Goal: Information Seeking & Learning: Learn about a topic

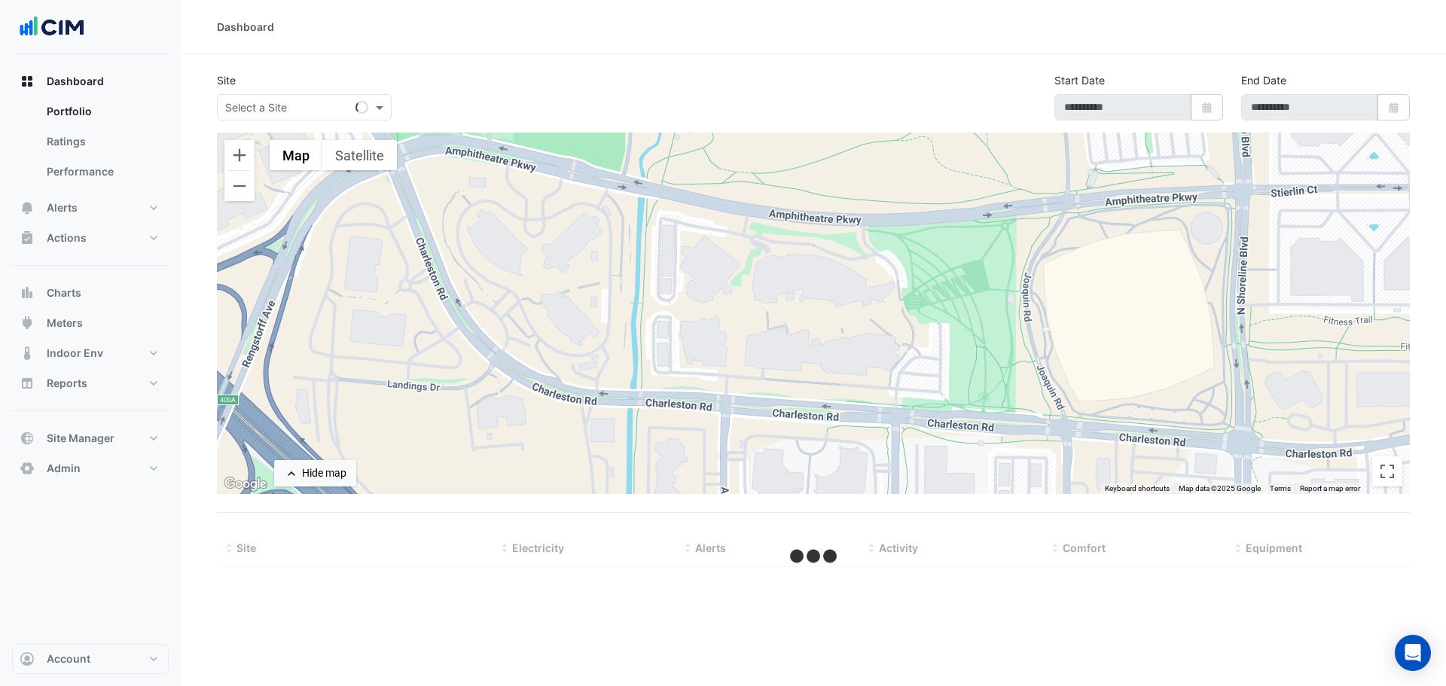
type input "**********"
select select "***"
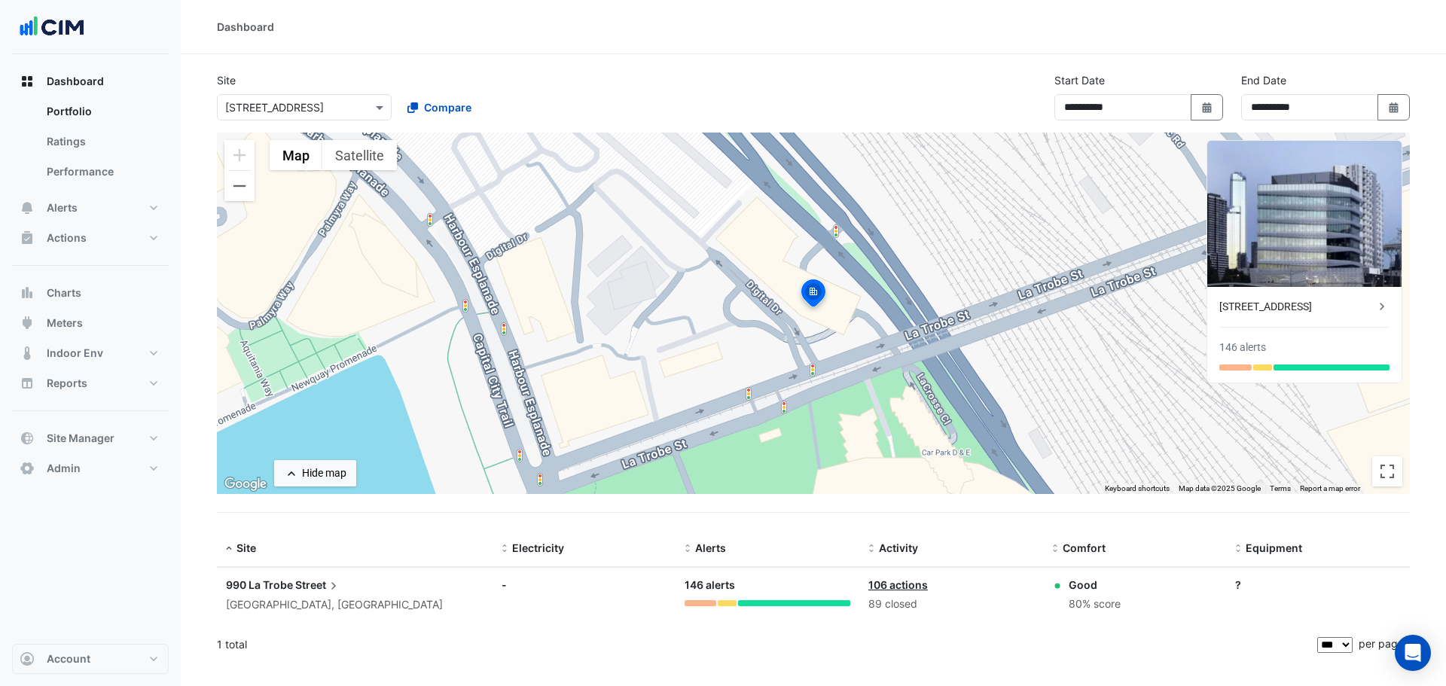
click at [340, 109] on input "text" at bounding box center [289, 108] width 128 height 16
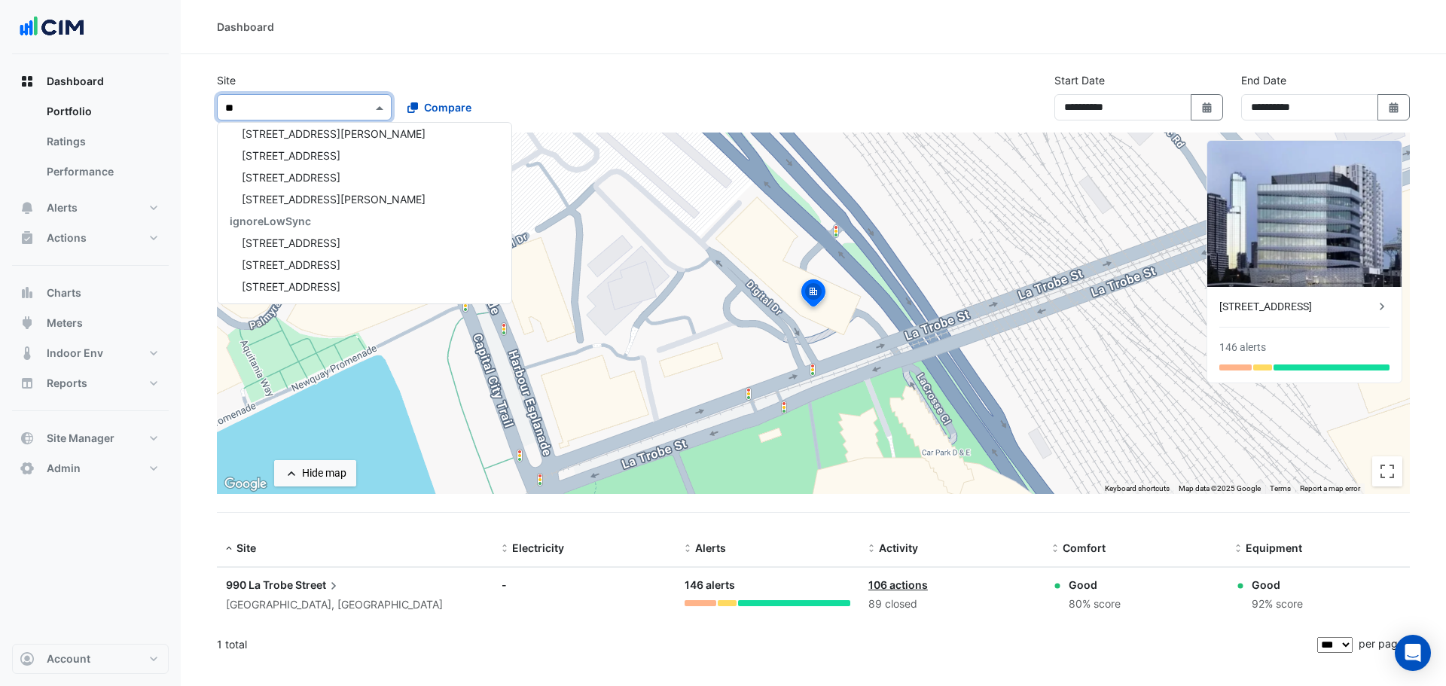
scroll to position [6, 0]
type input "***"
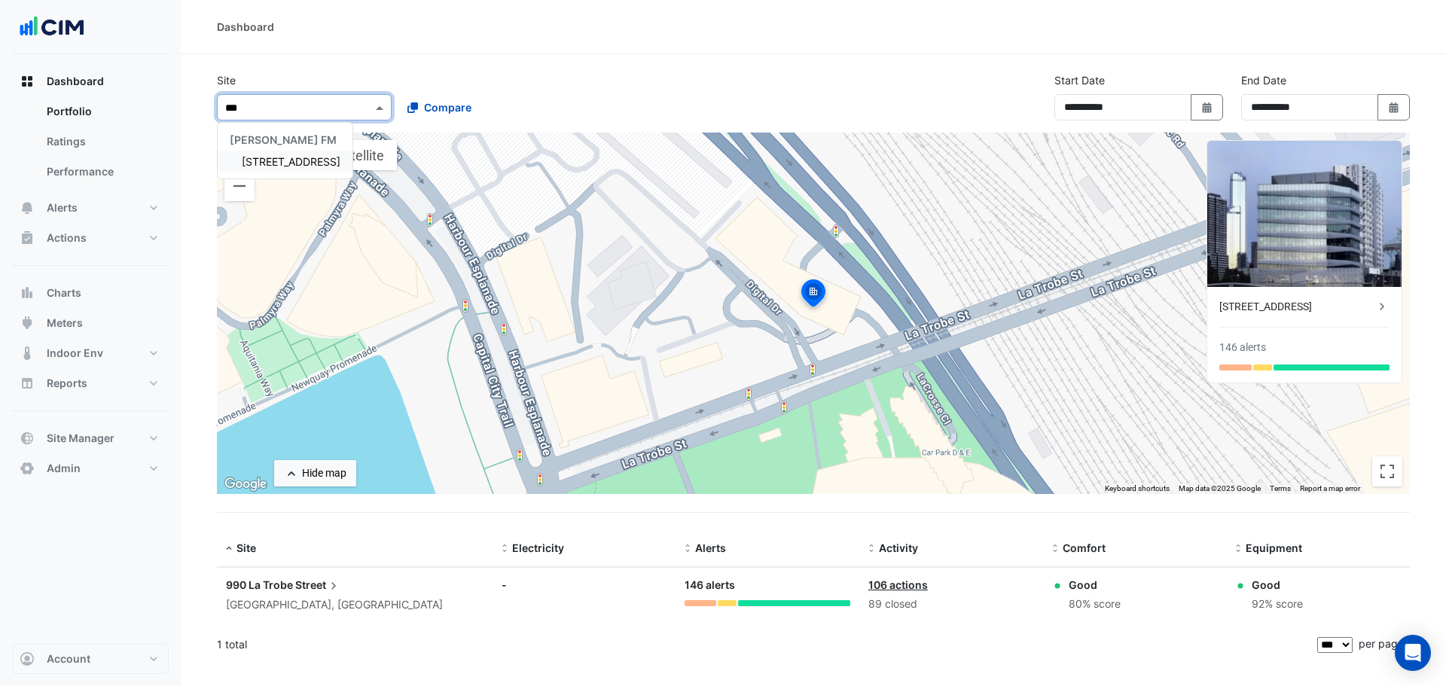
scroll to position [0, 0]
click at [301, 158] on span "[STREET_ADDRESS]" at bounding box center [291, 161] width 99 height 13
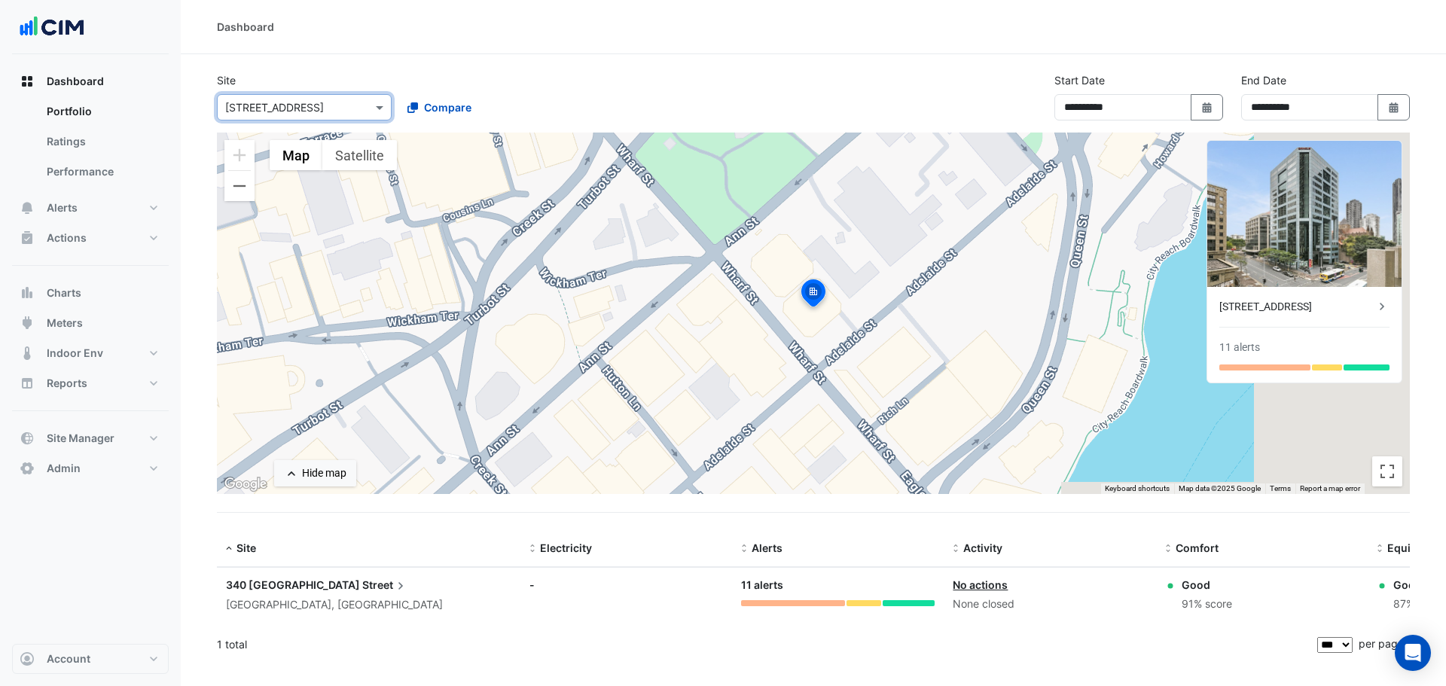
click at [297, 100] on input "text" at bounding box center [289, 108] width 128 height 16
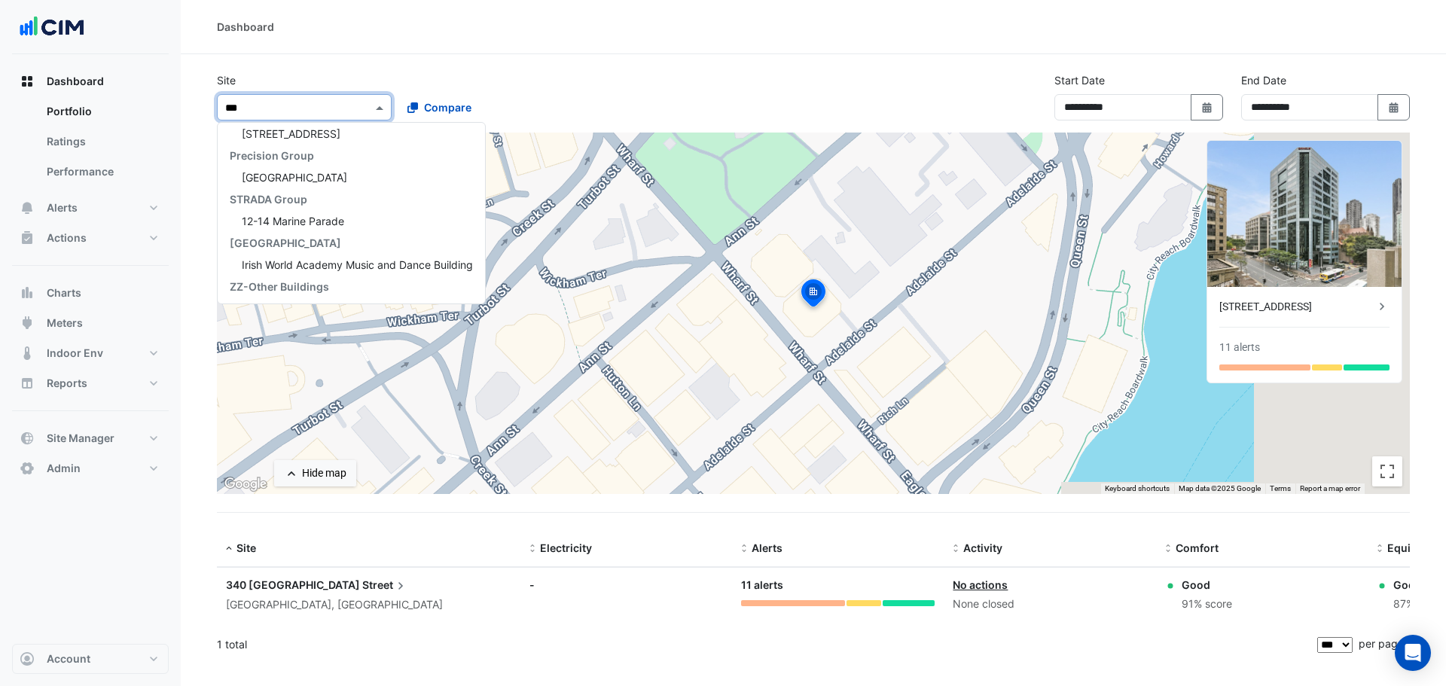
scroll to position [28, 0]
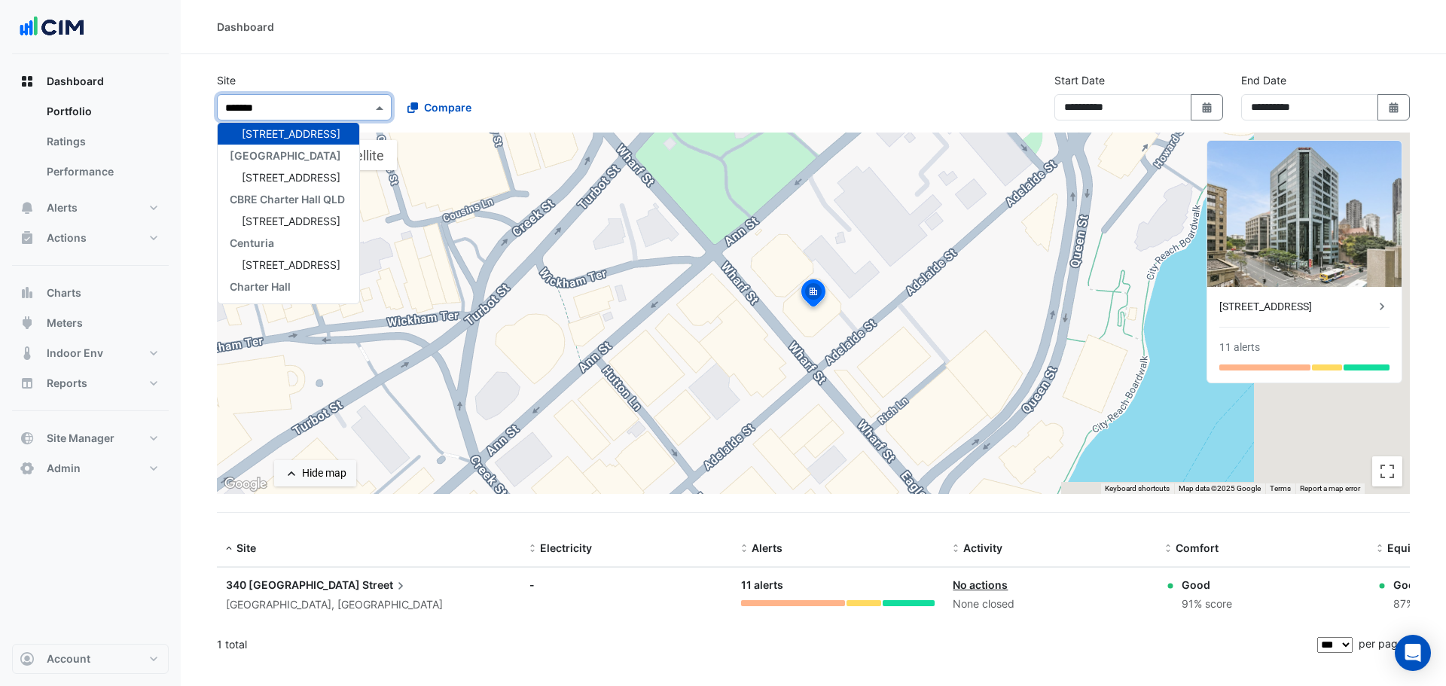
type input "********"
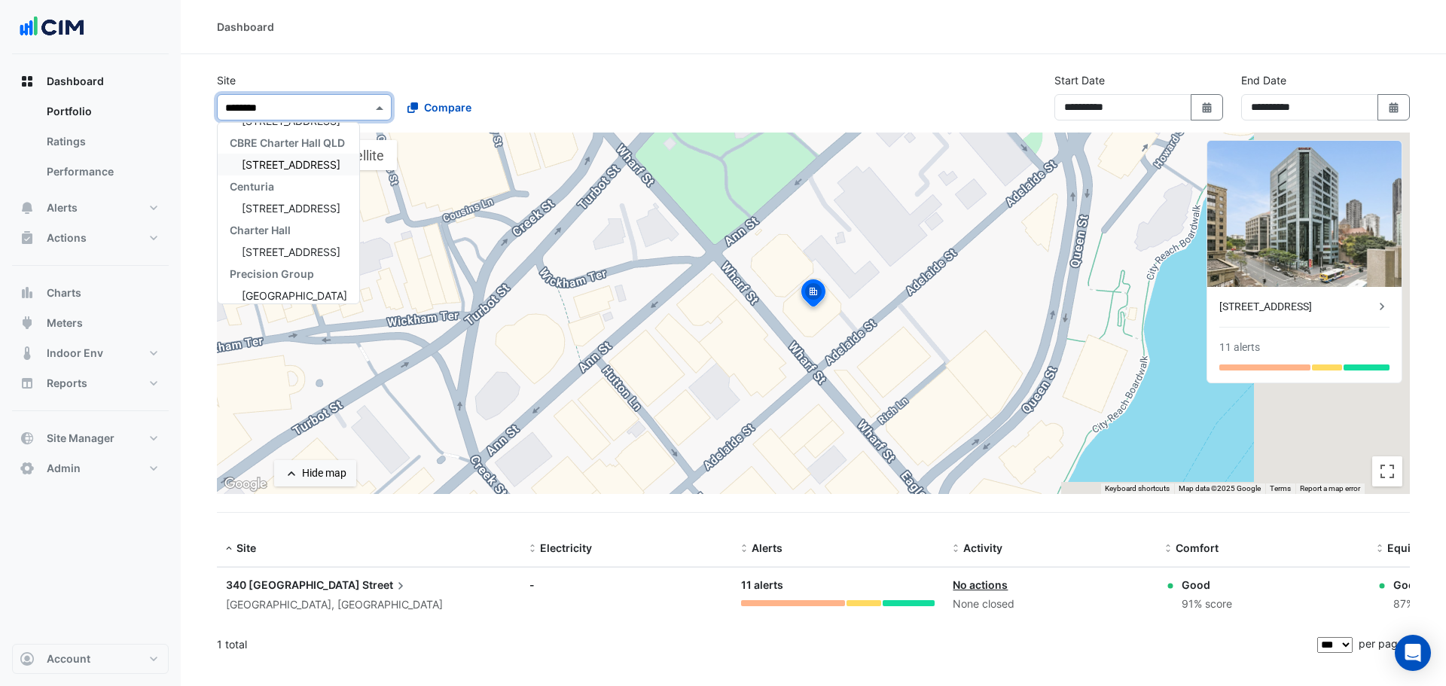
scroll to position [137, 0]
click at [331, 246] on span "[GEOGRAPHIC_DATA]" at bounding box center [294, 243] width 105 height 13
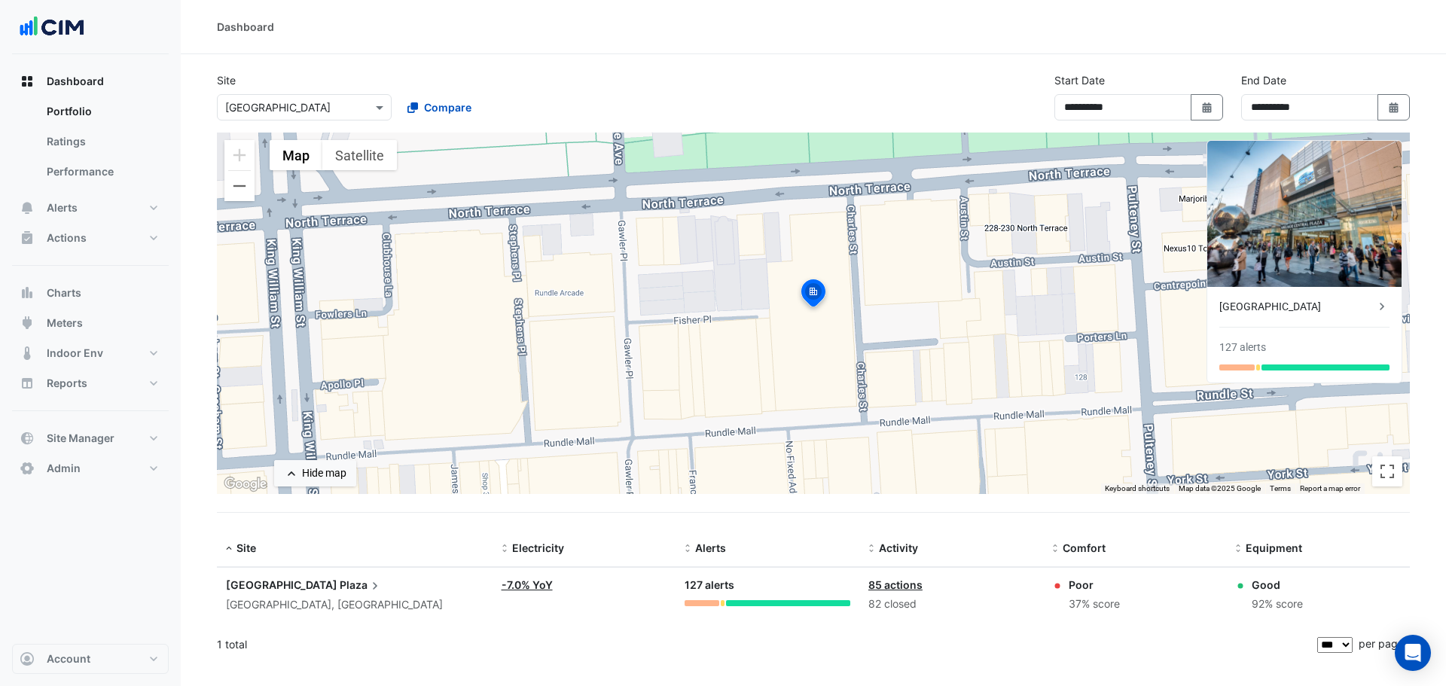
click at [1290, 309] on div "[GEOGRAPHIC_DATA]" at bounding box center [1297, 307] width 155 height 16
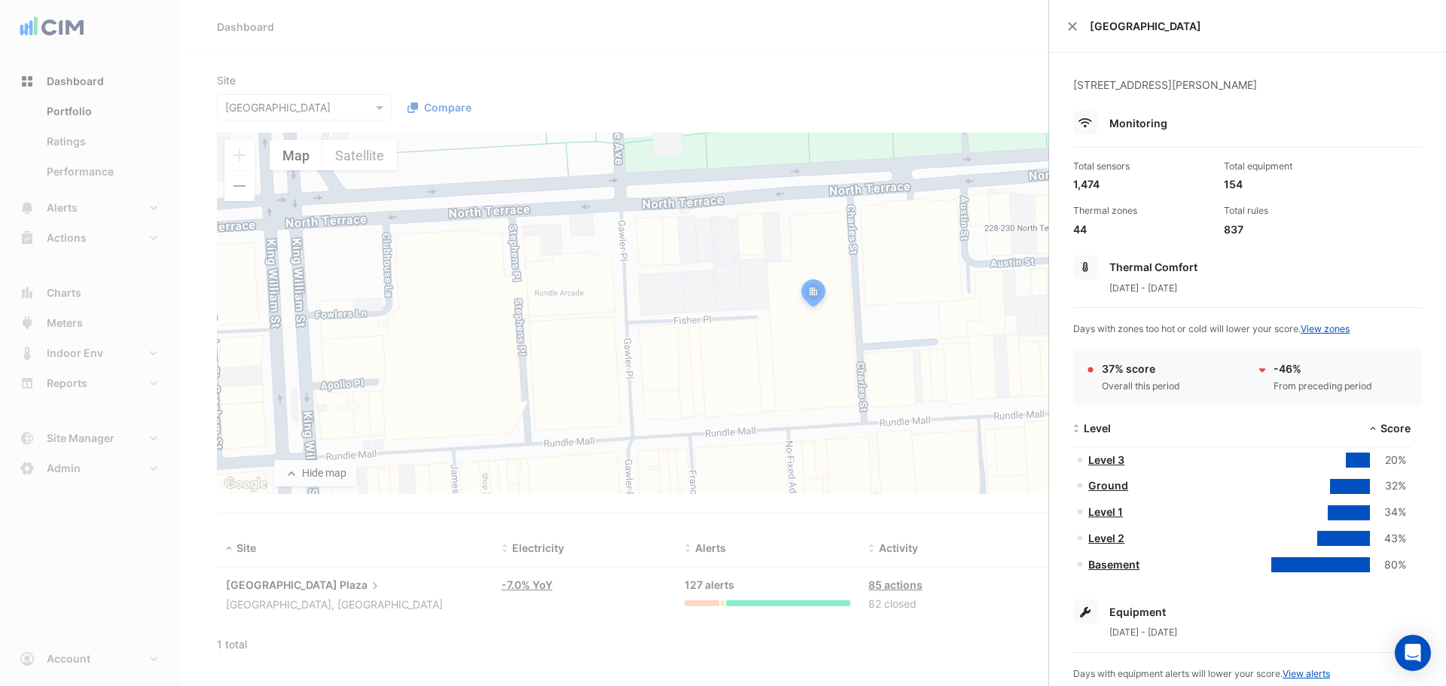
click at [941, 83] on ngb-offcanvas-backdrop at bounding box center [723, 343] width 1446 height 686
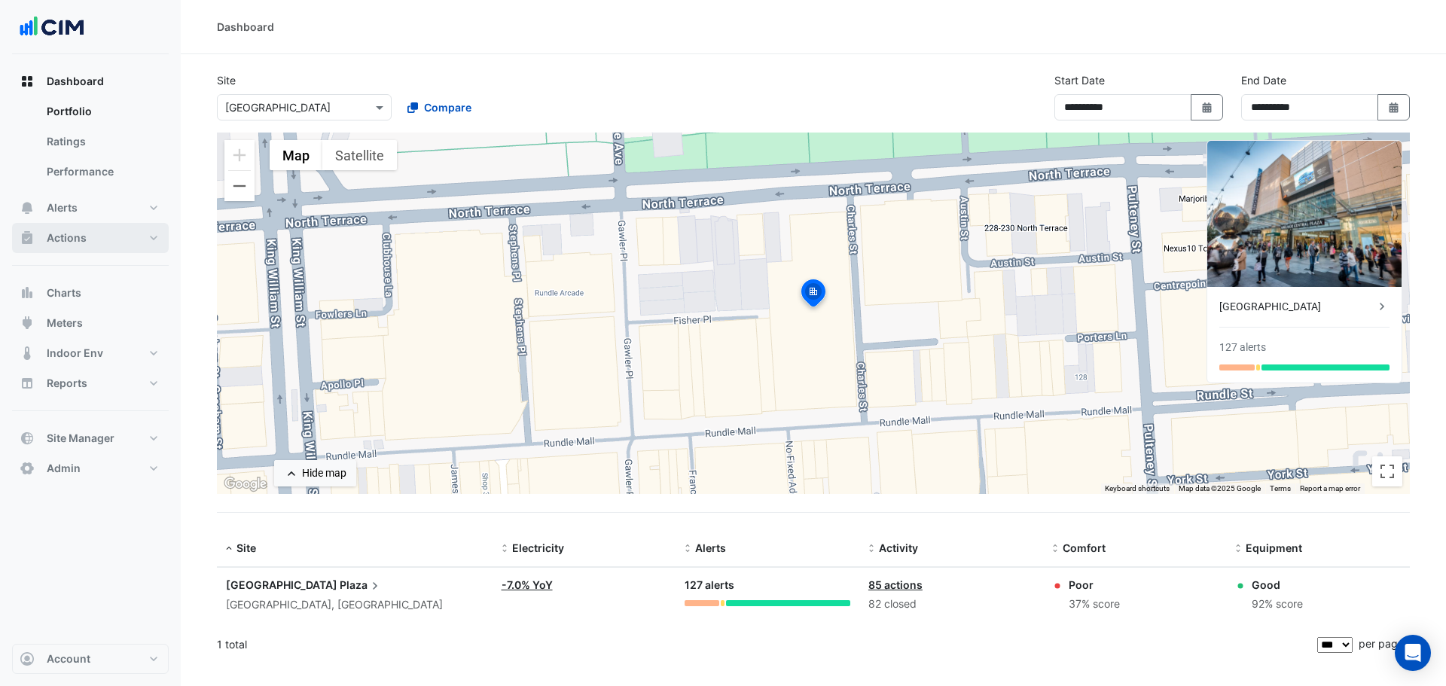
click at [102, 234] on button "Actions" at bounding box center [90, 238] width 157 height 30
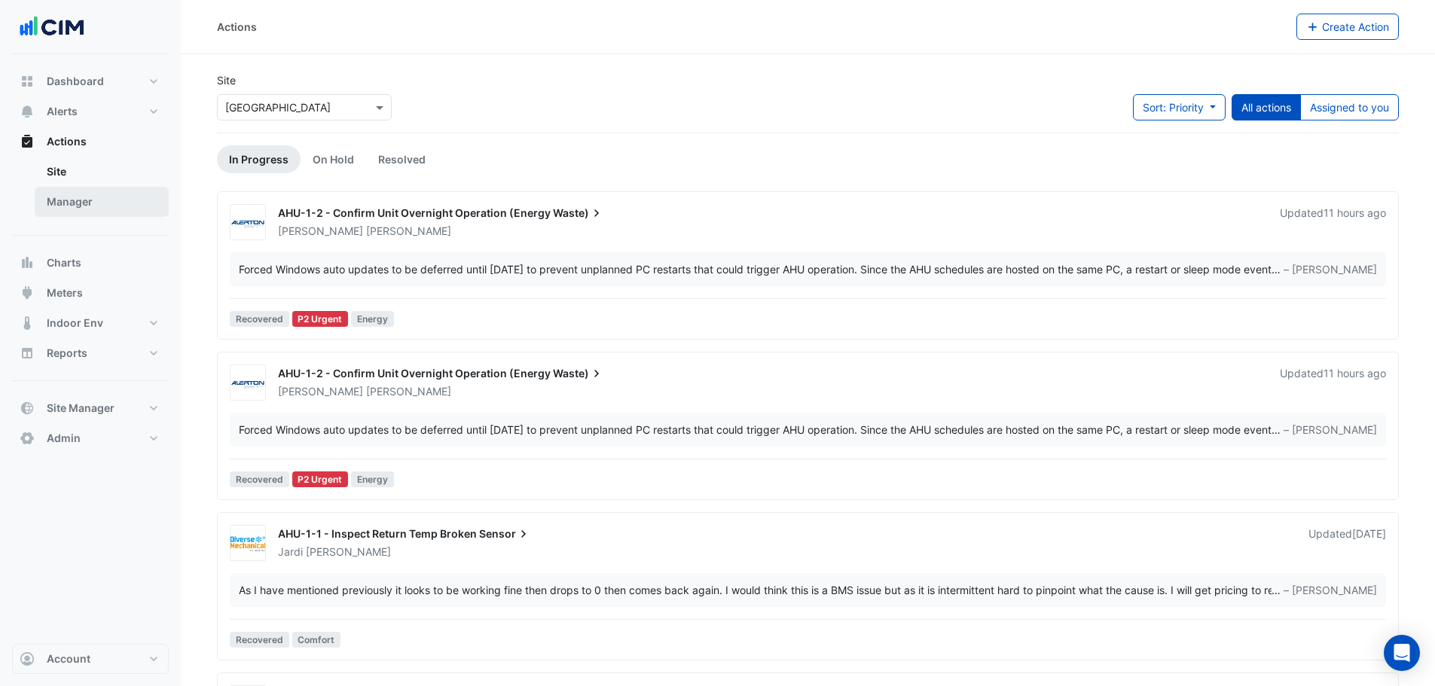
click at [98, 201] on link "Manager" at bounding box center [102, 202] width 134 height 30
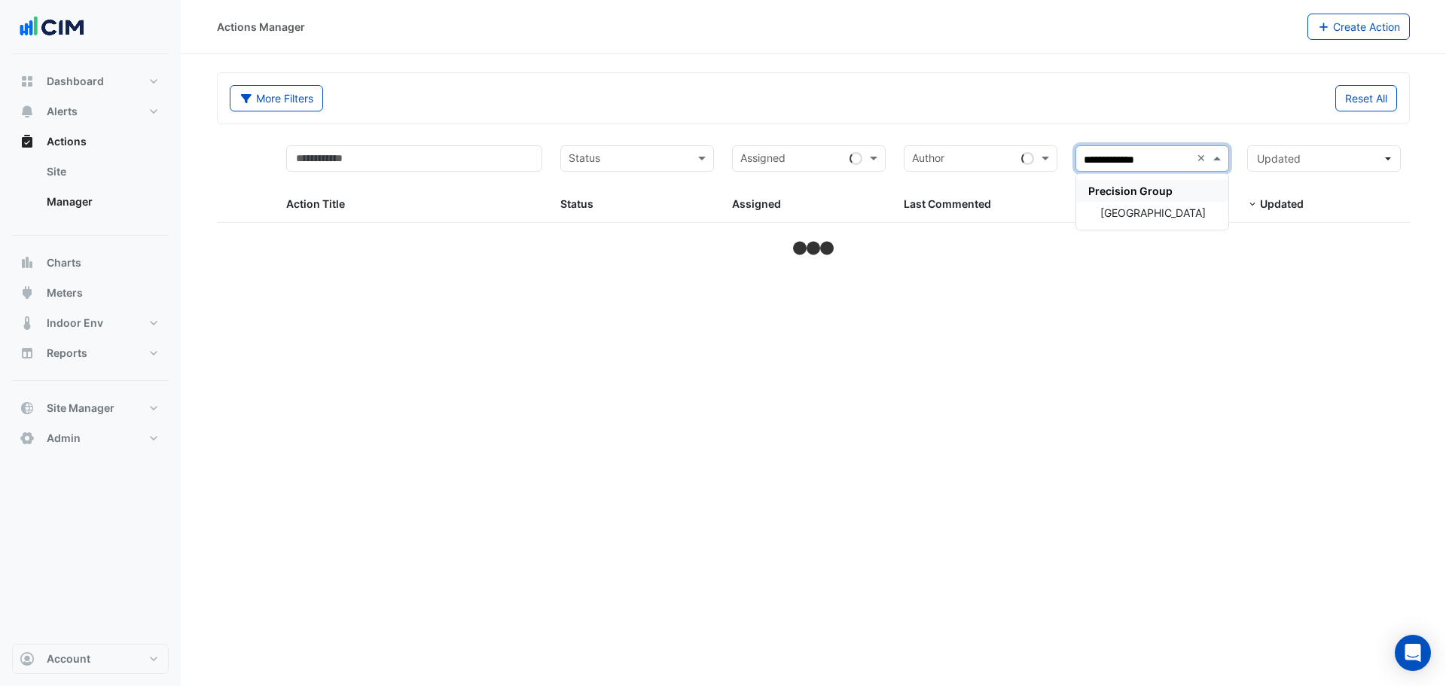
type input "**********"
click at [1169, 206] on span "[GEOGRAPHIC_DATA]" at bounding box center [1153, 212] width 105 height 13
click at [875, 93] on div "Reset All" at bounding box center [1110, 98] width 593 height 26
select select "***"
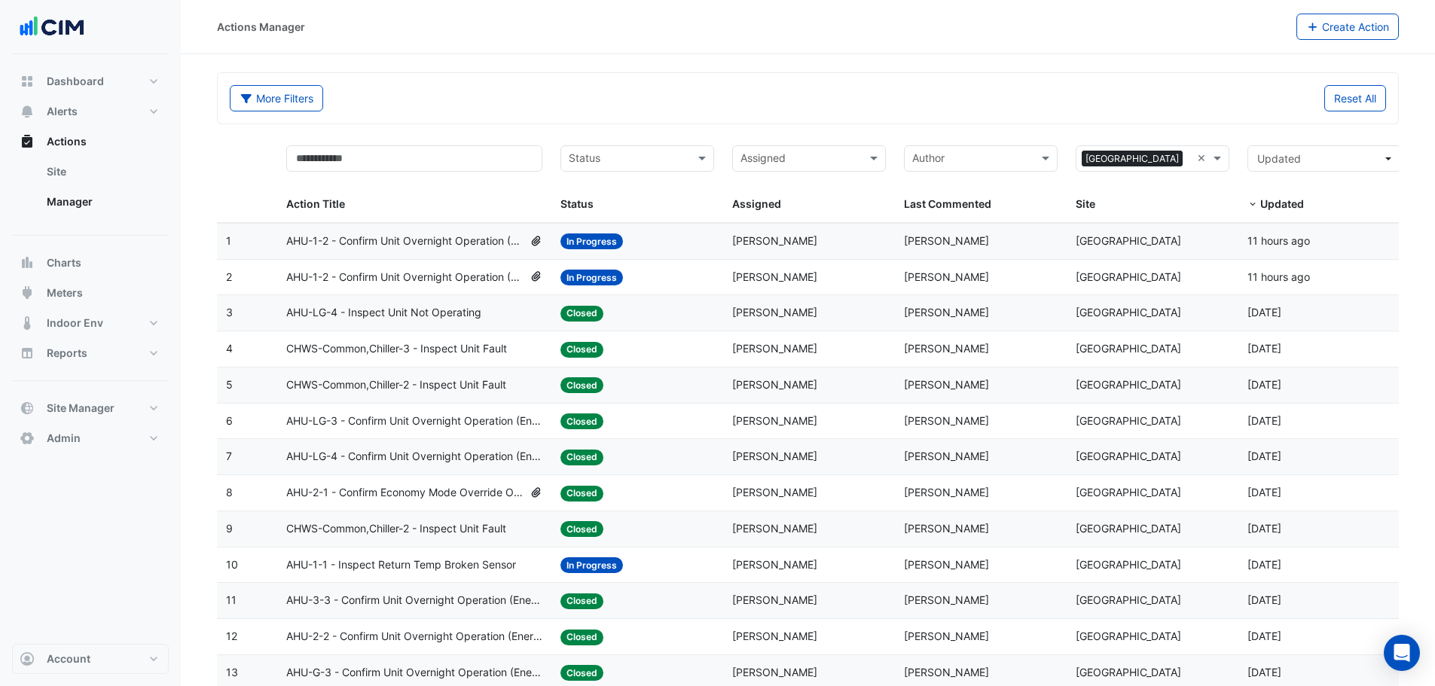
click at [808, 182] on div "Assigned Assigned" at bounding box center [809, 179] width 154 height 68
click at [825, 145] on datatable-header-cell "Assigned Assigned" at bounding box center [809, 179] width 172 height 87
click at [834, 167] on input "text" at bounding box center [801, 159] width 120 height 17
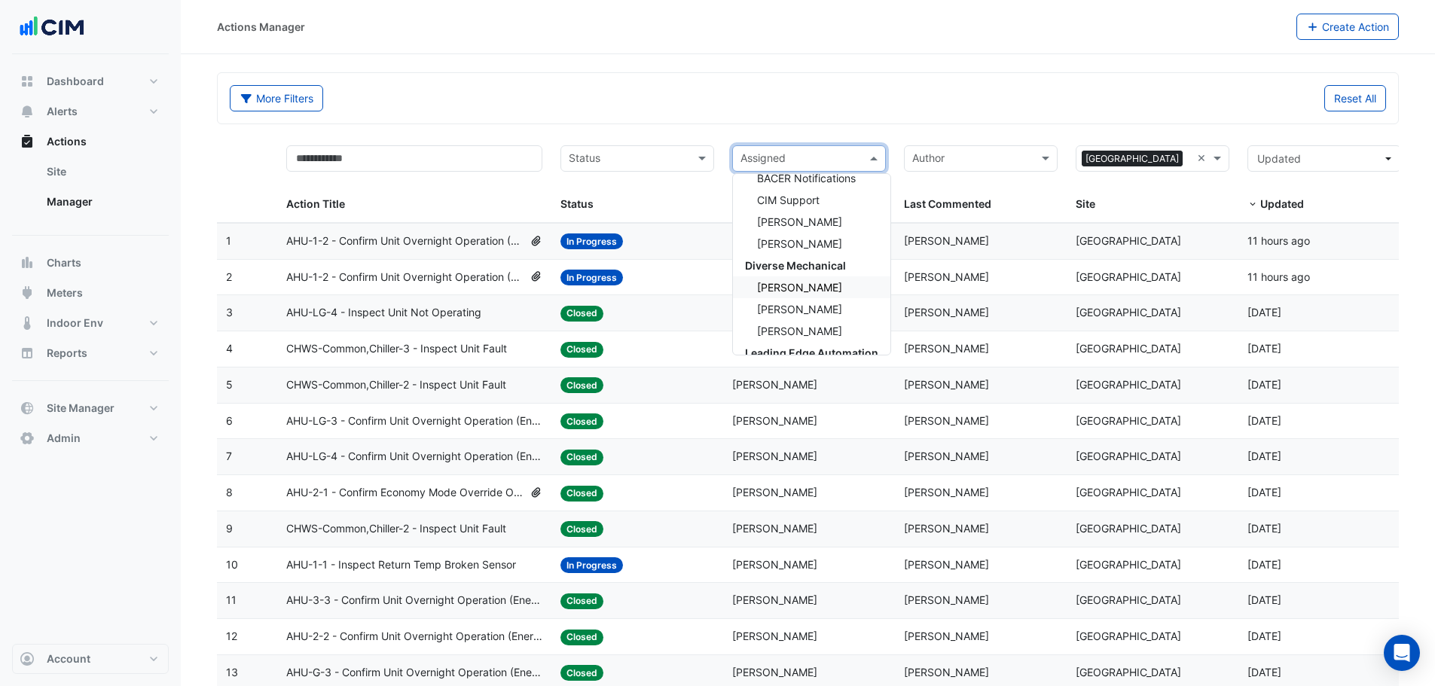
scroll to position [226, 0]
click at [771, 184] on div "CIM" at bounding box center [811, 184] width 157 height 22
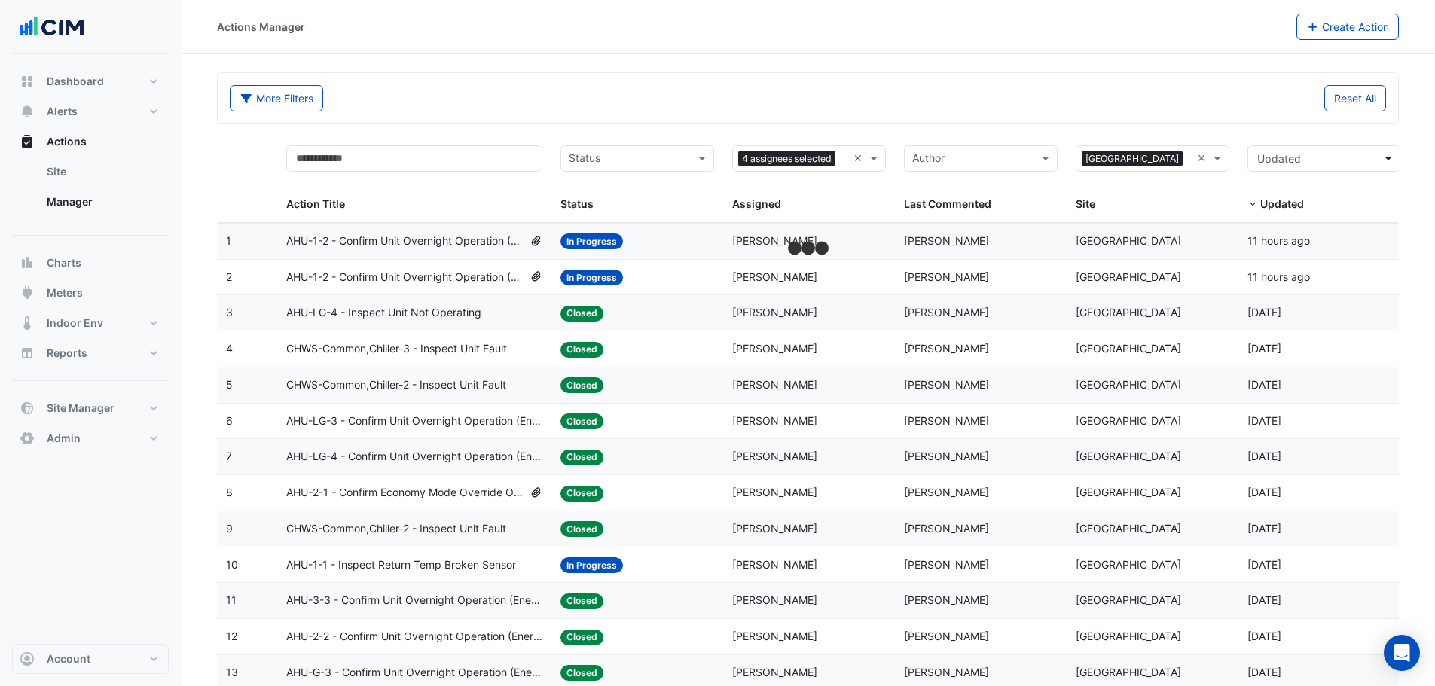
click at [791, 105] on div "More Filters" at bounding box center [515, 98] width 588 height 26
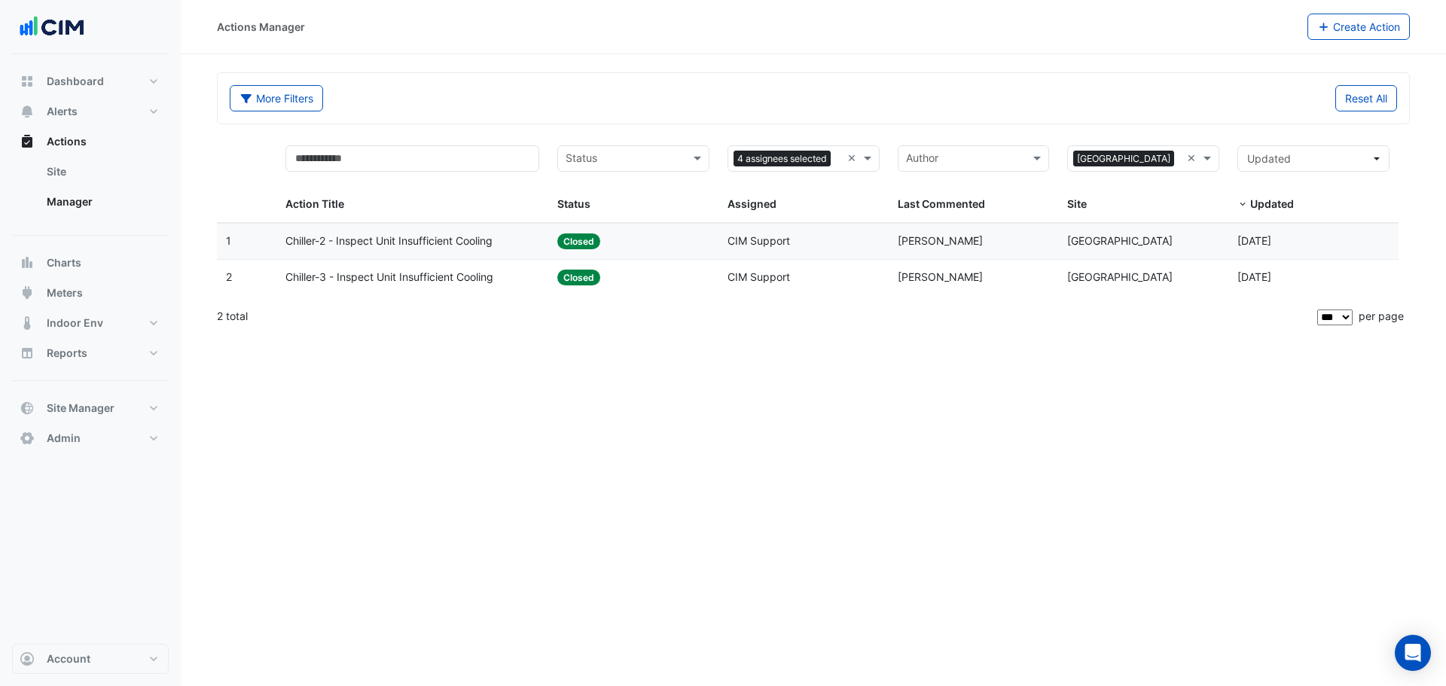
drag, startPoint x: 855, startPoint y: 162, endPoint x: 835, endPoint y: 105, distance: 59.8
click at [821, 87] on div "Reset All" at bounding box center [1110, 98] width 593 height 26
click at [90, 86] on span "Dashboard" at bounding box center [75, 81] width 57 height 15
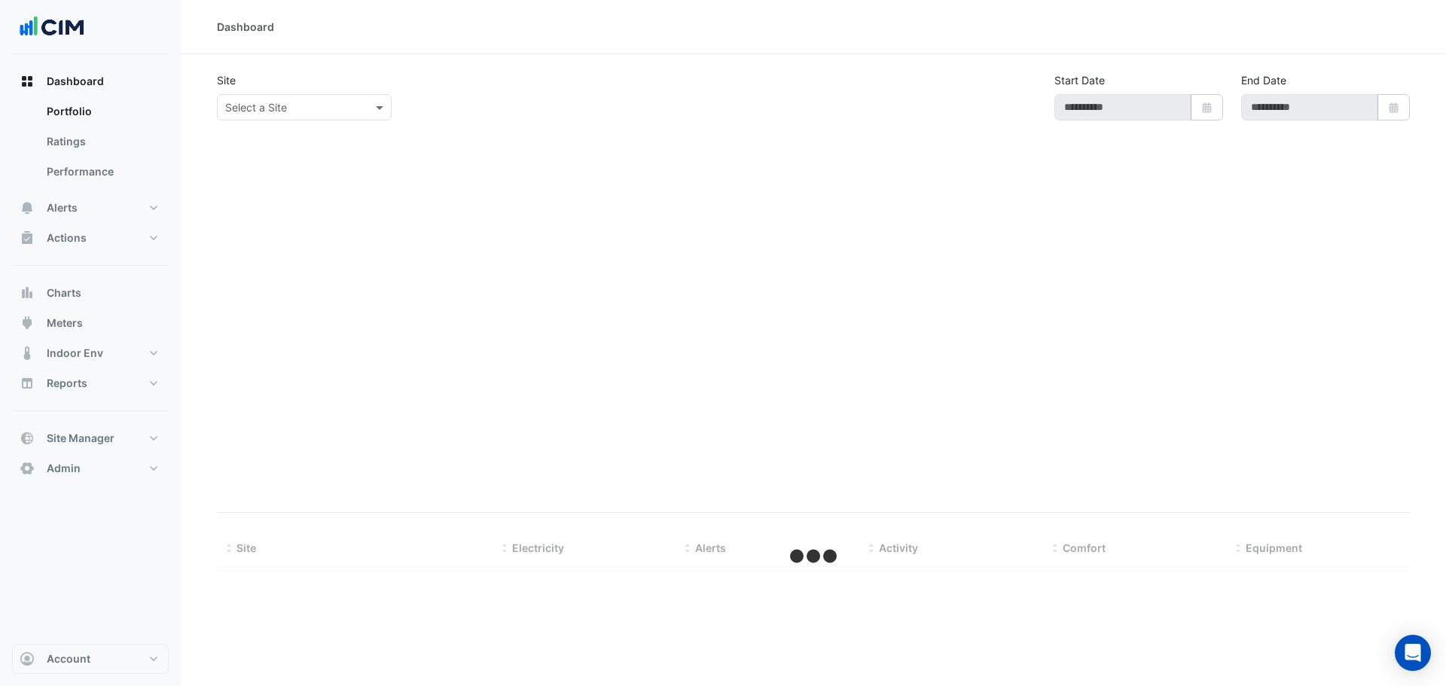
type input "**********"
select select "***"
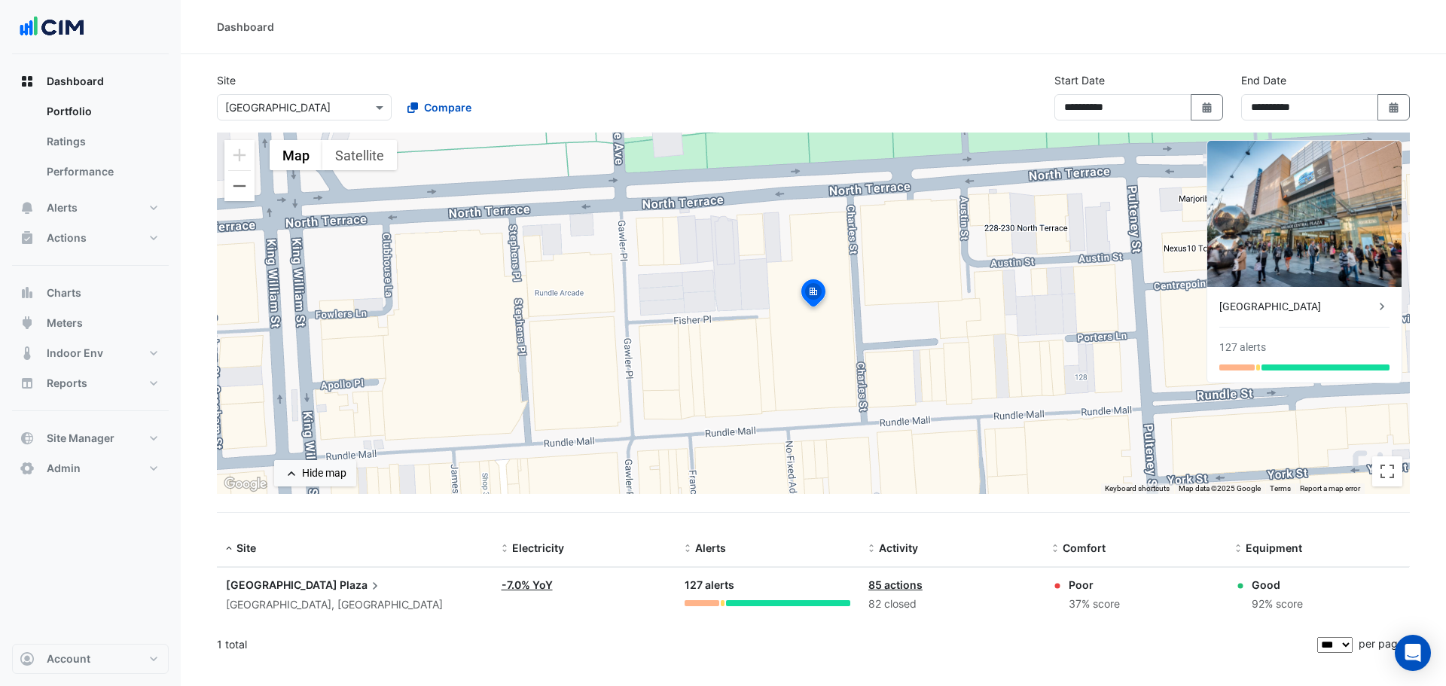
click at [197, 73] on section "**********" at bounding box center [814, 358] width 1266 height 609
click at [200, 599] on section "**********" at bounding box center [814, 358] width 1266 height 609
click at [85, 358] on span "Indoor Env" at bounding box center [75, 353] width 56 height 15
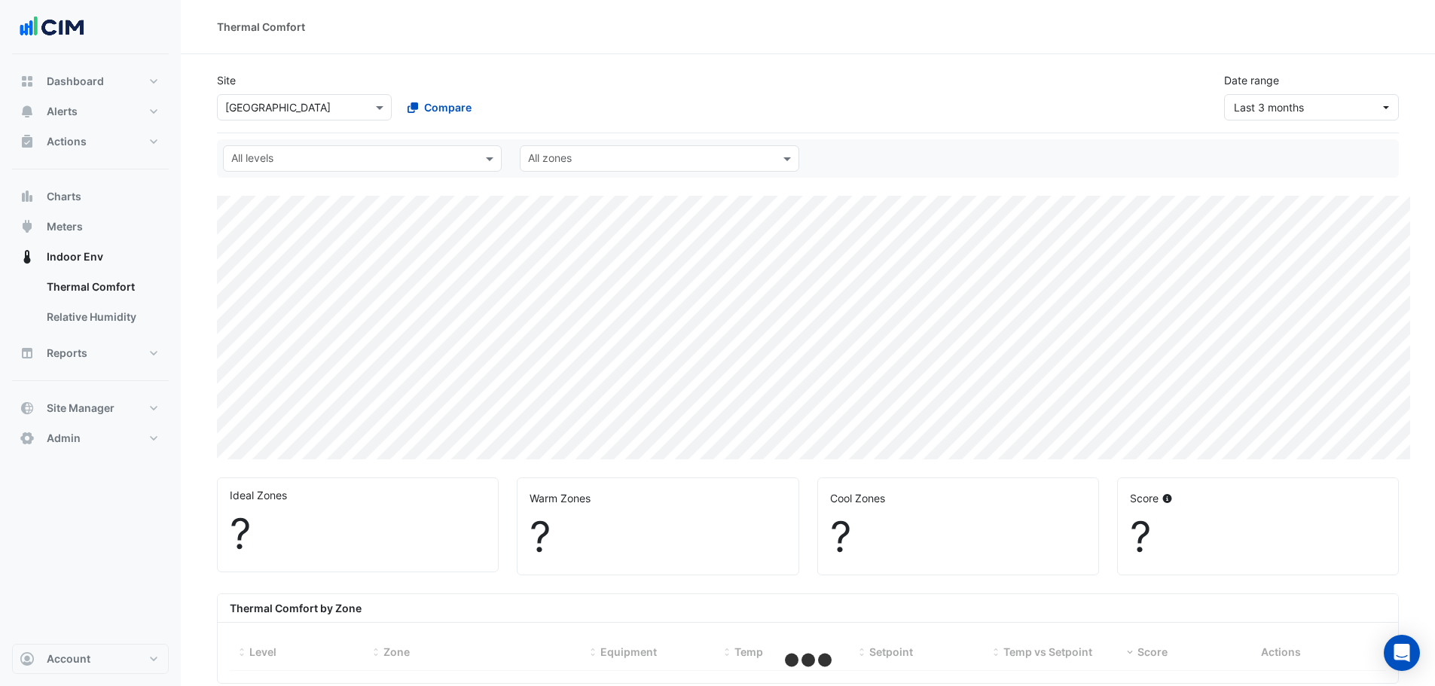
select select "***"
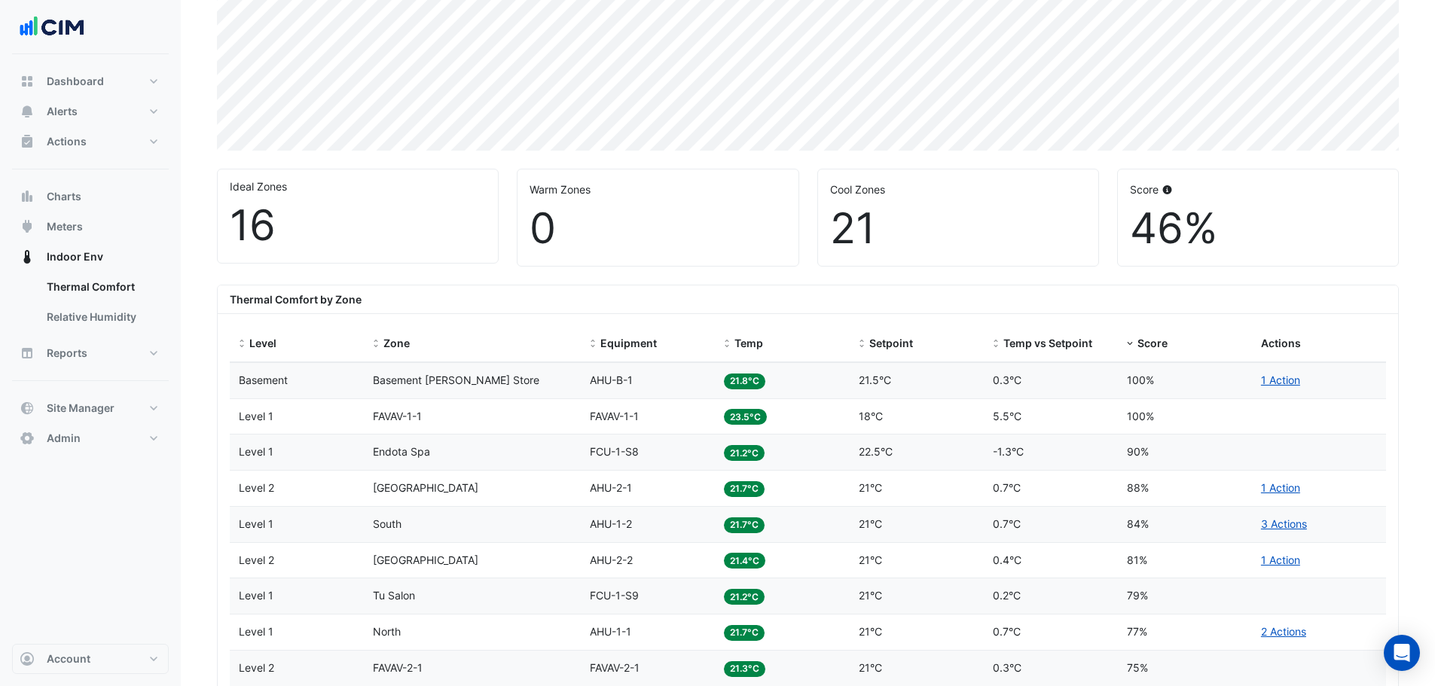
scroll to position [377, 0]
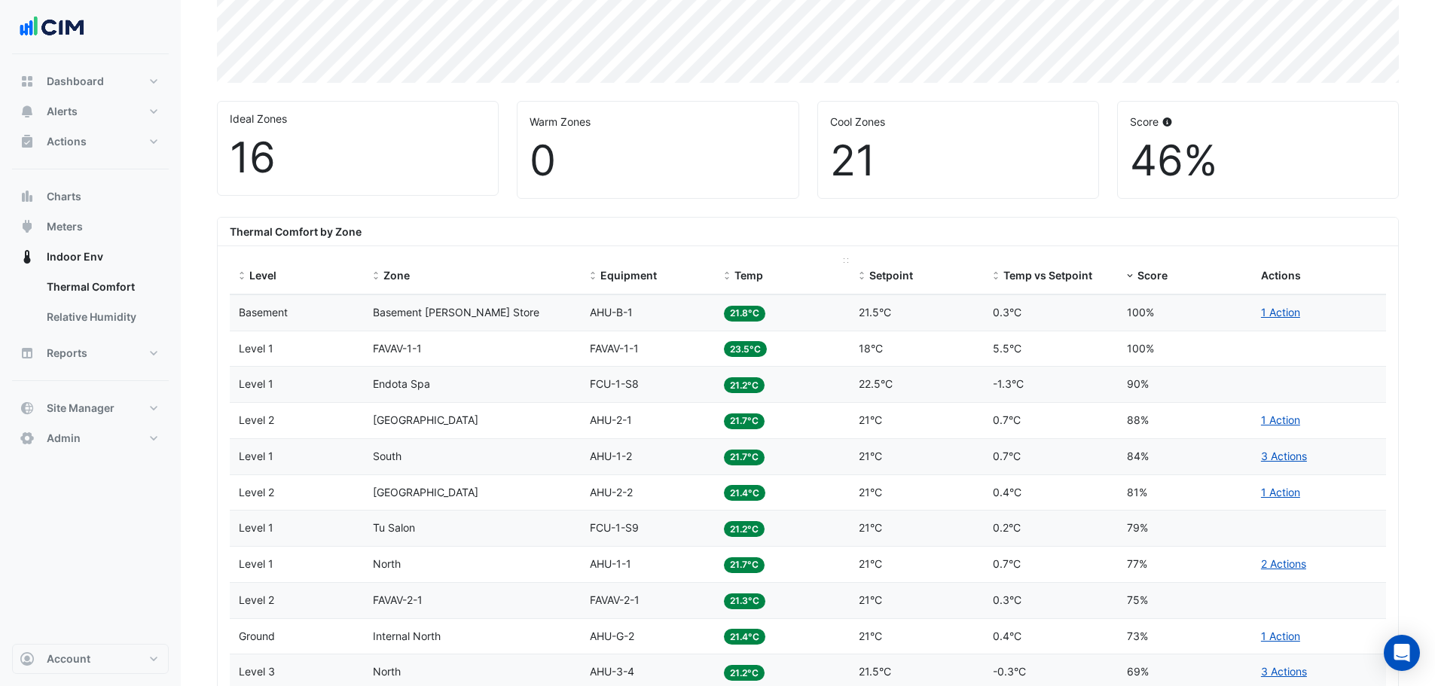
click at [733, 278] on div "Temp" at bounding box center [782, 275] width 116 height 17
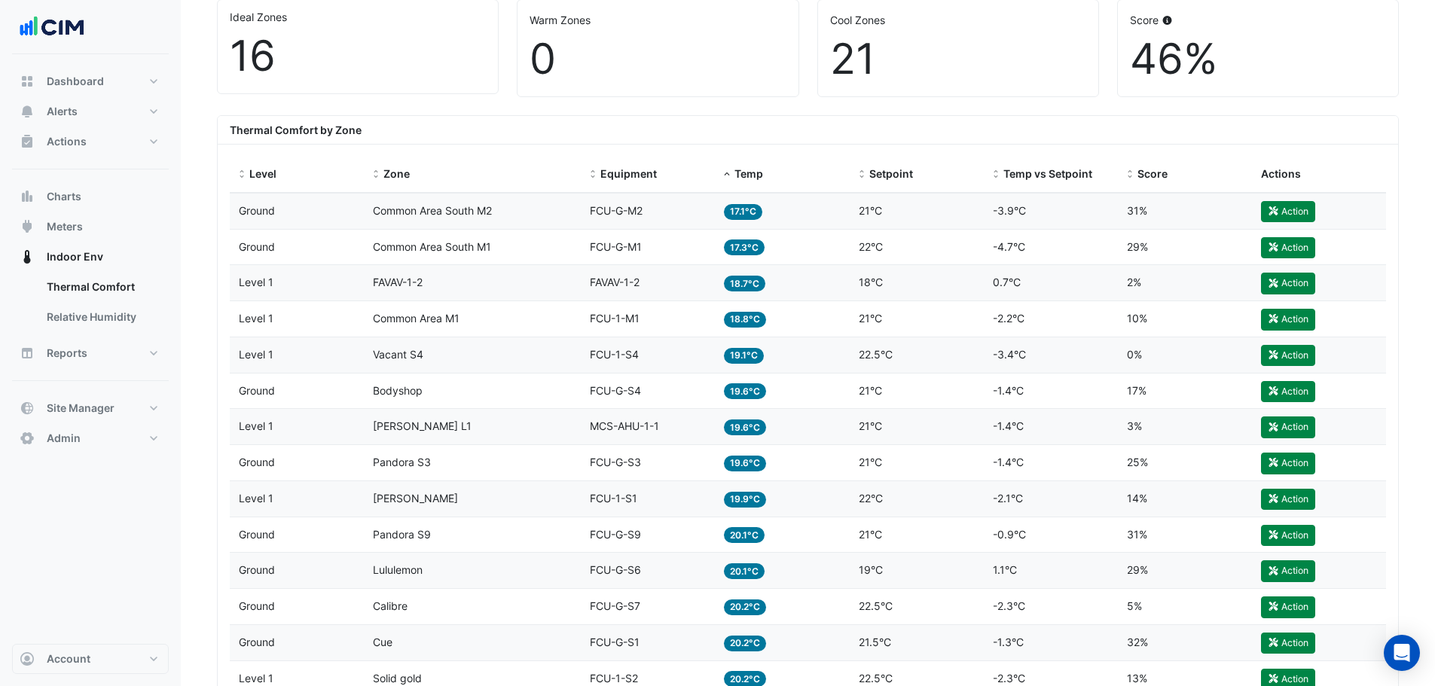
scroll to position [452, 0]
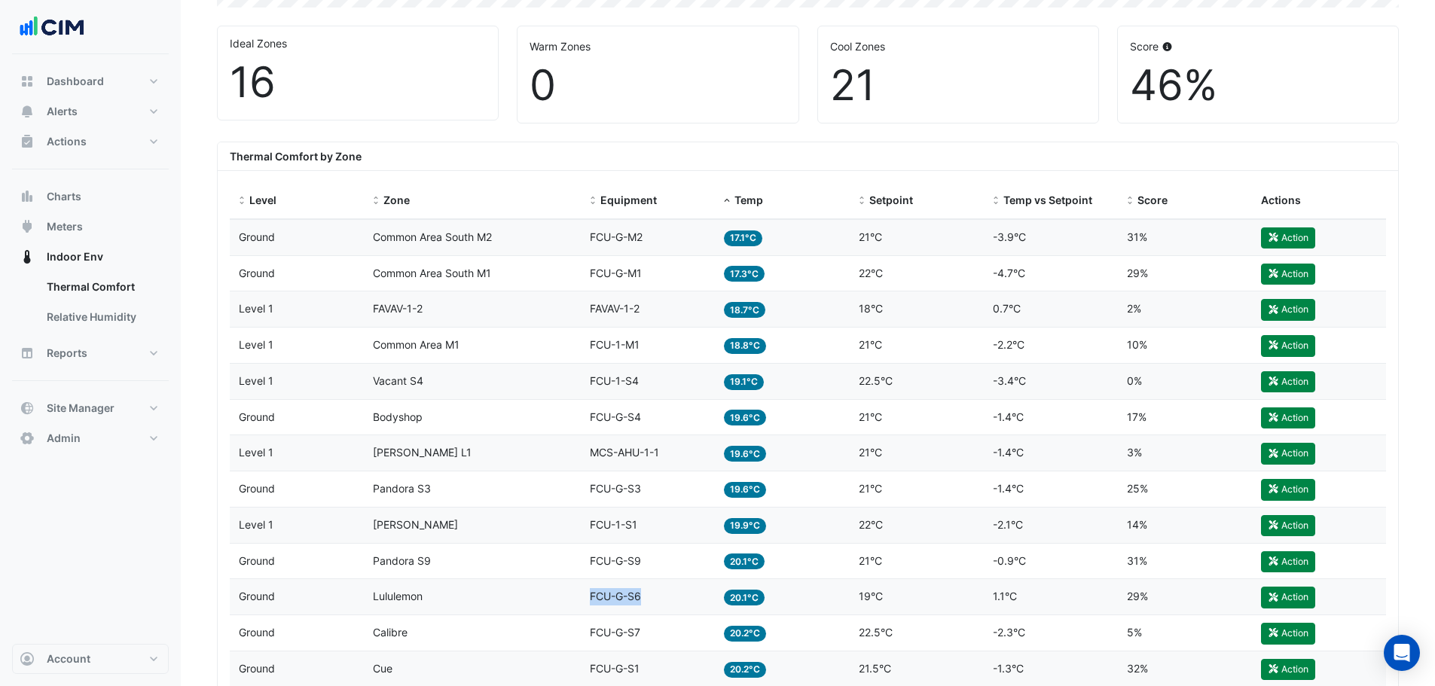
drag, startPoint x: 582, startPoint y: 594, endPoint x: 650, endPoint y: 591, distance: 68.6
click at [650, 591] on datatable-body-cell "Equipment FCU-G-S6" at bounding box center [648, 596] width 134 height 35
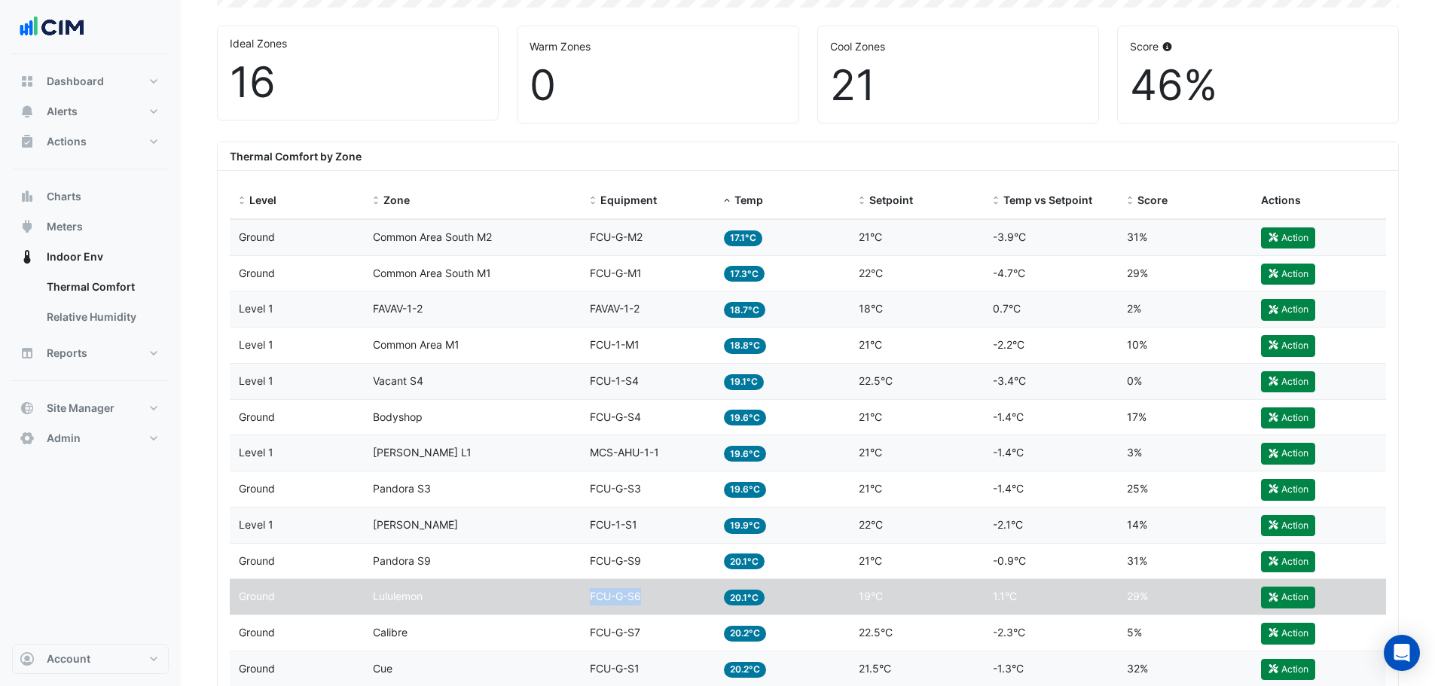
copy span "FCU-G-S6"
click at [82, 197] on button "Charts" at bounding box center [90, 197] width 157 height 30
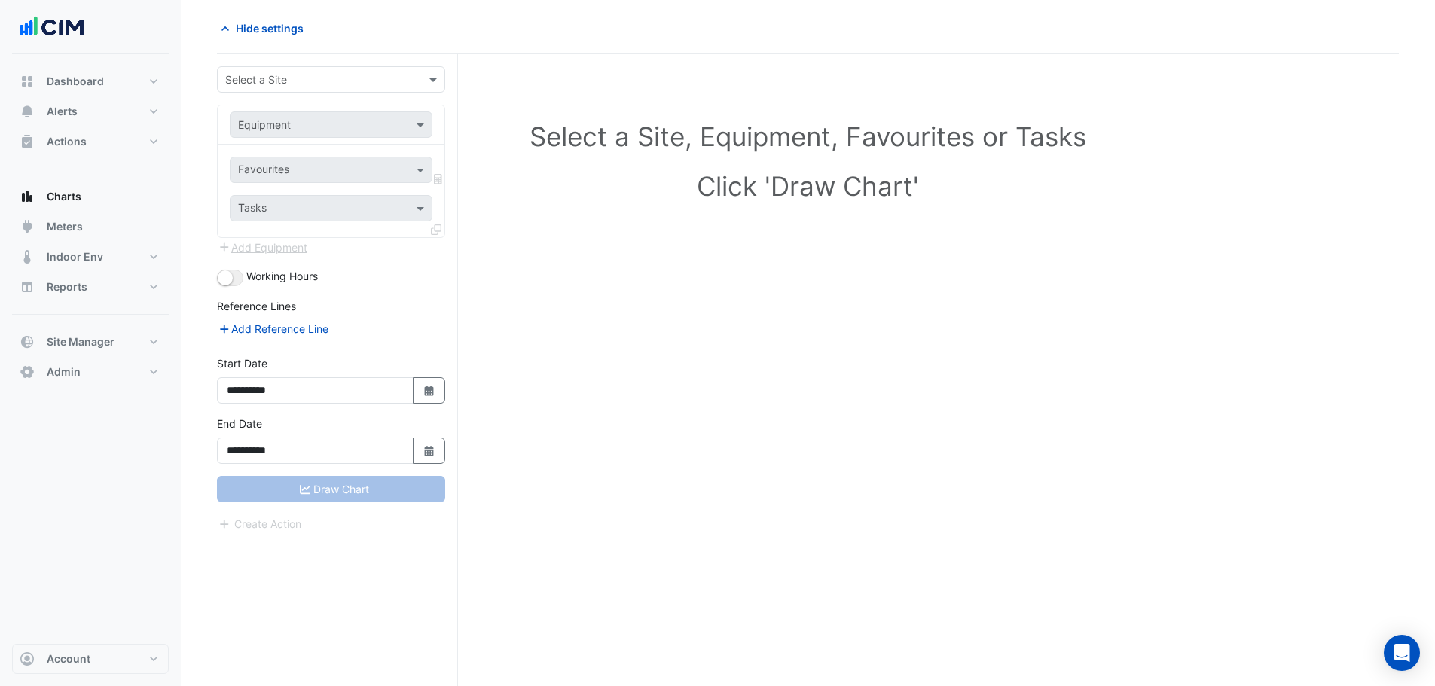
scroll to position [57, 0]
click at [280, 85] on input "text" at bounding box center [316, 80] width 182 height 16
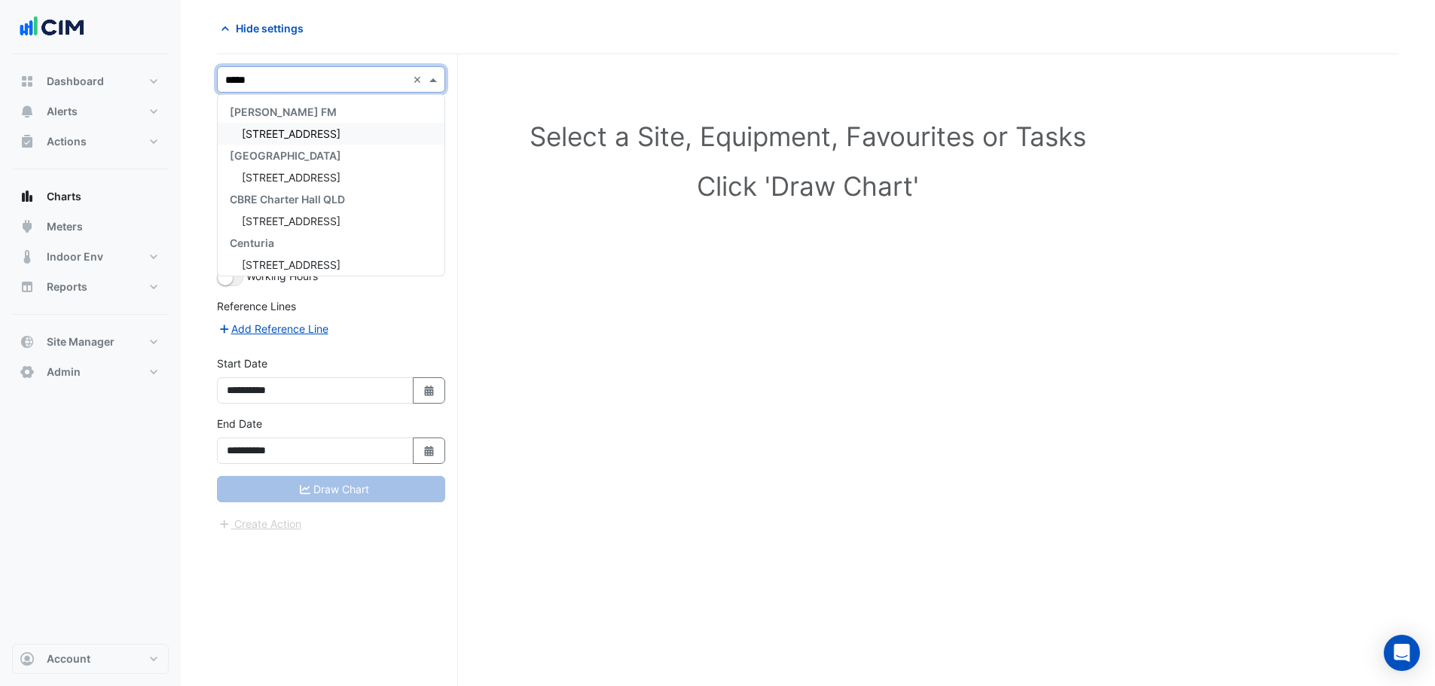
type input "******"
click at [325, 221] on span "[GEOGRAPHIC_DATA]" at bounding box center [294, 215] width 105 height 13
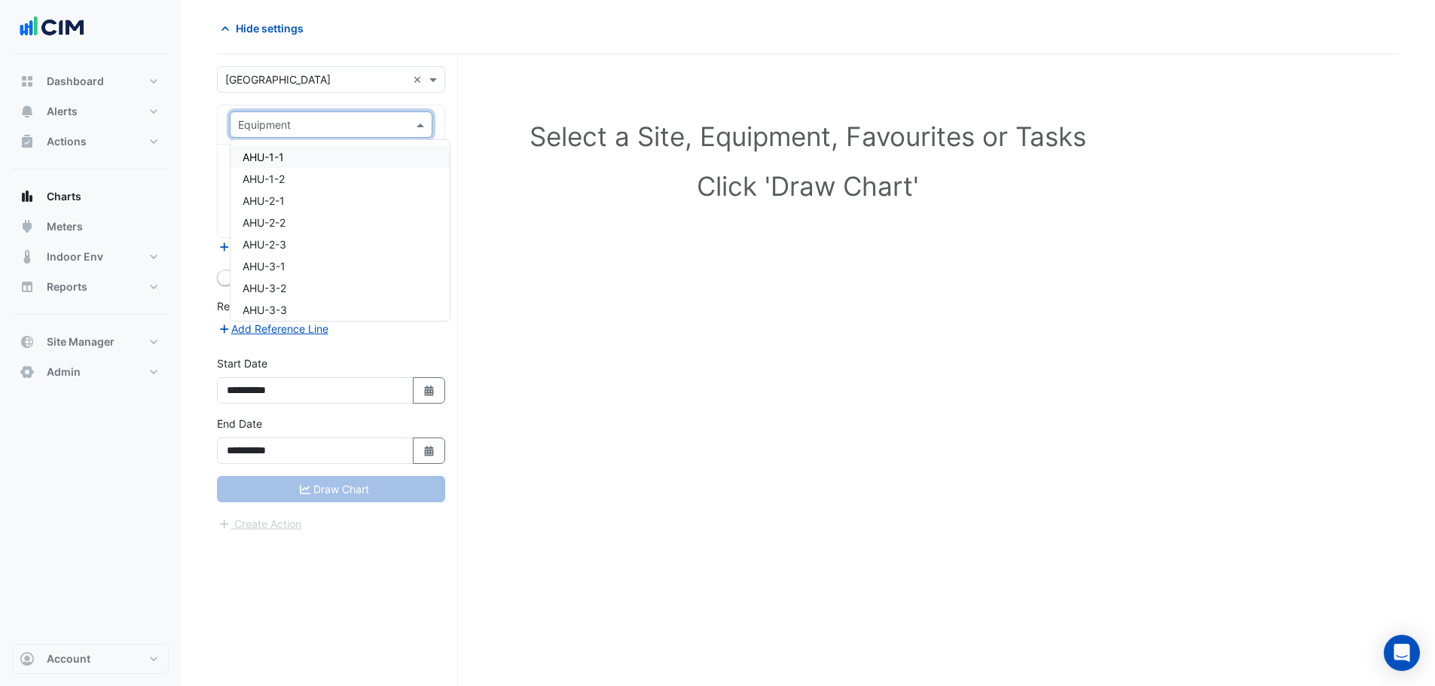
click at [270, 119] on input "text" at bounding box center [316, 126] width 156 height 16
paste input "********"
type input "********"
click at [278, 159] on span "FCU-G-S6" at bounding box center [268, 157] width 51 height 13
click at [284, 178] on input "text" at bounding box center [314, 171] width 152 height 16
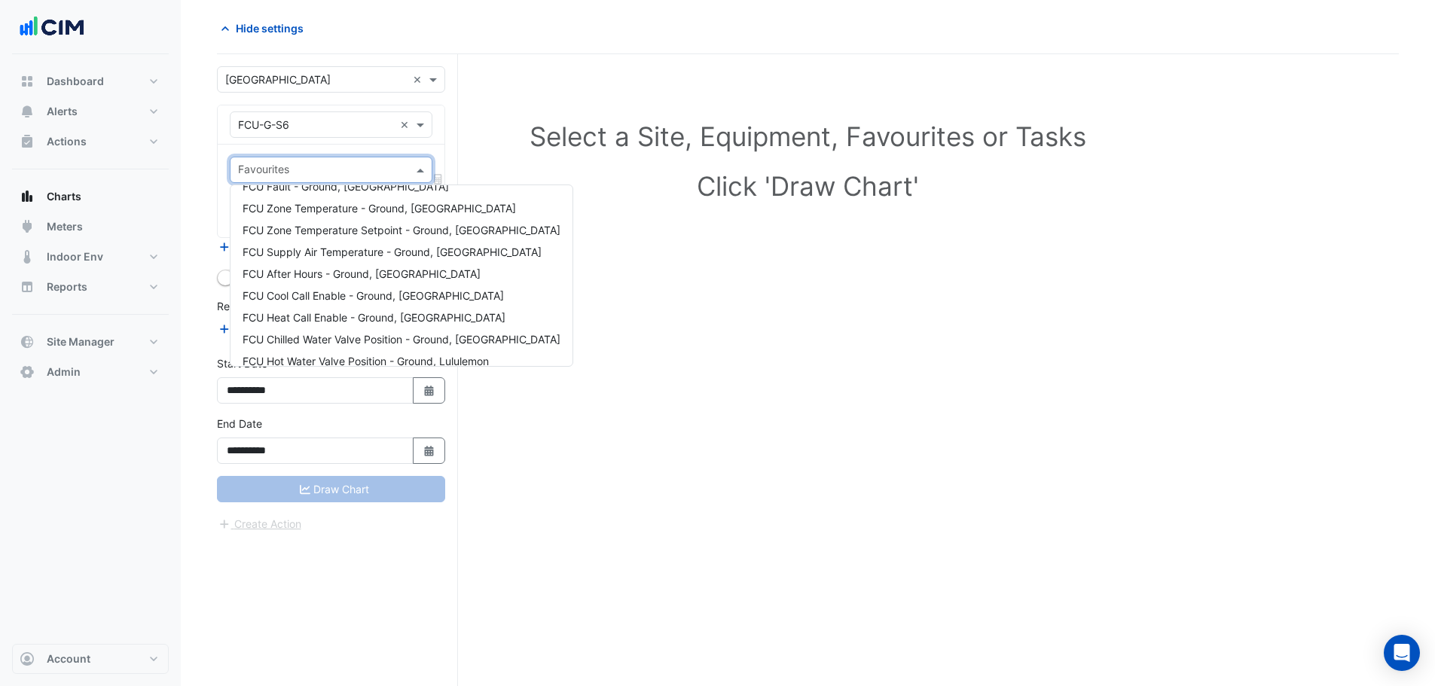
scroll to position [72, 0]
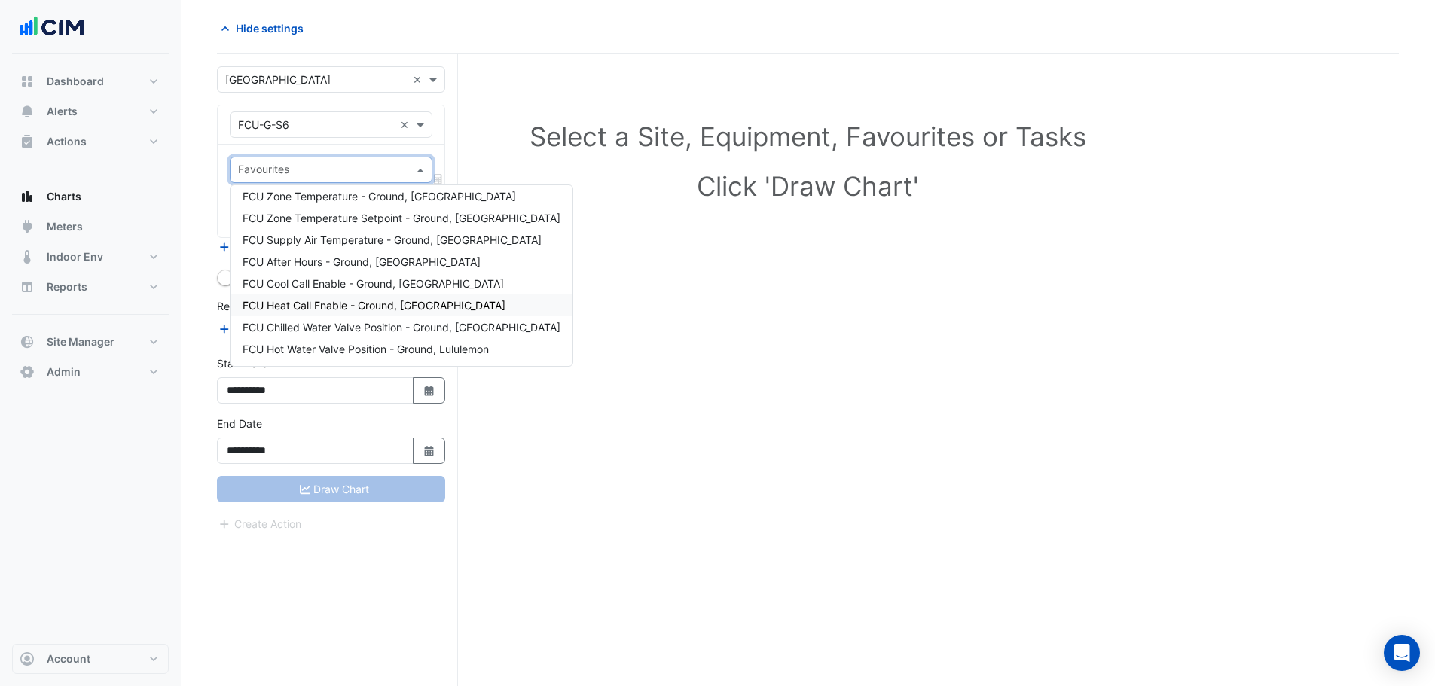
click at [379, 310] on span "FCU Heat Call Enable - Ground, Lululemon" at bounding box center [374, 305] width 263 height 13
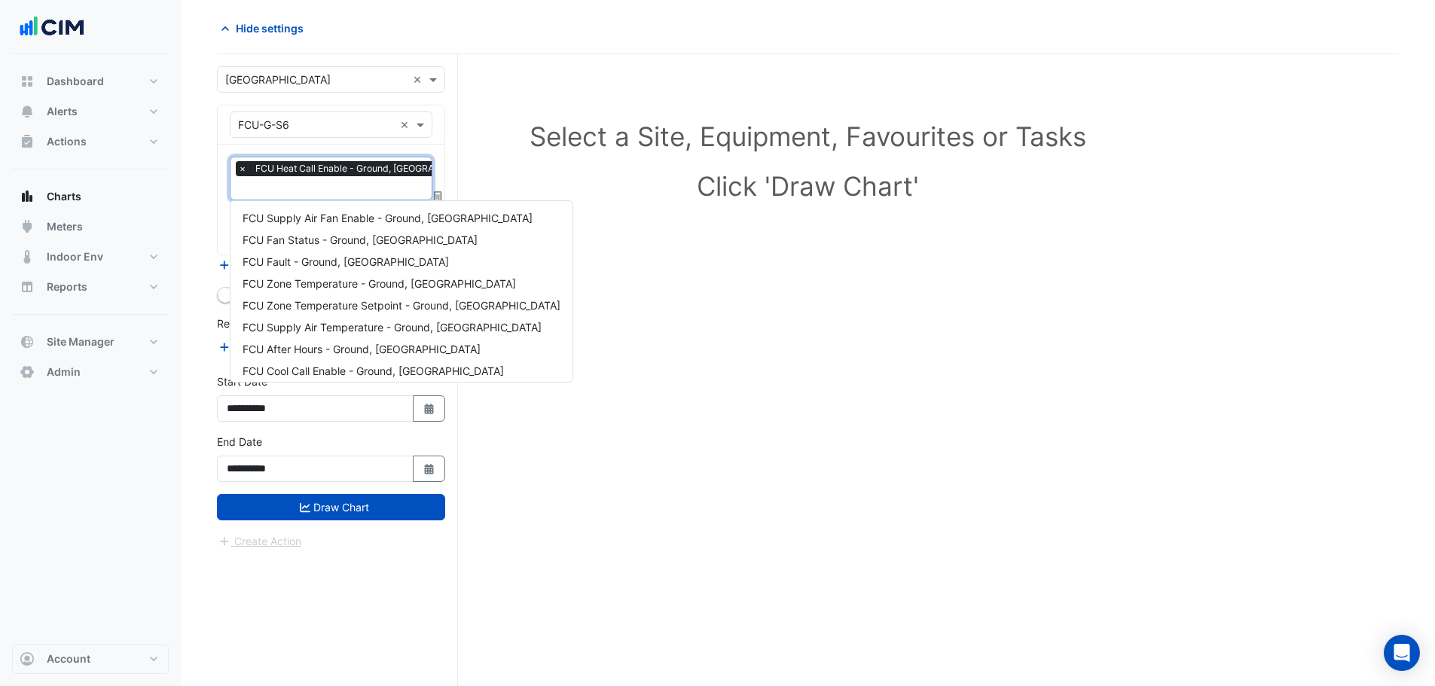
click at [362, 191] on input "text" at bounding box center [366, 190] width 256 height 16
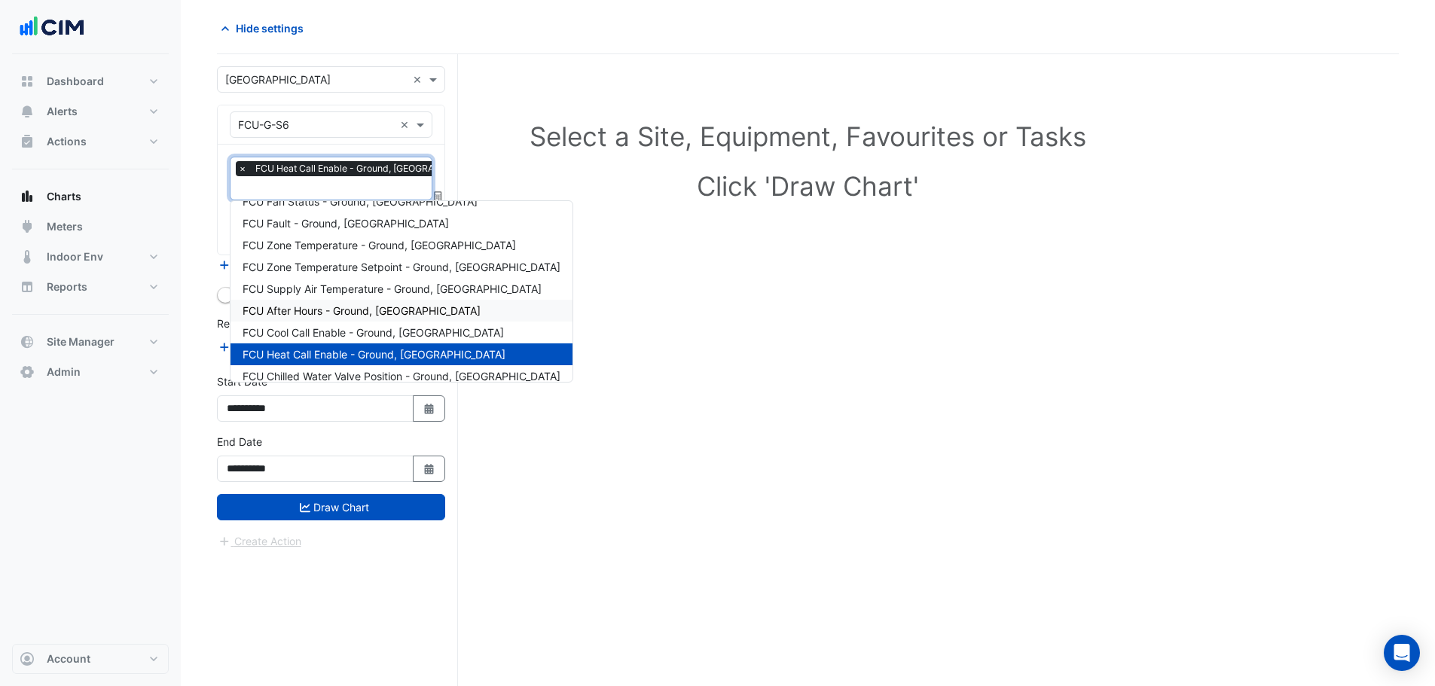
scroll to position [36, 0]
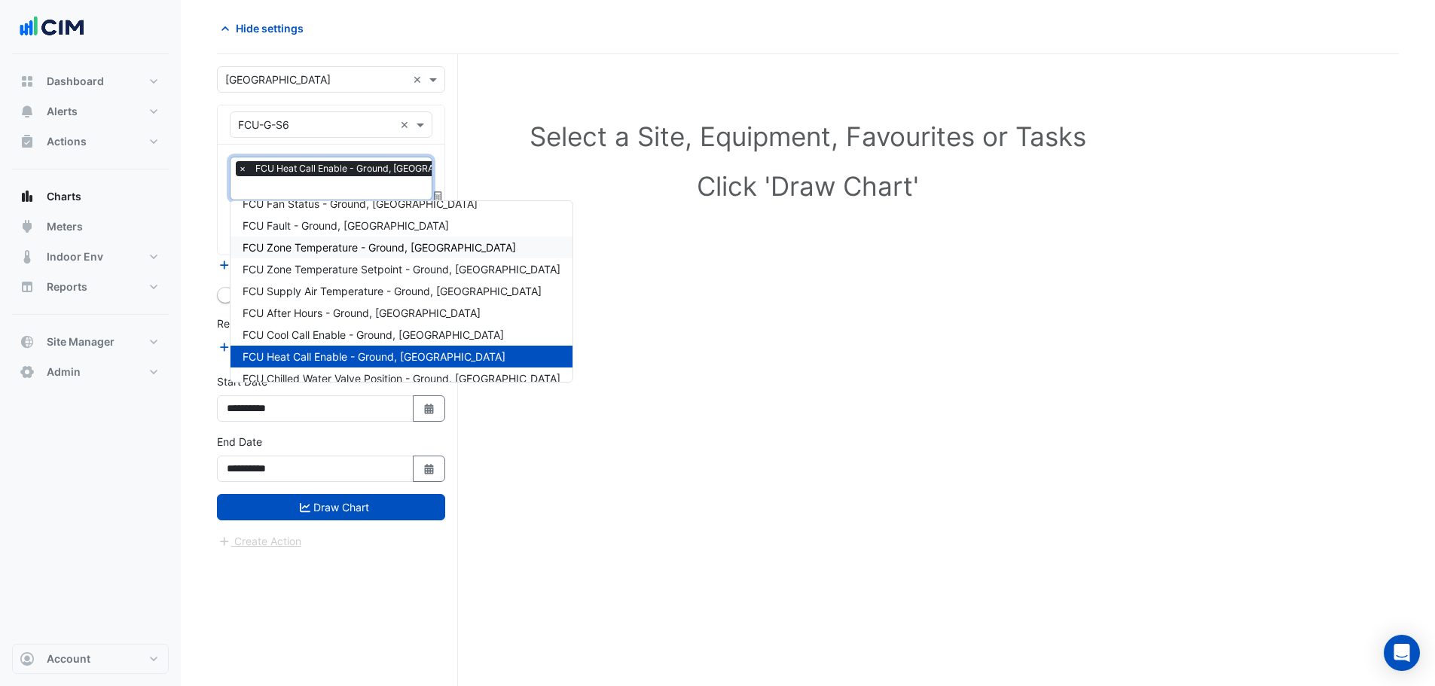
click at [359, 251] on span "FCU Zone Temperature - Ground, Lululemon" at bounding box center [379, 247] width 273 height 13
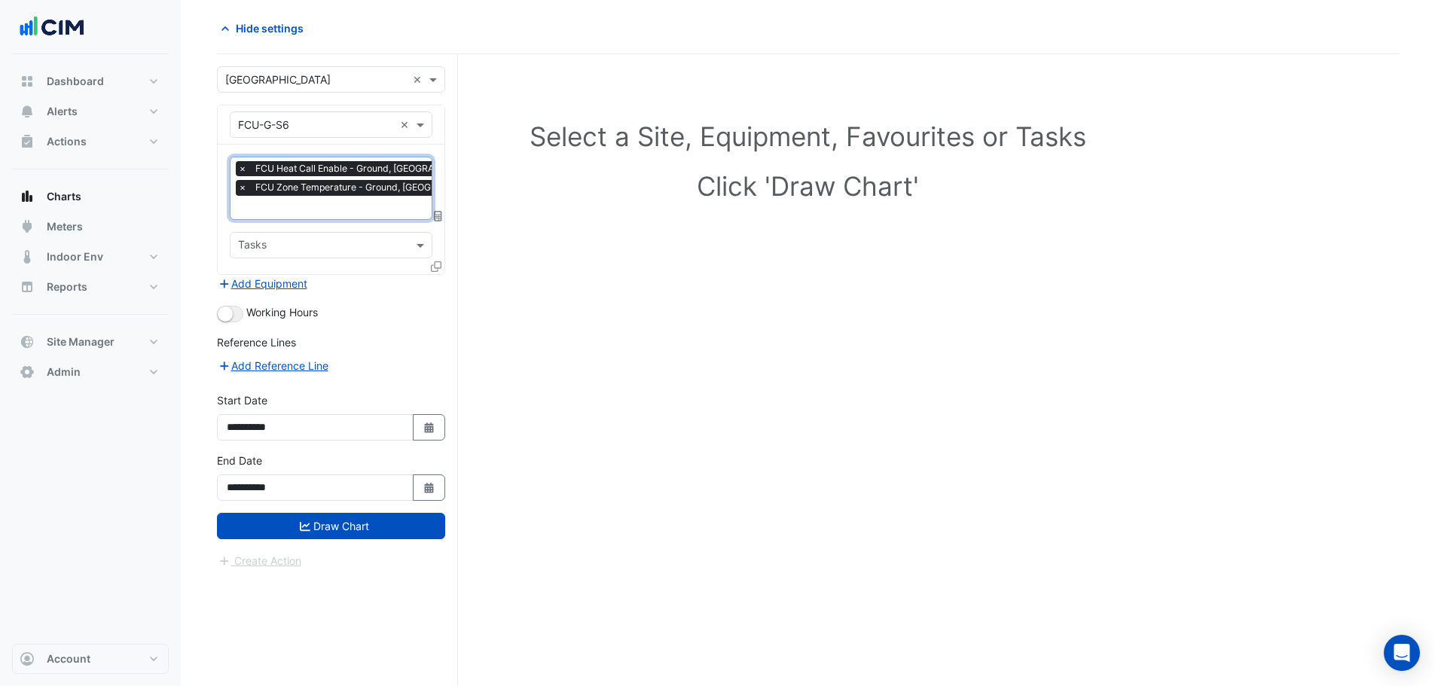
click at [322, 207] on input "text" at bounding box center [370, 209] width 265 height 16
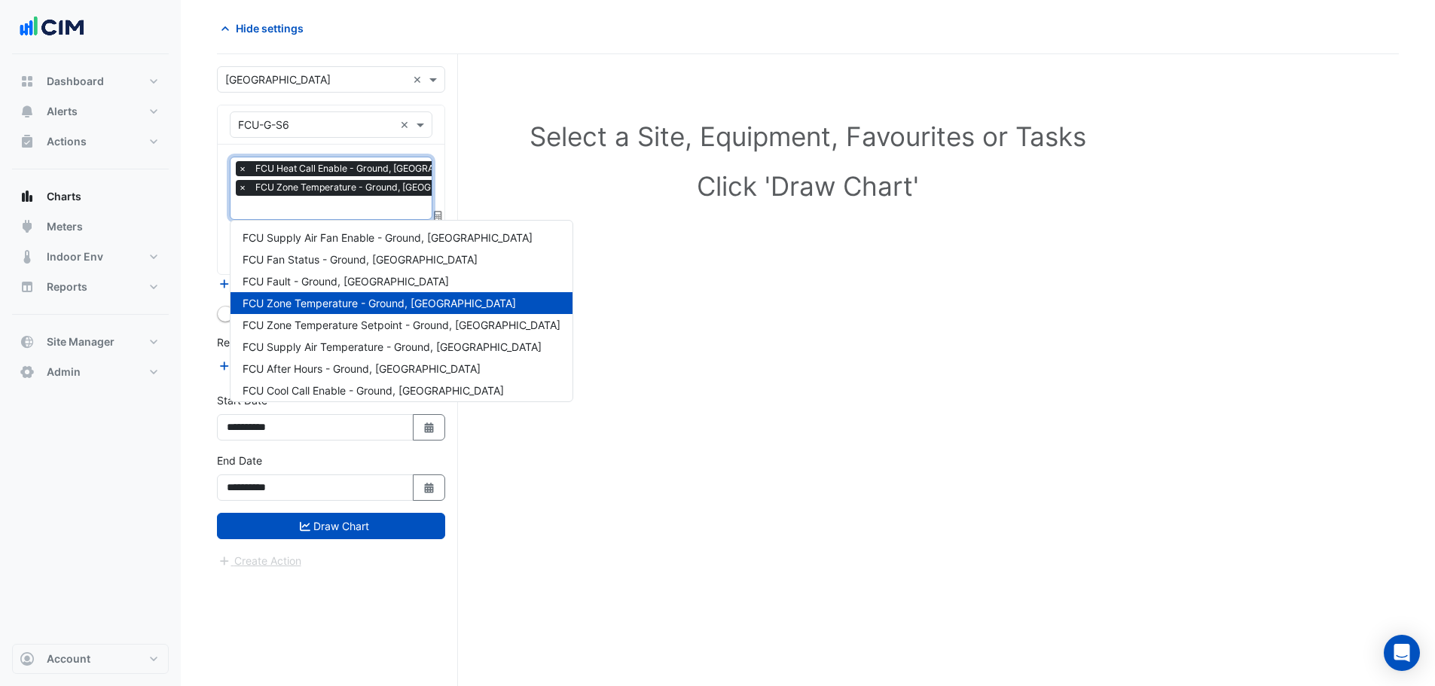
click at [320, 312] on div "FCU Zone Temperature - Ground, Lululemon" at bounding box center [402, 303] width 342 height 22
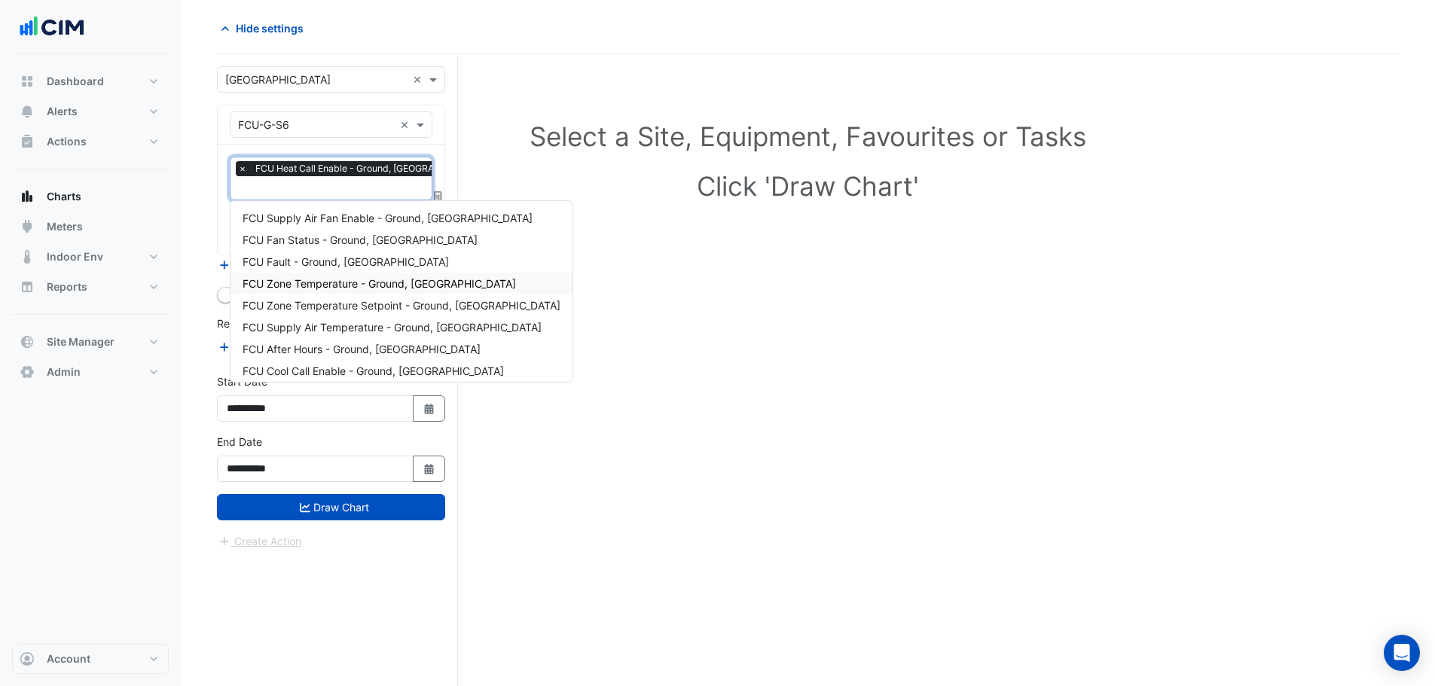
click at [325, 282] on span "FCU Zone Temperature - Ground, Lululemon" at bounding box center [379, 283] width 273 height 13
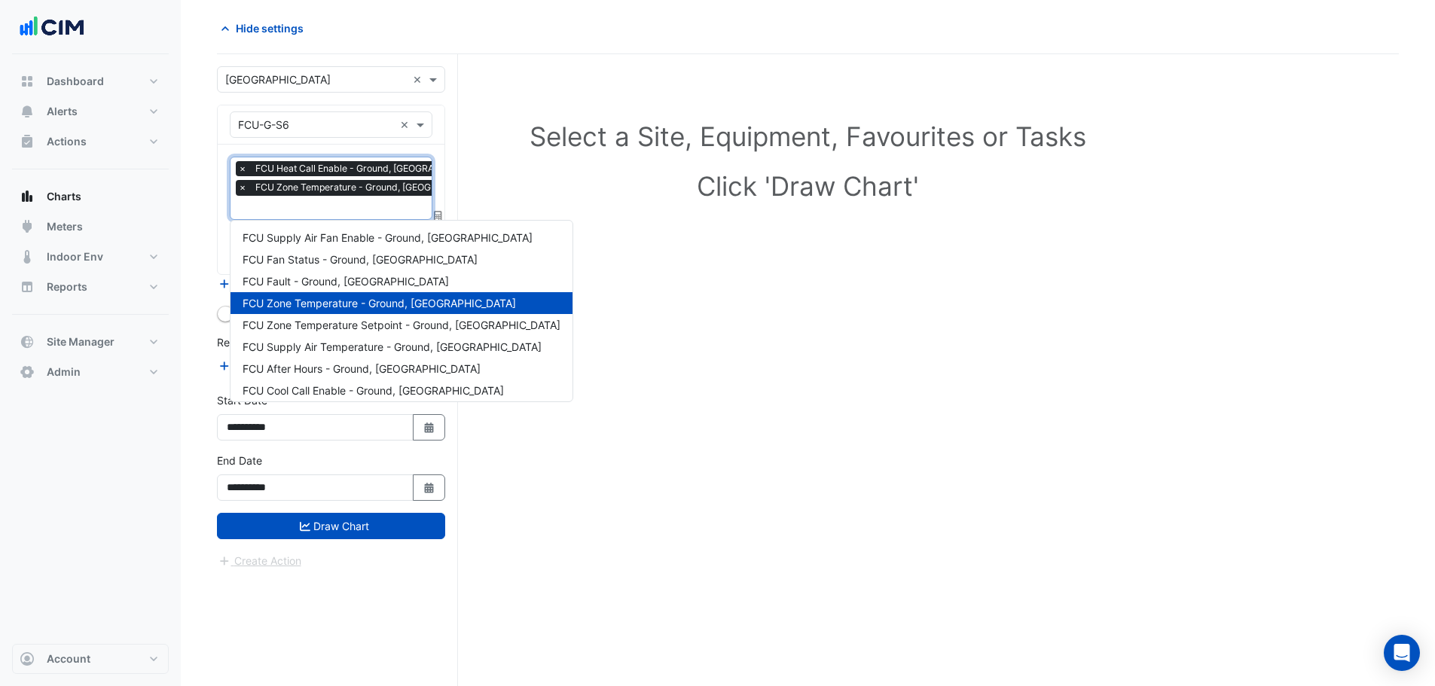
click at [322, 216] on div at bounding box center [369, 210] width 267 height 20
click at [324, 333] on div "FCU Zone Temperature Setpoint - Ground, Lululemon" at bounding box center [402, 325] width 342 height 22
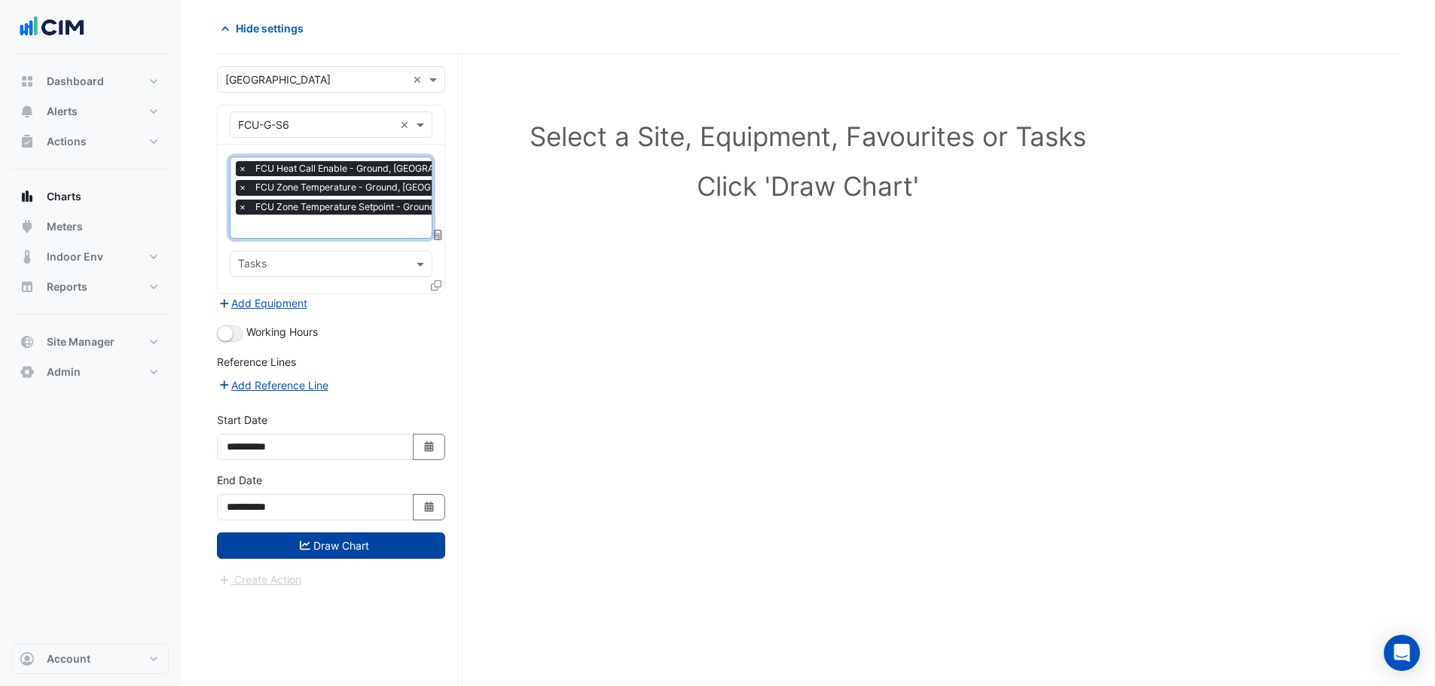
click at [301, 536] on button "Draw Chart" at bounding box center [331, 546] width 228 height 26
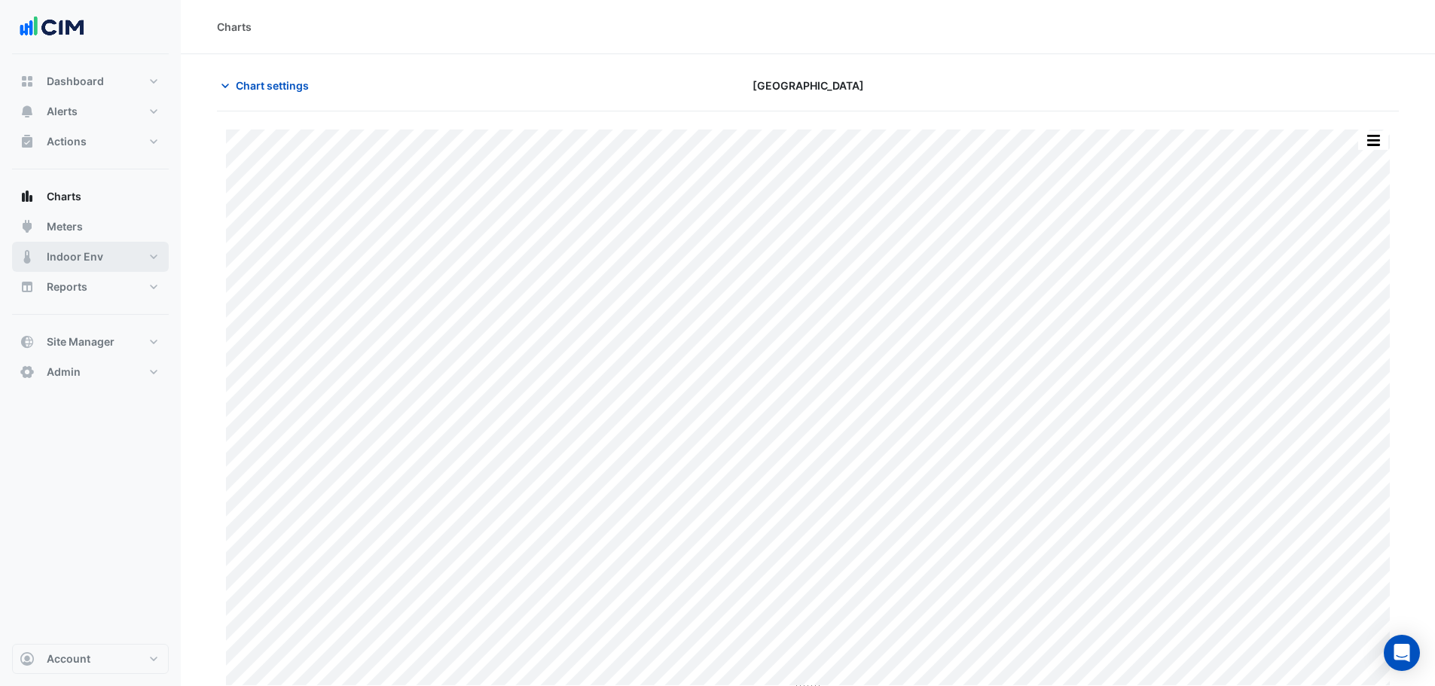
click at [118, 266] on button "Indoor Env" at bounding box center [90, 257] width 157 height 30
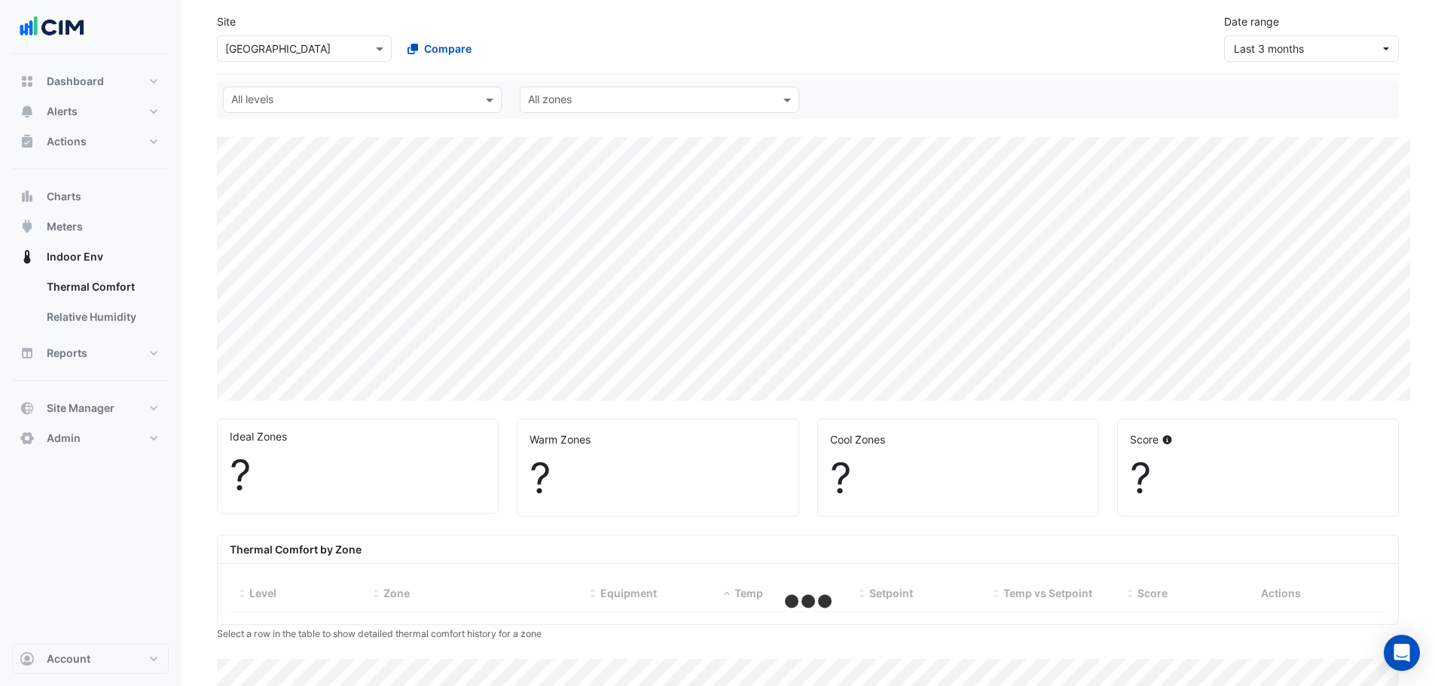
select select "***"
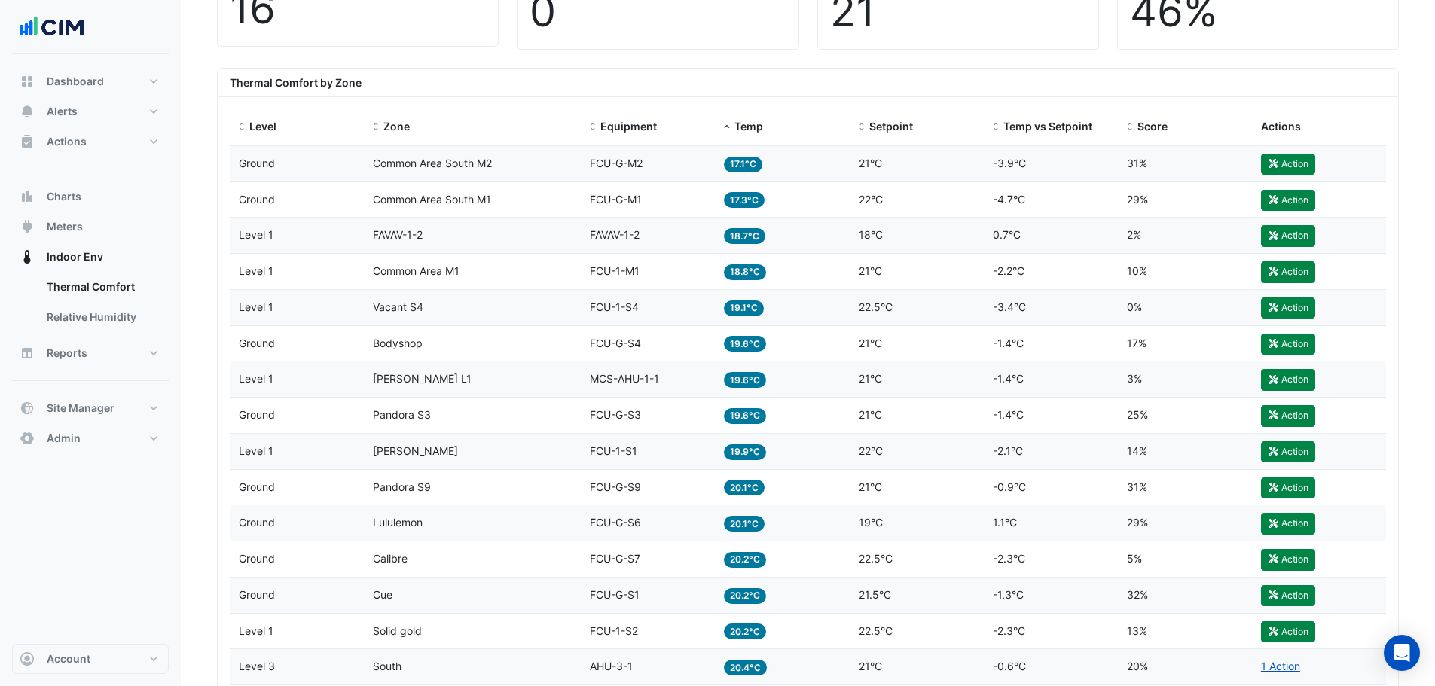
scroll to position [527, 0]
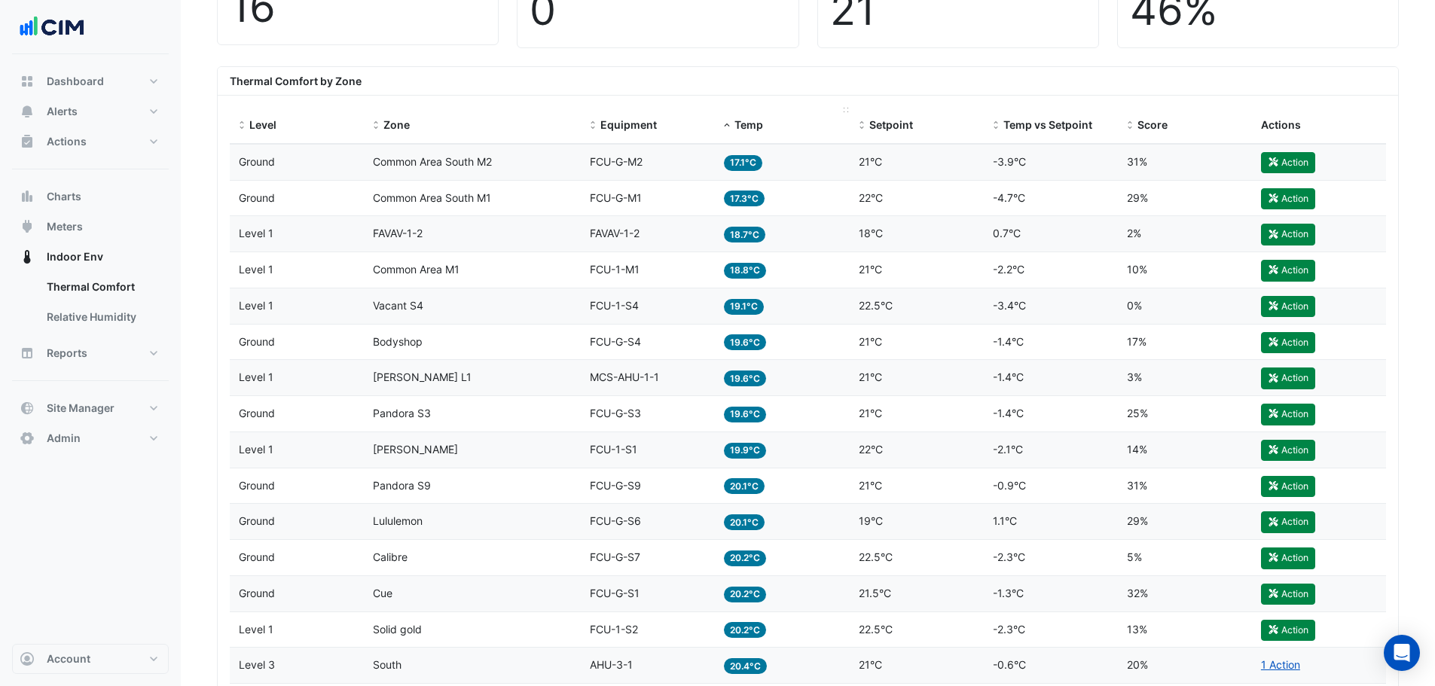
click at [729, 124] on span at bounding box center [727, 126] width 11 height 12
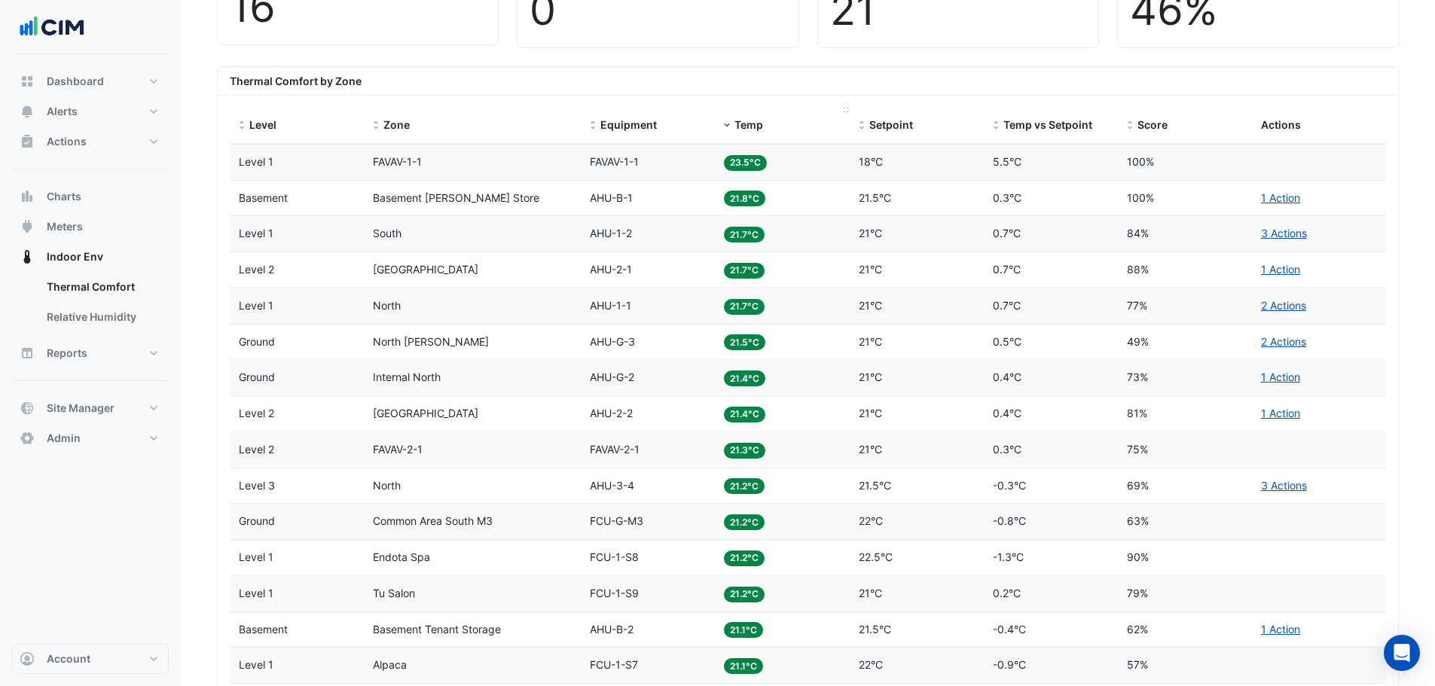
click at [732, 124] on div "Temp" at bounding box center [782, 125] width 116 height 17
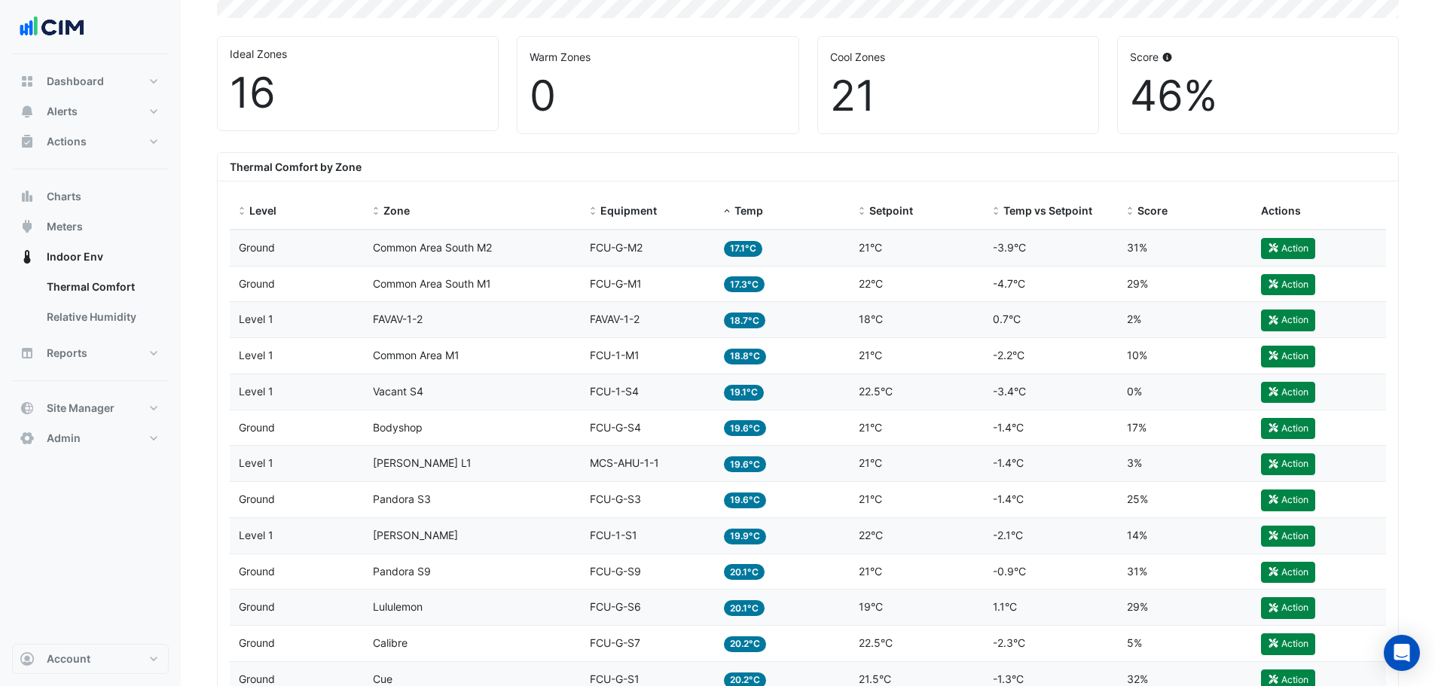
scroll to position [441, 0]
click at [765, 466] on div "Temp 19.6°C" at bounding box center [782, 464] width 116 height 17
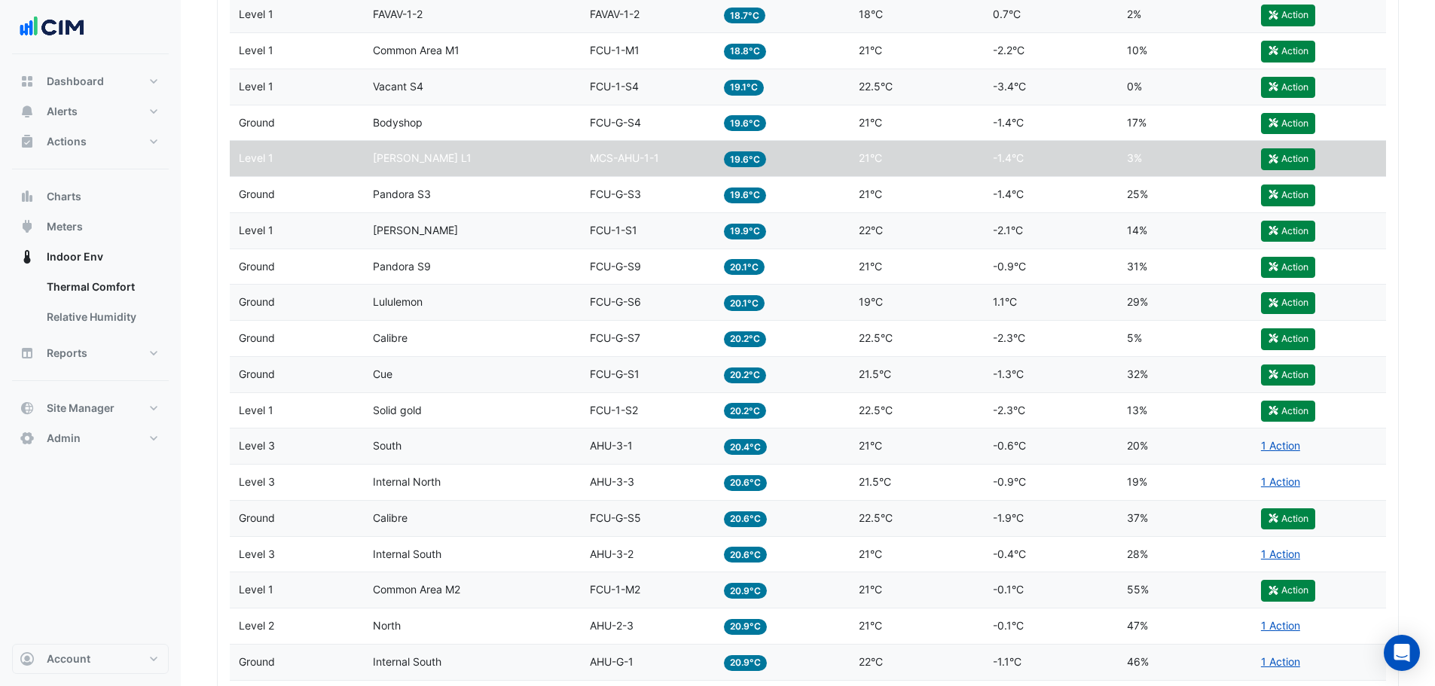
scroll to position [742, 0]
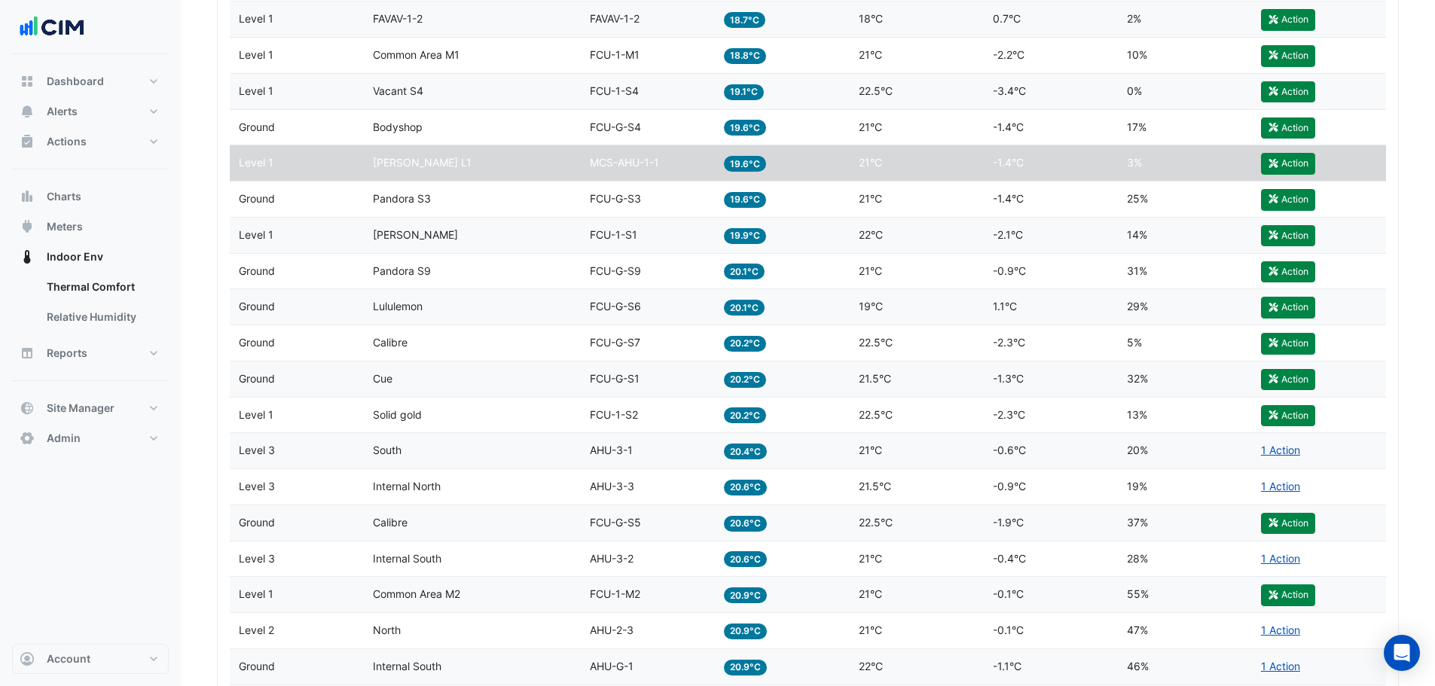
click at [790, 344] on div "Temp 20.2°C" at bounding box center [782, 342] width 116 height 17
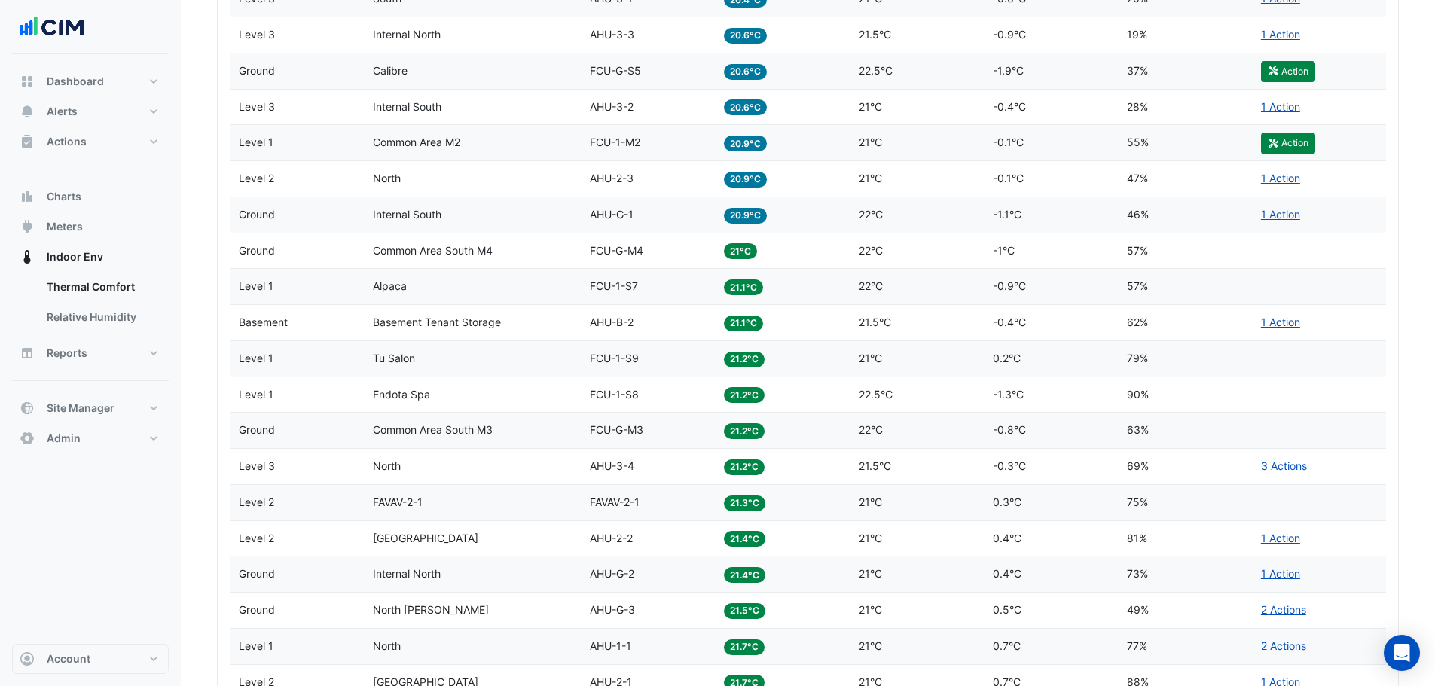
scroll to position [817, 0]
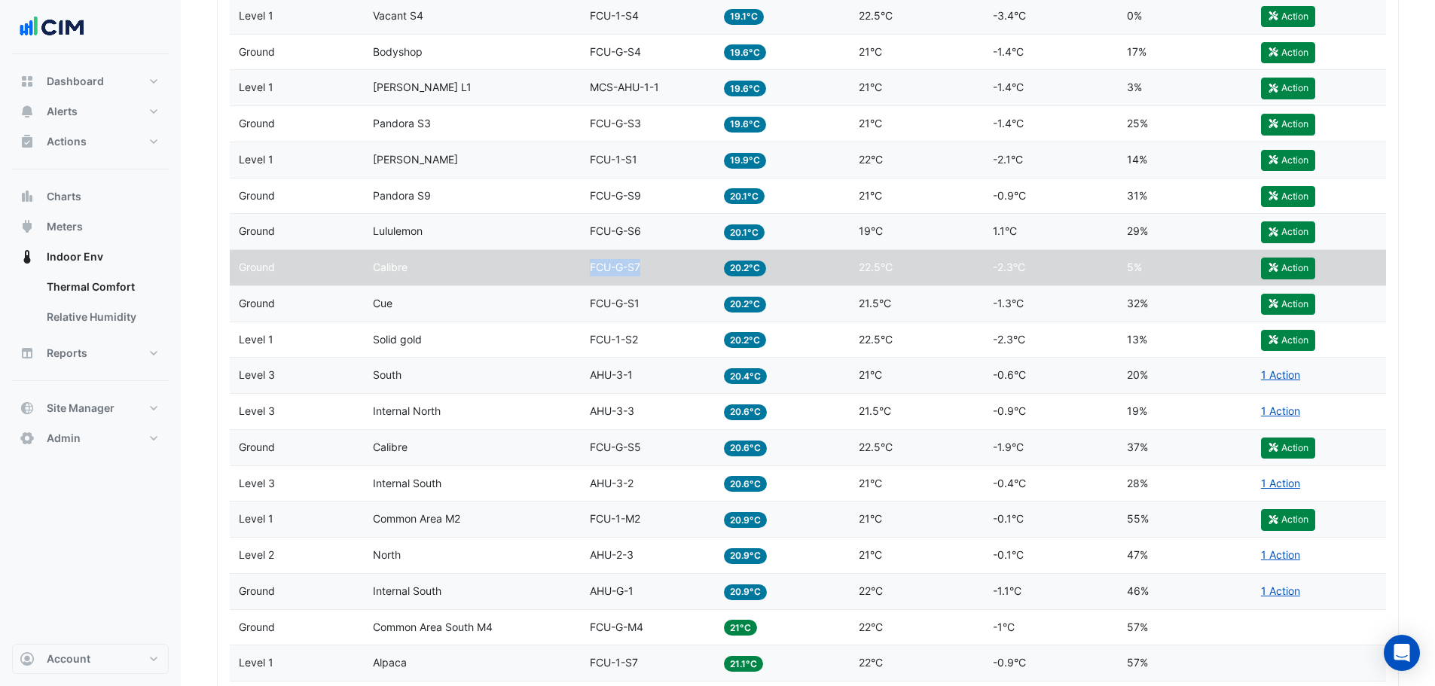
drag, startPoint x: 615, startPoint y: 273, endPoint x: 658, endPoint y: 274, distance: 43.7
click at [658, 274] on div "Level Ground Zone Calibre Equipment FCU-G-S7 Temp 20.2°C Setpoint 22.5°C Temp v…" at bounding box center [808, 267] width 1156 height 35
copy div "Equipment FCU-G-S7"
click at [196, 298] on section "Site Select a Site × Adelaide Central Plaza Compare Date range Last 3 months Al…" at bounding box center [808, 404] width 1254 height 2335
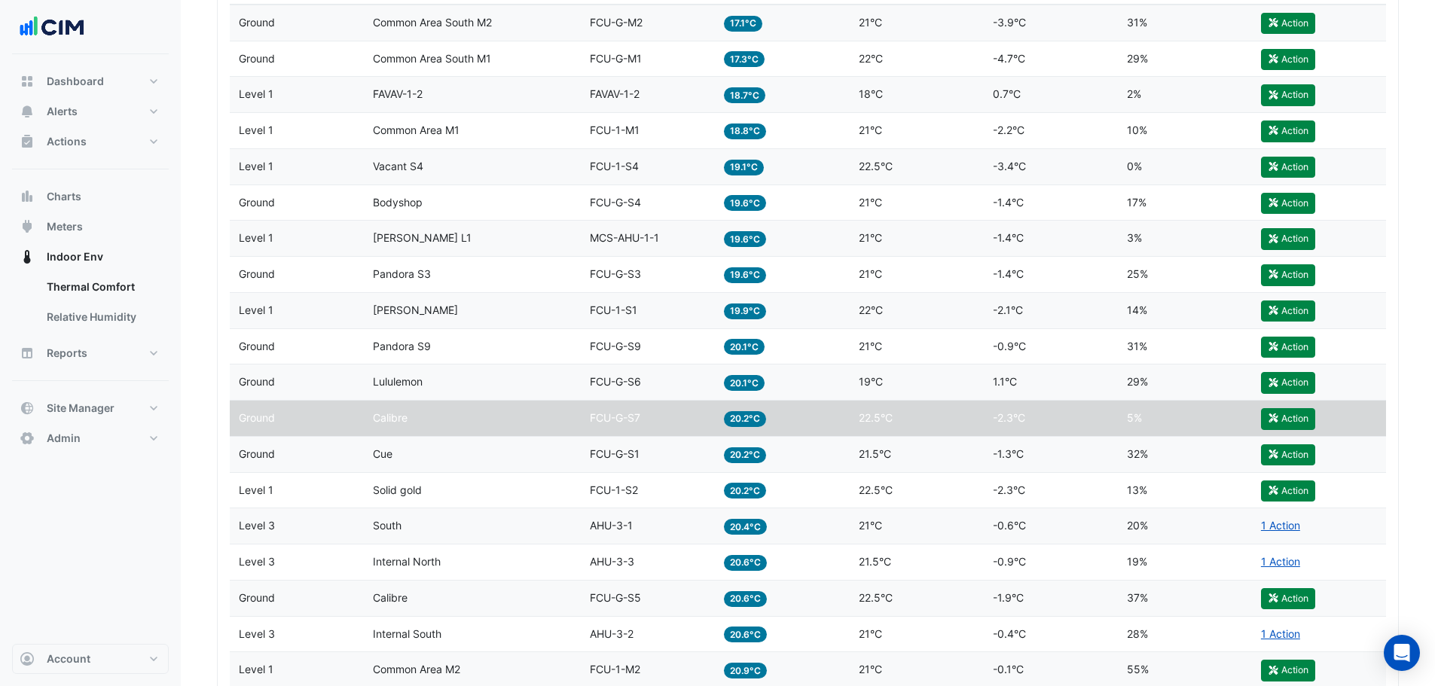
scroll to position [441, 0]
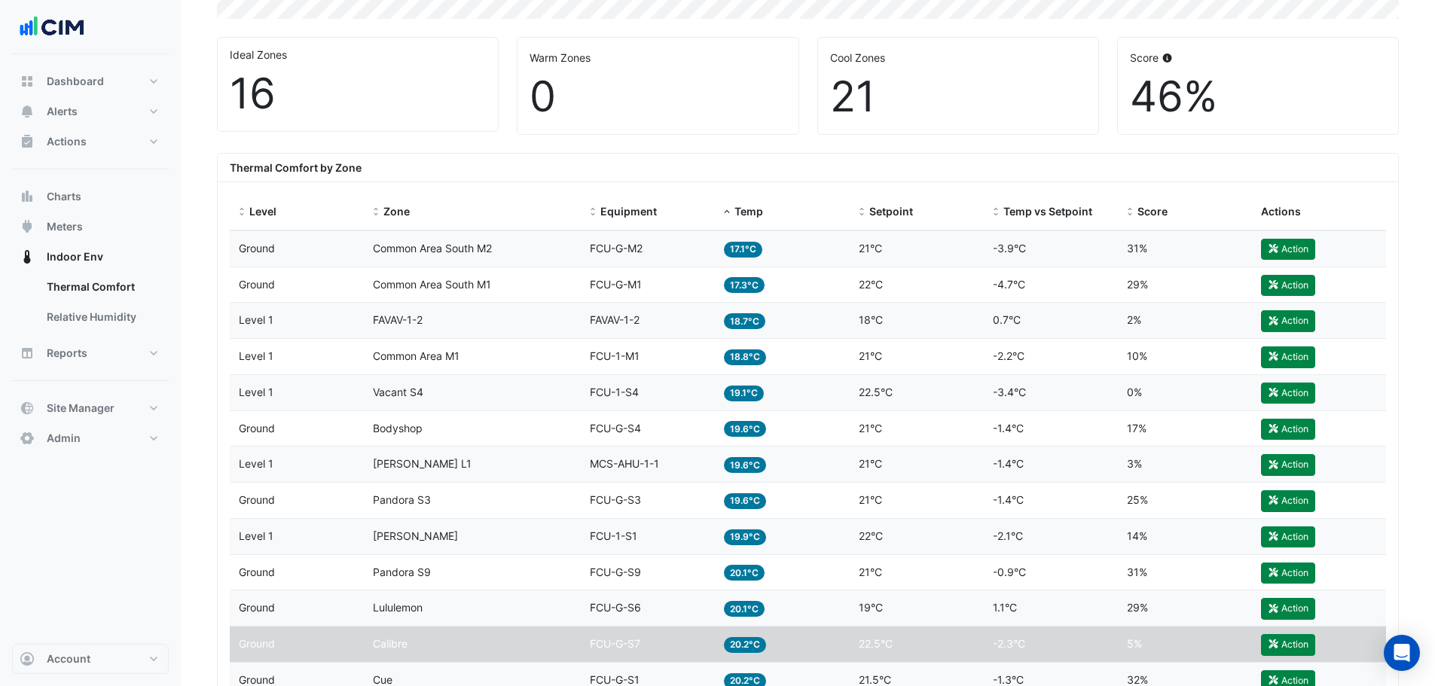
click at [631, 438] on datatable-body-cell "Equipment FCU-G-S4" at bounding box center [648, 428] width 134 height 35
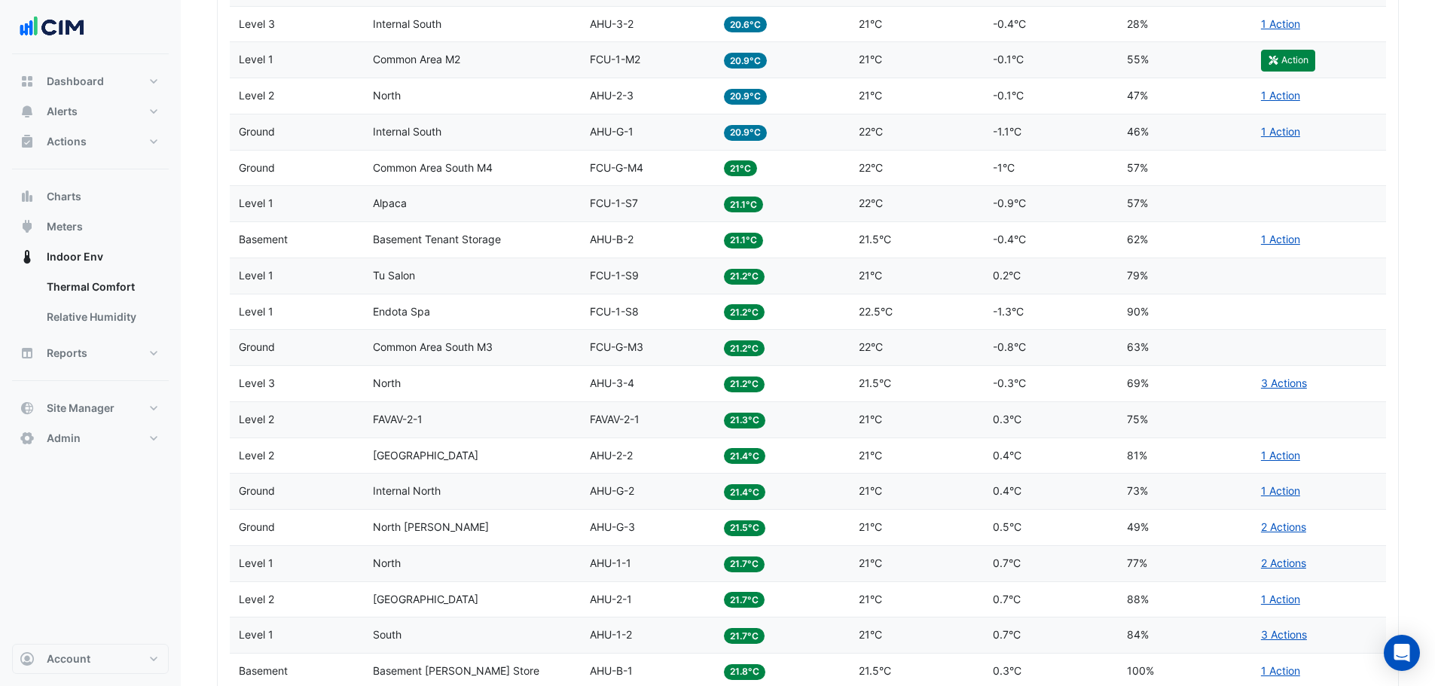
scroll to position [1269, 0]
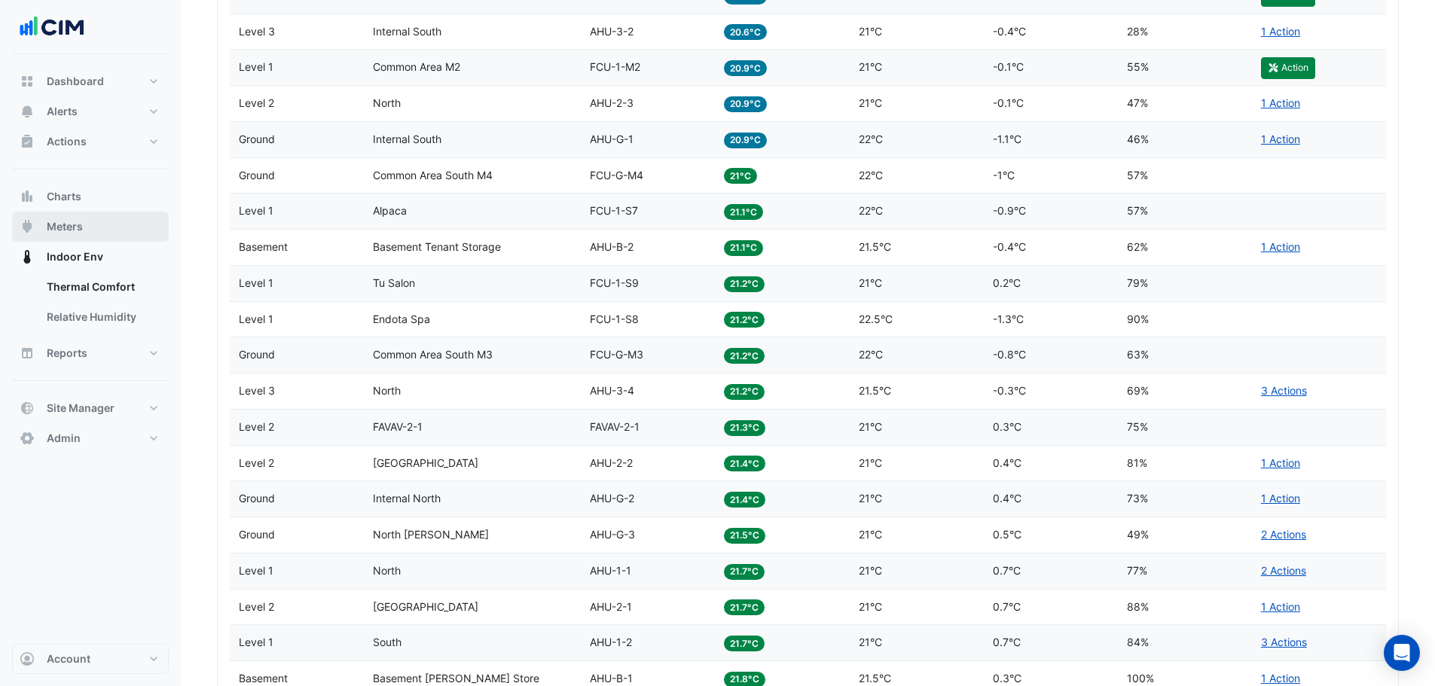
click at [84, 220] on button "Meters" at bounding box center [90, 227] width 157 height 30
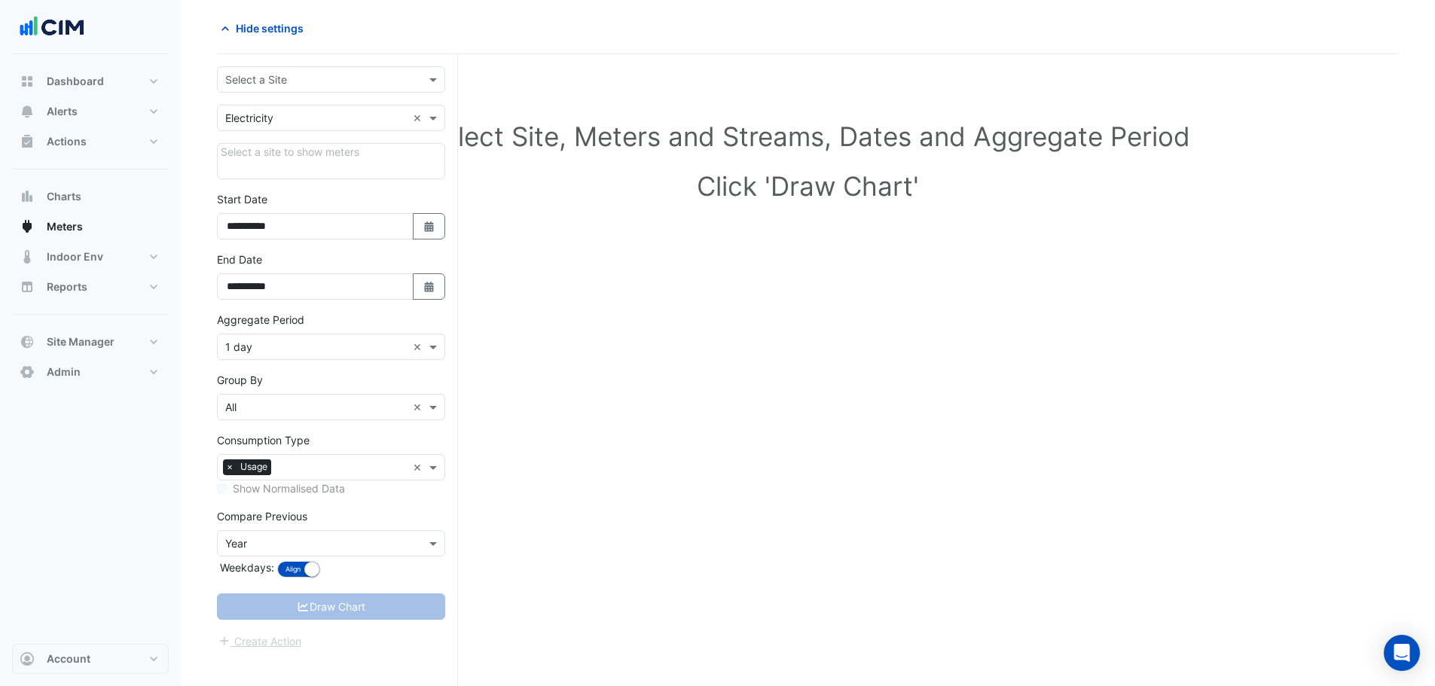
scroll to position [57, 0]
click at [340, 84] on input "text" at bounding box center [316, 80] width 182 height 16
type input "**********"
click at [307, 134] on span "[GEOGRAPHIC_DATA]" at bounding box center [294, 133] width 105 height 13
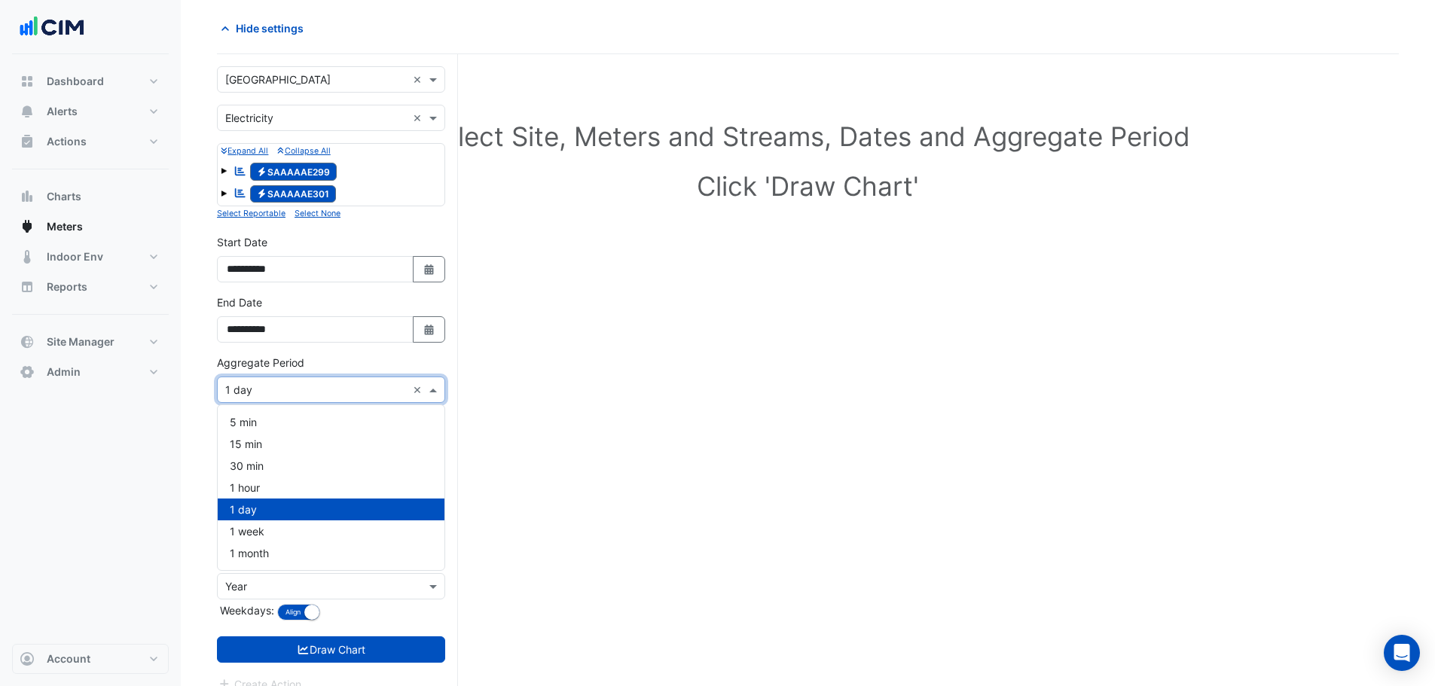
click at [249, 385] on input "text" at bounding box center [316, 391] width 182 height 16
drag, startPoint x: 254, startPoint y: 489, endPoint x: 292, endPoint y: 573, distance: 92.7
click at [255, 488] on span "1 hour" at bounding box center [245, 487] width 30 height 13
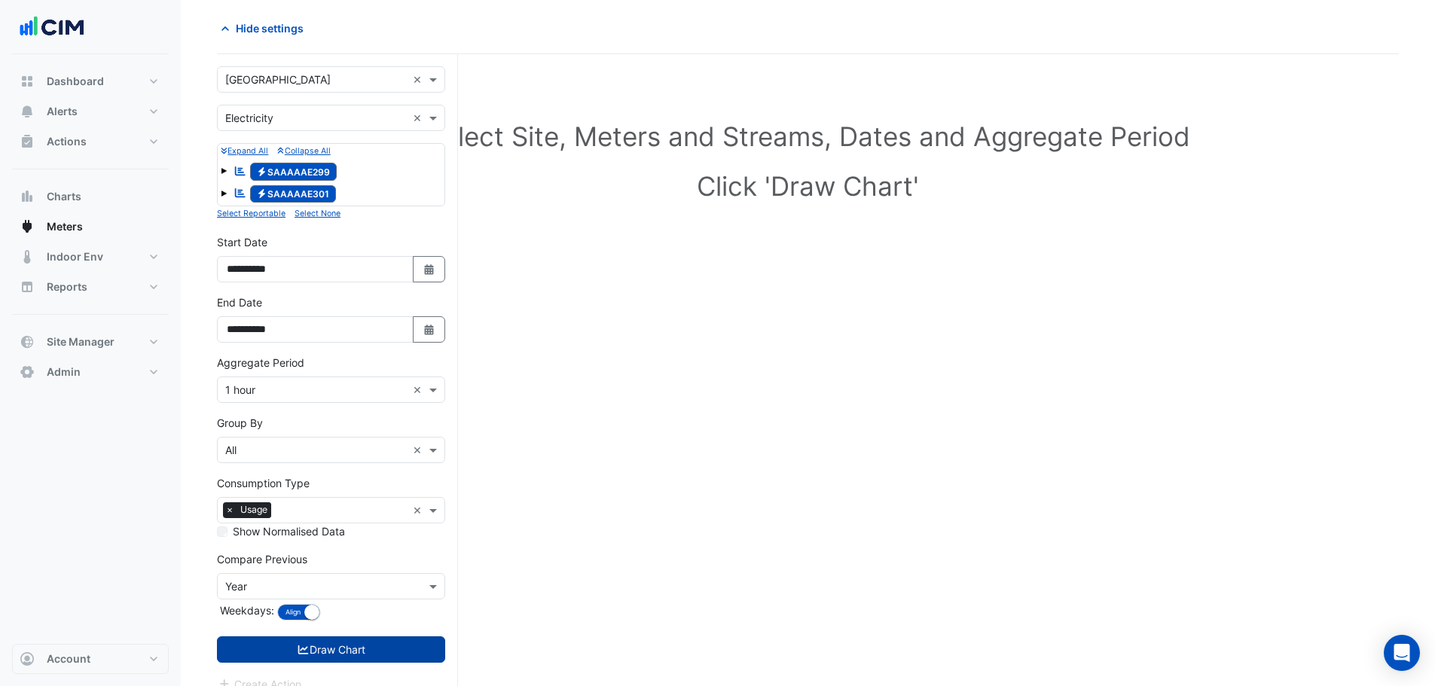
click at [306, 645] on icon "submit" at bounding box center [304, 650] width 14 height 11
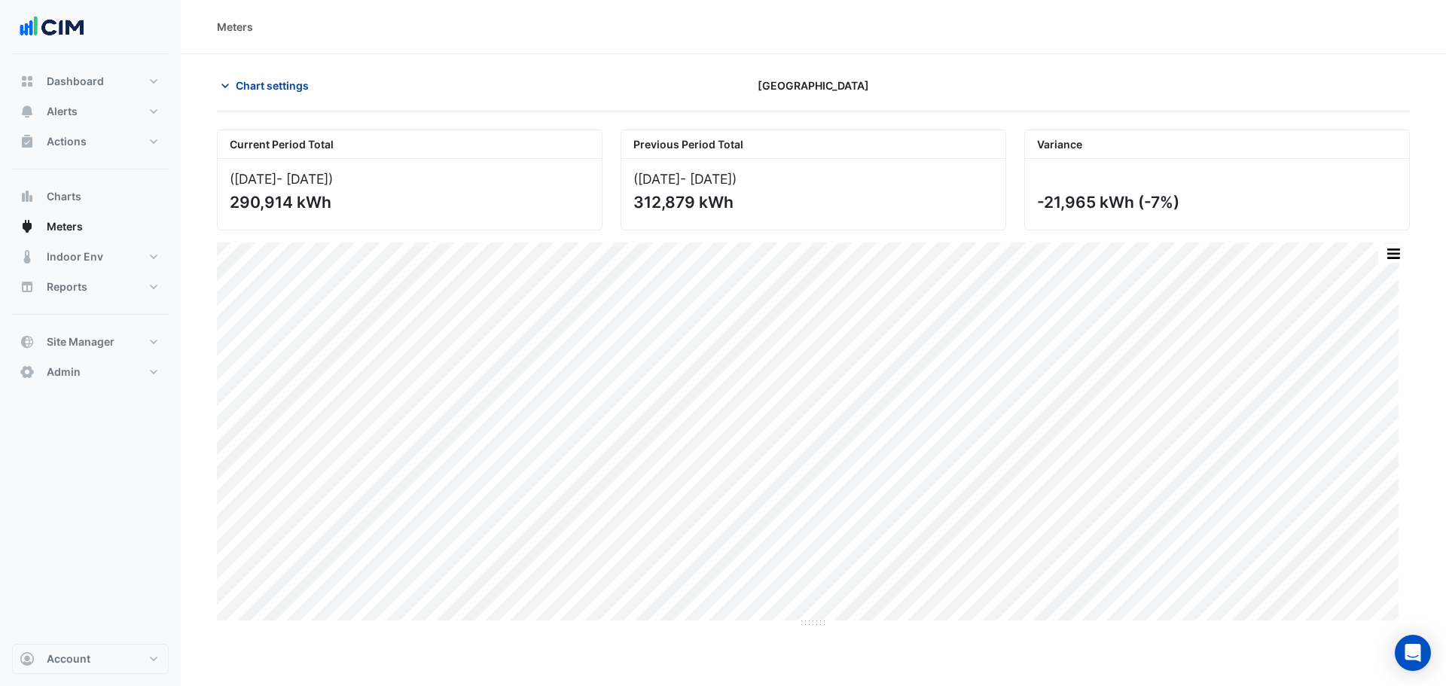
click at [264, 87] on span "Chart settings" at bounding box center [272, 86] width 73 height 16
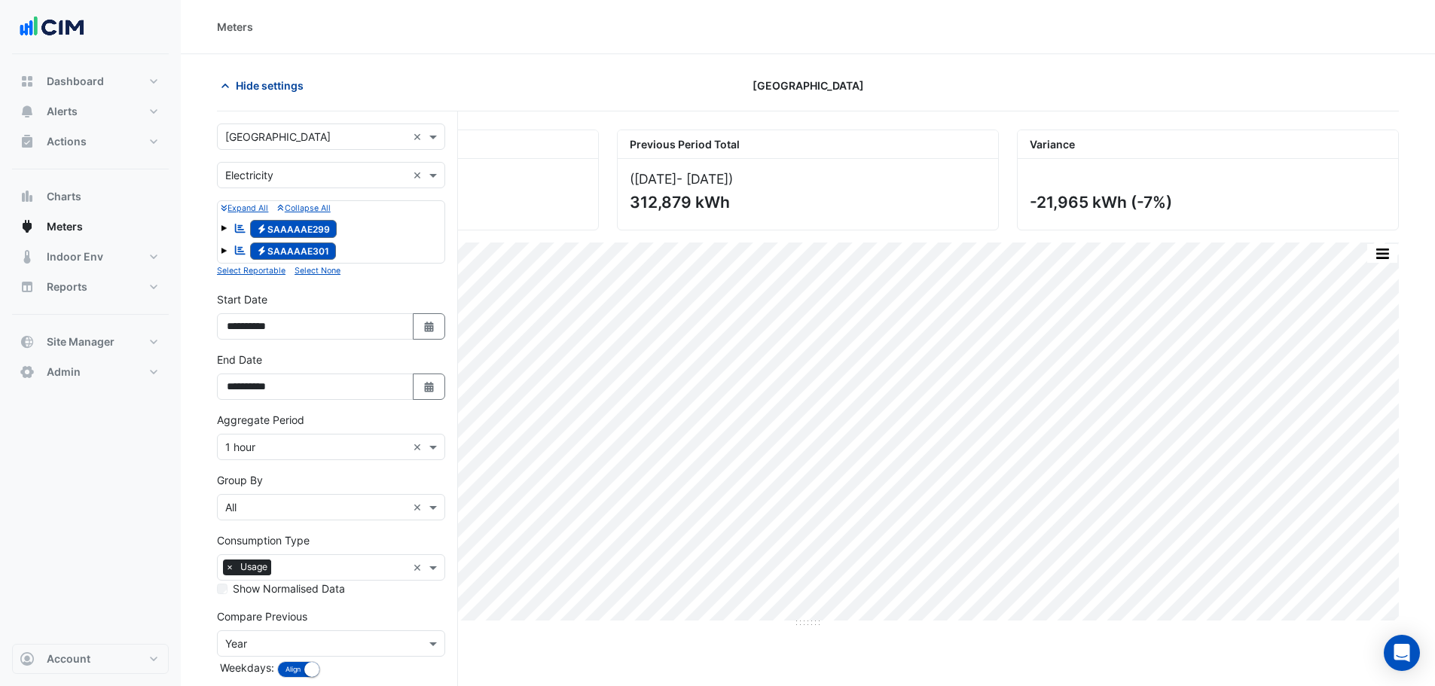
click at [254, 86] on span "Hide settings" at bounding box center [270, 86] width 68 height 16
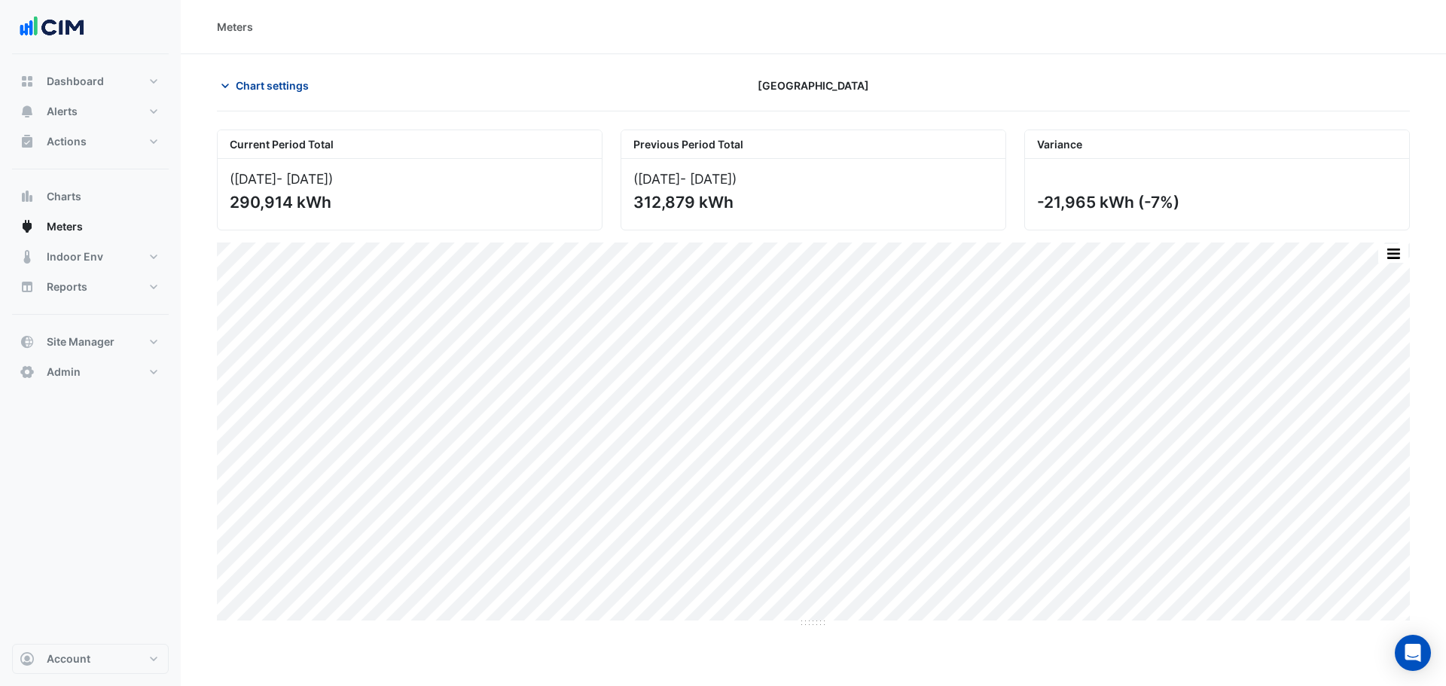
click at [258, 85] on span "Chart settings" at bounding box center [272, 86] width 73 height 16
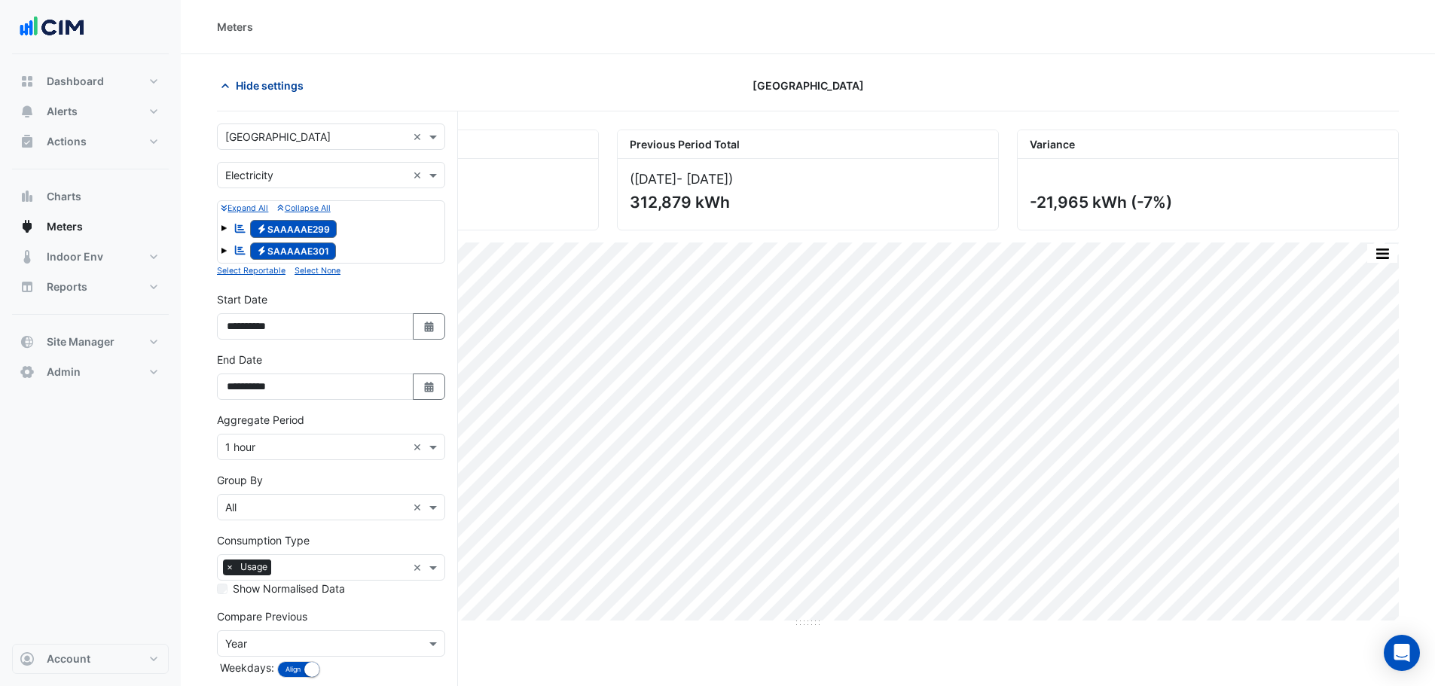
click at [260, 80] on span "Hide settings" at bounding box center [270, 86] width 68 height 16
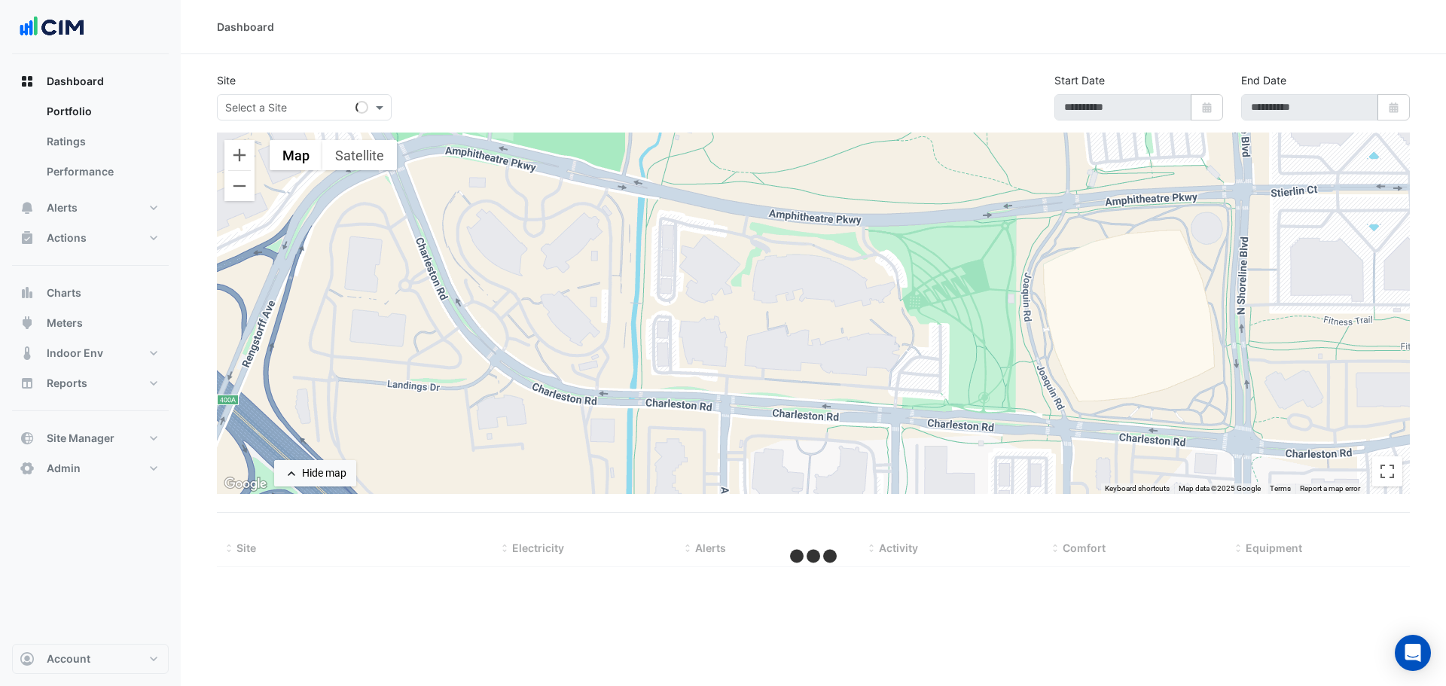
type input "**********"
select select "***"
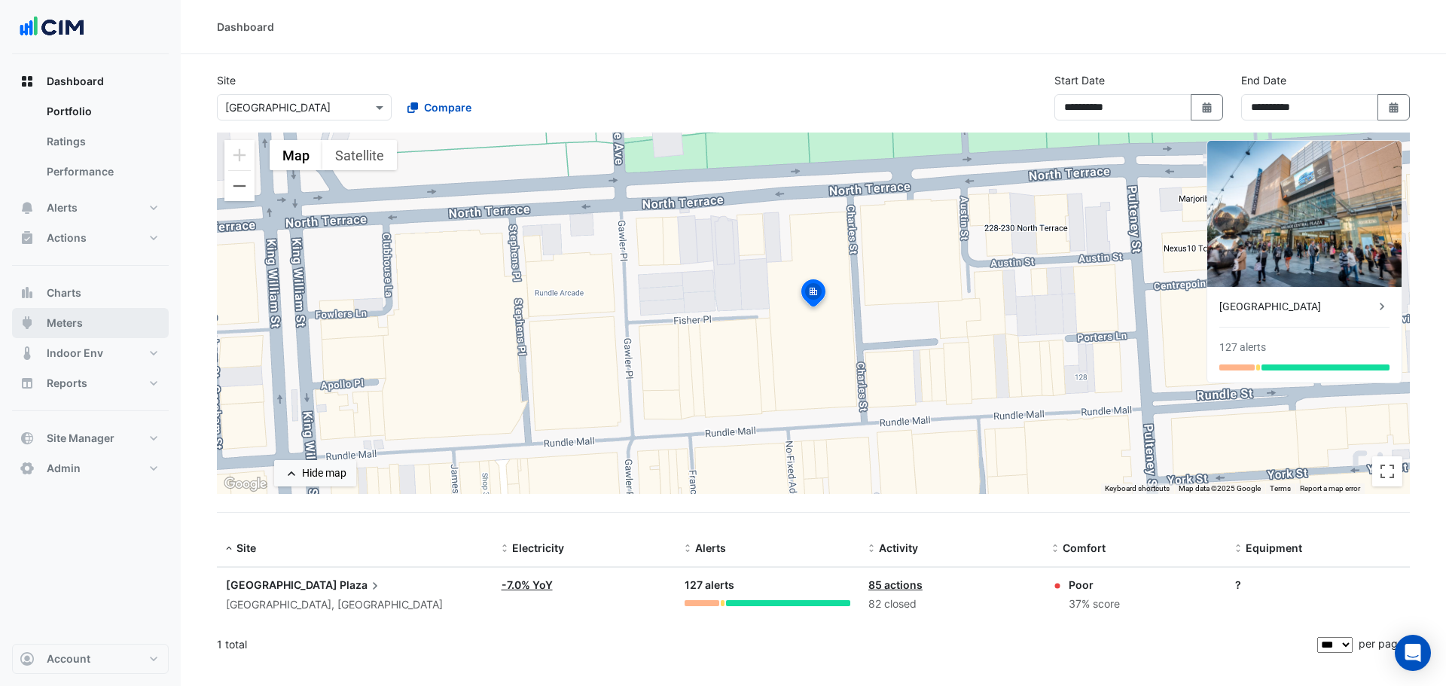
click at [69, 331] on button "Meters" at bounding box center [90, 323] width 157 height 30
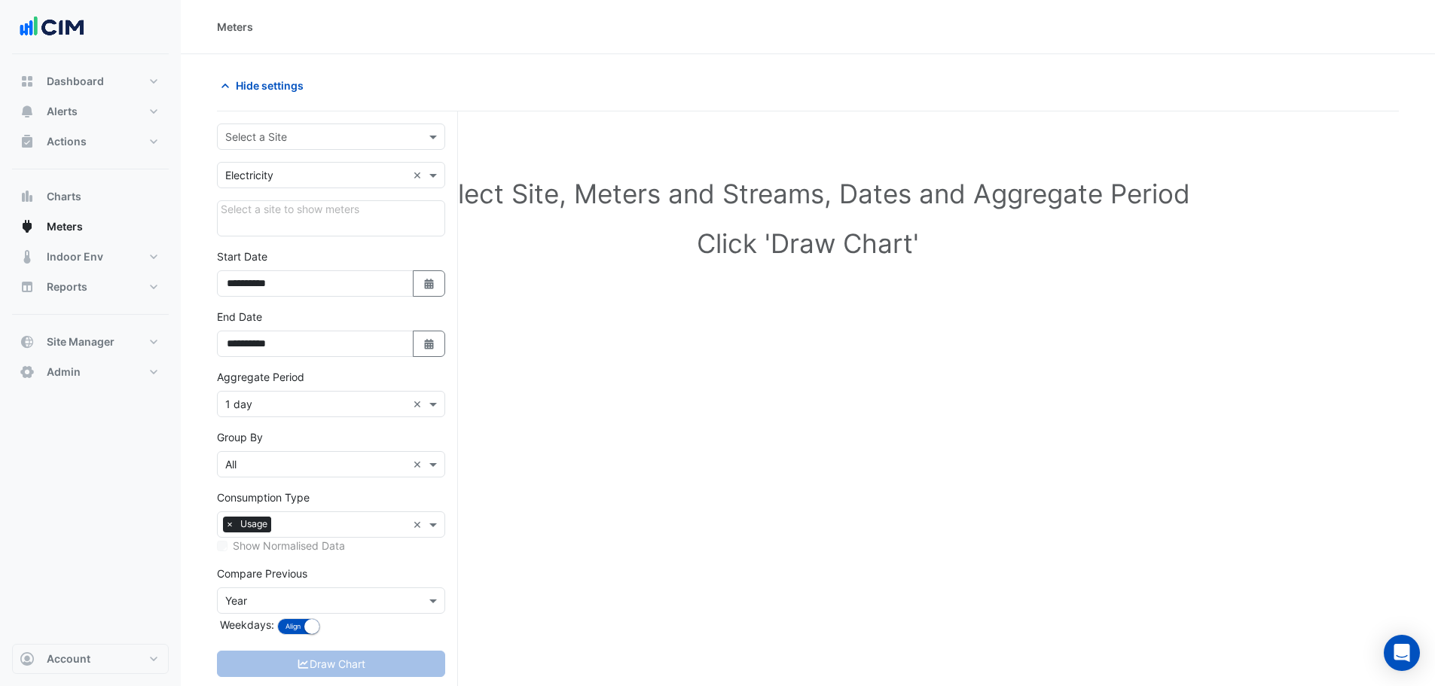
click at [298, 136] on input "text" at bounding box center [316, 138] width 182 height 16
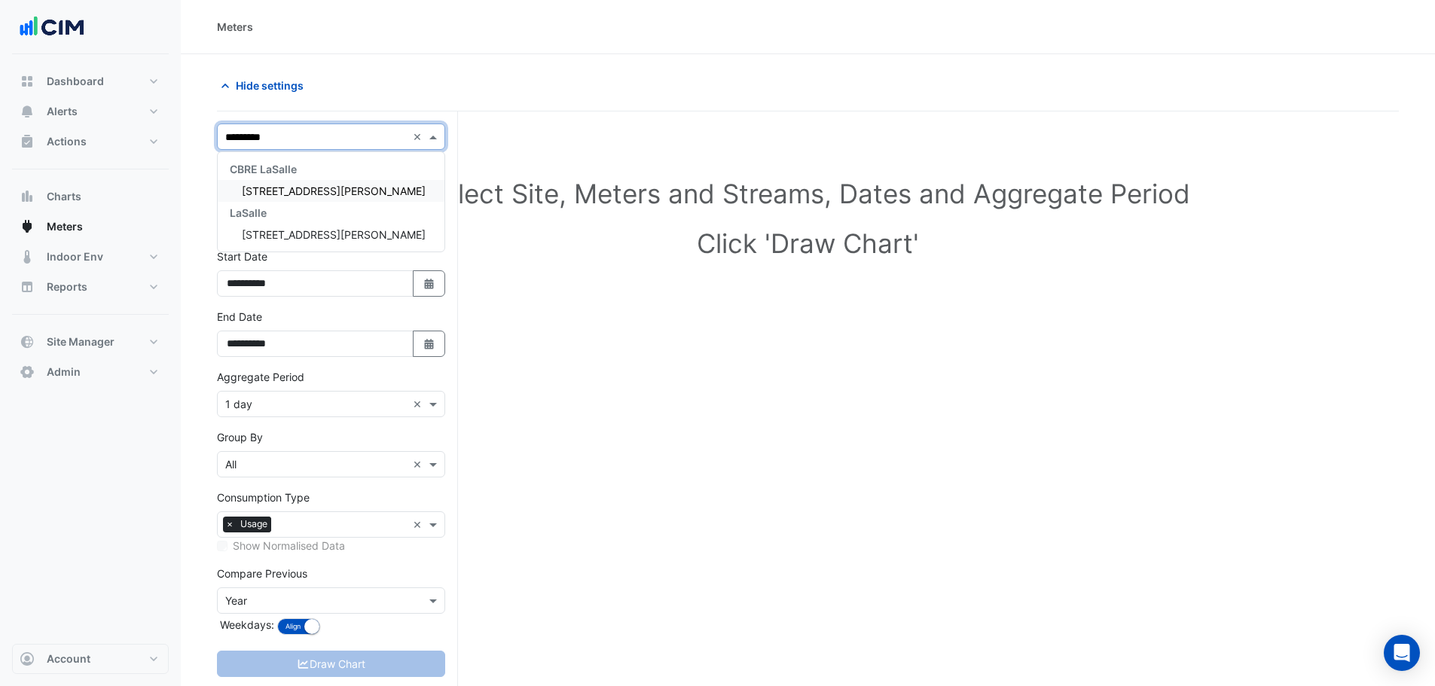
type input "*********"
drag, startPoint x: 323, startPoint y: 190, endPoint x: 0, endPoint y: 167, distance: 324.0
click at [323, 190] on div "[STREET_ADDRESS][PERSON_NAME]" at bounding box center [331, 191] width 227 height 22
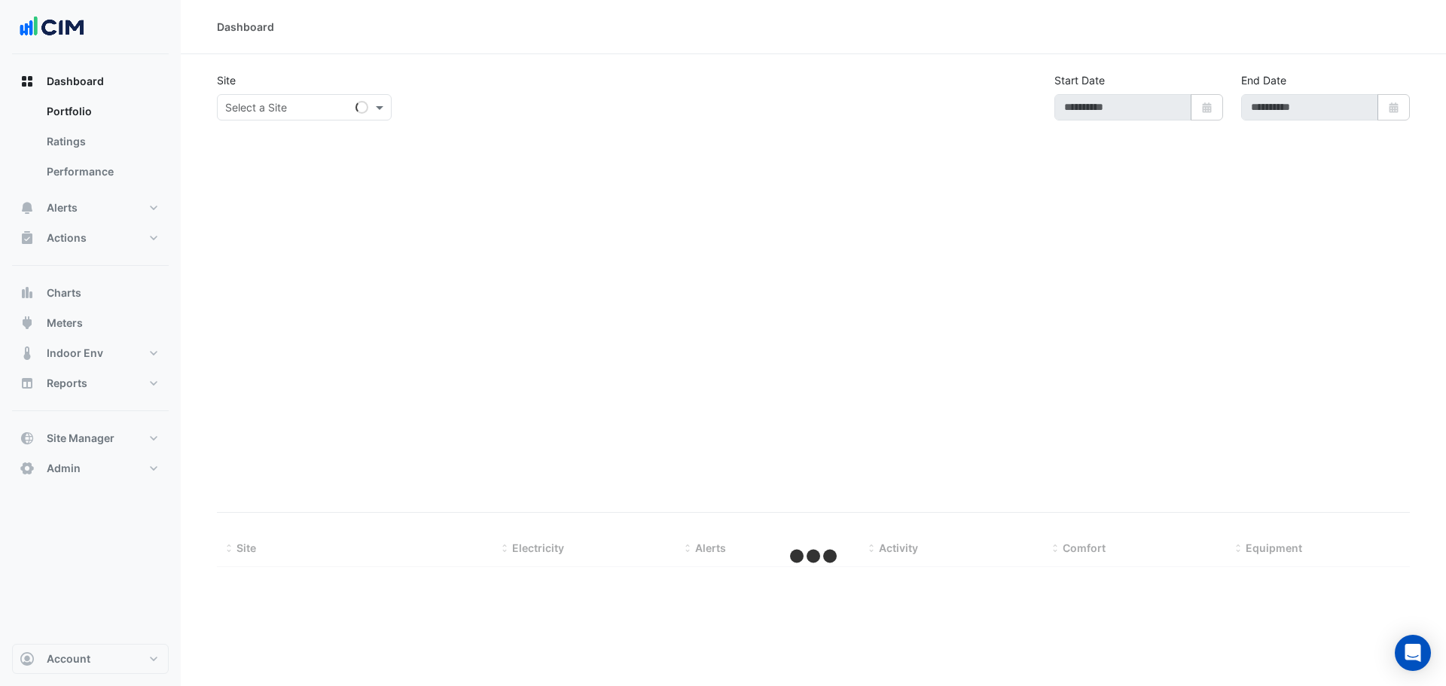
type input "**********"
select select "***"
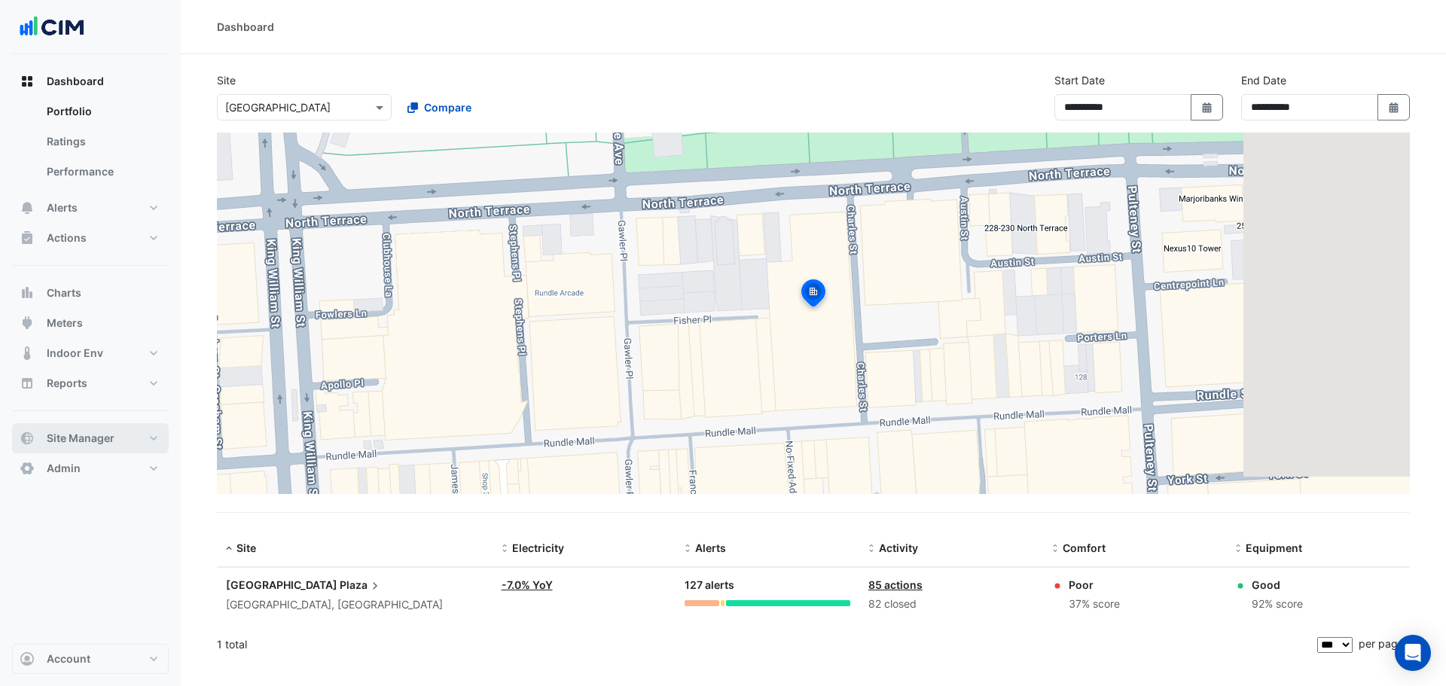
click at [89, 434] on span "Site Manager" at bounding box center [81, 438] width 68 height 15
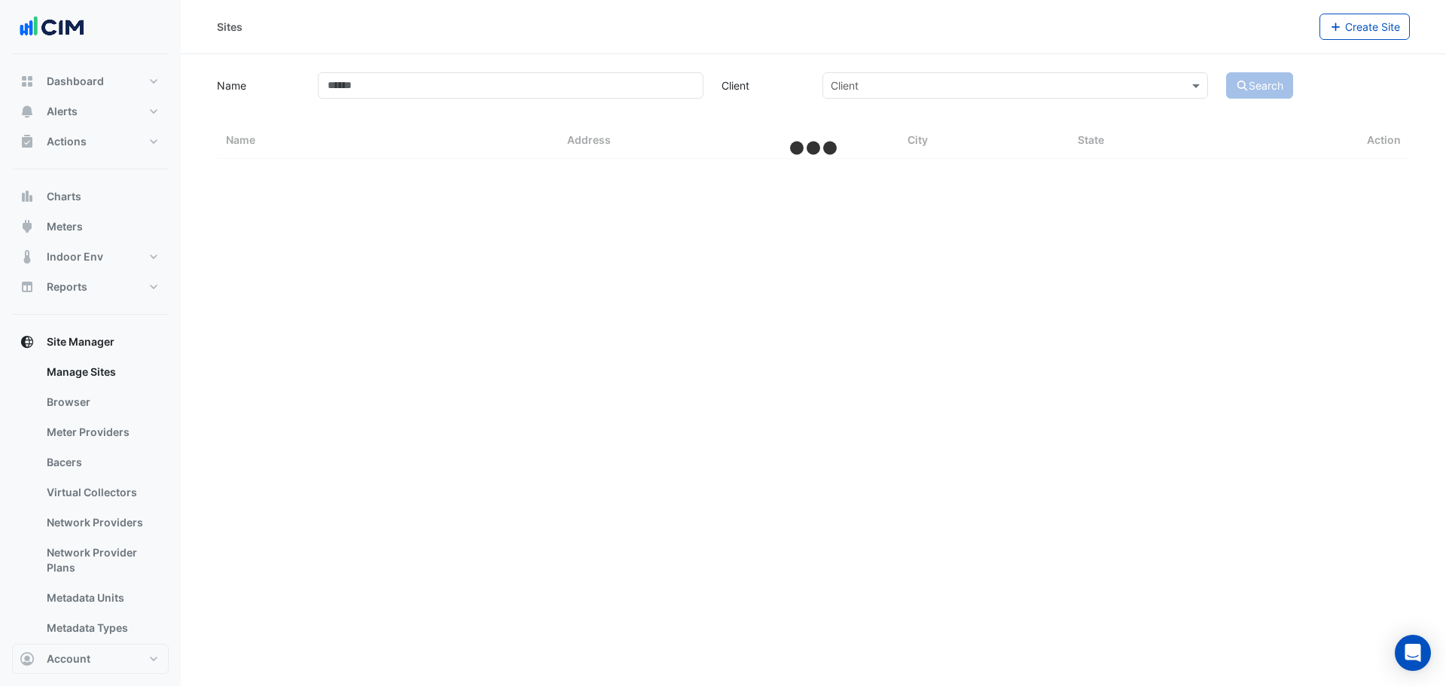
drag, startPoint x: 108, startPoint y: 469, endPoint x: 384, endPoint y: 127, distance: 439.3
click at [108, 469] on link "Bacers" at bounding box center [102, 462] width 134 height 30
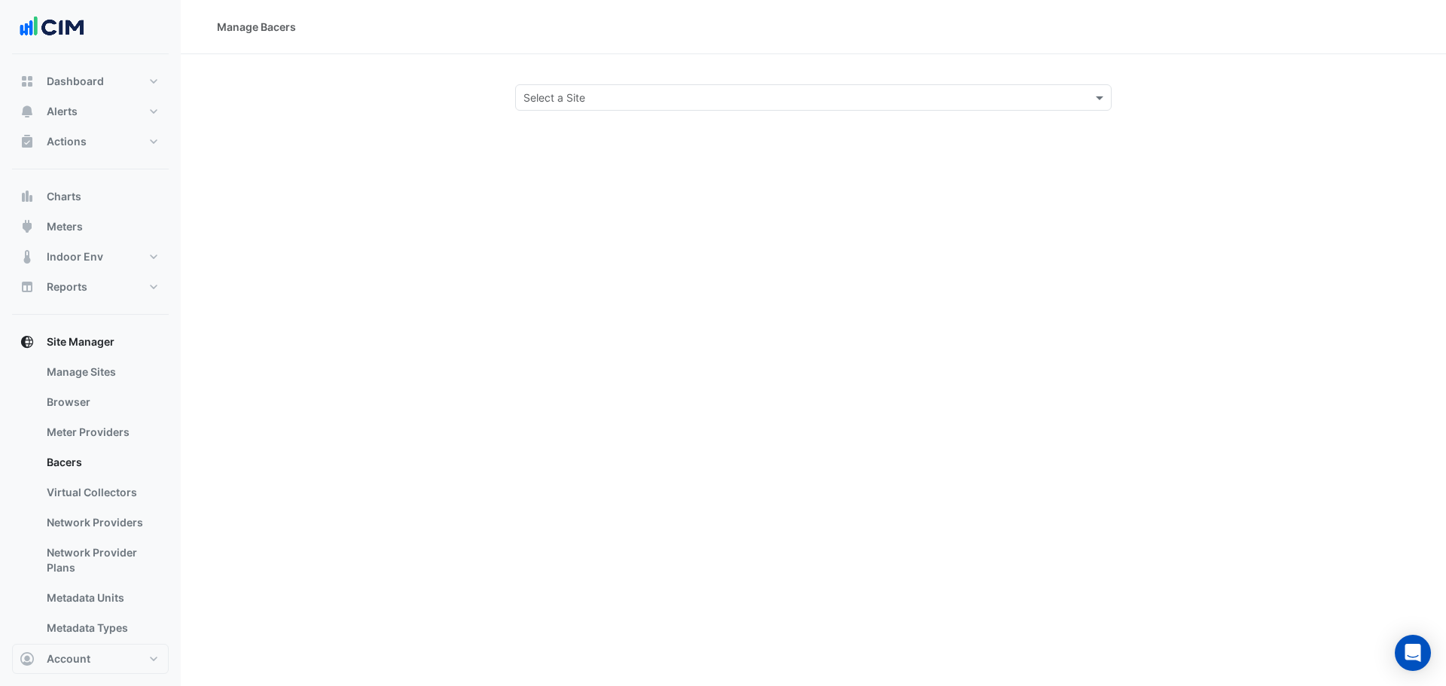
click at [585, 99] on input "text" at bounding box center [799, 98] width 550 height 16
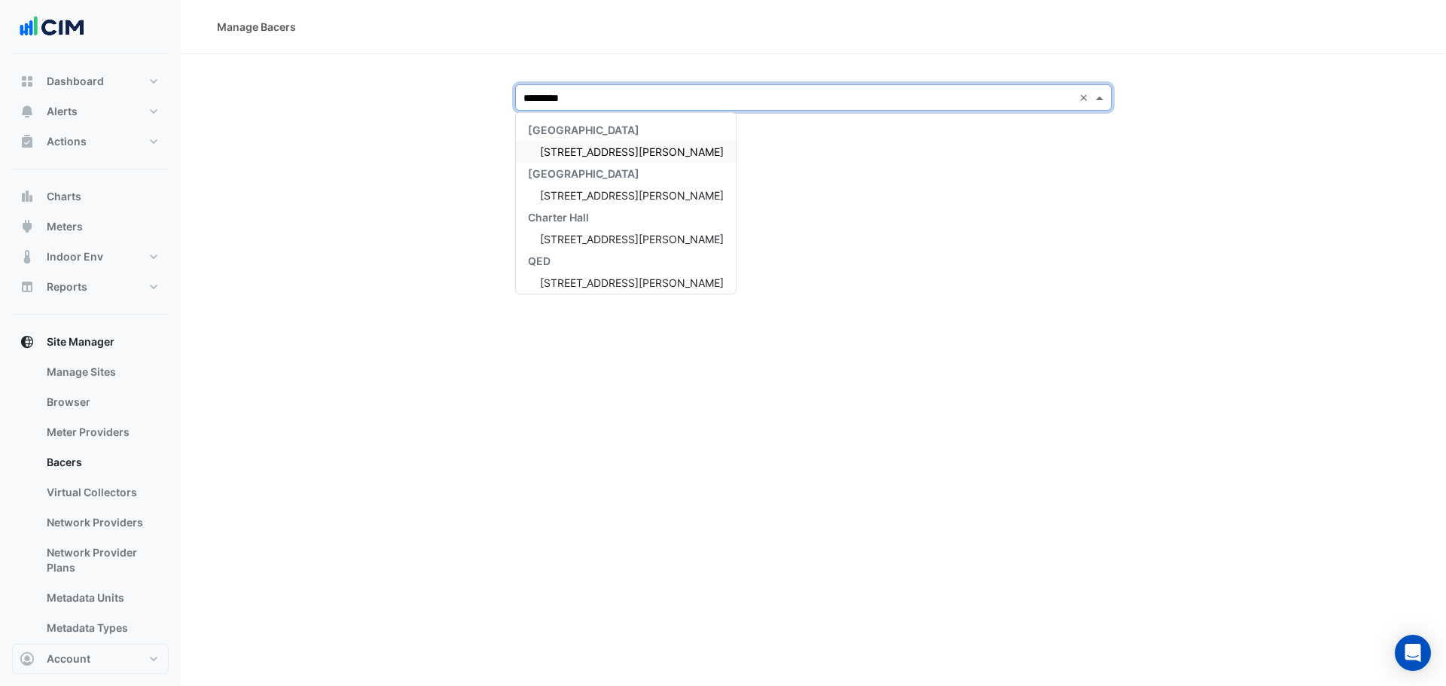
type input "**********"
click at [594, 156] on span "[STREET_ADDRESS][PERSON_NAME]" at bounding box center [632, 151] width 184 height 13
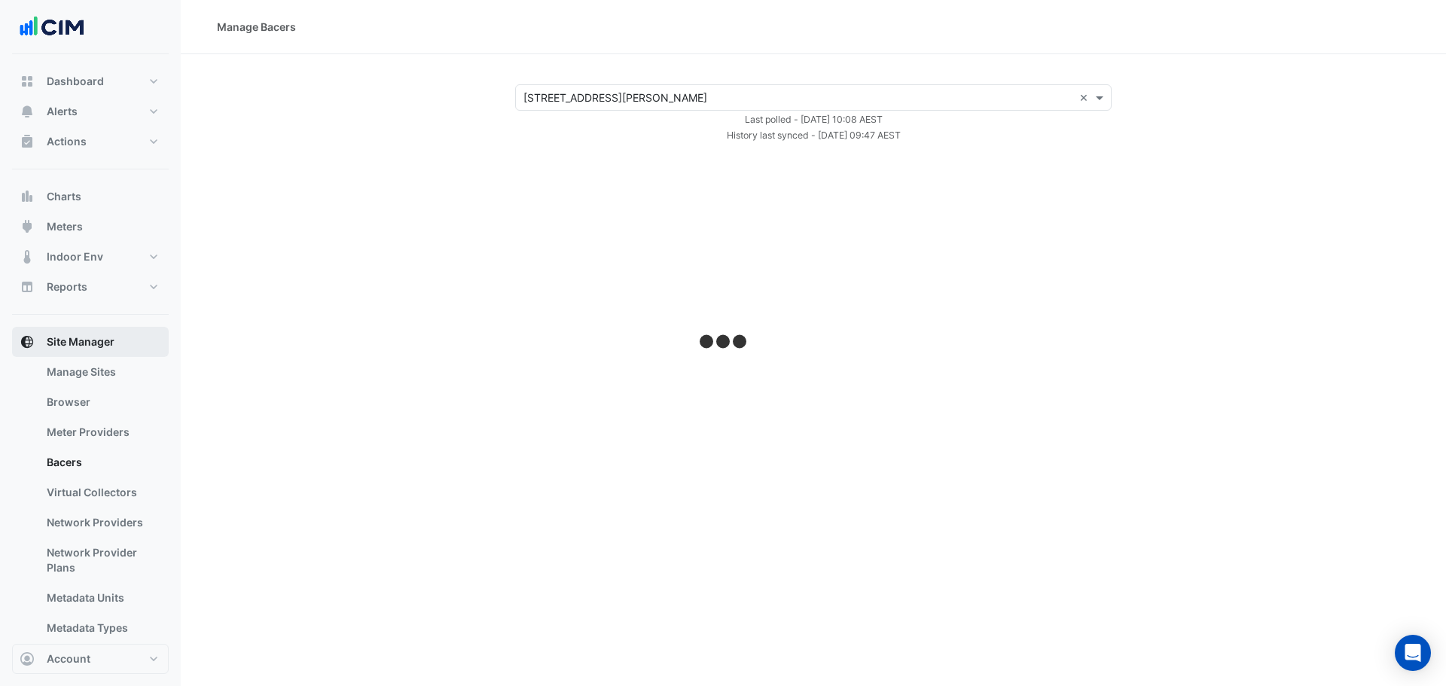
select select "***"
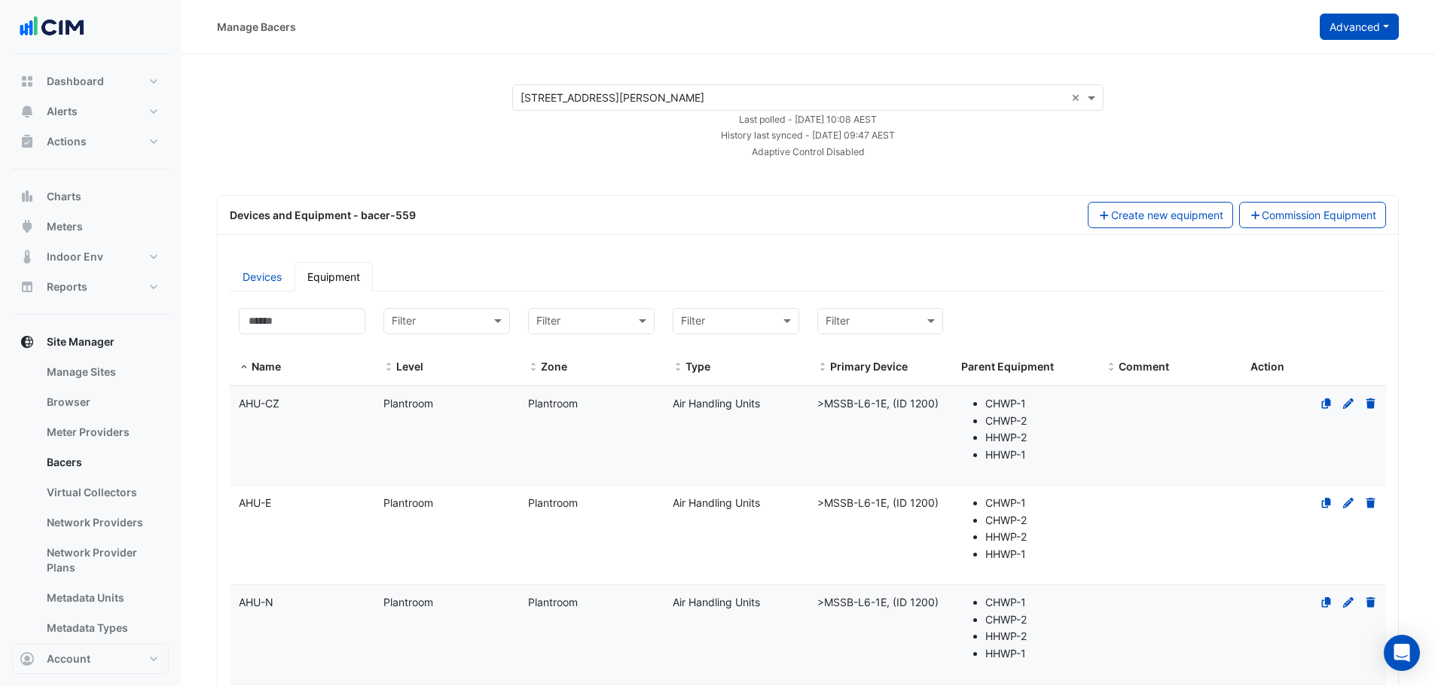
click at [1339, 36] on button "Advanced" at bounding box center [1359, 27] width 79 height 26
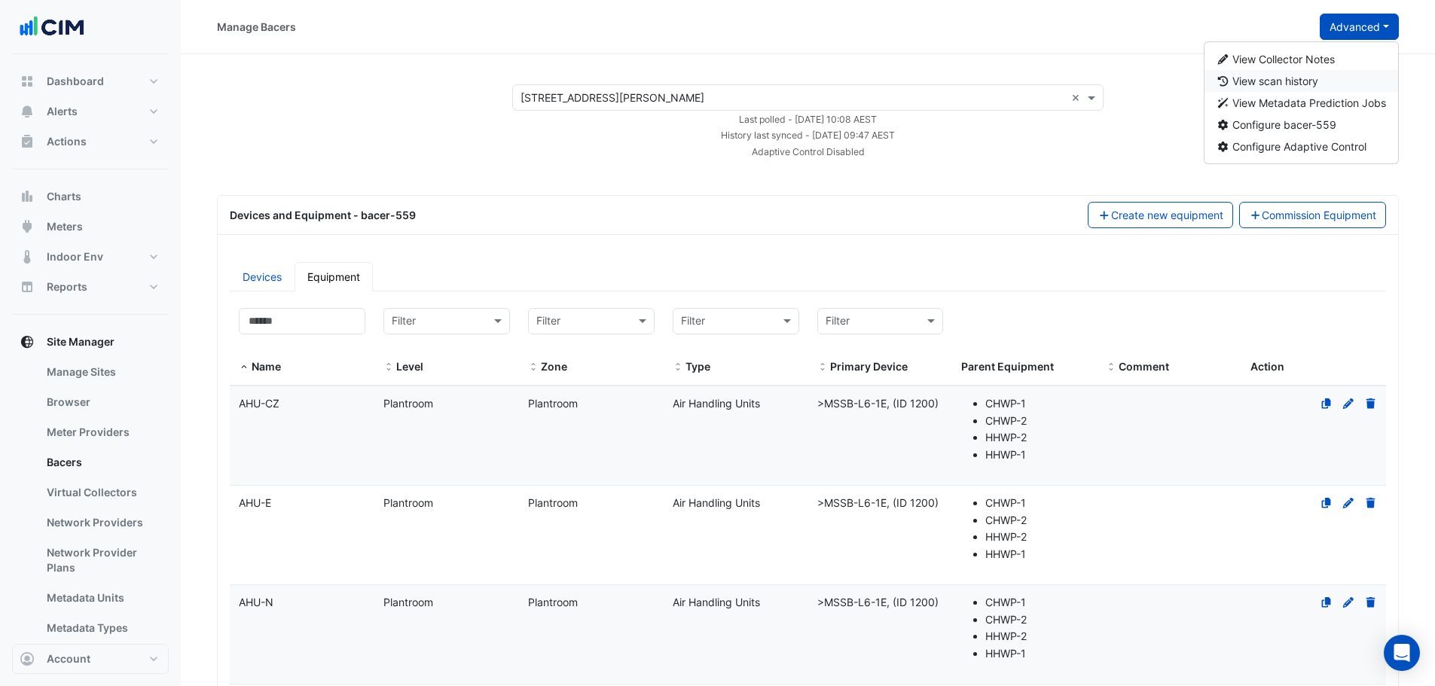
click at [1330, 78] on button "View scan history" at bounding box center [1302, 81] width 194 height 22
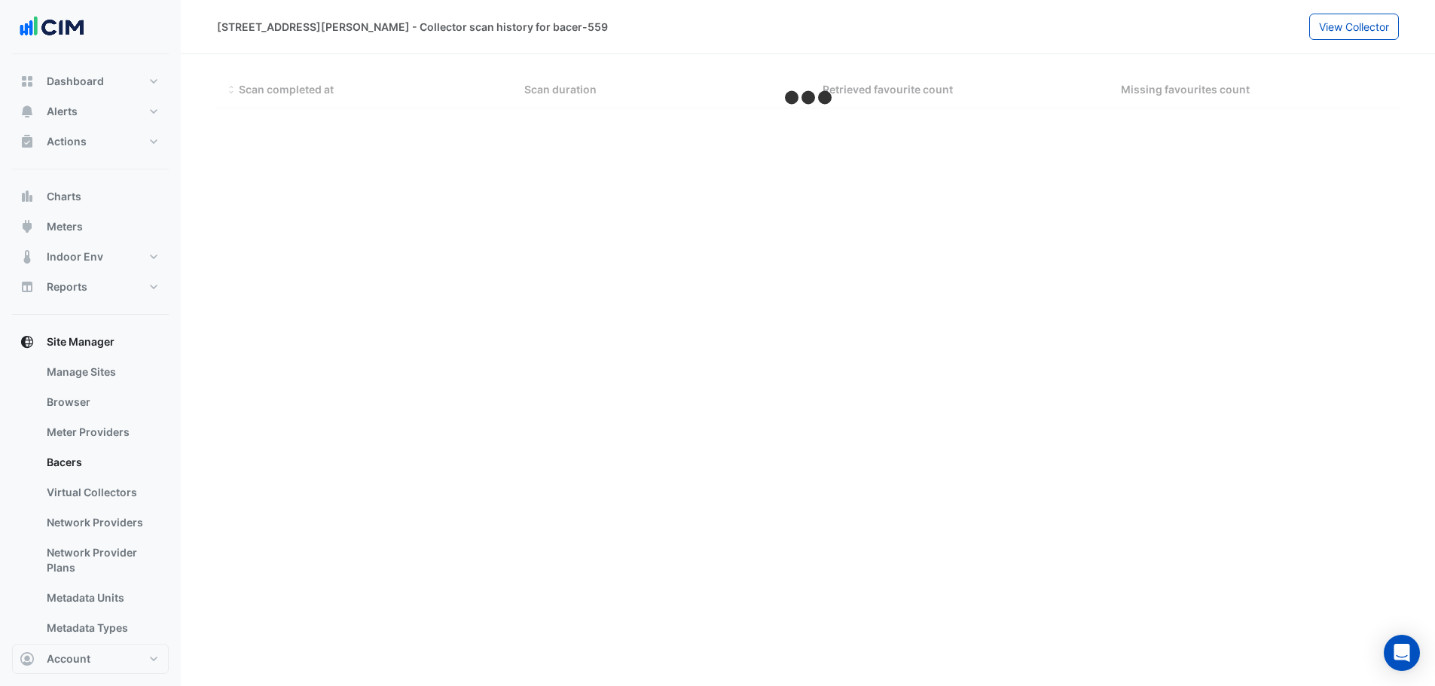
select select "***"
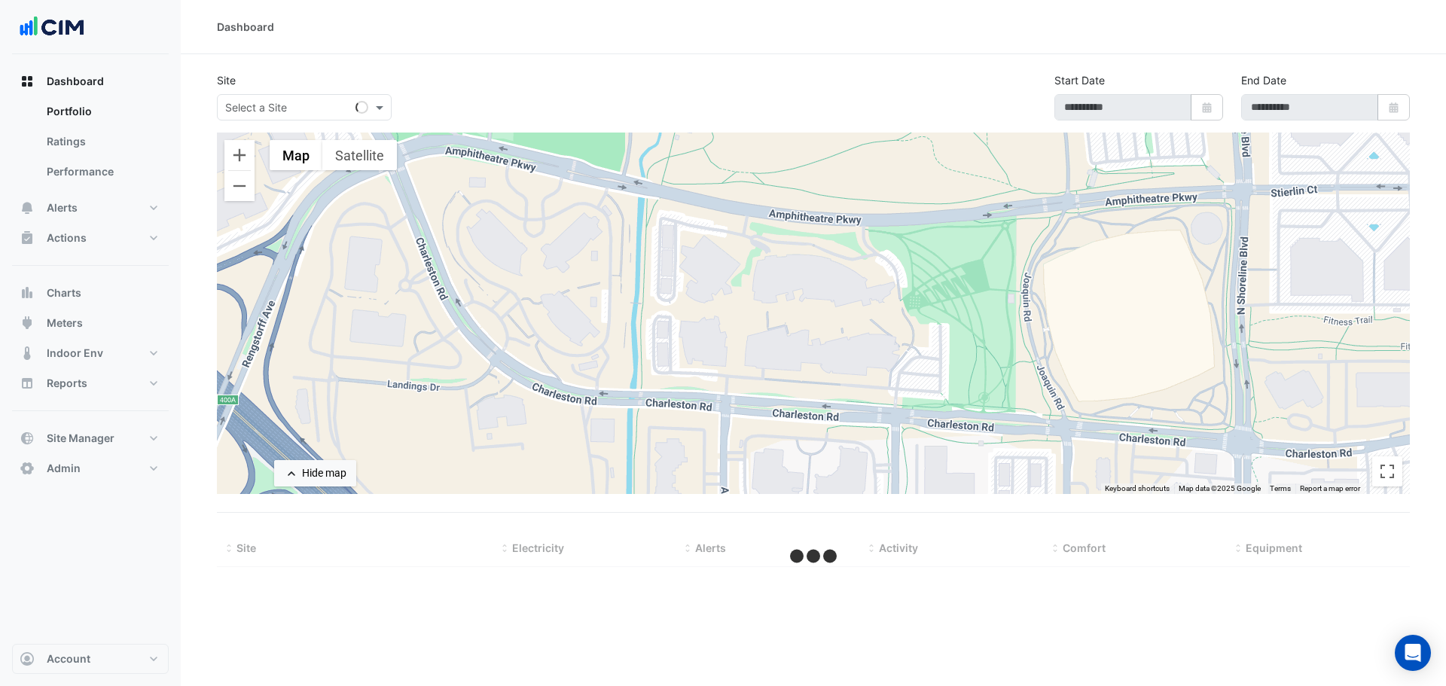
click at [328, 113] on input "text" at bounding box center [289, 108] width 128 height 16
click at [100, 203] on button "Alerts" at bounding box center [90, 208] width 157 height 30
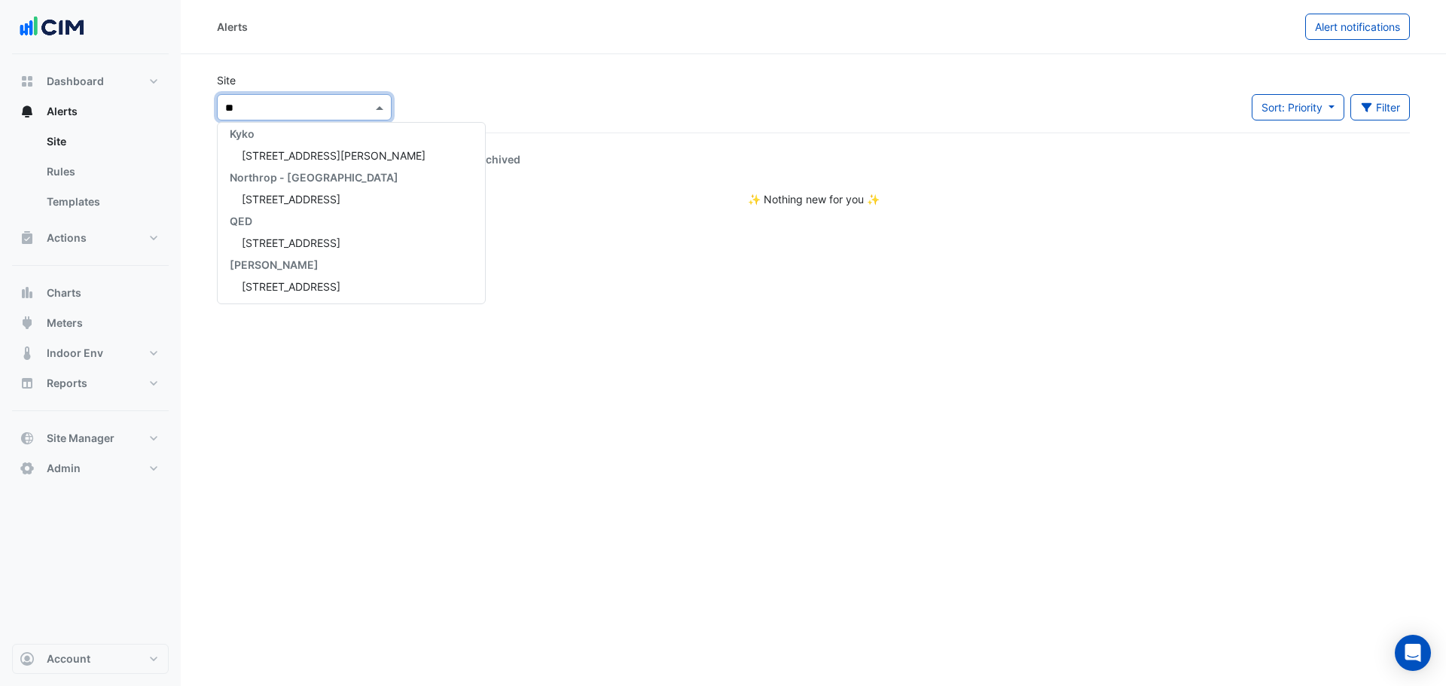
type input "***"
click at [275, 154] on span "[STREET_ADDRESS]" at bounding box center [291, 155] width 99 height 13
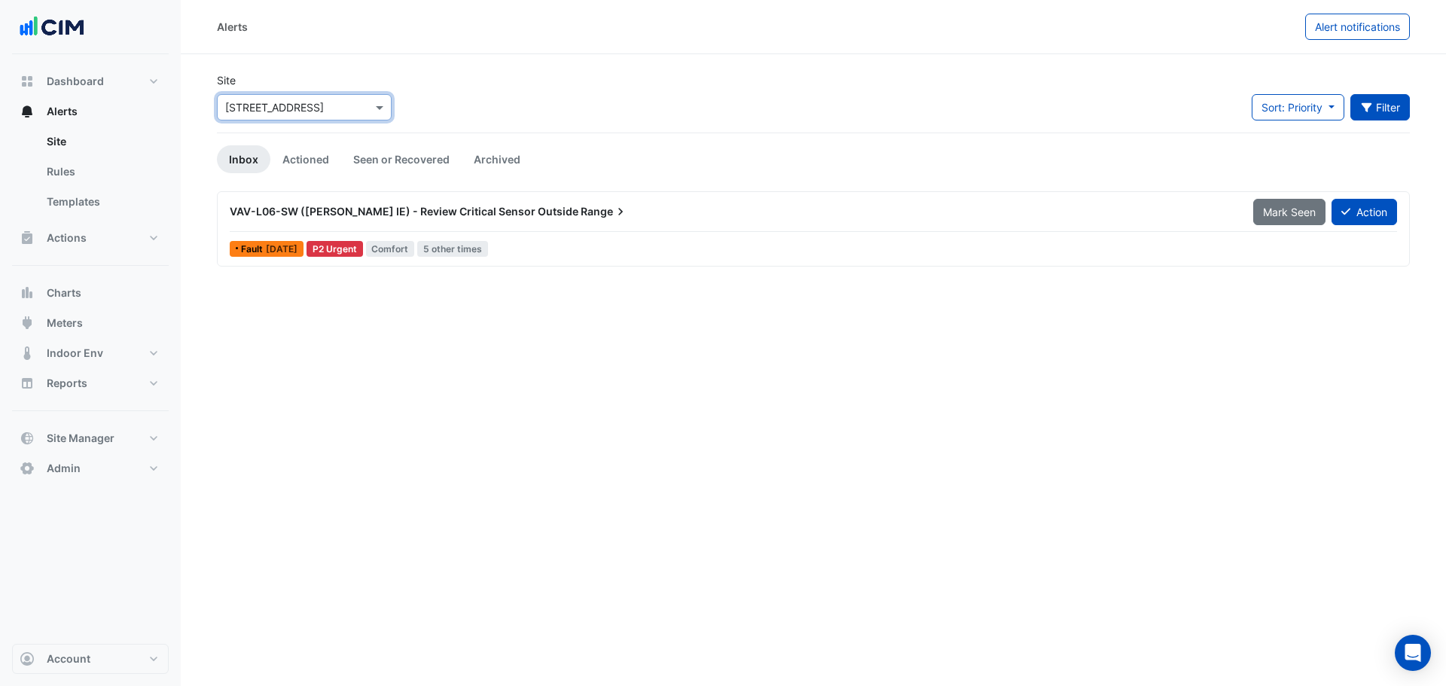
click at [1373, 105] on button "Filter" at bounding box center [1381, 107] width 60 height 26
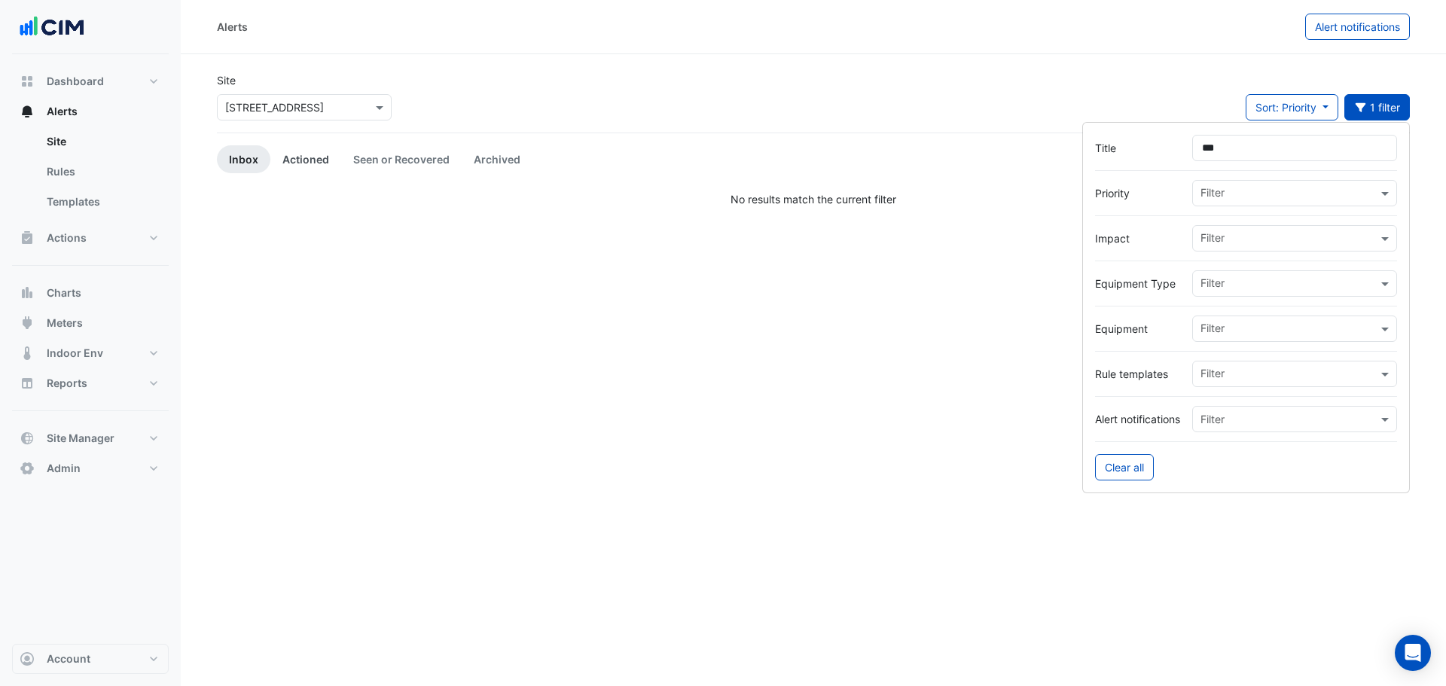
type input "***"
click at [310, 151] on link "Actioned" at bounding box center [305, 159] width 71 height 28
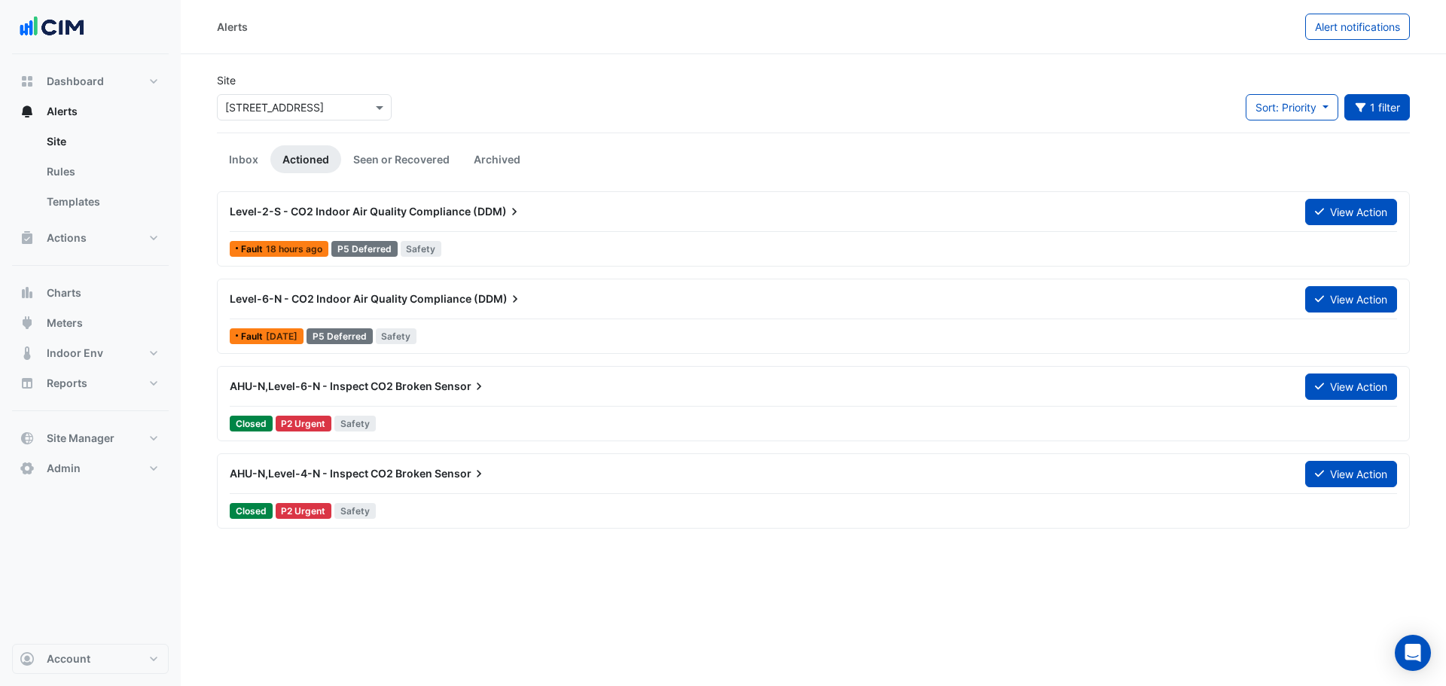
click at [367, 205] on span "Level-2-S - CO2 Indoor Air Quality Compliance" at bounding box center [350, 211] width 241 height 13
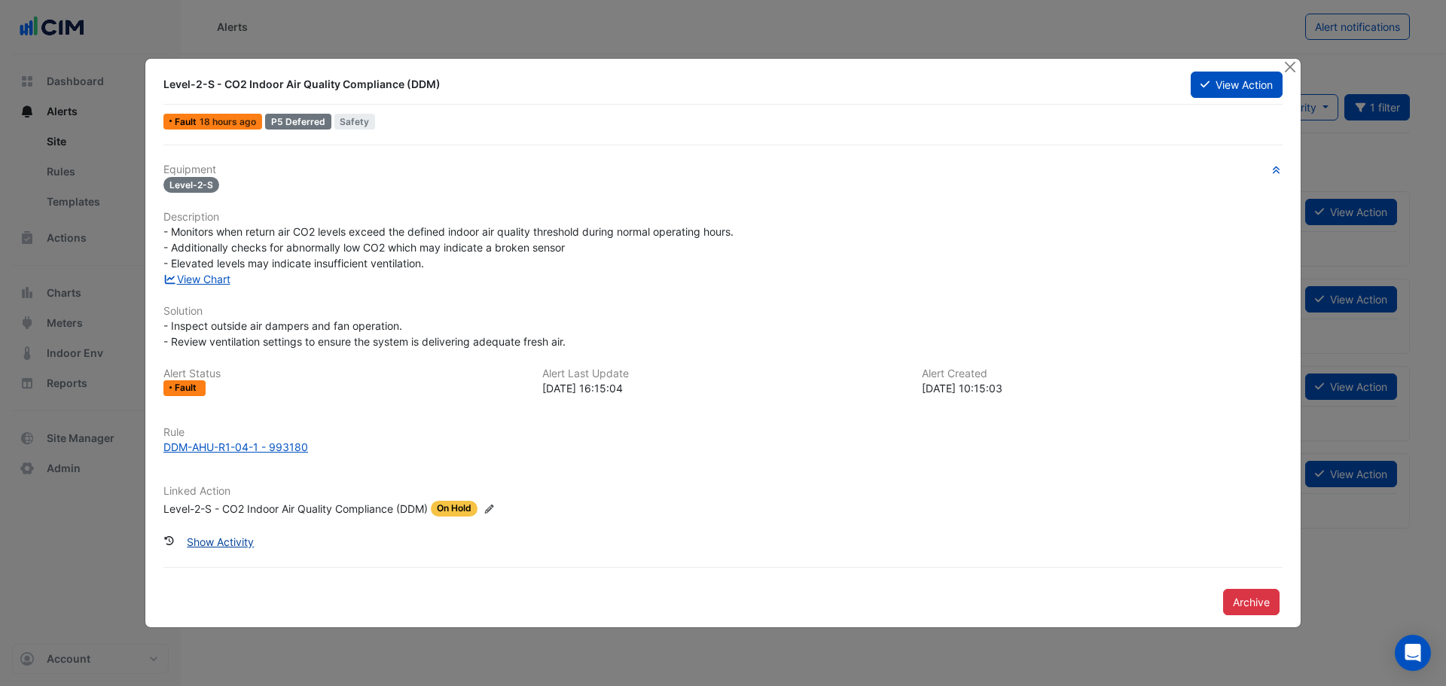
click at [225, 545] on button "Show Activity" at bounding box center [220, 542] width 87 height 26
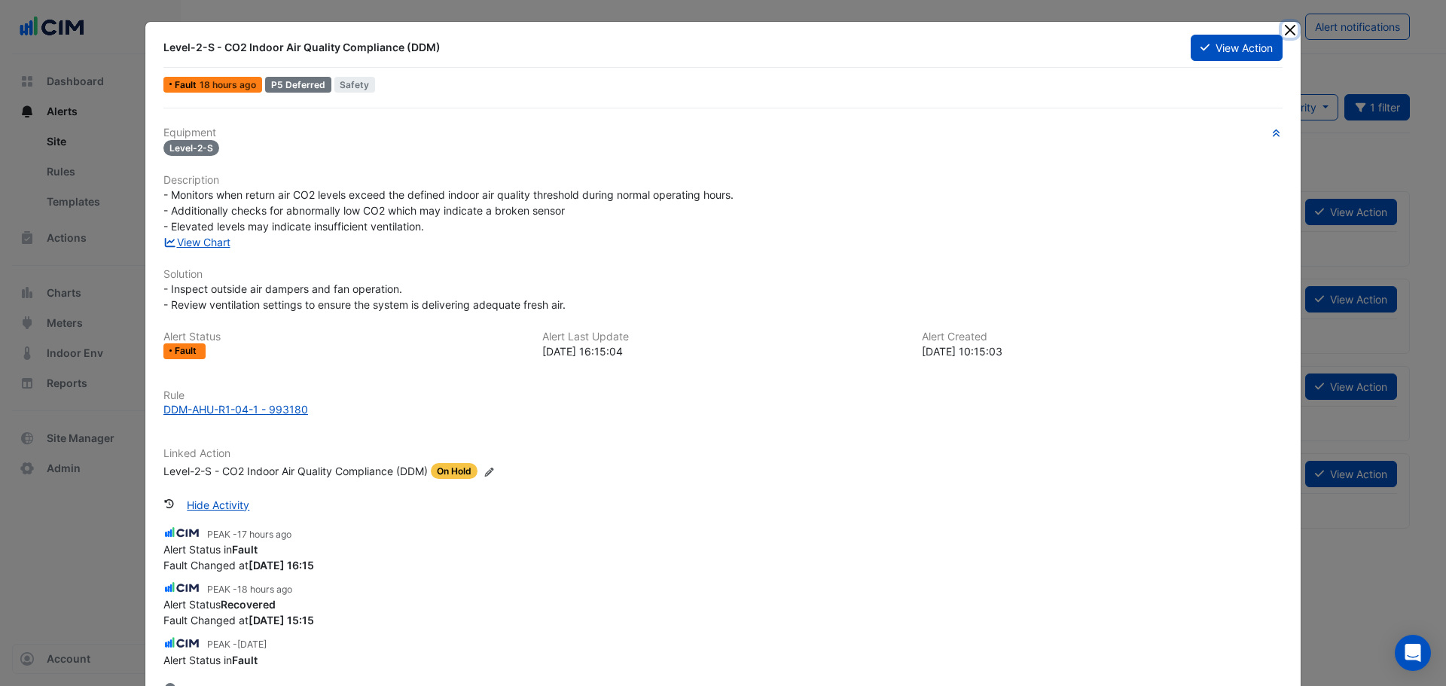
click at [1290, 35] on button "Close" at bounding box center [1290, 30] width 16 height 16
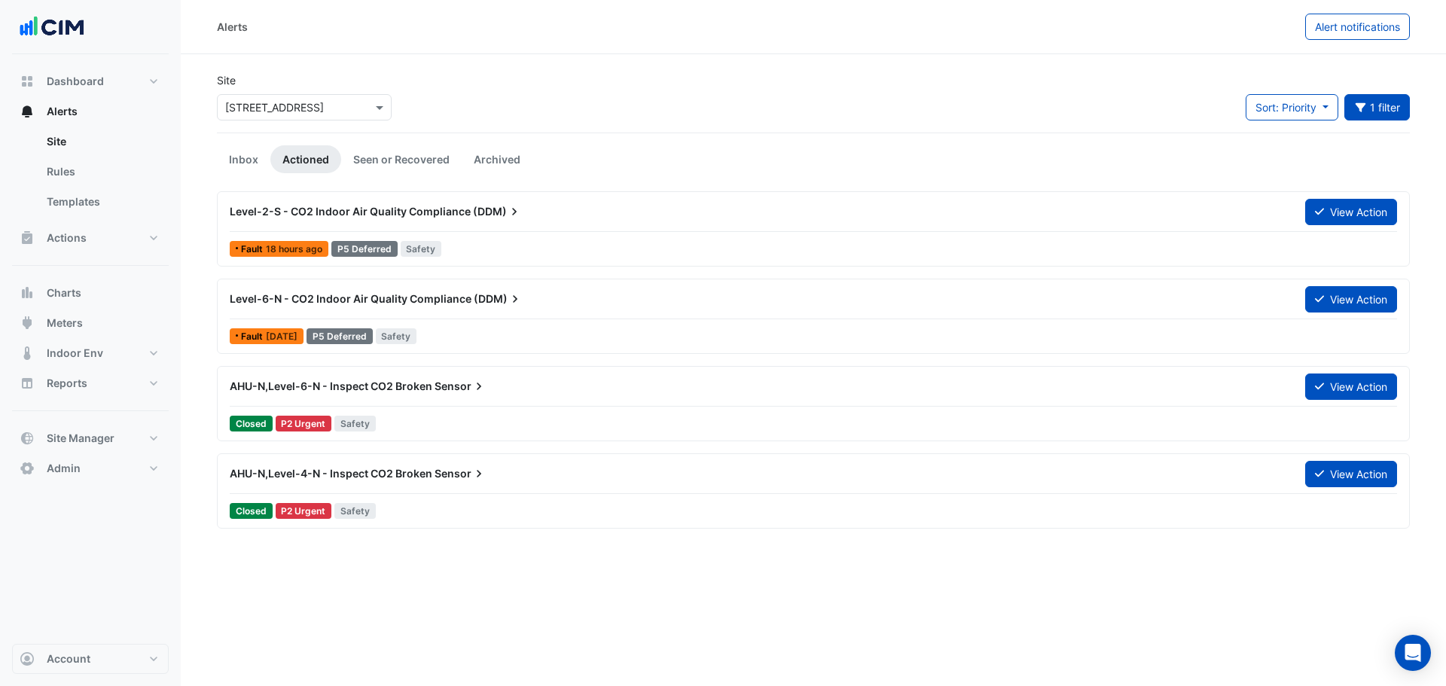
click at [386, 386] on span "AHU-N,Level-6-N - Inspect CO2 Broken" at bounding box center [331, 386] width 203 height 13
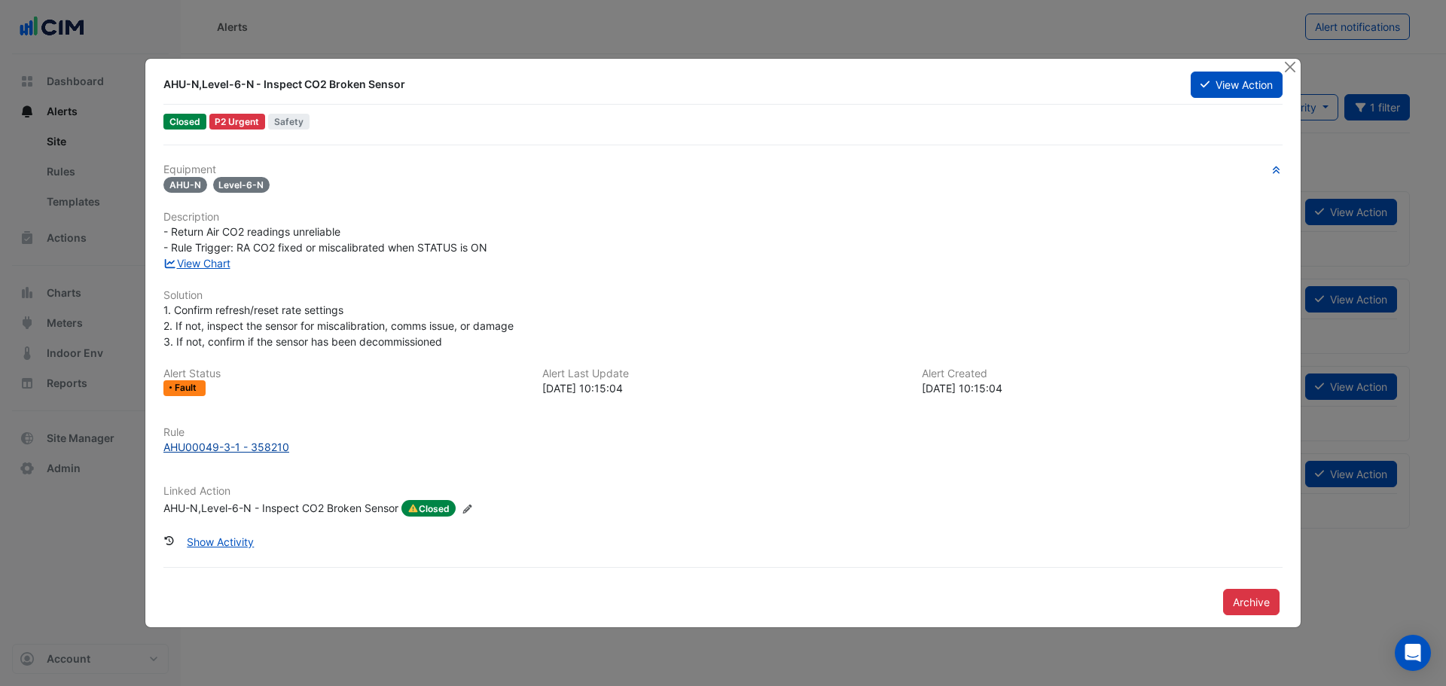
click at [221, 444] on div "AHU00049-3-1 - 358210" at bounding box center [226, 447] width 126 height 16
click at [1299, 66] on div at bounding box center [1291, 67] width 19 height 17
click at [1294, 67] on button "Close" at bounding box center [1290, 67] width 16 height 16
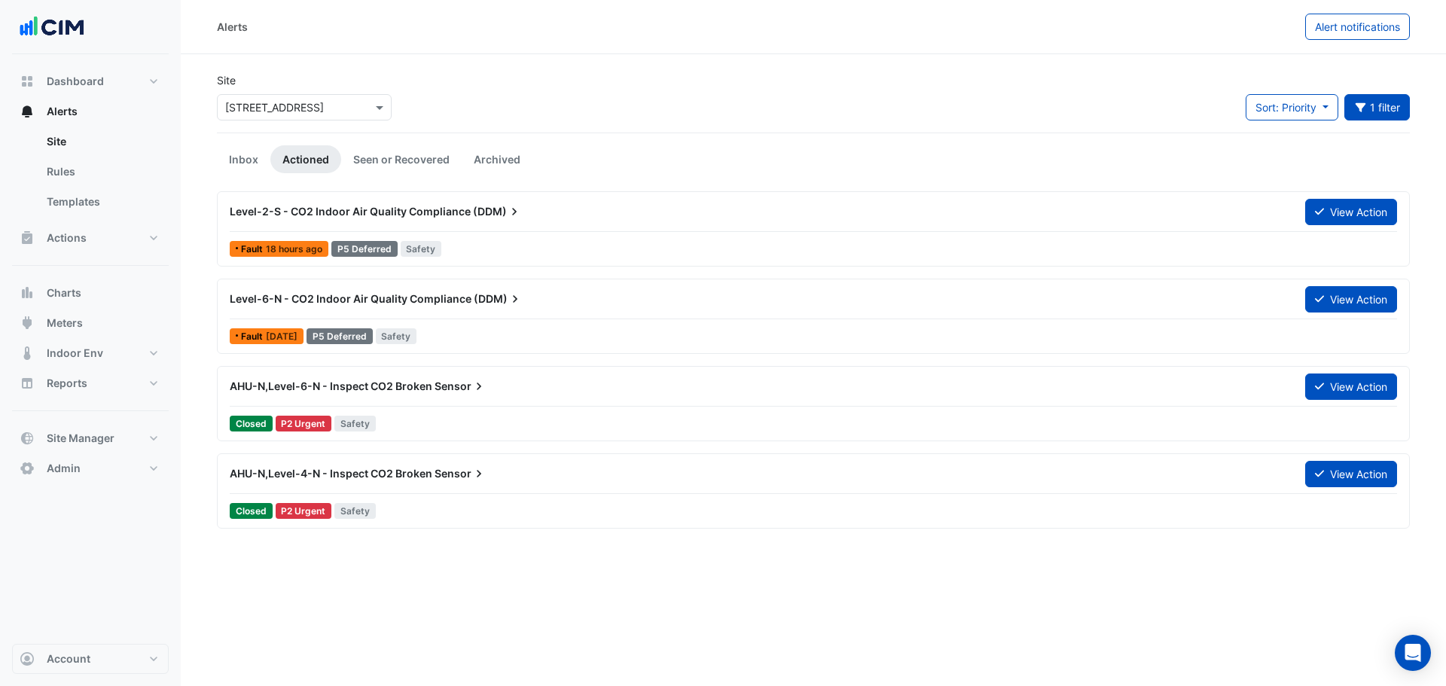
click at [517, 390] on div "AHU-N,Level-6-N - Inspect CO2 Broken Sensor" at bounding box center [759, 386] width 1058 height 15
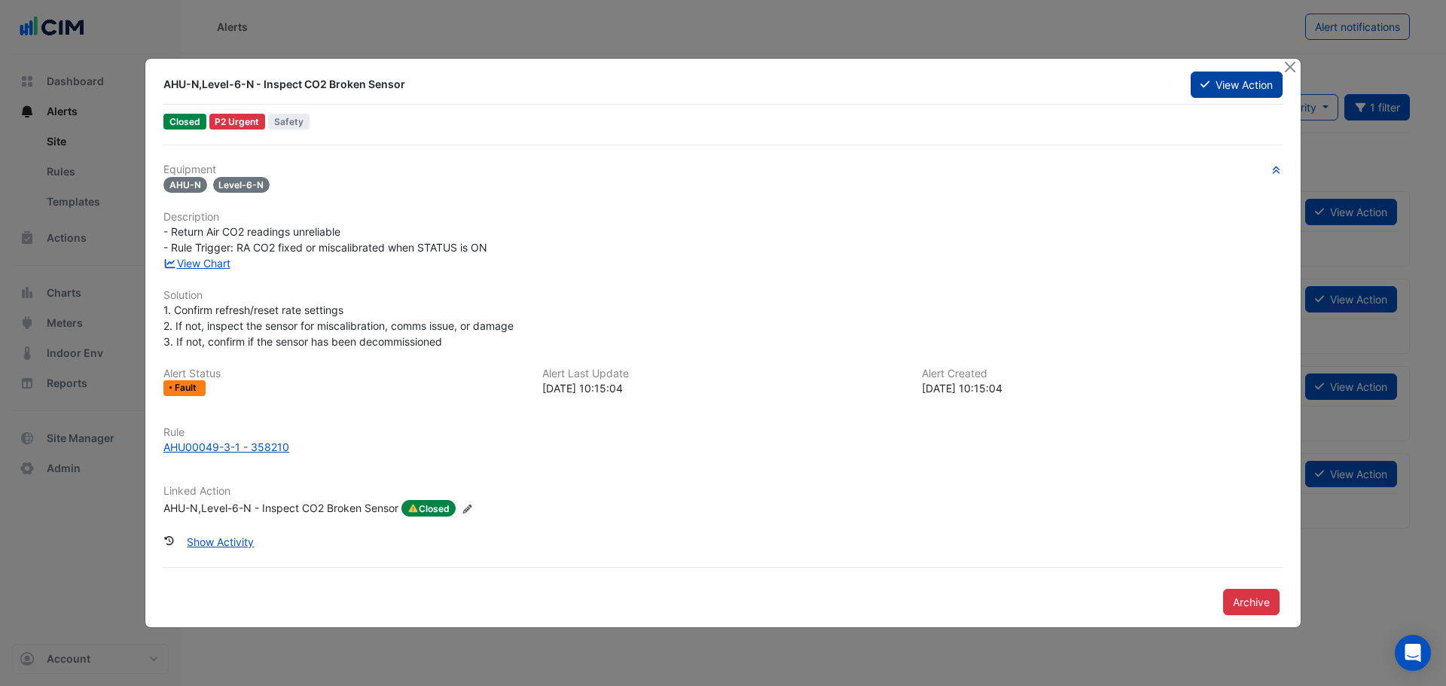
click at [1238, 81] on button "View Action" at bounding box center [1237, 85] width 92 height 26
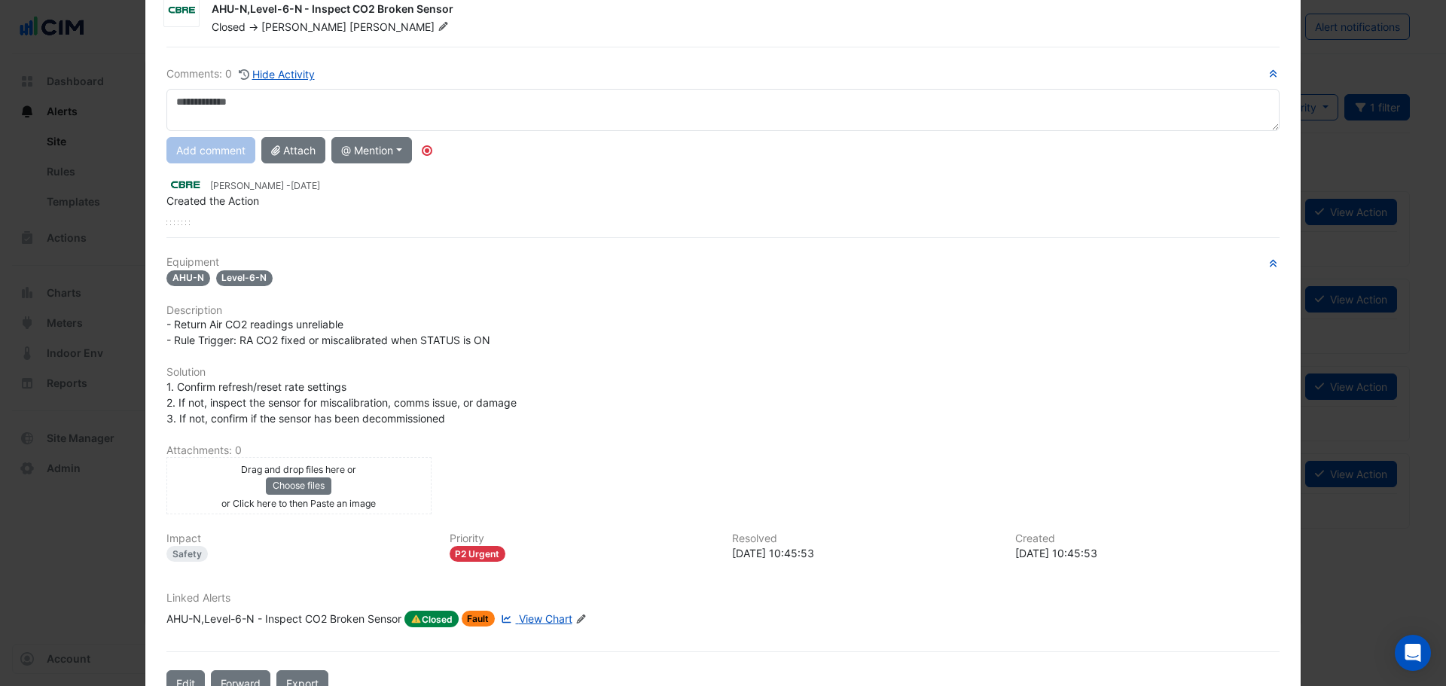
scroll to position [101, 0]
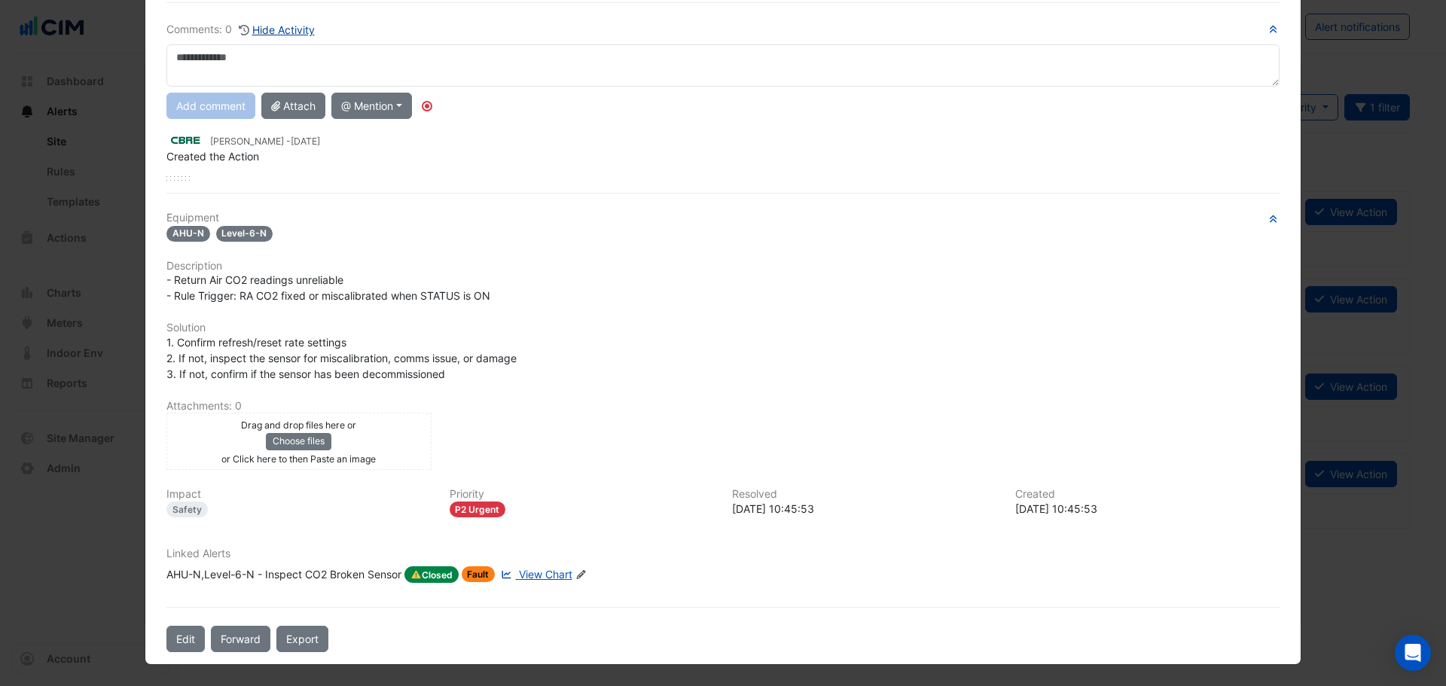
click at [280, 23] on button "Hide Activity" at bounding box center [277, 29] width 78 height 17
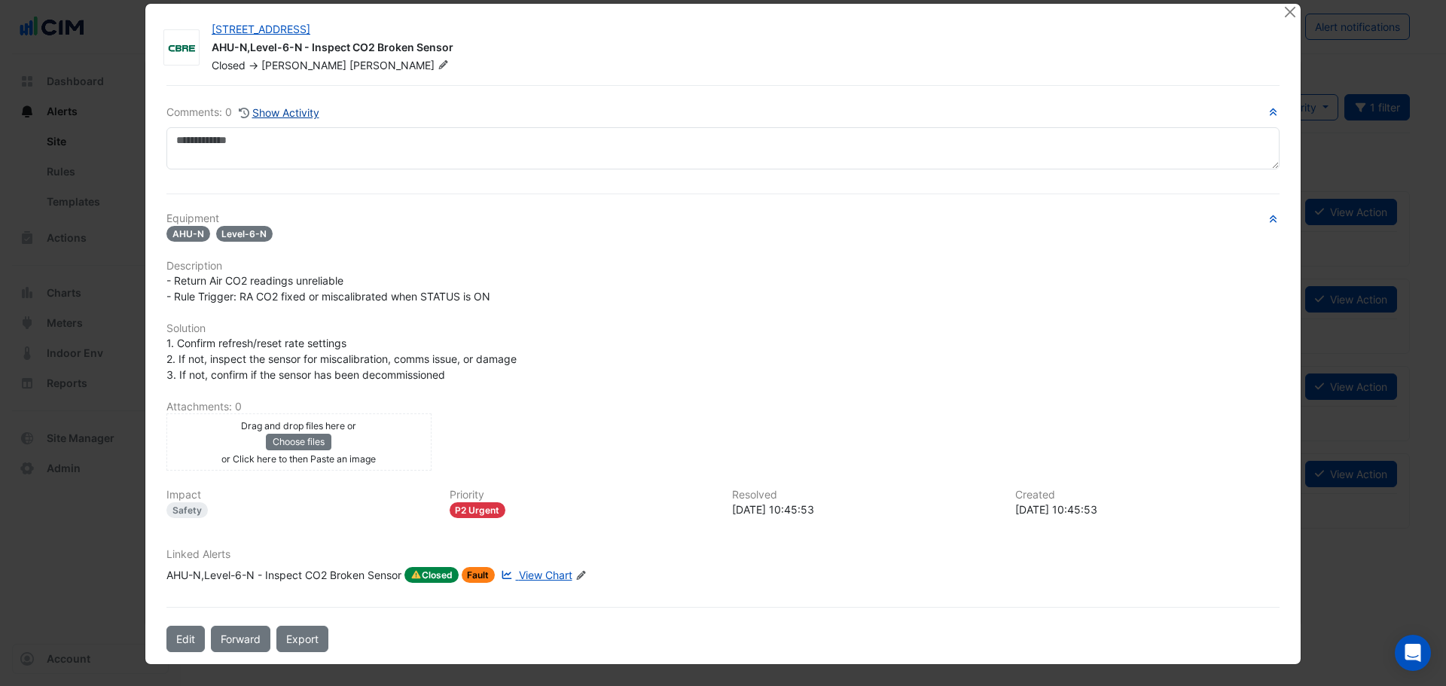
click at [293, 109] on button "Show Activity" at bounding box center [279, 112] width 82 height 17
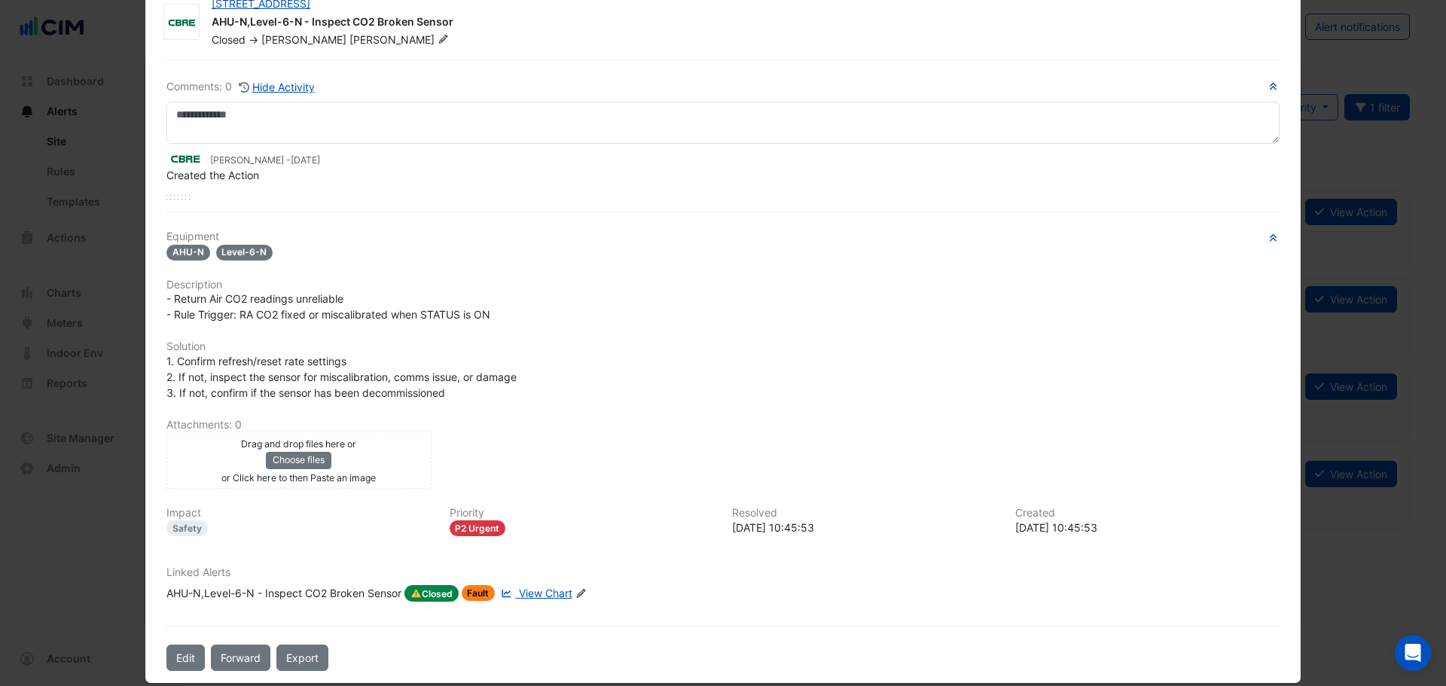
scroll to position [63, 0]
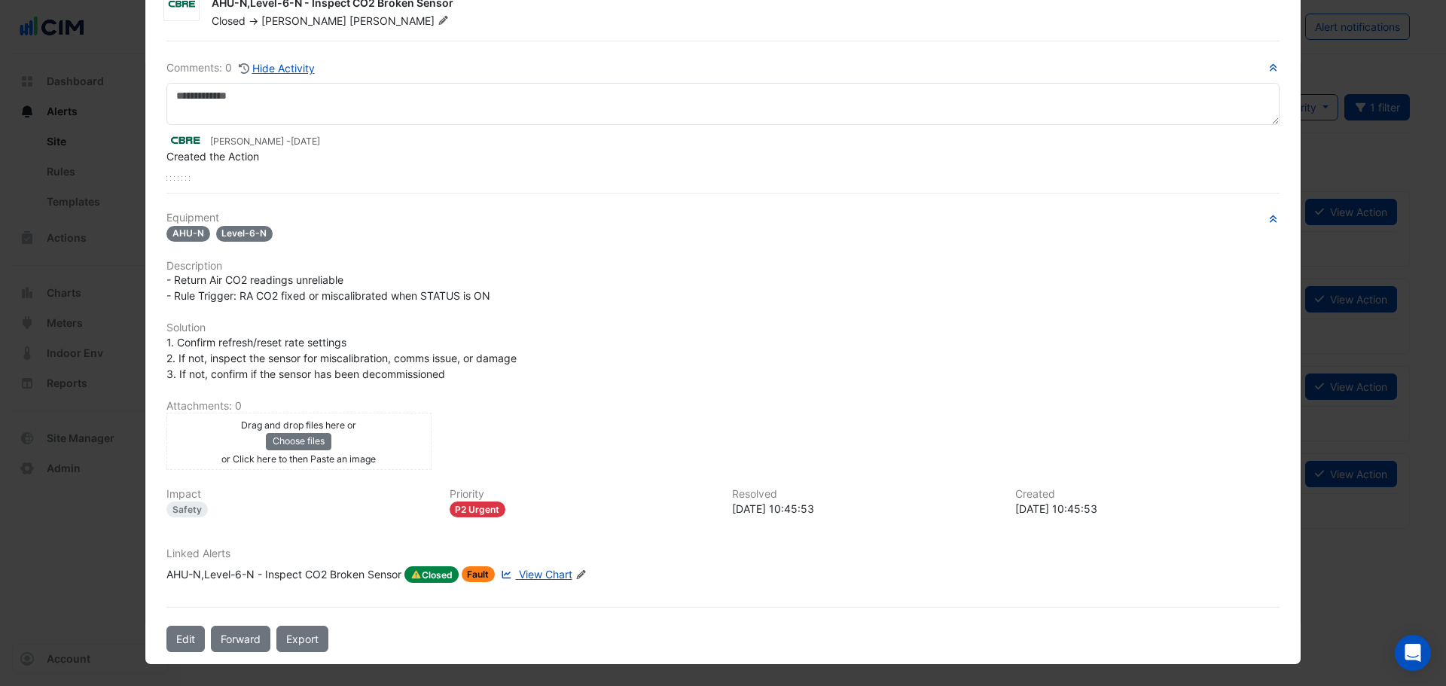
click at [341, 578] on div "AHU-N,Level-6-N - Inspect CO2 Broken Sensor" at bounding box center [283, 574] width 235 height 17
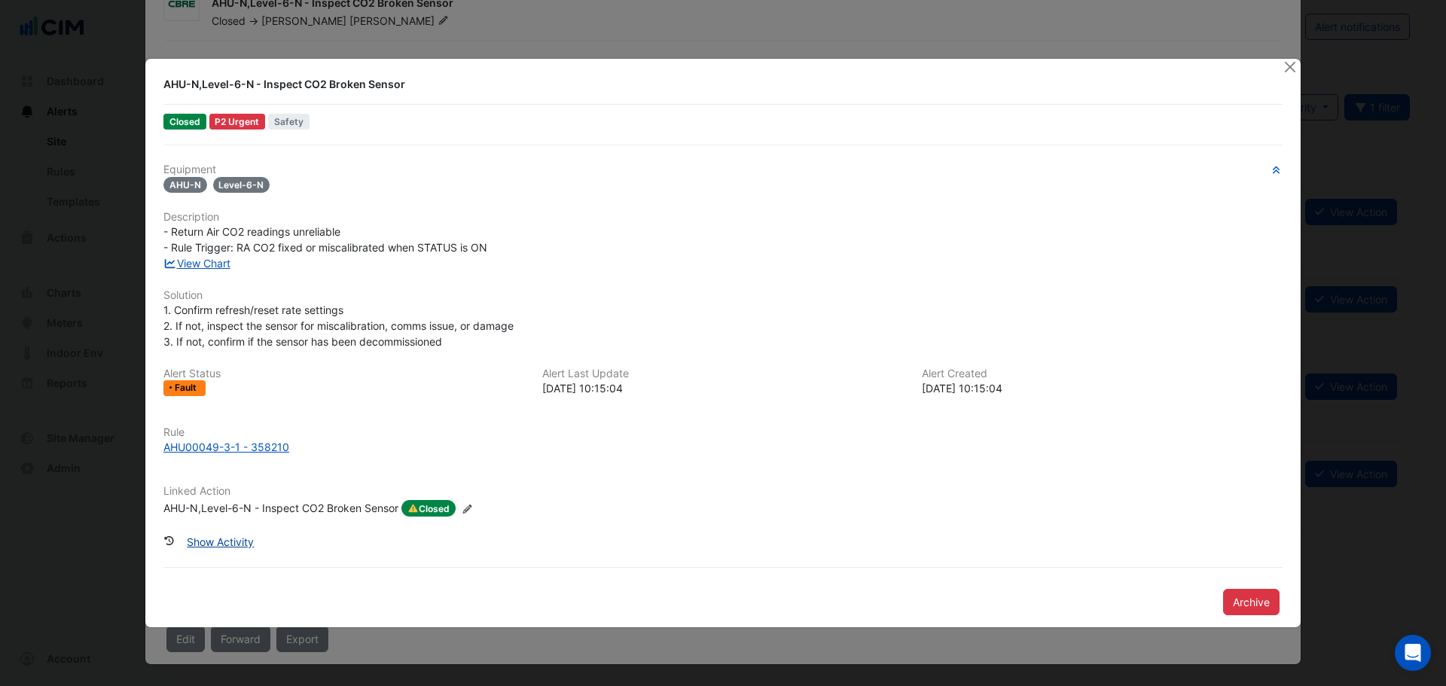
click at [224, 534] on button "Show Activity" at bounding box center [220, 542] width 87 height 26
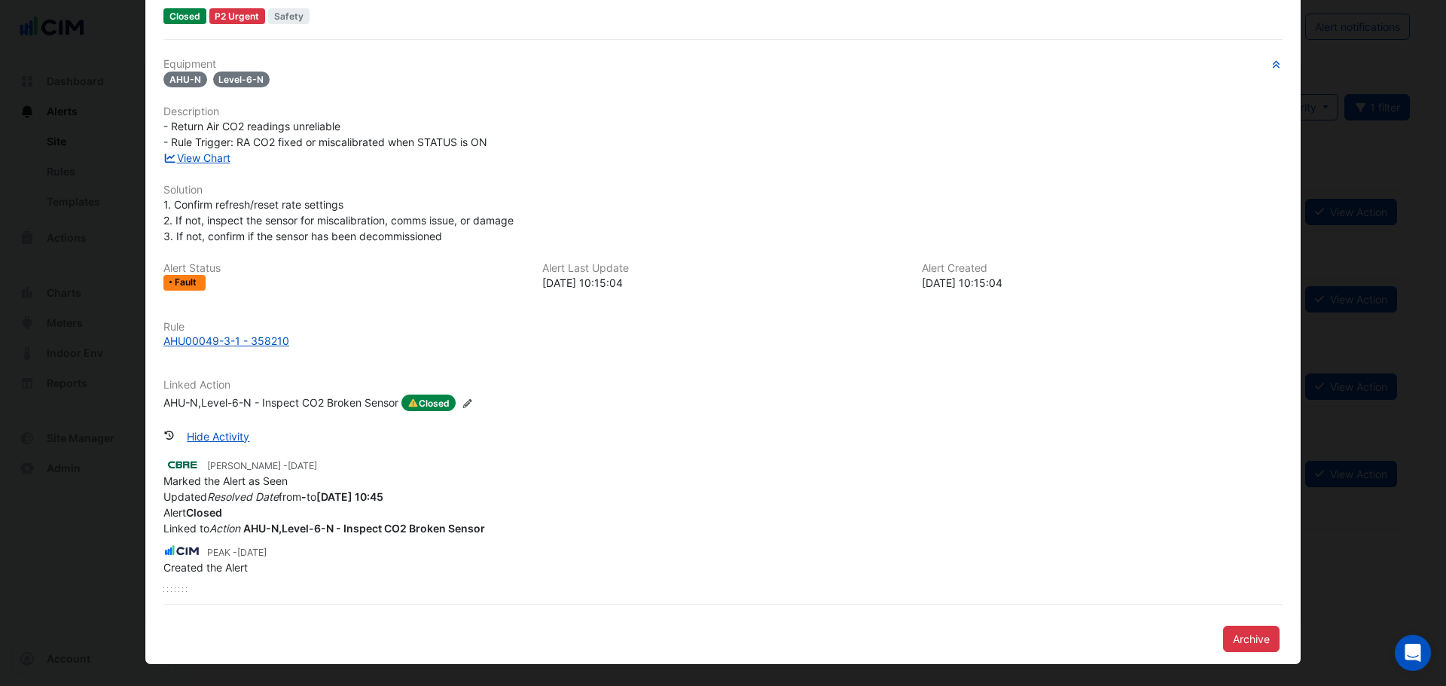
scroll to position [0, 0]
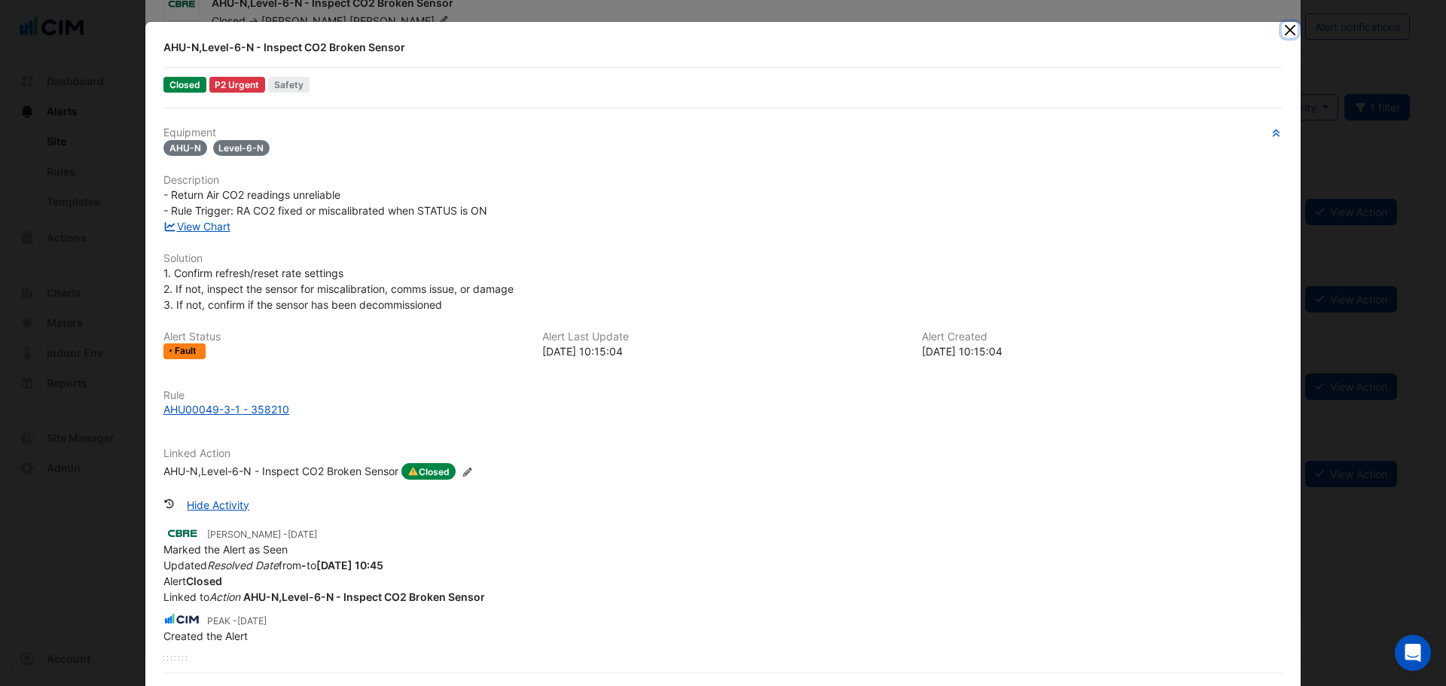
click at [1283, 33] on button "Close" at bounding box center [1290, 30] width 16 height 16
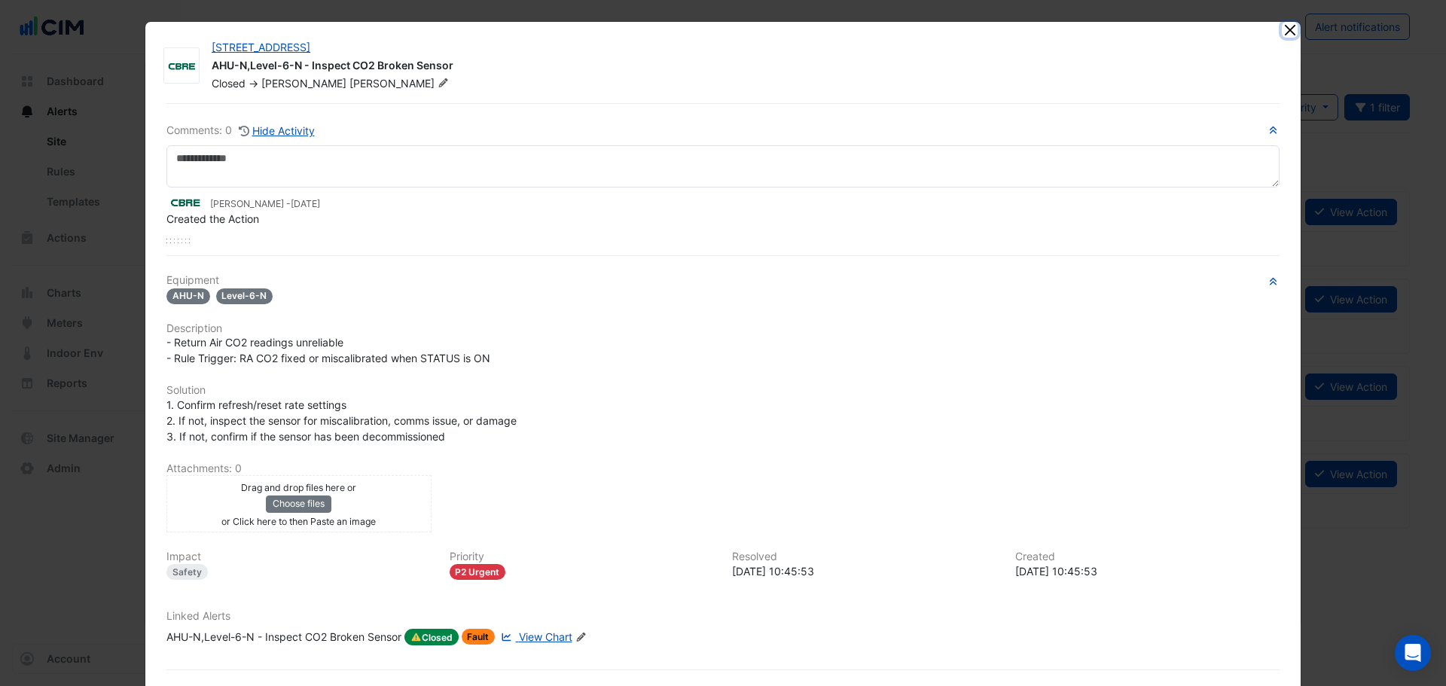
click at [1282, 30] on button "Close" at bounding box center [1290, 30] width 16 height 16
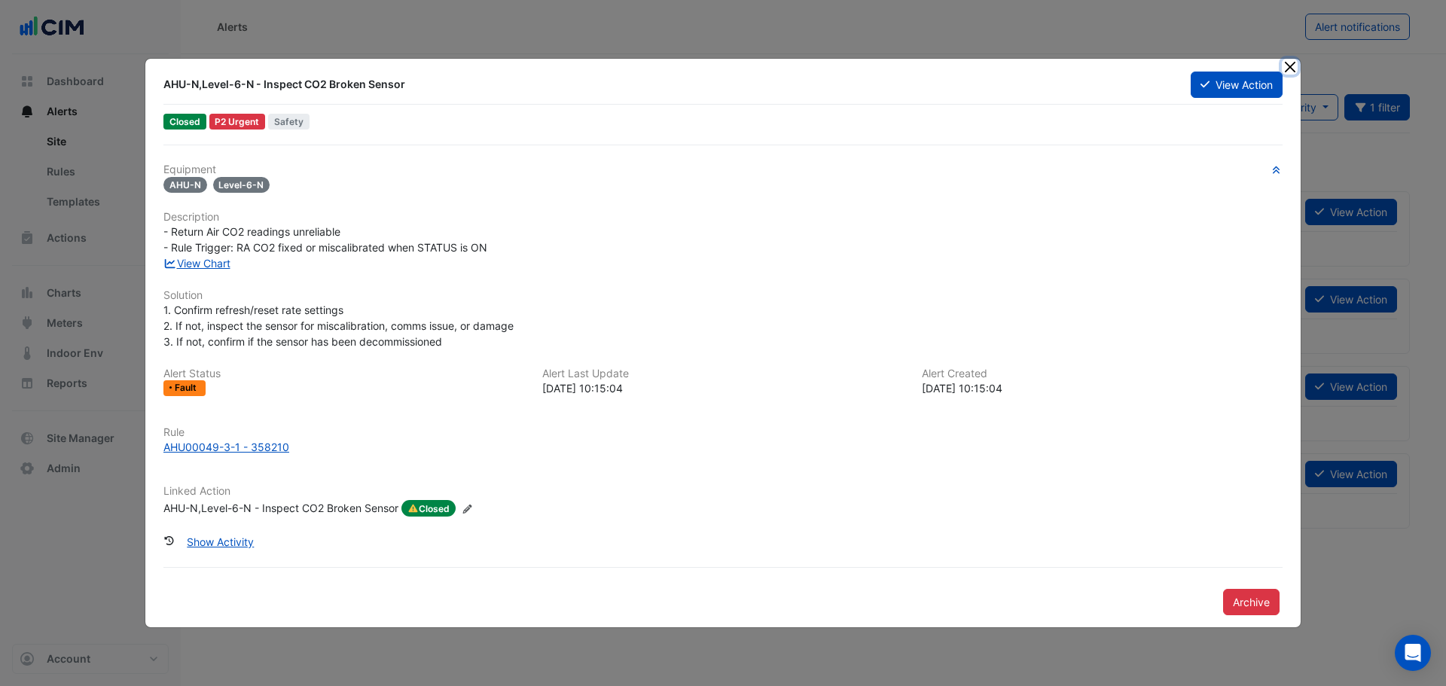
click at [1293, 66] on button "Close" at bounding box center [1290, 67] width 16 height 16
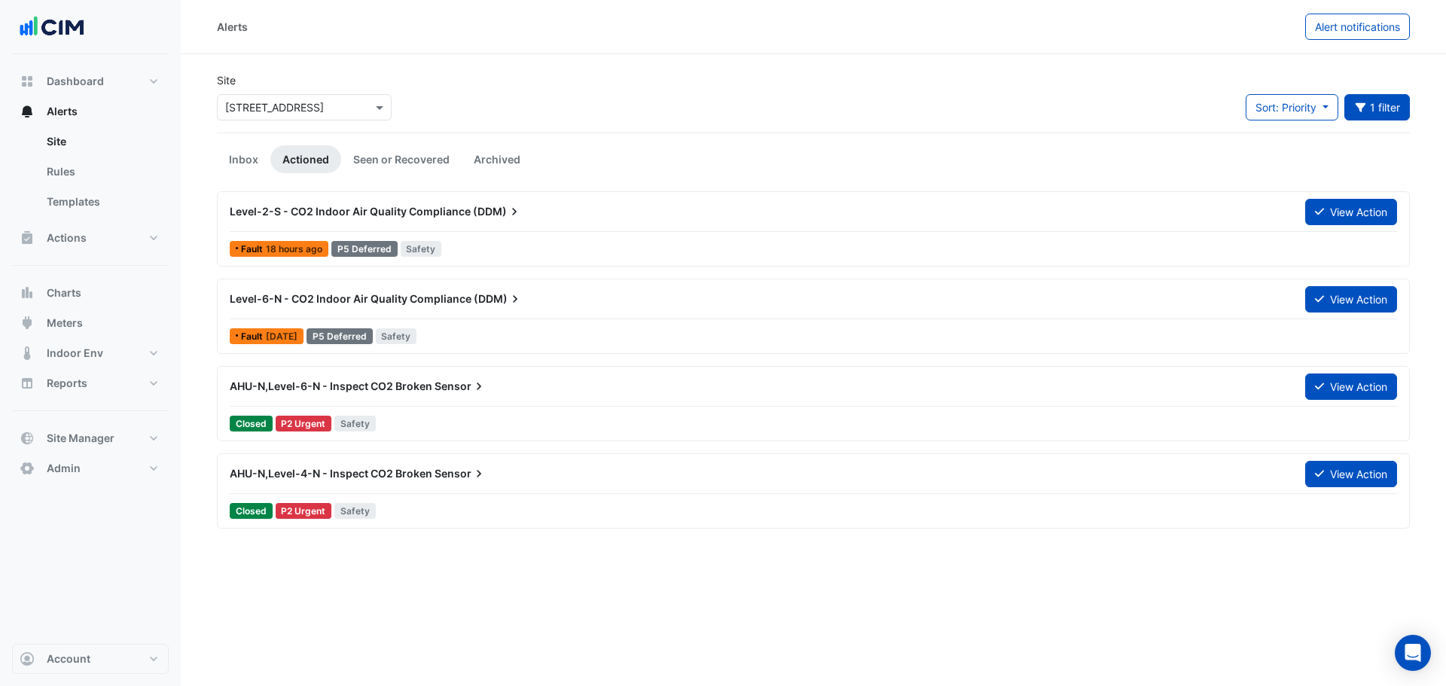
click at [506, 403] on div "AHU-N,Level-6-N - Inspect CO2 Broken Sensor View Action" at bounding box center [814, 390] width 1168 height 34
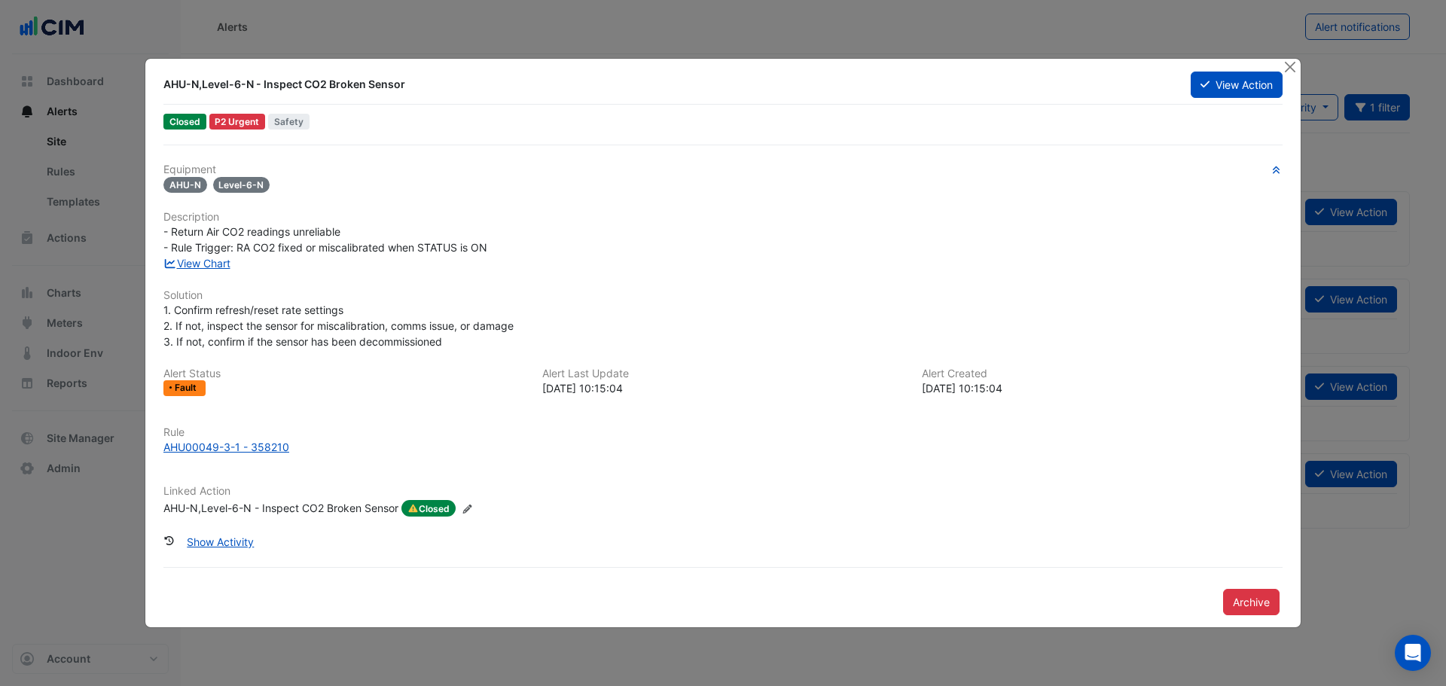
click at [305, 514] on div "AHU-N,Level-6-N - Inspect CO2 Broken Sensor" at bounding box center [280, 508] width 235 height 17
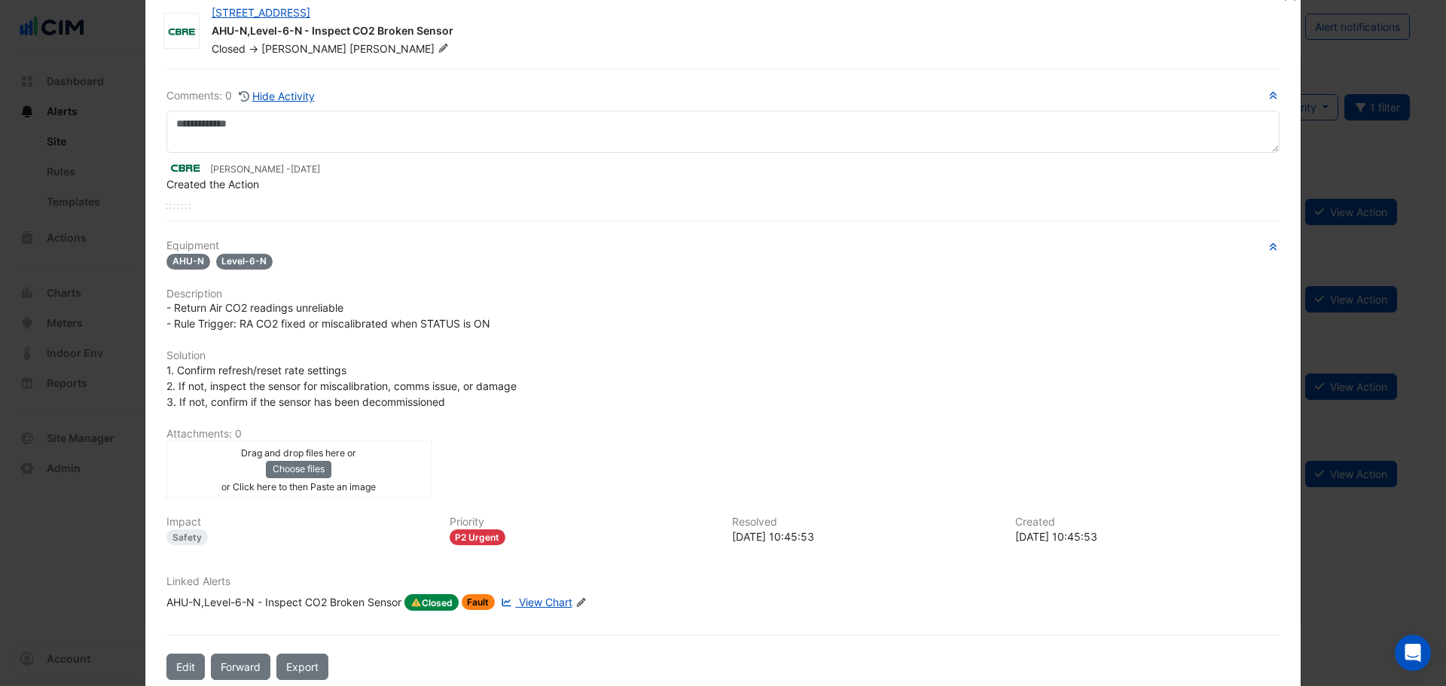
scroll to position [63, 0]
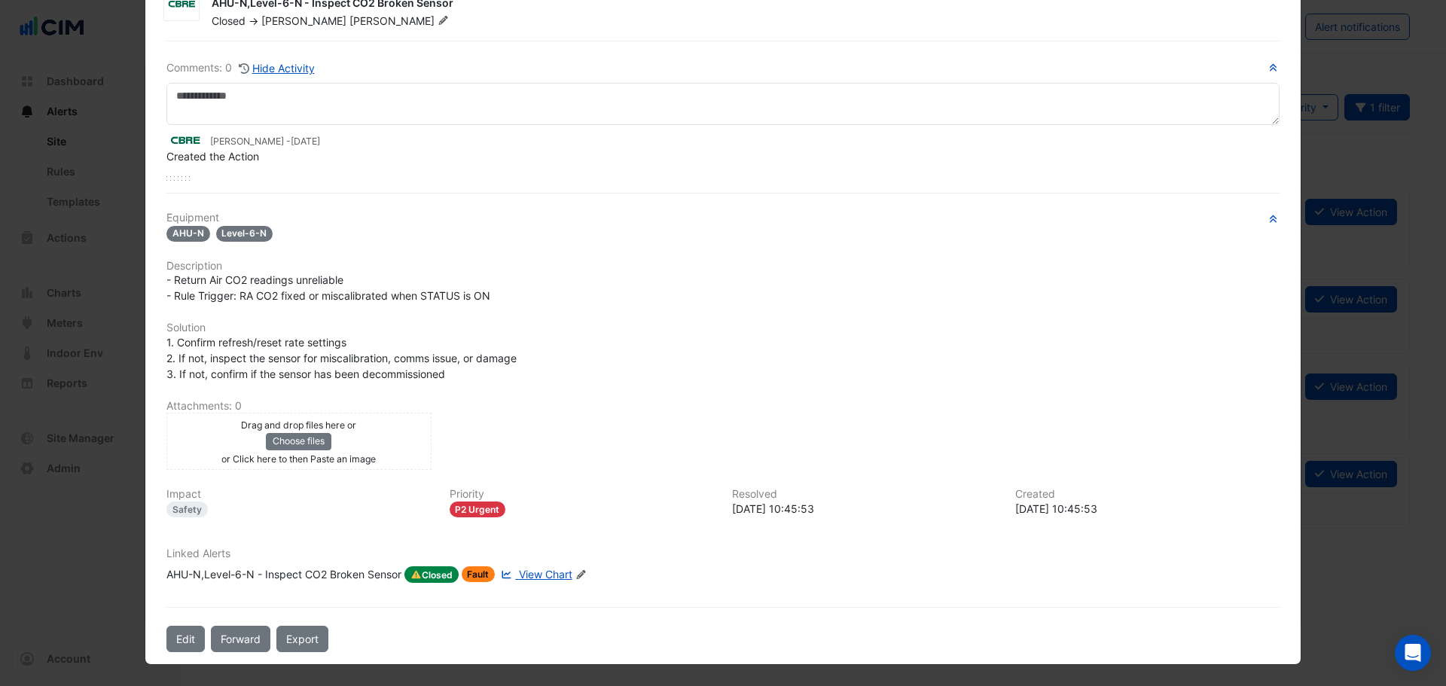
click at [351, 578] on div "AHU-N,Level-6-N - Inspect CO2 Broken Sensor" at bounding box center [283, 574] width 235 height 17
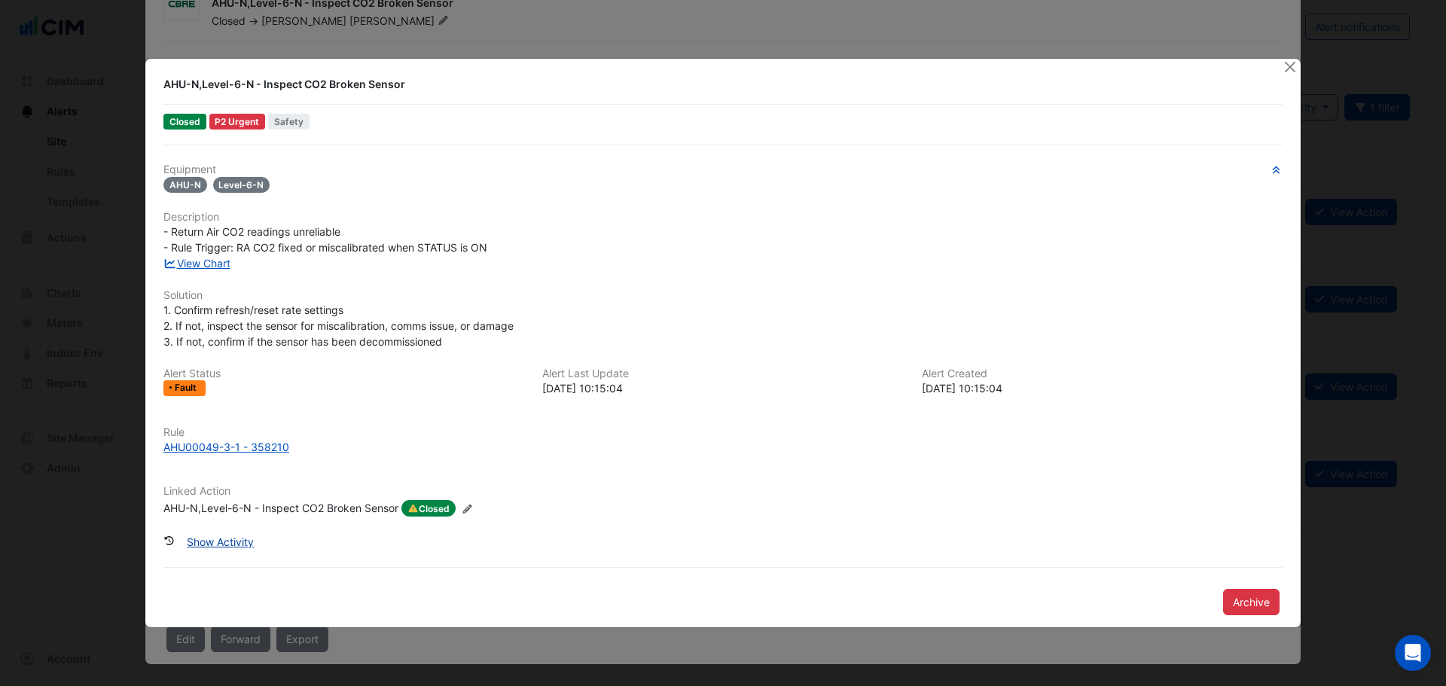
click at [203, 543] on button "Show Activity" at bounding box center [220, 542] width 87 height 26
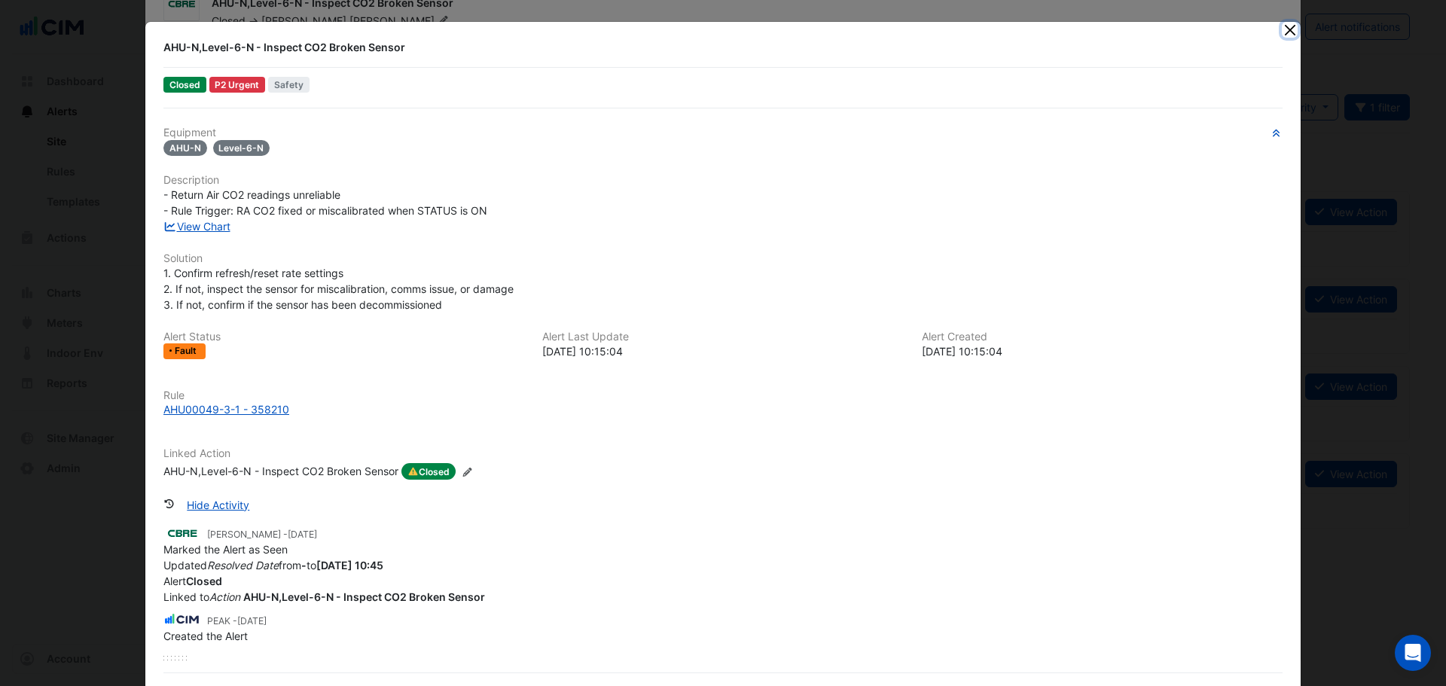
click at [1287, 33] on button "Close" at bounding box center [1290, 30] width 16 height 16
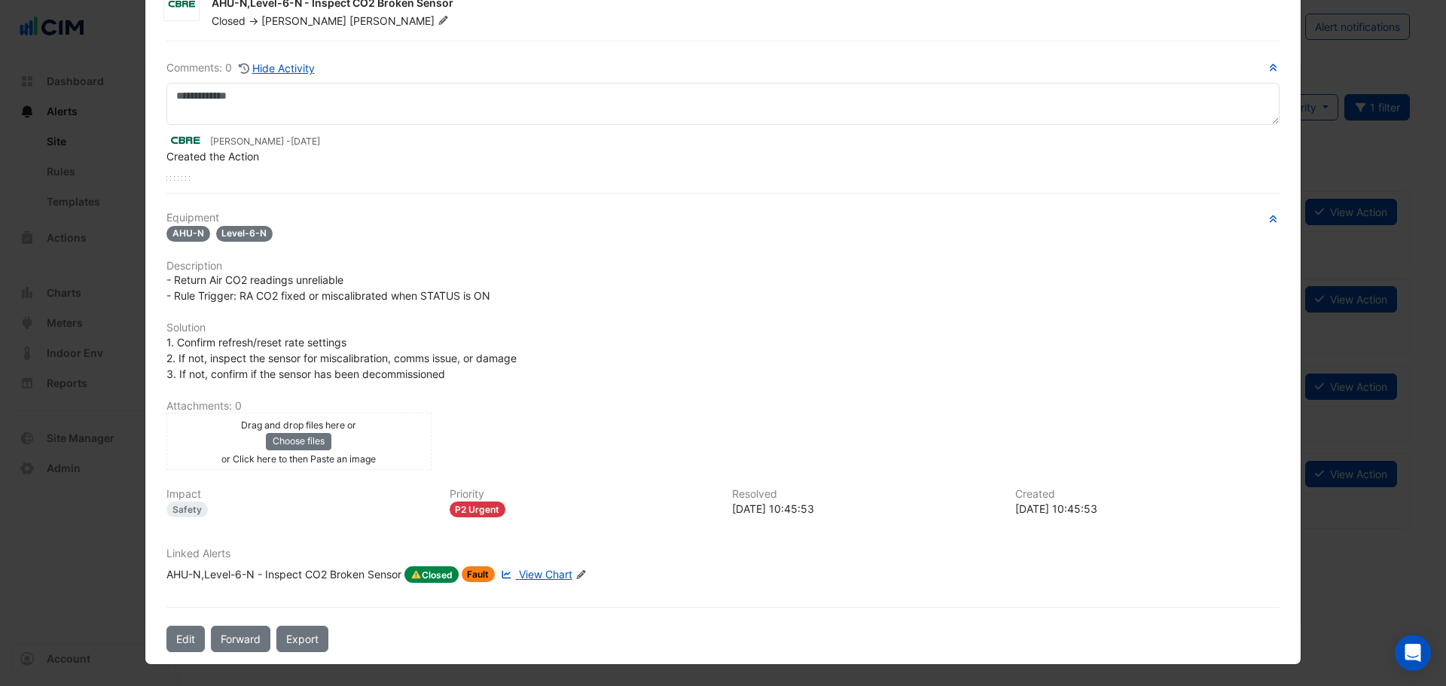
scroll to position [0, 0]
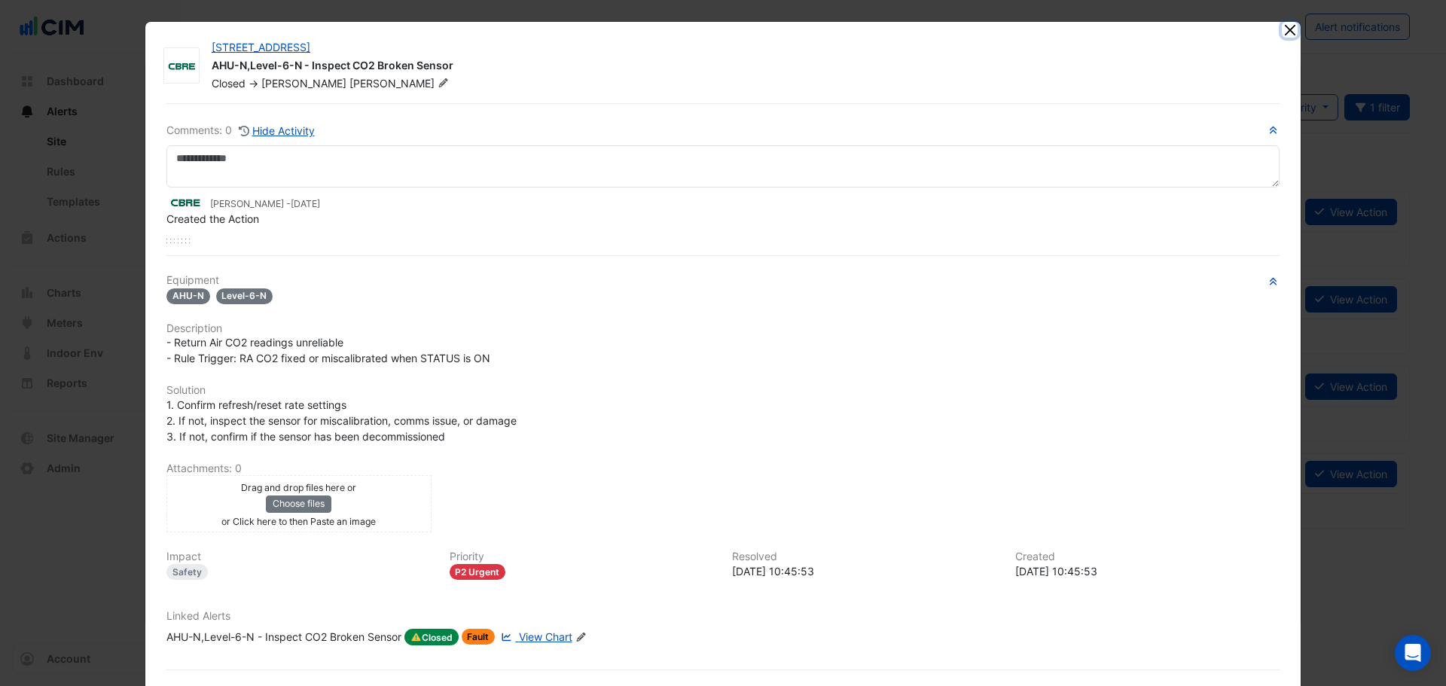
click at [1282, 33] on button "Close" at bounding box center [1290, 30] width 16 height 16
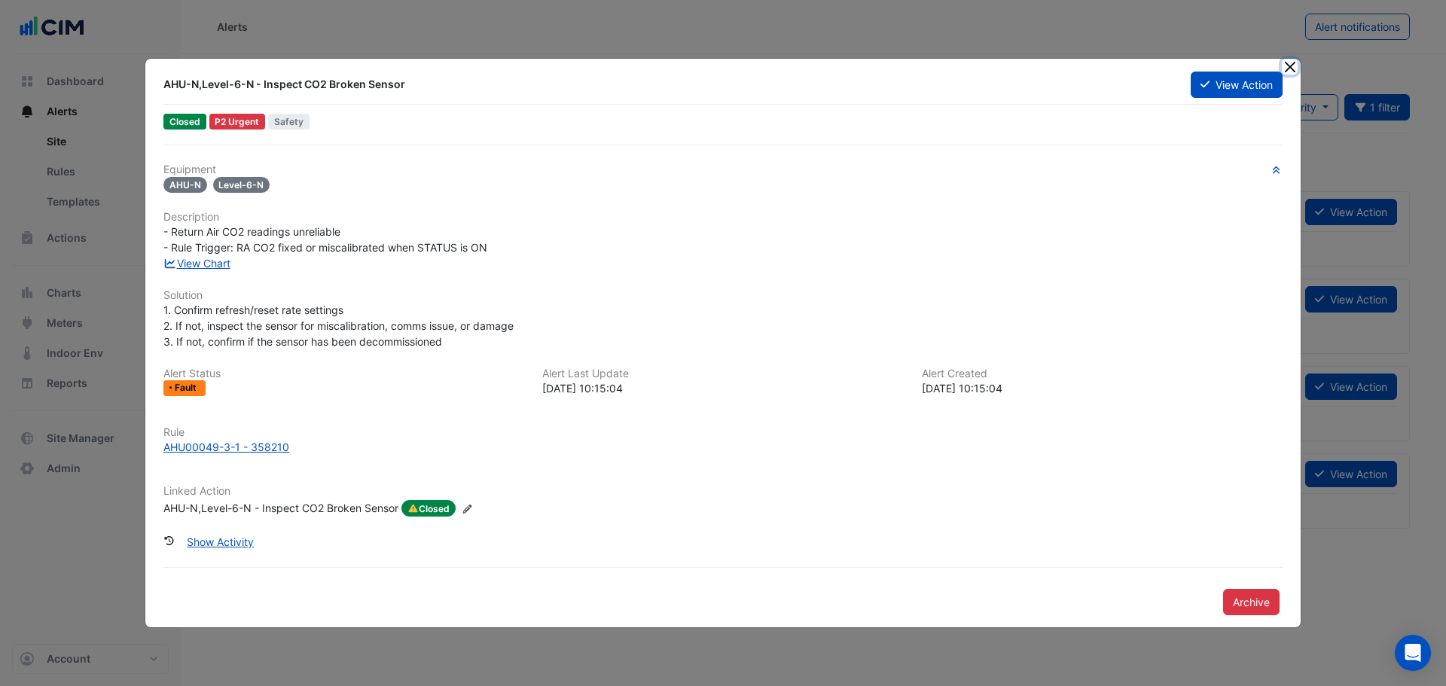
click at [1293, 69] on button "Close" at bounding box center [1290, 67] width 16 height 16
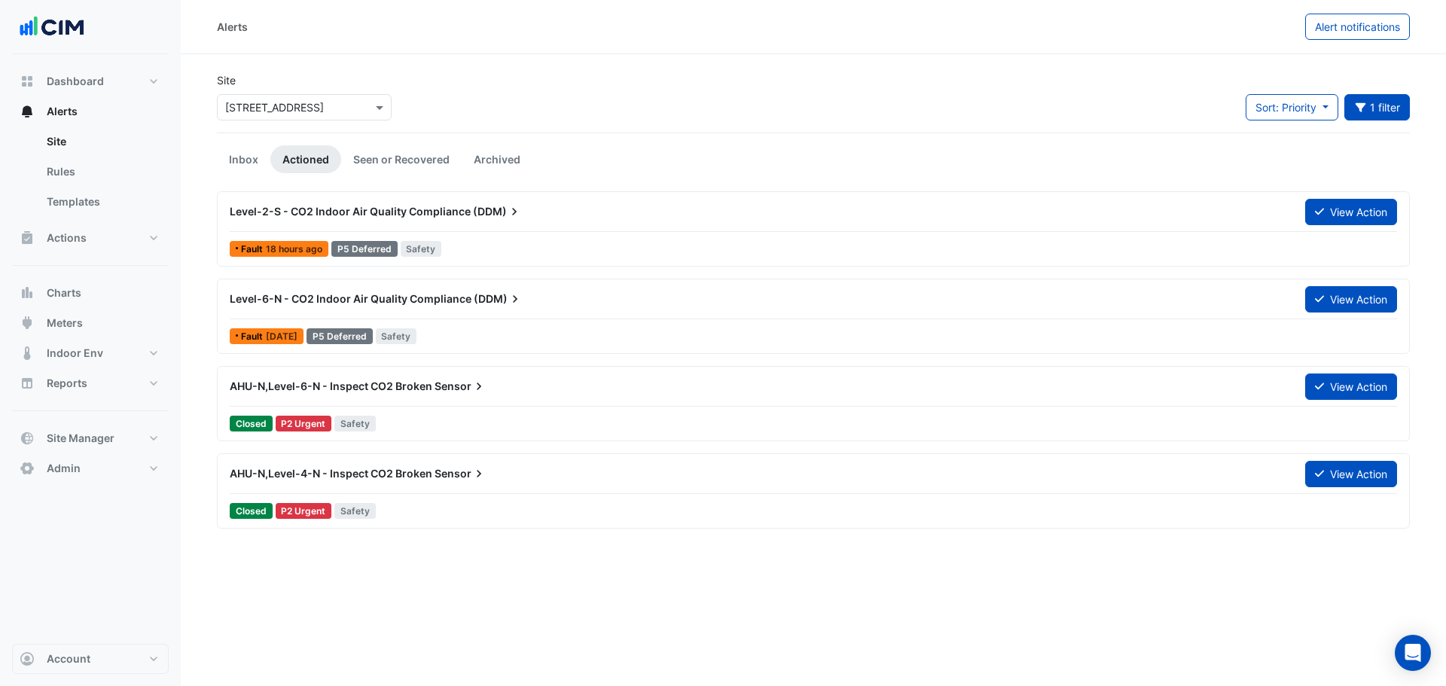
click at [568, 65] on section "Site Select a Site × 990 La Trobe Street Sort: Priority Priority Updated 1 filt…" at bounding box center [814, 291] width 1266 height 475
drag, startPoint x: 804, startPoint y: 80, endPoint x: 860, endPoint y: 38, distance: 70.5
click at [809, 75] on div "Site Select a Site × 990 La Trobe Street Sort: Priority Priority Updated 1 filt…" at bounding box center [813, 102] width 1211 height 60
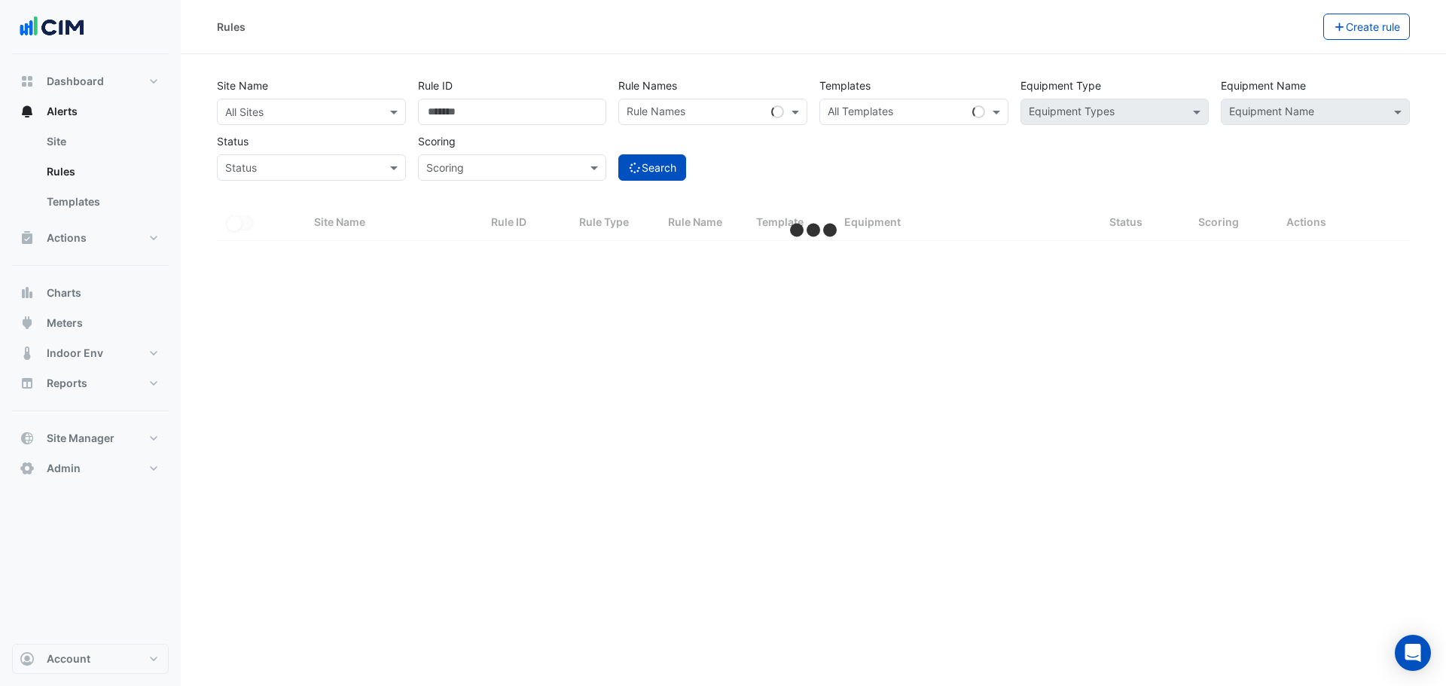
select select "***"
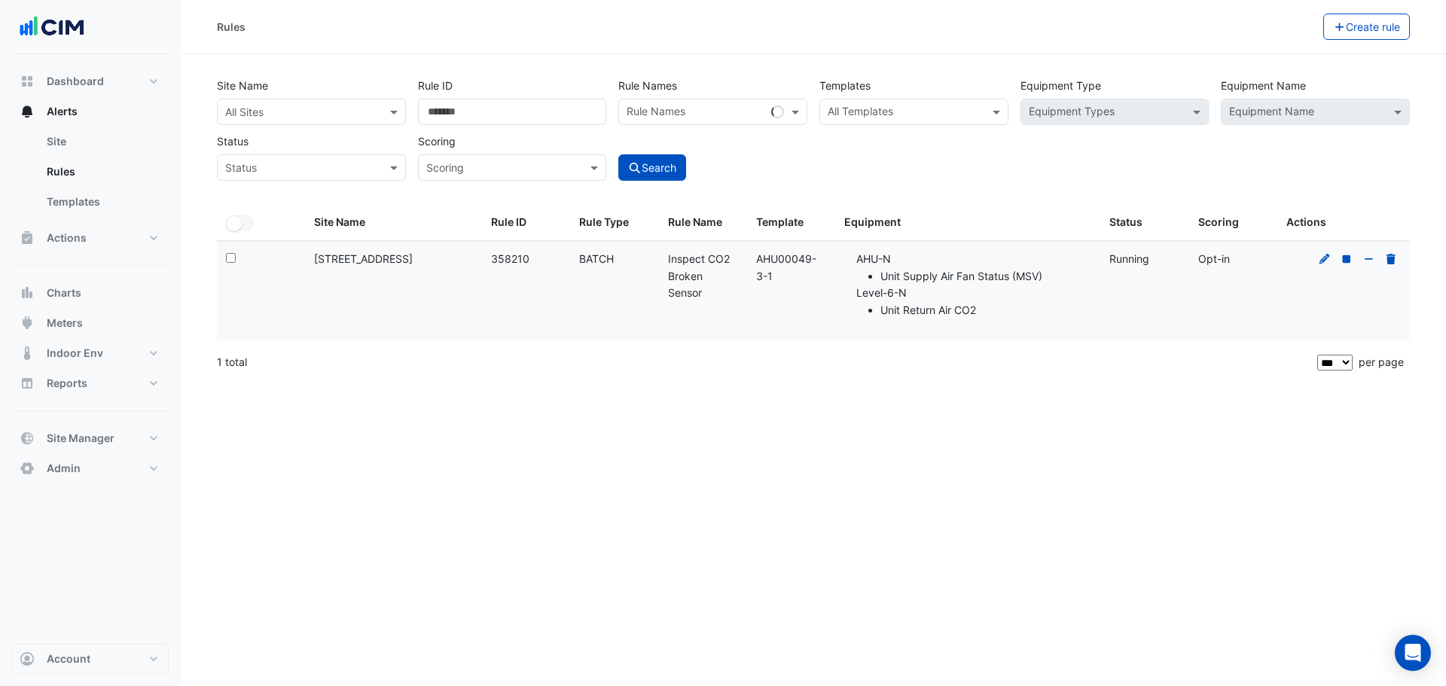
drag, startPoint x: 756, startPoint y: 258, endPoint x: 774, endPoint y: 270, distance: 22.8
click at [774, 270] on div "Template: AHU00049-3-1" at bounding box center [791, 268] width 70 height 35
copy div "AHU00049-3-1"
click at [341, 109] on input "text" at bounding box center [296, 113] width 142 height 16
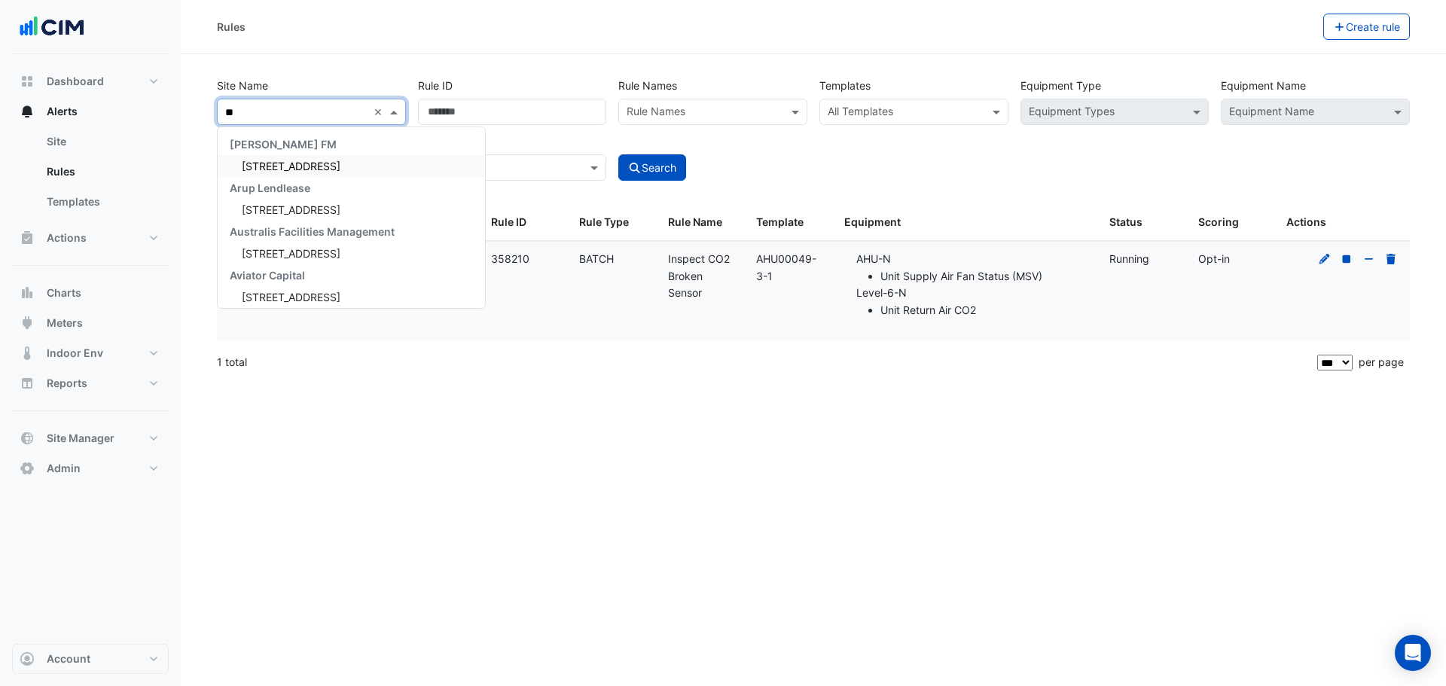
type input "***"
click at [308, 161] on span "[STREET_ADDRESS]" at bounding box center [291, 166] width 99 height 13
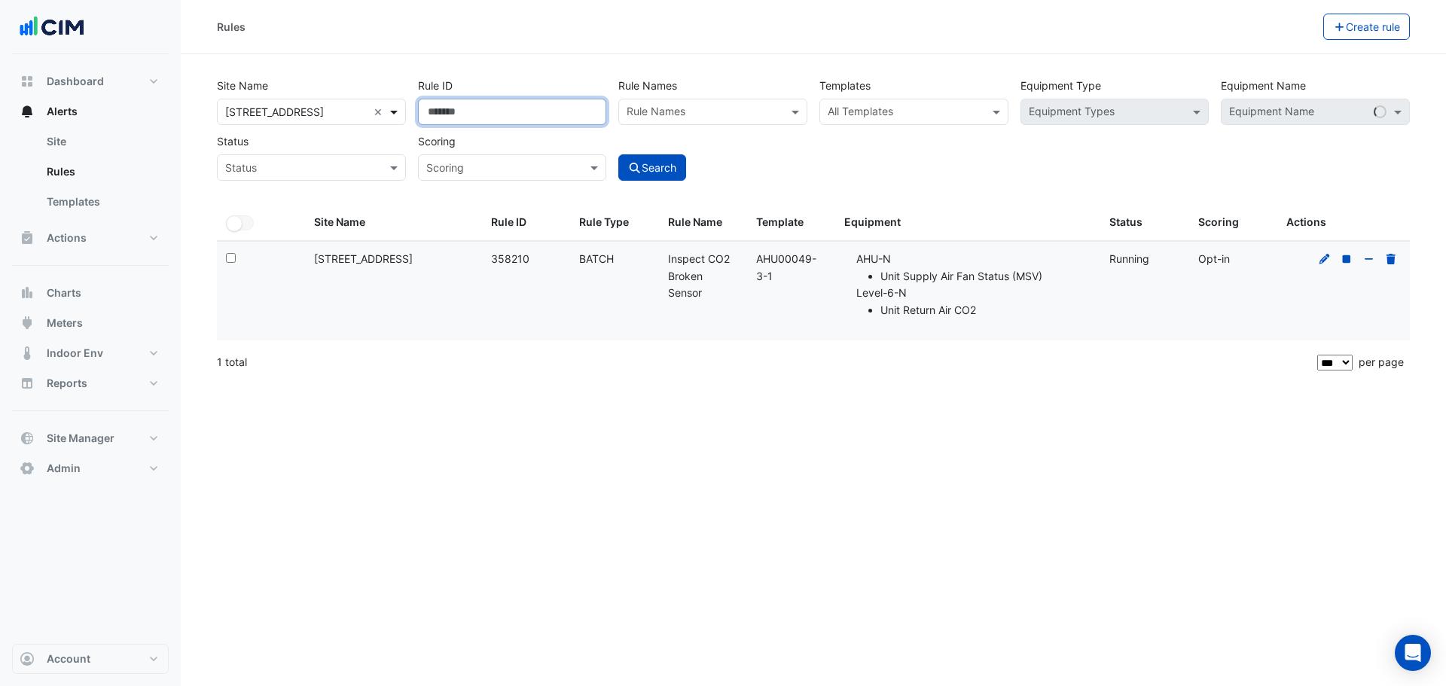
drag, startPoint x: 499, startPoint y: 103, endPoint x: 402, endPoint y: 108, distance: 97.3
click at [402, 108] on div "Site Name All Sites × [STREET_ADDRESS] × Rule ID ****** Rule Names Rule Names T…" at bounding box center [813, 124] width 1205 height 111
click at [879, 96] on div "Templates All Templates" at bounding box center [914, 98] width 201 height 53
click at [872, 111] on input "text" at bounding box center [905, 113] width 155 height 16
click at [998, 112] on span at bounding box center [998, 112] width 19 height 16
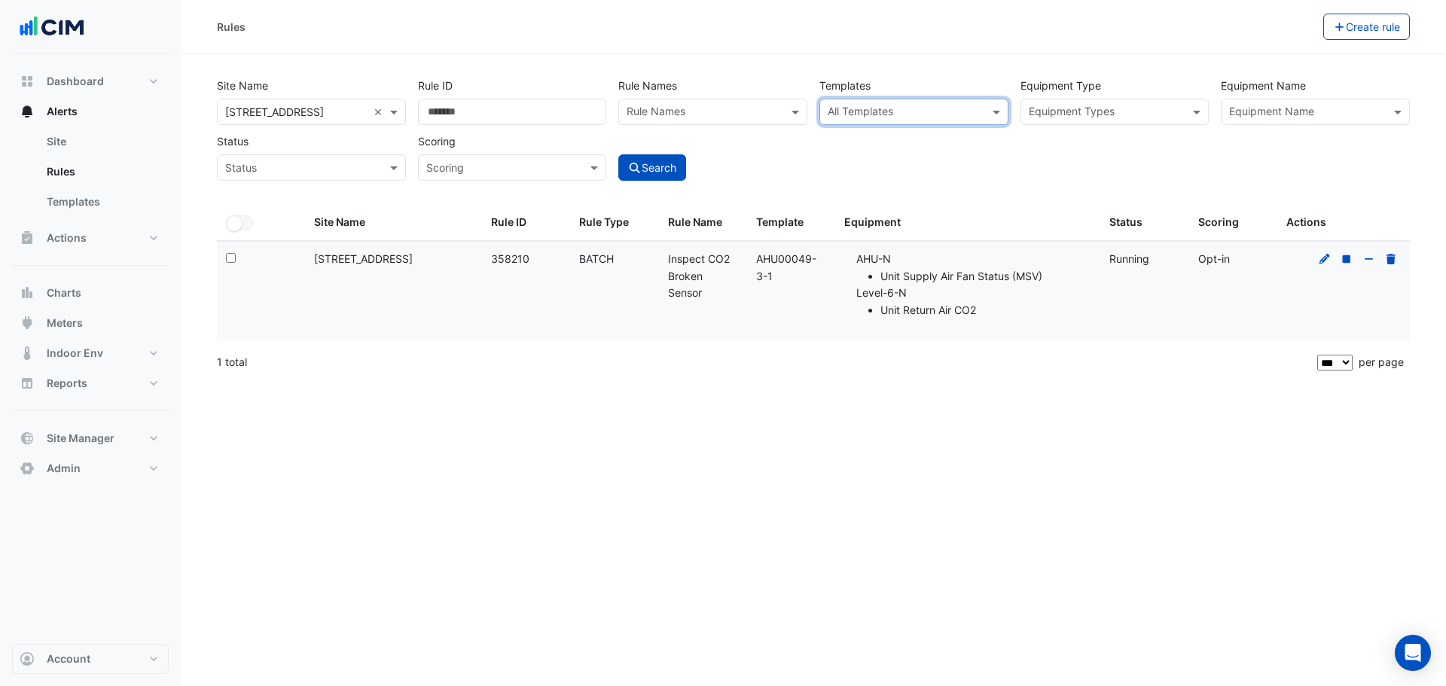
paste input "**********"
click at [877, 149] on span "AHU00049-3-1" at bounding box center [871, 144] width 79 height 13
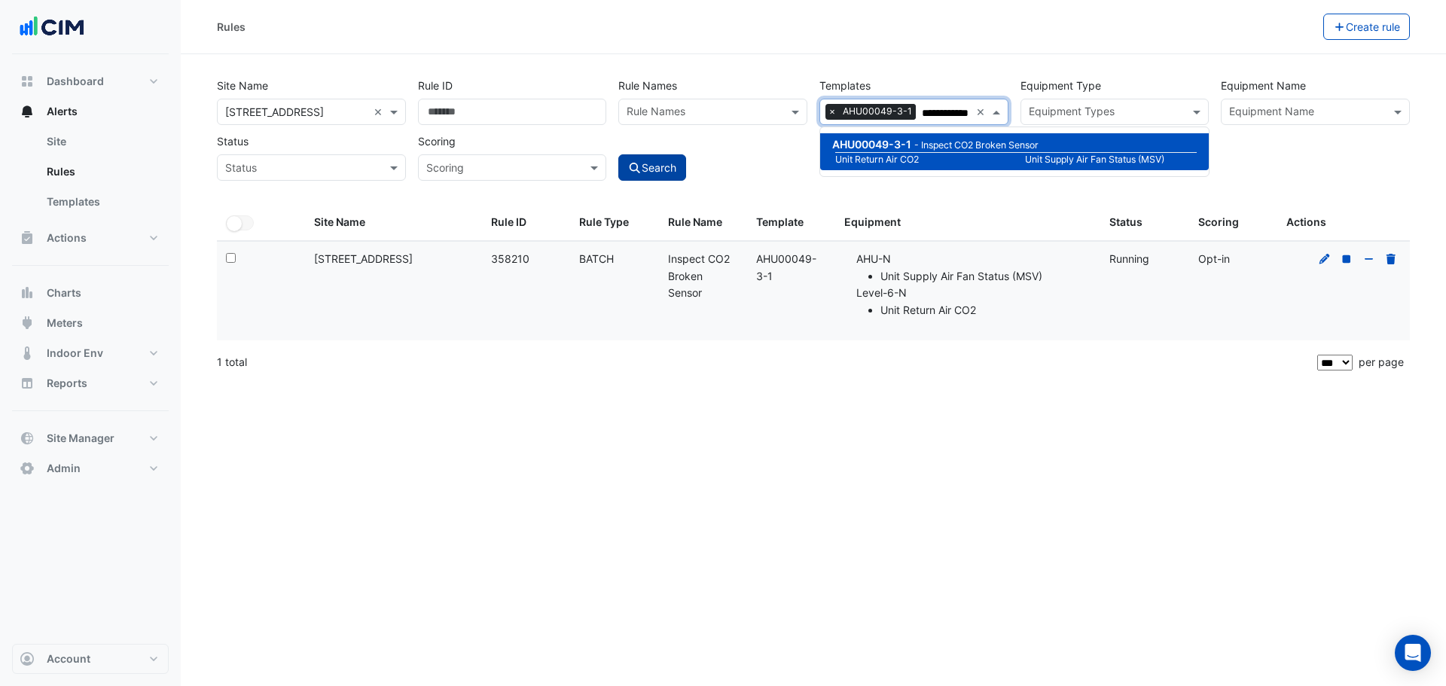
type input "**********"
click at [658, 169] on button "Search" at bounding box center [652, 167] width 68 height 26
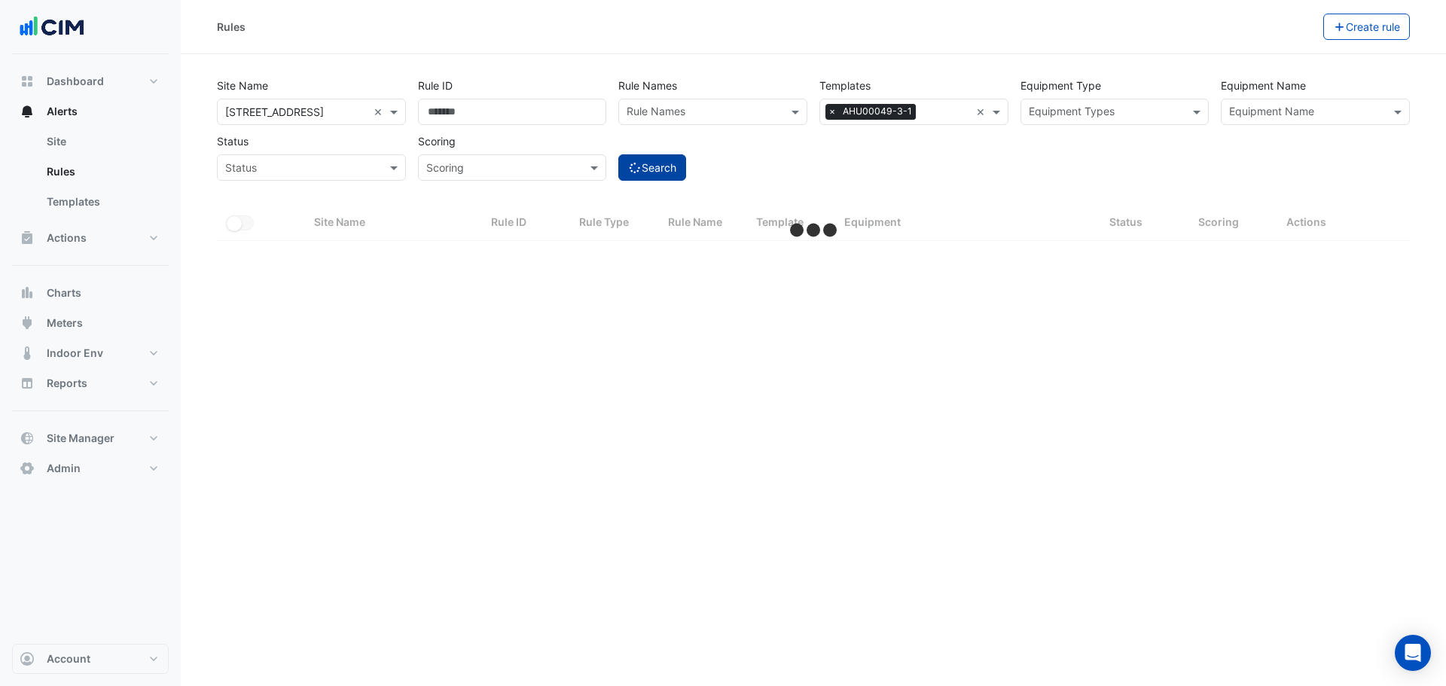
select select "***"
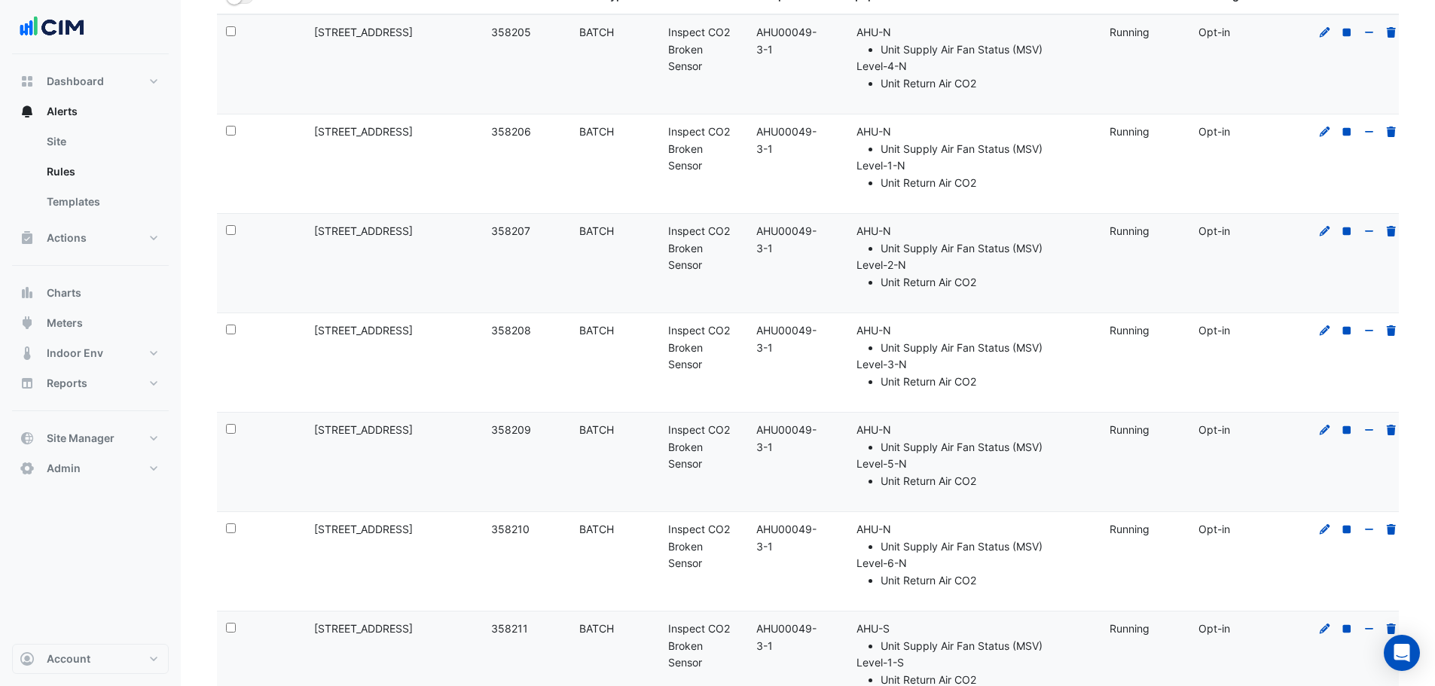
scroll to position [377, 0]
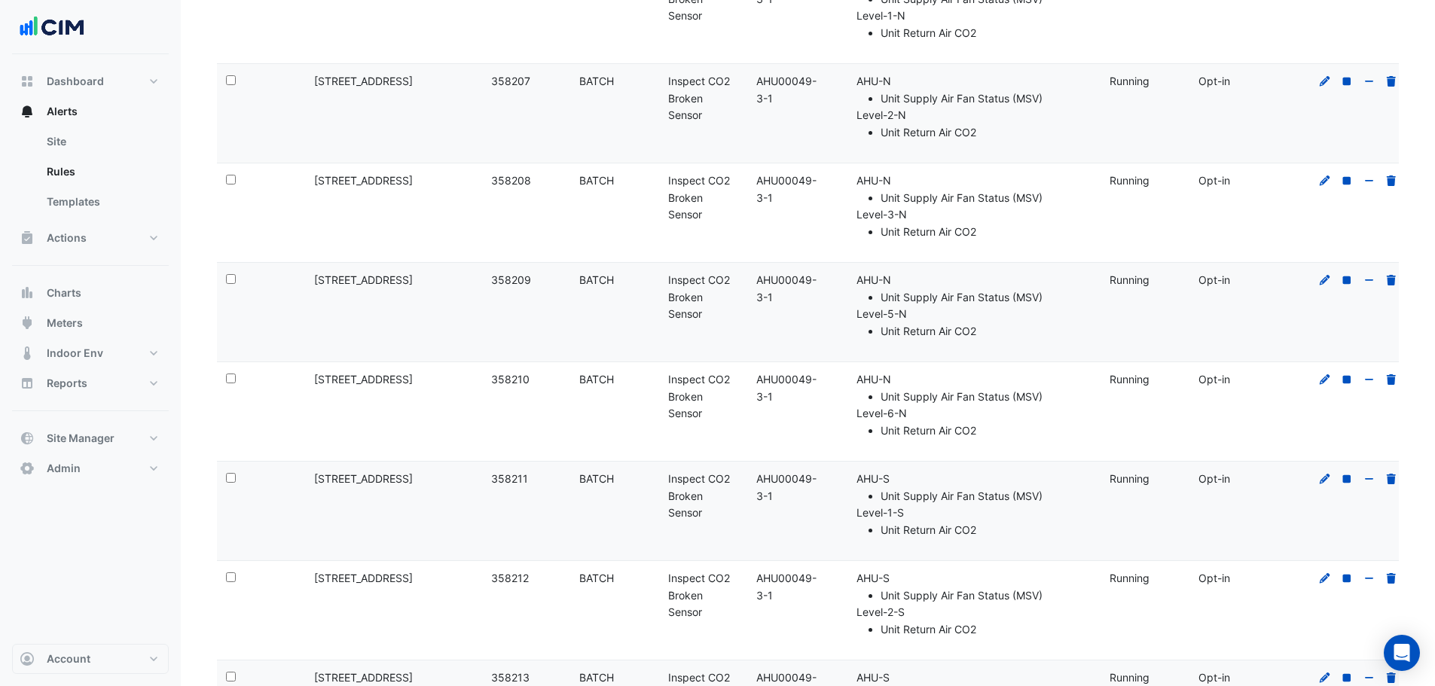
click at [200, 334] on section "Site Name All Sites × [STREET_ADDRESS] × Rule ID Rule Names Rule Names Template…" at bounding box center [808, 388] width 1254 height 1421
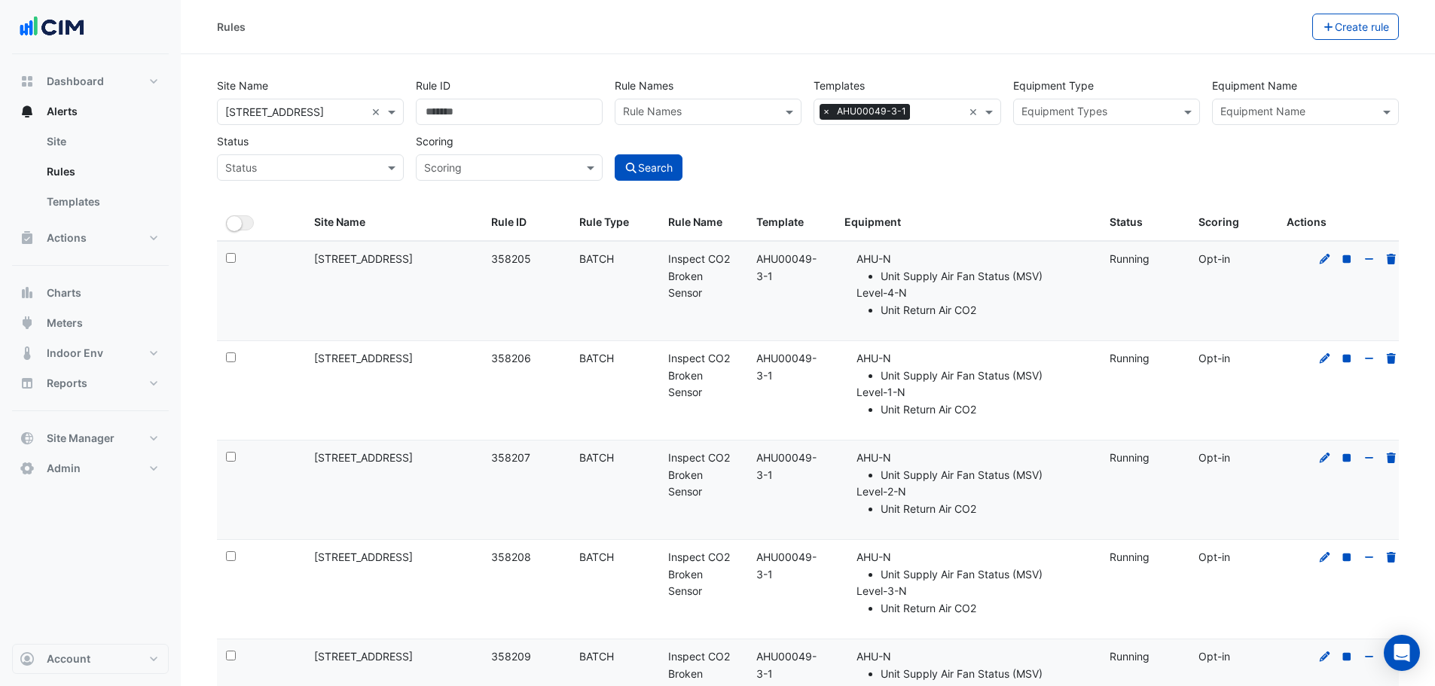
scroll to position [646, 0]
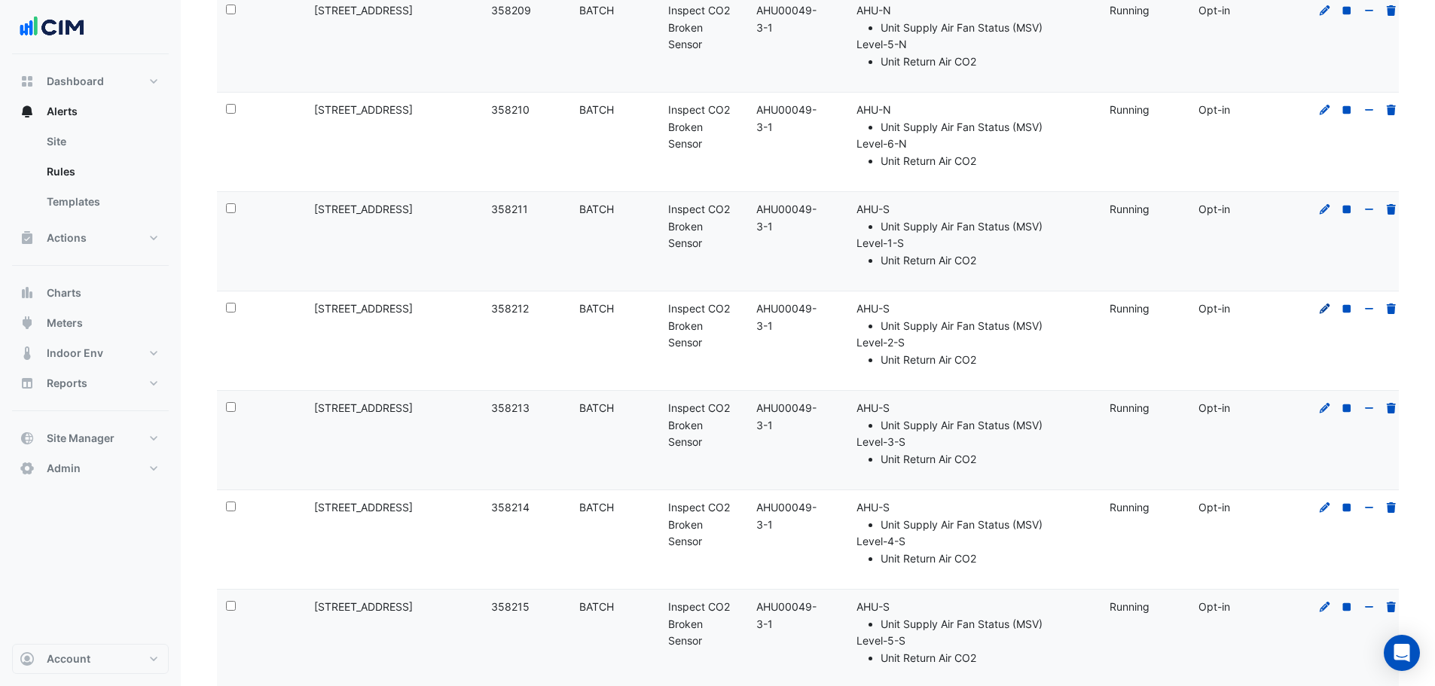
click at [1324, 306] on icon at bounding box center [1325, 309] width 14 height 11
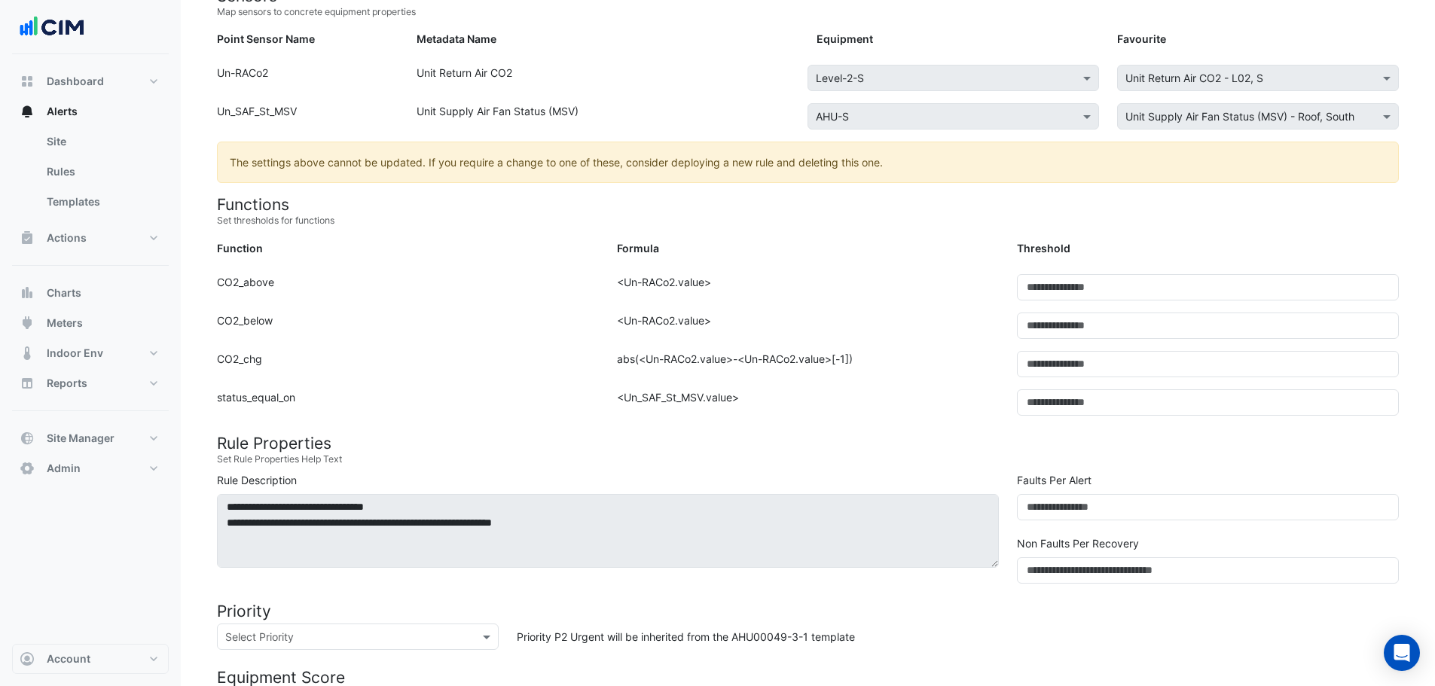
scroll to position [226, 0]
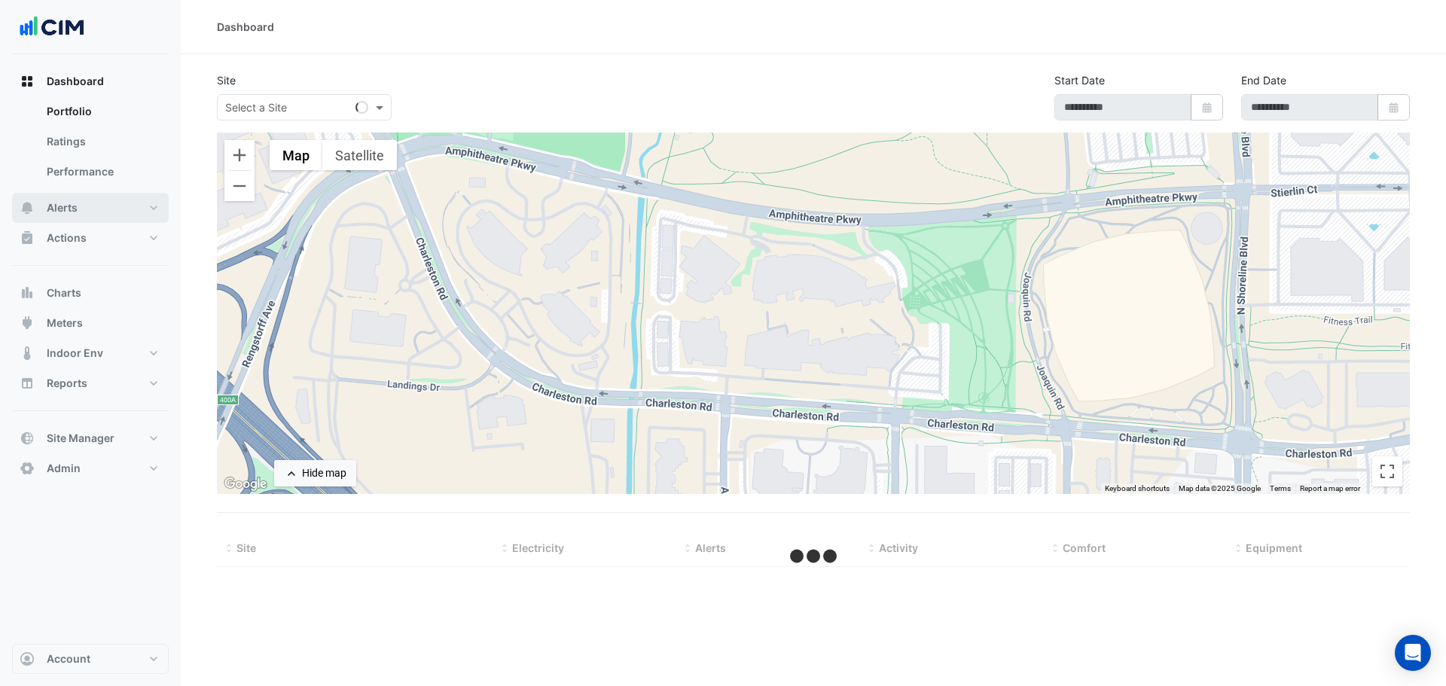
select select "***"
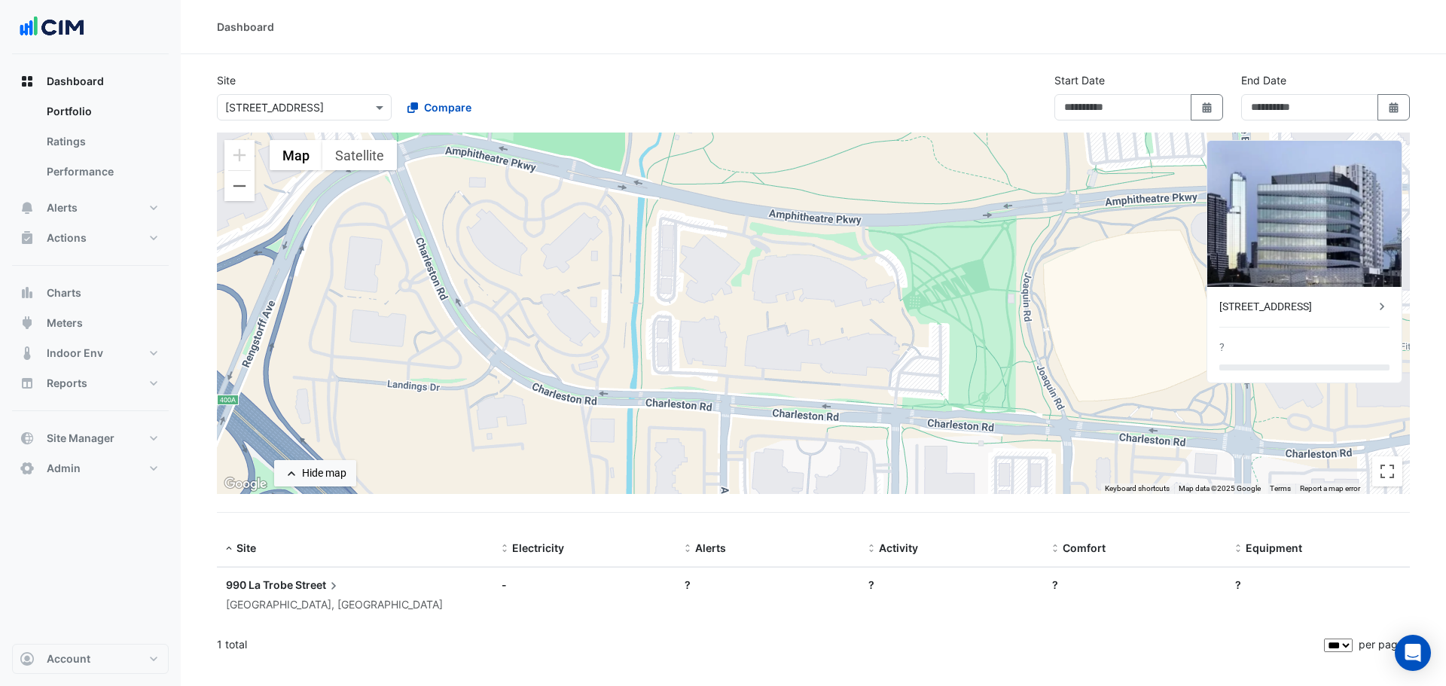
type input "**********"
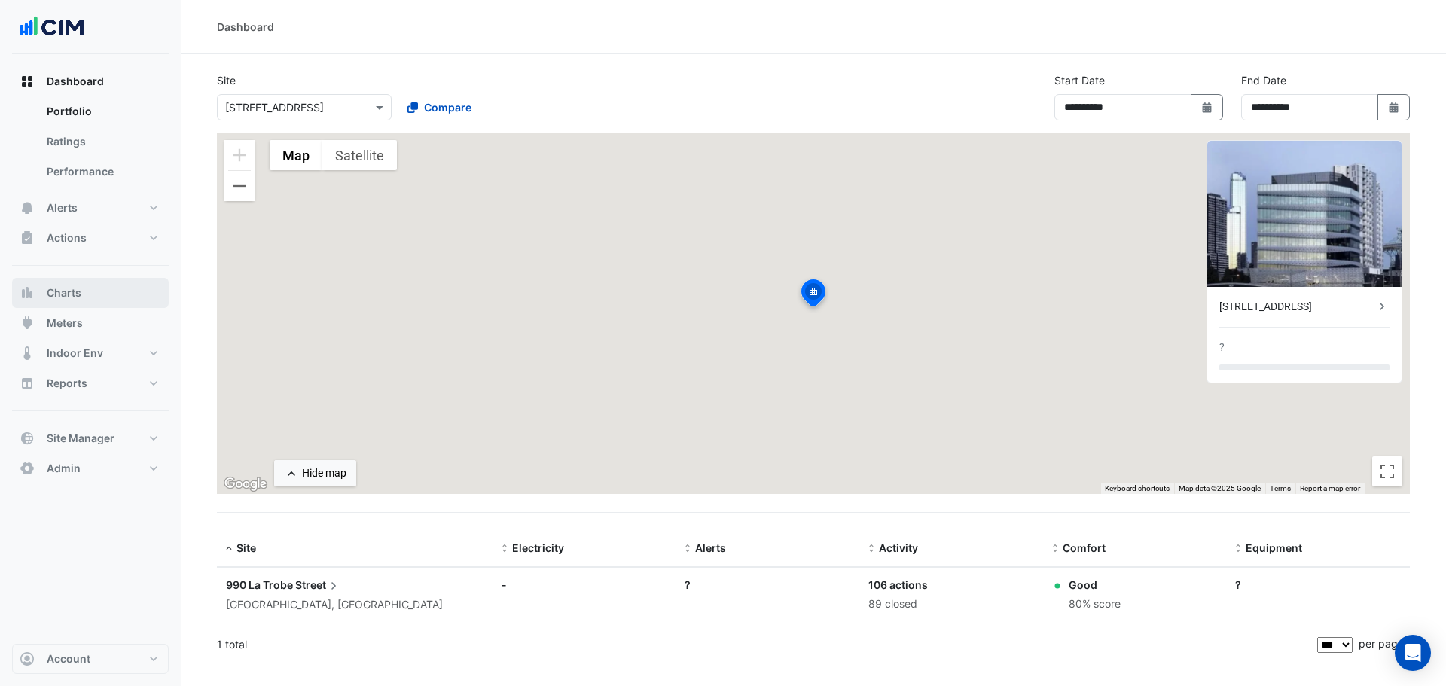
click at [72, 306] on button "Charts" at bounding box center [90, 293] width 157 height 30
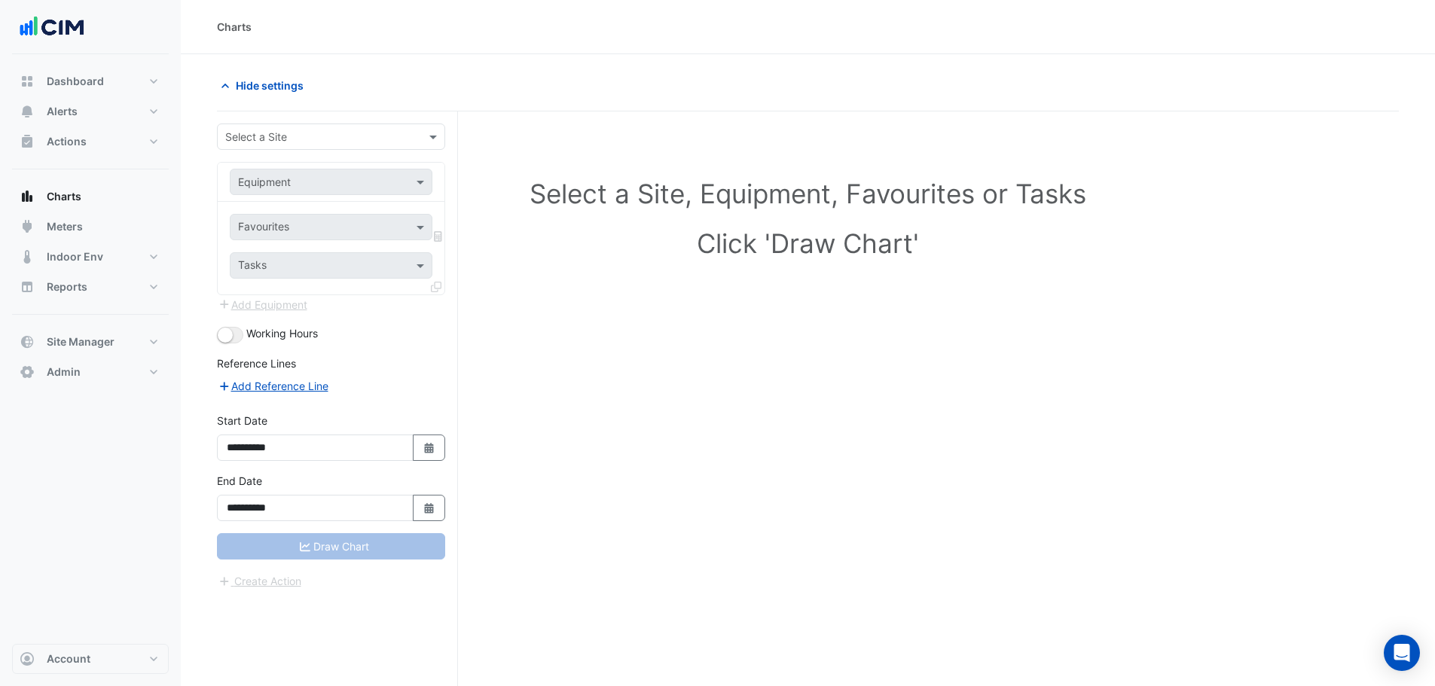
click at [301, 122] on div "**********" at bounding box center [337, 427] width 241 height 632
click at [301, 136] on input "text" at bounding box center [316, 138] width 182 height 16
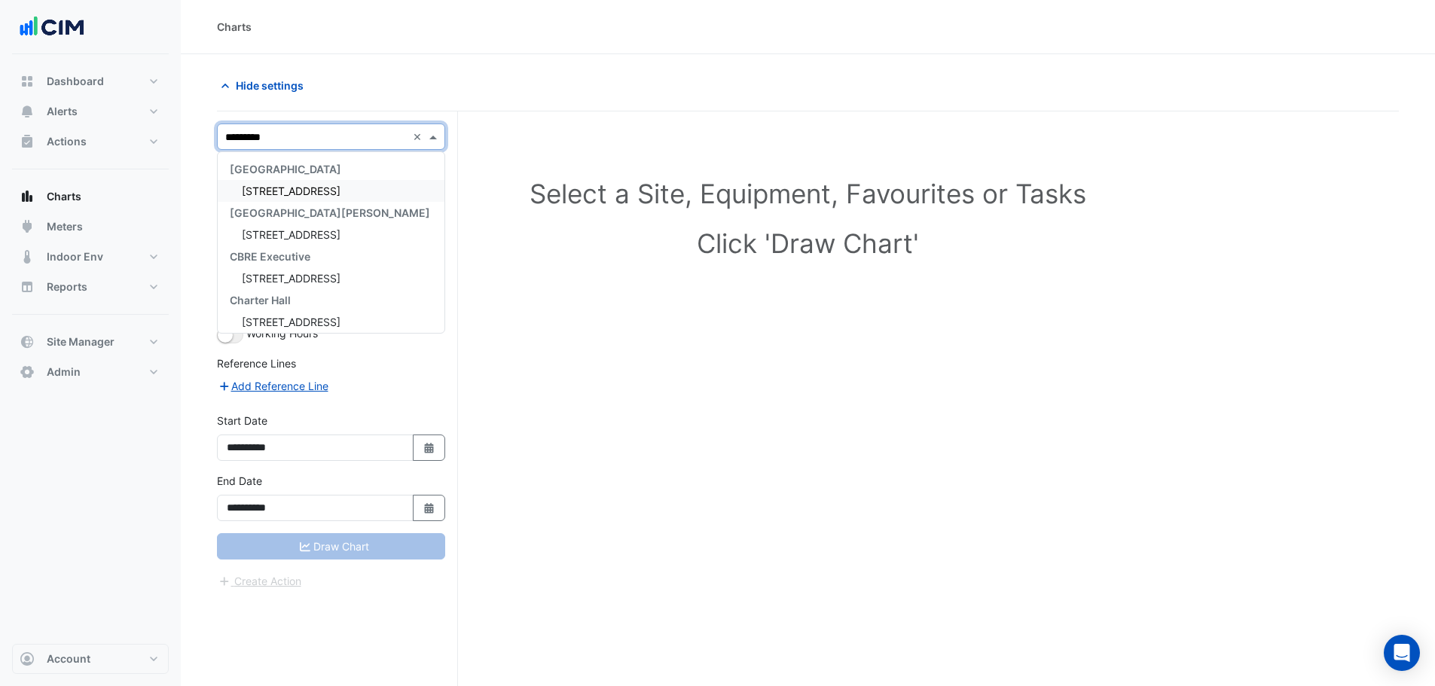
type input "**********"
click at [345, 185] on div "[STREET_ADDRESS]" at bounding box center [331, 191] width 227 height 22
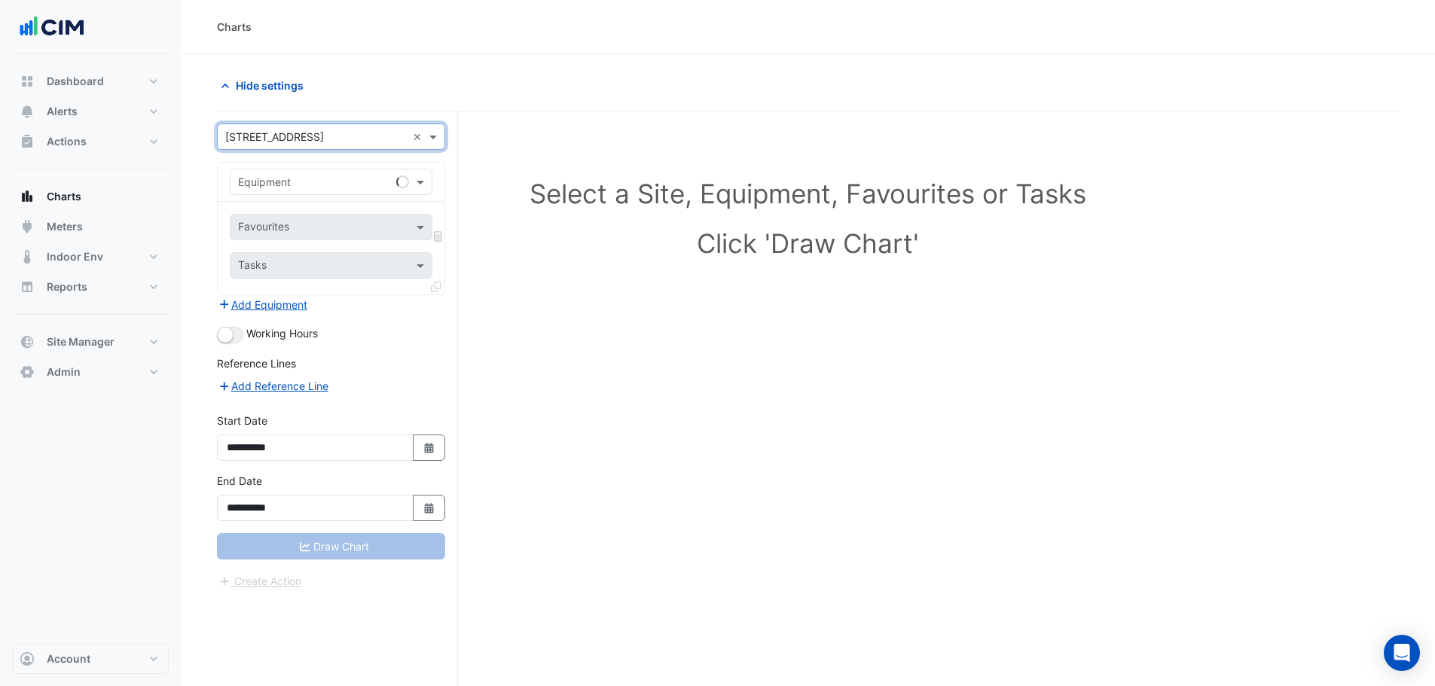
click at [315, 188] on input "text" at bounding box center [316, 183] width 156 height 16
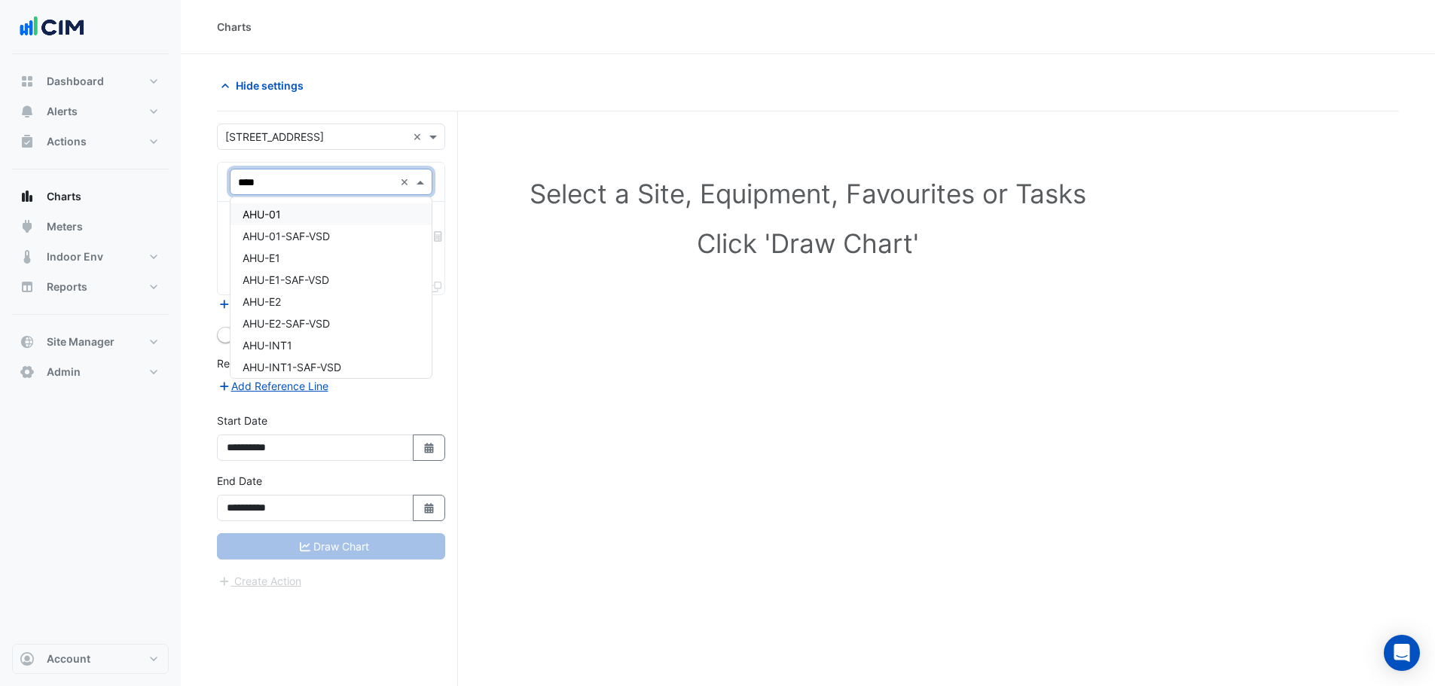
type input "*****"
click at [282, 218] on div "AHU-S" at bounding box center [331, 214] width 201 height 22
click at [284, 240] on div "Favourites Tasks" at bounding box center [331, 248] width 227 height 93
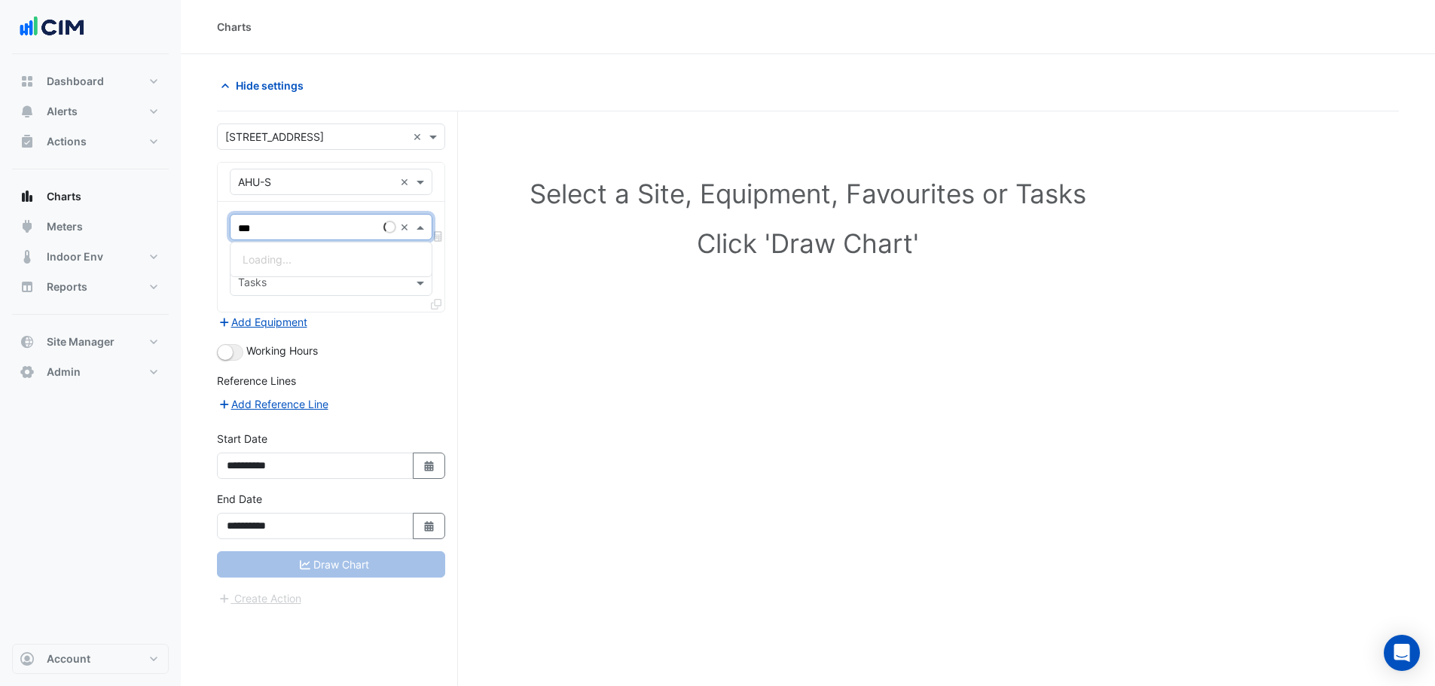
type input "****"
click at [300, 261] on span "Unit Supply Air Fan Status (MSV) - Roof, South" at bounding box center [357, 259] width 229 height 13
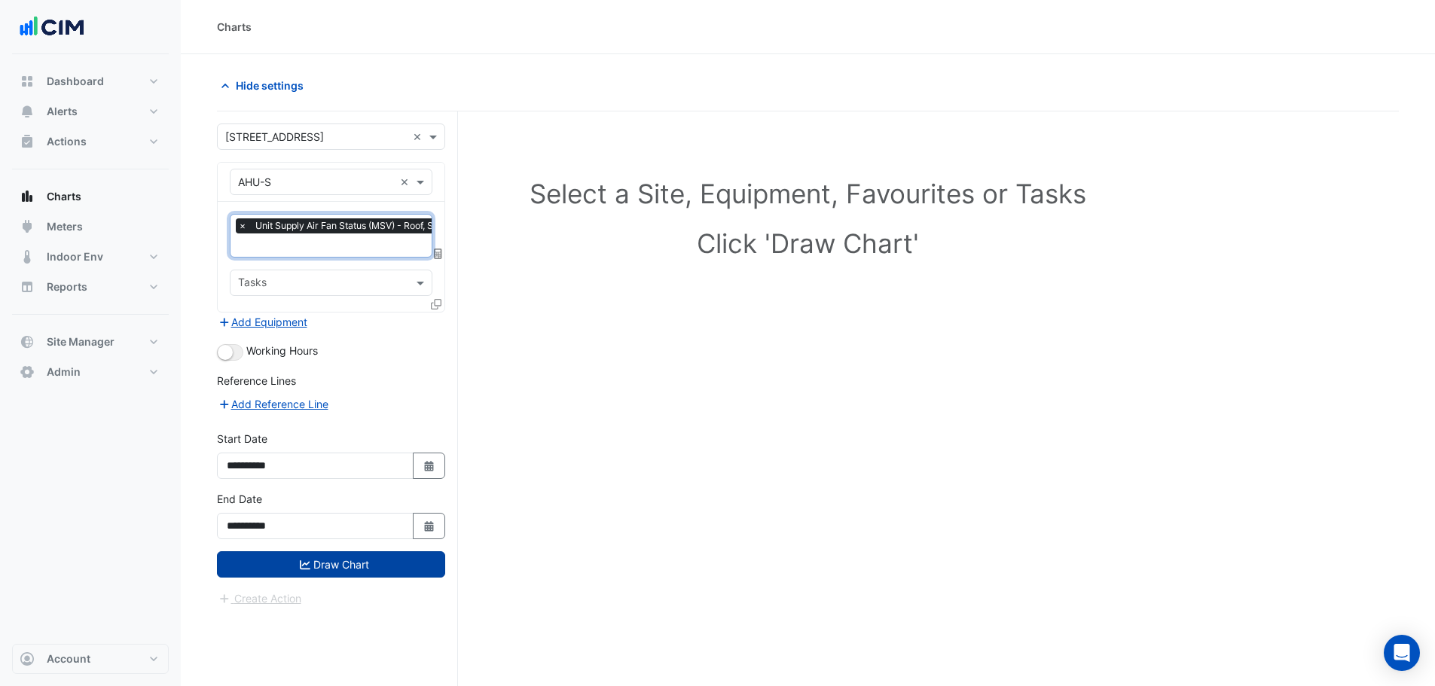
click at [355, 566] on button "Draw Chart" at bounding box center [331, 564] width 228 height 26
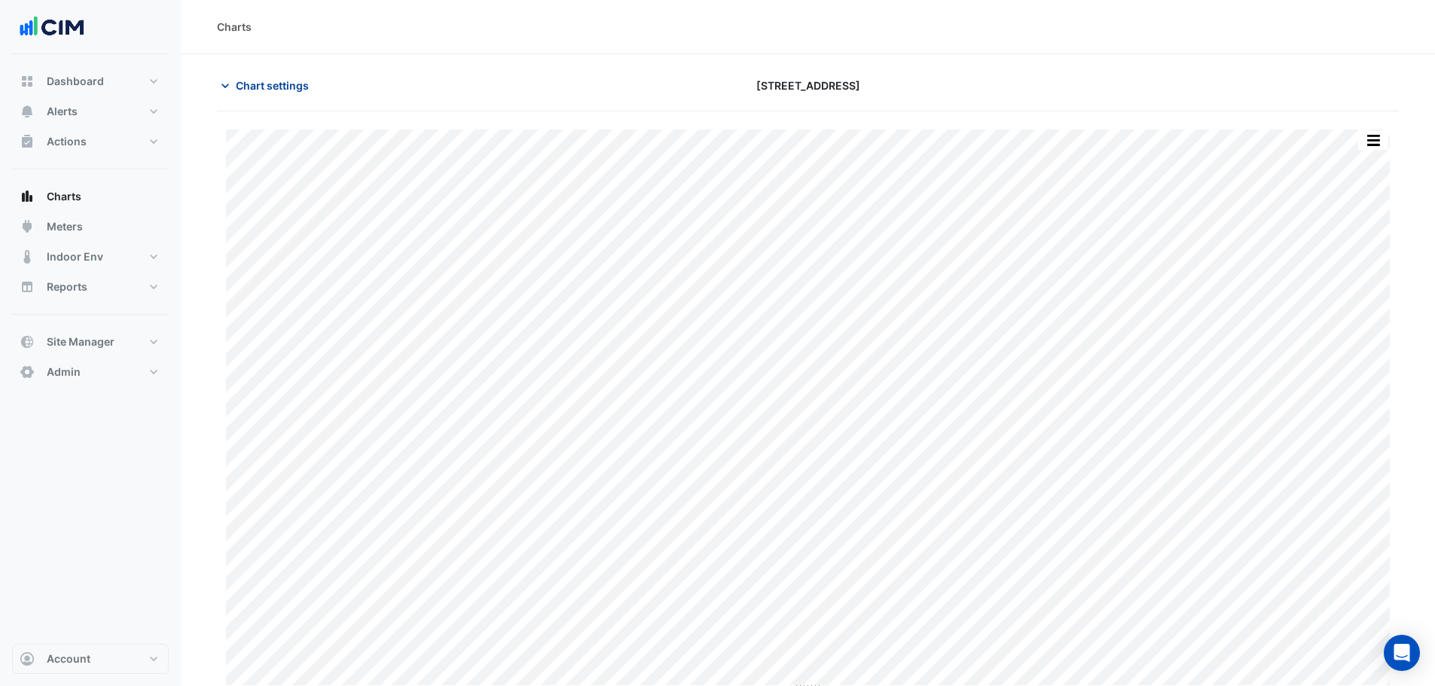
click at [255, 82] on span "Chart settings" at bounding box center [272, 86] width 73 height 16
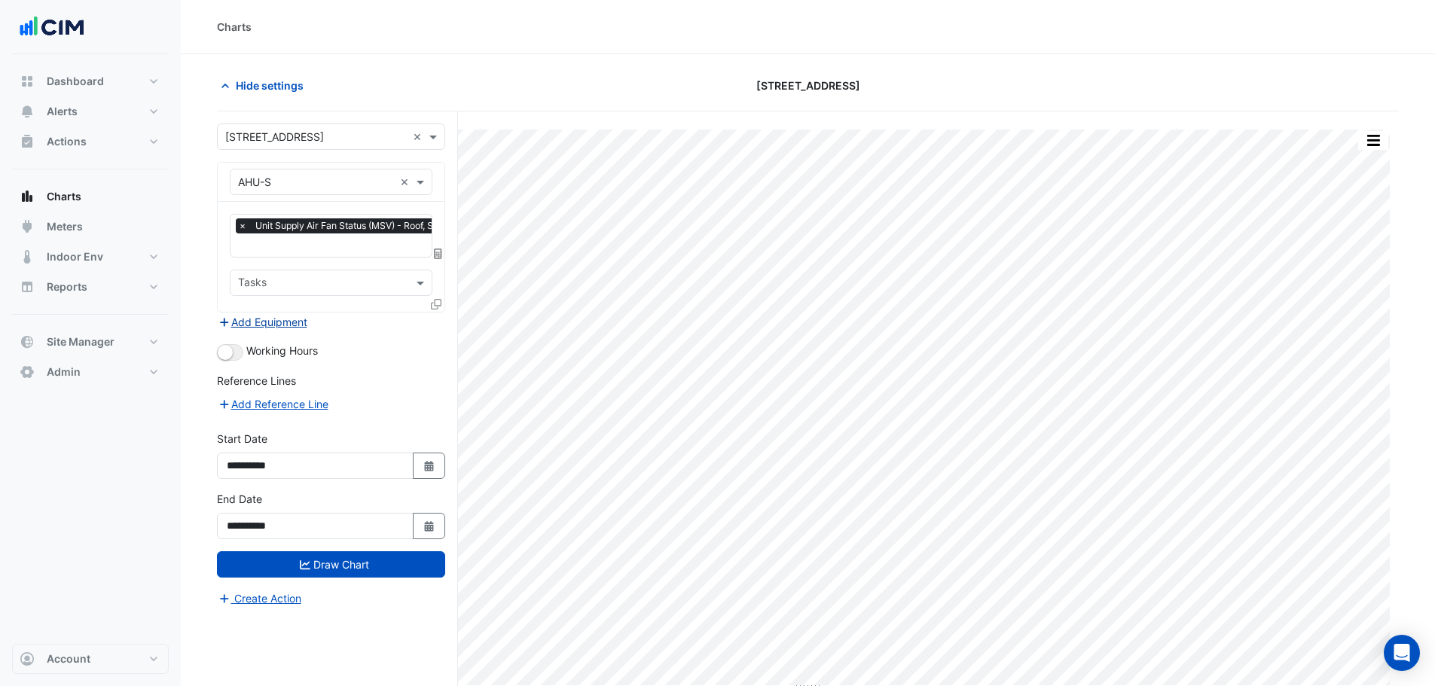
click at [288, 315] on button "Add Equipment" at bounding box center [262, 321] width 91 height 17
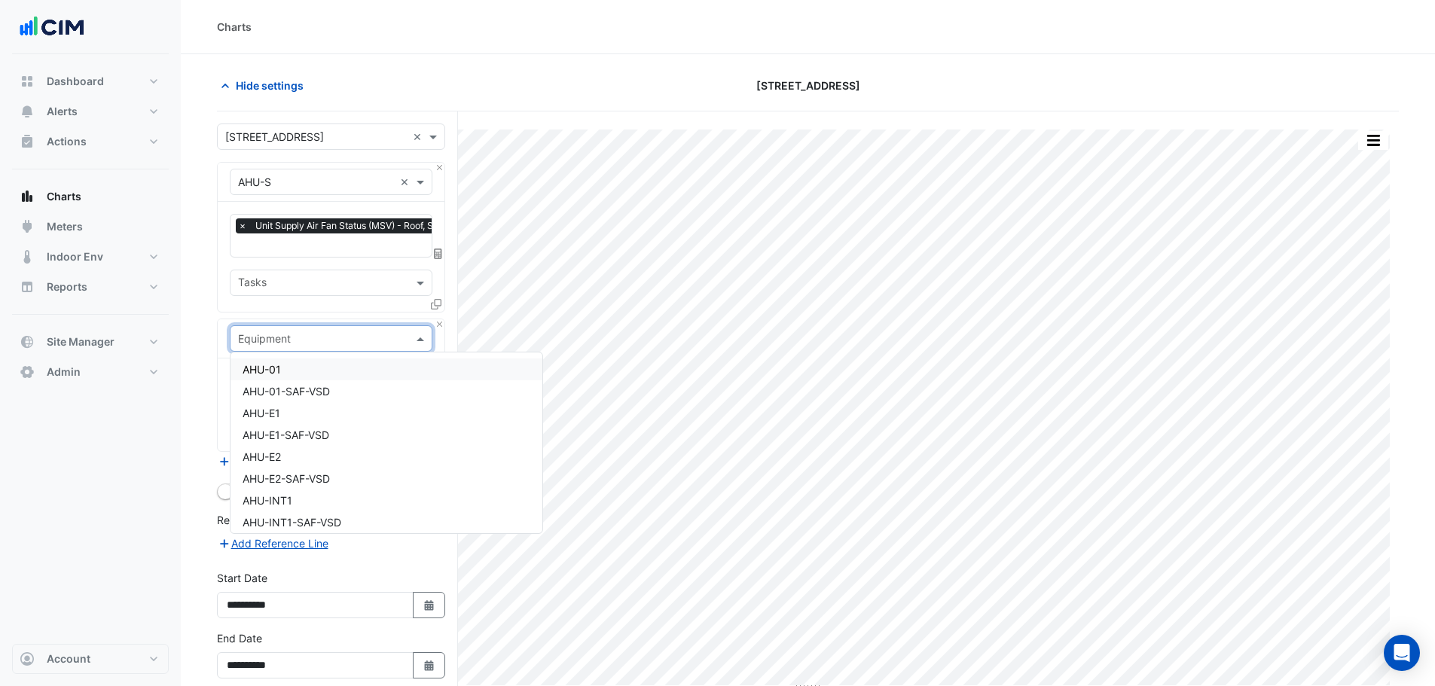
click at [306, 342] on input "text" at bounding box center [316, 339] width 156 height 16
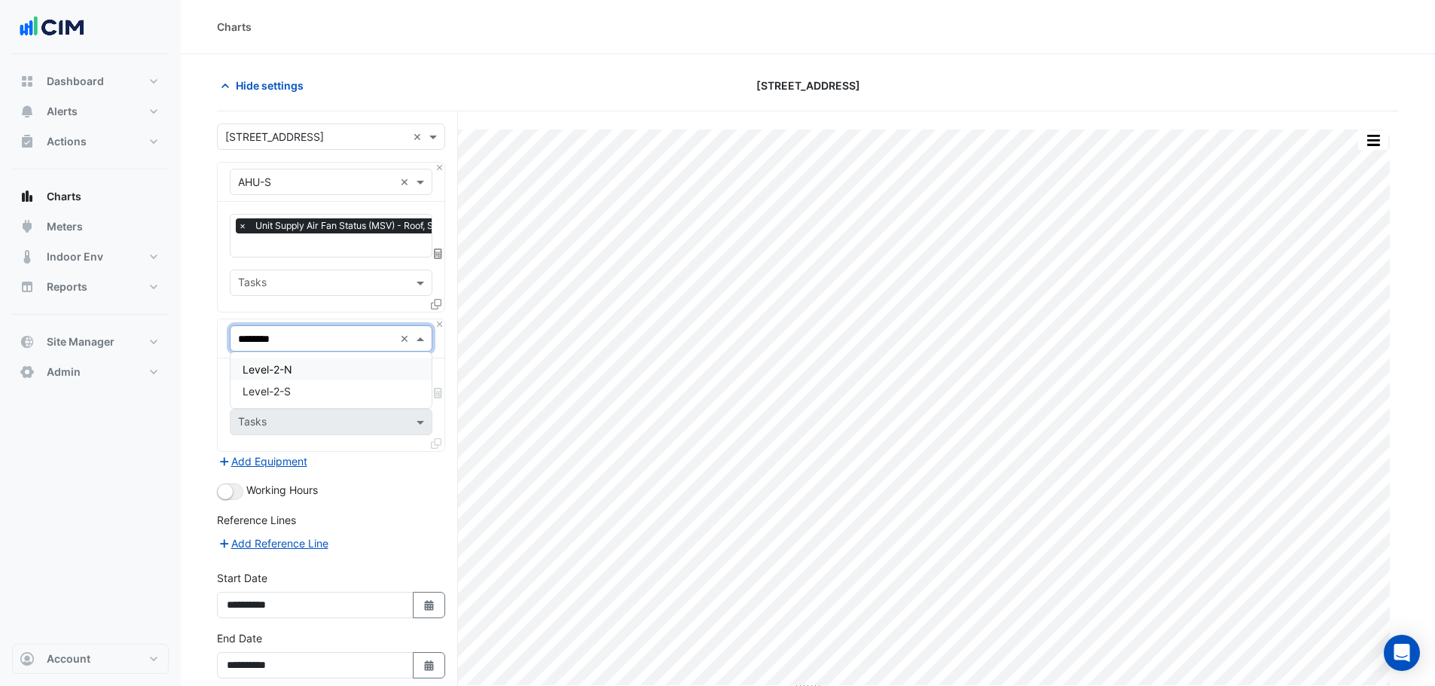
type input "*********"
click at [303, 383] on div "Level-2-S" at bounding box center [331, 370] width 201 height 34
click at [308, 377] on div "Level-2-S" at bounding box center [331, 370] width 201 height 22
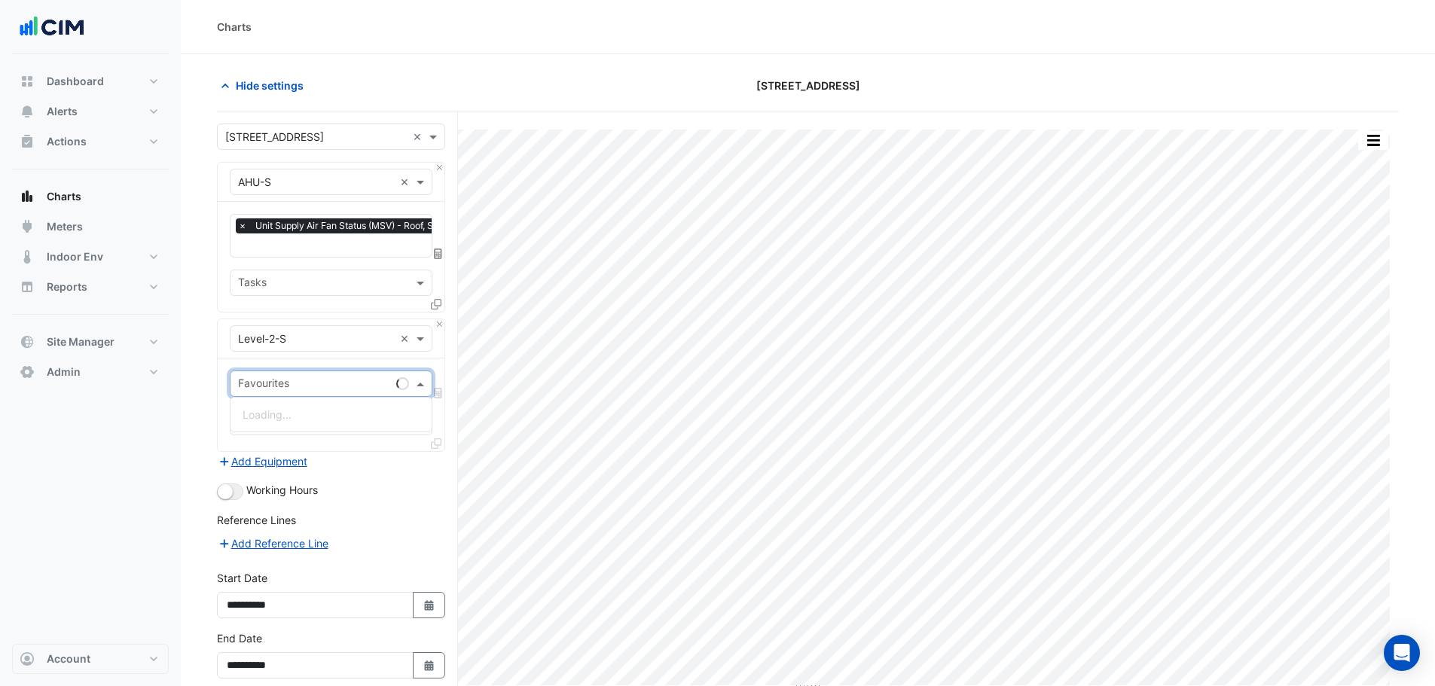
click at [302, 383] on input "text" at bounding box center [314, 385] width 152 height 16
click at [315, 420] on span "Unit Return Air CO2 - L02, S" at bounding box center [312, 414] width 138 height 13
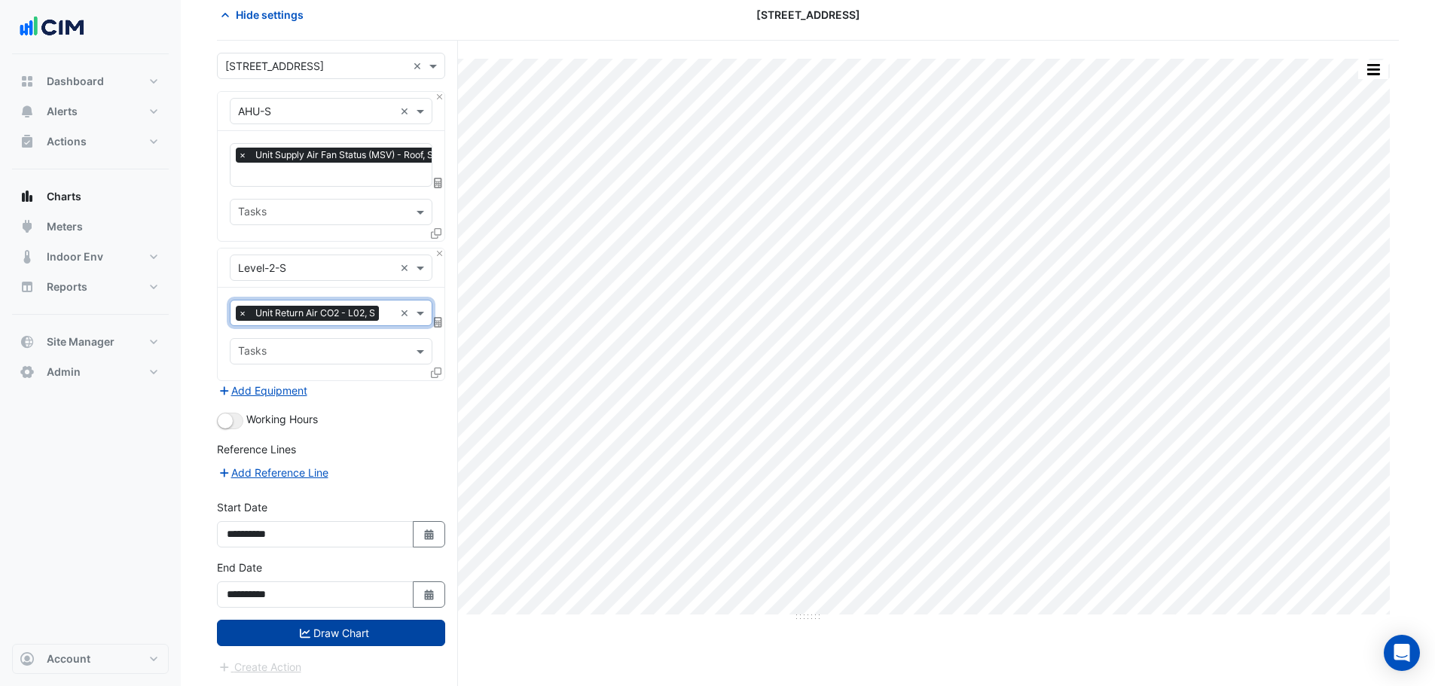
click at [317, 632] on button "Draw Chart" at bounding box center [331, 633] width 228 height 26
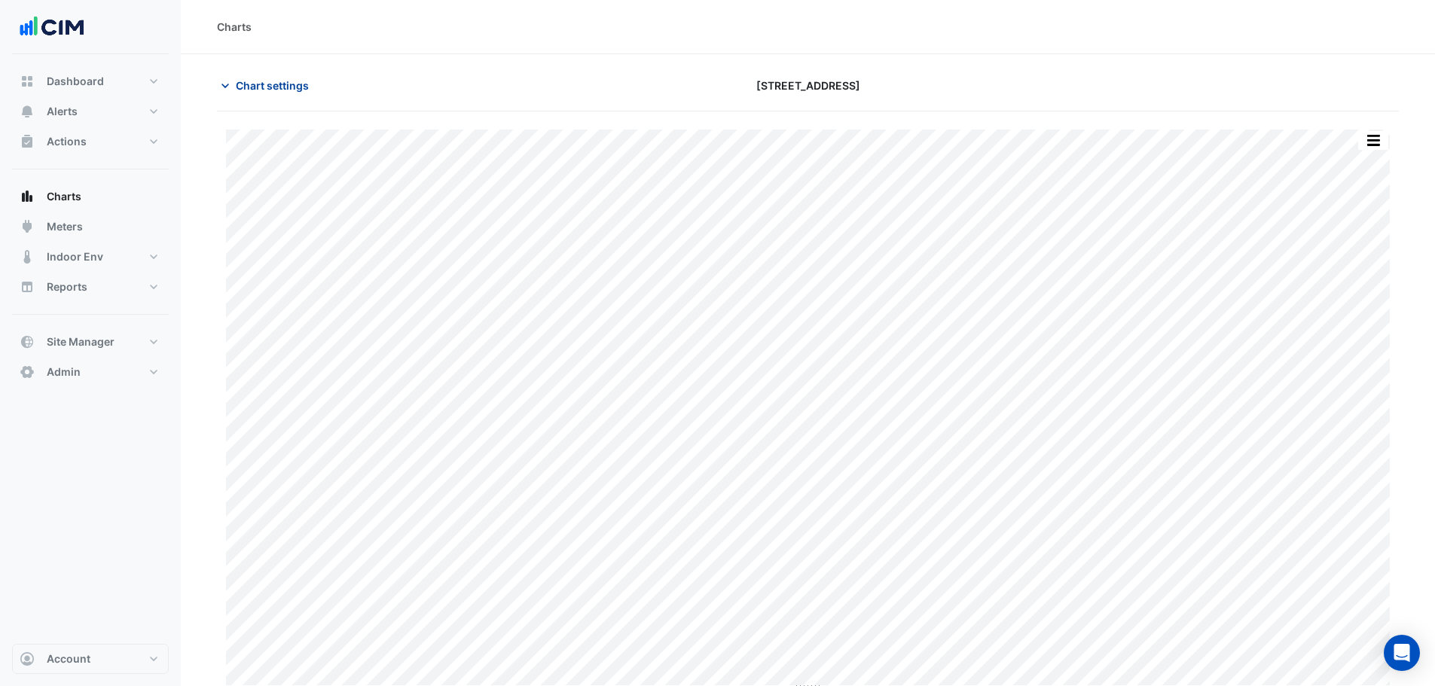
click at [295, 85] on span "Chart settings" at bounding box center [272, 86] width 73 height 16
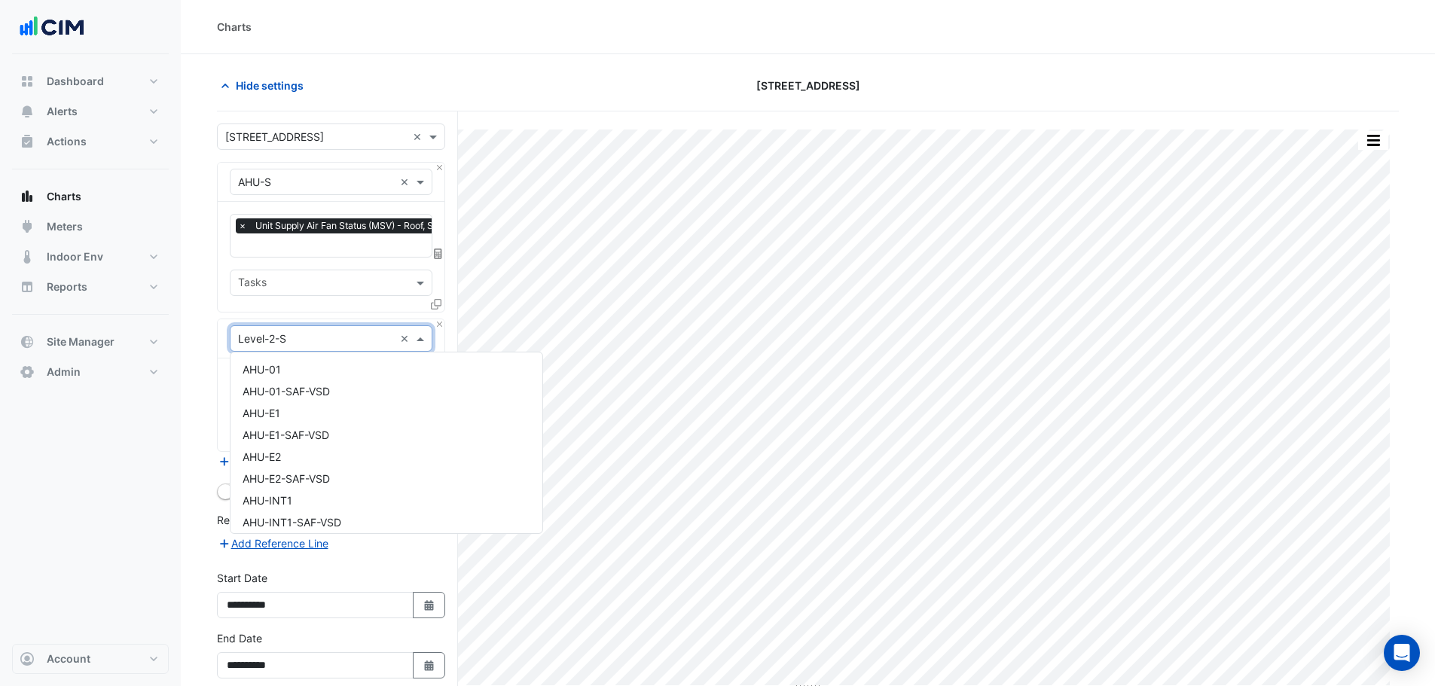
click at [300, 334] on input "text" at bounding box center [316, 339] width 156 height 16
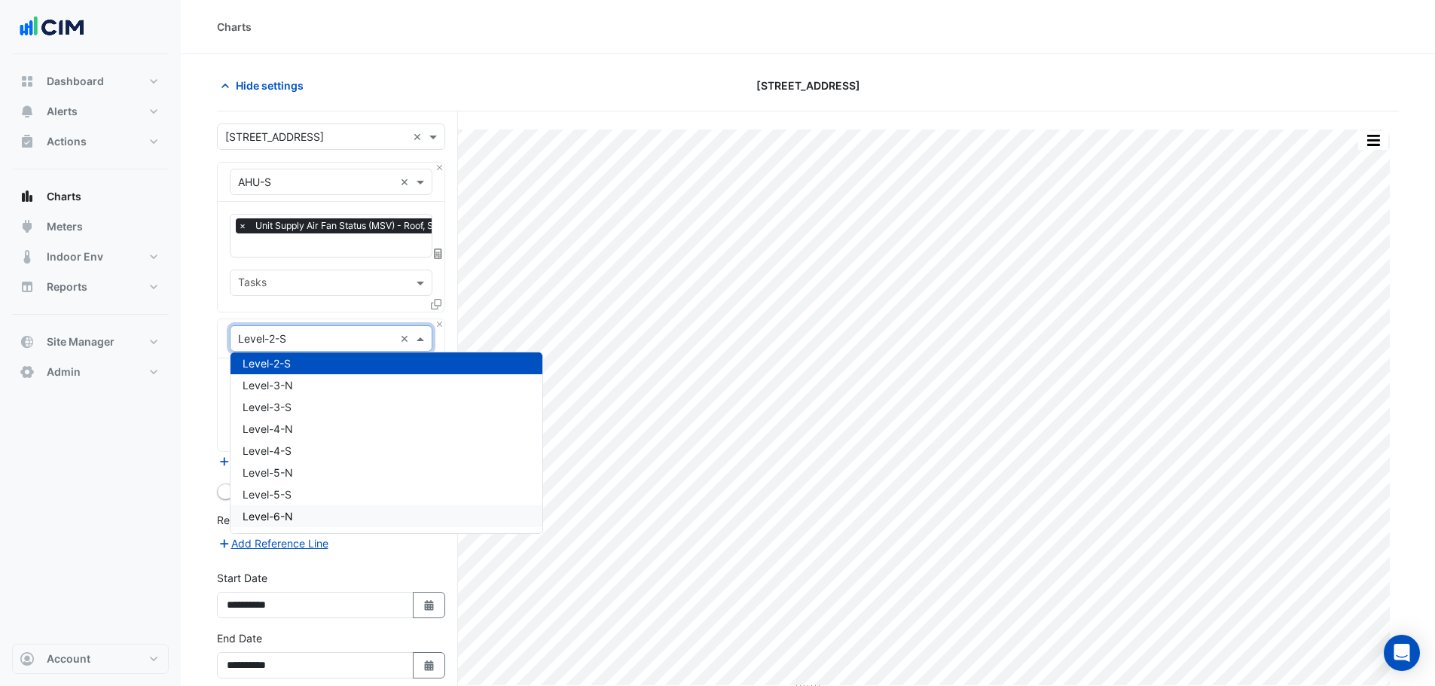
click at [289, 517] on span "Level-6-N" at bounding box center [268, 516] width 50 height 13
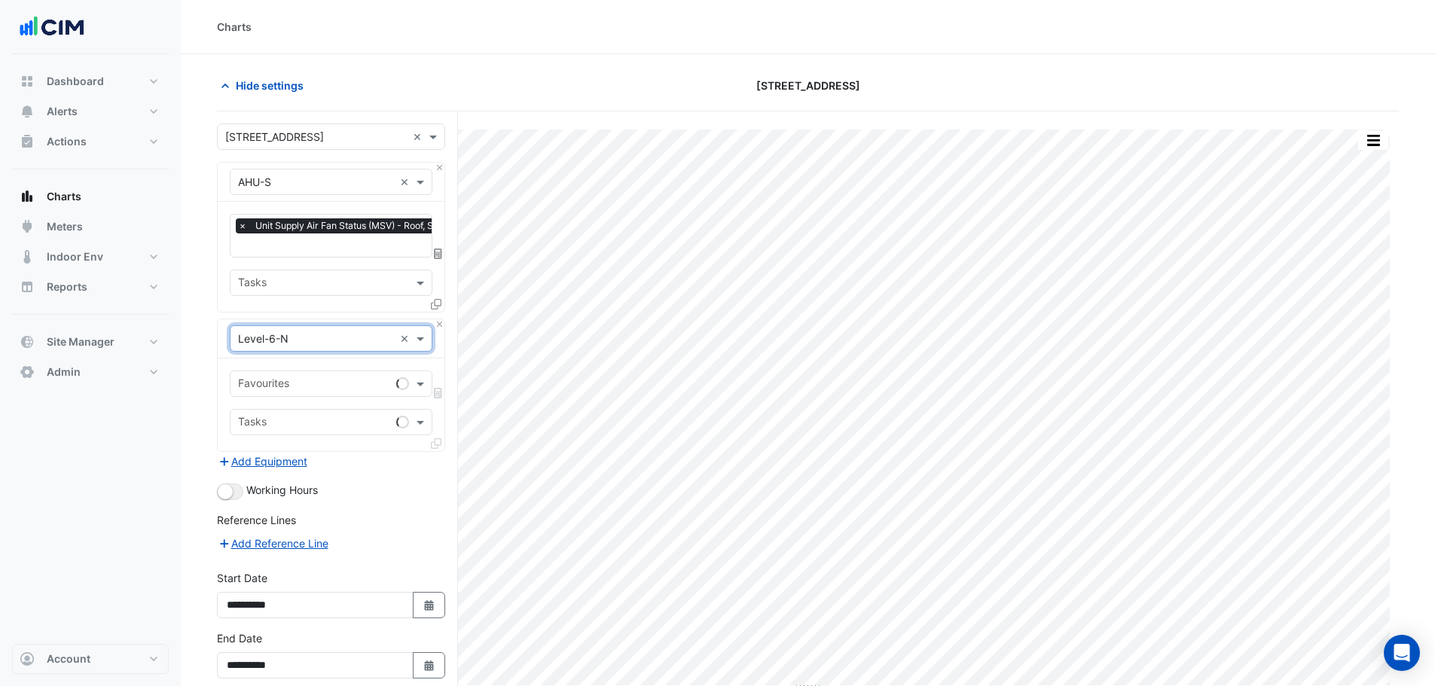
click at [310, 382] on input "text" at bounding box center [314, 385] width 152 height 16
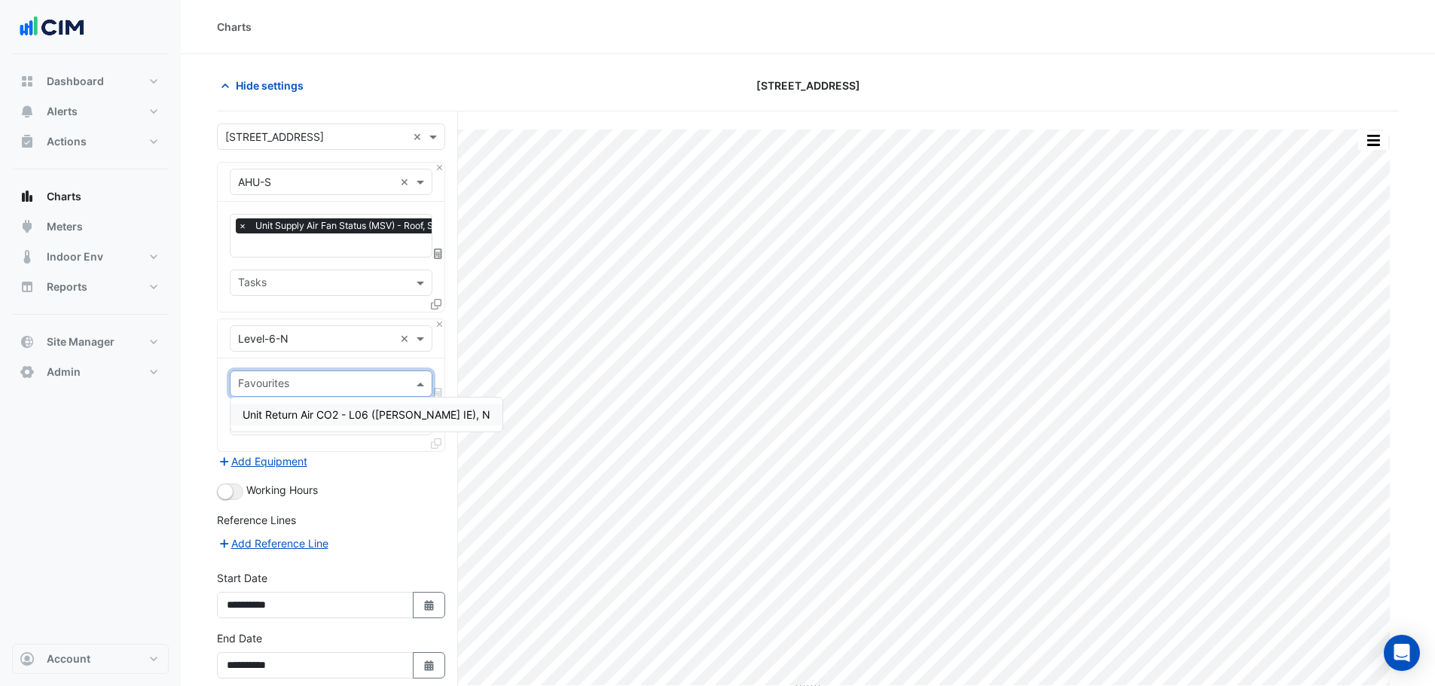
click at [306, 417] on span "Unit Return Air CO2 - L06 (NABERS IE), N" at bounding box center [367, 414] width 248 height 13
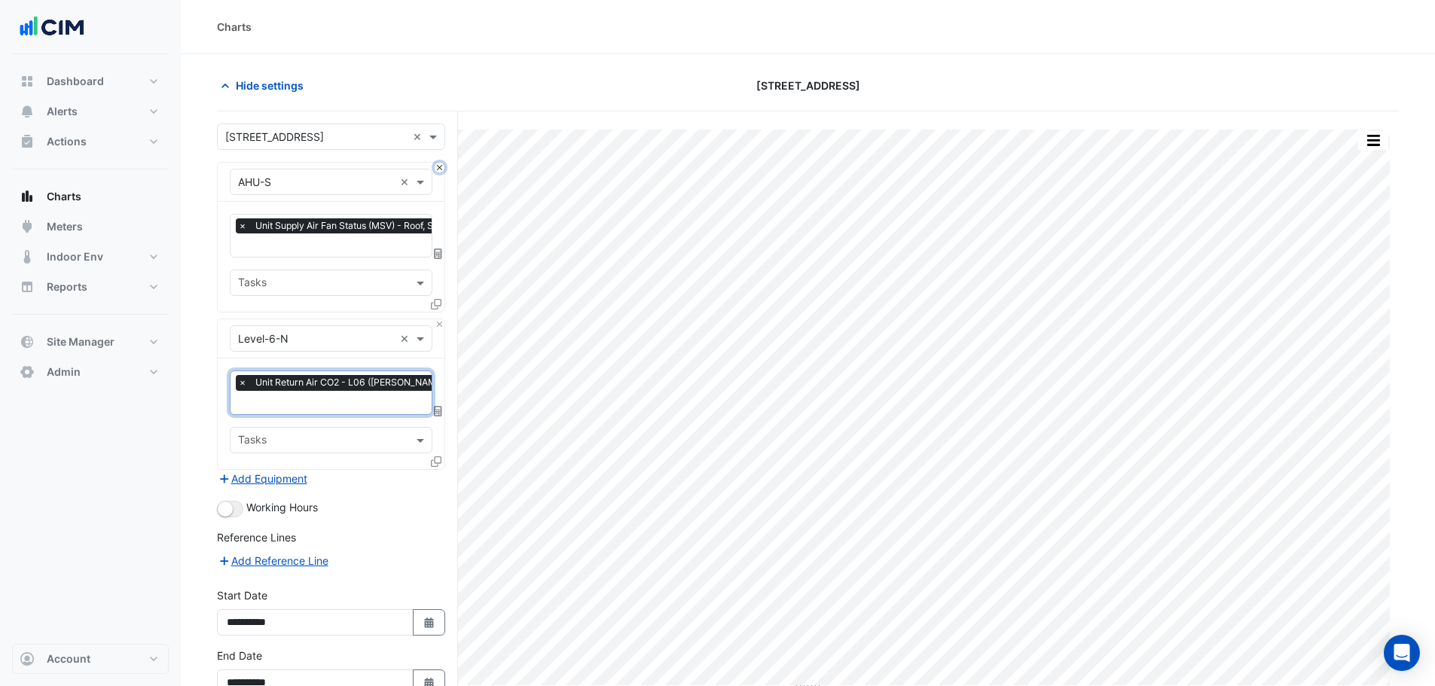
click at [439, 166] on button "Close" at bounding box center [440, 168] width 10 height 10
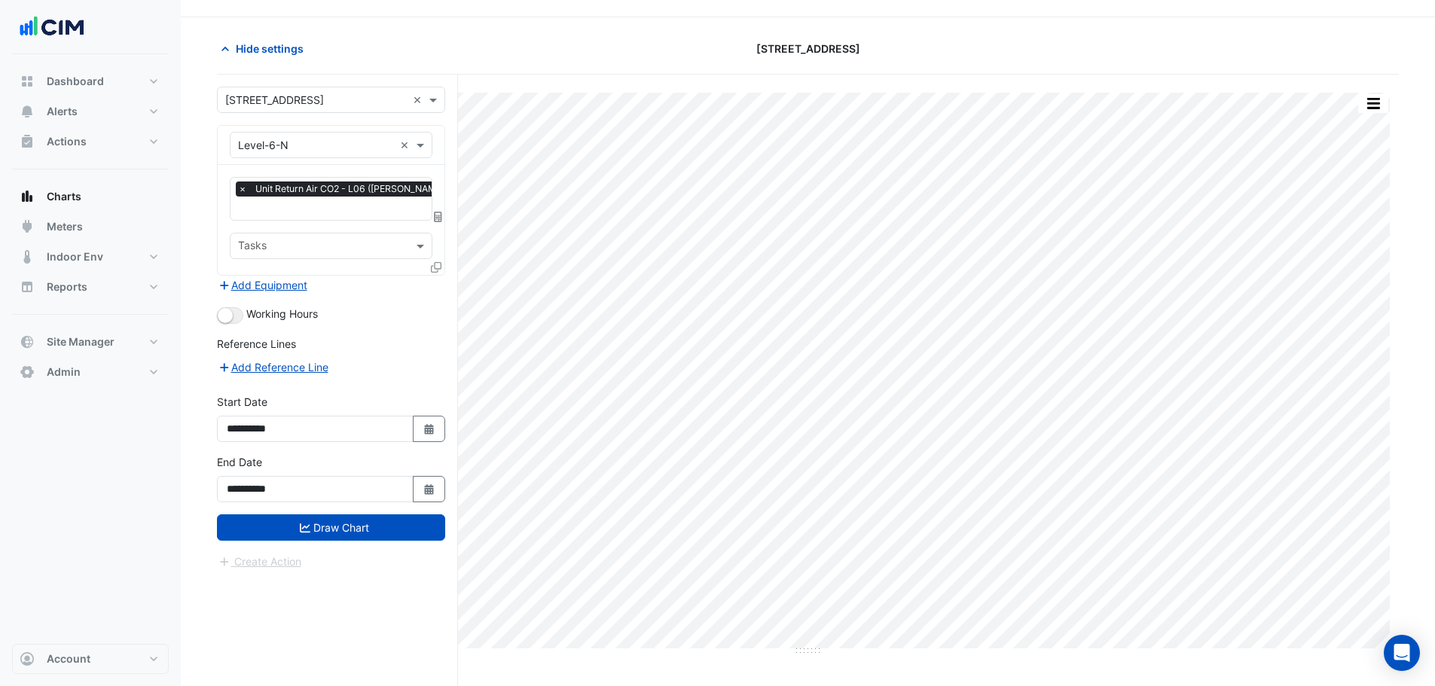
scroll to position [57, 0]
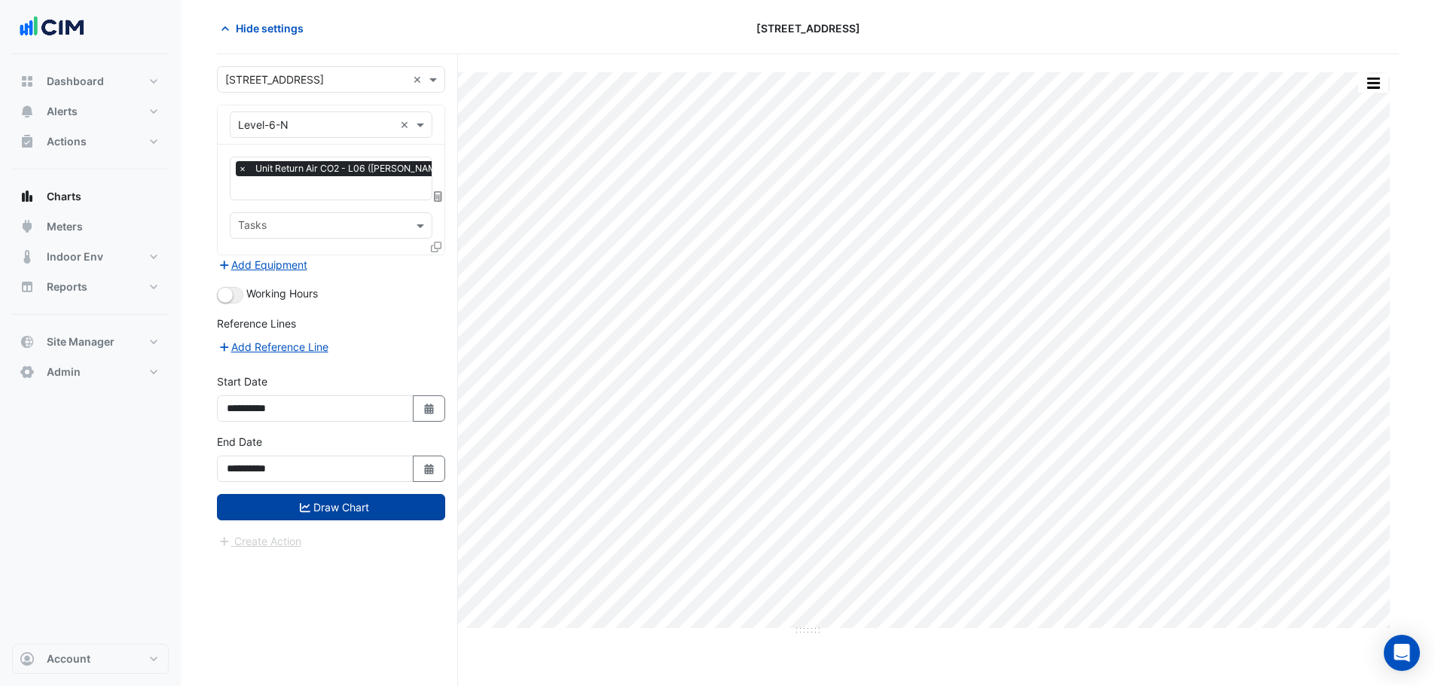
click at [350, 503] on button "Draw Chart" at bounding box center [331, 507] width 228 height 26
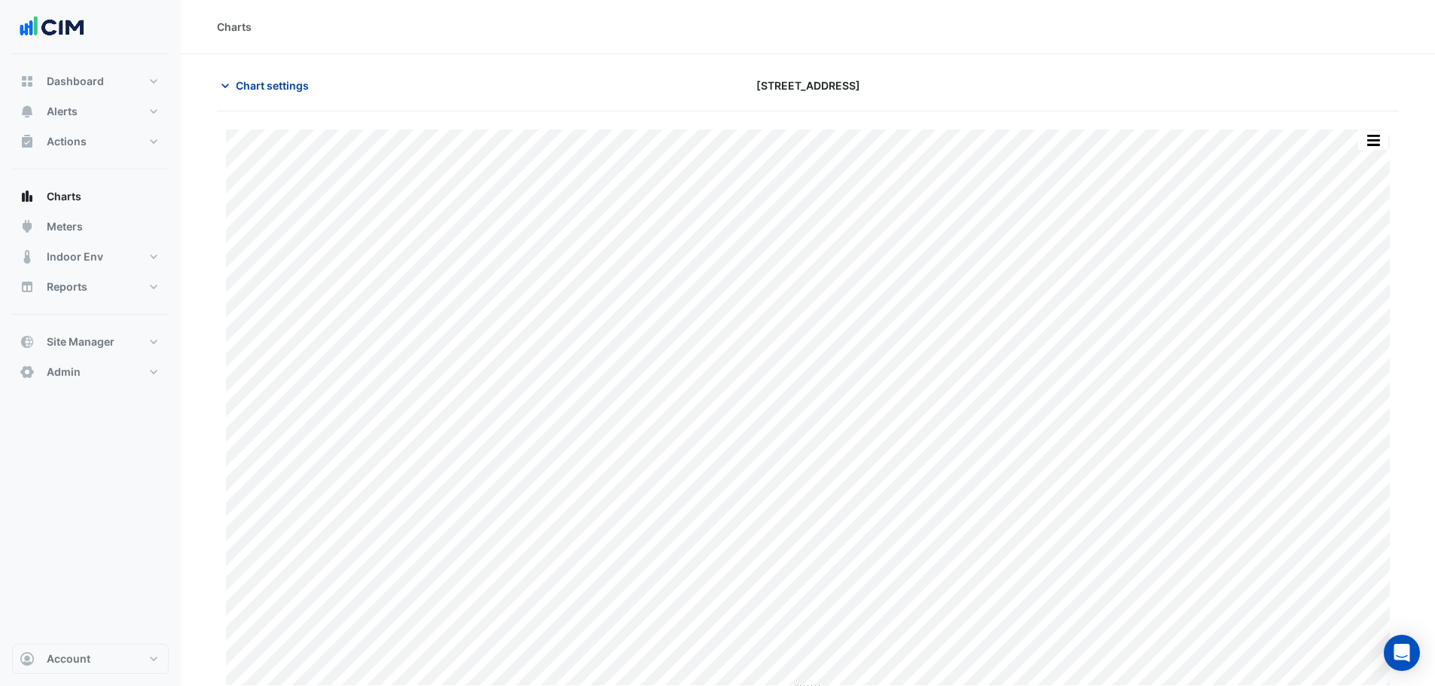
click at [292, 89] on span "Chart settings" at bounding box center [272, 86] width 73 height 16
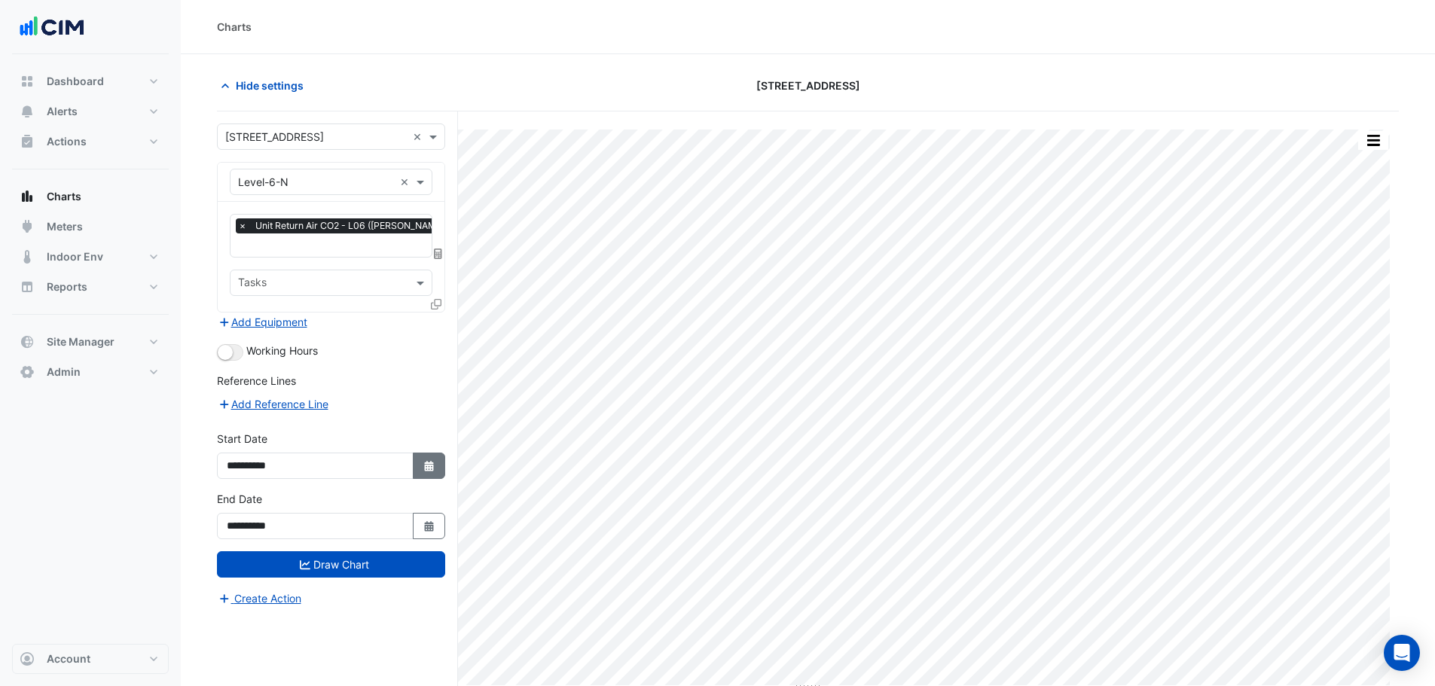
click at [426, 457] on button "Select Date" at bounding box center [429, 466] width 33 height 26
select select "*"
select select "****"
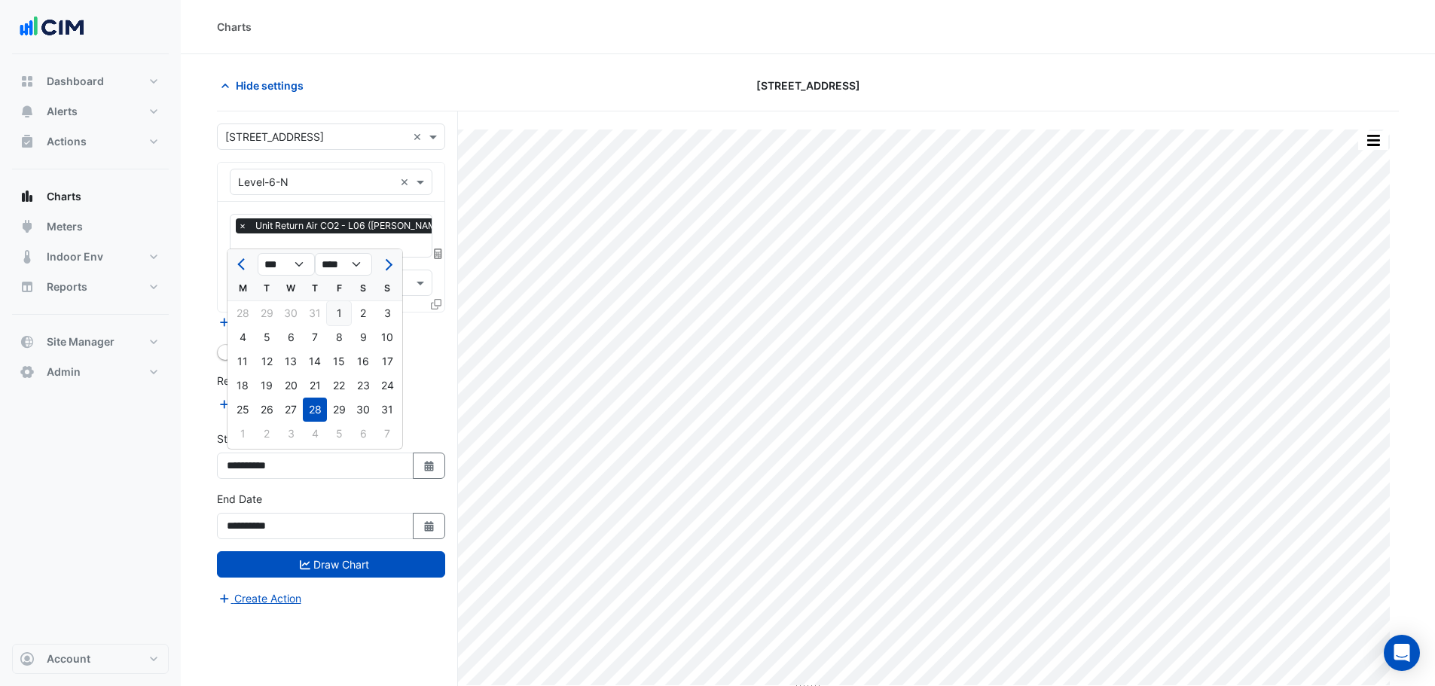
click at [337, 316] on div "1" at bounding box center [339, 313] width 24 height 24
type input "**********"
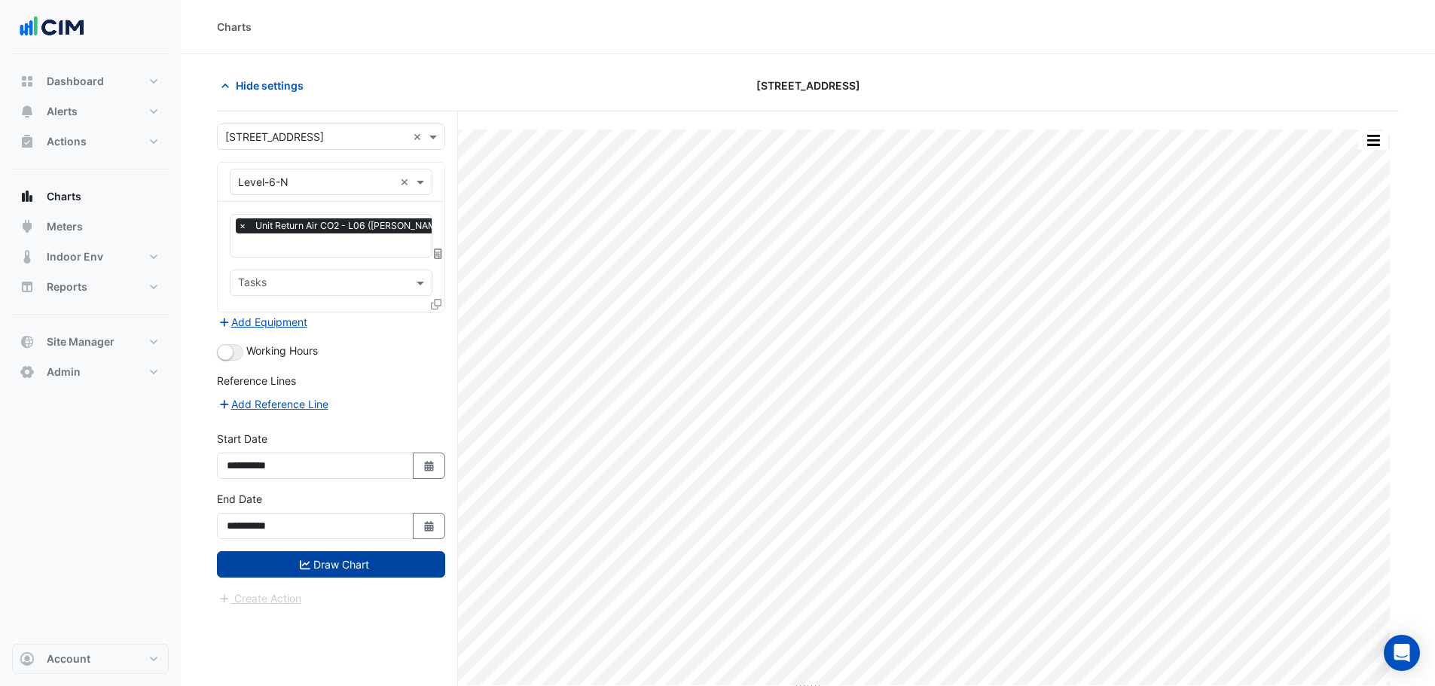
click at [349, 573] on button "Draw Chart" at bounding box center [331, 564] width 228 height 26
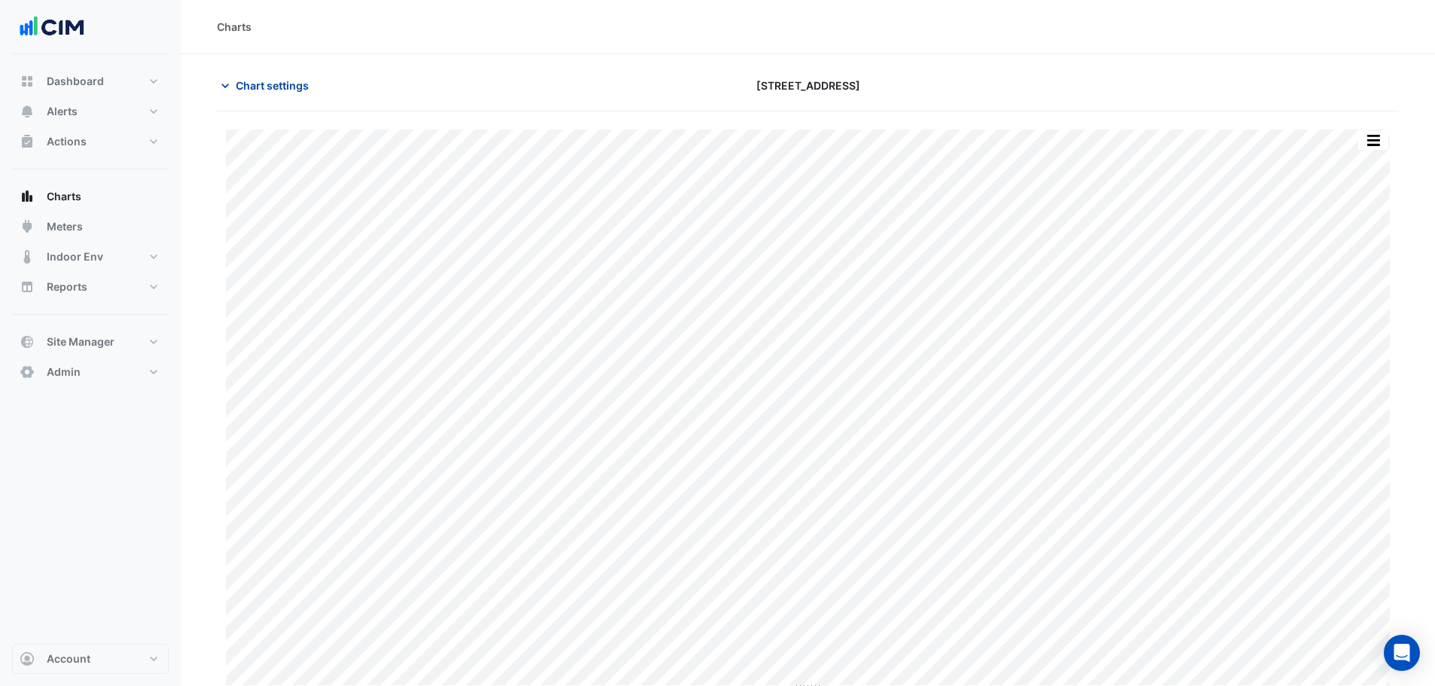
click at [298, 82] on span "Chart settings" at bounding box center [272, 86] width 73 height 16
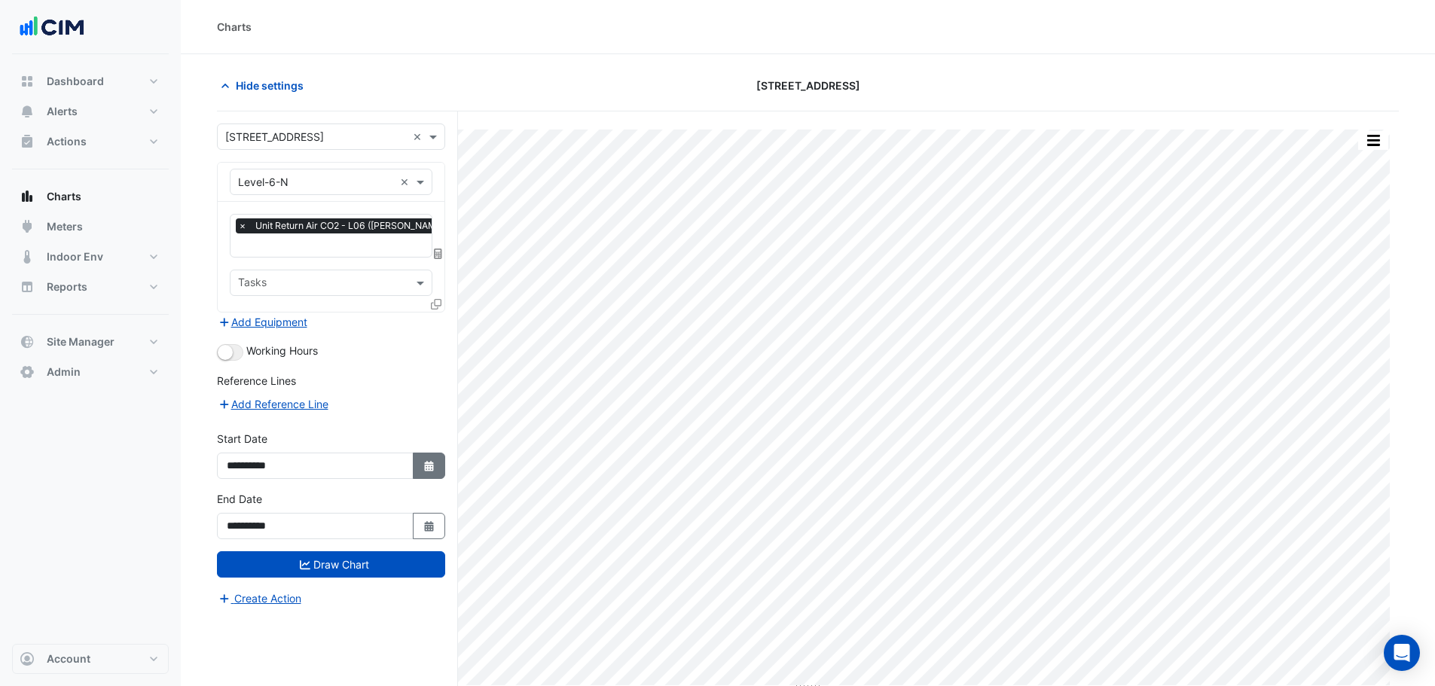
click at [432, 472] on button "Select Date" at bounding box center [429, 466] width 33 height 26
select select "*"
select select "****"
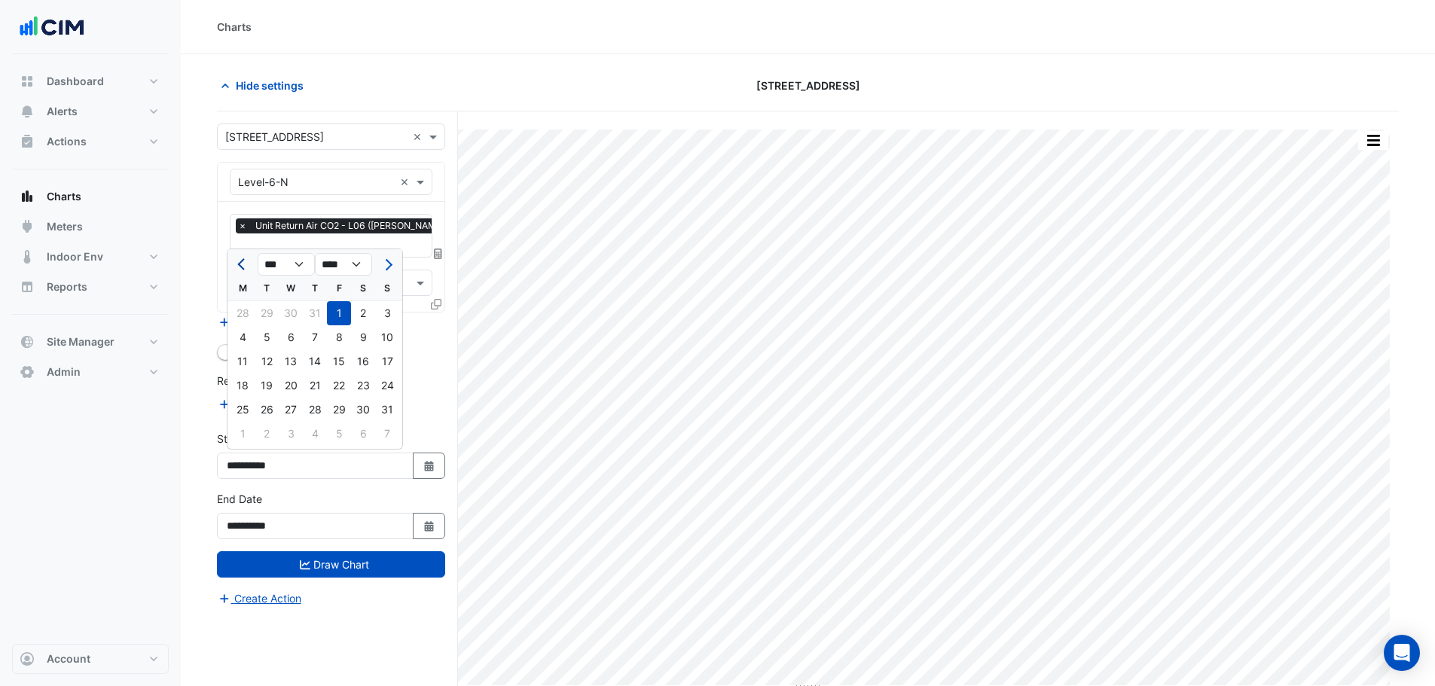
click at [237, 258] on button "Previous month" at bounding box center [243, 264] width 18 height 24
select select "*"
click at [268, 313] on div "1" at bounding box center [267, 313] width 24 height 24
type input "**********"
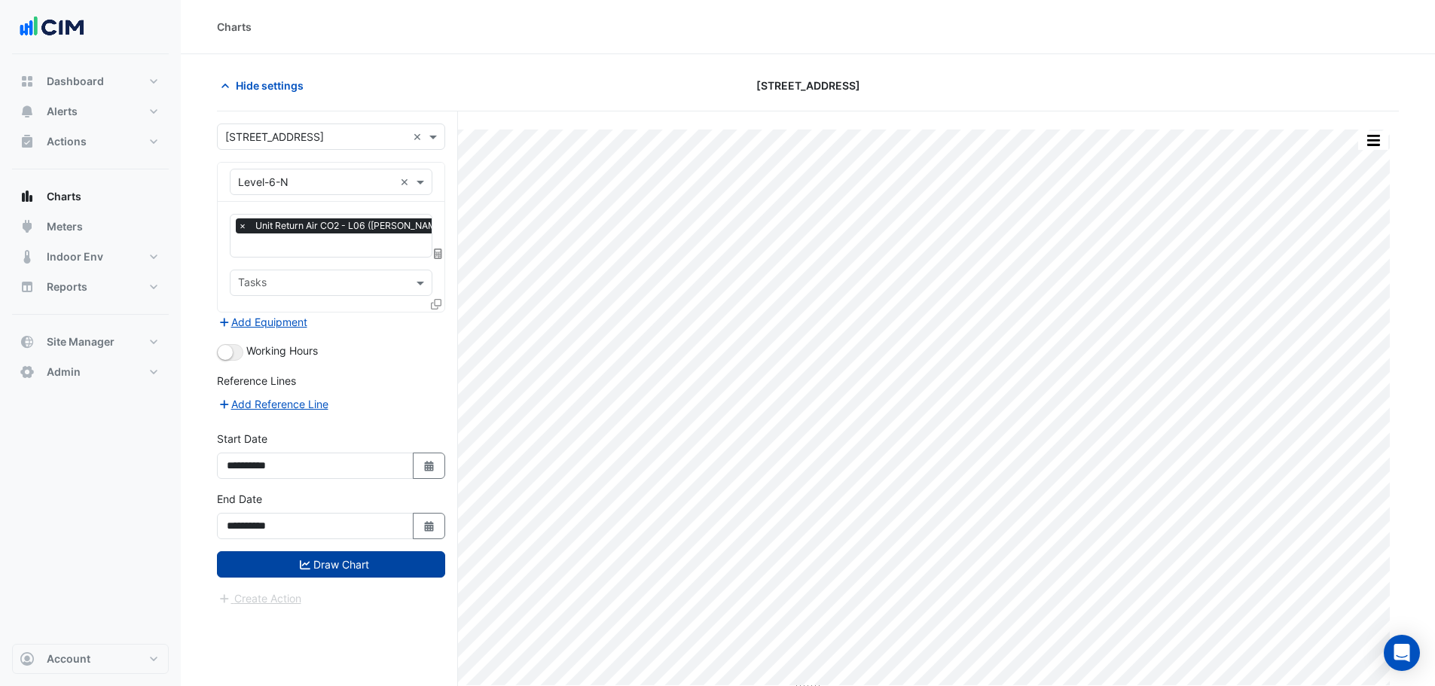
click at [313, 559] on button "Draw Chart" at bounding box center [331, 564] width 228 height 26
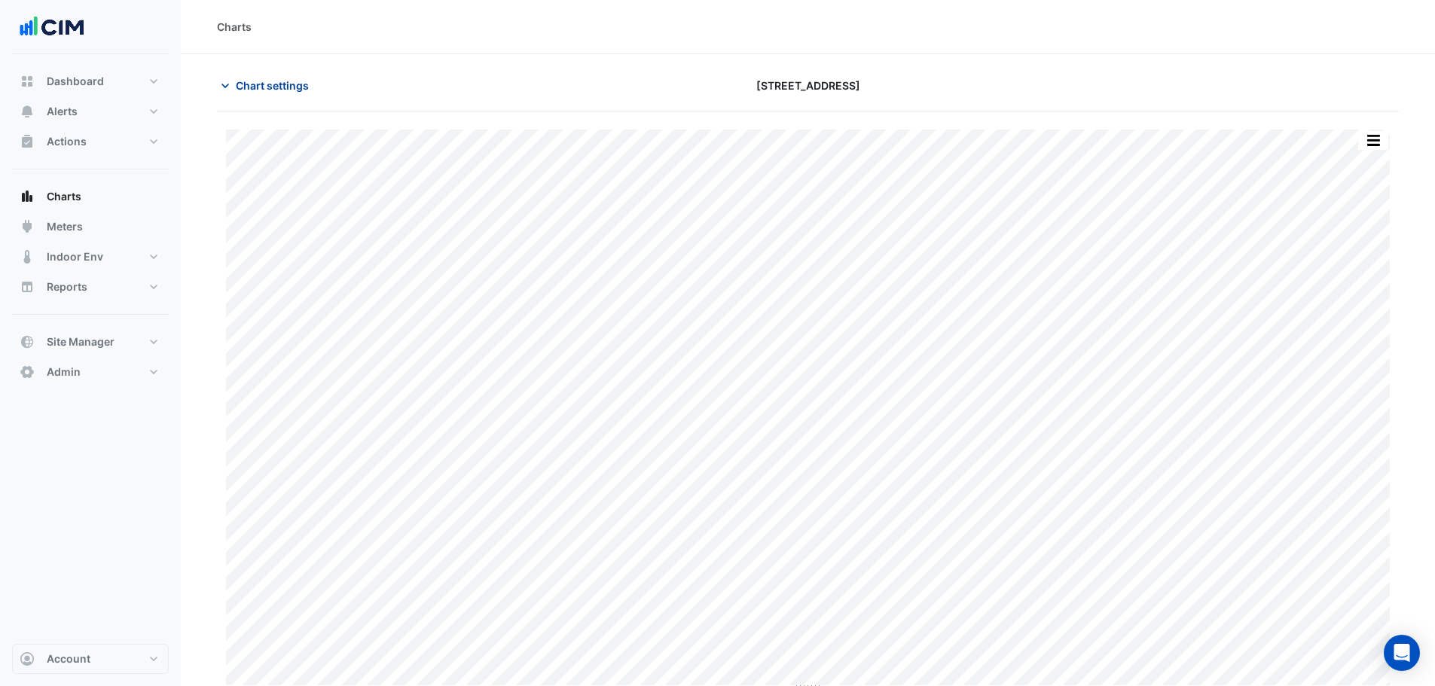
click at [267, 85] on span "Chart settings" at bounding box center [272, 86] width 73 height 16
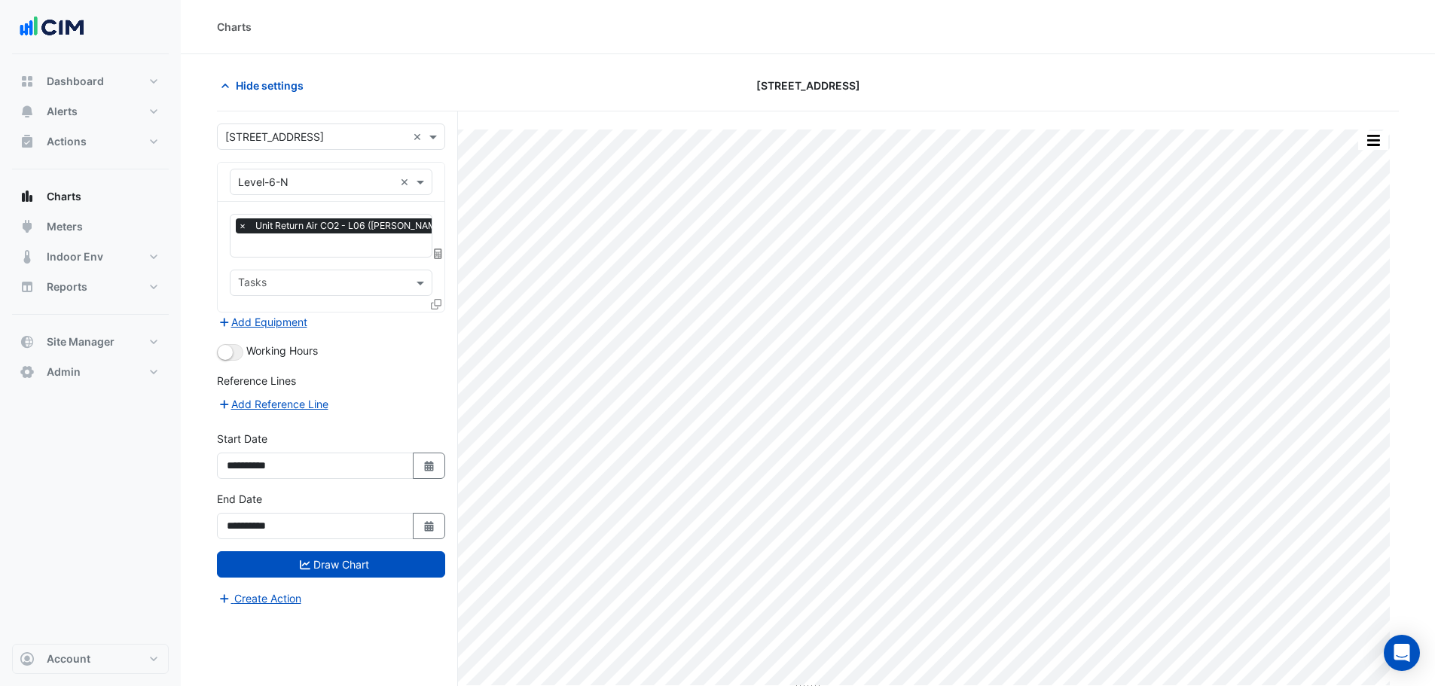
click at [277, 313] on button "Add Equipment" at bounding box center [262, 321] width 91 height 17
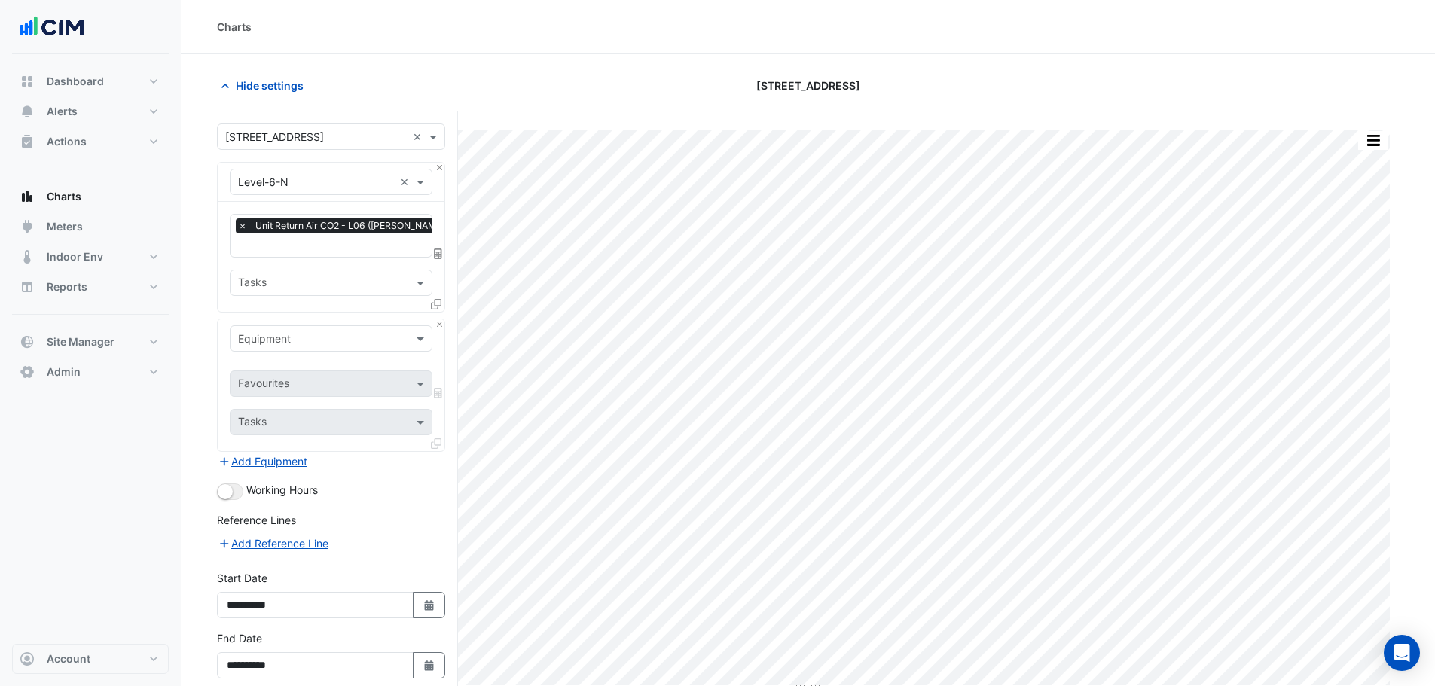
click at [437, 299] on icon at bounding box center [436, 304] width 11 height 11
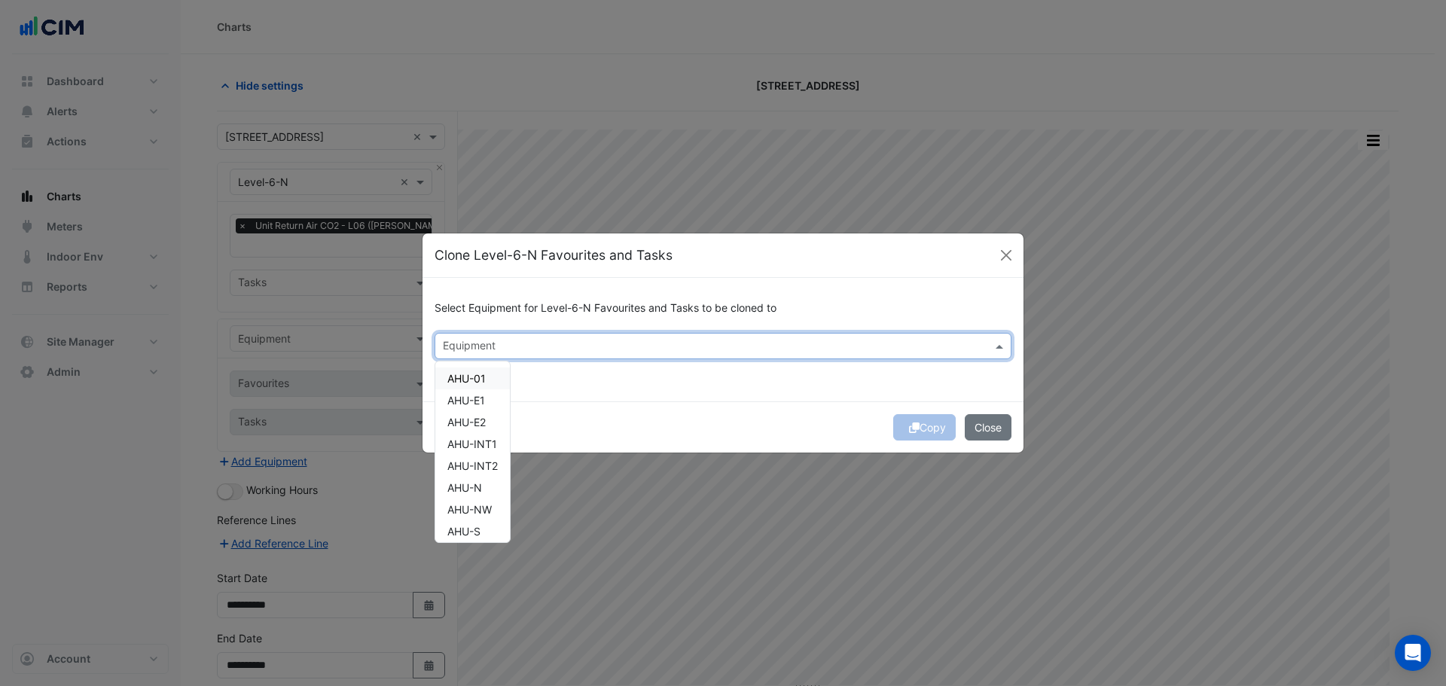
click at [534, 356] on div at bounding box center [713, 348] width 545 height 20
click at [482, 403] on span "Level-2-S" at bounding box center [471, 400] width 48 height 13
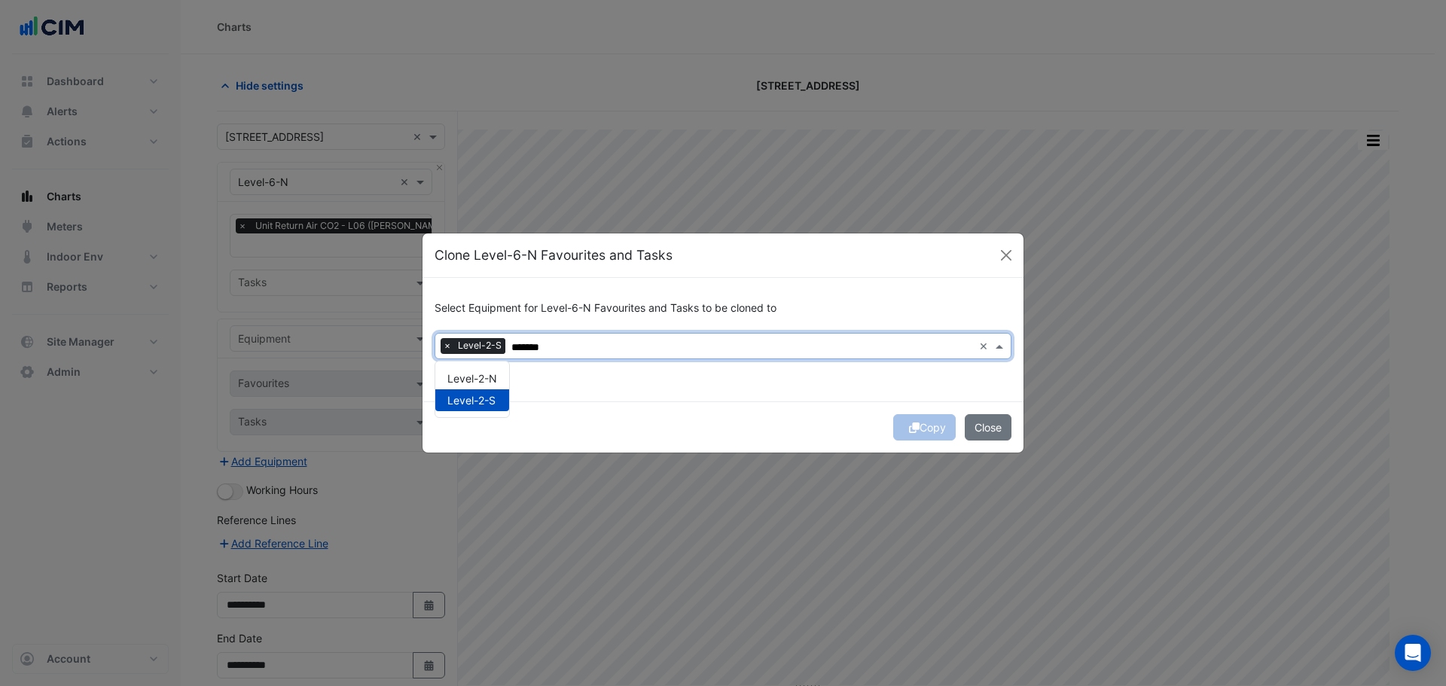
type input "*******"
click at [770, 424] on div "Copy Close" at bounding box center [723, 427] width 601 height 51
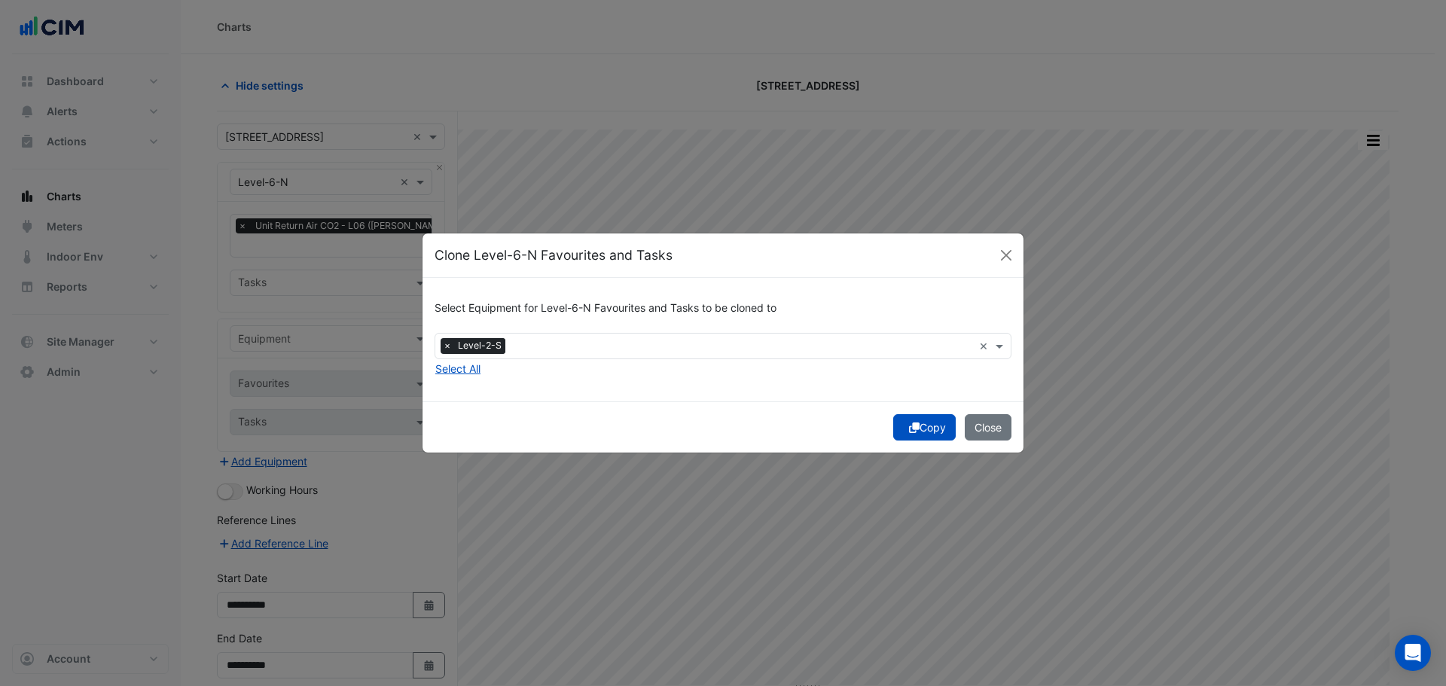
click at [929, 431] on button "Copy" at bounding box center [924, 427] width 63 height 26
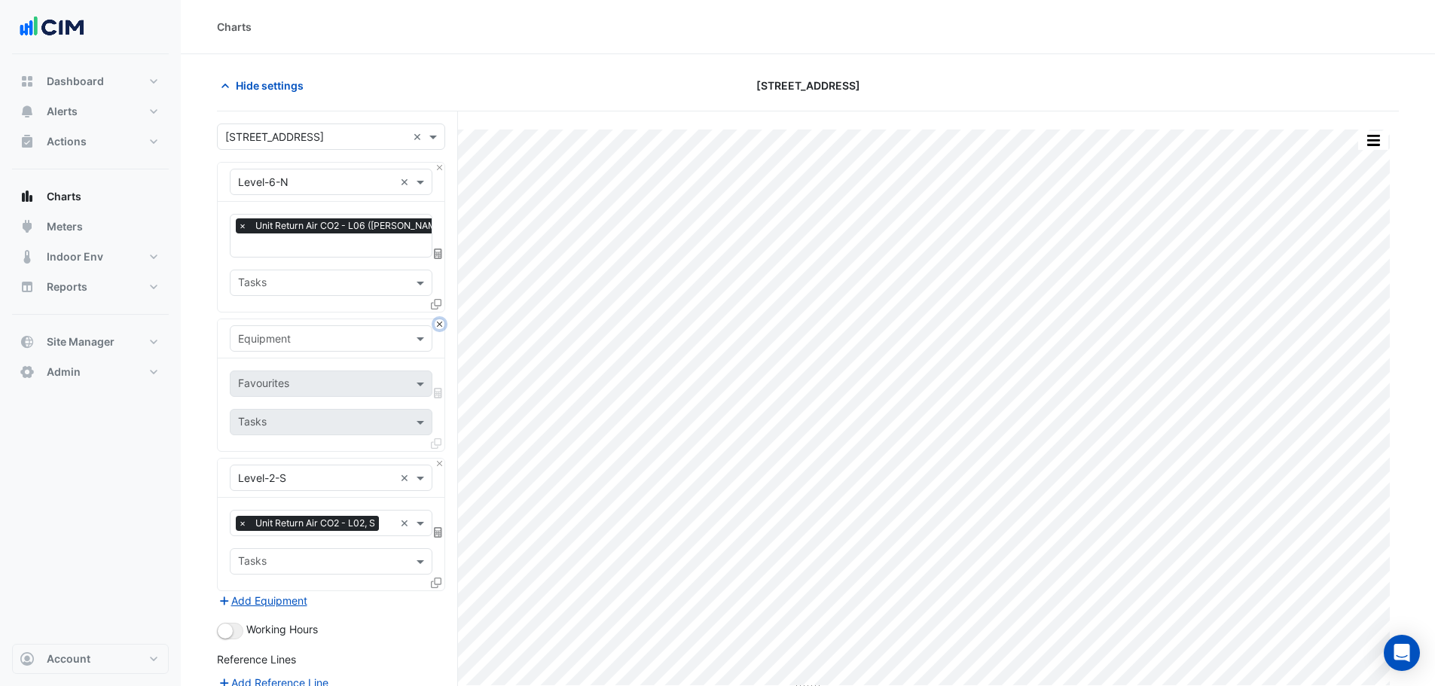
click at [439, 319] on button "Close" at bounding box center [440, 324] width 10 height 10
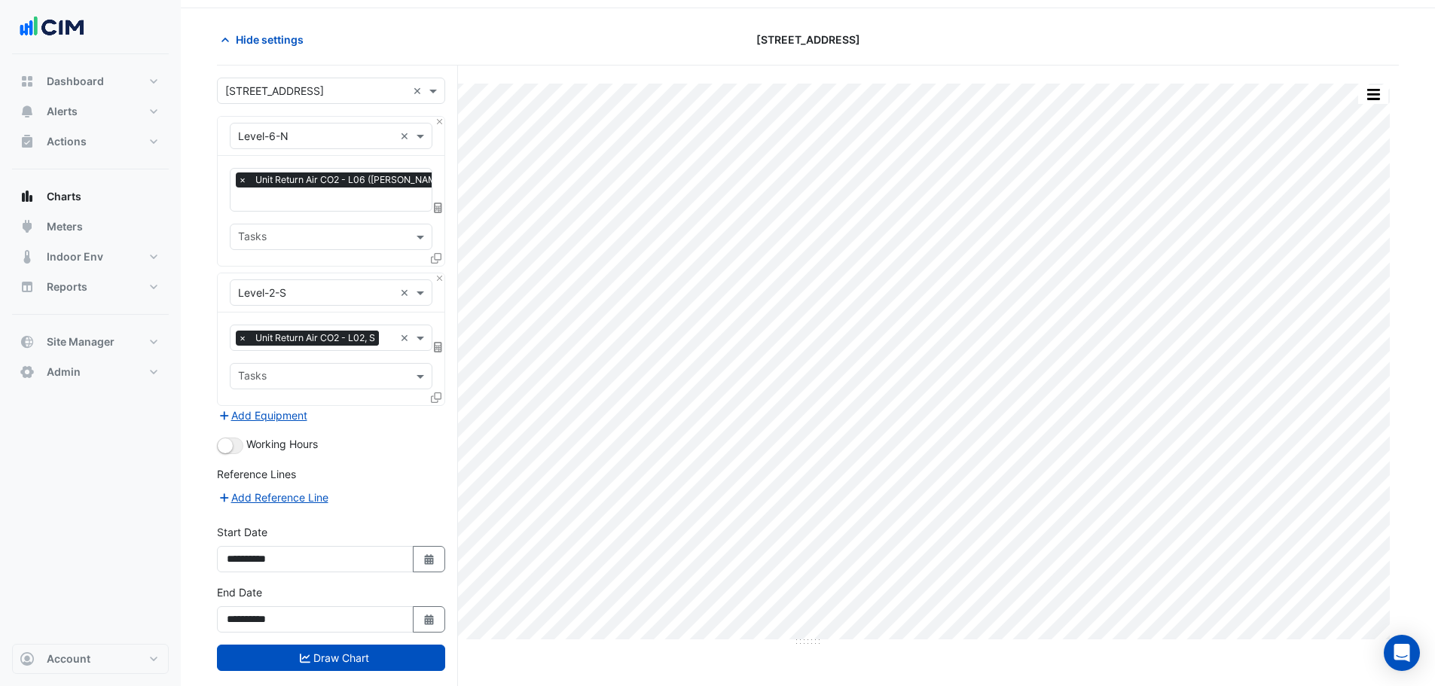
scroll to position [71, 0]
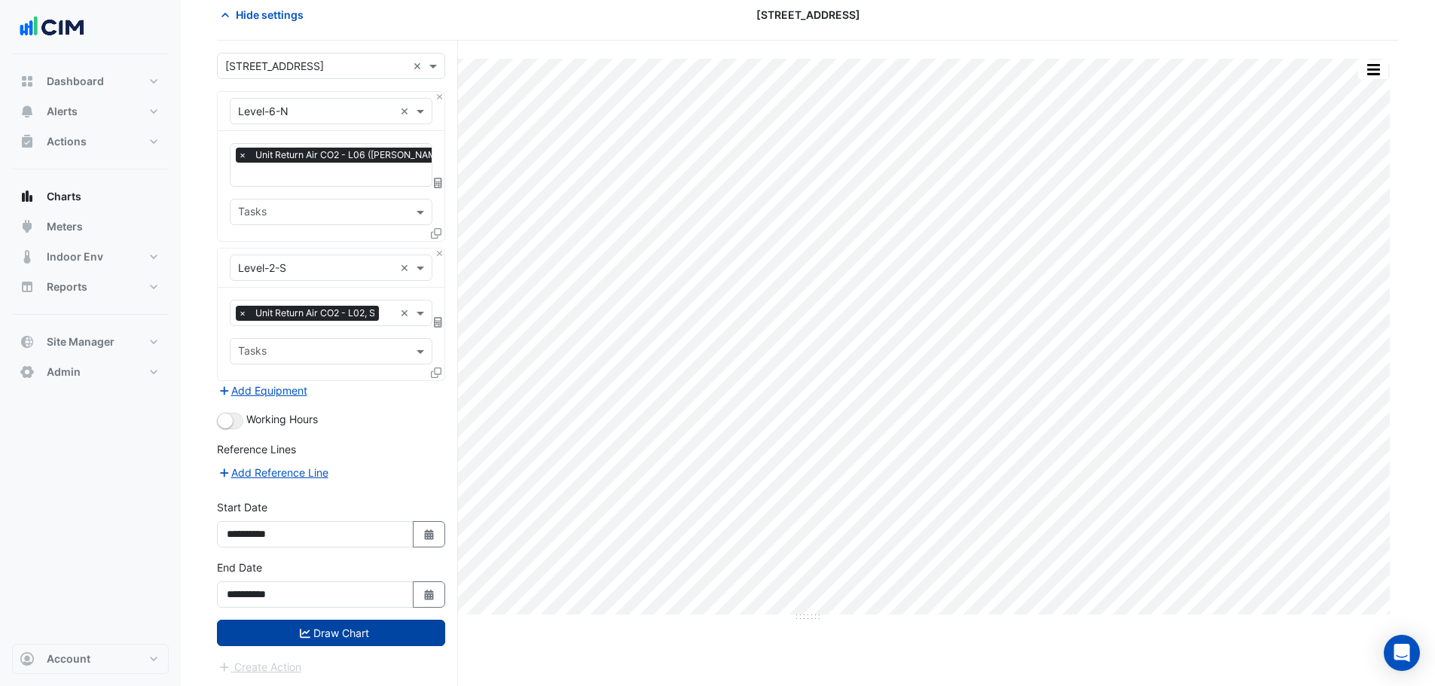
click at [353, 627] on button "Draw Chart" at bounding box center [331, 633] width 228 height 26
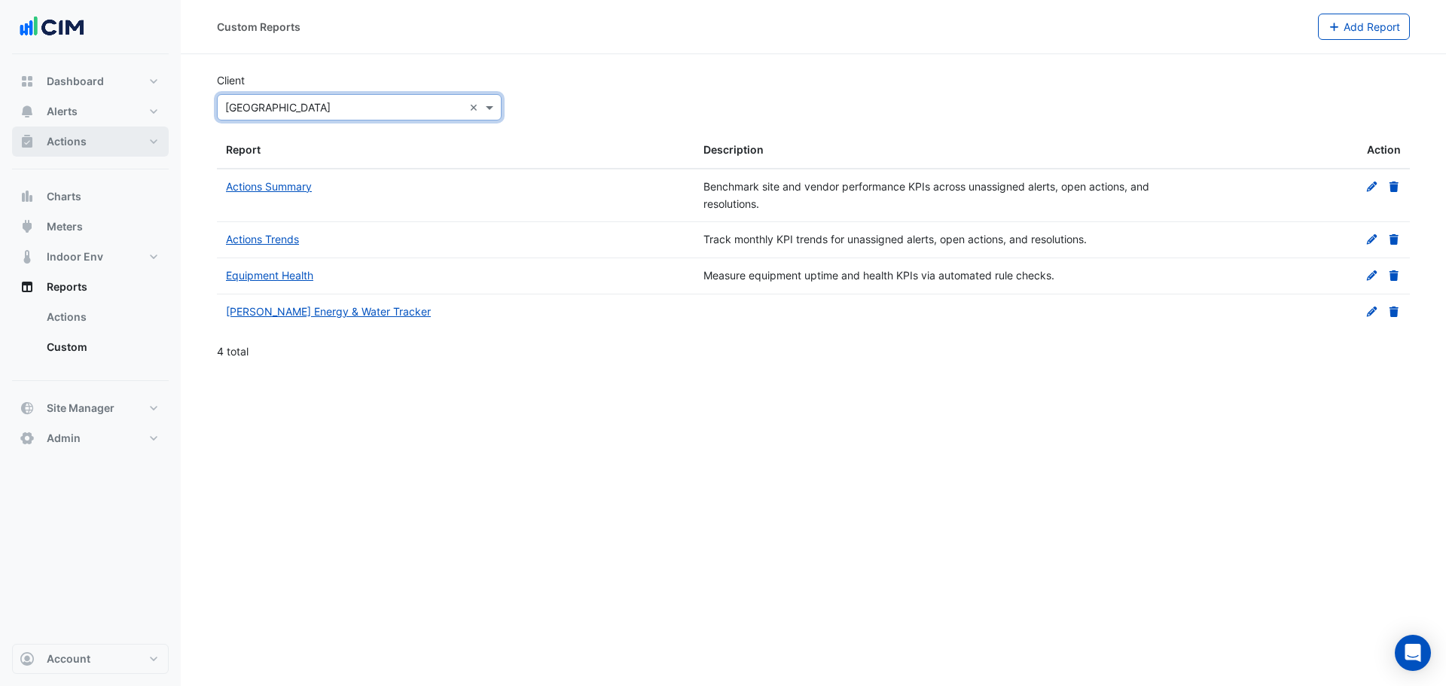
click at [108, 136] on button "Actions" at bounding box center [90, 142] width 157 height 30
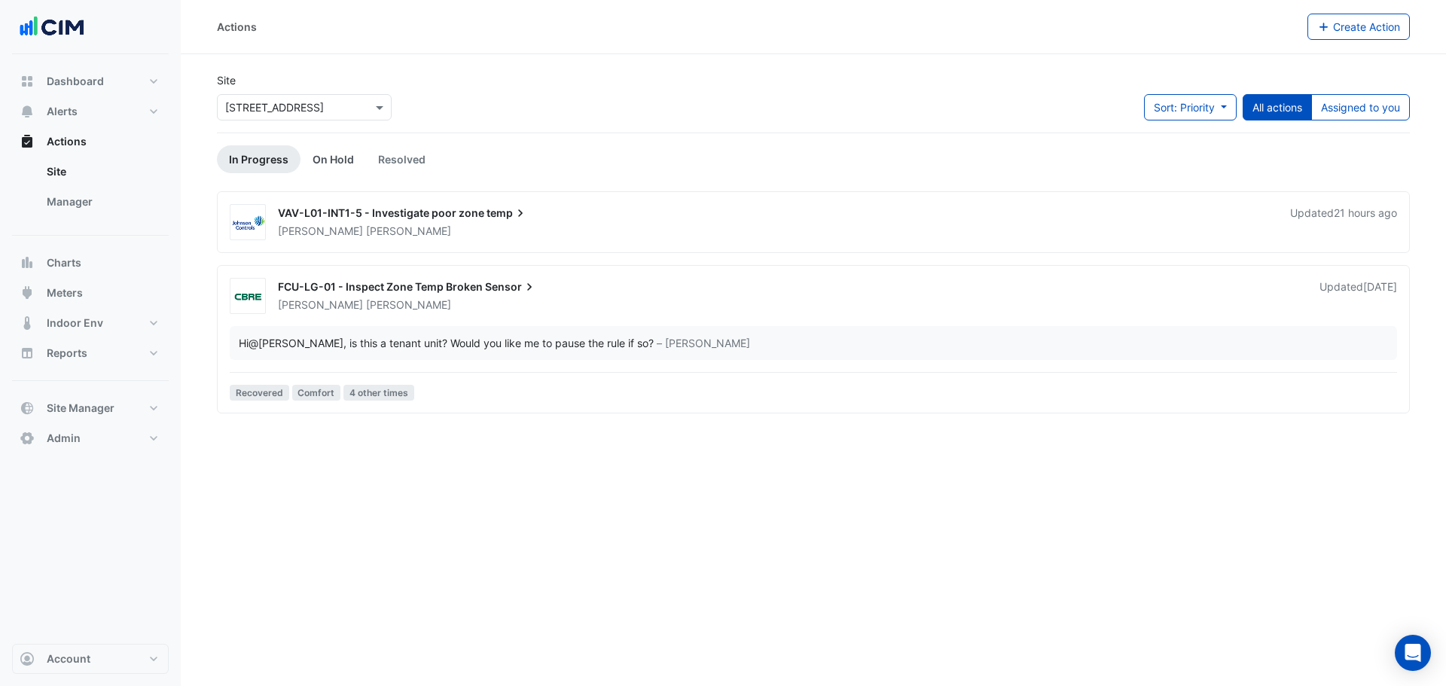
click at [334, 164] on link "On Hold" at bounding box center [334, 159] width 66 height 28
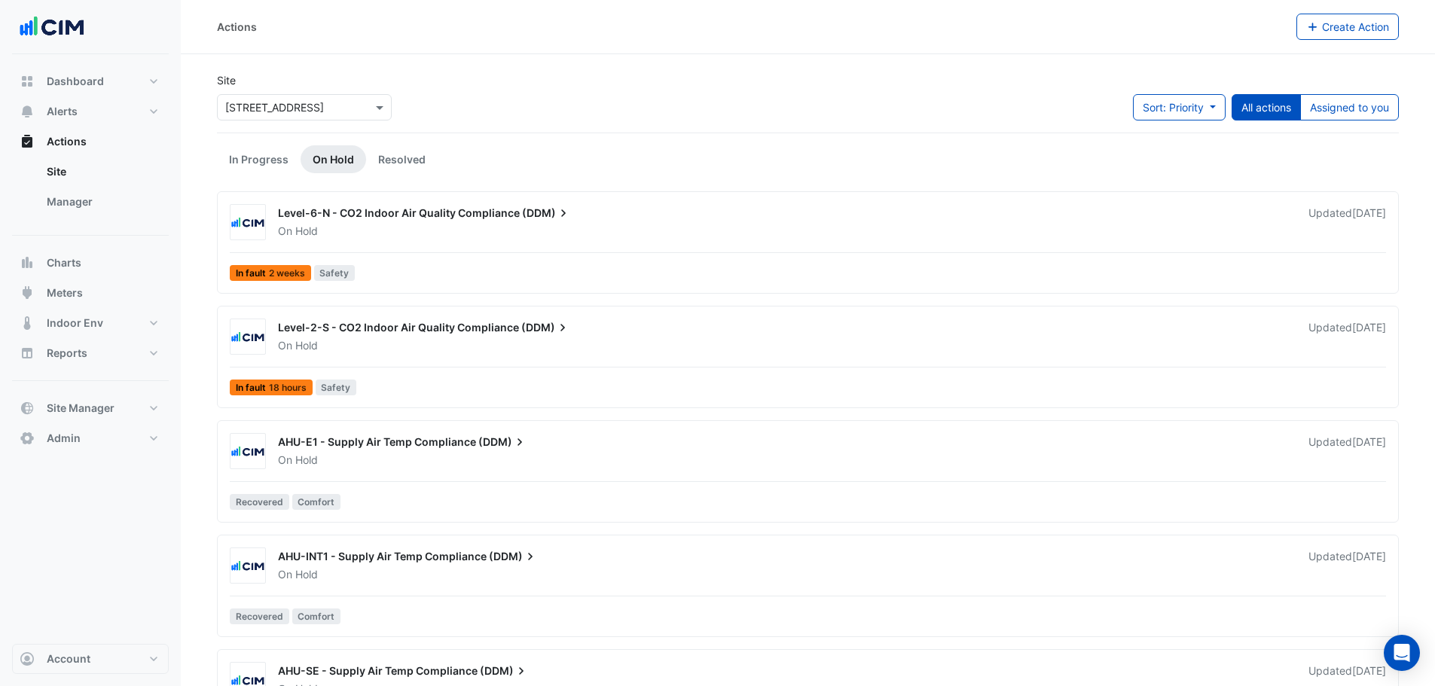
click at [692, 40] on div "Actions Create Action" at bounding box center [808, 27] width 1254 height 54
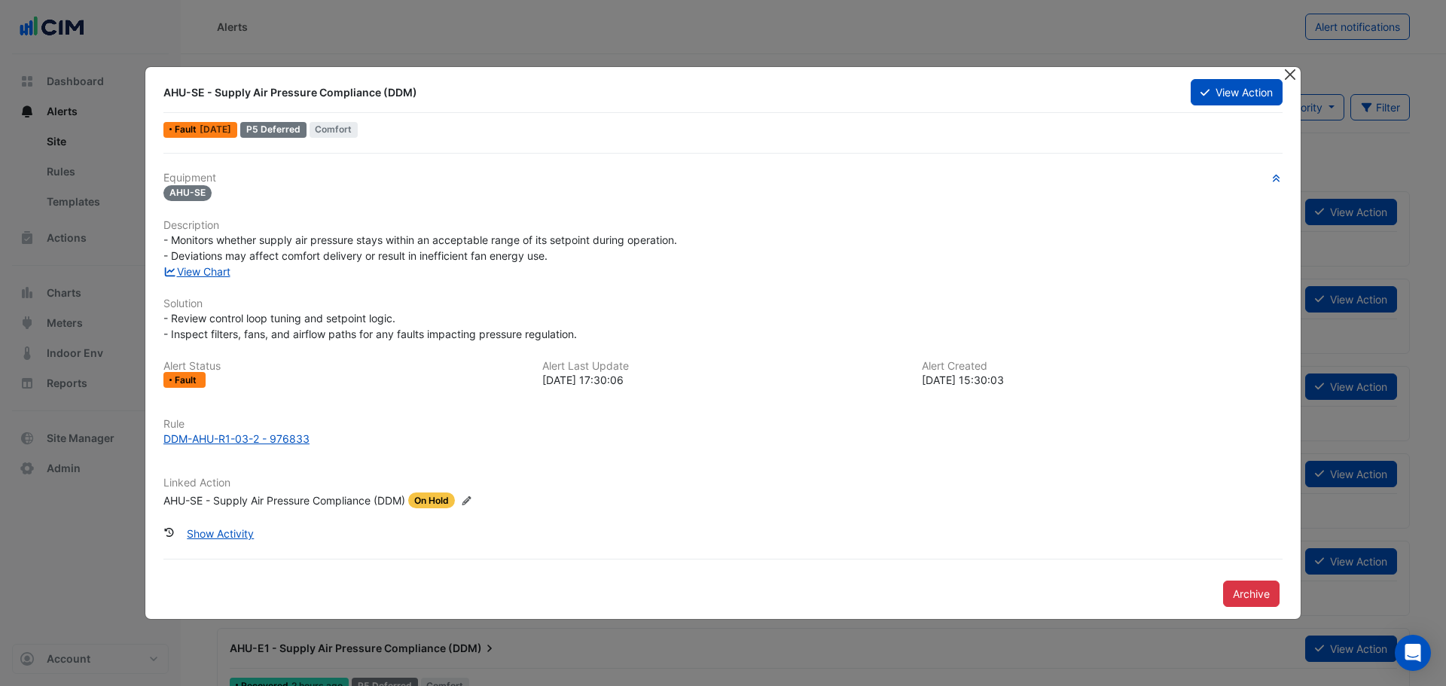
click at [1289, 72] on button "Close" at bounding box center [1290, 75] width 16 height 16
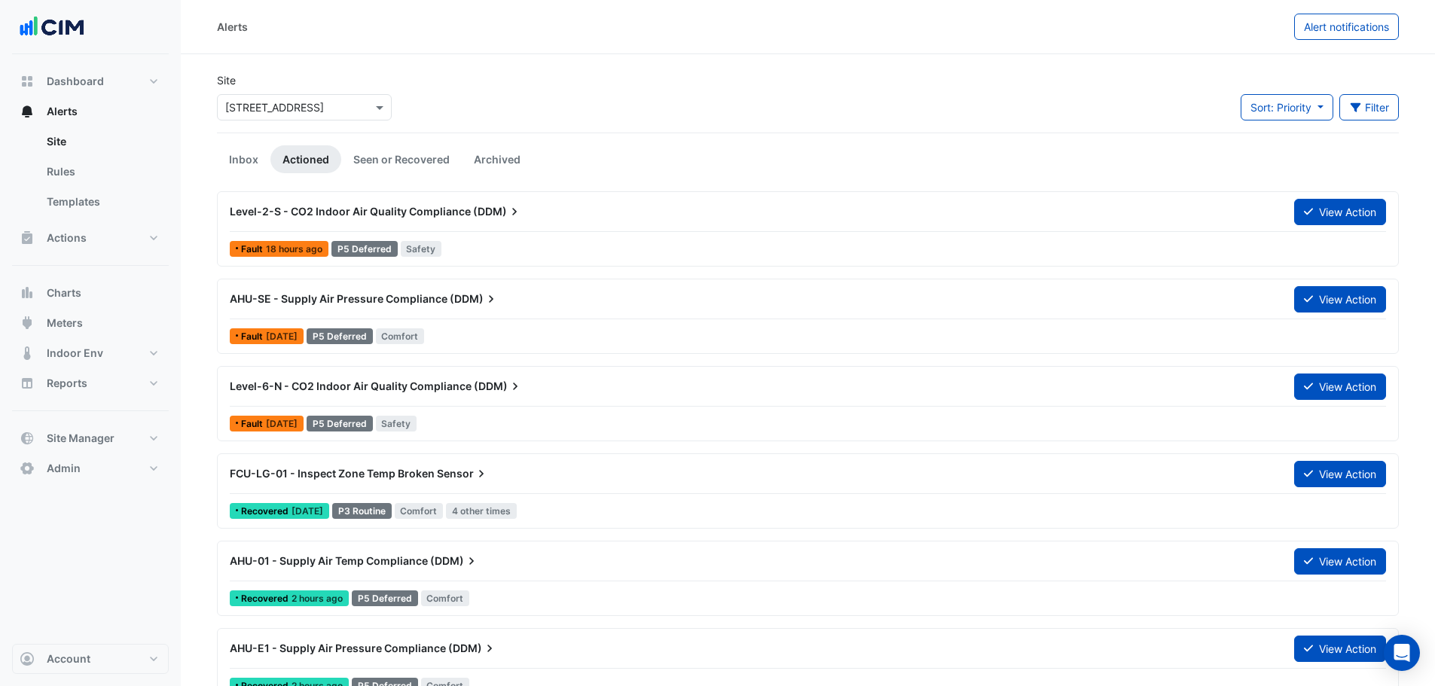
click at [672, 82] on div "Site Select a Site × [STREET_ADDRESS] Sort: Priority Priority Updated Filter Ti…" at bounding box center [808, 102] width 1200 height 60
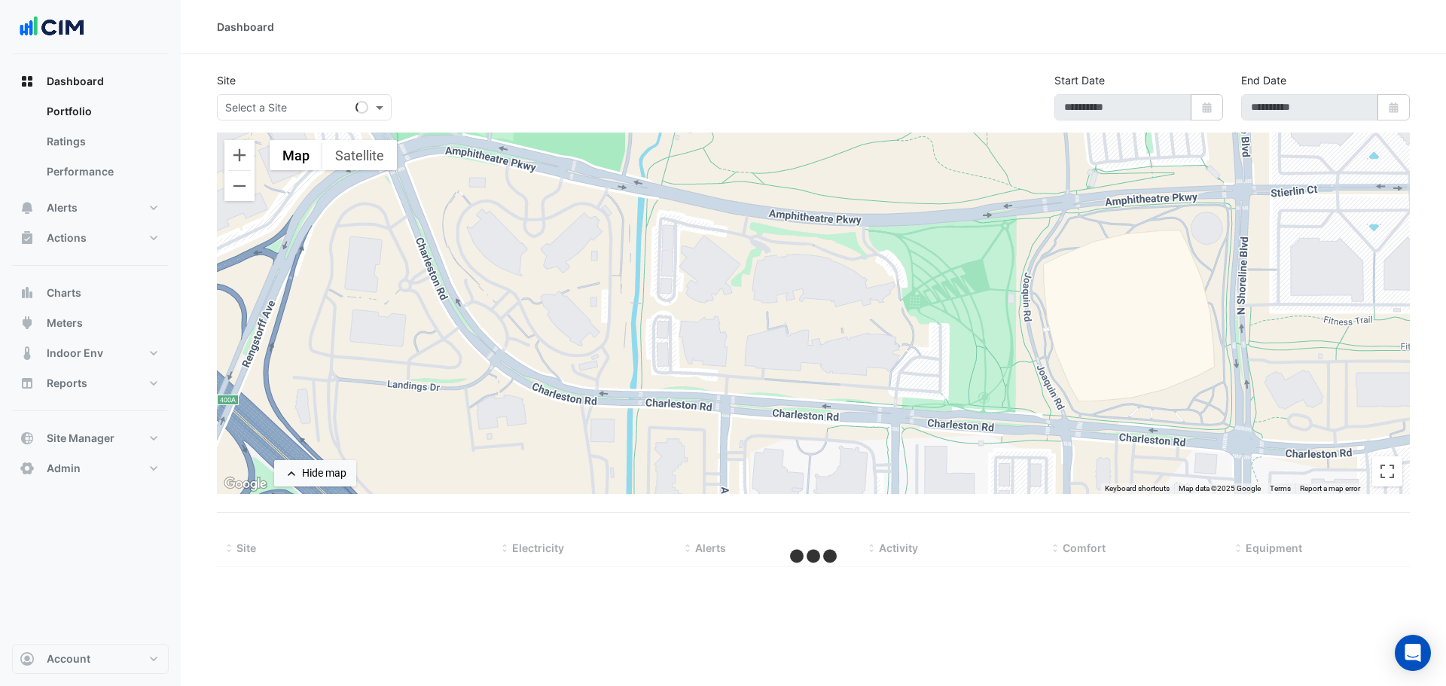
type input "**********"
select select "***"
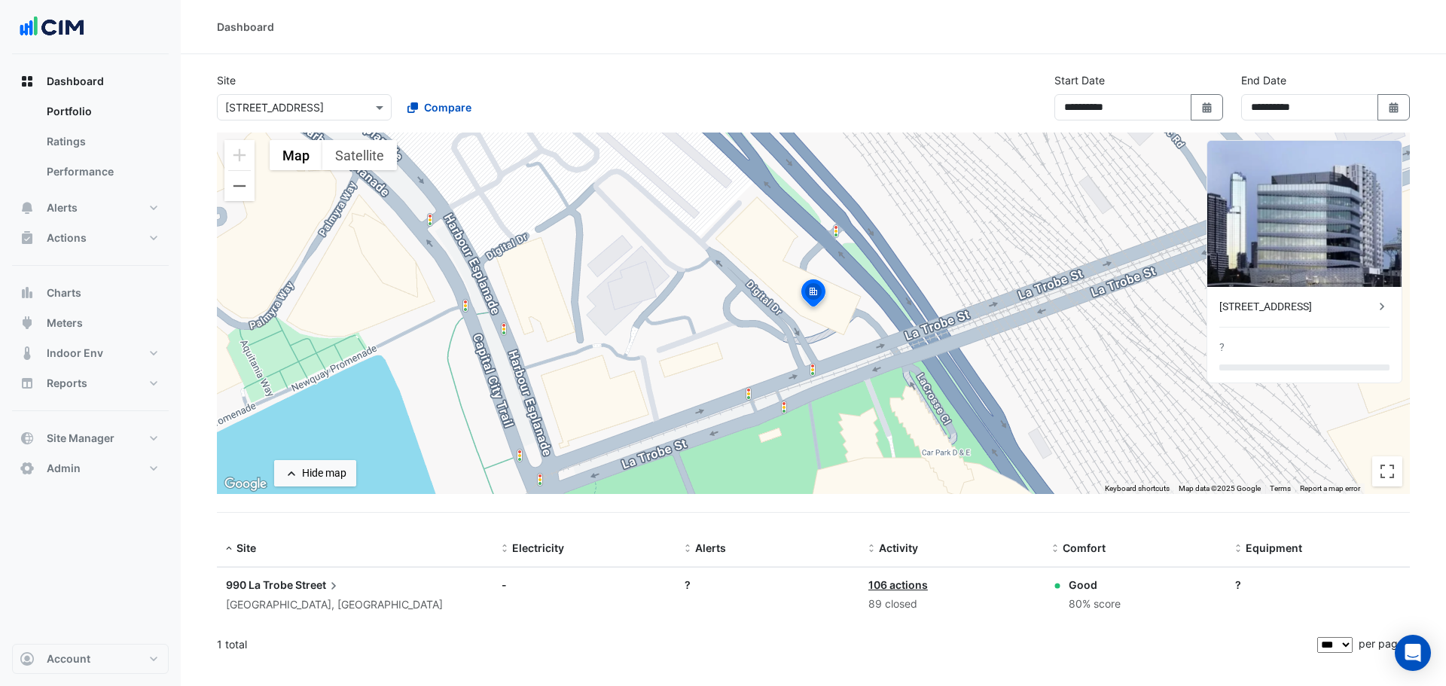
click at [273, 113] on input "text" at bounding box center [289, 108] width 128 height 16
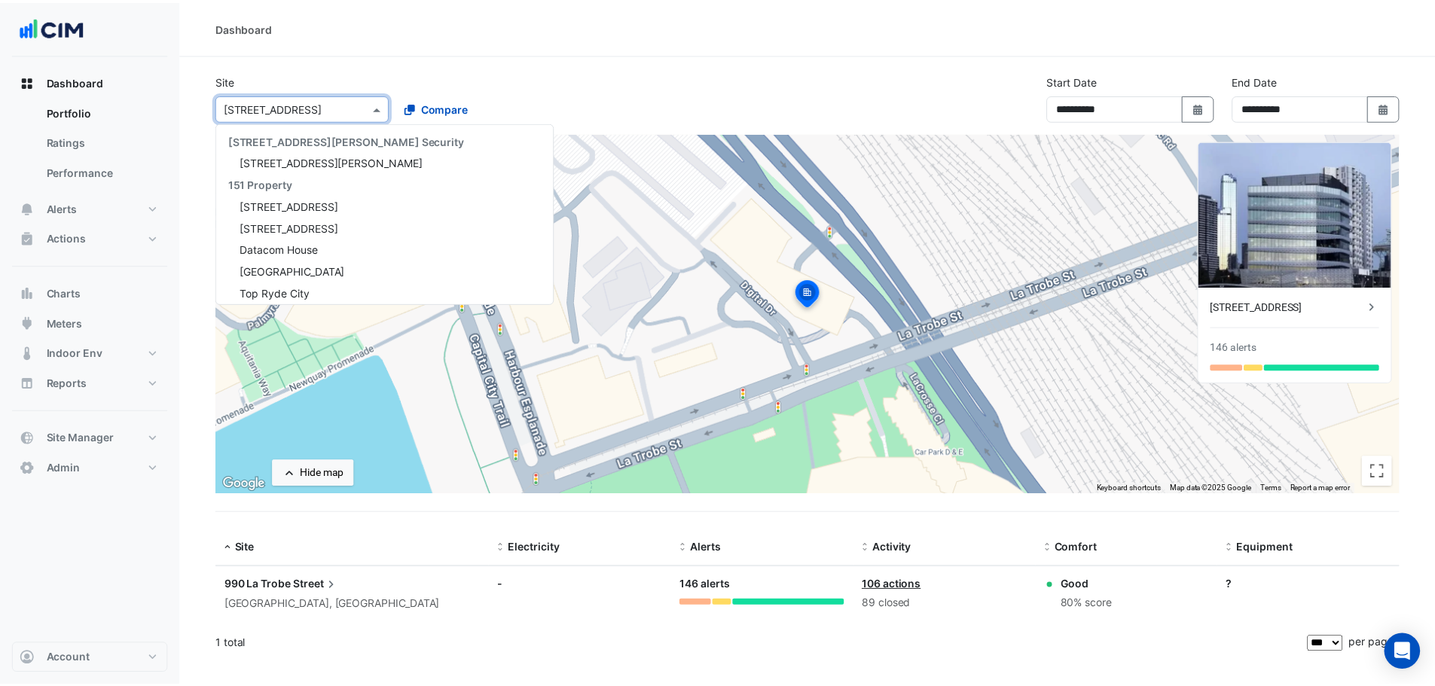
scroll to position [4179, 0]
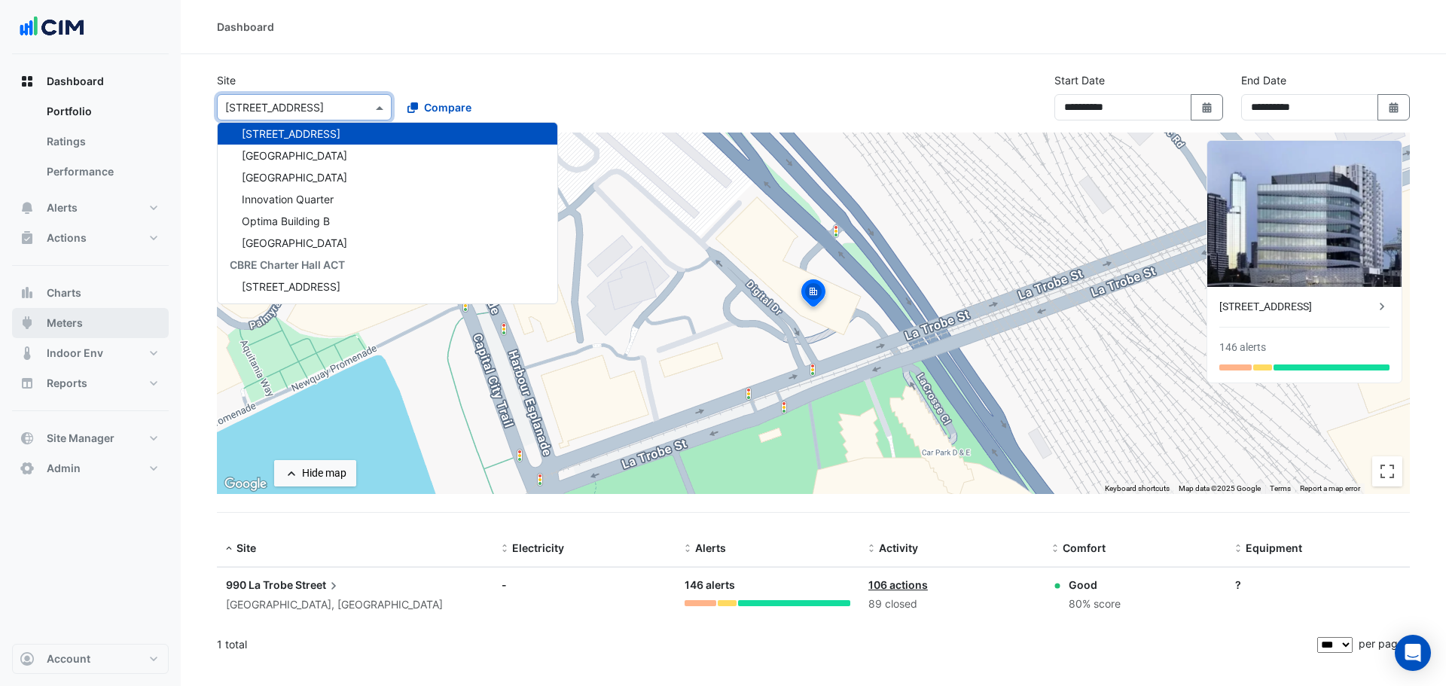
click at [93, 325] on button "Meters" at bounding box center [90, 323] width 157 height 30
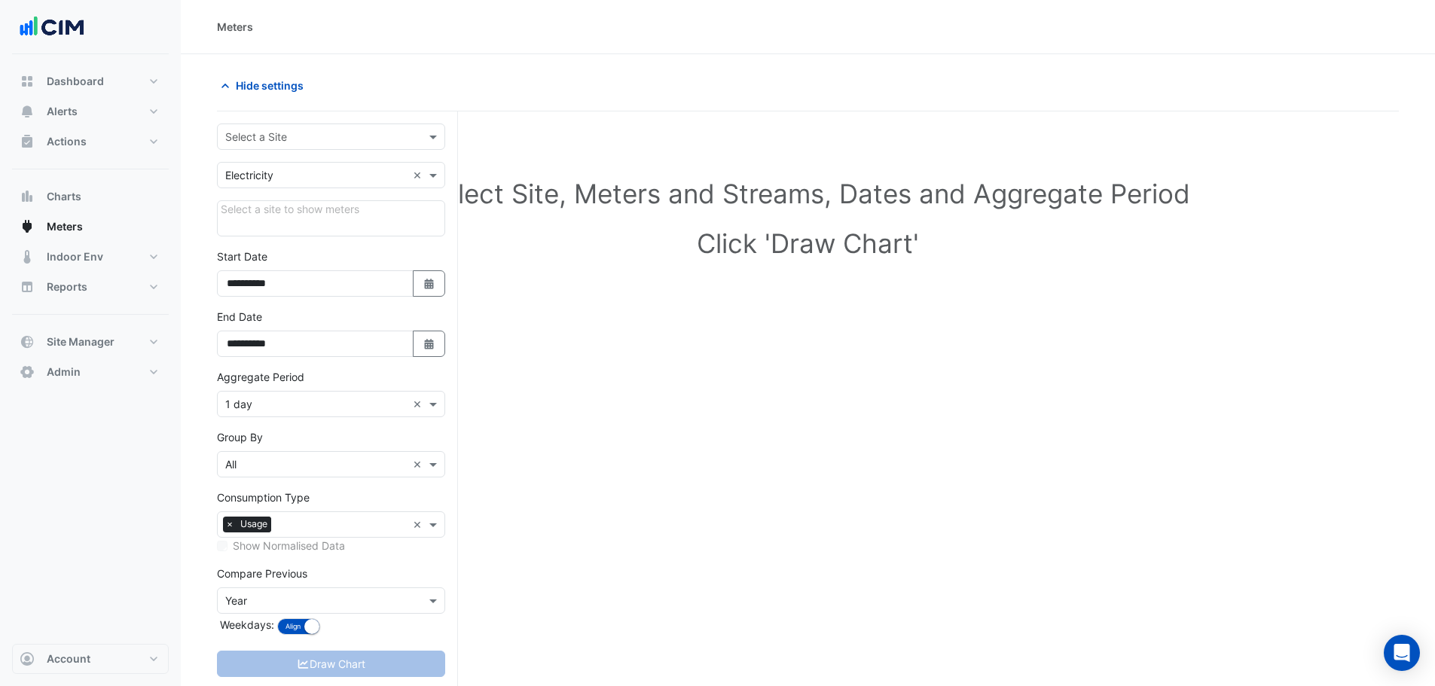
click at [317, 132] on input "text" at bounding box center [316, 138] width 182 height 16
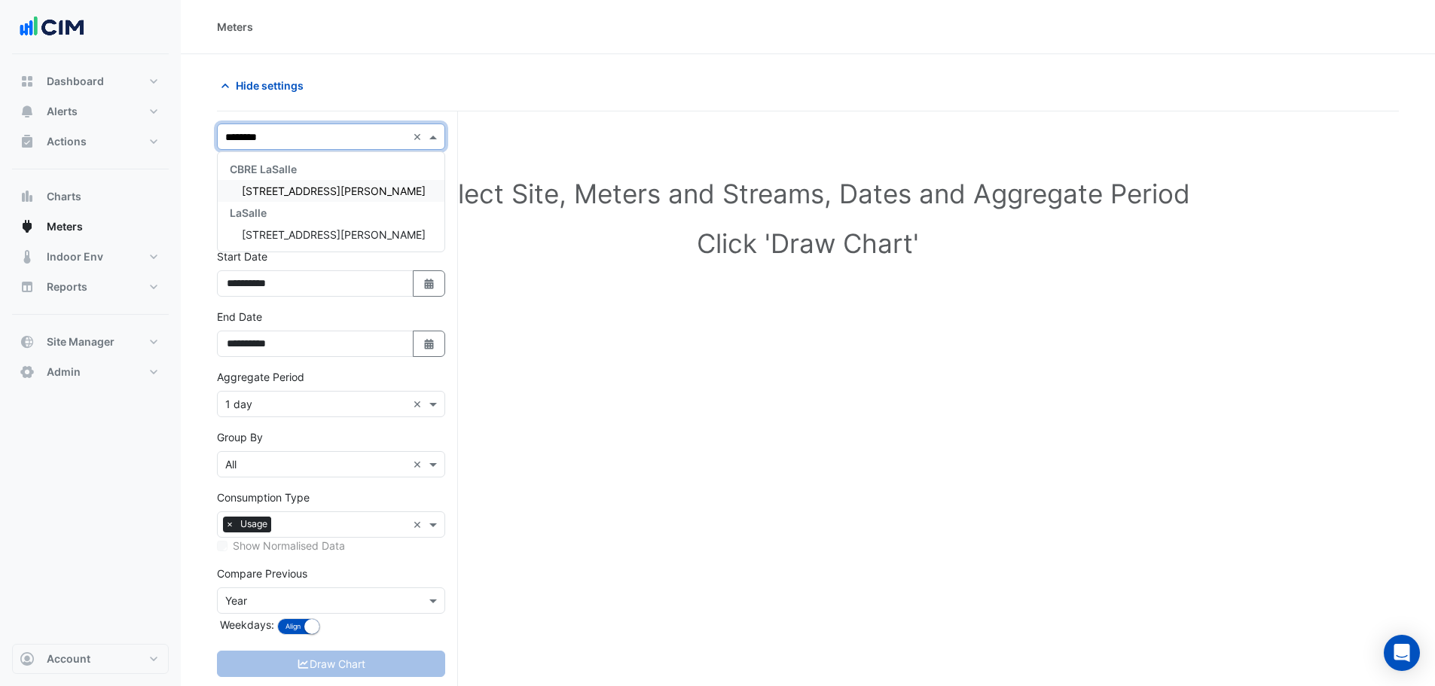
type input "*********"
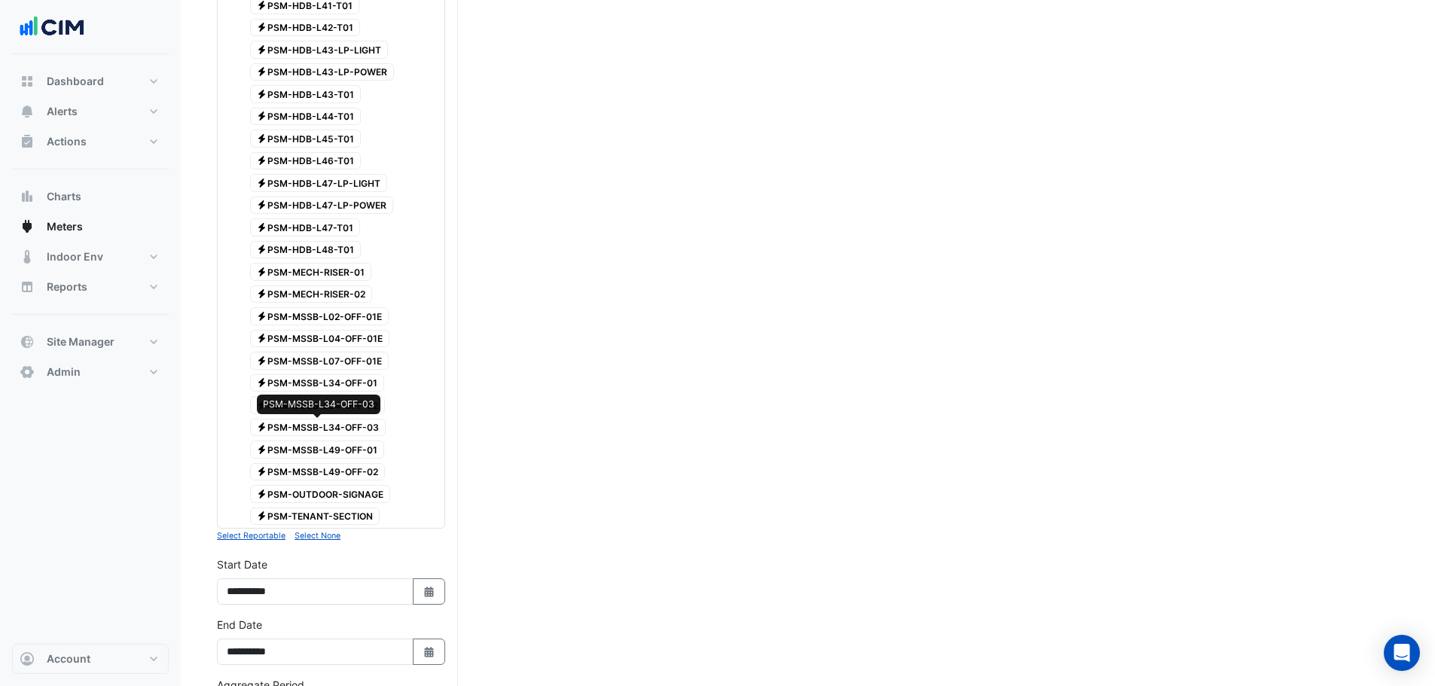
scroll to position [1321, 0]
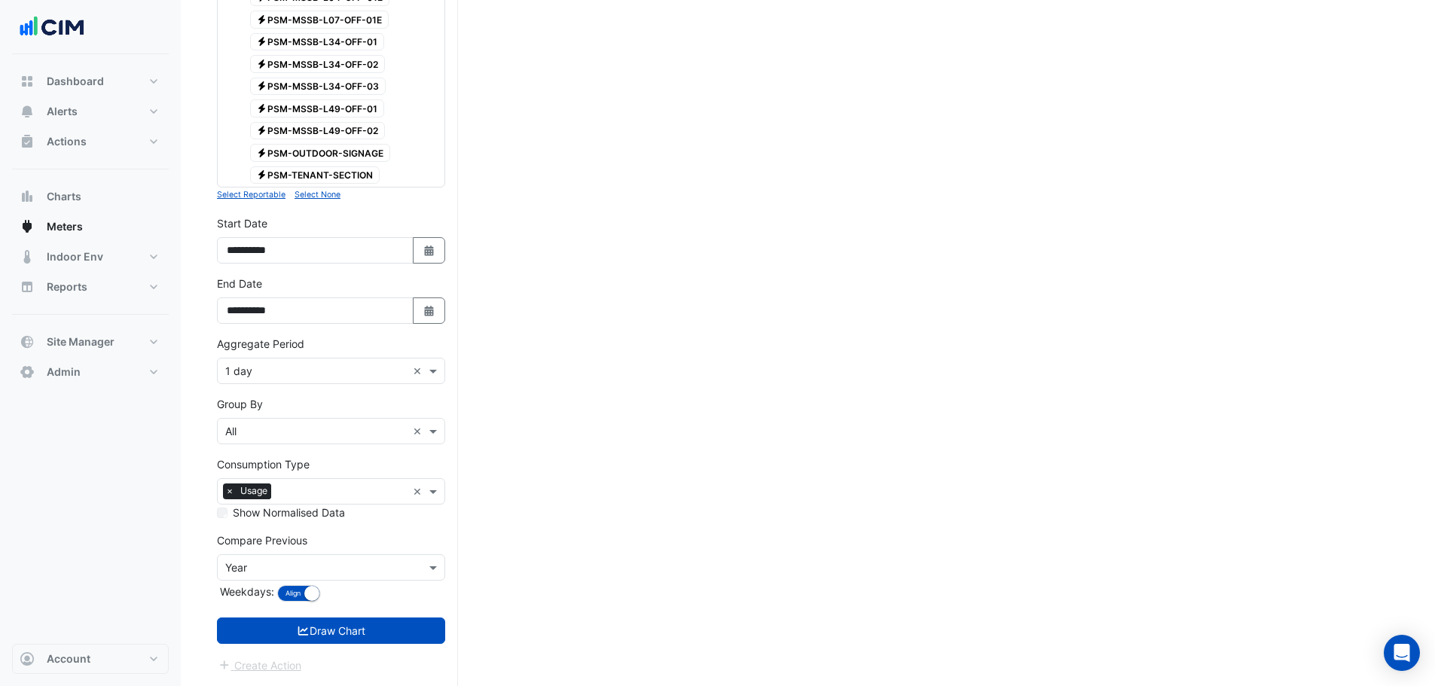
click at [259, 365] on input "text" at bounding box center [316, 372] width 182 height 16
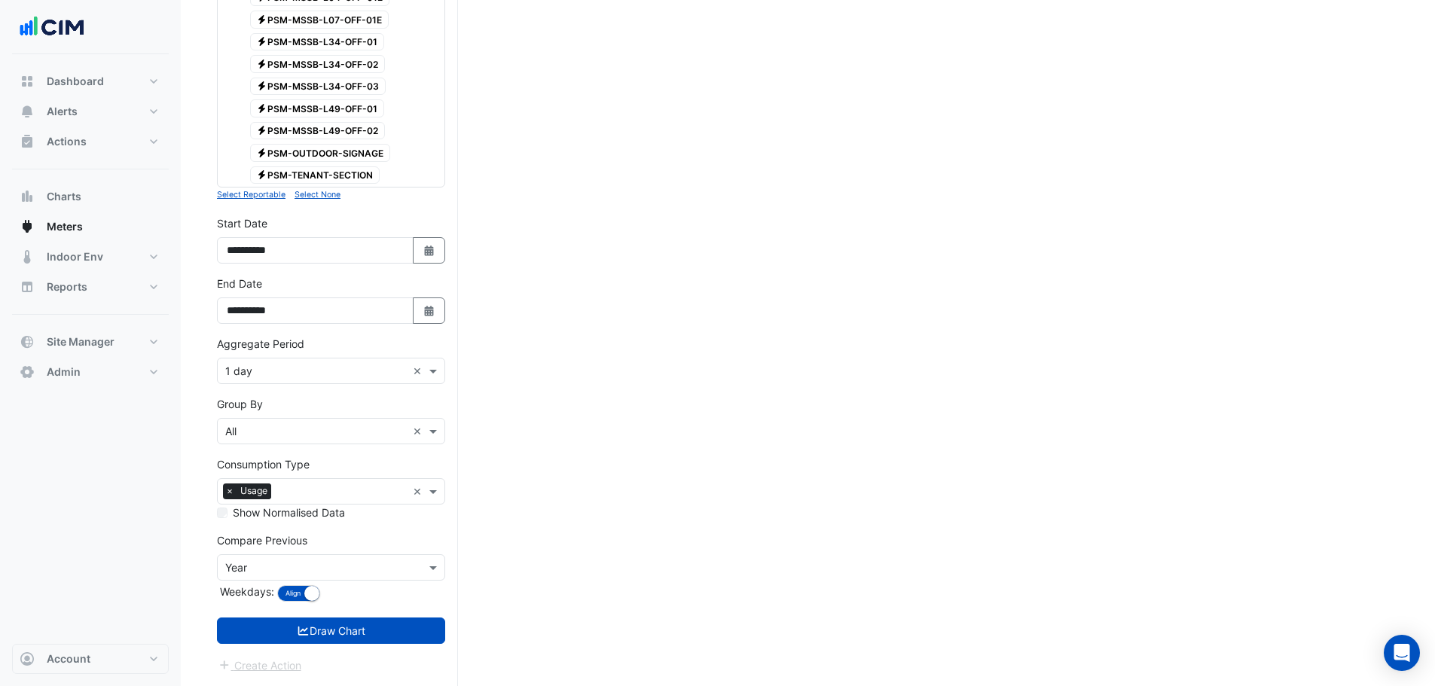
click at [253, 417] on div "Group By Group By × All ×" at bounding box center [331, 420] width 228 height 48
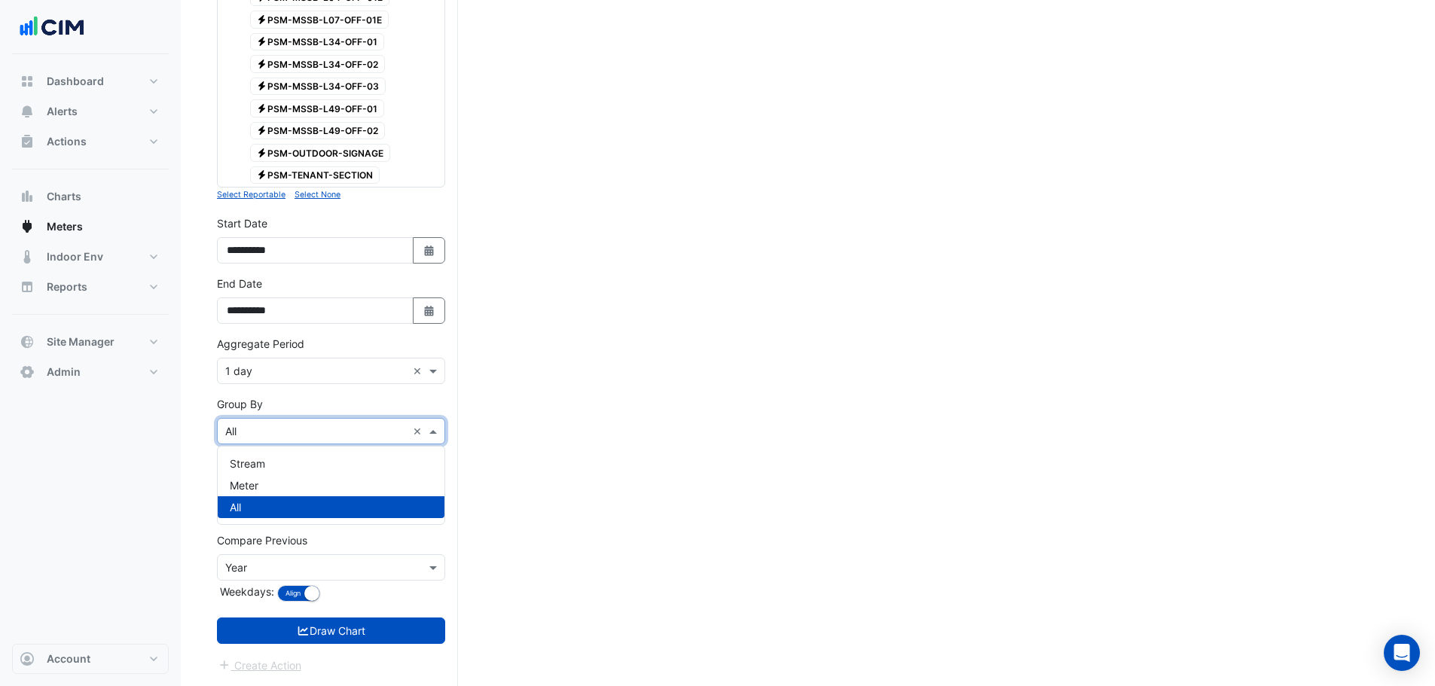
click at [243, 429] on input "text" at bounding box center [316, 432] width 182 height 16
click at [242, 480] on span "Meter" at bounding box center [244, 485] width 29 height 13
click at [245, 571] on input "text" at bounding box center [316, 568] width 182 height 16
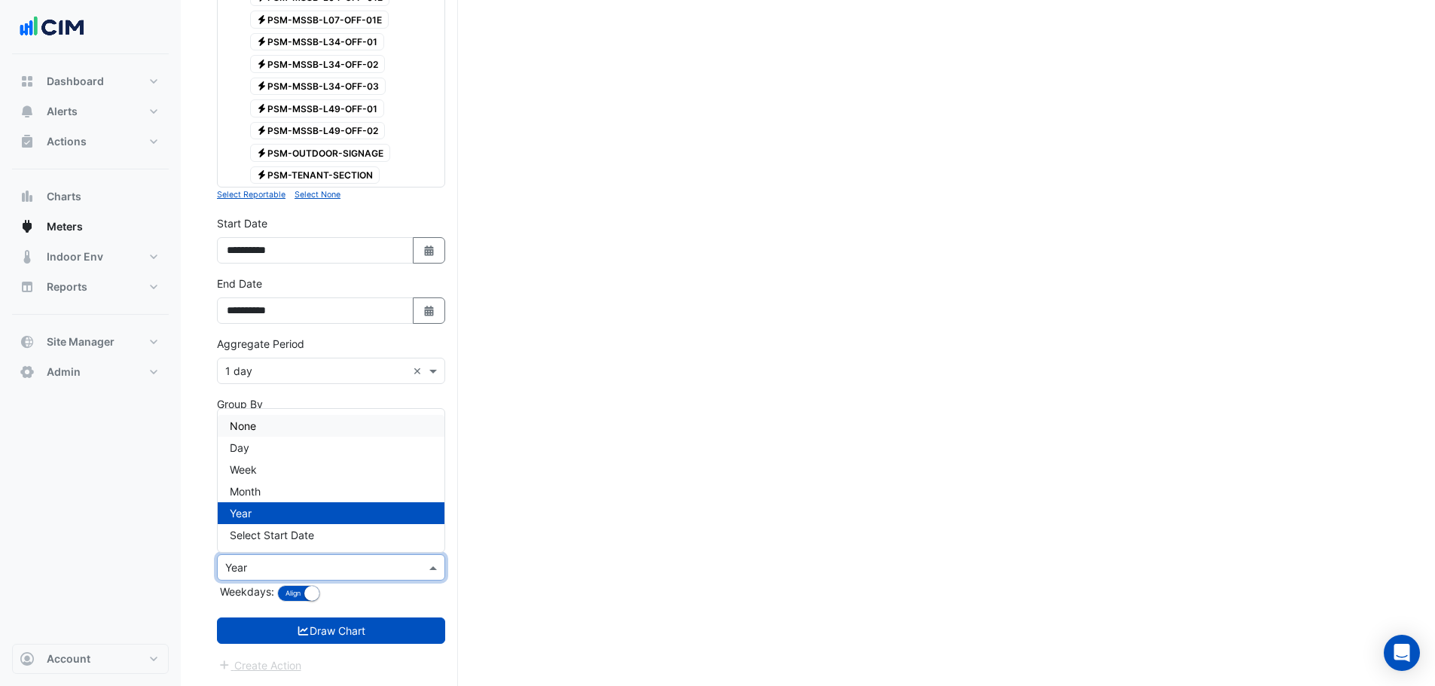
click at [255, 427] on span "None" at bounding box center [243, 426] width 26 height 13
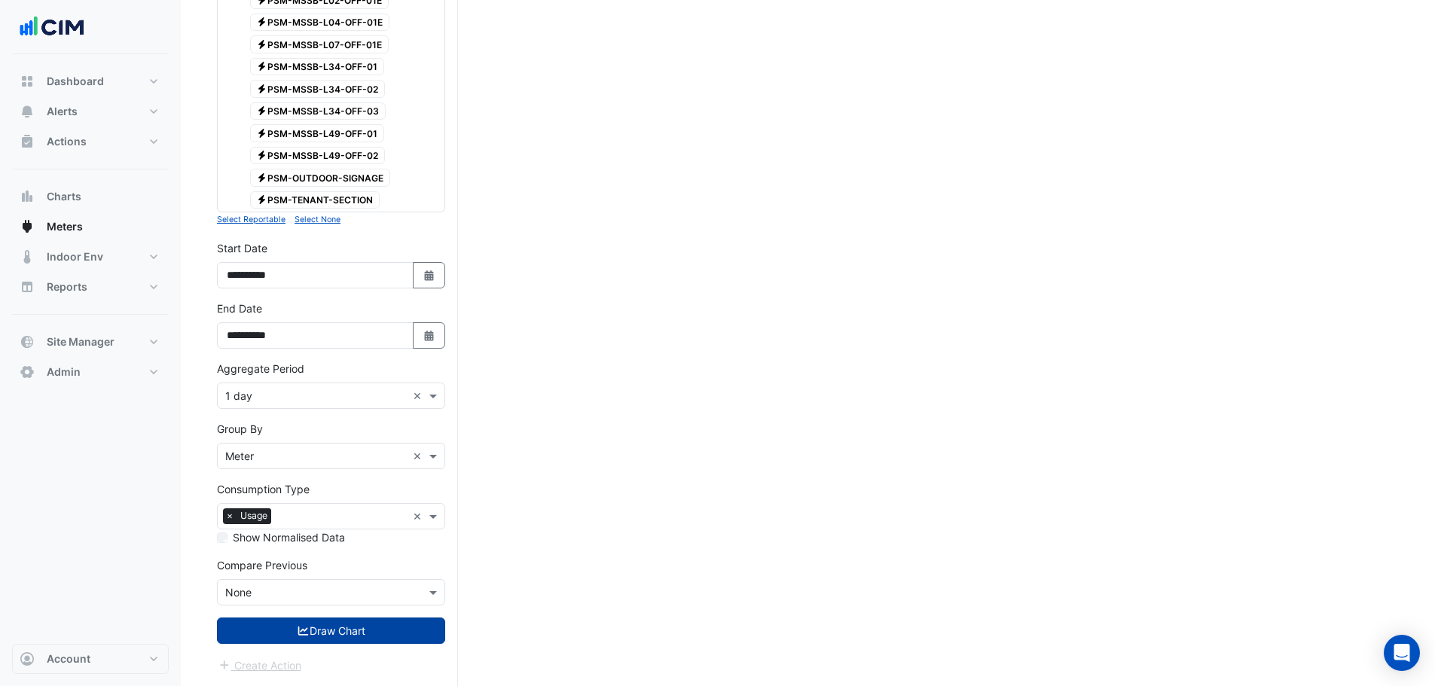
click at [280, 624] on button "Draw Chart" at bounding box center [331, 631] width 228 height 26
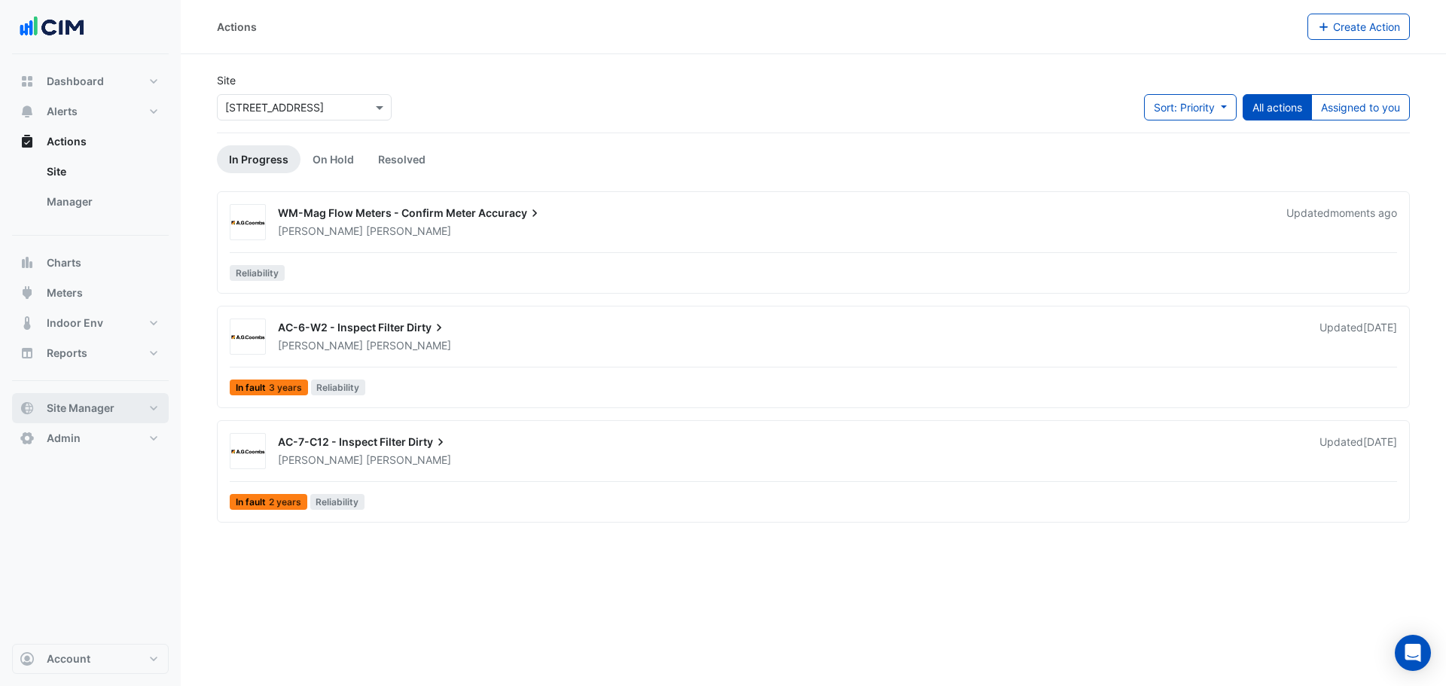
click at [87, 404] on span "Site Manager" at bounding box center [81, 408] width 68 height 15
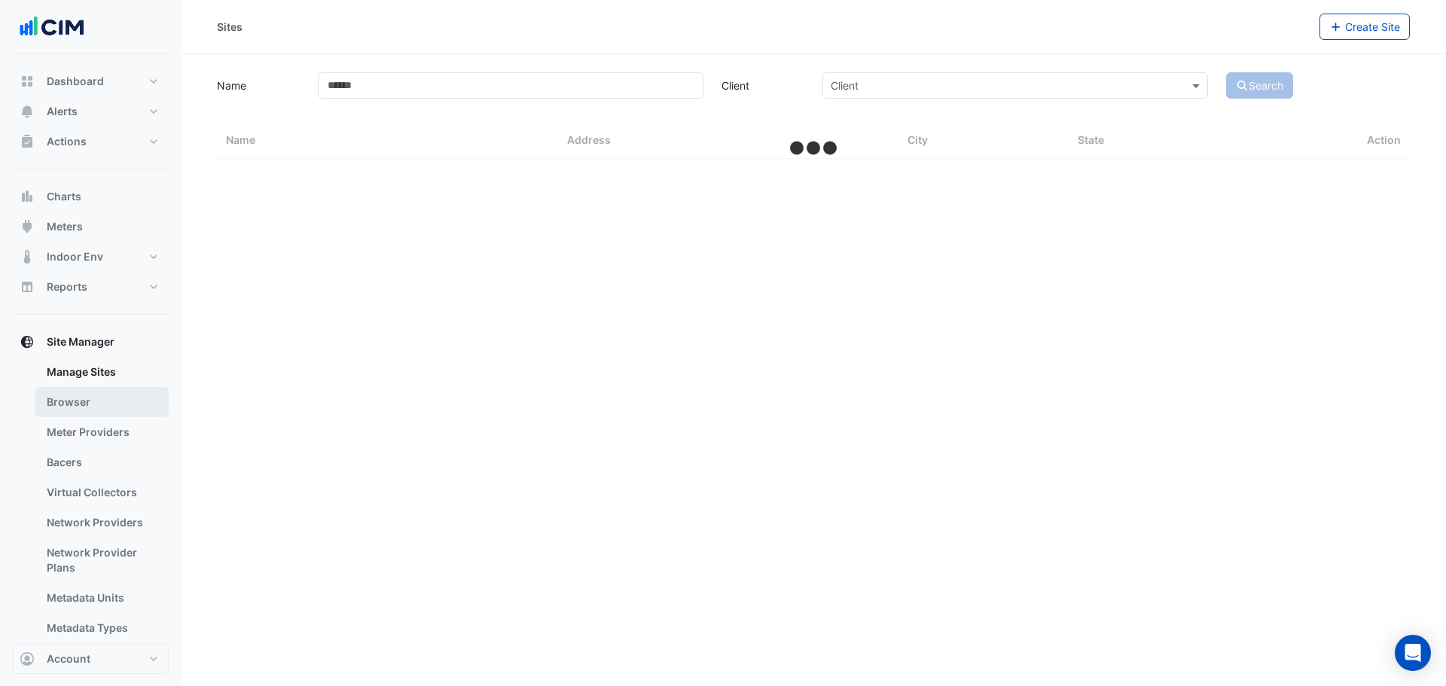
click at [84, 408] on link "Browser" at bounding box center [102, 402] width 134 height 30
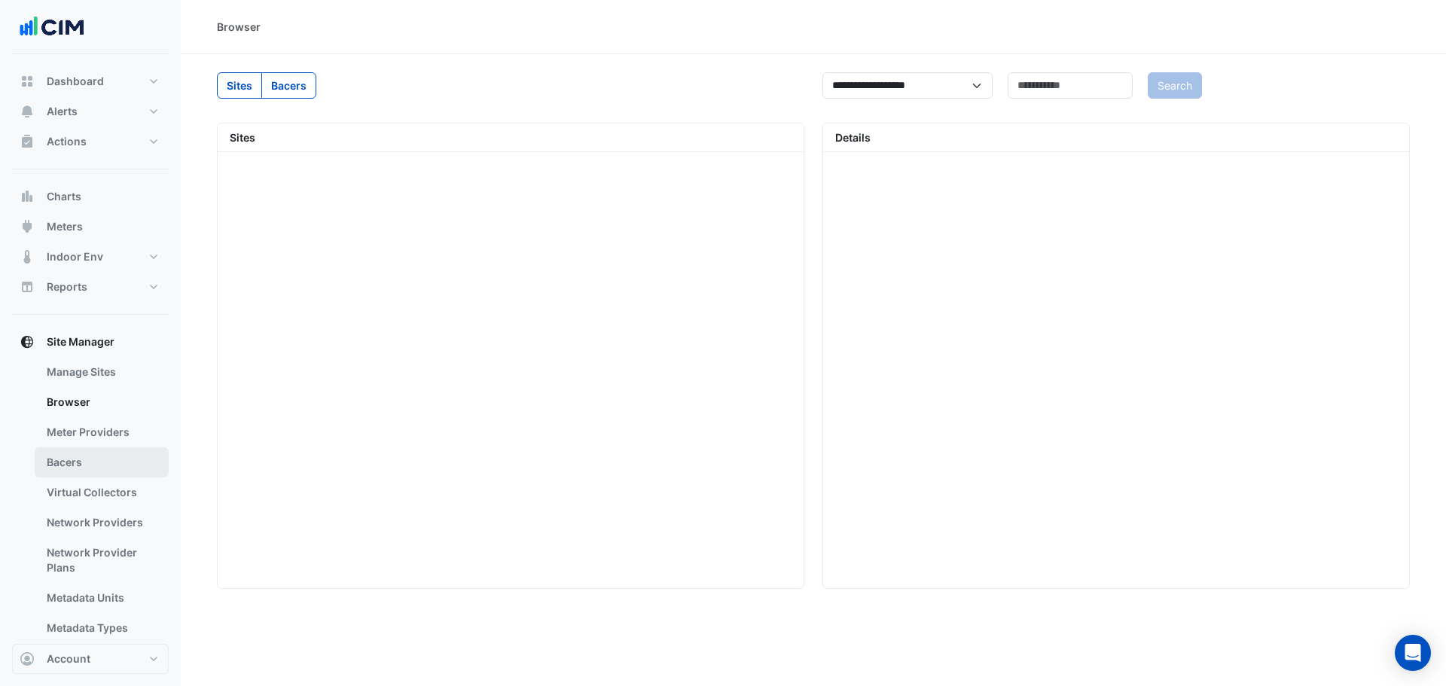
click at [83, 452] on link "Bacers" at bounding box center [102, 462] width 134 height 30
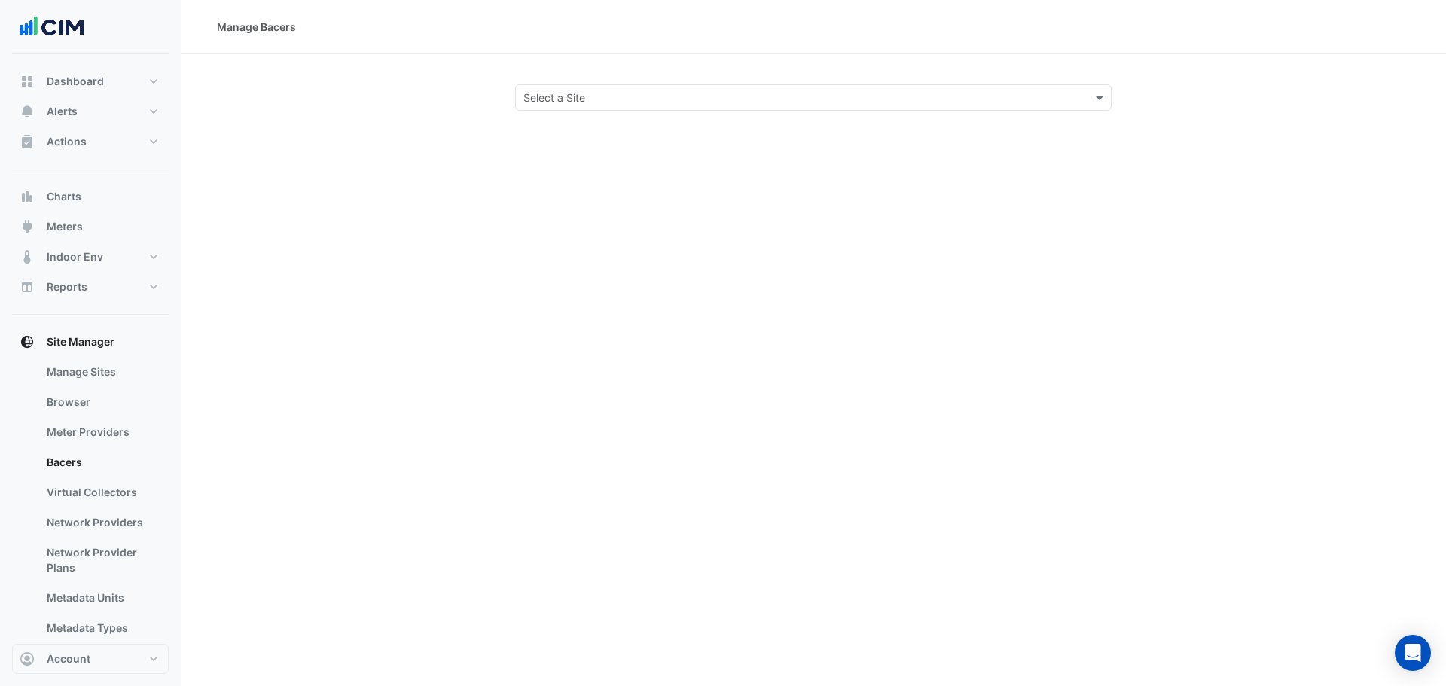
click at [570, 93] on input "text" at bounding box center [799, 98] width 550 height 16
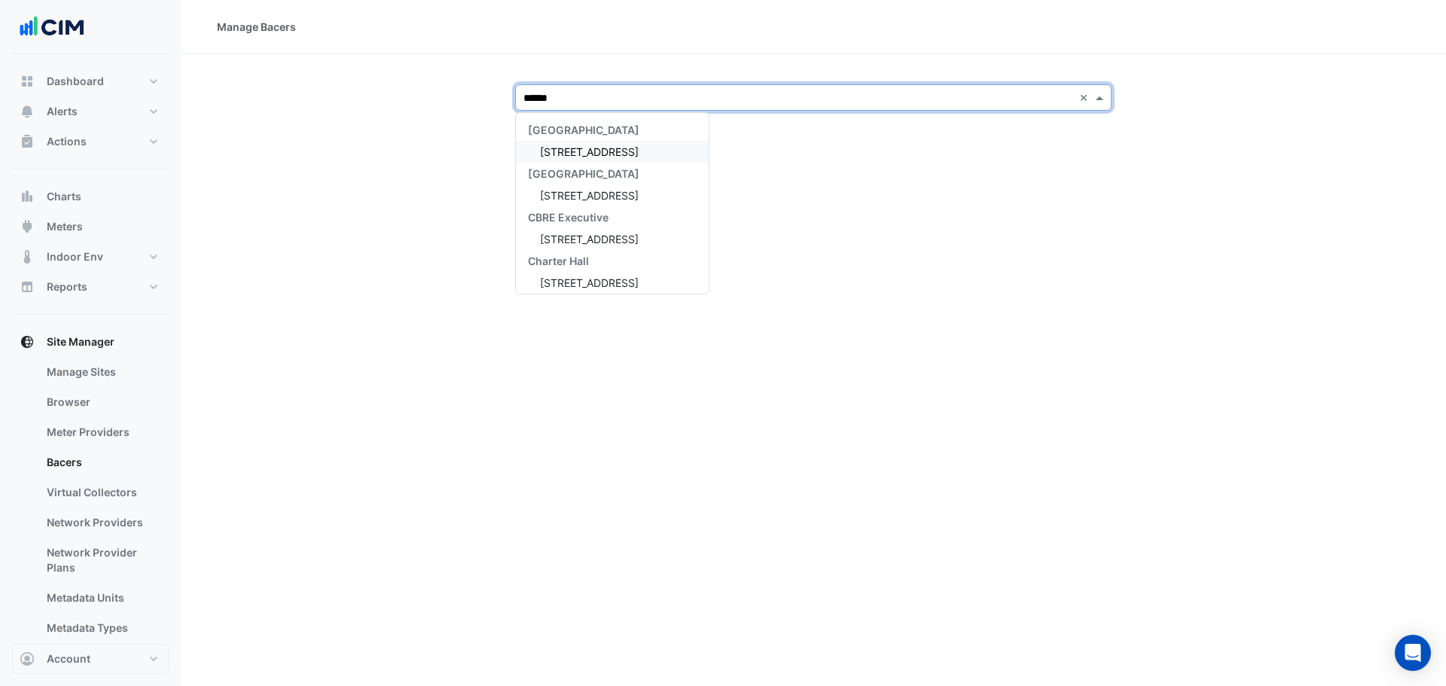
type input "*******"
click at [585, 154] on span "167 Macquarie St" at bounding box center [589, 151] width 99 height 13
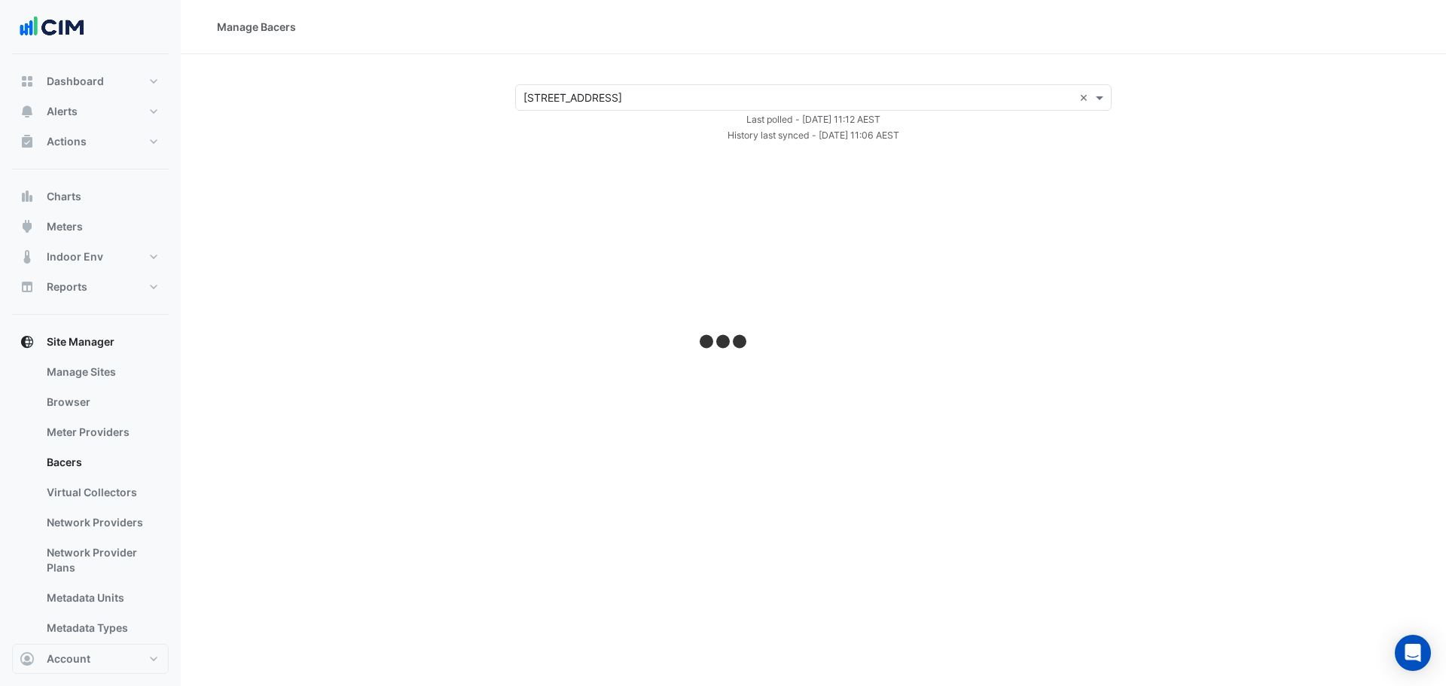
select select "***"
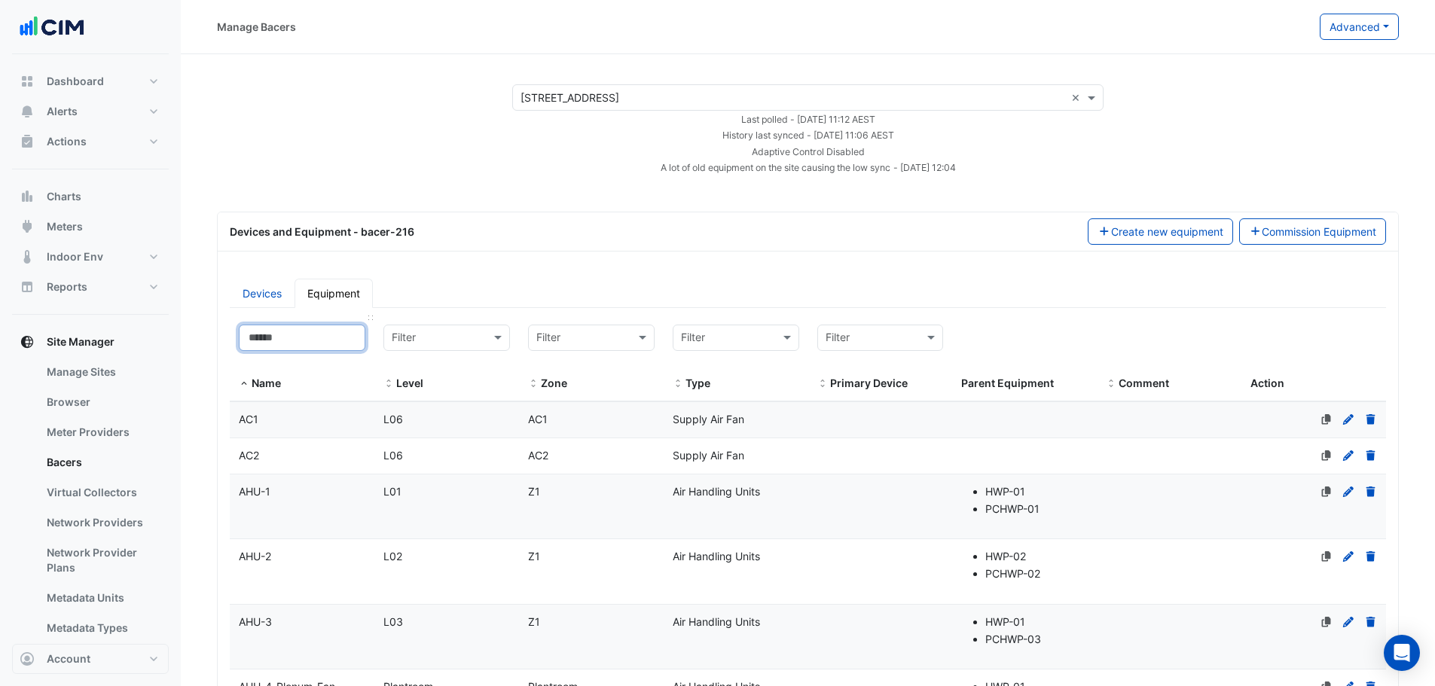
click at [288, 337] on input at bounding box center [302, 338] width 127 height 26
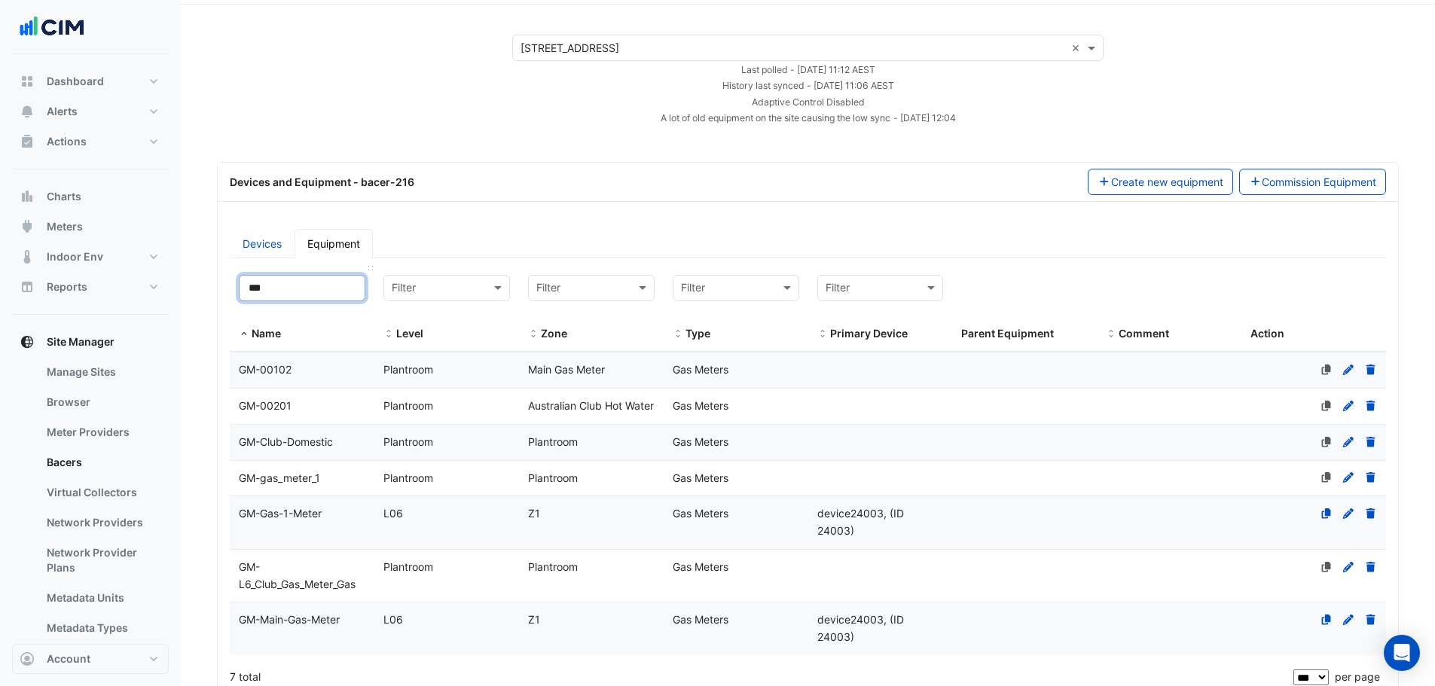
scroll to position [75, 0]
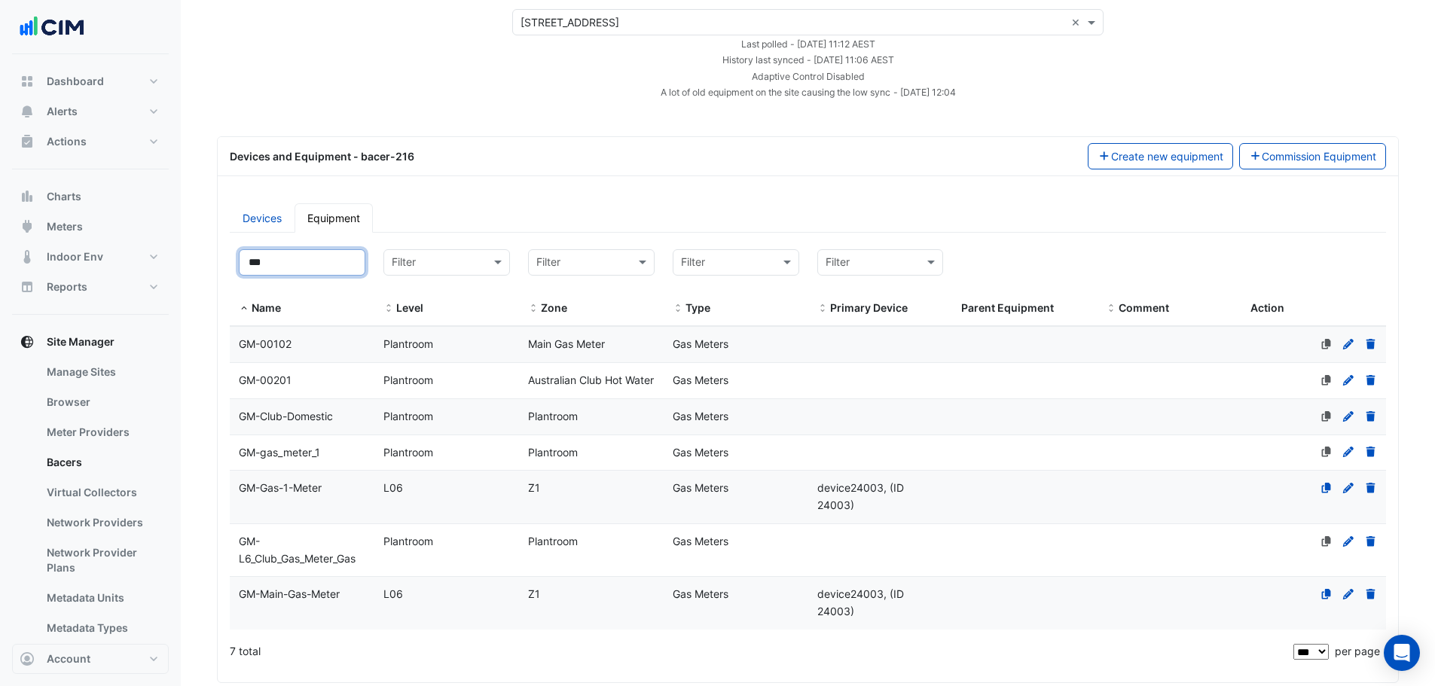
type input "***"
click at [325, 340] on div "GM-00102" at bounding box center [302, 344] width 145 height 17
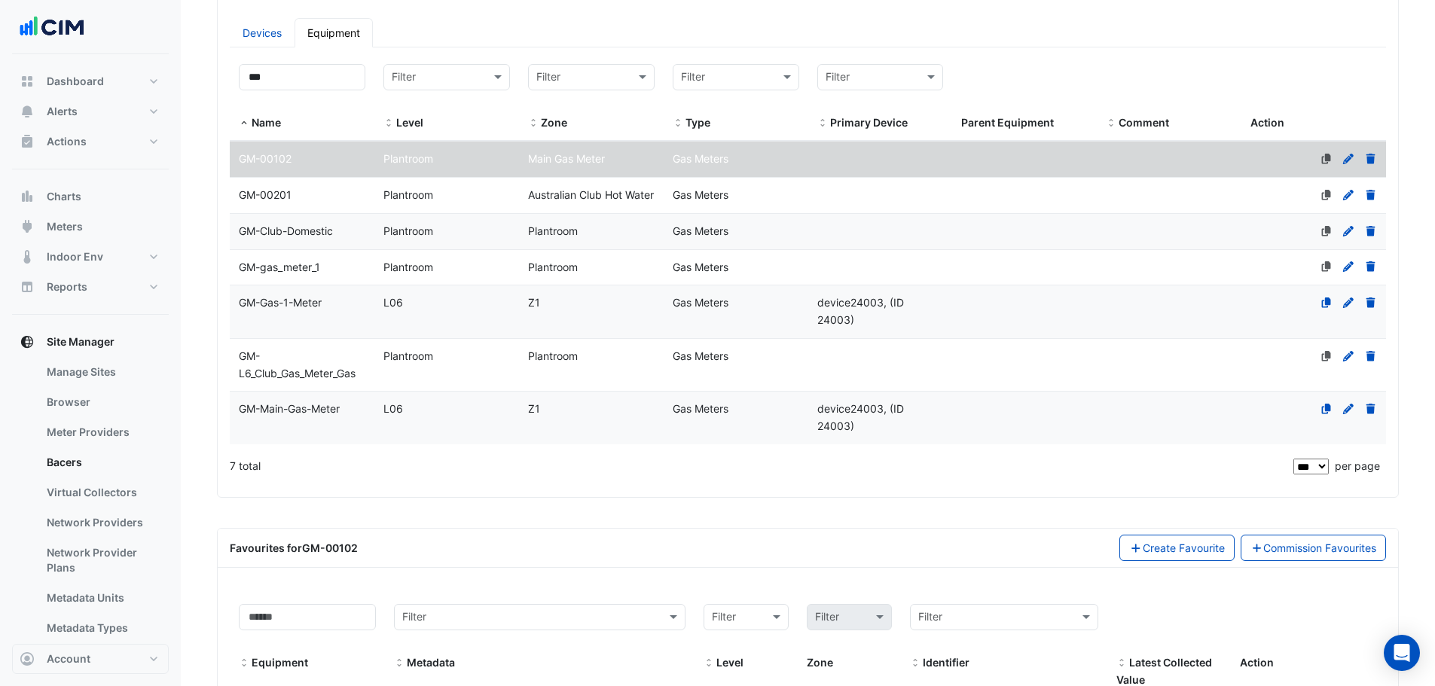
scroll to position [256, 0]
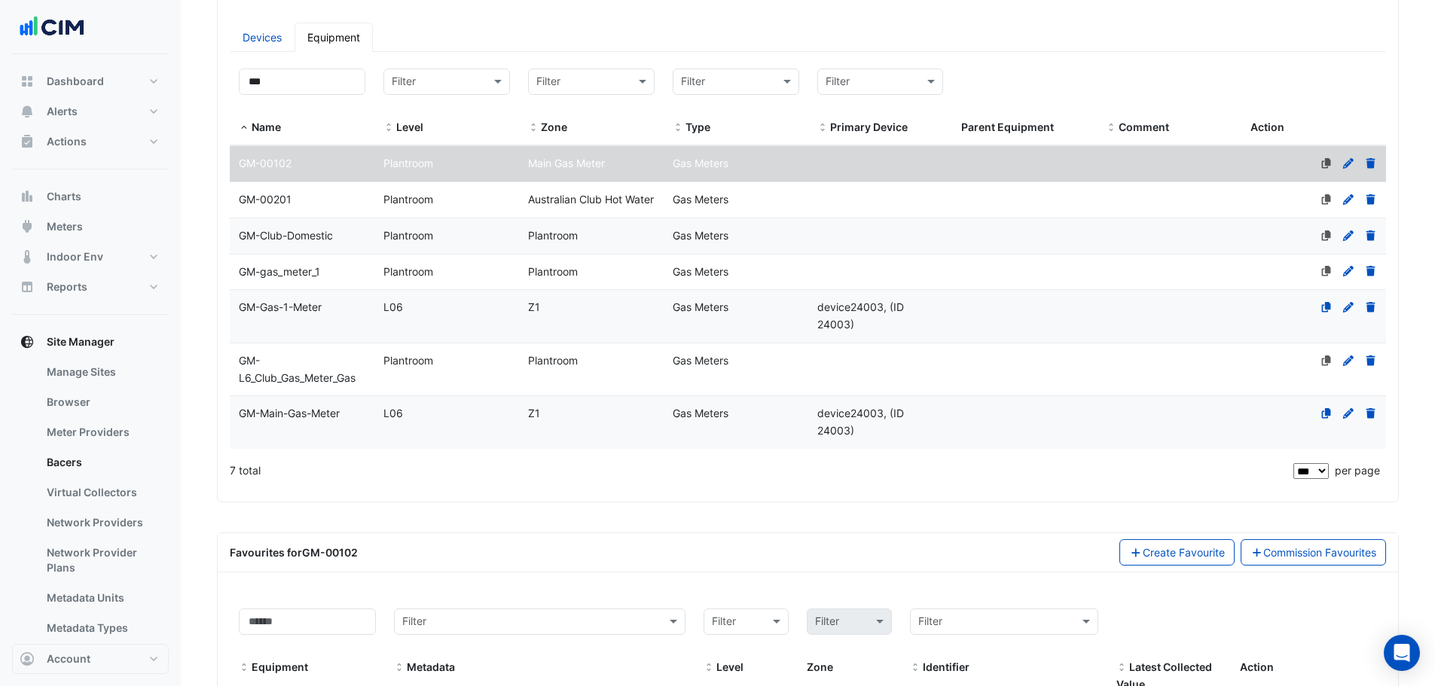
click at [339, 413] on span "GM-Main-Gas-Meter" at bounding box center [289, 413] width 101 height 13
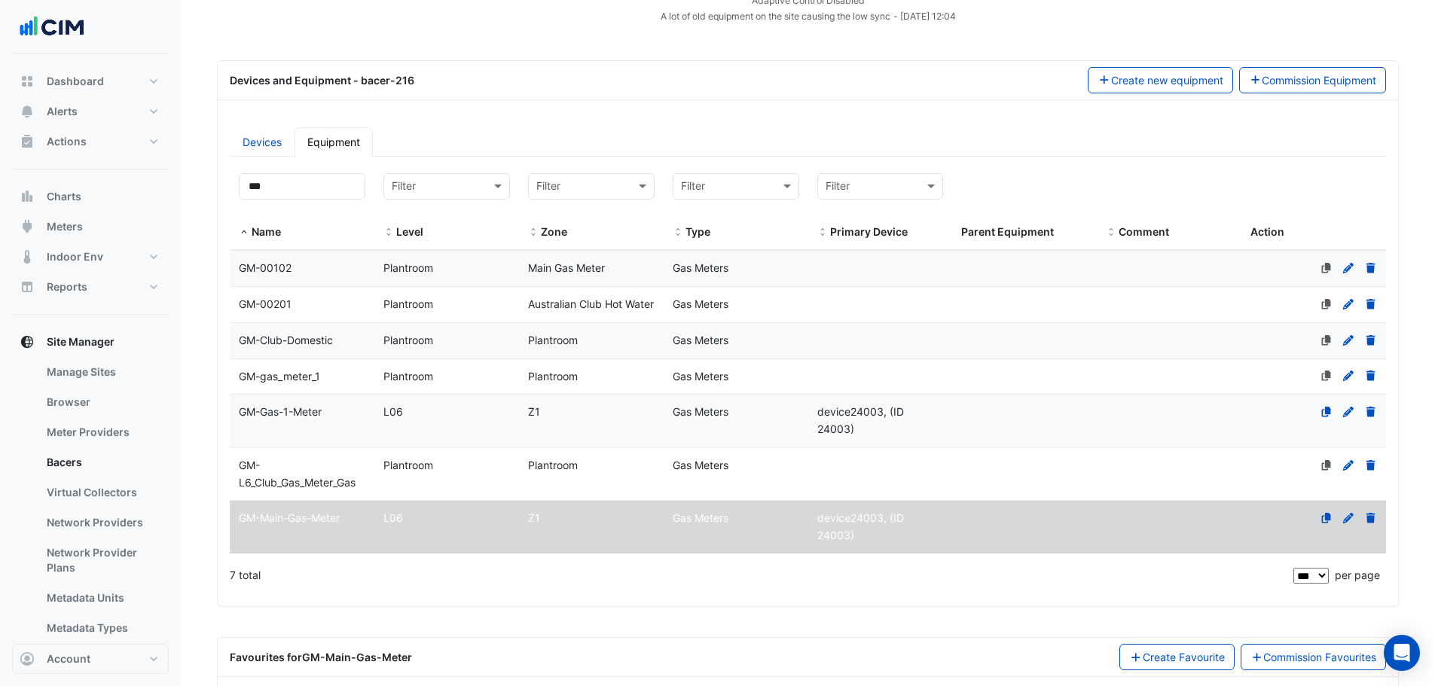
scroll to position [301, 0]
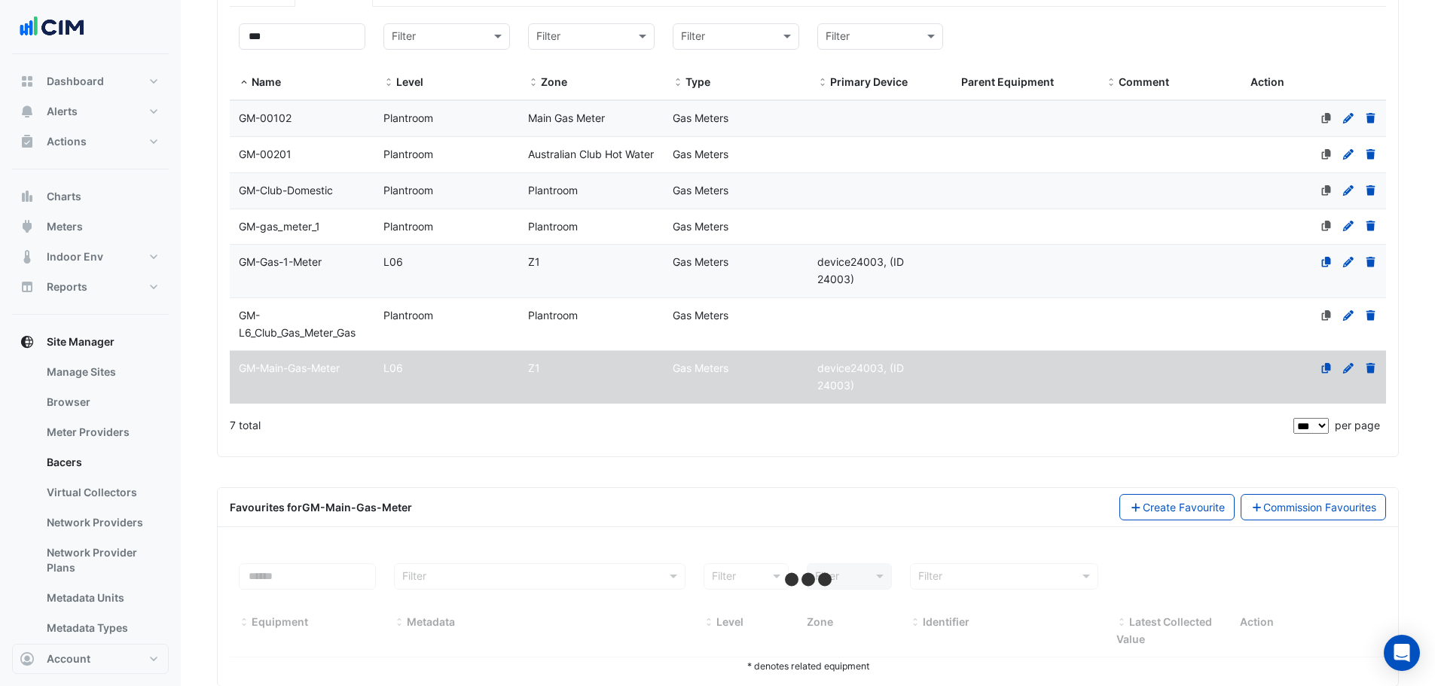
select select "***"
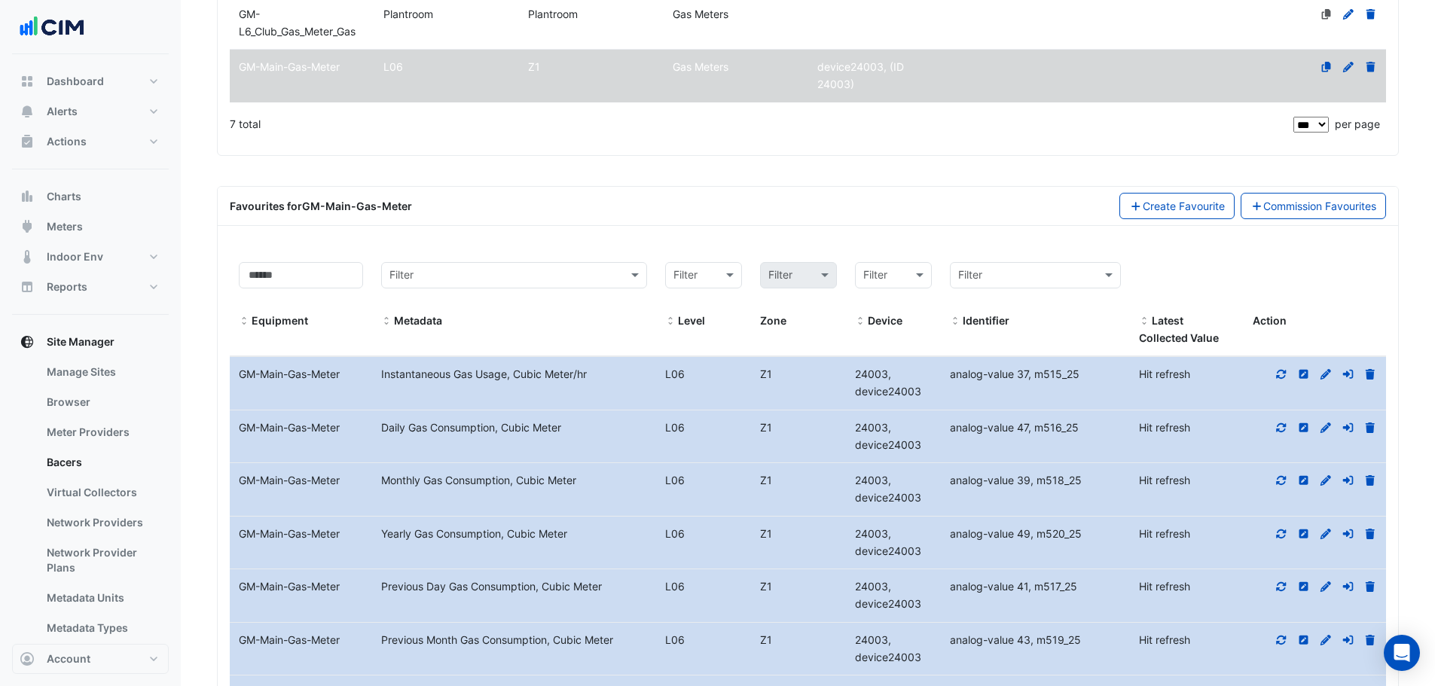
scroll to position [798, 0]
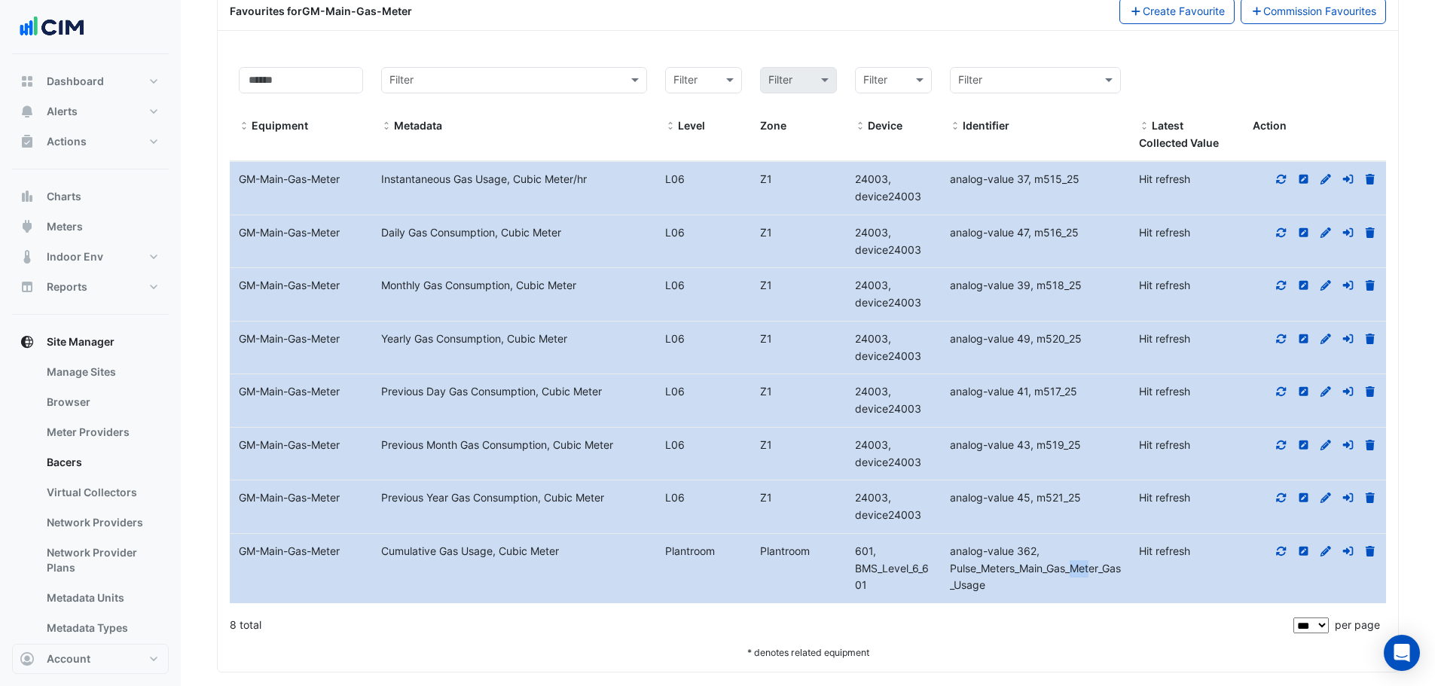
drag, startPoint x: 1047, startPoint y: 551, endPoint x: 1063, endPoint y: 549, distance: 16.0
click at [1063, 549] on span "analog-value 362, Pulse_Meters_Main_Gas_Meter_Gas_Usage" at bounding box center [1035, 568] width 171 height 47
drag, startPoint x: 1068, startPoint y: 551, endPoint x: 1051, endPoint y: 553, distance: 17.5
click at [1051, 553] on span "analog-value 362, Pulse_Meters_Main_Gas_Meter_Gas_Usage" at bounding box center [1035, 568] width 171 height 47
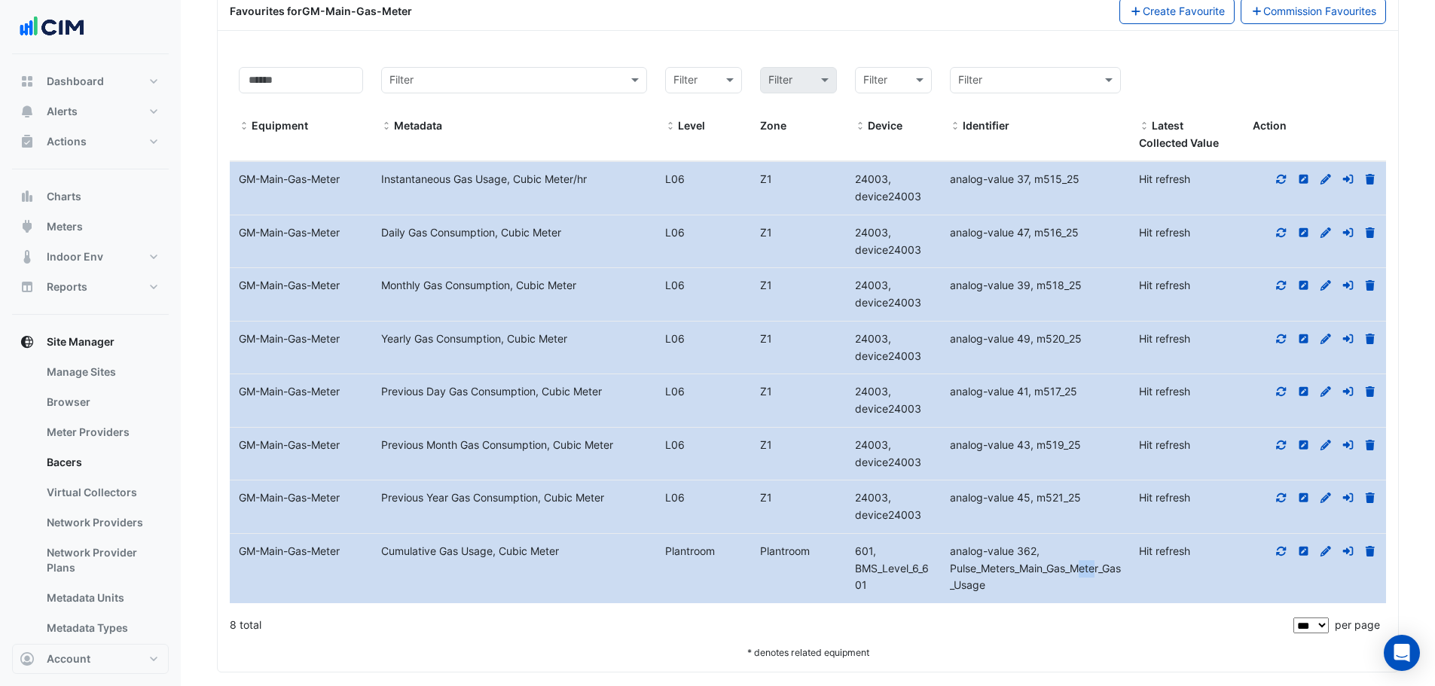
copy span "Gas"
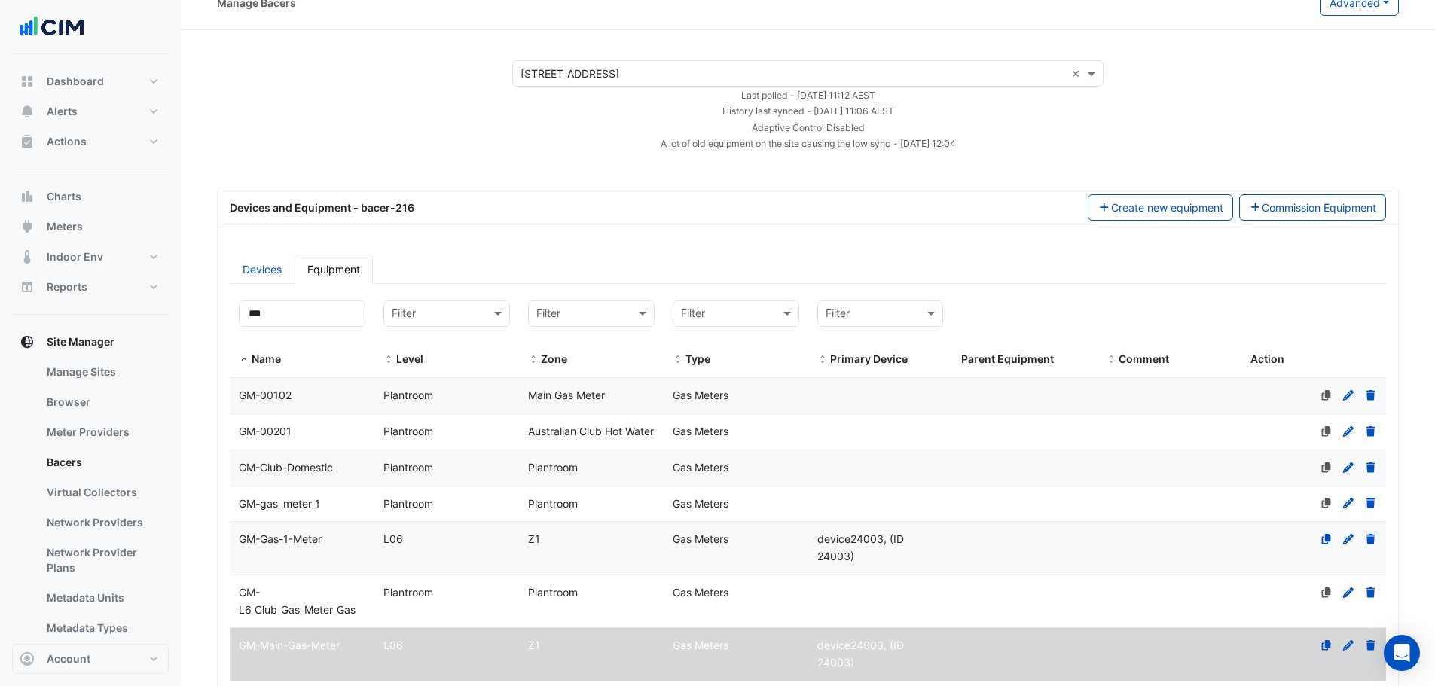
scroll to position [0, 0]
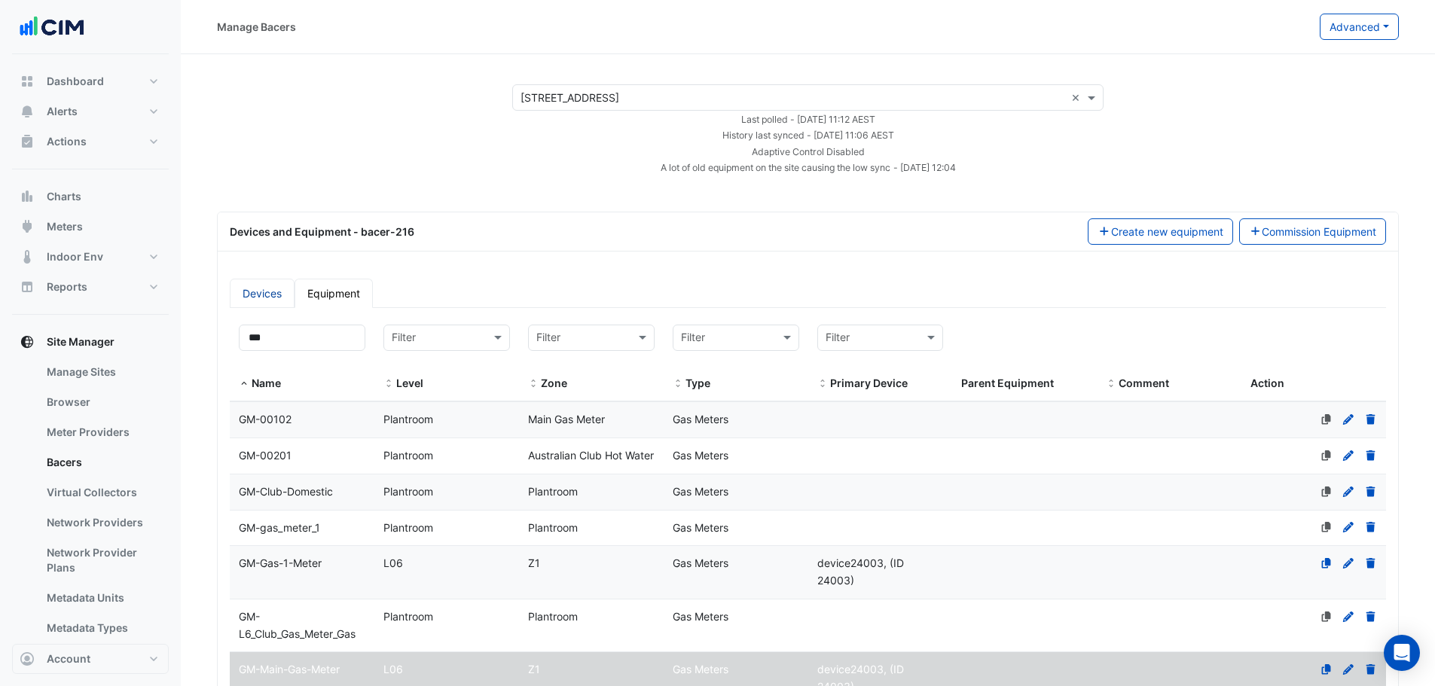
click at [257, 305] on link "Devices" at bounding box center [262, 293] width 65 height 29
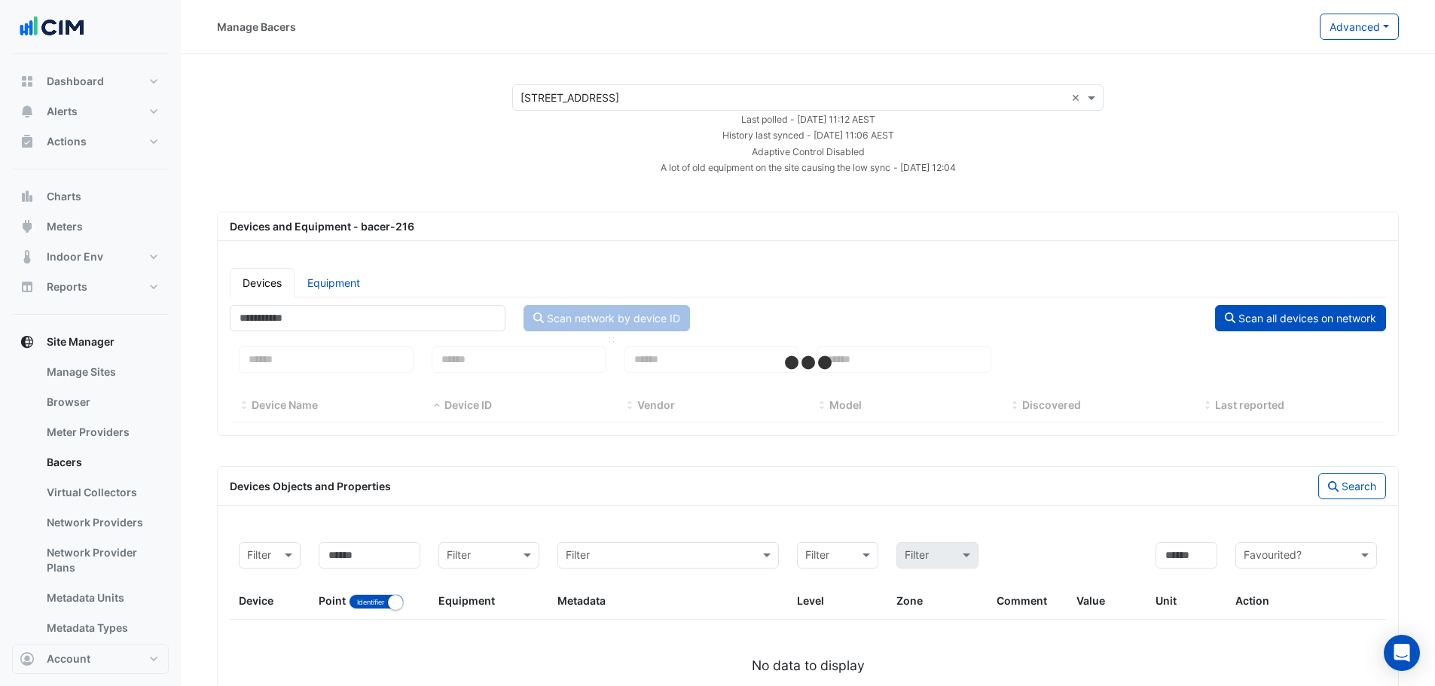
select select "***"
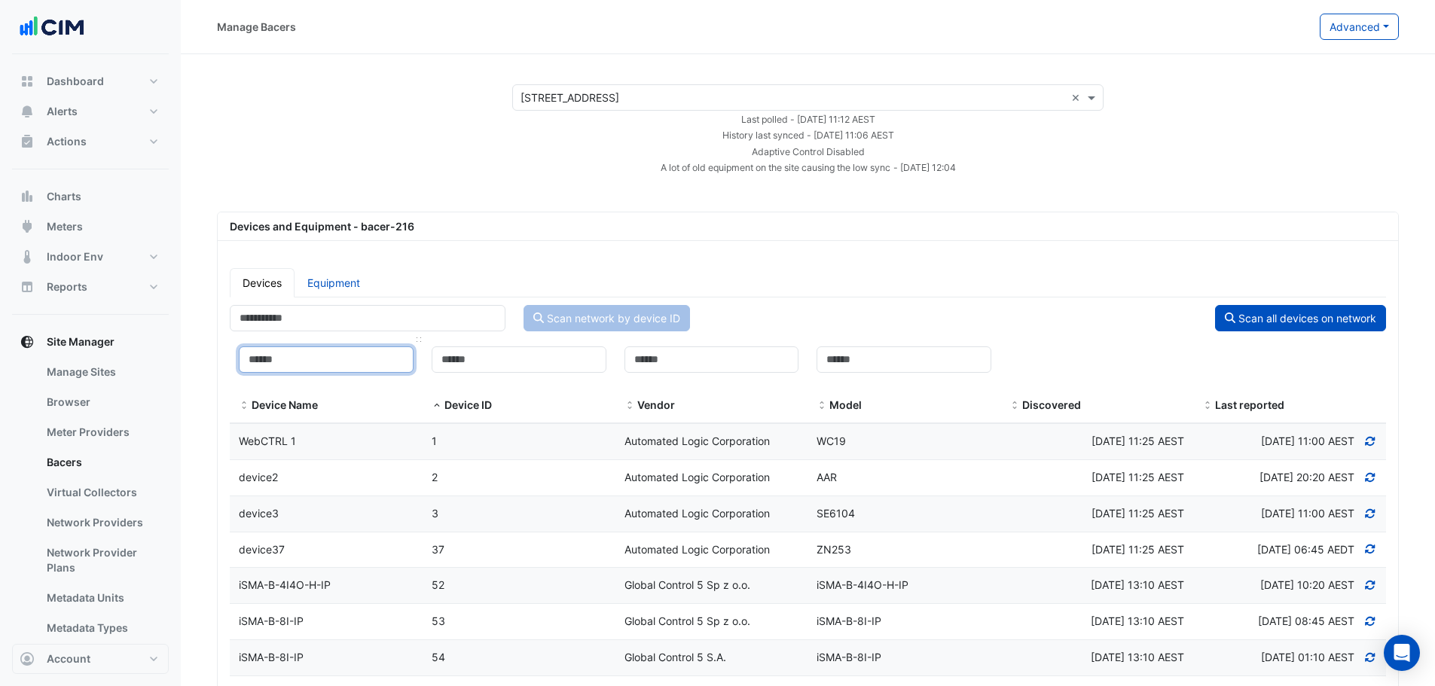
click at [310, 366] on input at bounding box center [326, 360] width 175 height 26
drag, startPoint x: 319, startPoint y: 288, endPoint x: 322, endPoint y: 306, distance: 18.3
click at [319, 287] on link "Equipment" at bounding box center [334, 282] width 78 height 29
select select "***"
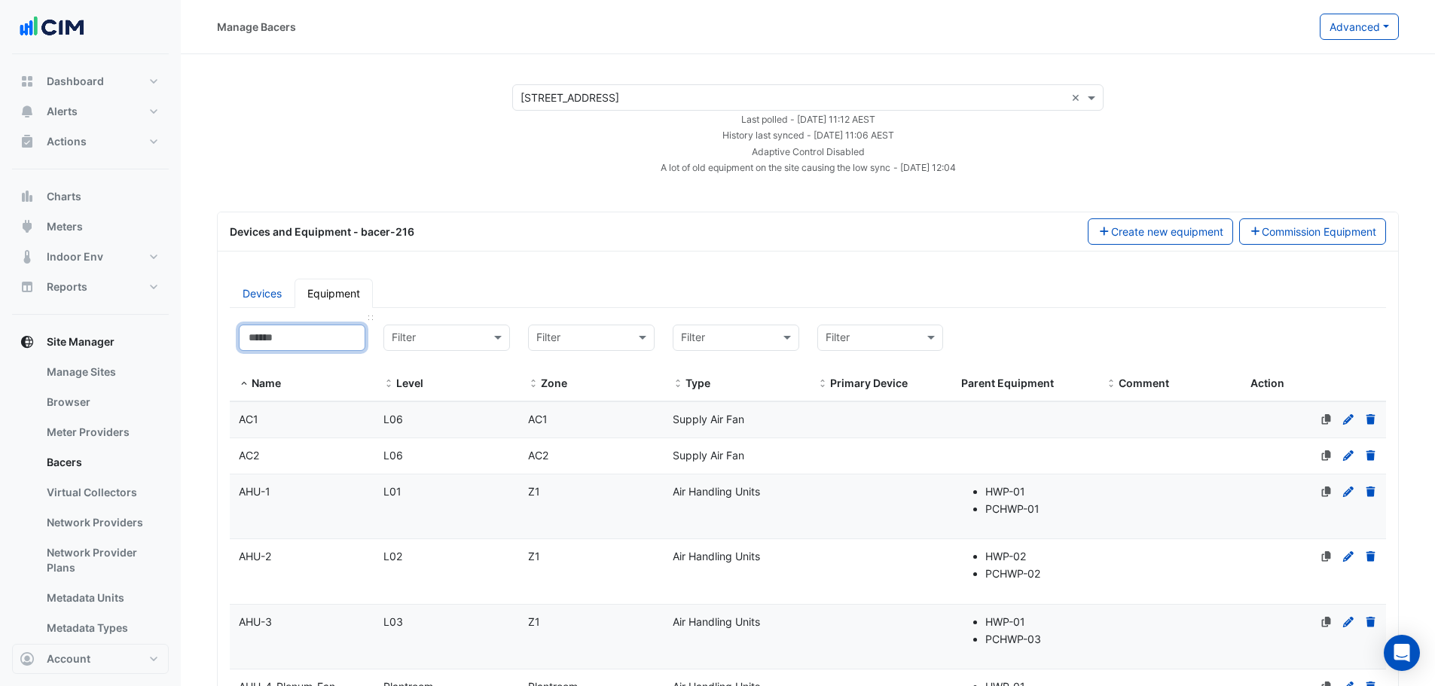
click at [310, 340] on input at bounding box center [302, 338] width 127 height 26
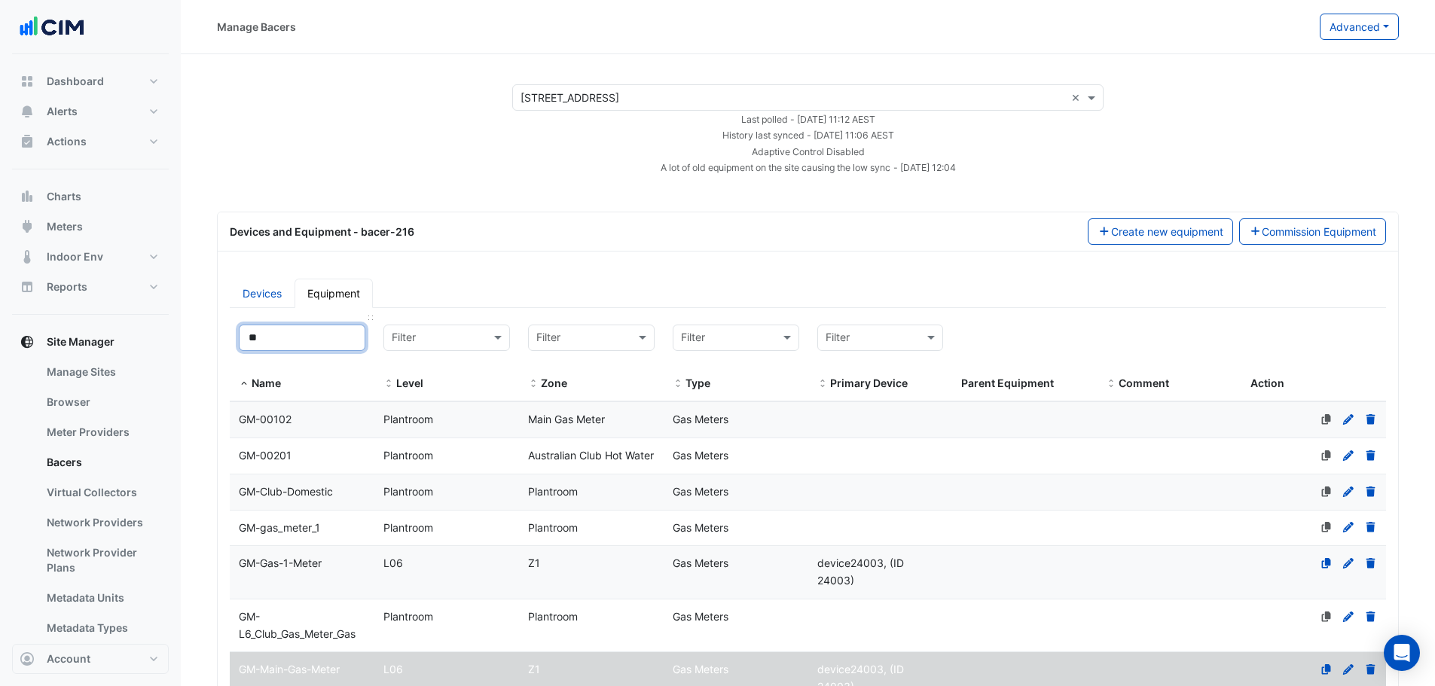
type input "***"
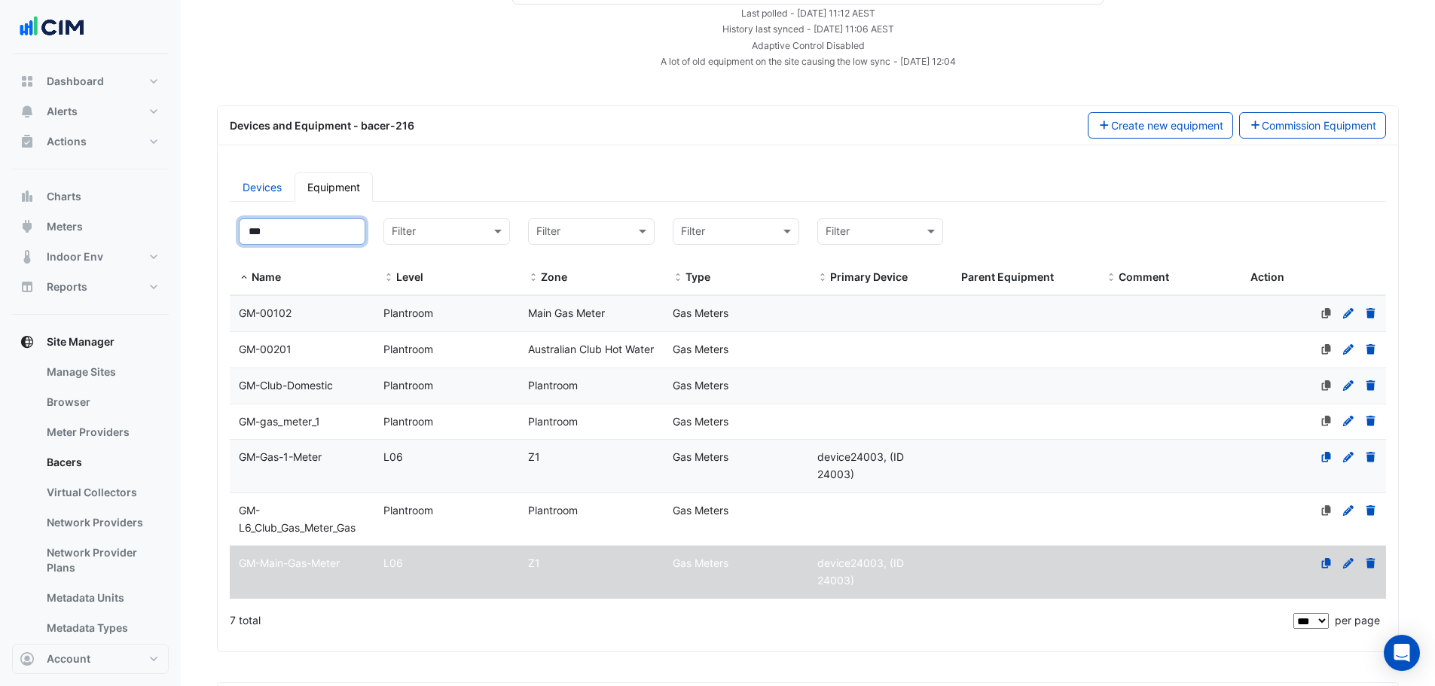
scroll to position [211, 0]
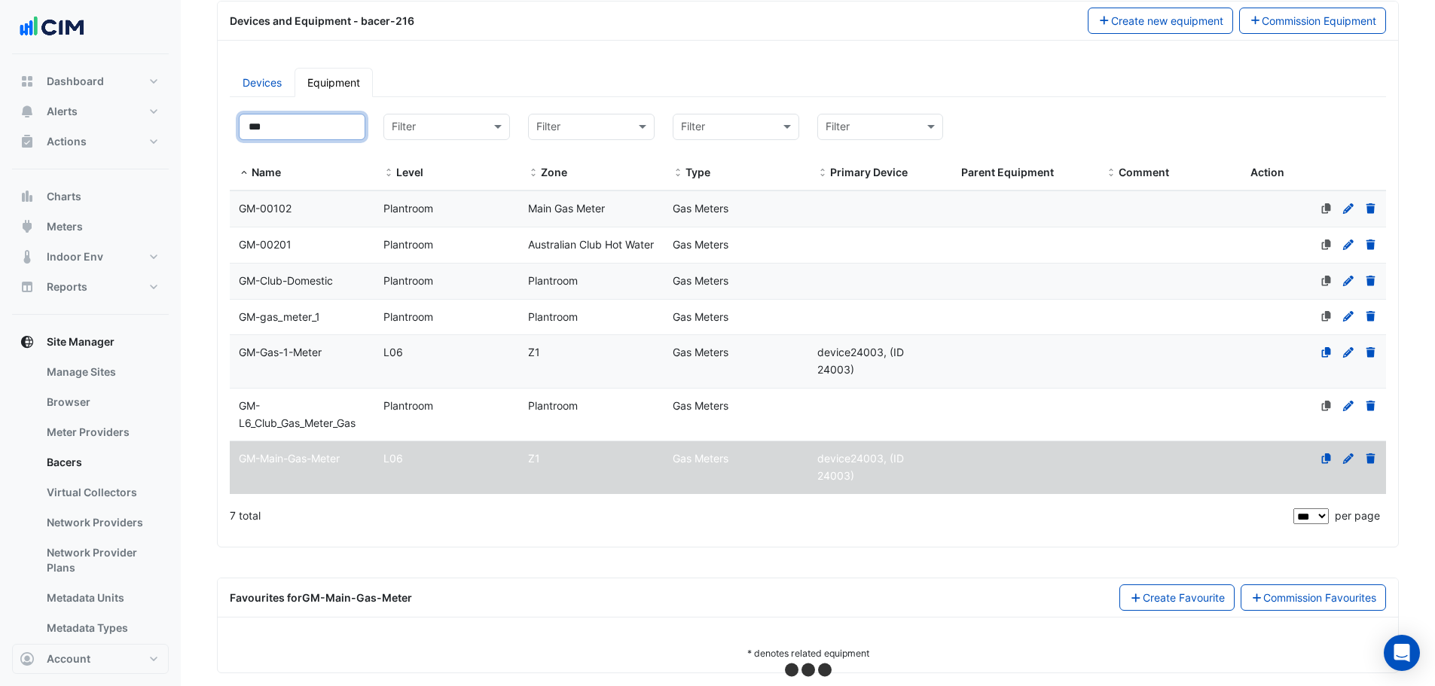
select select "***"
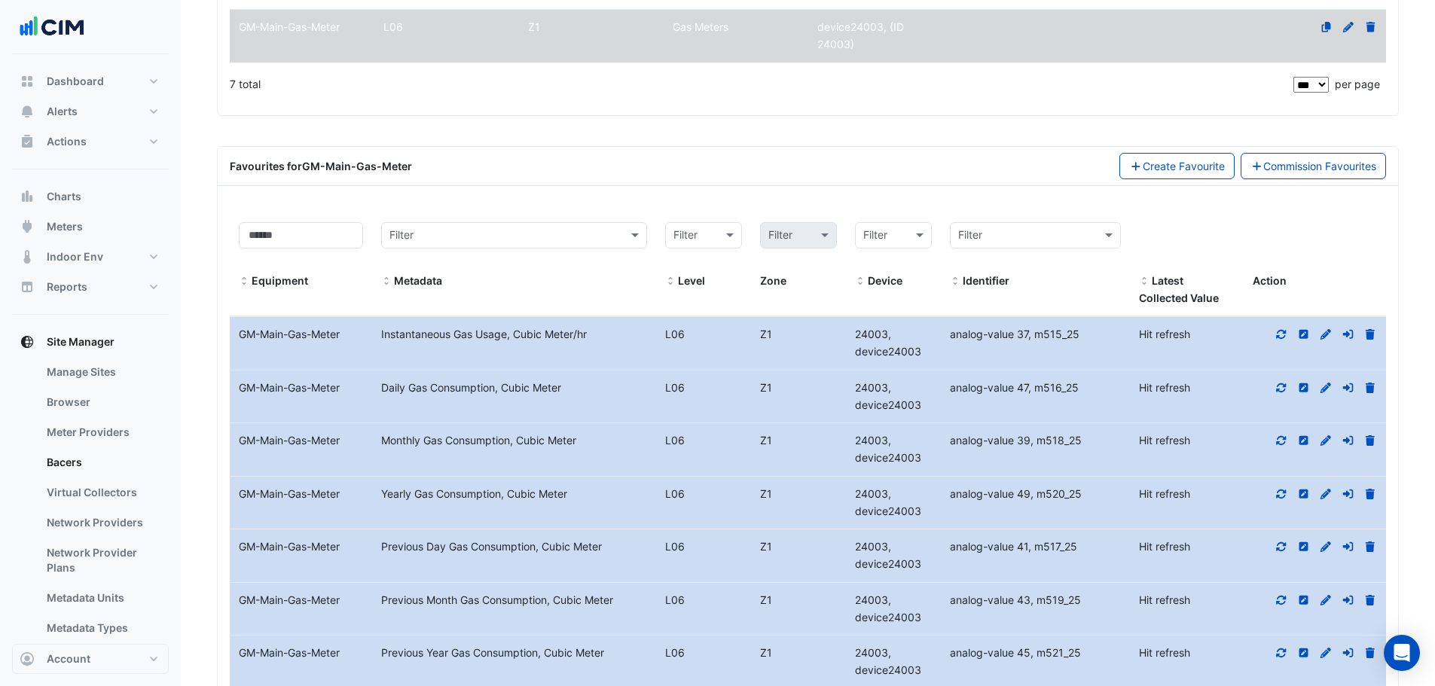
scroll to position [798, 0]
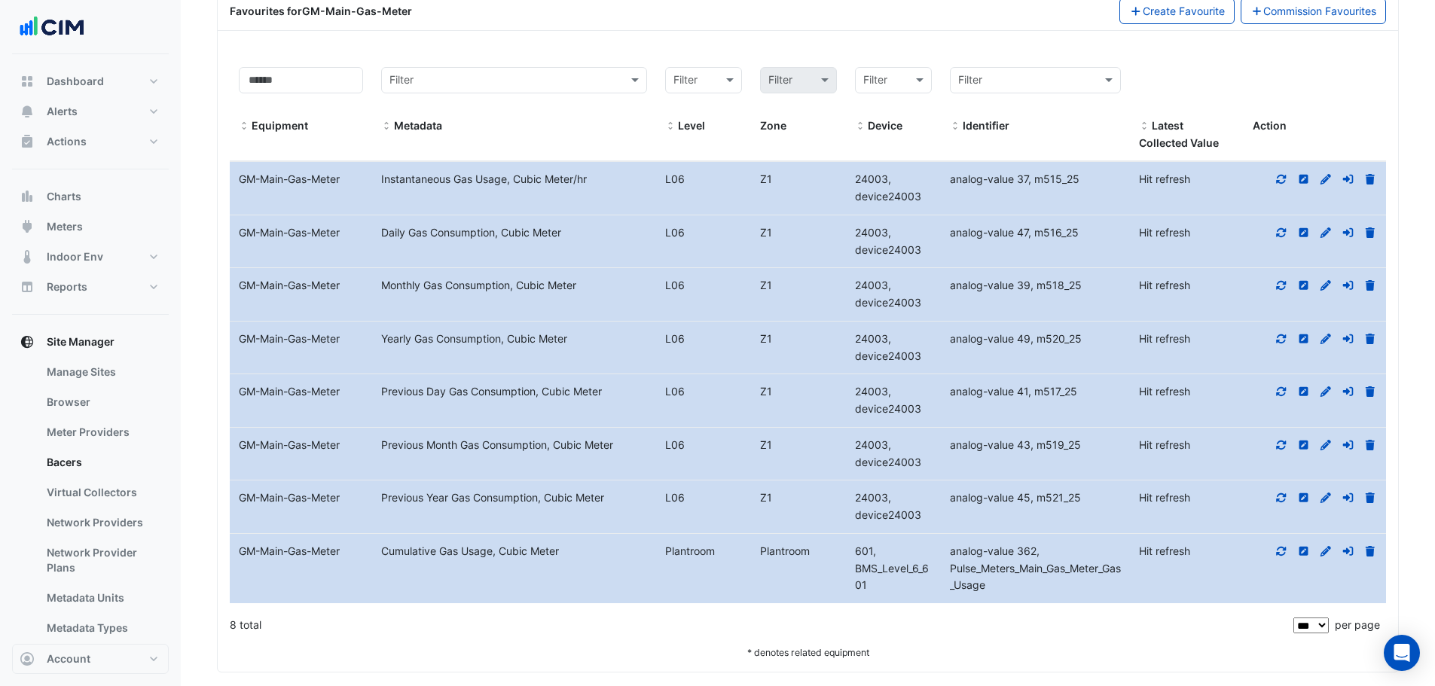
type input "***"
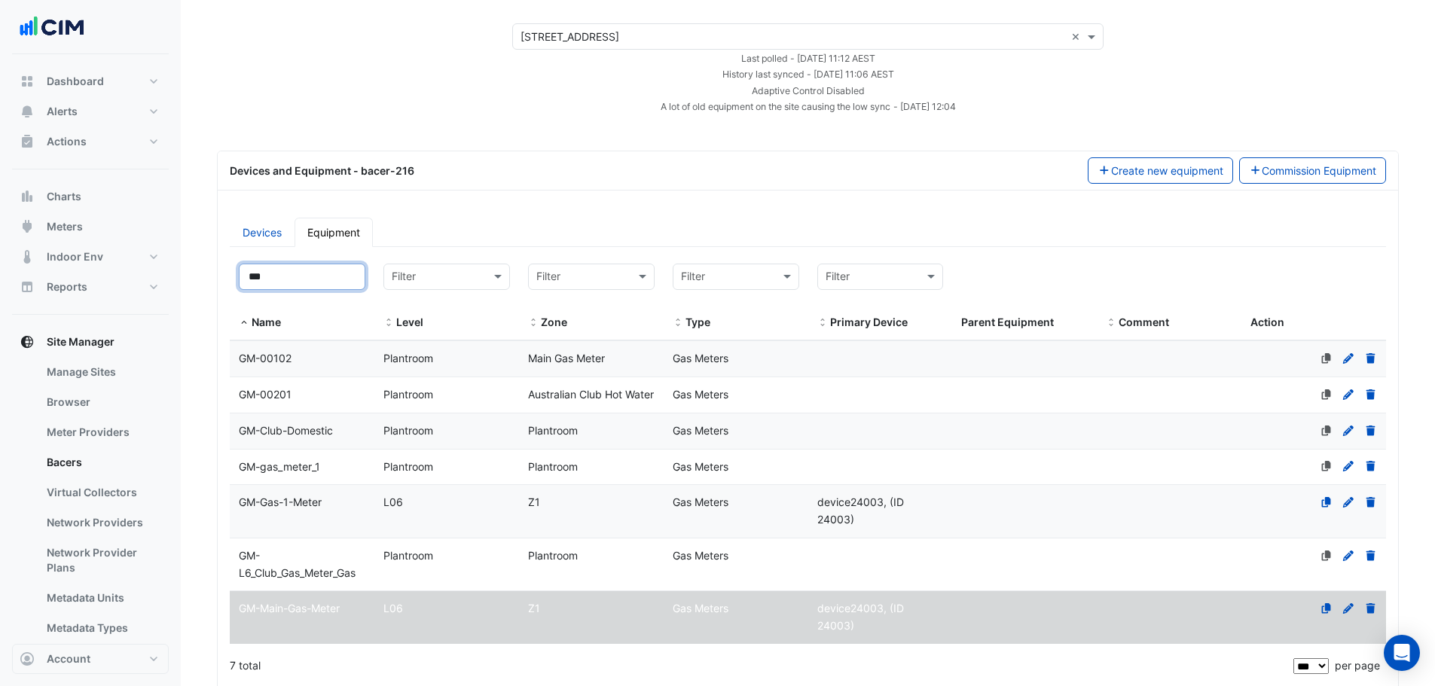
scroll to position [0, 0]
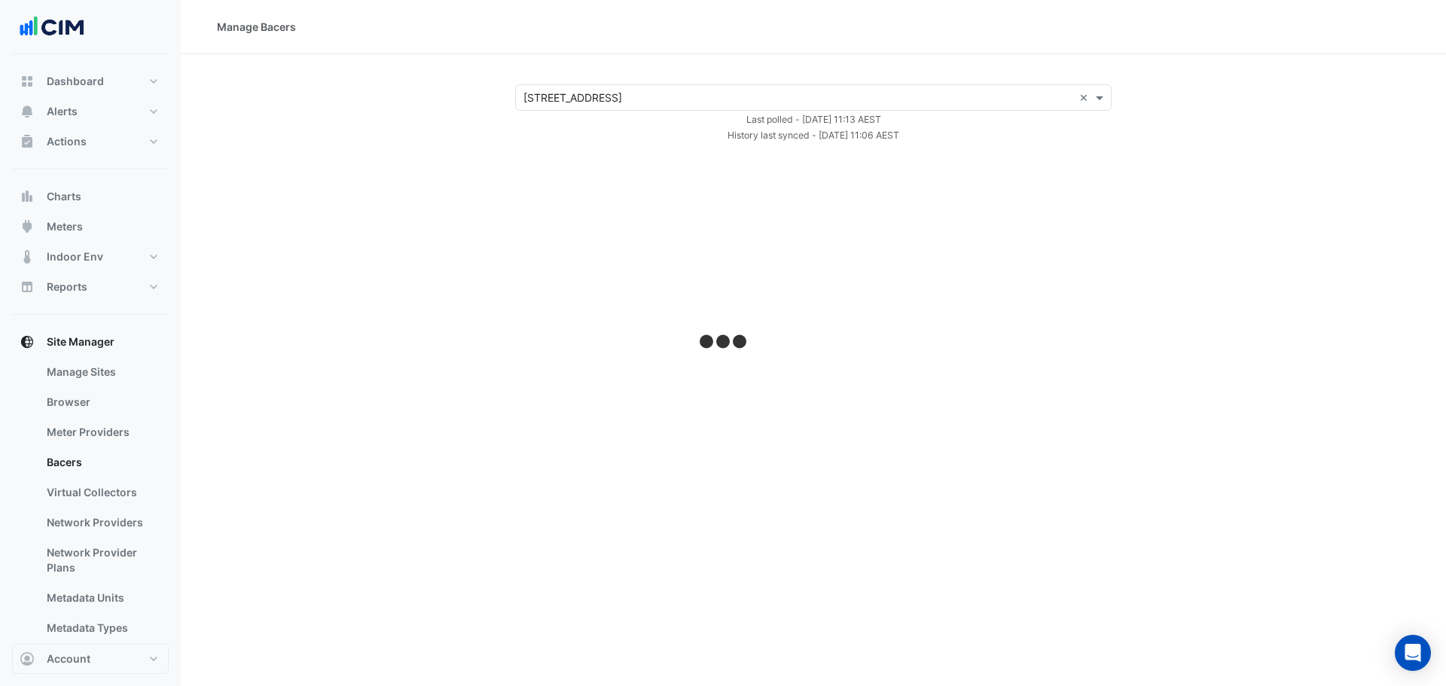
select select "***"
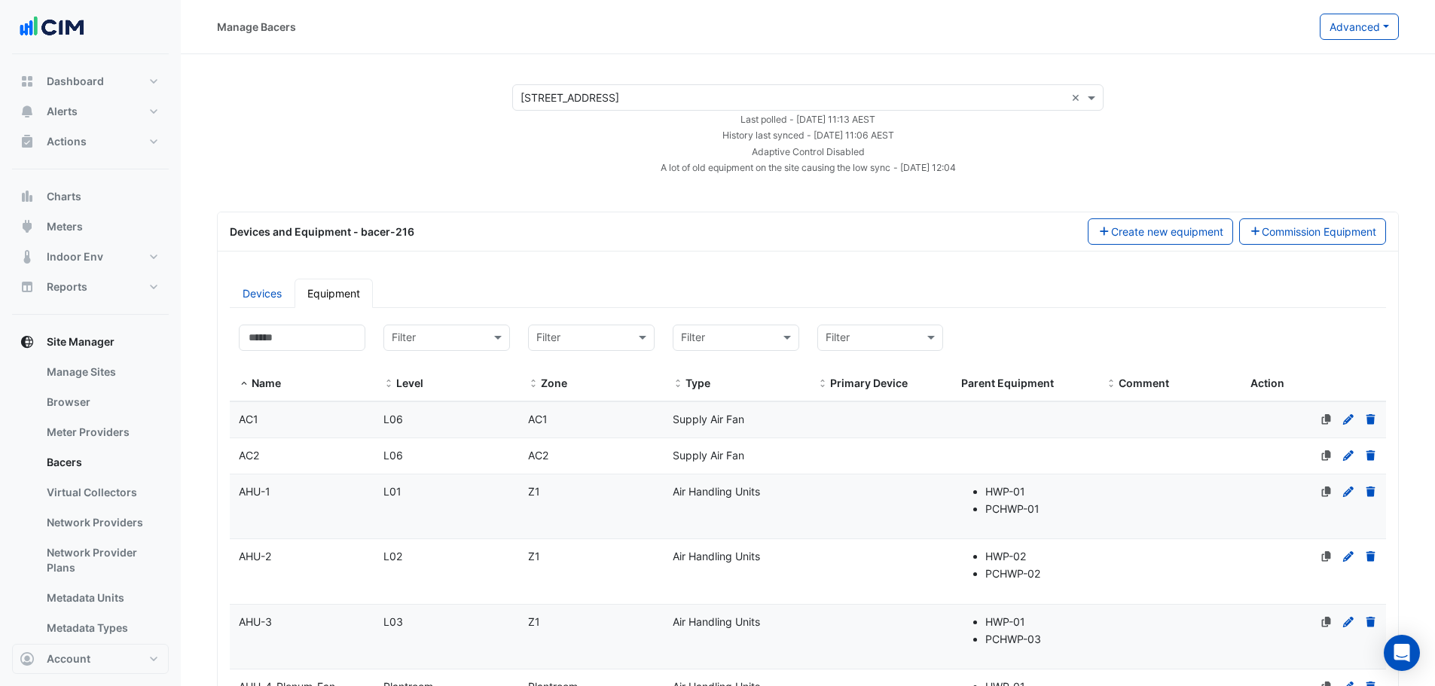
click at [280, 296] on link "Devices" at bounding box center [262, 293] width 65 height 29
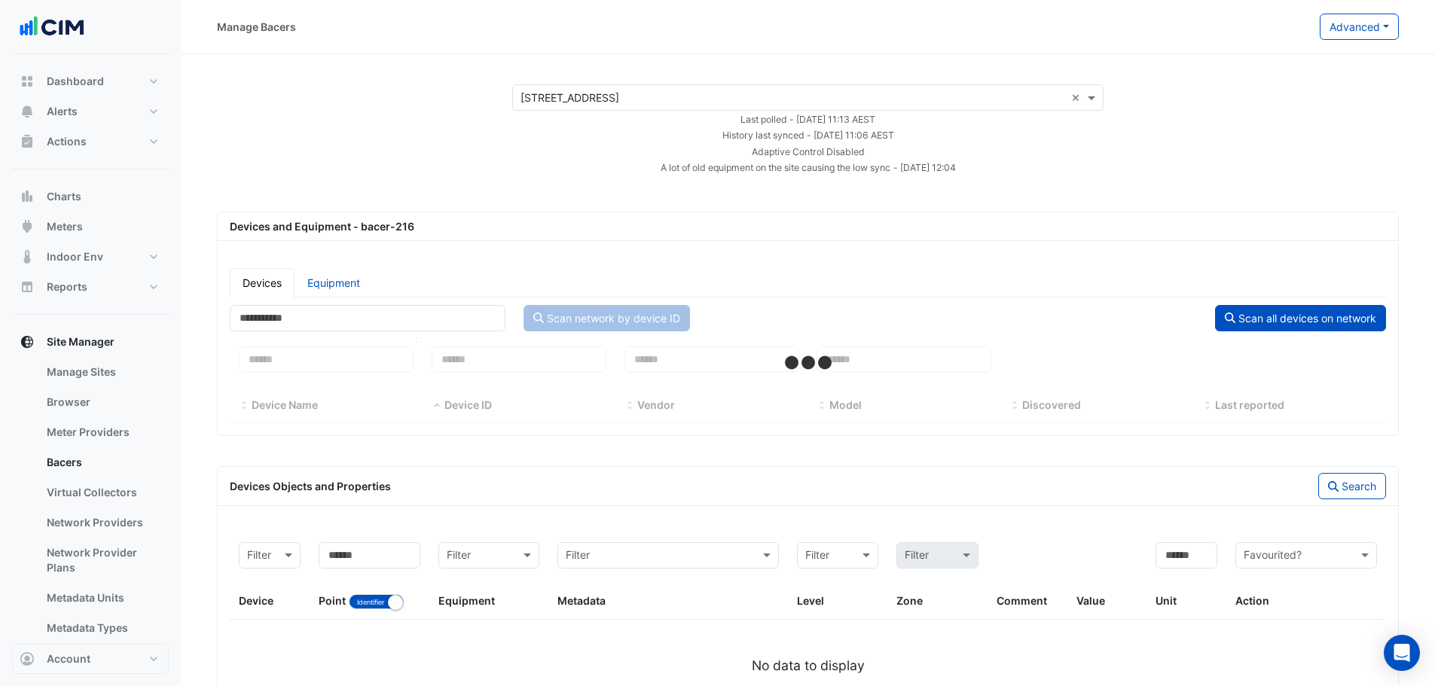
select select "***"
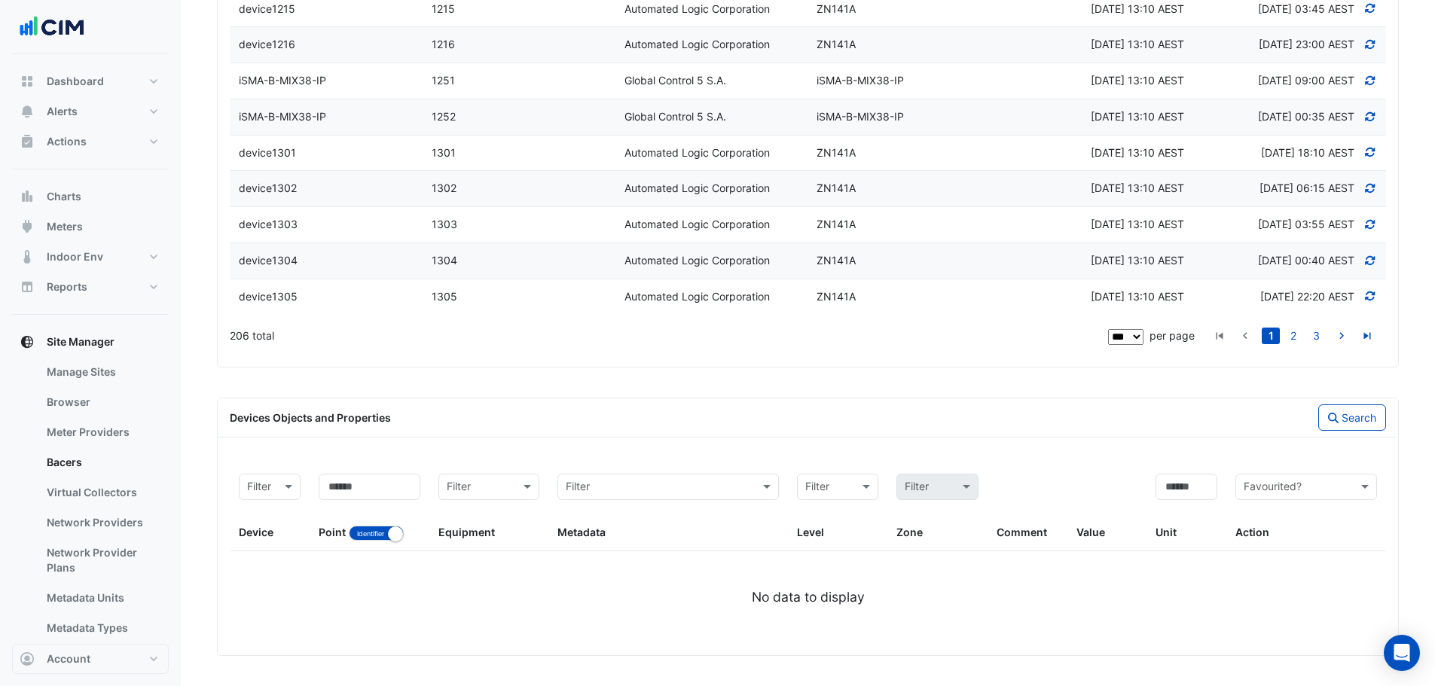
scroll to position [3929, 0]
click at [372, 530] on button "Identifier Name" at bounding box center [376, 533] width 55 height 15
click at [350, 505] on div "Point Identifier Name" at bounding box center [370, 508] width 102 height 68
click at [365, 484] on input at bounding box center [370, 487] width 102 height 26
paste input "***"
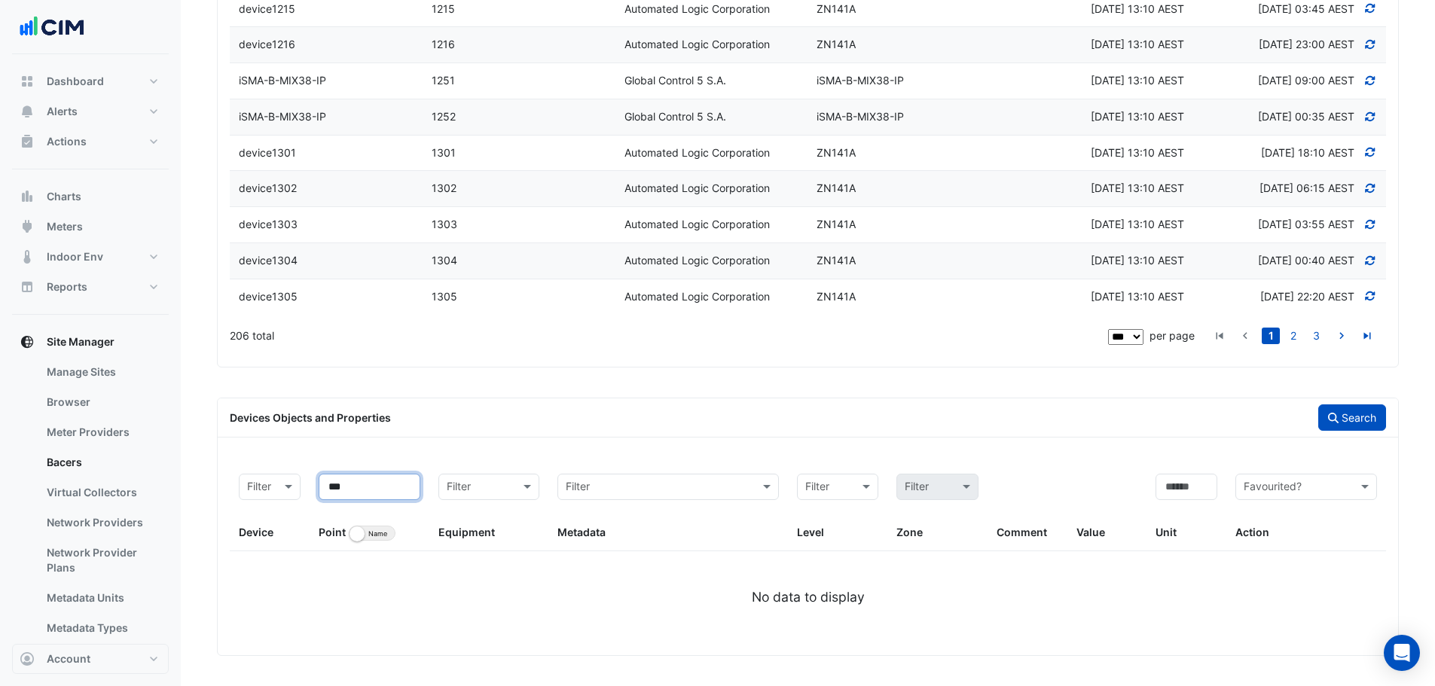
type input "***"
click at [1346, 427] on button "Search" at bounding box center [1352, 418] width 68 height 26
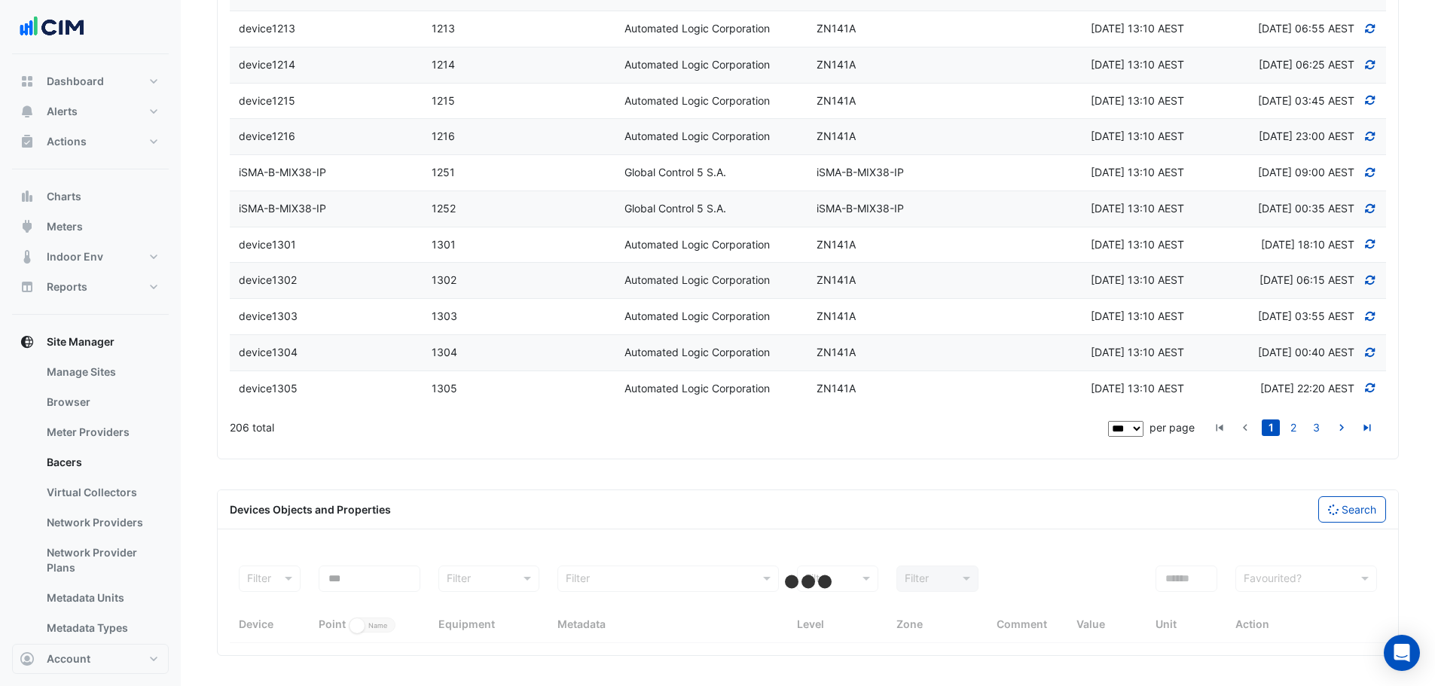
select select "***"
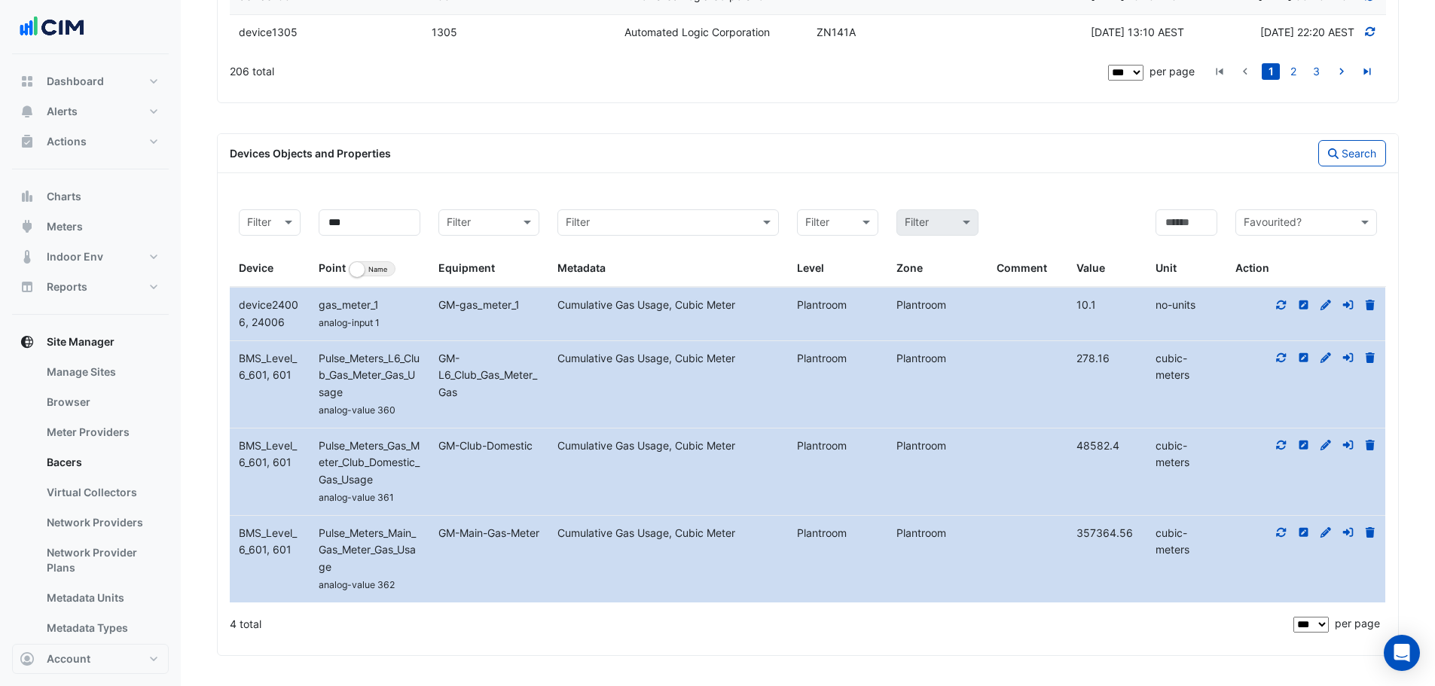
scroll to position [4193, 0]
drag, startPoint x: 1202, startPoint y: 459, endPoint x: 1157, endPoint y: 450, distance: 46.1
click at [1157, 450] on div "cubic-meters" at bounding box center [1187, 455] width 80 height 35
copy div "cubic-meters"
drag, startPoint x: 372, startPoint y: 221, endPoint x: 330, endPoint y: 220, distance: 42.2
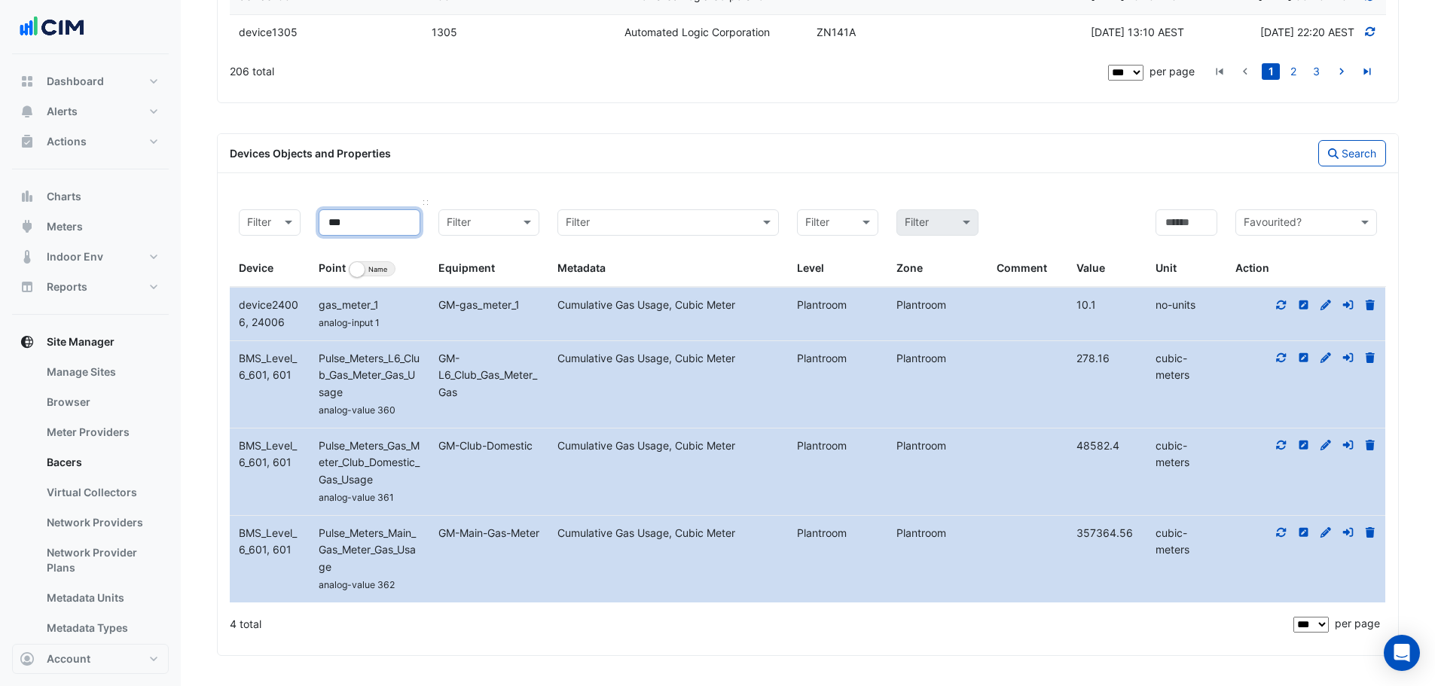
click at [326, 223] on input "***" at bounding box center [370, 222] width 102 height 26
click at [1181, 218] on input at bounding box center [1187, 222] width 62 height 26
paste input "**********"
type input "**********"
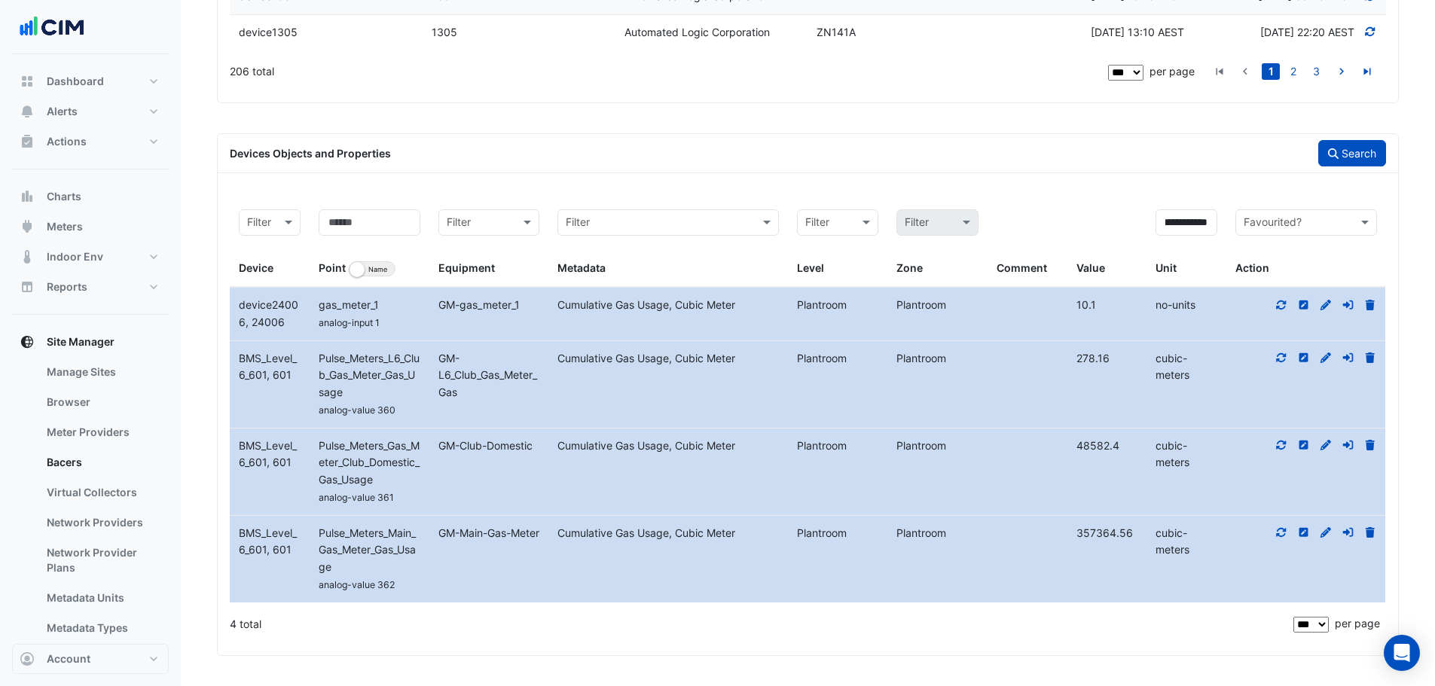
click at [1352, 154] on button "Search" at bounding box center [1352, 153] width 68 height 26
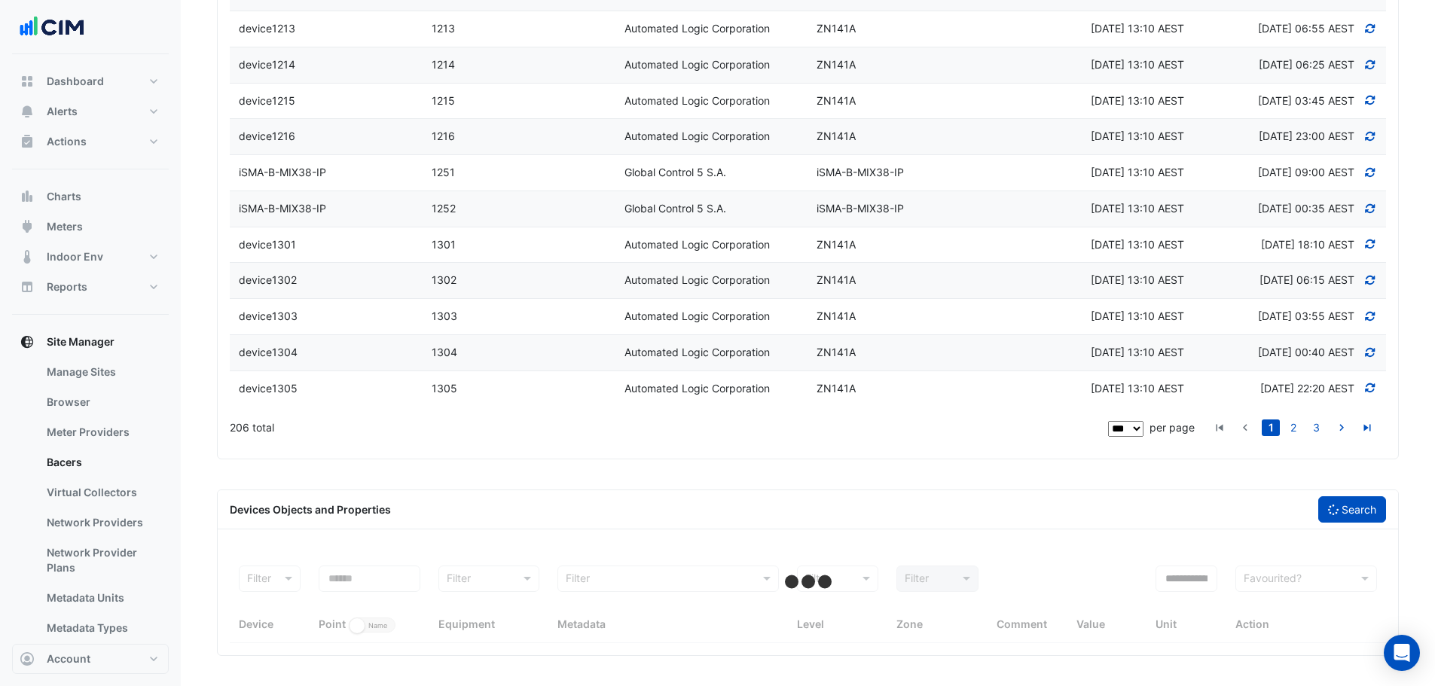
scroll to position [3837, 0]
select select "***"
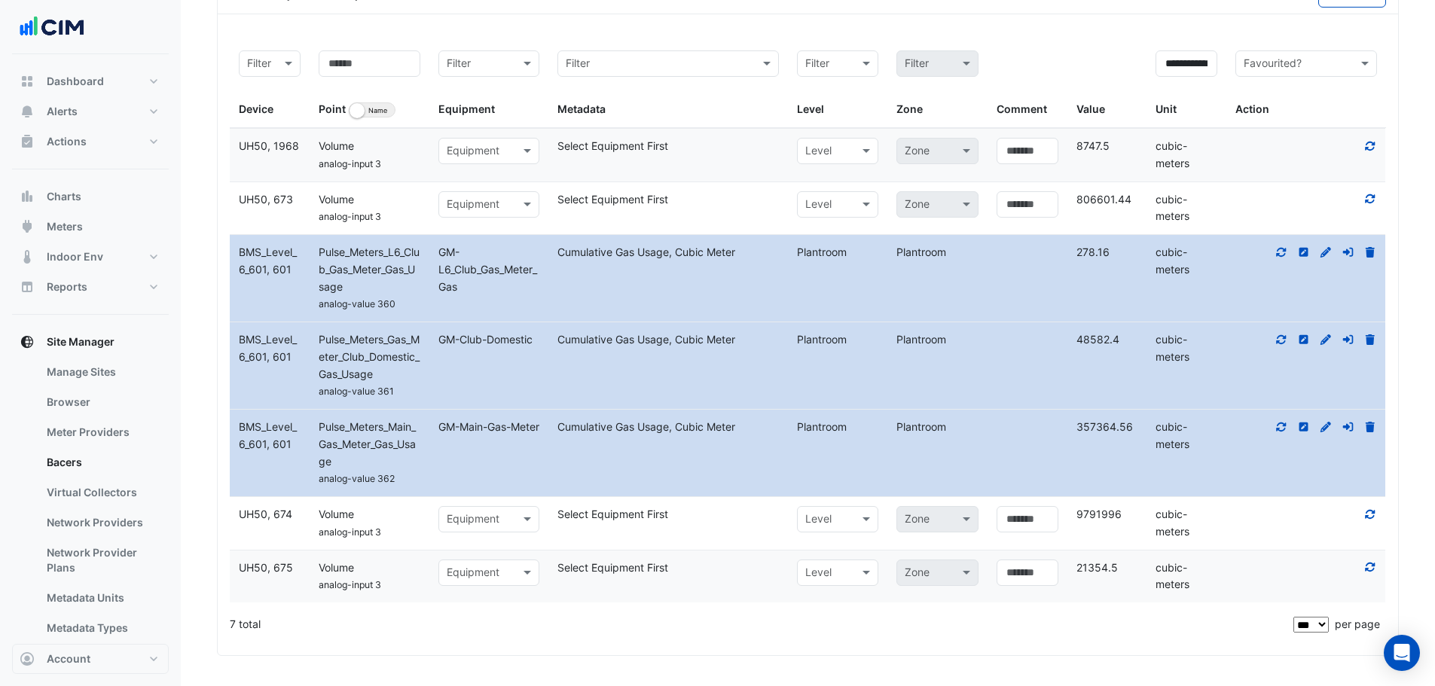
scroll to position [4353, 0]
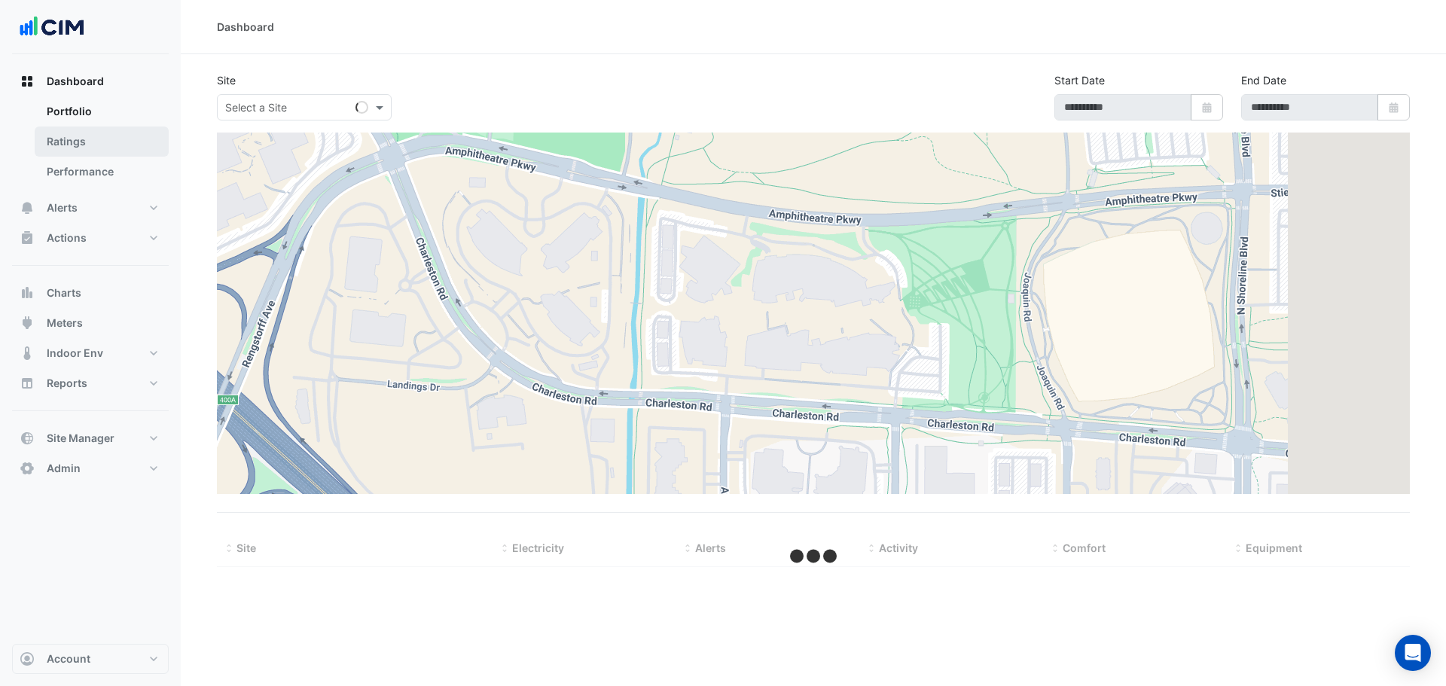
click at [74, 142] on link "Ratings" at bounding box center [102, 142] width 134 height 30
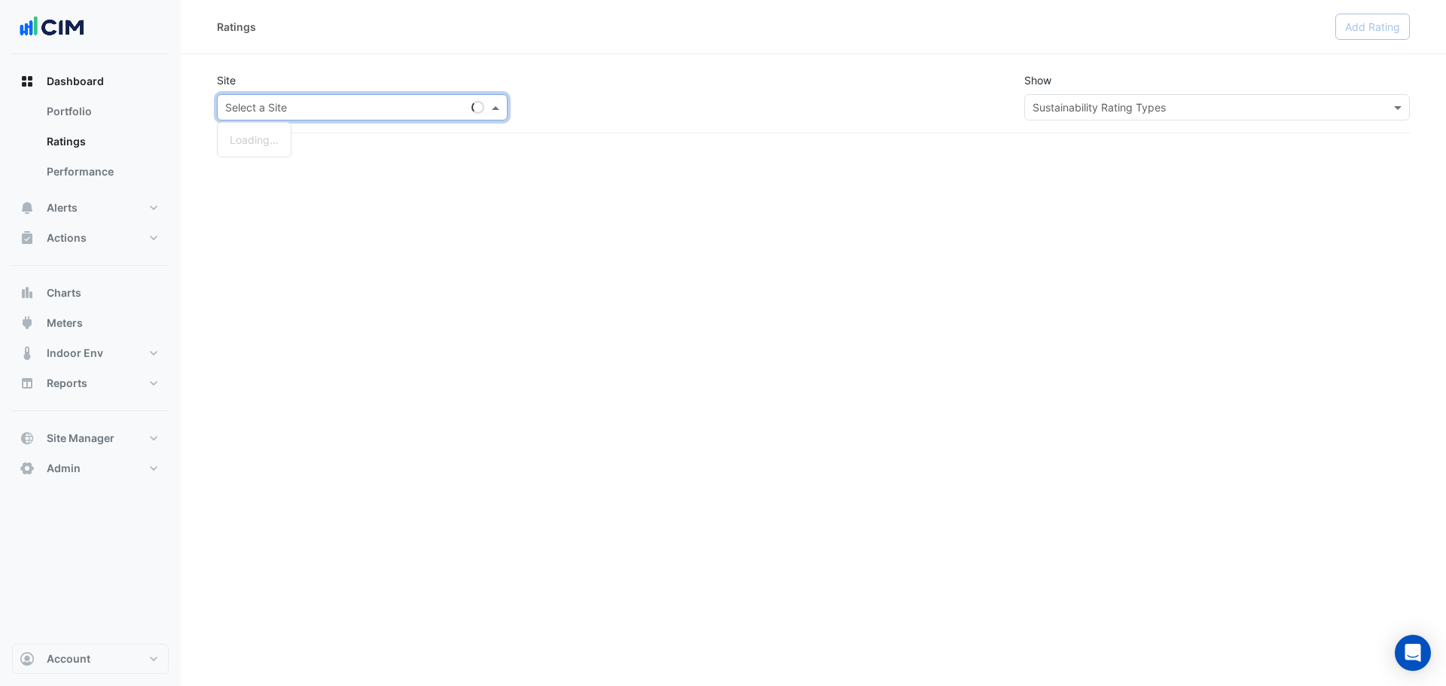
click at [305, 102] on input "text" at bounding box center [347, 108] width 244 height 16
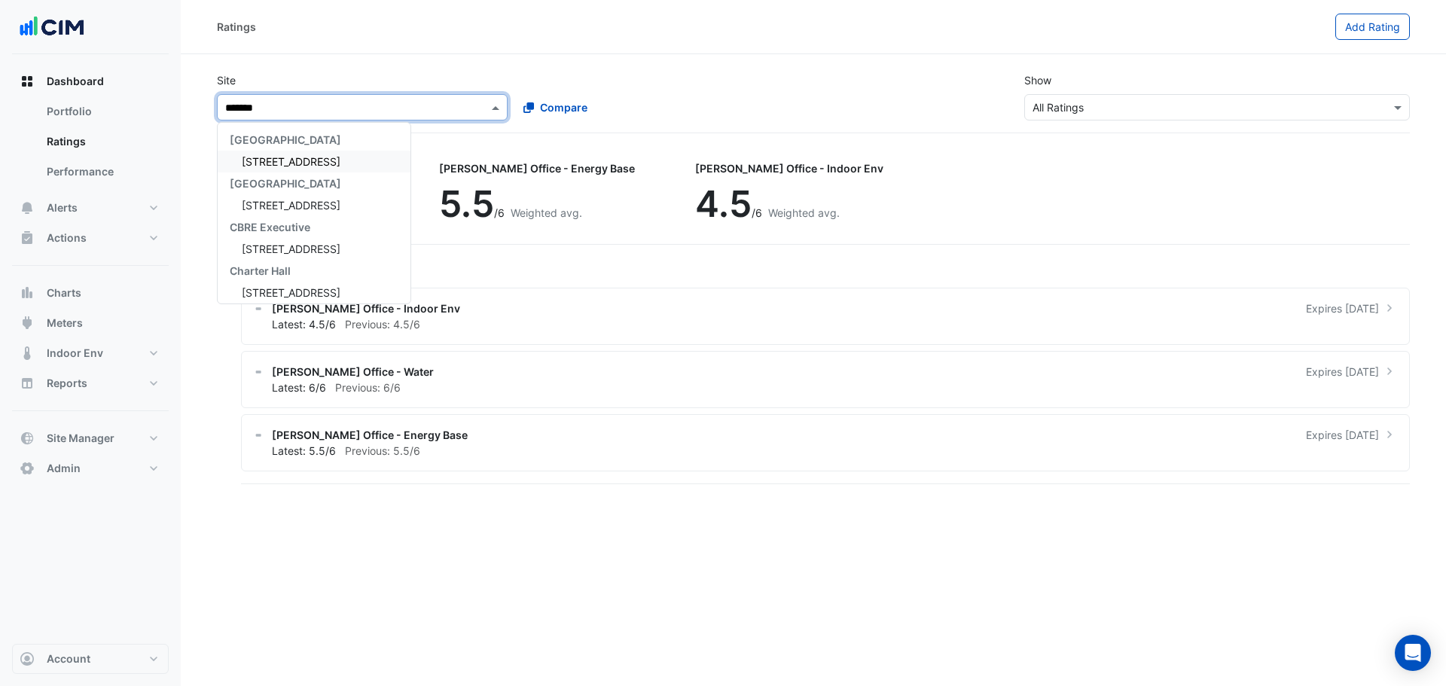
type input "********"
click at [282, 161] on span "[STREET_ADDRESS]" at bounding box center [291, 161] width 99 height 13
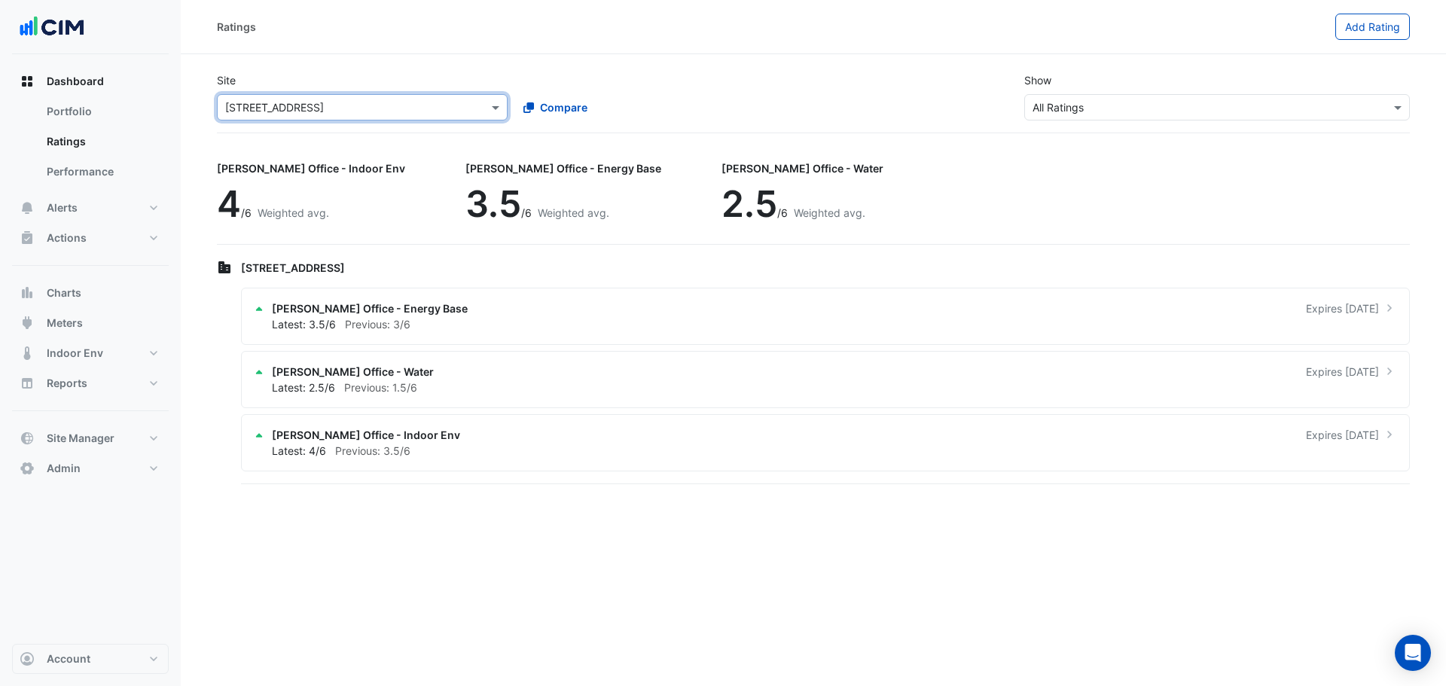
click at [209, 374] on section "Site Select a Site × [STREET_ADDRESS] Compare Show Sustainability Rating Types …" at bounding box center [814, 270] width 1266 height 433
click at [313, 374] on span "[PERSON_NAME] Office - Water" at bounding box center [353, 372] width 162 height 16
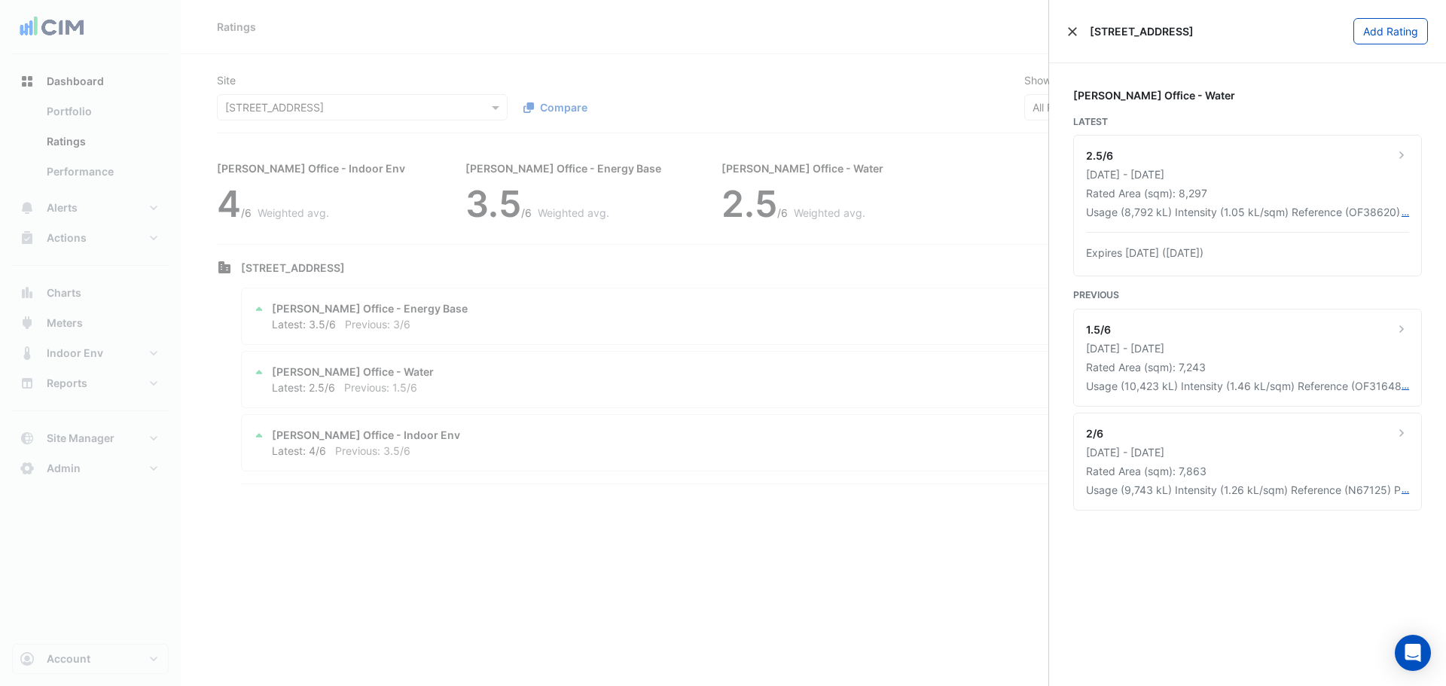
click at [1077, 33] on button "Close" at bounding box center [1072, 31] width 11 height 11
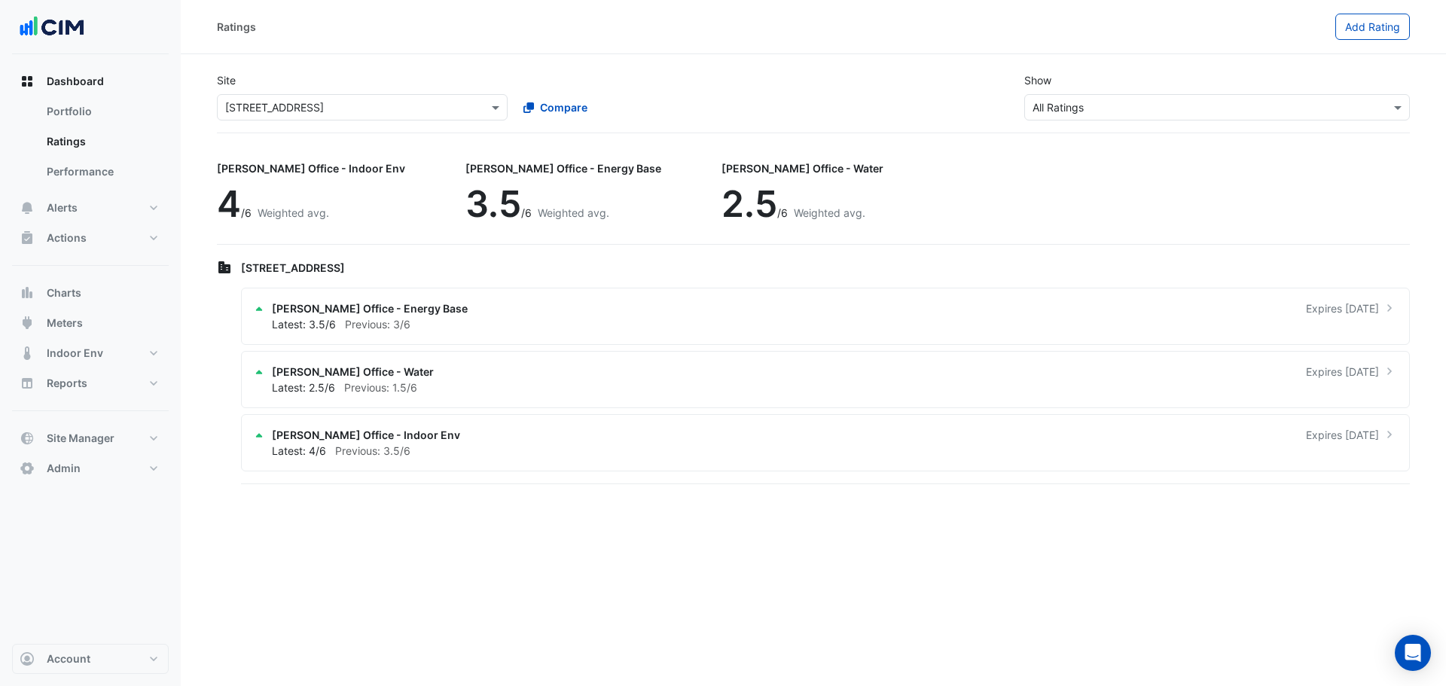
click at [218, 376] on div at bounding box center [223, 386] width 12 height 197
click at [103, 81] on button "Dashboard" at bounding box center [90, 81] width 157 height 30
click at [505, 13] on div "Ratings Add Rating" at bounding box center [814, 27] width 1266 height 54
drag, startPoint x: 96, startPoint y: 107, endPoint x: 103, endPoint y: 108, distance: 7.6
click at [96, 108] on link "Portfolio" at bounding box center [102, 111] width 134 height 30
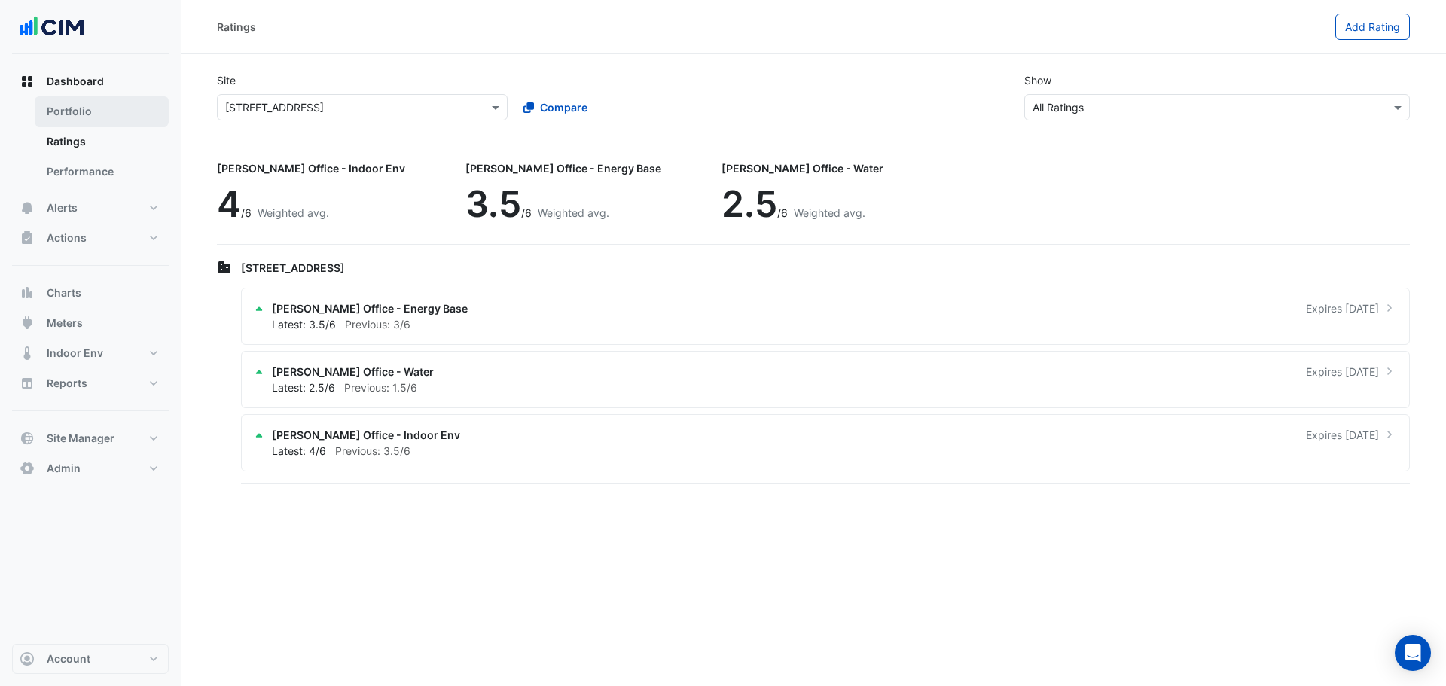
select select "***"
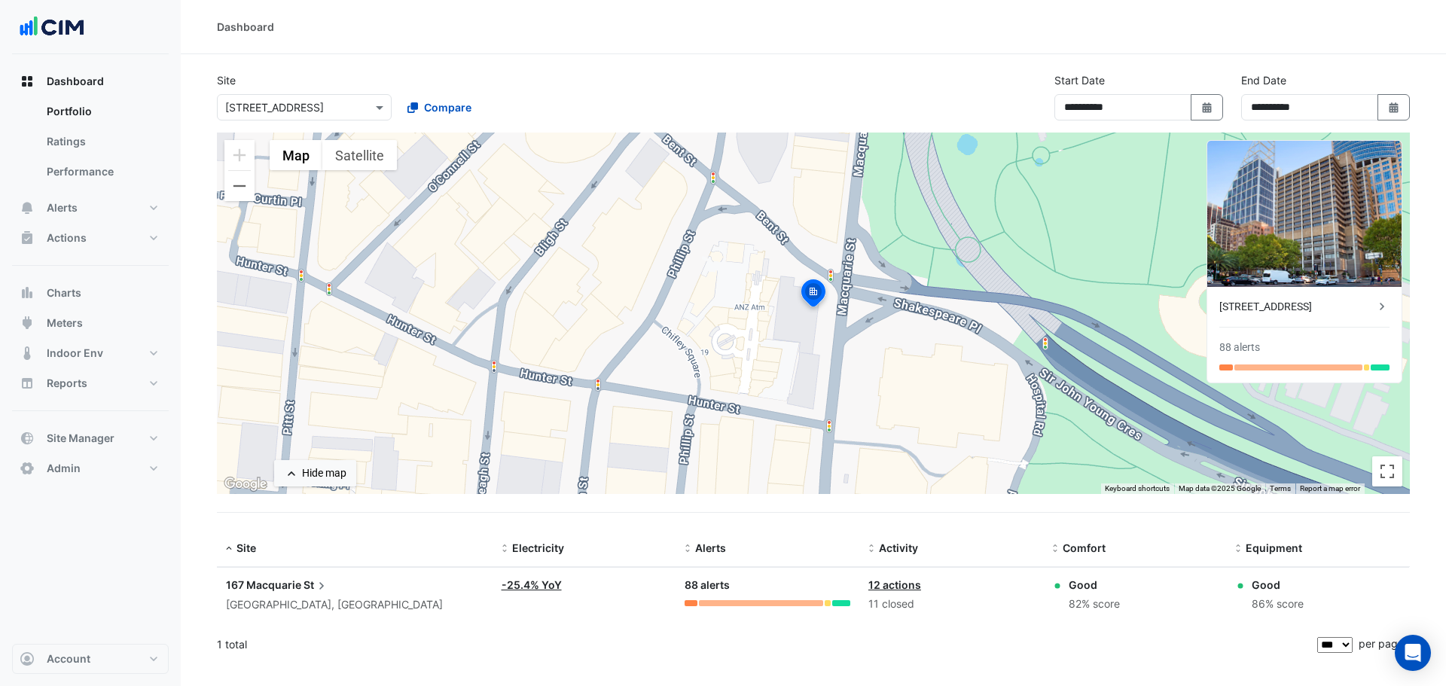
click at [309, 106] on input "text" at bounding box center [289, 108] width 128 height 16
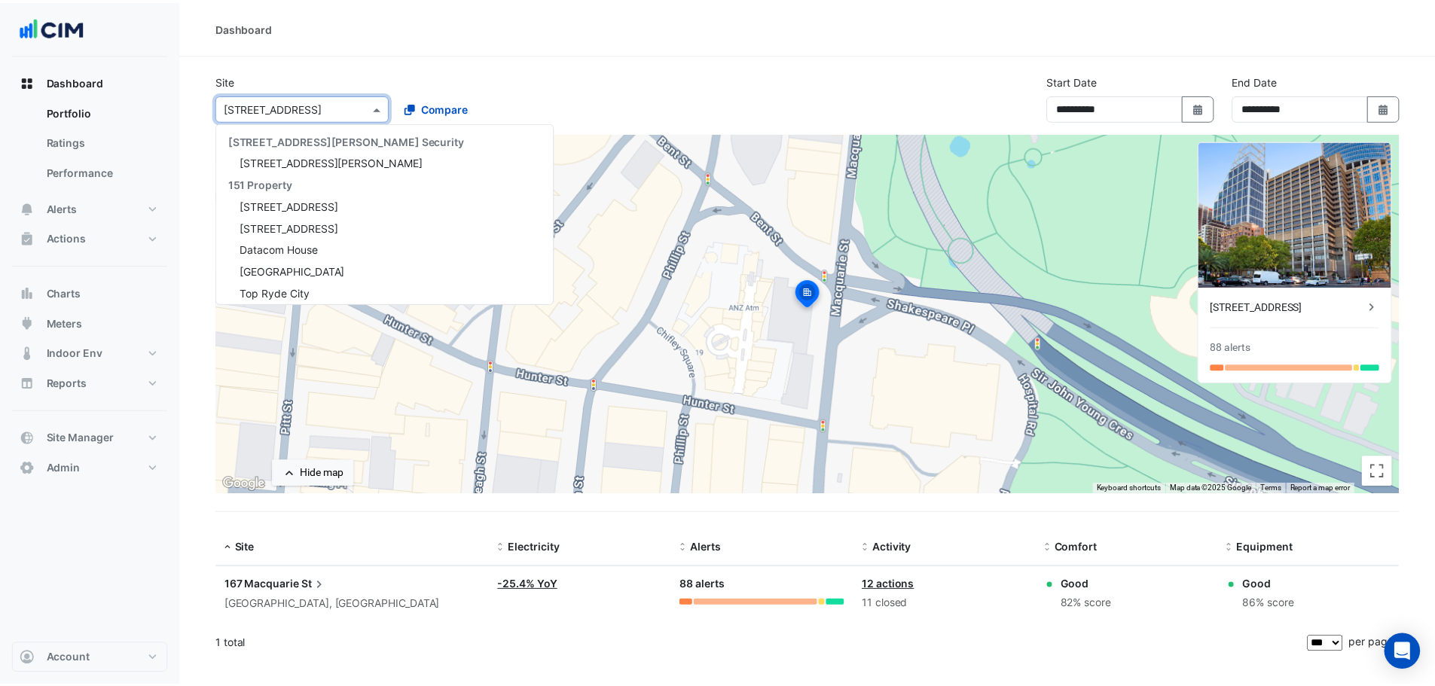
scroll to position [3283, 0]
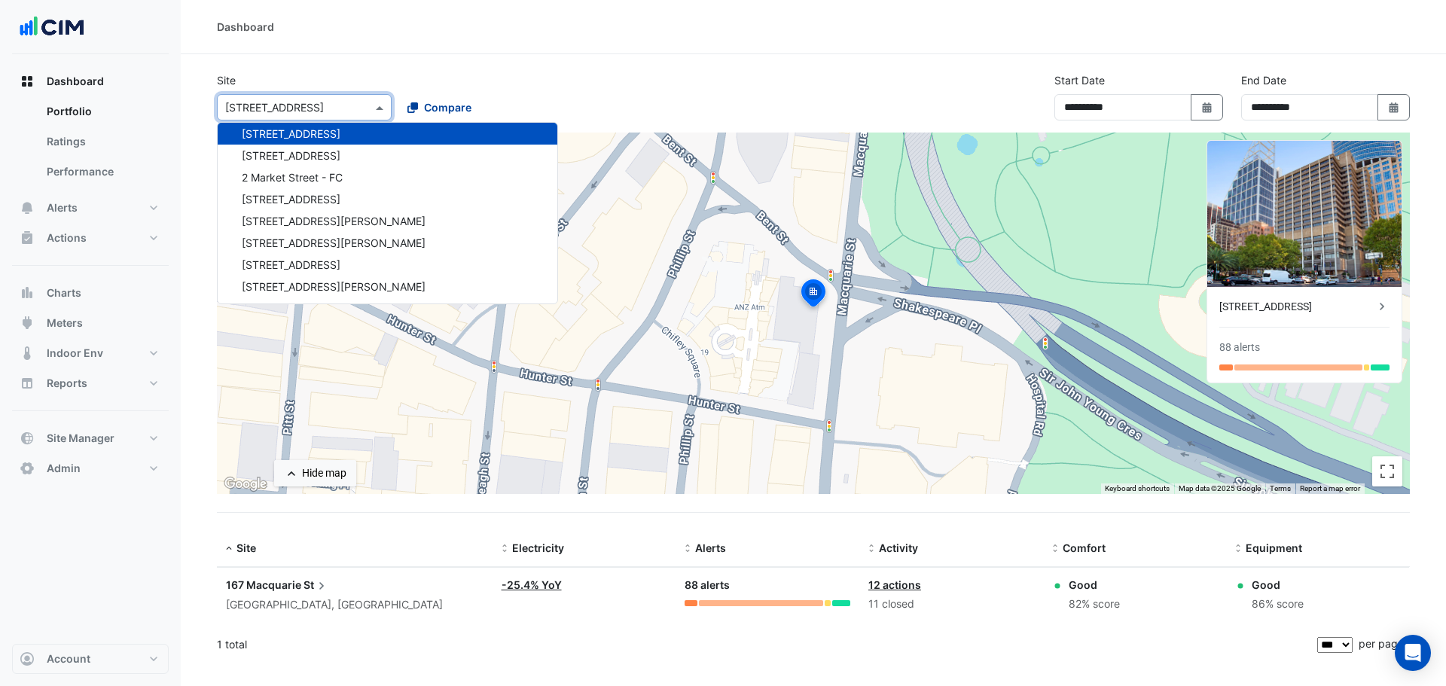
click at [427, 113] on span "Compare" at bounding box center [447, 107] width 47 height 16
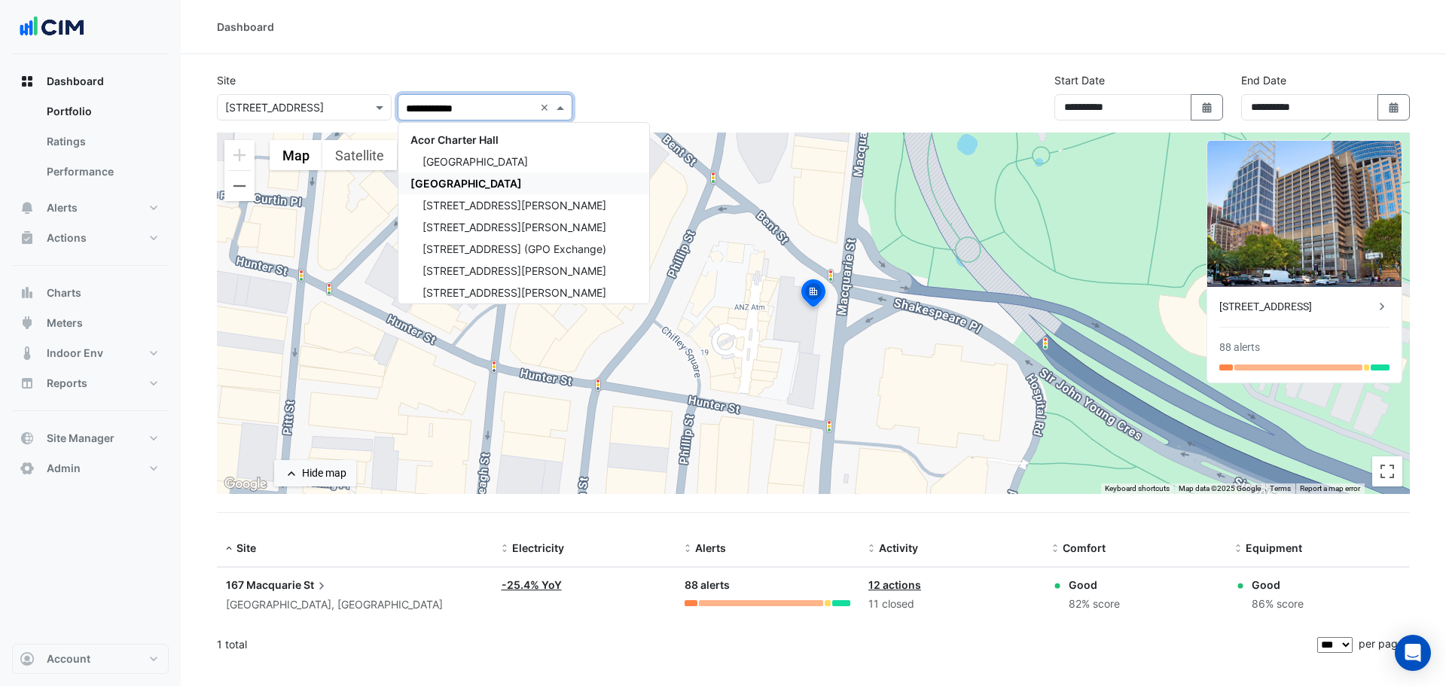
click at [485, 182] on span "[GEOGRAPHIC_DATA]" at bounding box center [466, 183] width 111 height 13
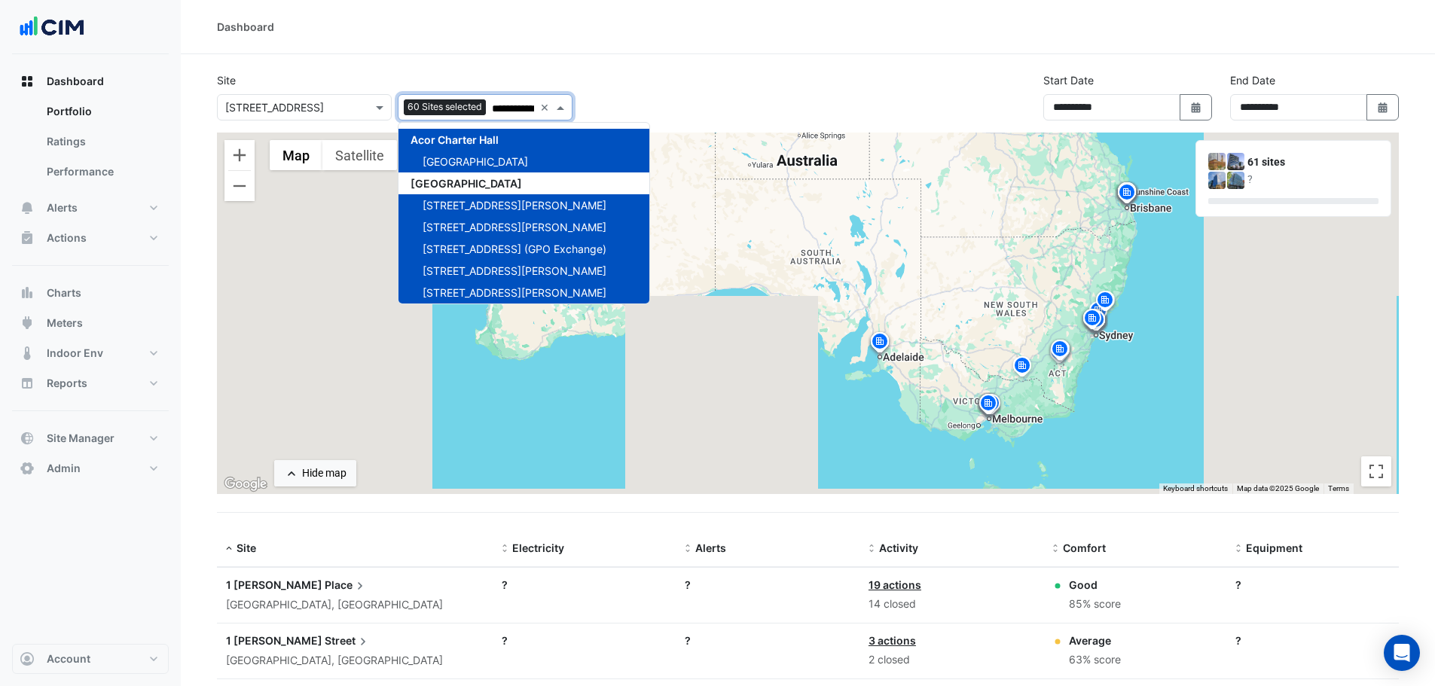
type input "**********"
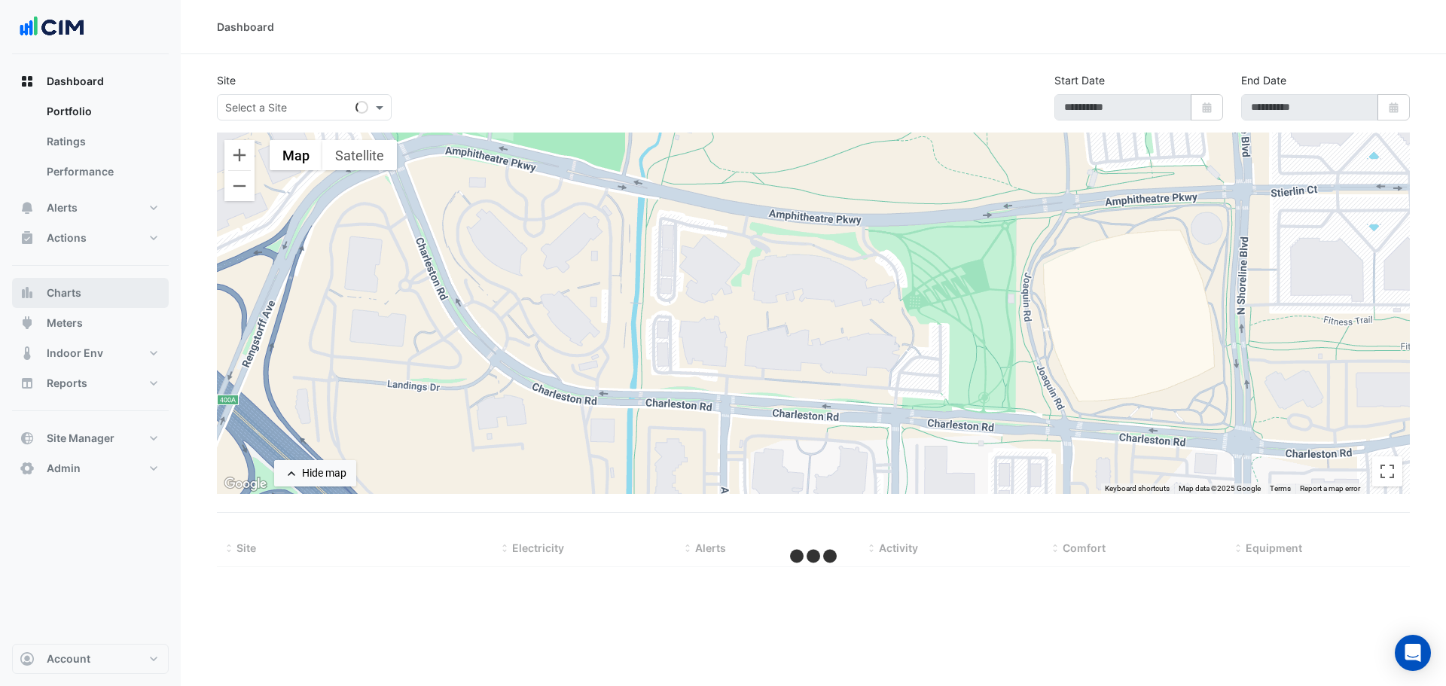
click at [83, 295] on button "Charts" at bounding box center [90, 293] width 157 height 30
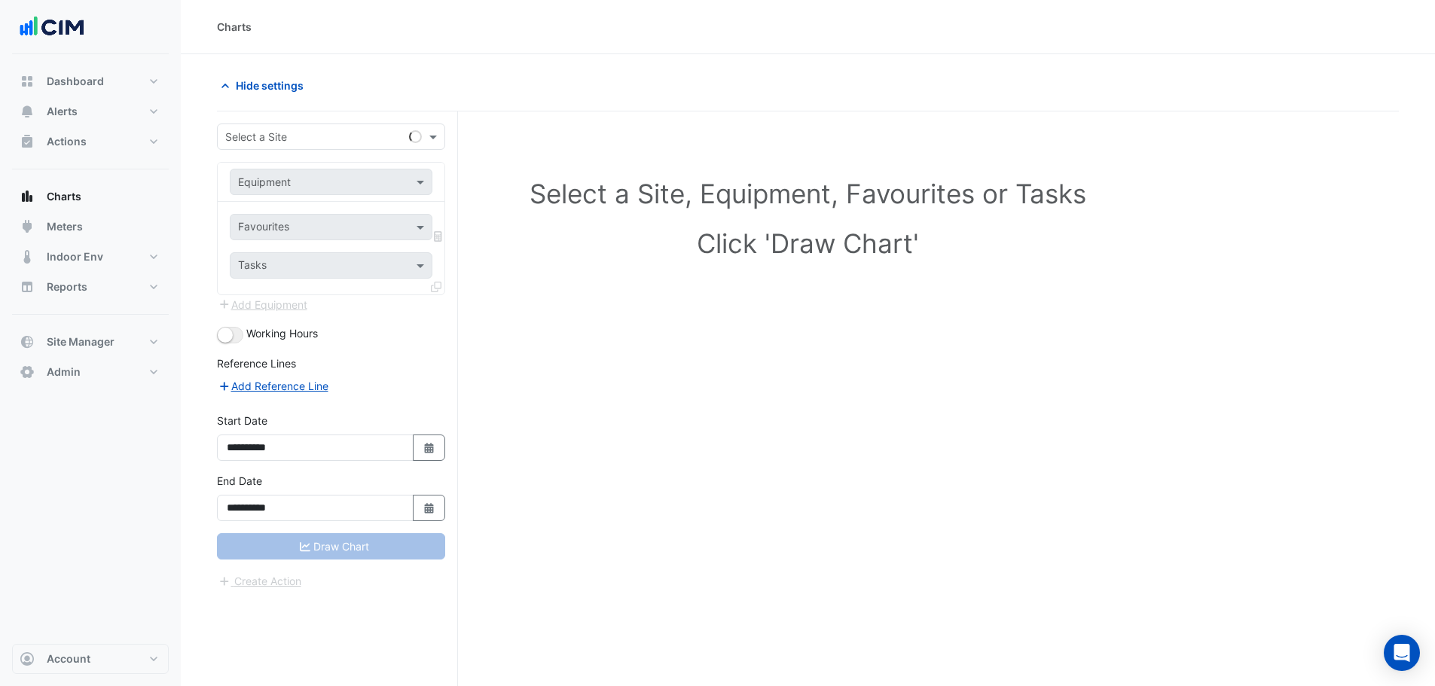
click at [358, 142] on input "text" at bounding box center [316, 138] width 182 height 16
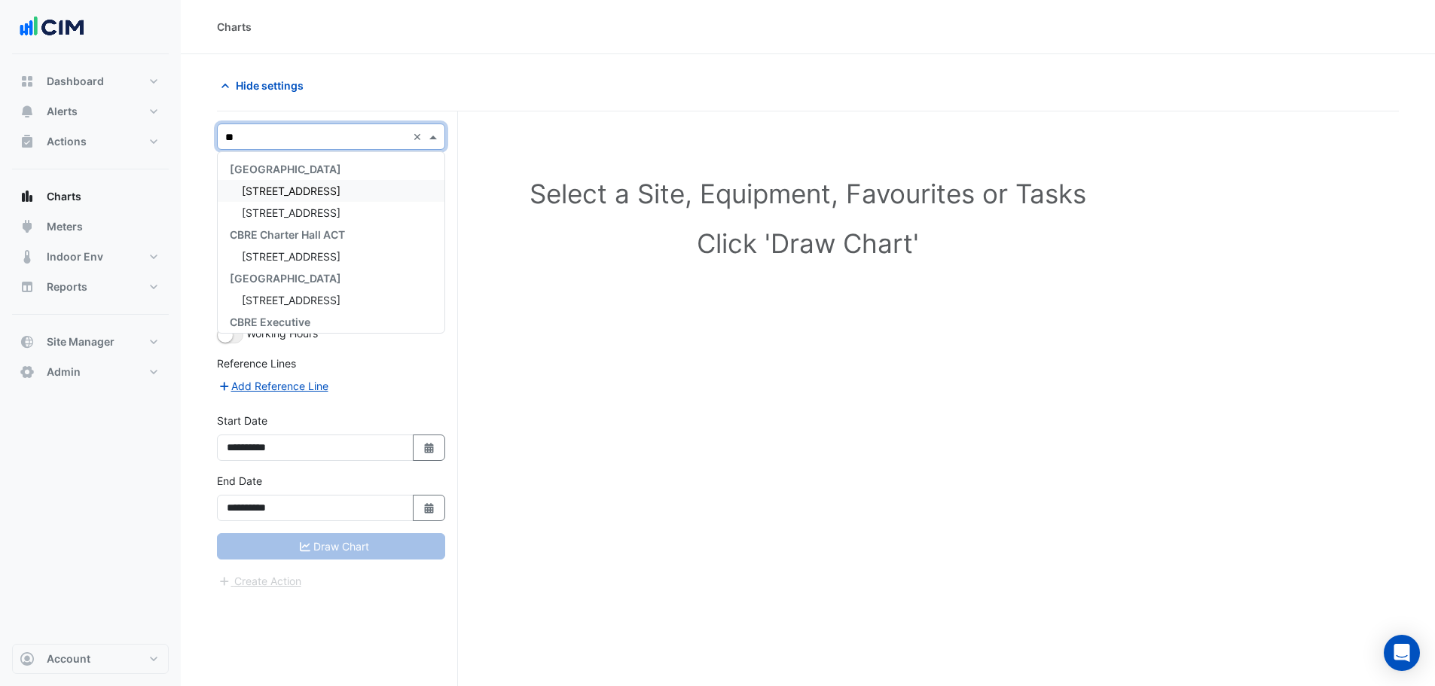
type input "***"
click at [332, 190] on div "[STREET_ADDRESS]" at bounding box center [331, 191] width 227 height 22
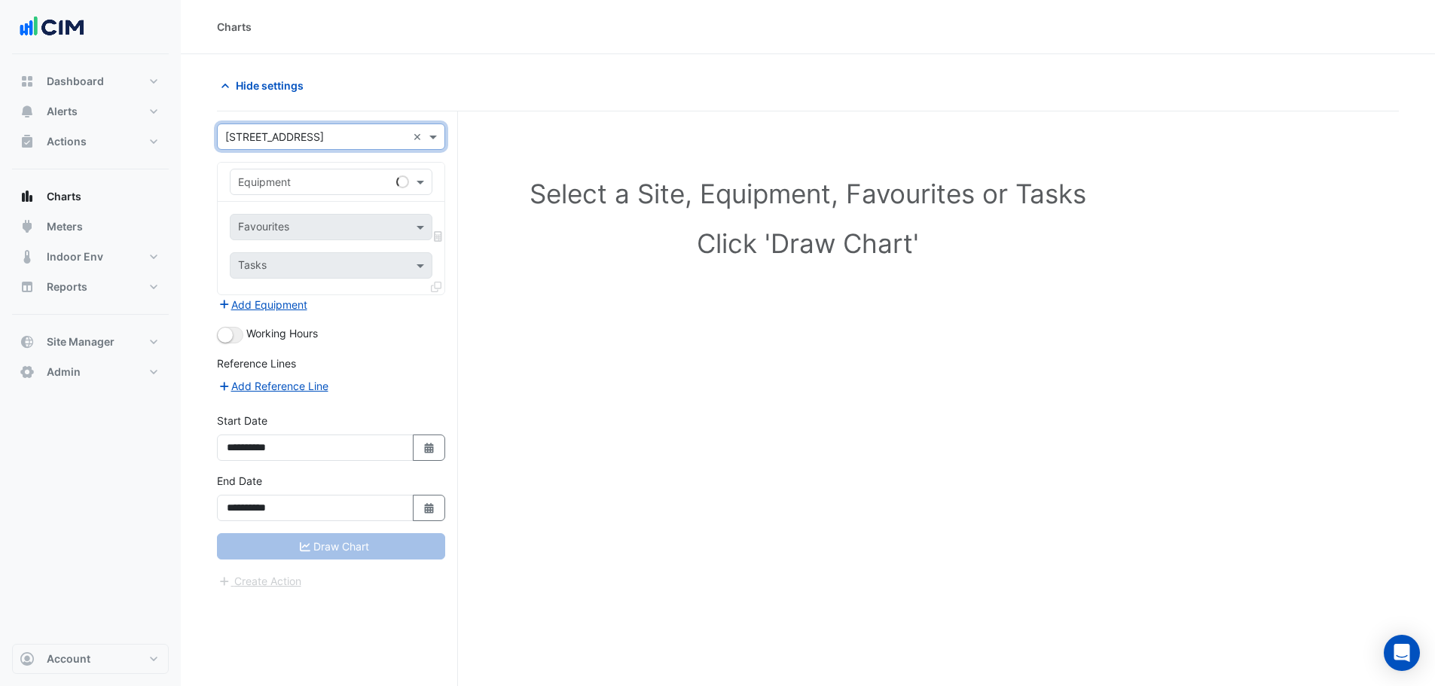
click at [323, 185] on input "text" at bounding box center [316, 183] width 156 height 16
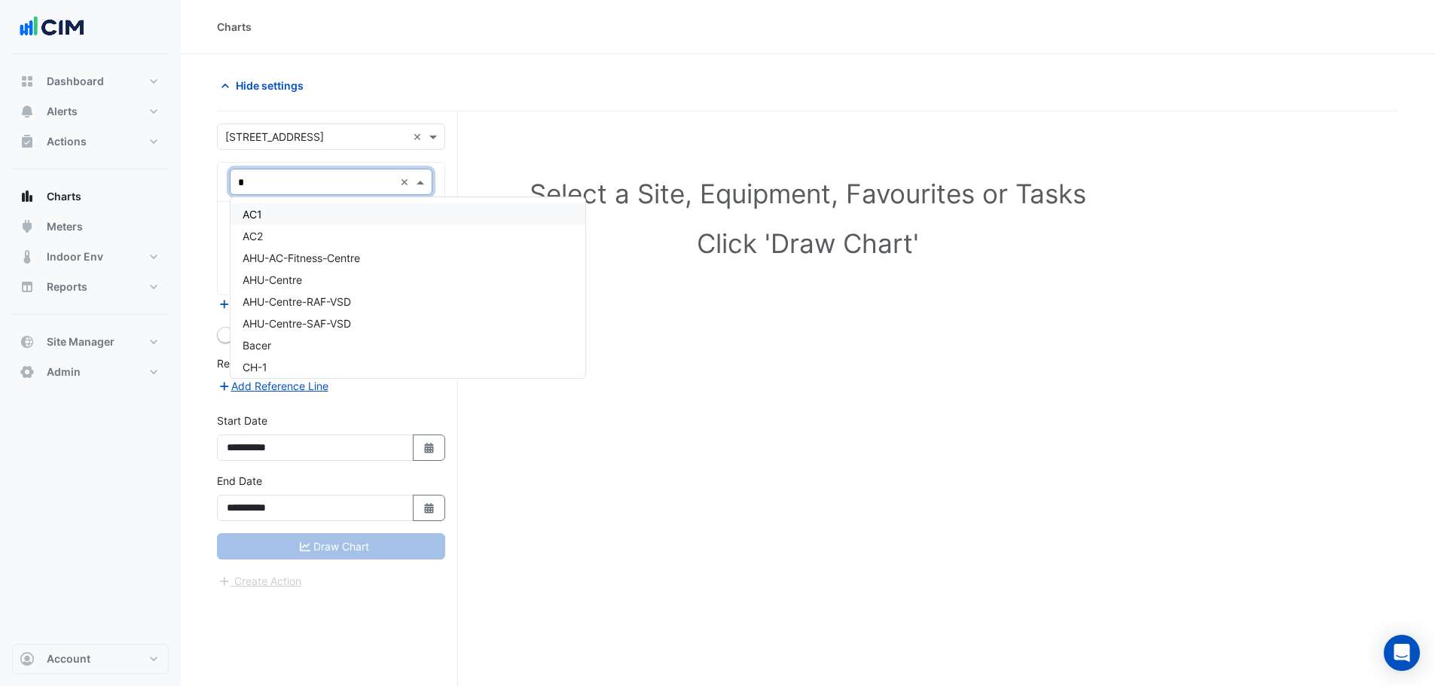
type input "**"
click at [299, 221] on div "CH-1" at bounding box center [379, 214] width 297 height 22
click at [296, 230] on input "text" at bounding box center [314, 229] width 152 height 16
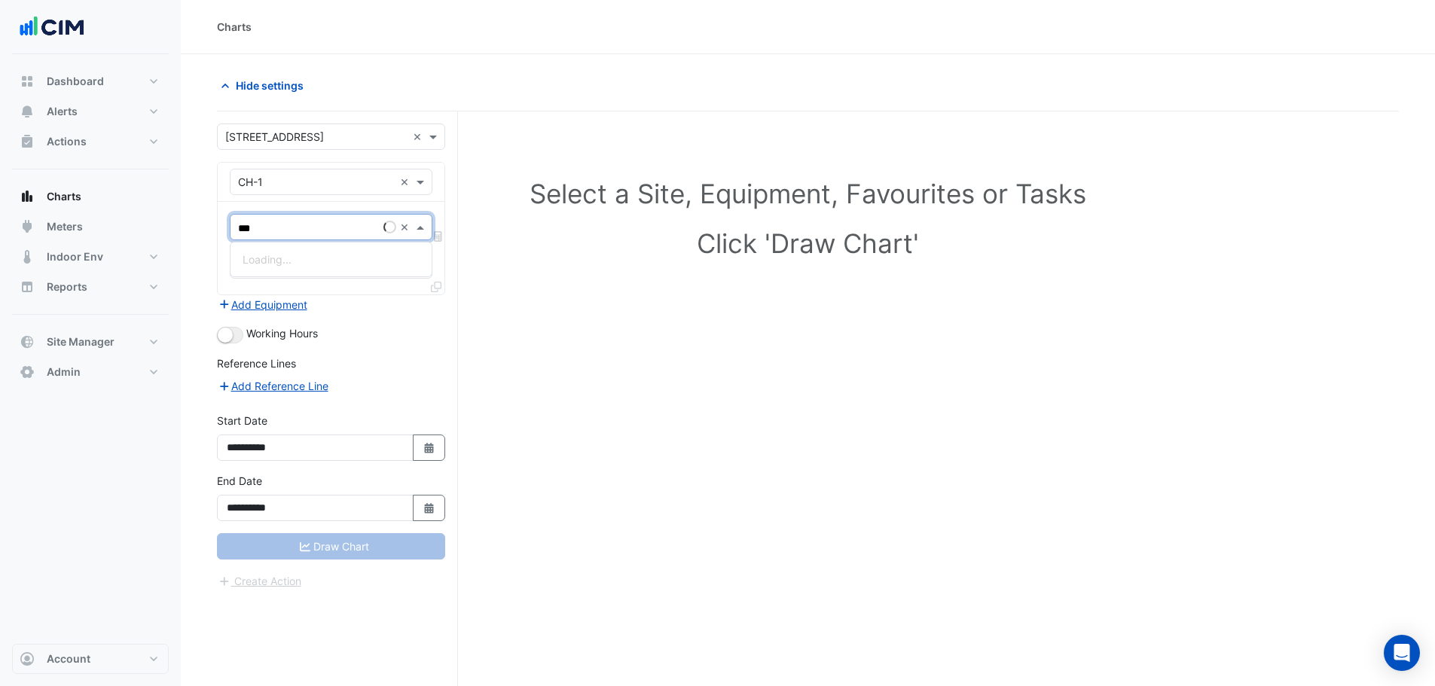
type input "****"
click at [293, 258] on span "Master Cooling Call - Plantroom, Plantroom" at bounding box center [348, 259] width 211 height 13
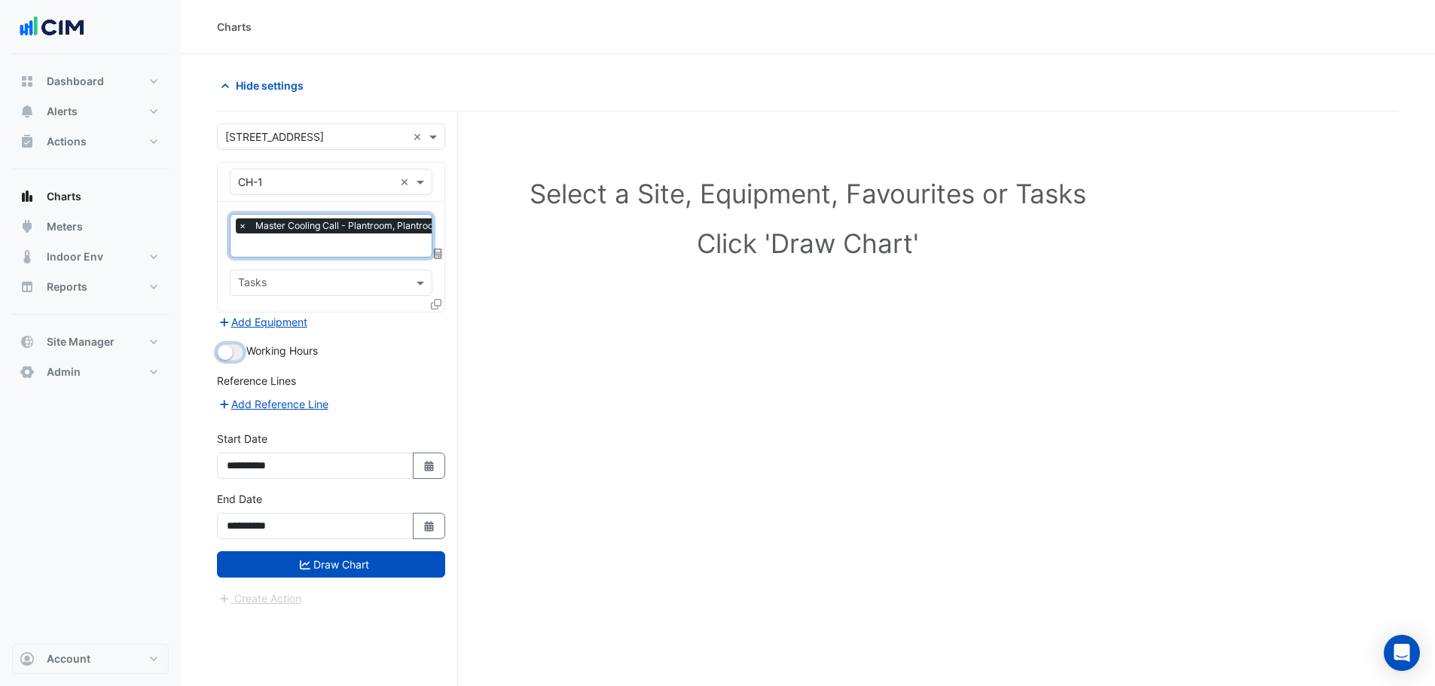
click at [228, 345] on small "button" at bounding box center [225, 352] width 15 height 15
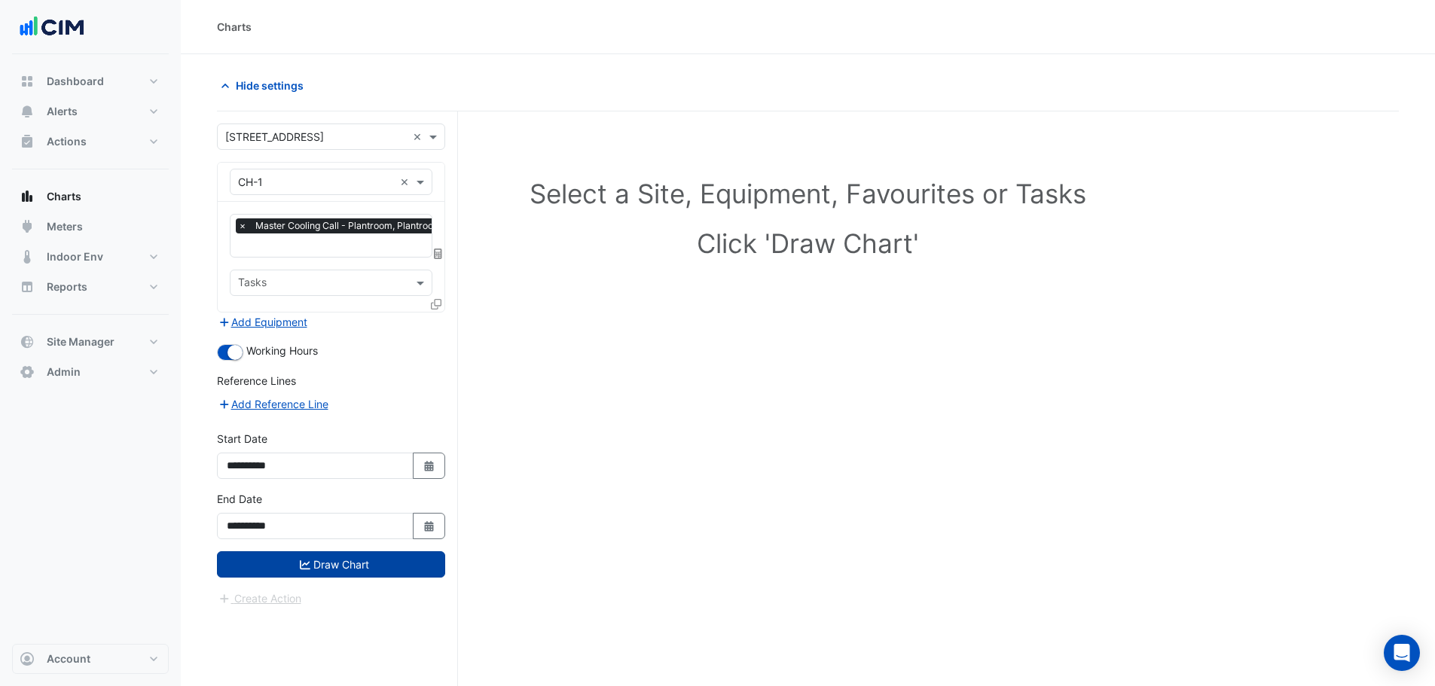
click at [322, 564] on button "Draw Chart" at bounding box center [331, 564] width 228 height 26
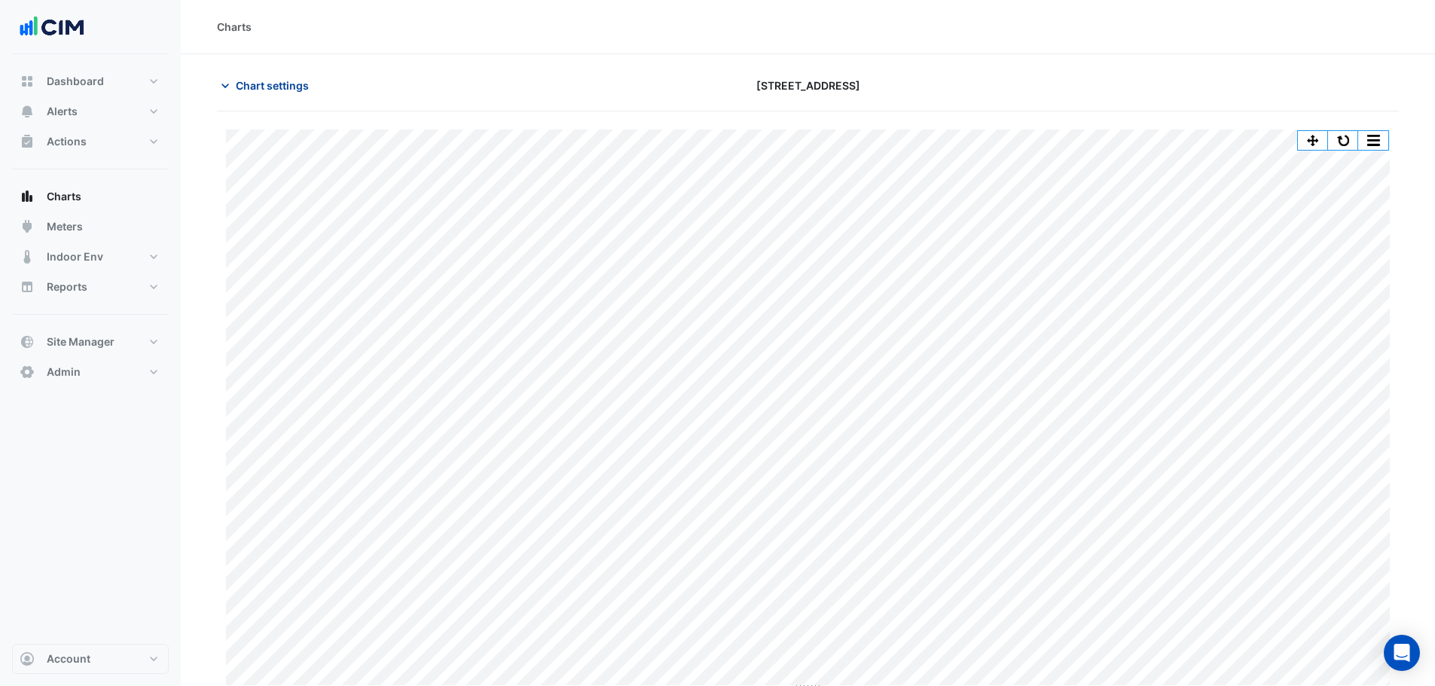
click at [282, 94] on button "Chart settings" at bounding box center [268, 85] width 102 height 26
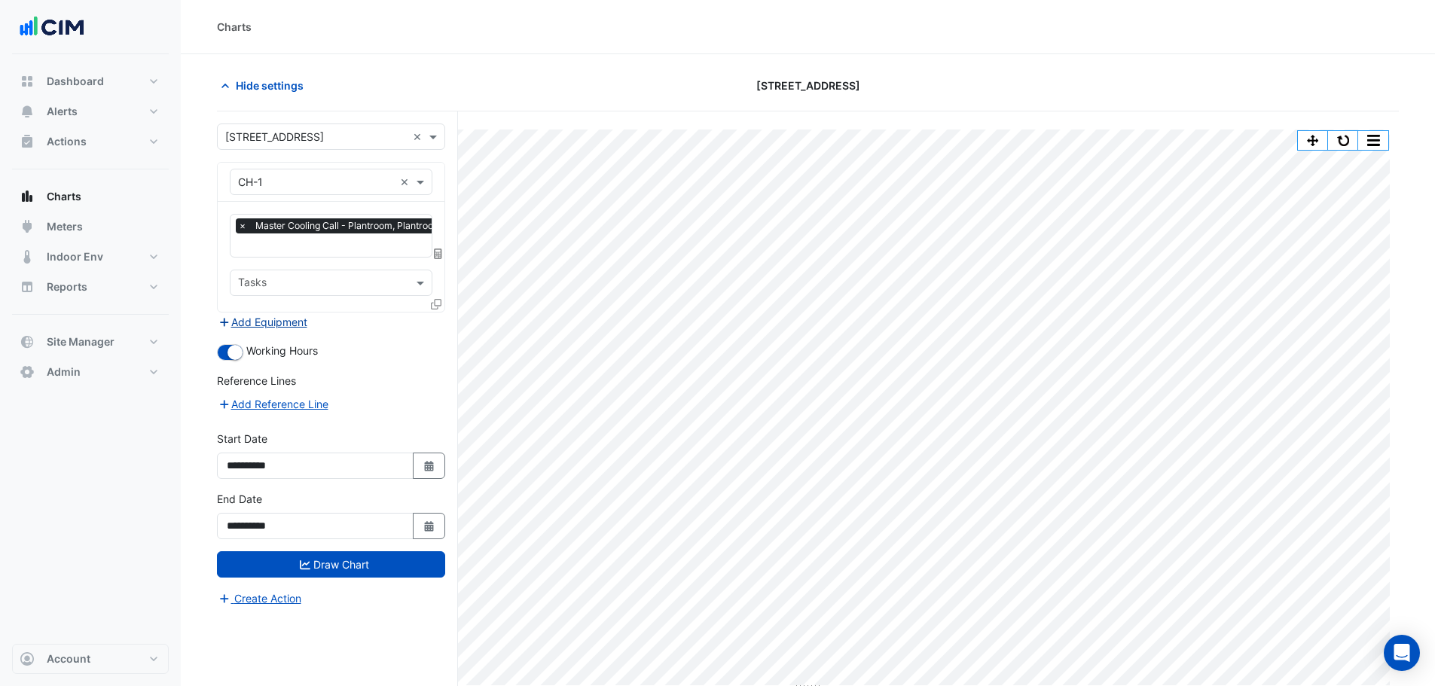
click at [295, 329] on button "Add Equipment" at bounding box center [262, 321] width 91 height 17
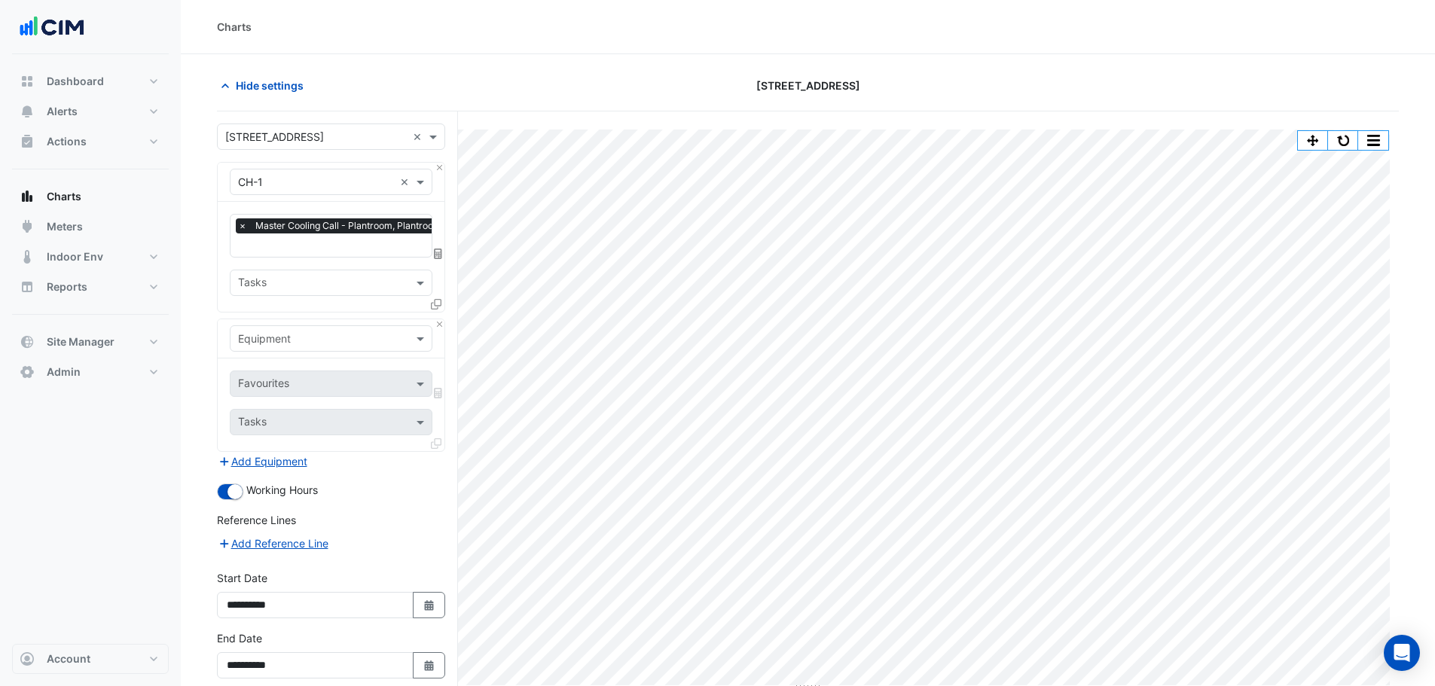
click at [295, 347] on div "Equipment" at bounding box center [331, 338] width 203 height 26
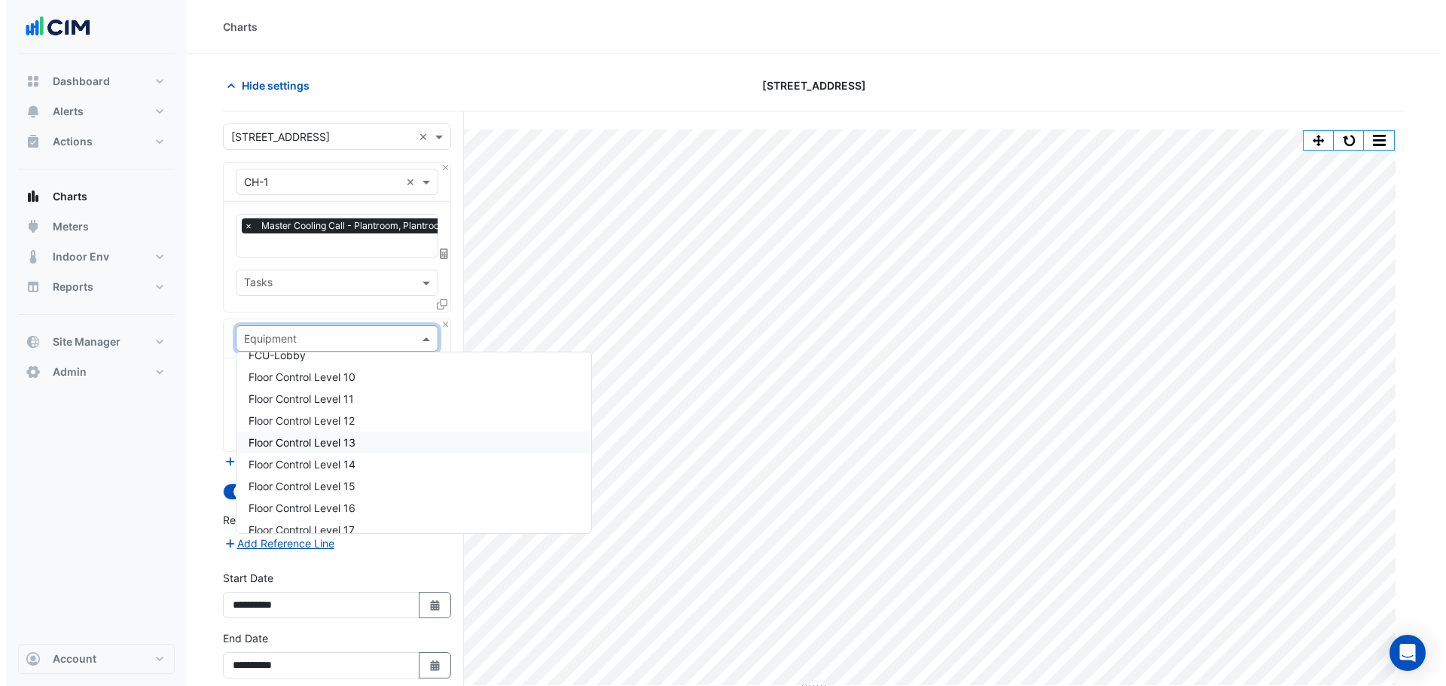
scroll to position [1029, 0]
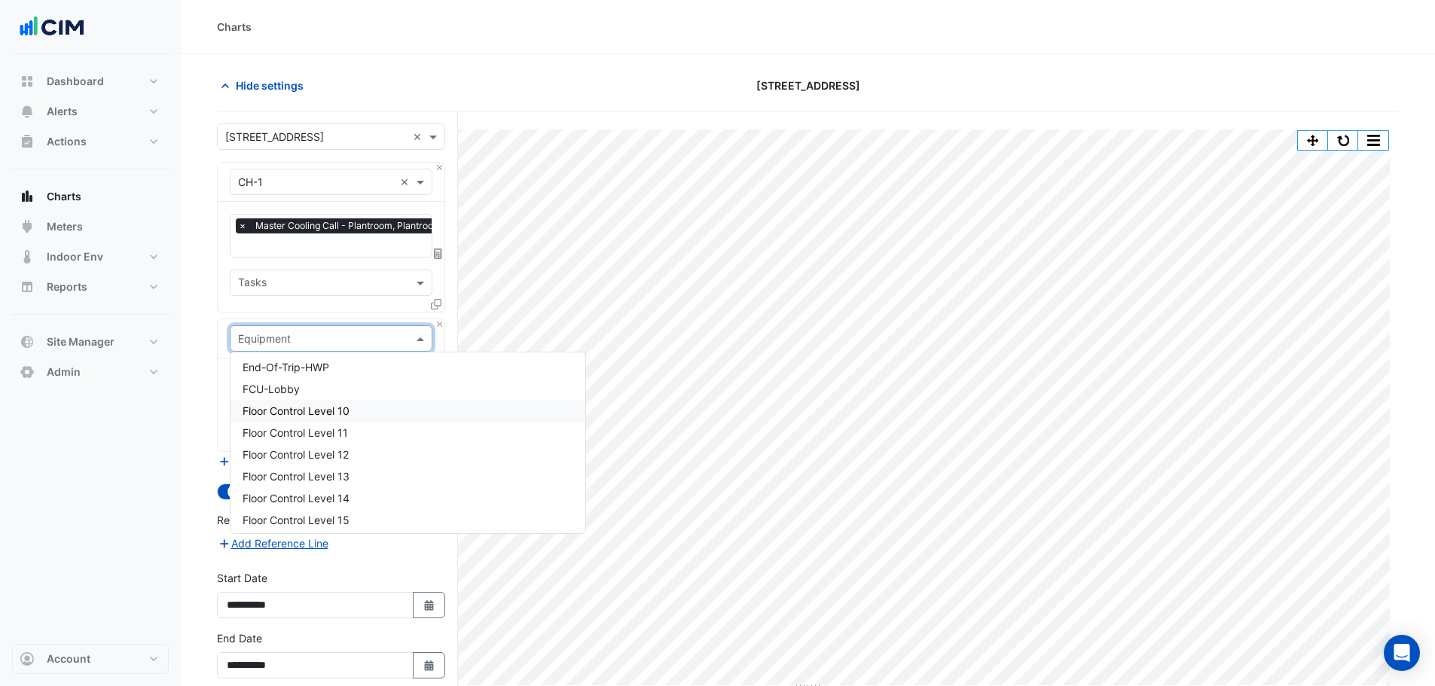
click at [336, 413] on span "Floor Control Level 10" at bounding box center [296, 411] width 107 height 13
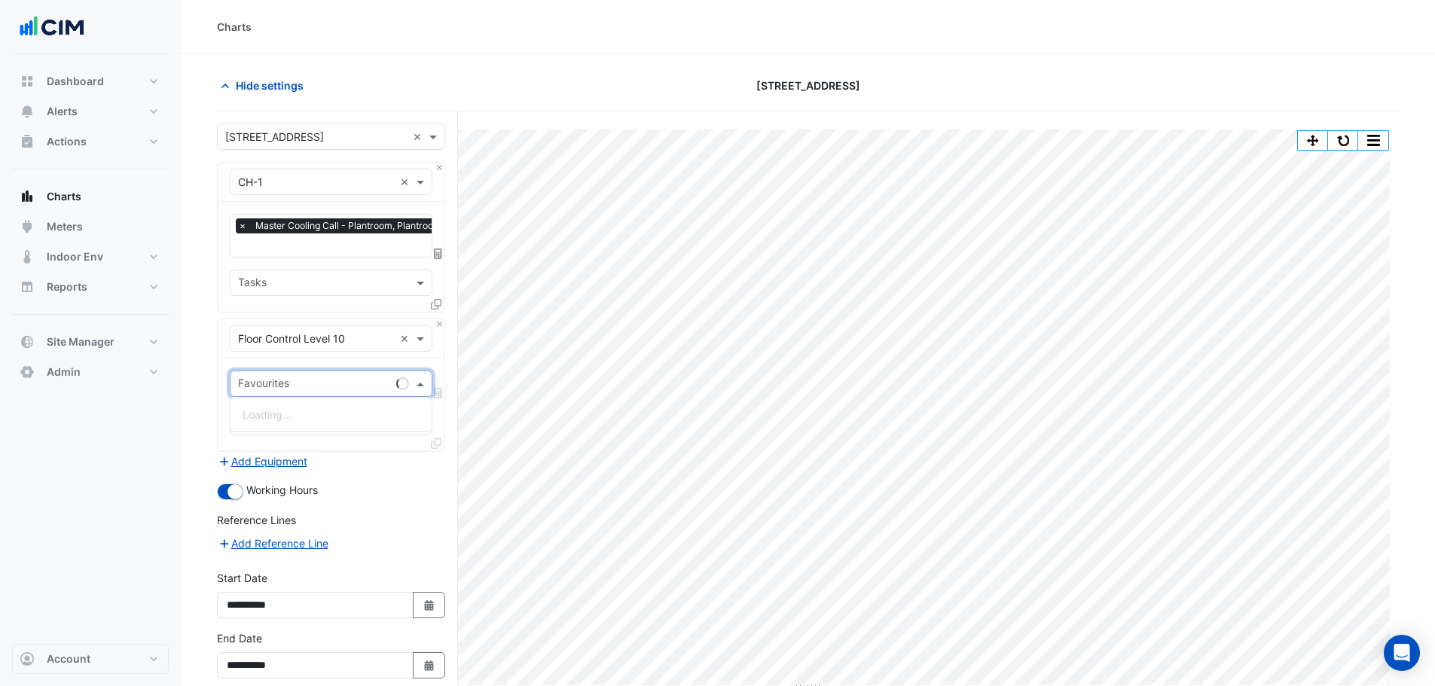
click at [316, 374] on div "Favourites" at bounding box center [311, 383] width 160 height 23
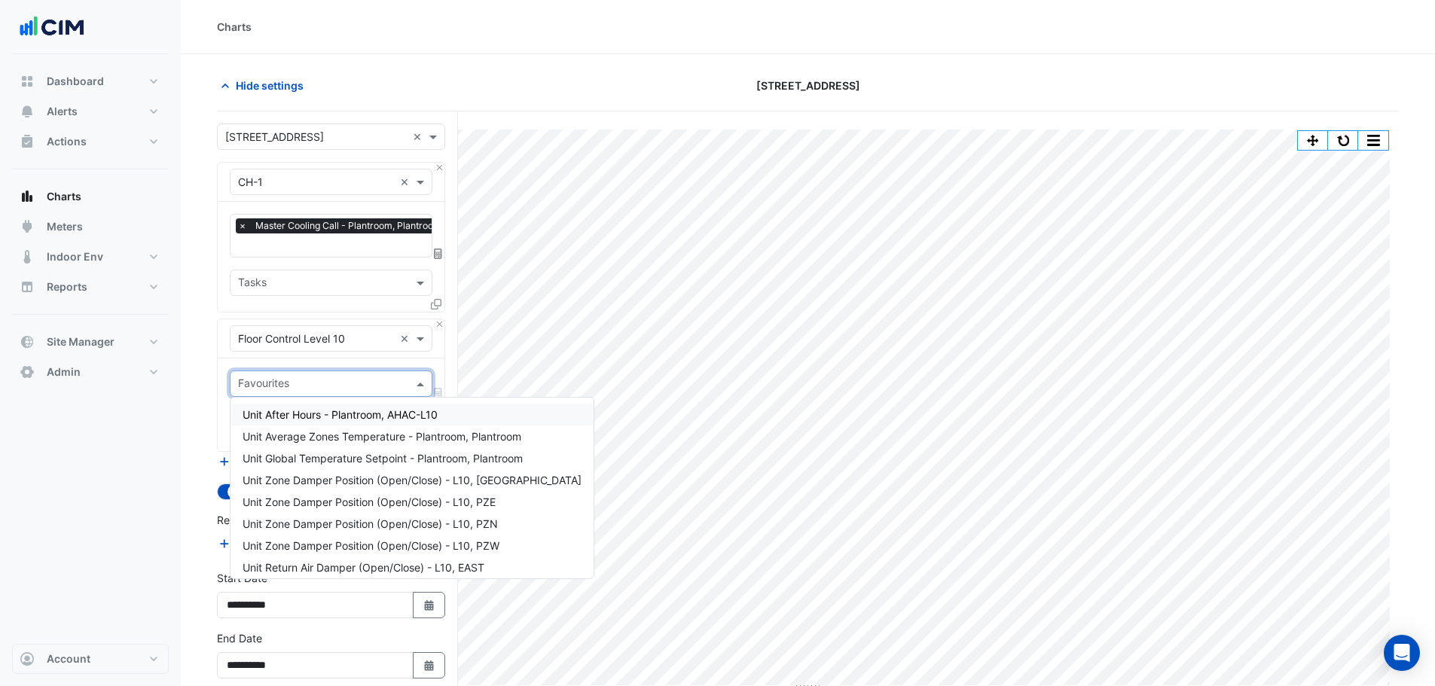
click at [350, 412] on span "Unit After Hours - Plantroom, AHAC-L10" at bounding box center [340, 414] width 195 height 13
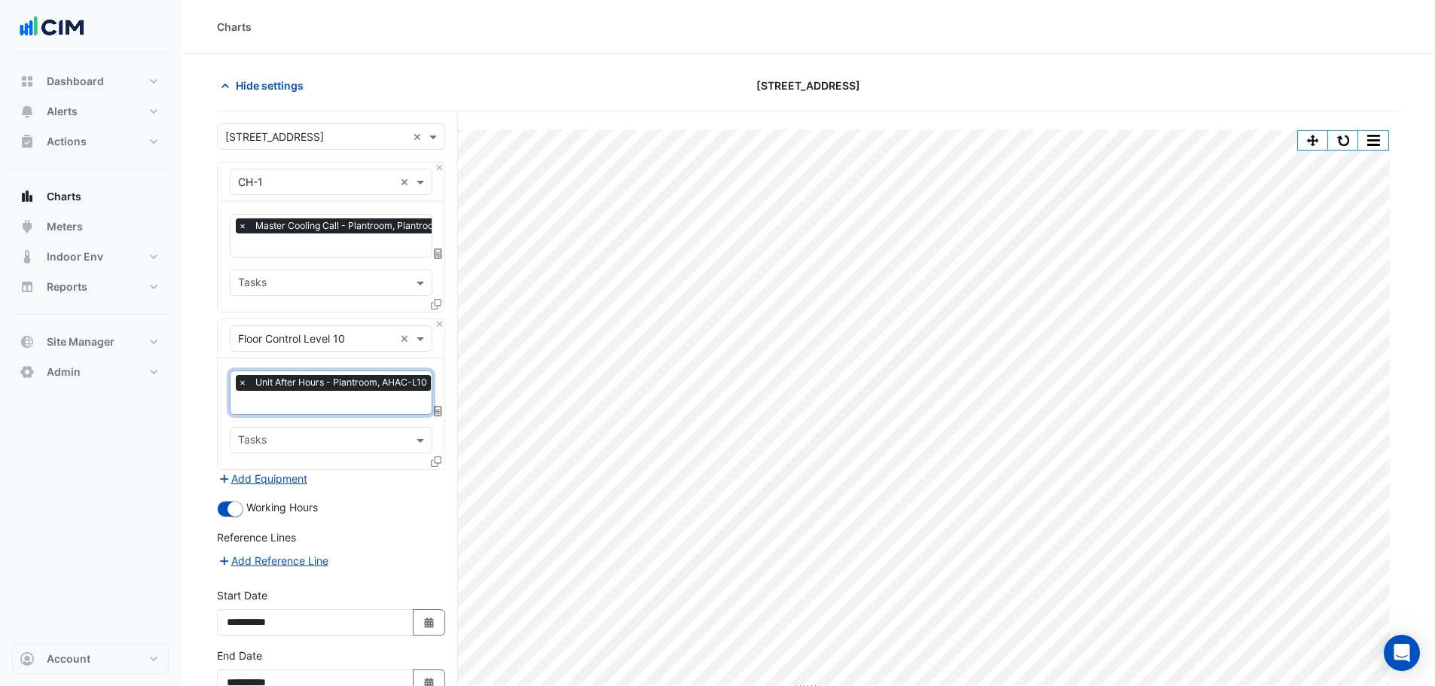
click at [439, 460] on icon at bounding box center [436, 462] width 11 height 11
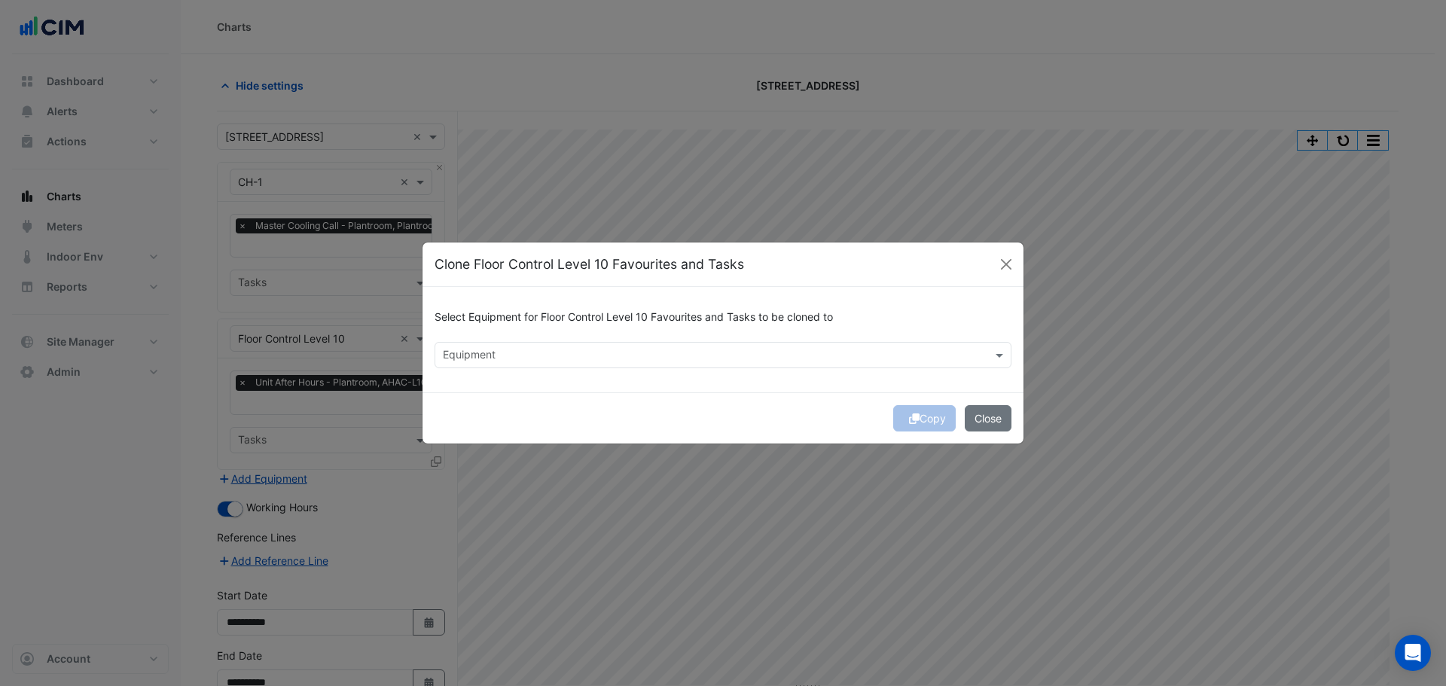
click at [502, 356] on input "text" at bounding box center [714, 357] width 543 height 16
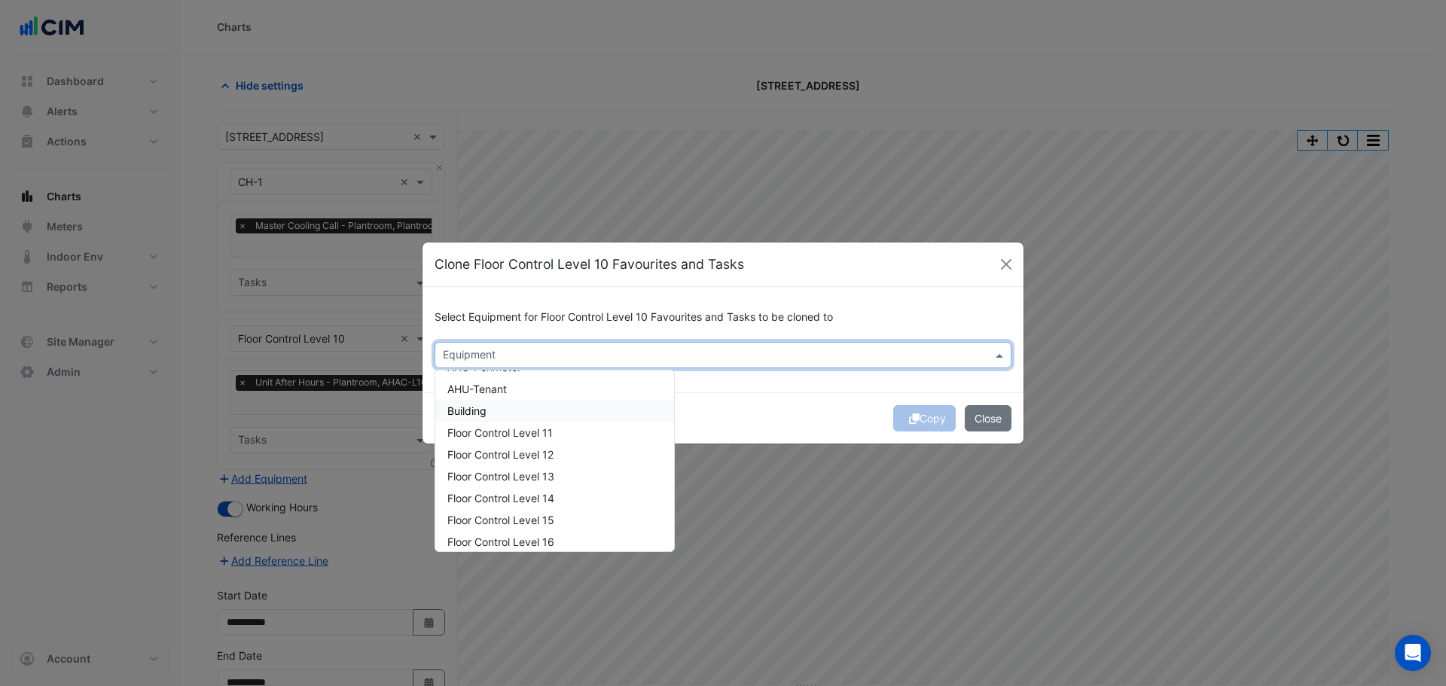
scroll to position [151, 0]
click at [573, 439] on div "Floor Control Level 11" at bounding box center [554, 434] width 239 height 22
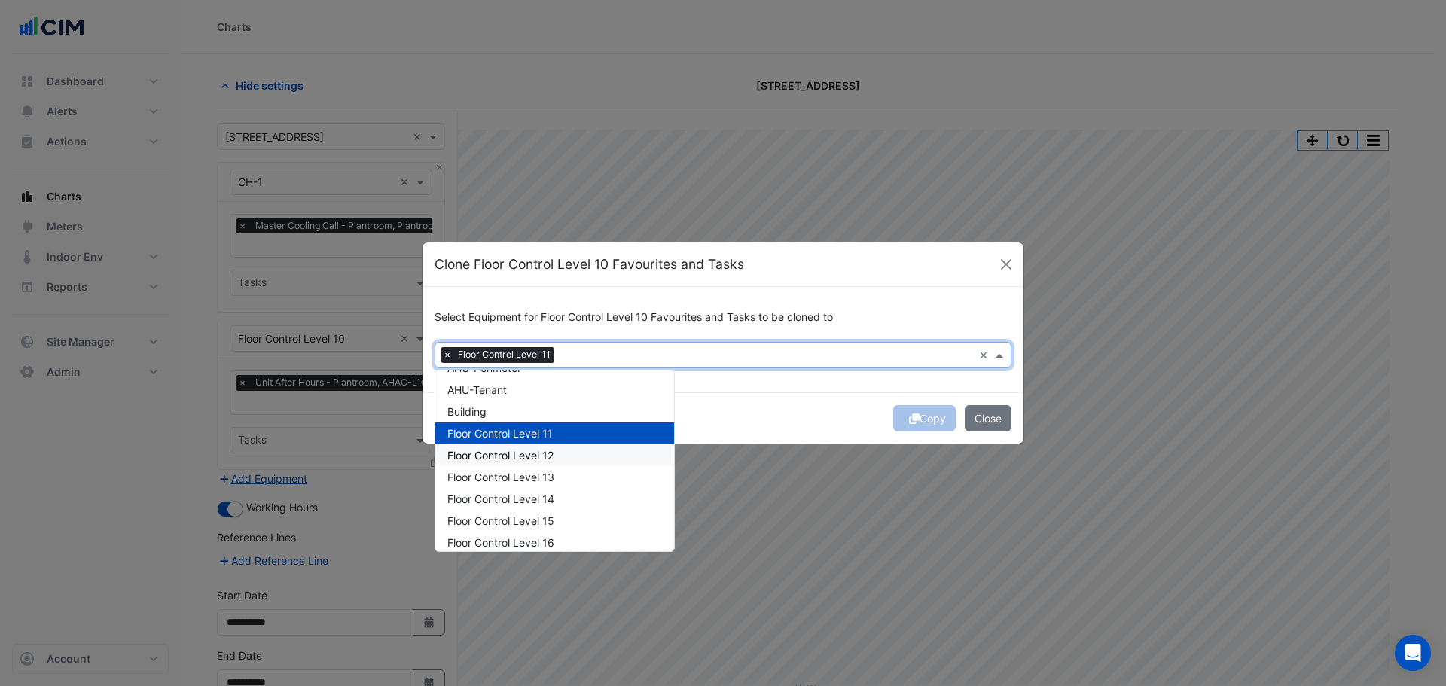
drag, startPoint x: 570, startPoint y: 457, endPoint x: 573, endPoint y: 466, distance: 8.6
click at [571, 458] on div "Floor Control Level 12" at bounding box center [554, 455] width 239 height 22
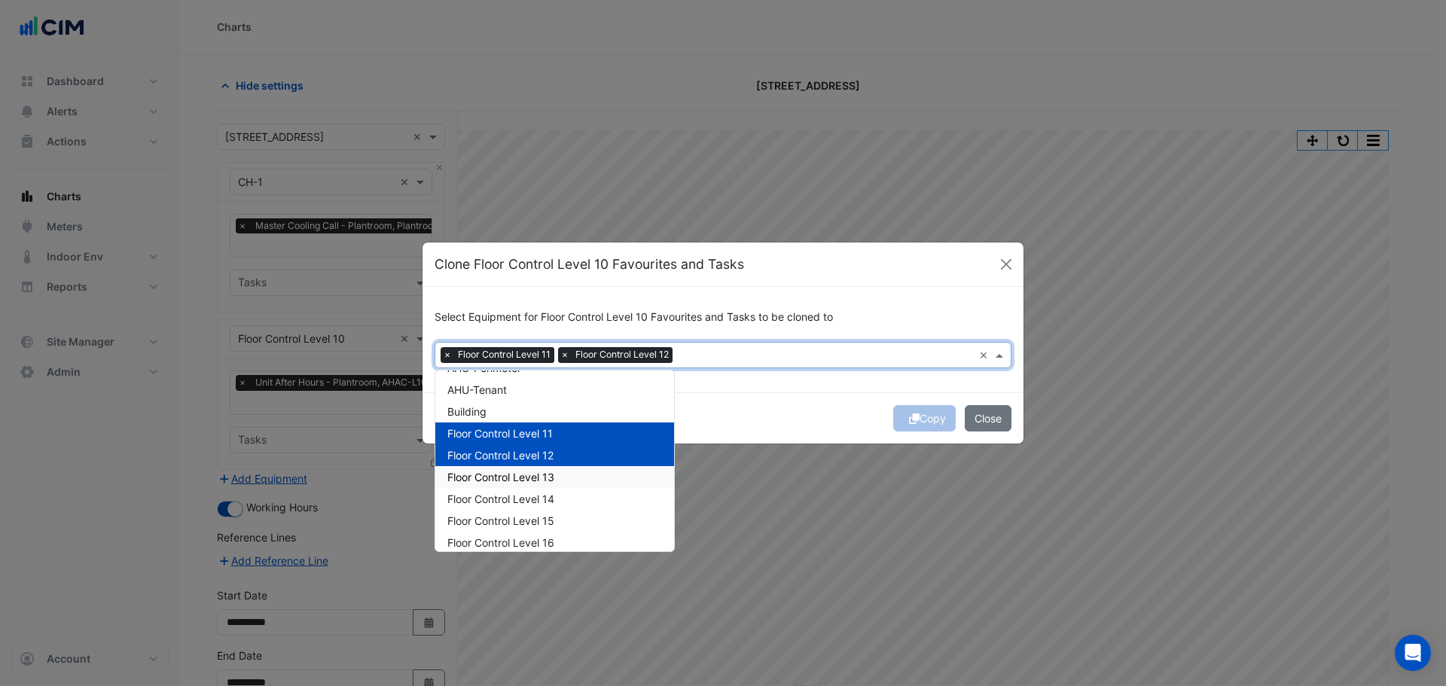
drag, startPoint x: 573, startPoint y: 473, endPoint x: 575, endPoint y: 489, distance: 16.0
click at [574, 475] on div "Floor Control Level 13" at bounding box center [554, 477] width 239 height 22
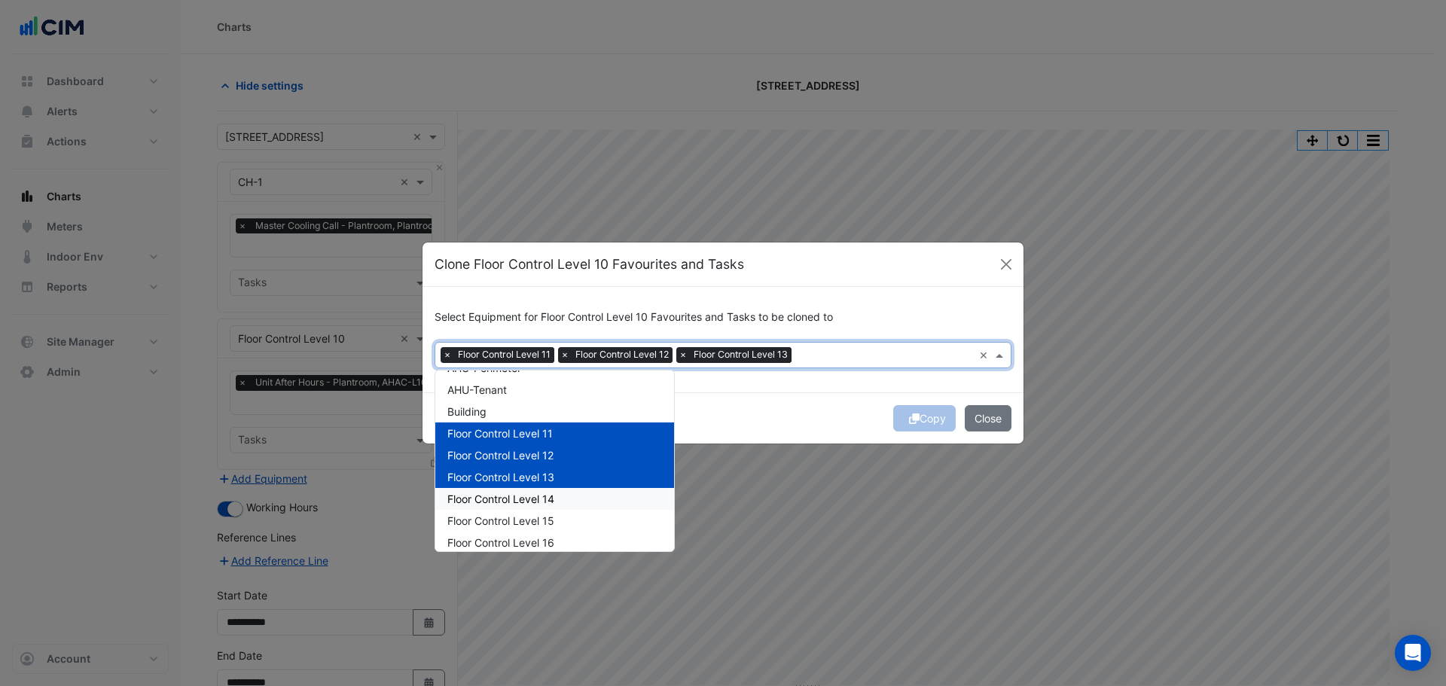
click at [575, 492] on div "Floor Control Level 14" at bounding box center [554, 499] width 239 height 22
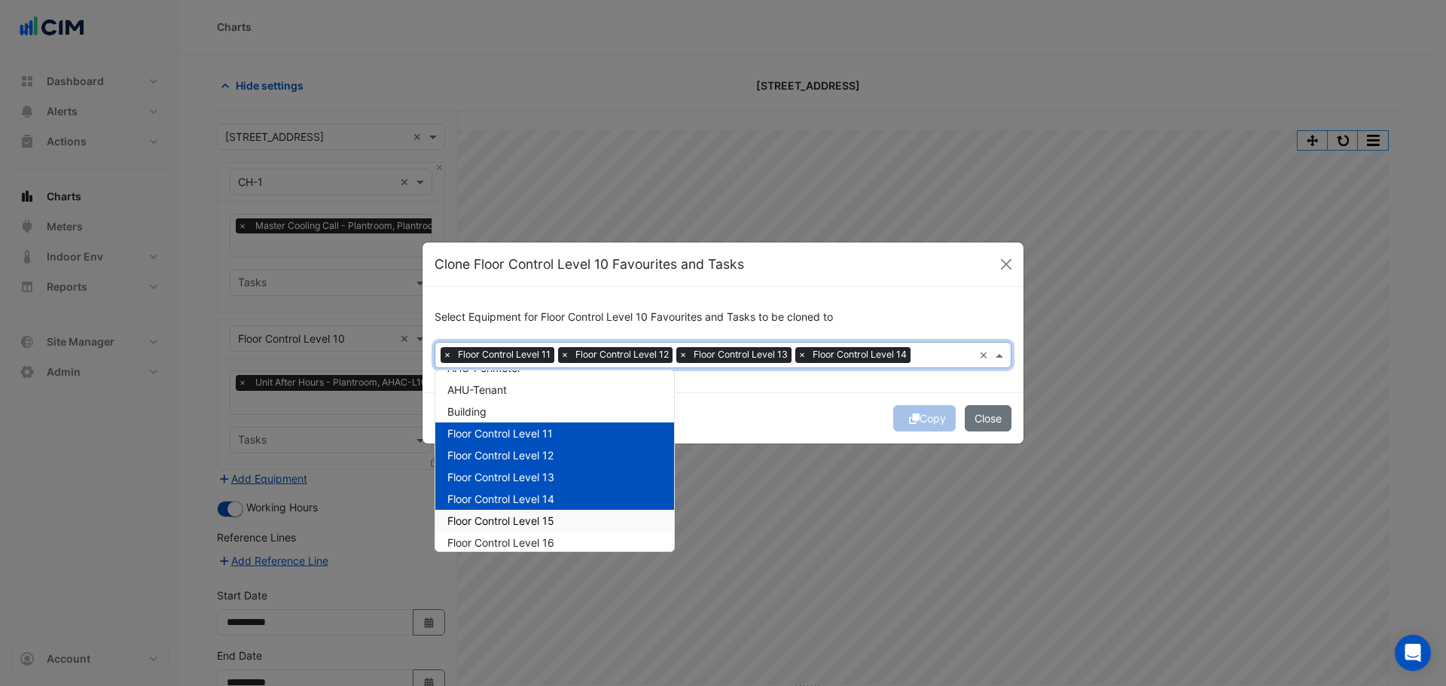
click at [576, 520] on div "Floor Control Level 15" at bounding box center [554, 521] width 239 height 22
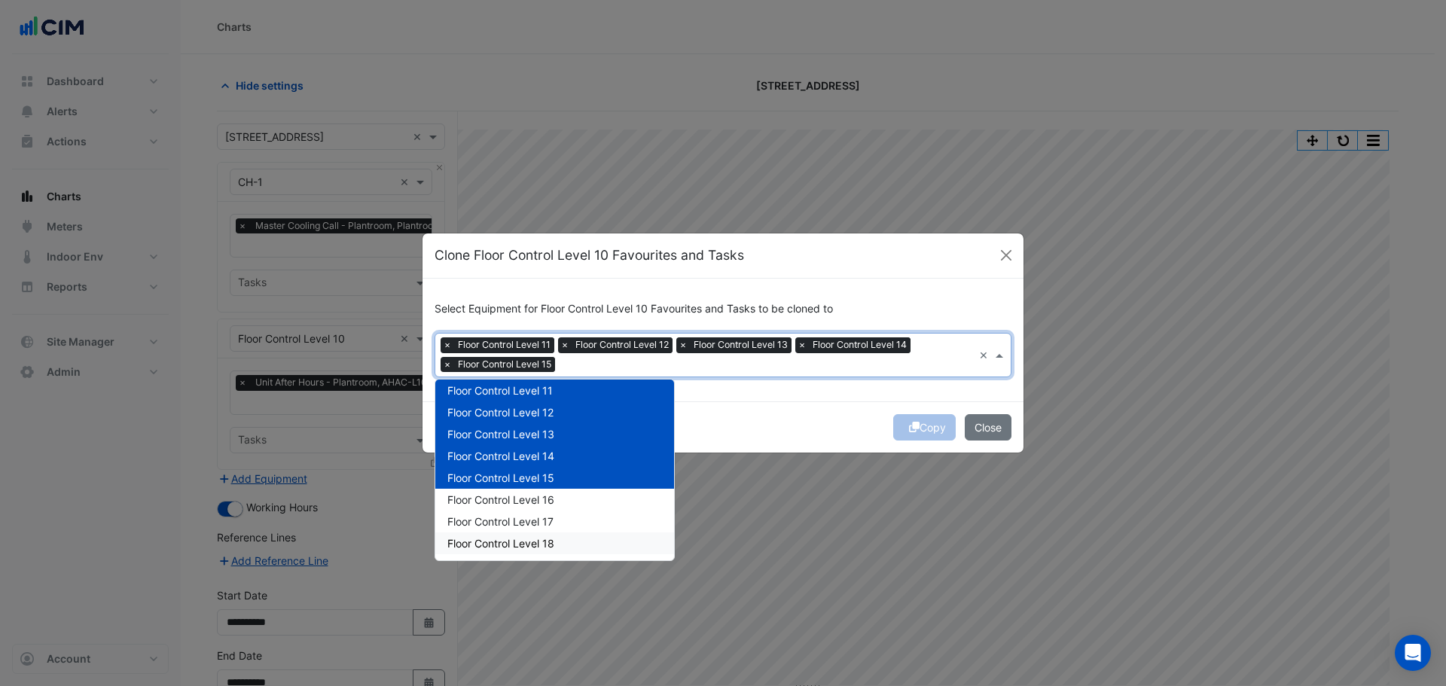
scroll to position [226, 0]
click at [566, 482] on div "Floor Control Level 16" at bounding box center [554, 477] width 239 height 22
click at [560, 491] on div "Floor Control Level 17" at bounding box center [554, 498] width 239 height 22
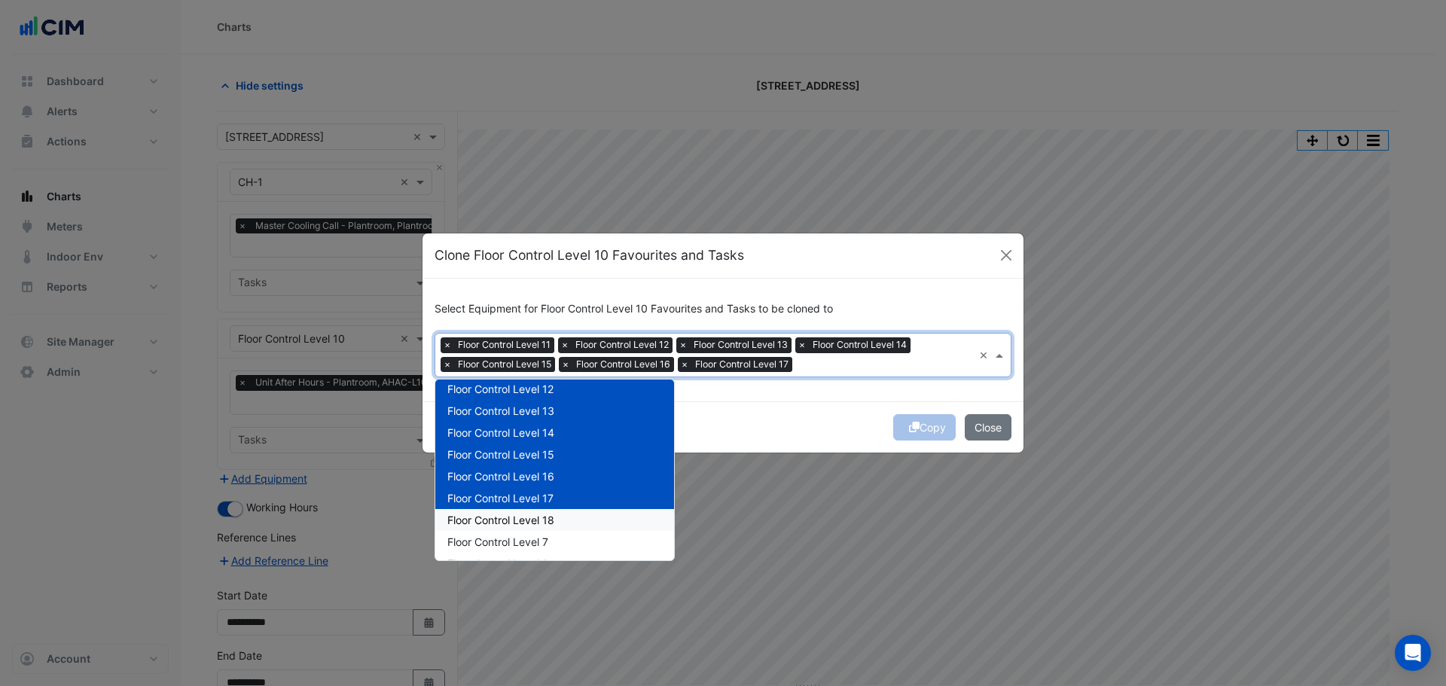
click at [565, 512] on div "Floor Control Level 18" at bounding box center [554, 520] width 239 height 22
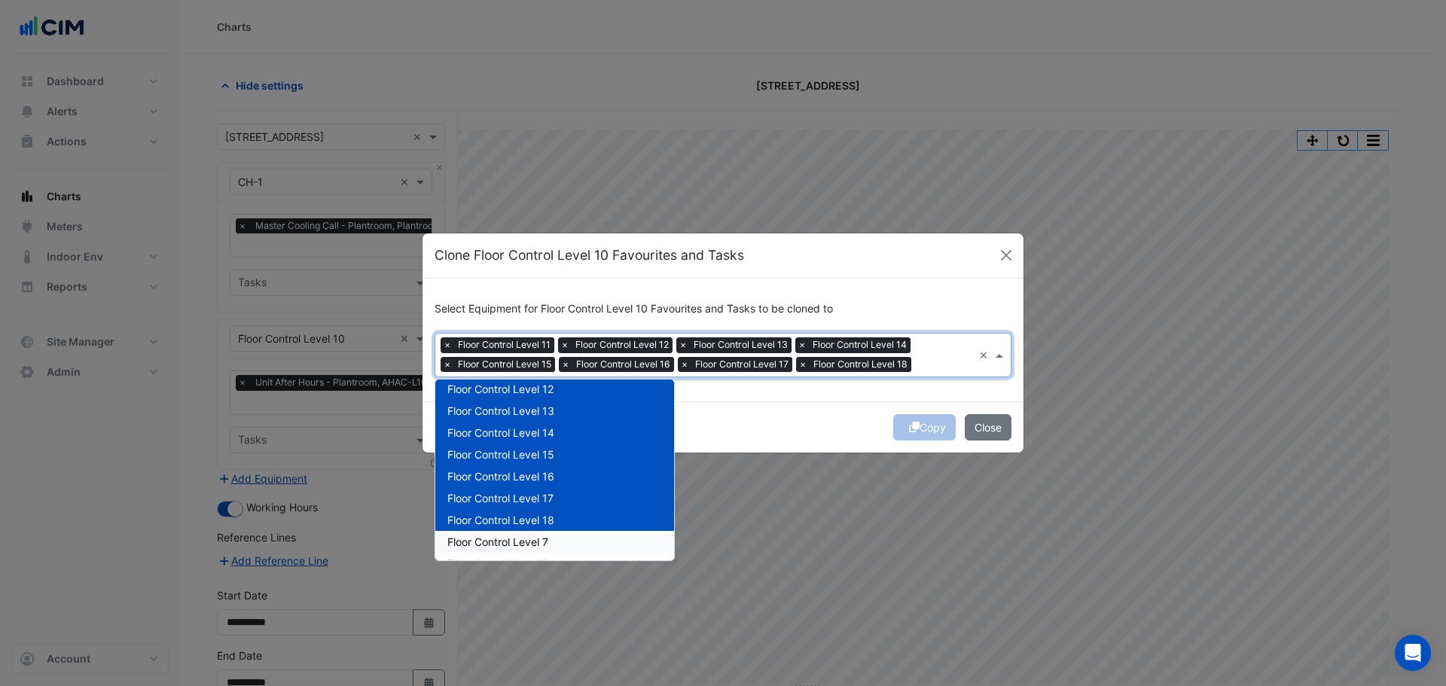
click at [563, 545] on div "Floor Control Level 7" at bounding box center [554, 542] width 239 height 22
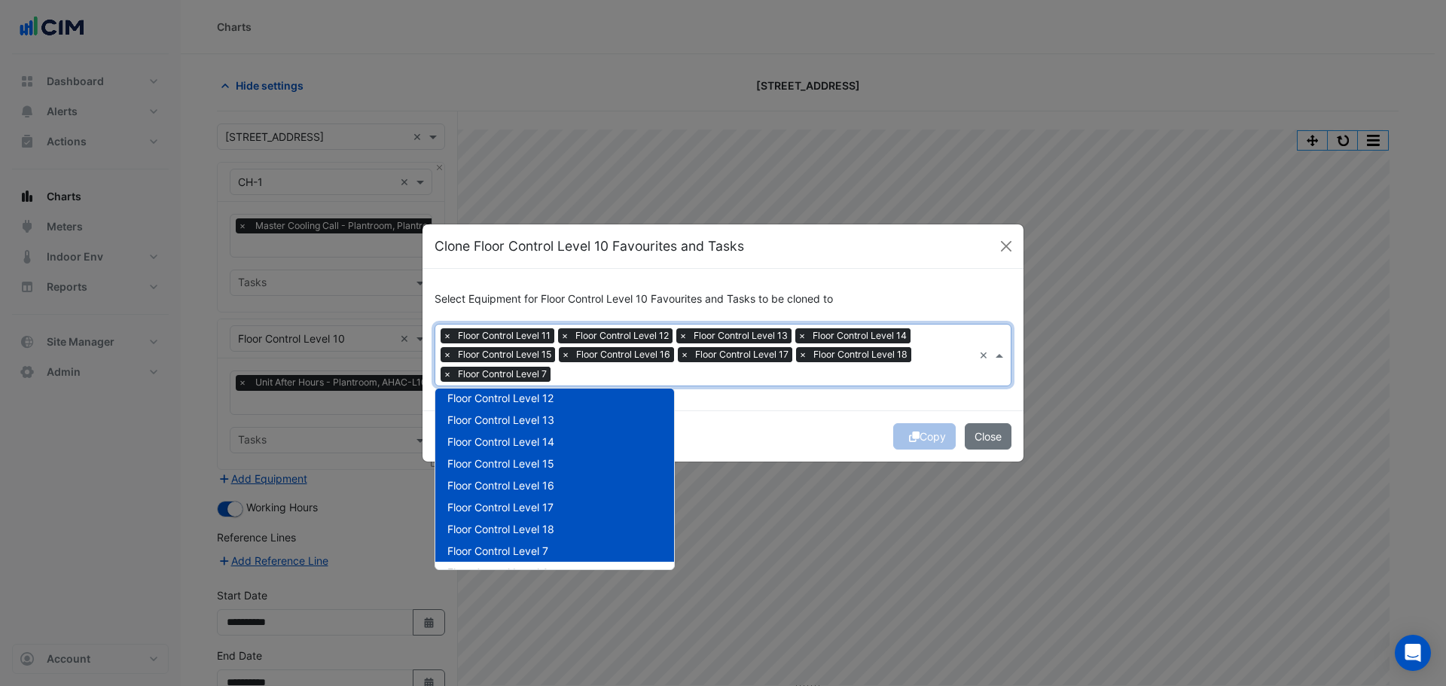
scroll to position [301, 0]
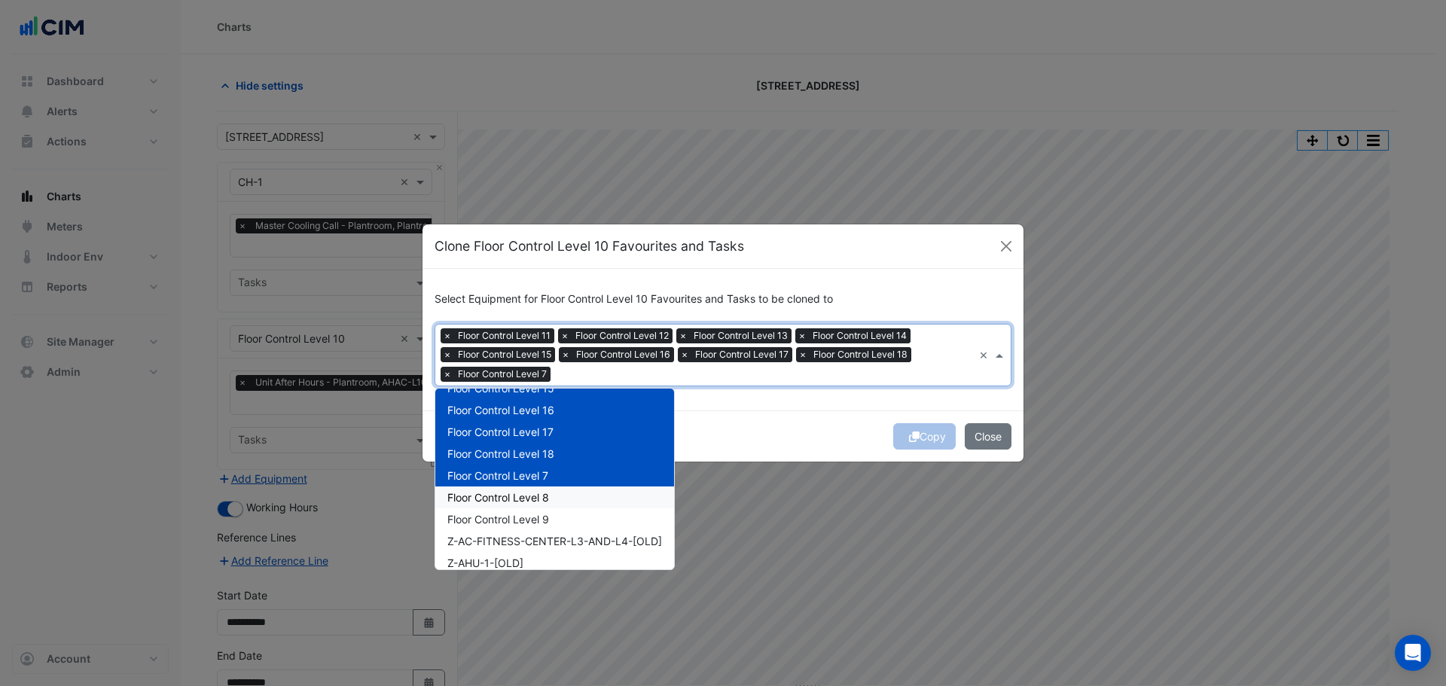
click at [556, 490] on div "Floor Control Level 8" at bounding box center [554, 498] width 239 height 22
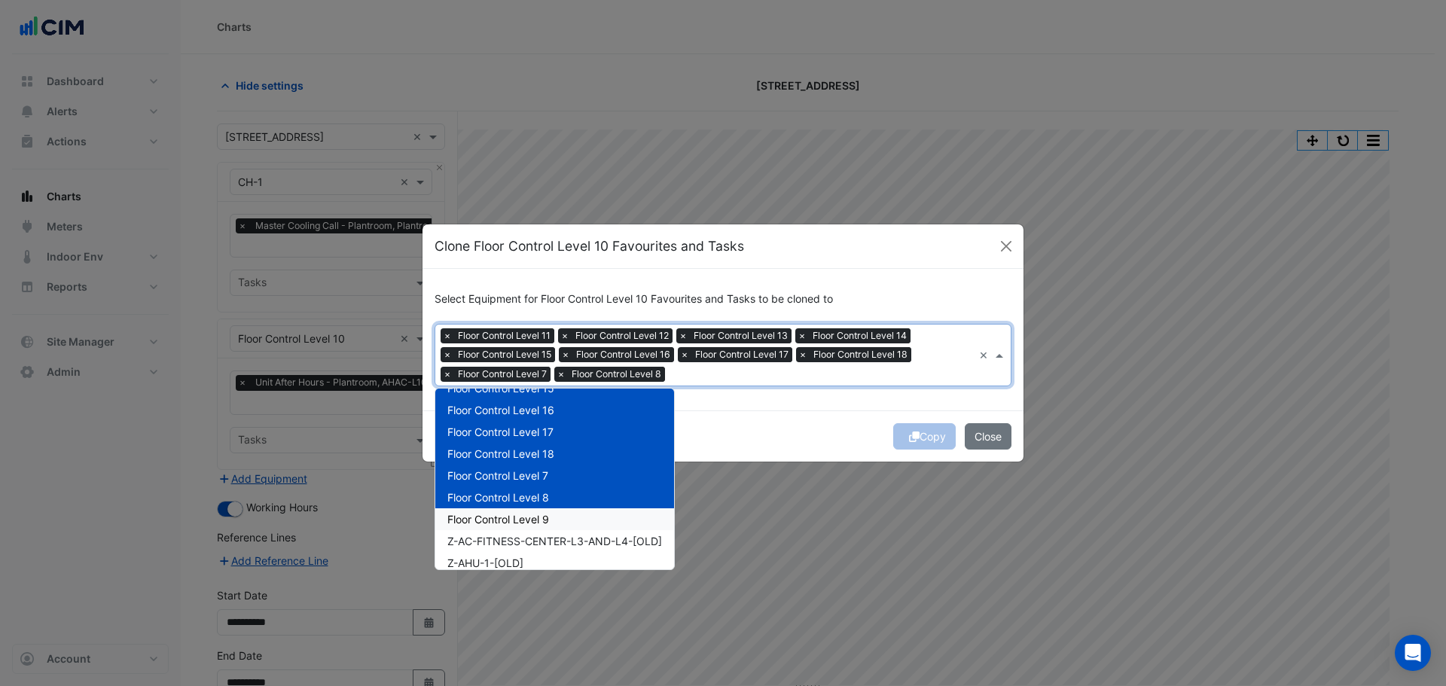
drag, startPoint x: 554, startPoint y: 509, endPoint x: 563, endPoint y: 512, distance: 10.1
click at [554, 510] on div "Floor Control Level 9" at bounding box center [554, 519] width 239 height 22
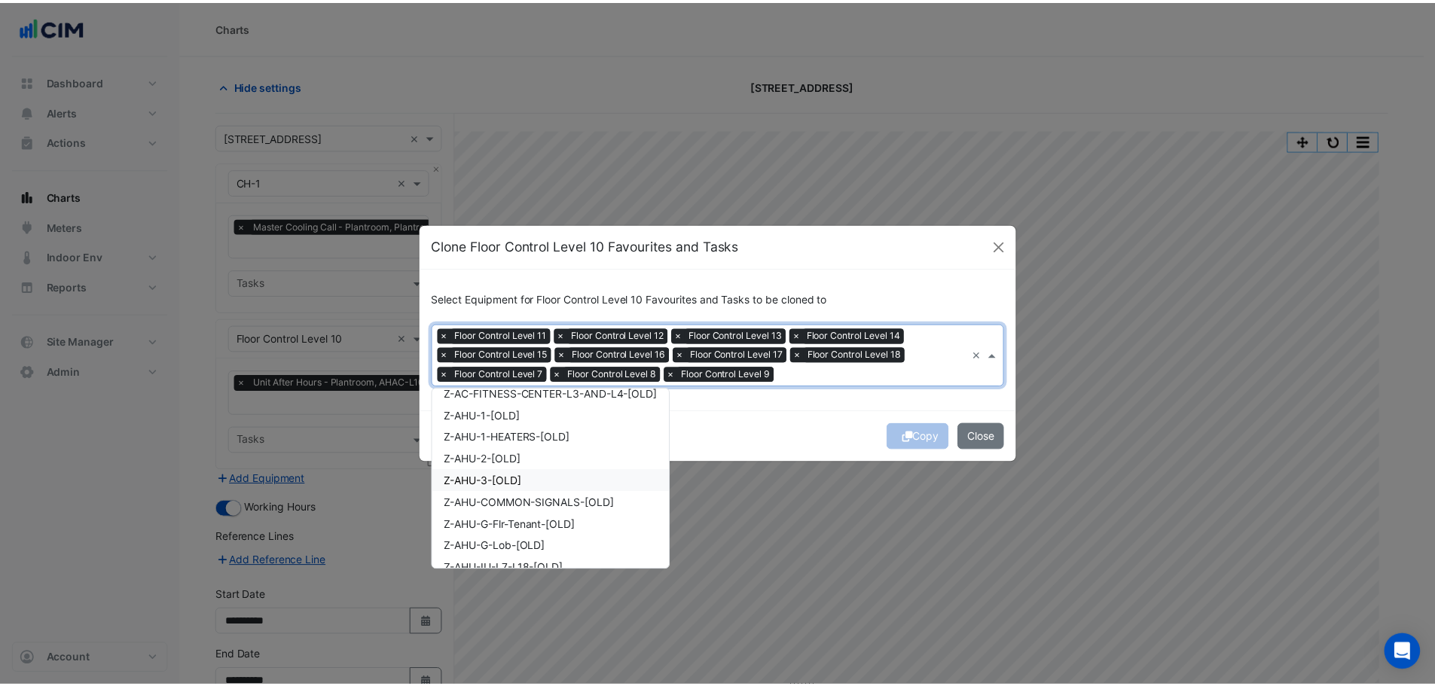
scroll to position [452, 0]
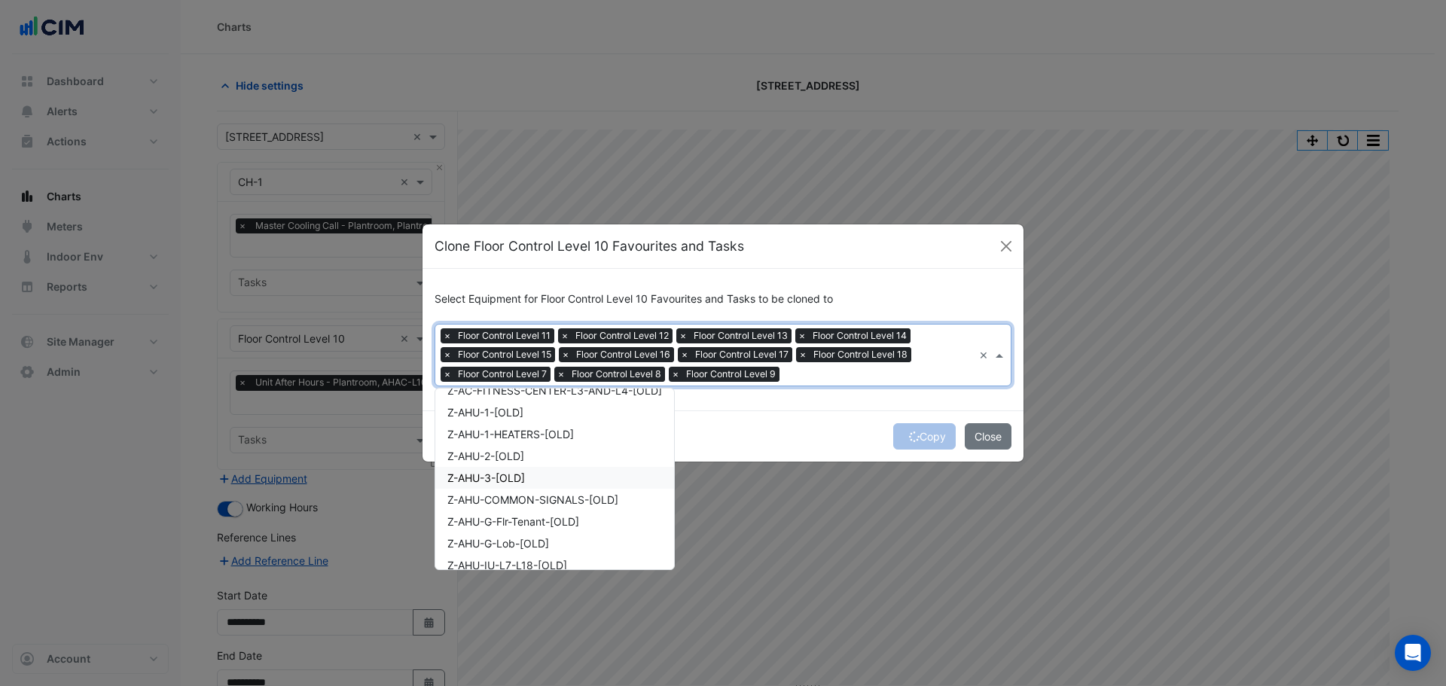
click at [824, 441] on div "Copy Close" at bounding box center [723, 436] width 601 height 51
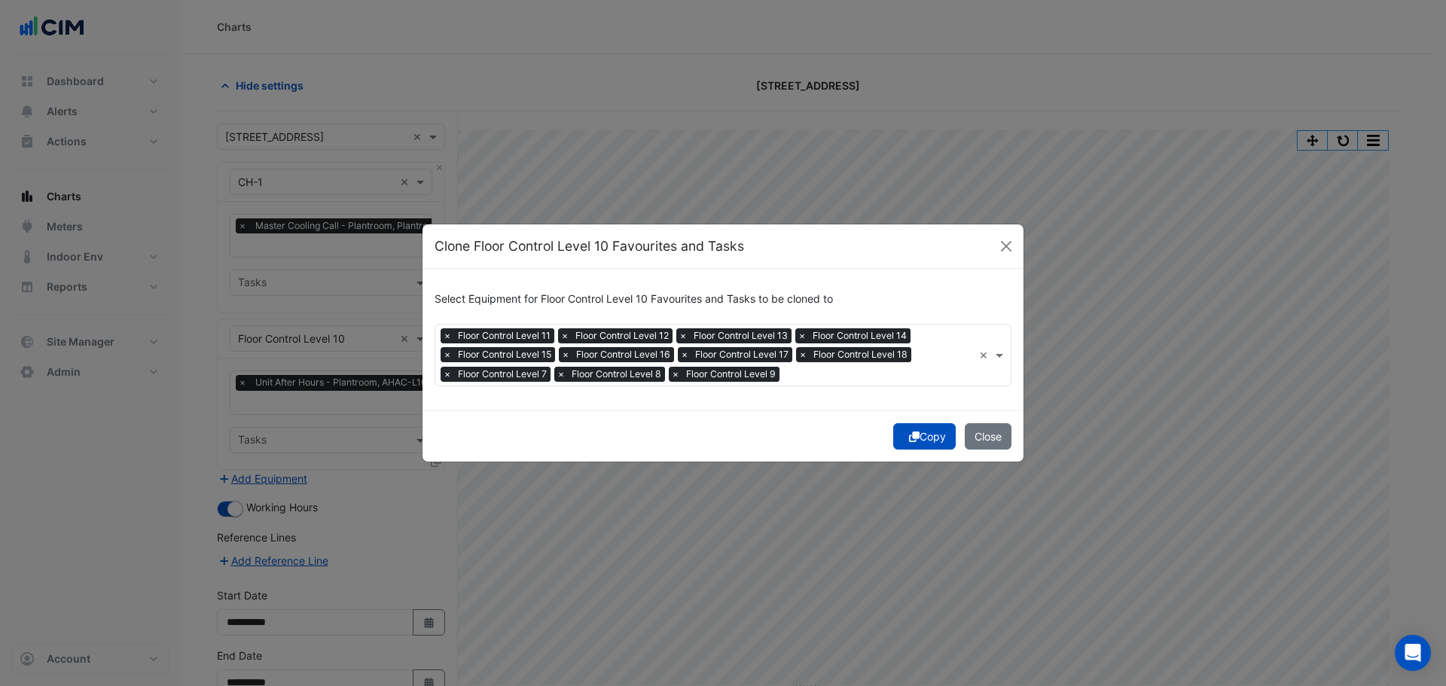
click at [918, 441] on button "Copy" at bounding box center [924, 436] width 63 height 26
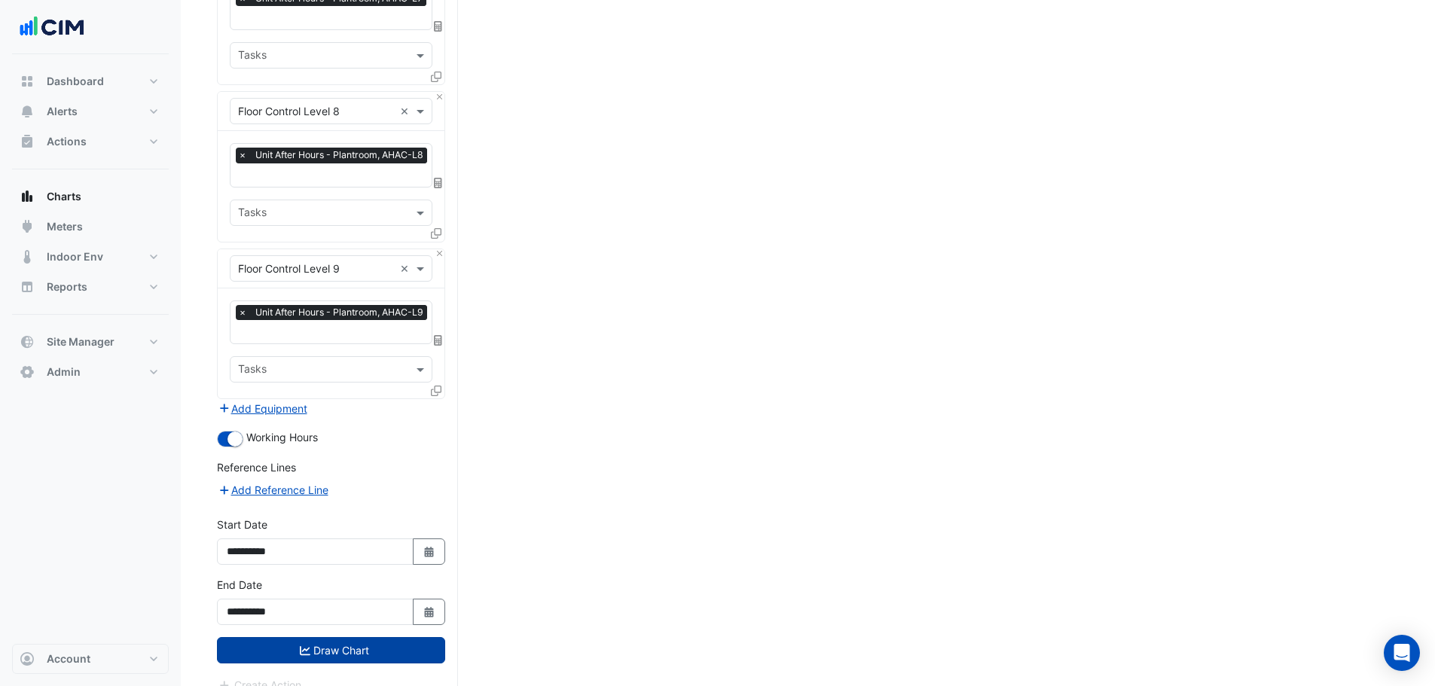
click at [295, 637] on button "Draw Chart" at bounding box center [331, 650] width 228 height 26
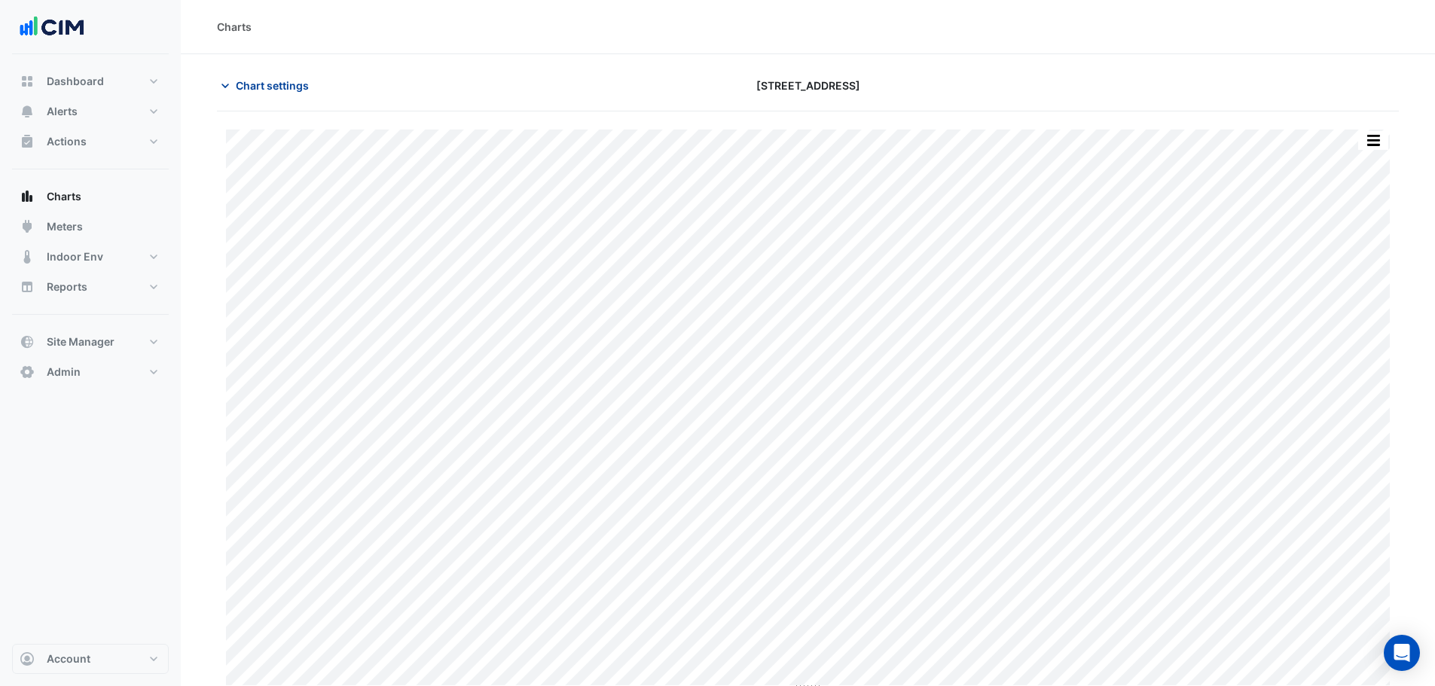
click at [274, 96] on button "Chart settings" at bounding box center [268, 85] width 102 height 26
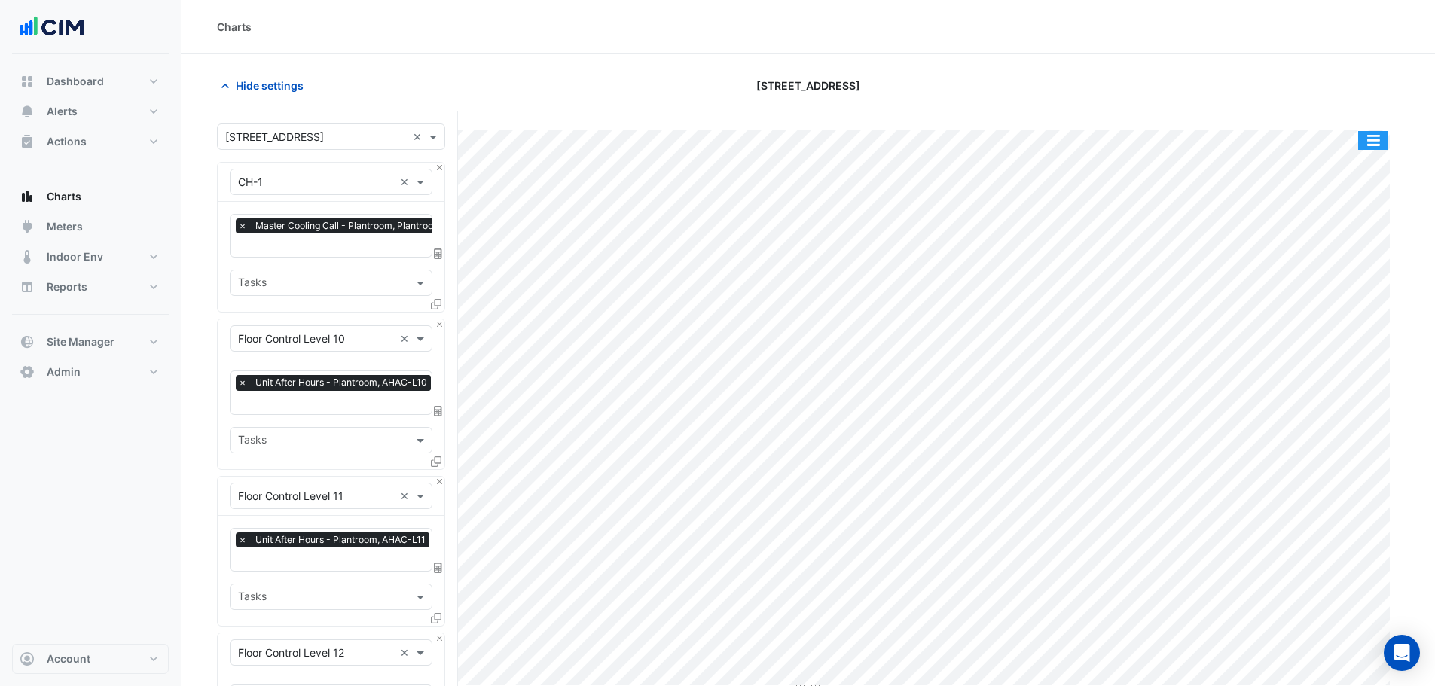
click at [1382, 137] on button "button" at bounding box center [1373, 140] width 30 height 19
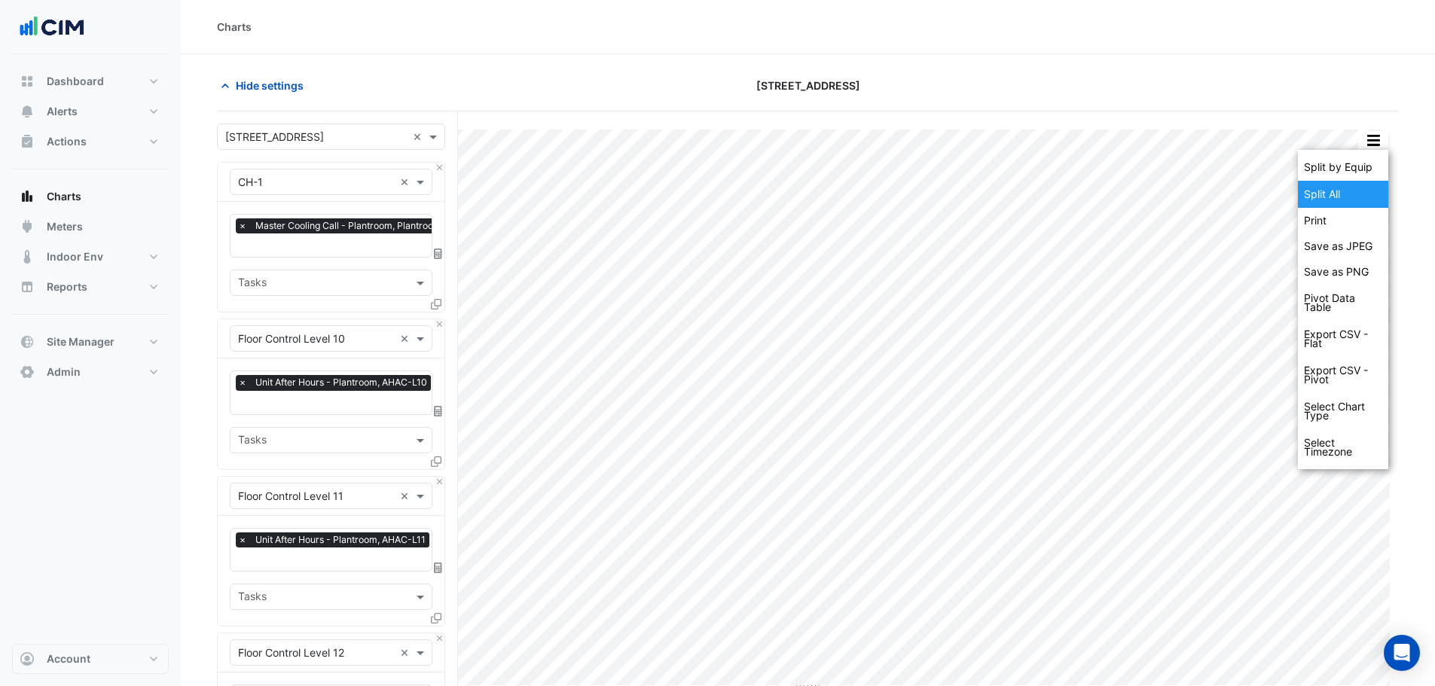
drag, startPoint x: 1345, startPoint y: 195, endPoint x: 1354, endPoint y: 90, distance: 105.9
click at [1345, 195] on div "Split All" at bounding box center [1343, 194] width 90 height 27
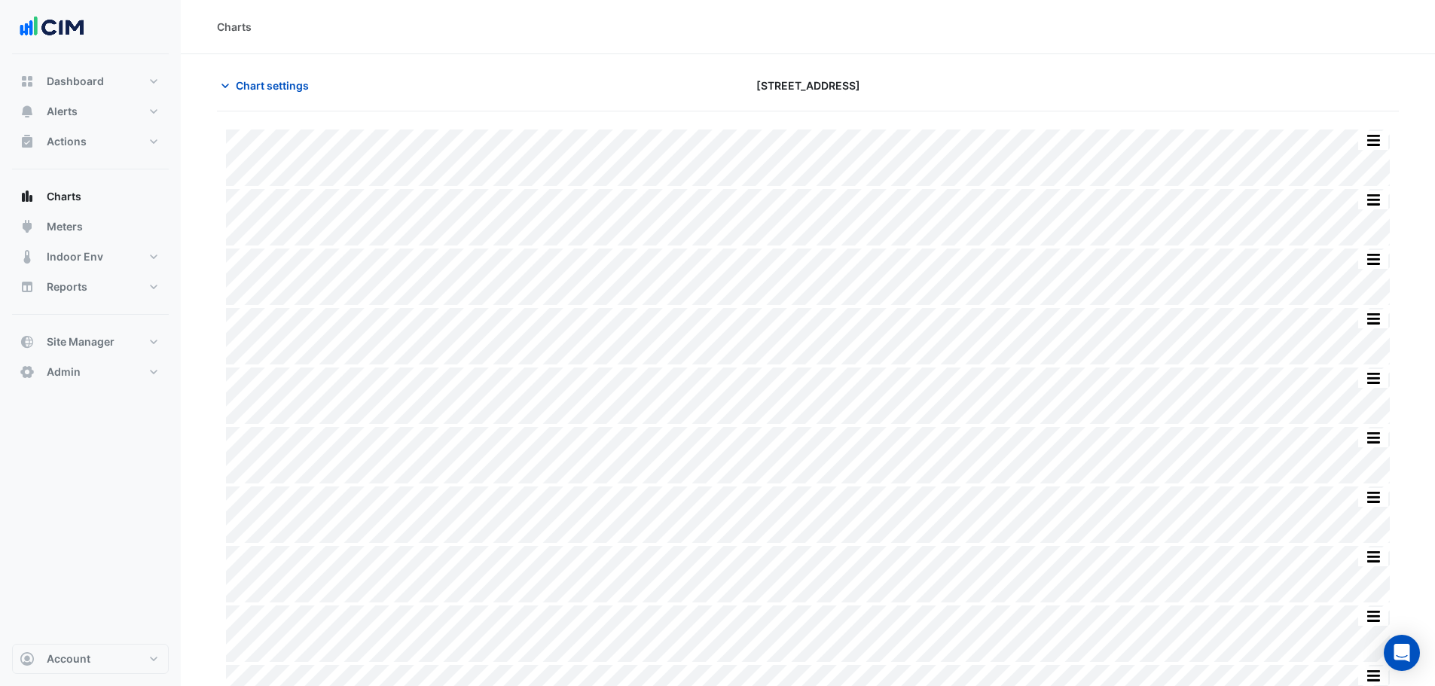
click at [1379, 73] on div at bounding box center [1208, 85] width 400 height 26
click at [288, 79] on span "Chart settings" at bounding box center [272, 86] width 73 height 16
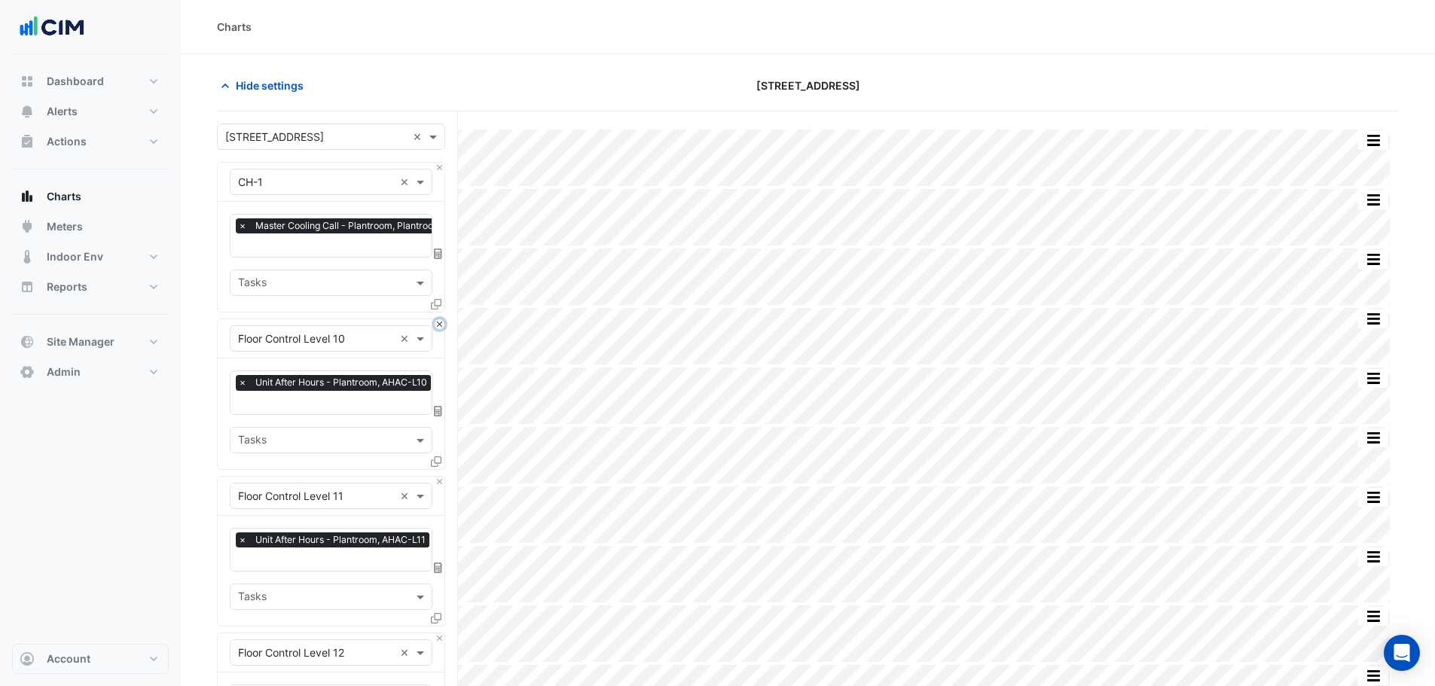
click at [436, 323] on button "Close" at bounding box center [440, 324] width 10 height 10
click at [436, 477] on button "Close" at bounding box center [440, 482] width 10 height 10
click at [436, 323] on button "Close" at bounding box center [440, 324] width 10 height 10
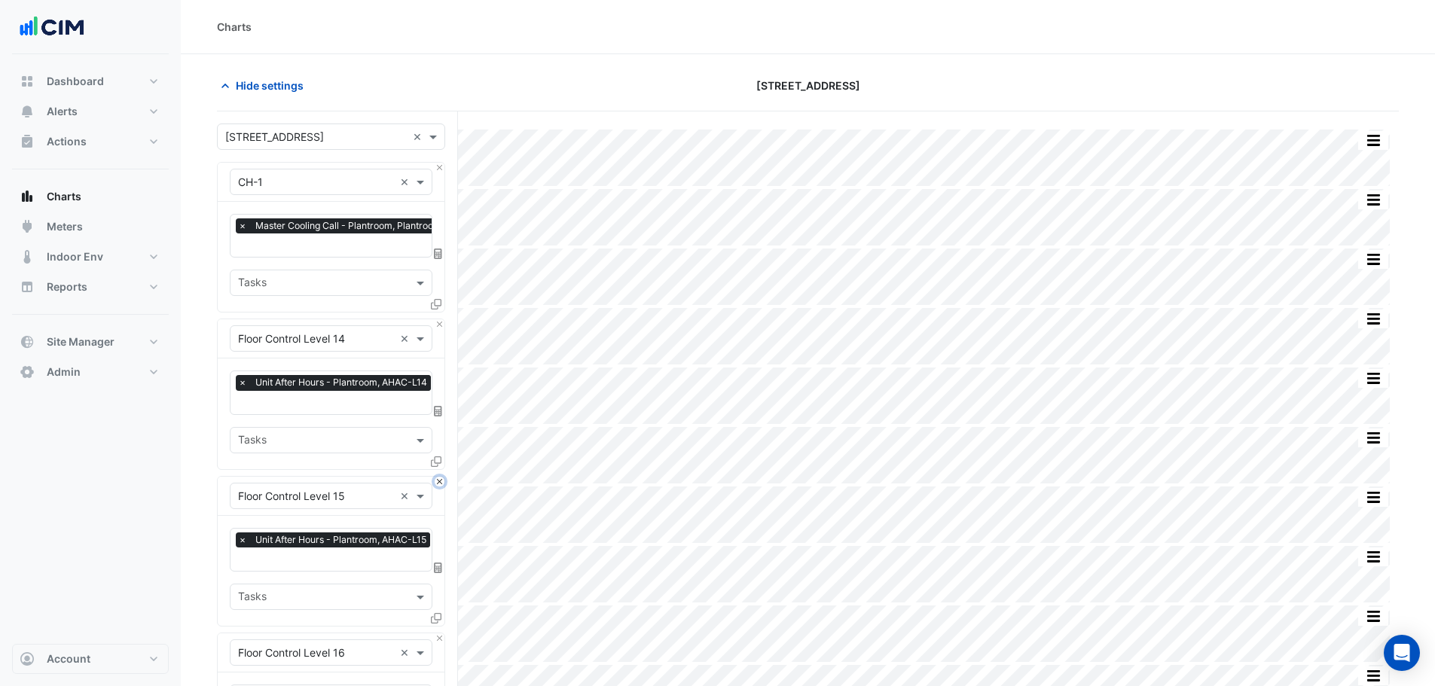
click at [436, 477] on button "Close" at bounding box center [440, 482] width 10 height 10
click at [436, 323] on button "Close" at bounding box center [440, 324] width 10 height 10
click at [436, 477] on button "Close" at bounding box center [440, 482] width 10 height 10
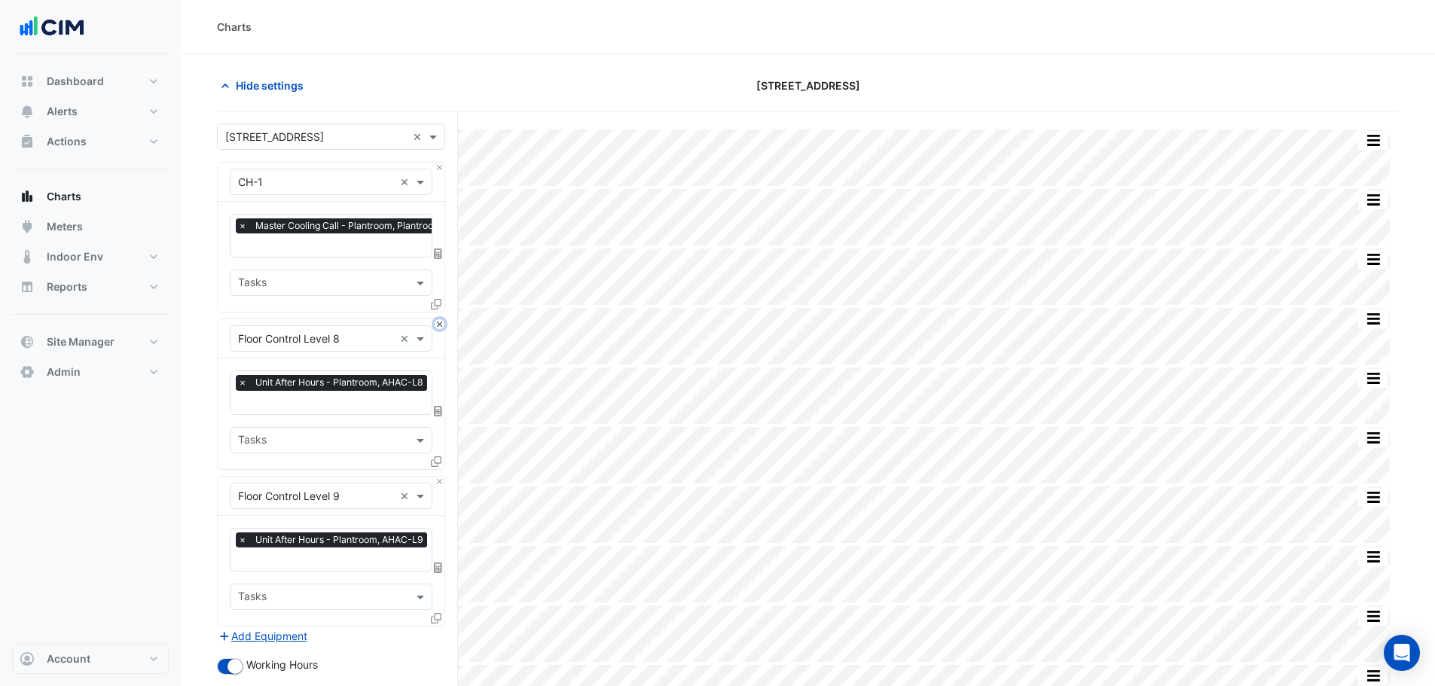
click at [436, 324] on button "Close" at bounding box center [440, 324] width 10 height 10
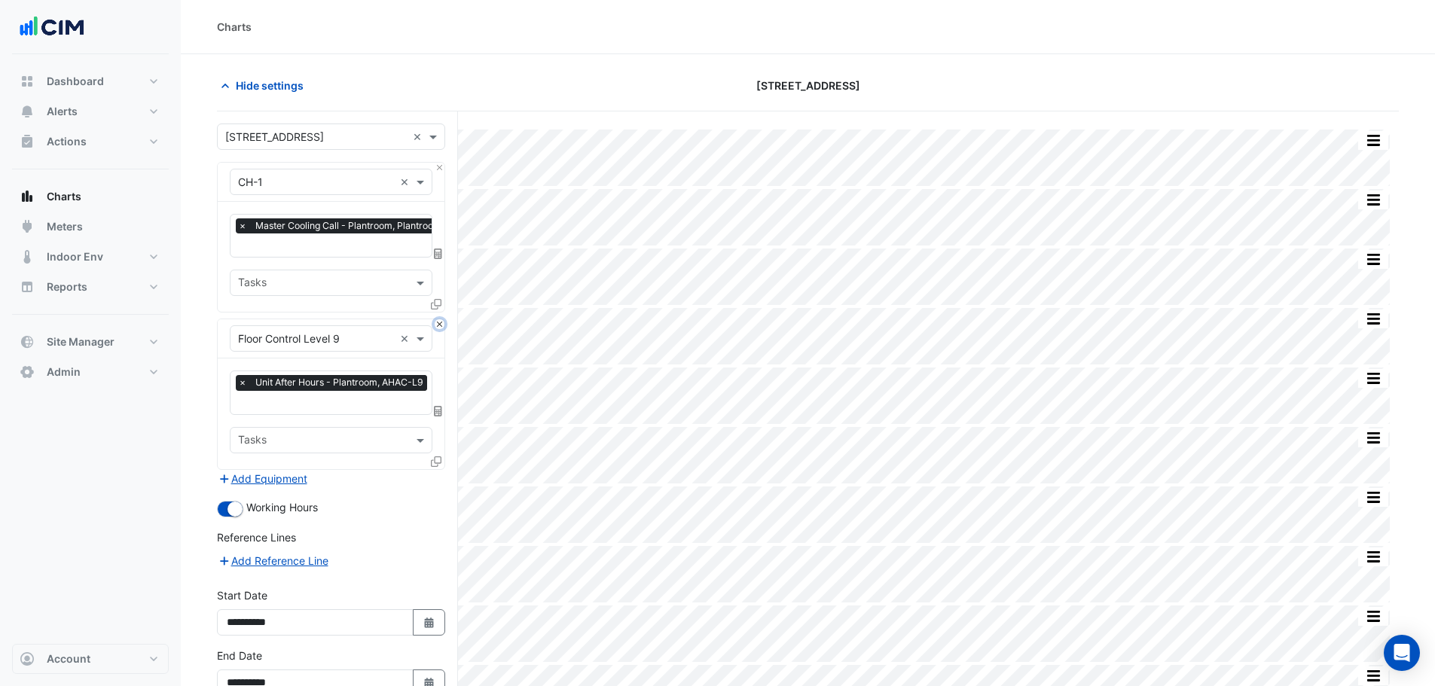
click at [438, 325] on button "Close" at bounding box center [440, 324] width 10 height 10
click at [438, 470] on div "Add Equipment" at bounding box center [331, 479] width 228 height 18
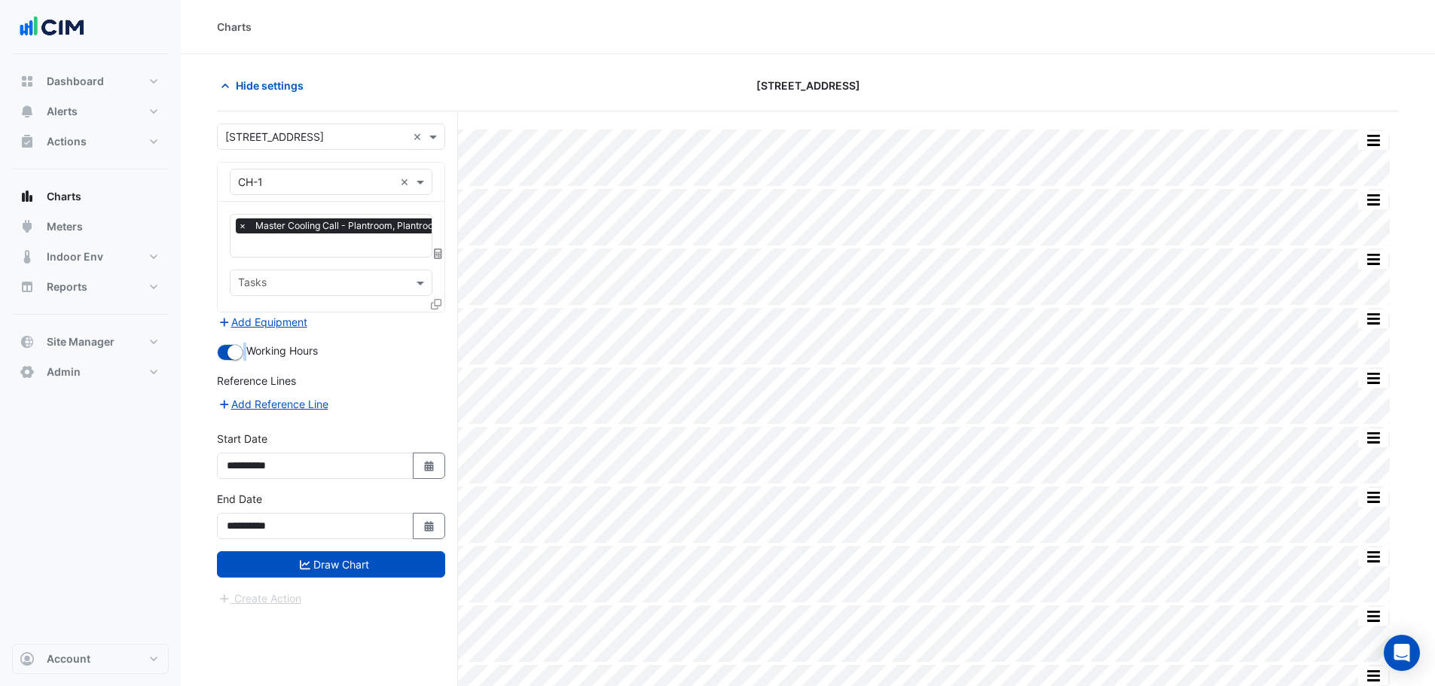
drag, startPoint x: 292, startPoint y: 314, endPoint x: 299, endPoint y: 316, distance: 7.9
click at [293, 314] on button "Add Equipment" at bounding box center [262, 321] width 91 height 17
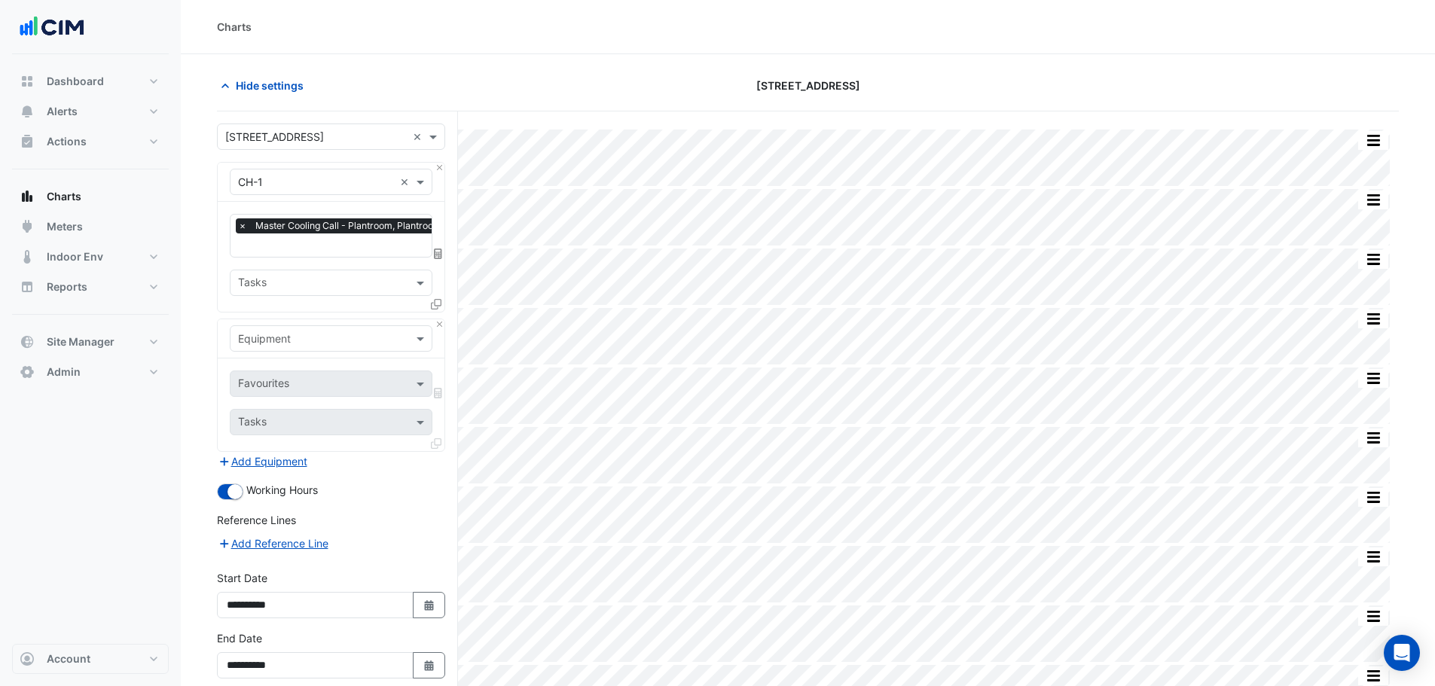
drag, startPoint x: 299, startPoint y: 316, endPoint x: 320, endPoint y: 333, distance: 26.8
click at [317, 331] on input "text" at bounding box center [316, 339] width 156 height 16
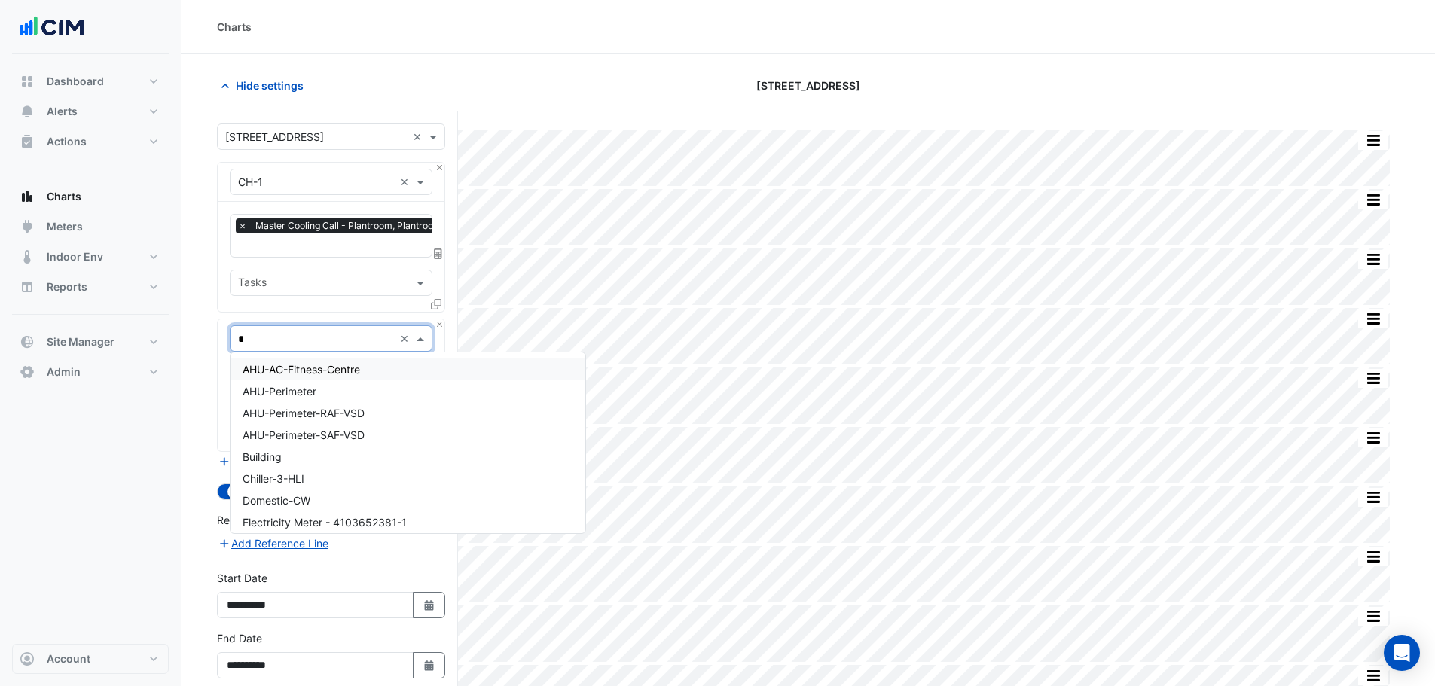
type input "**"
click at [294, 380] on div "IU-L07-North-N2-E7" at bounding box center [331, 370] width 201 height 22
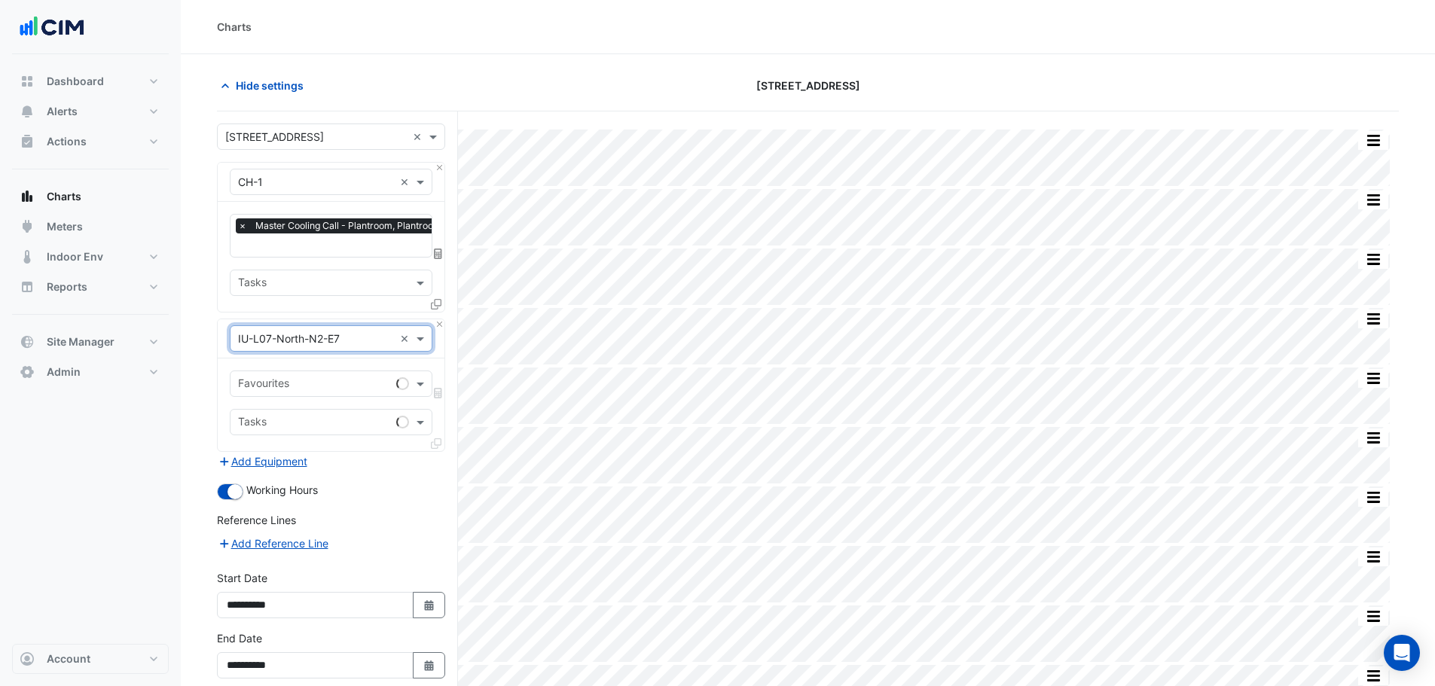
click at [291, 389] on input "text" at bounding box center [314, 385] width 152 height 16
type input "*******"
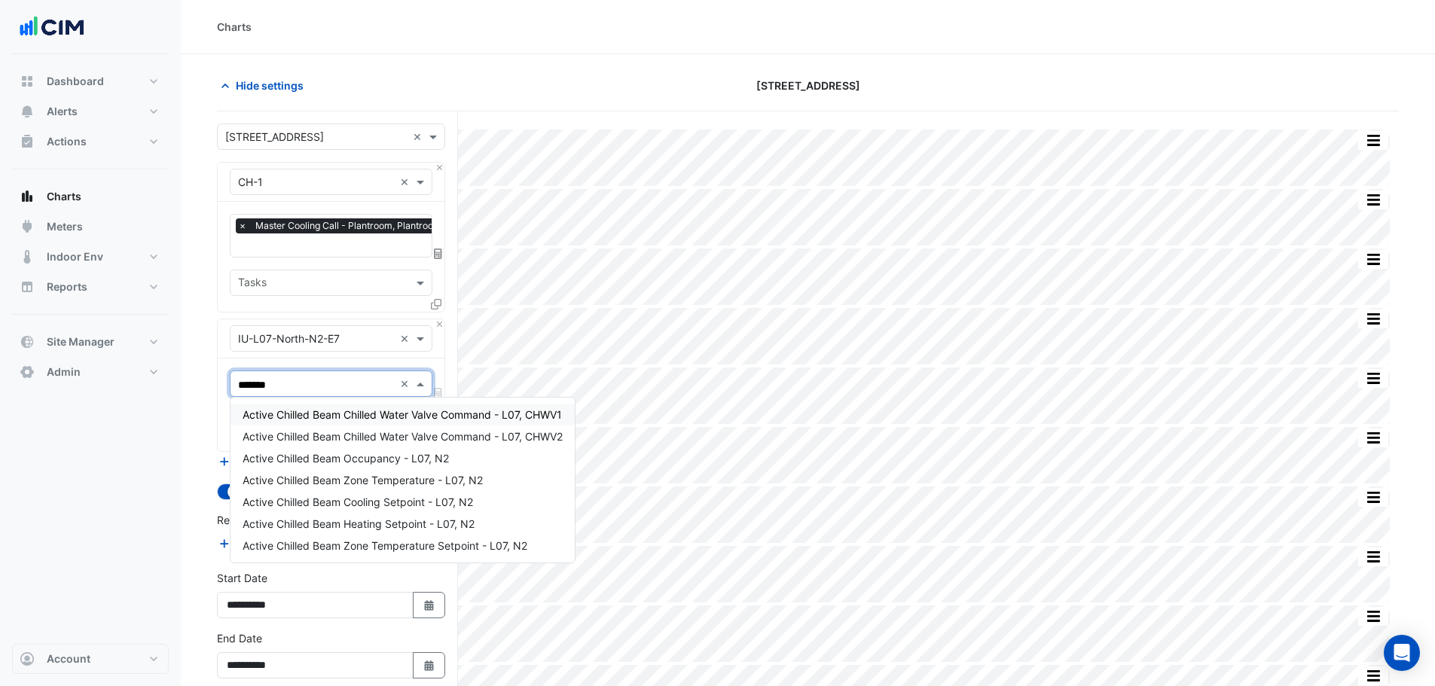
drag, startPoint x: 279, startPoint y: 386, endPoint x: 214, endPoint y: 387, distance: 64.8
click at [214, 387] on section "Hide settings 167 Macquarie St Split by Equip Split None Print Save as JPEG Sav…" at bounding box center [808, 478] width 1254 height 849
click at [264, 384] on input "text" at bounding box center [322, 385] width 169 height 16
click at [407, 414] on span "Active Chilled Beam Chilled Water Valve Command - L07, CHWV1" at bounding box center [402, 414] width 319 height 13
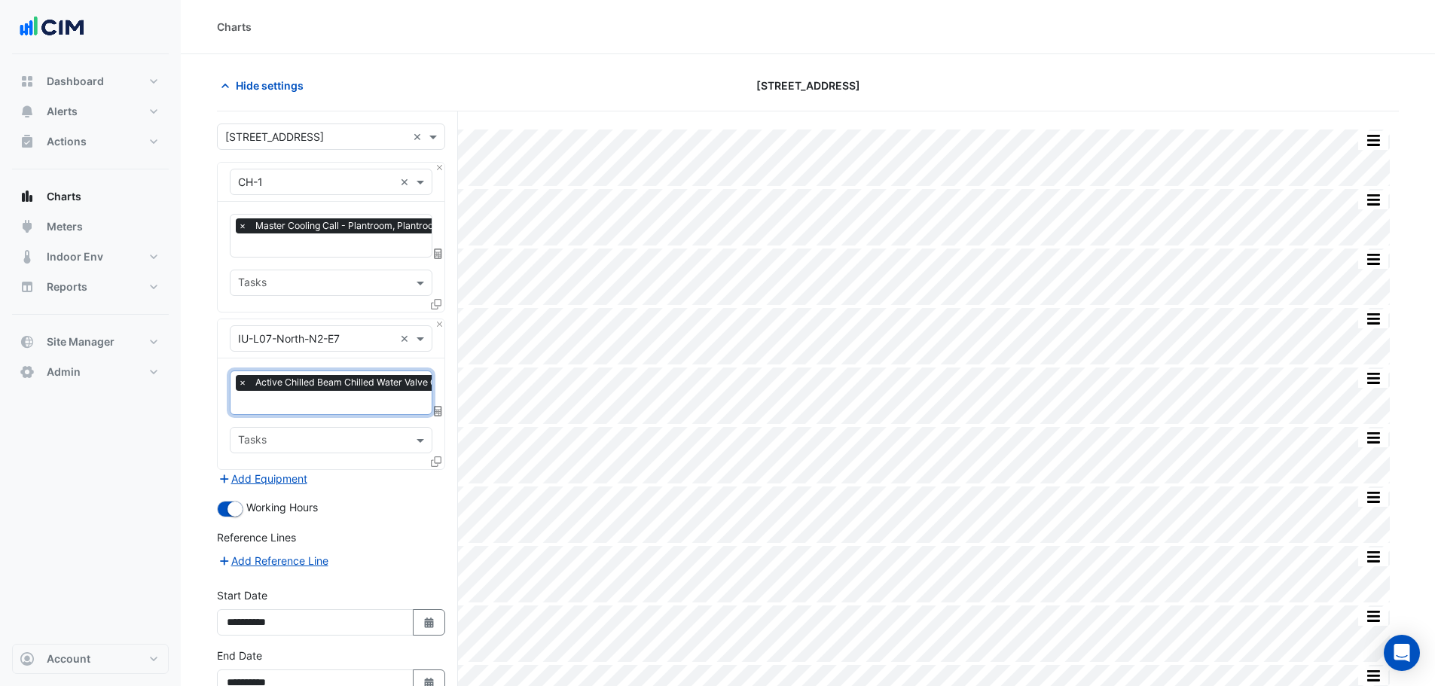
drag, startPoint x: 334, startPoint y: 407, endPoint x: 346, endPoint y: 412, distance: 13.2
click at [334, 407] on input "text" at bounding box center [391, 404] width 307 height 16
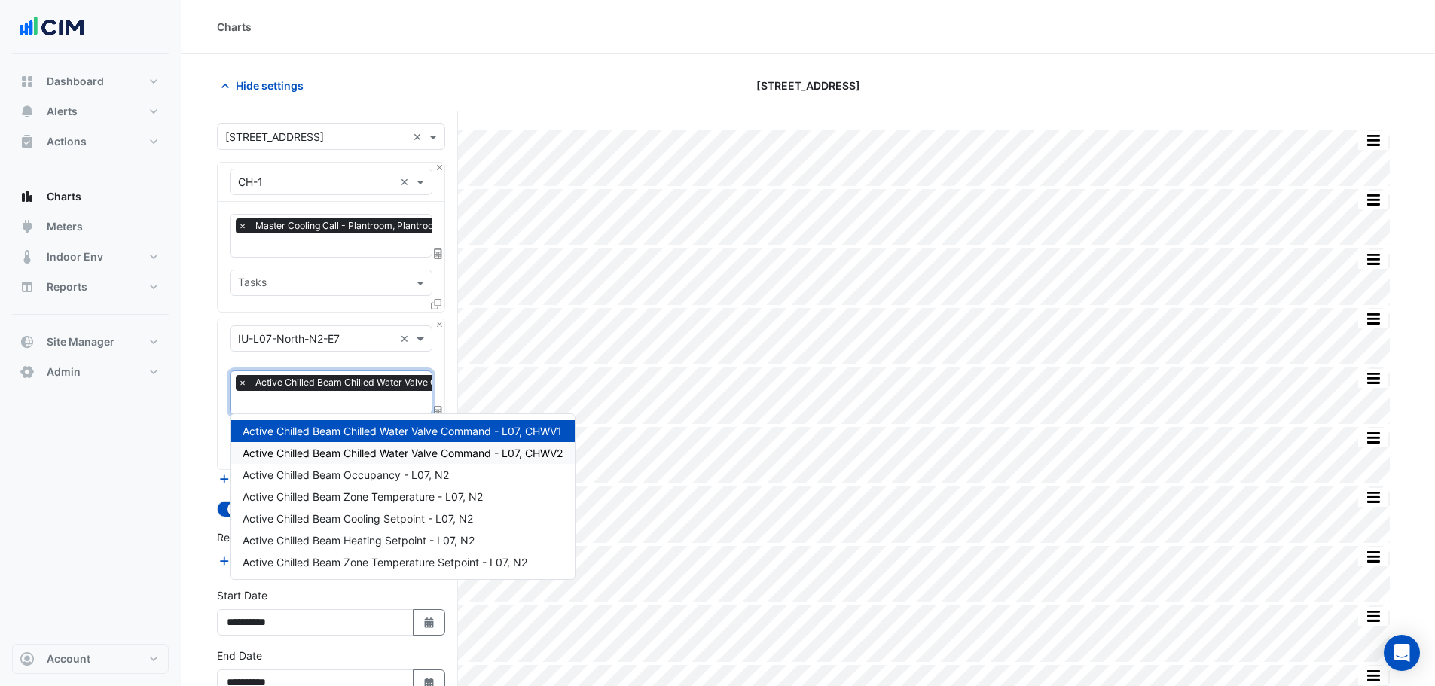
click at [393, 451] on span "Active Chilled Beam Chilled Water Valve Command - L07, CHWV2" at bounding box center [403, 453] width 320 height 13
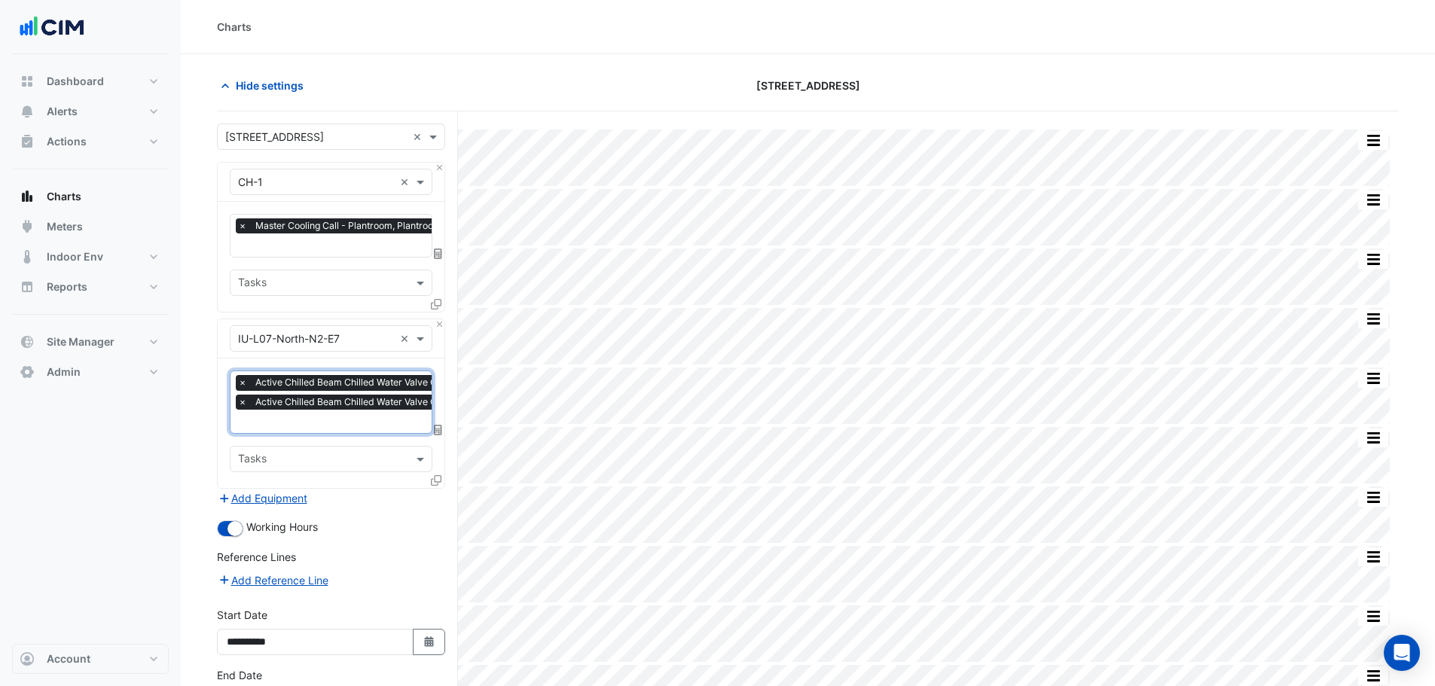
click at [211, 402] on section "Hide settings 167 Macquarie St Split by Equip Split None Print Save as JPEG Sav…" at bounding box center [808, 478] width 1254 height 849
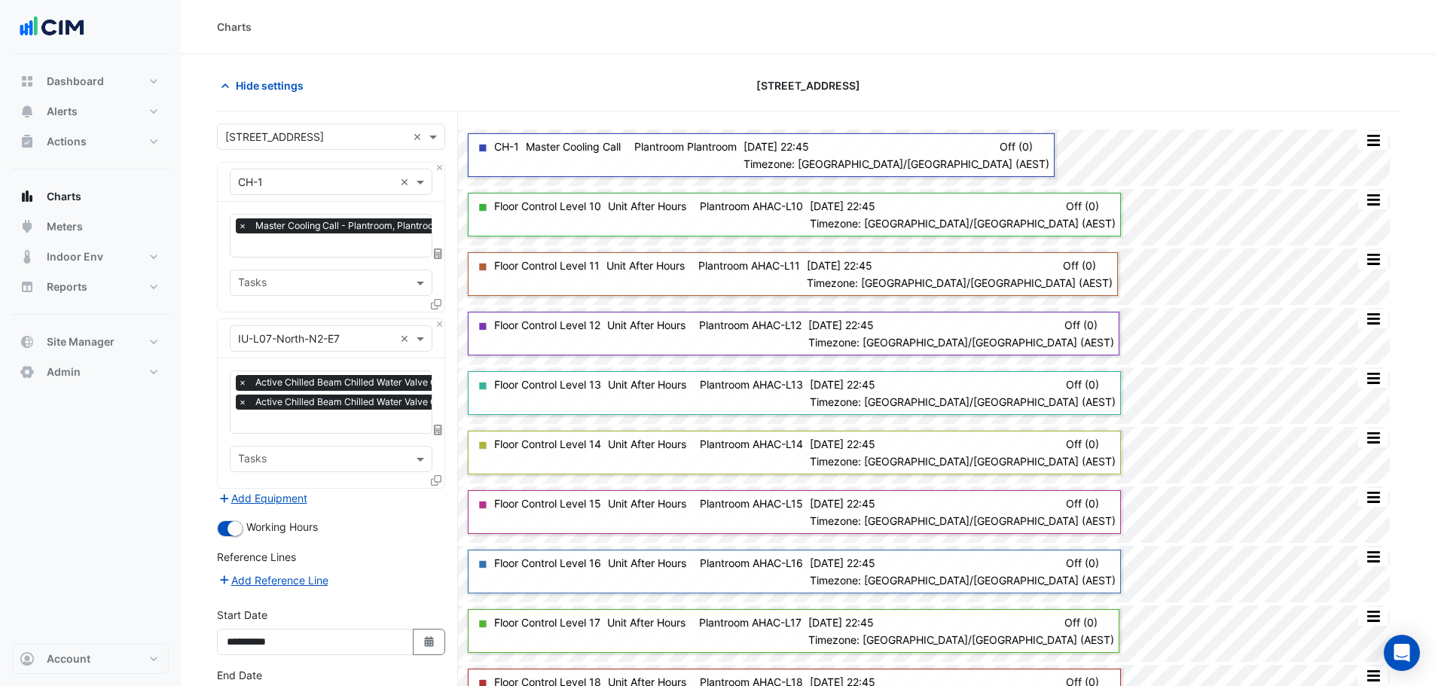
drag, startPoint x: 407, startPoint y: 334, endPoint x: 388, endPoint y: 337, distance: 19.2
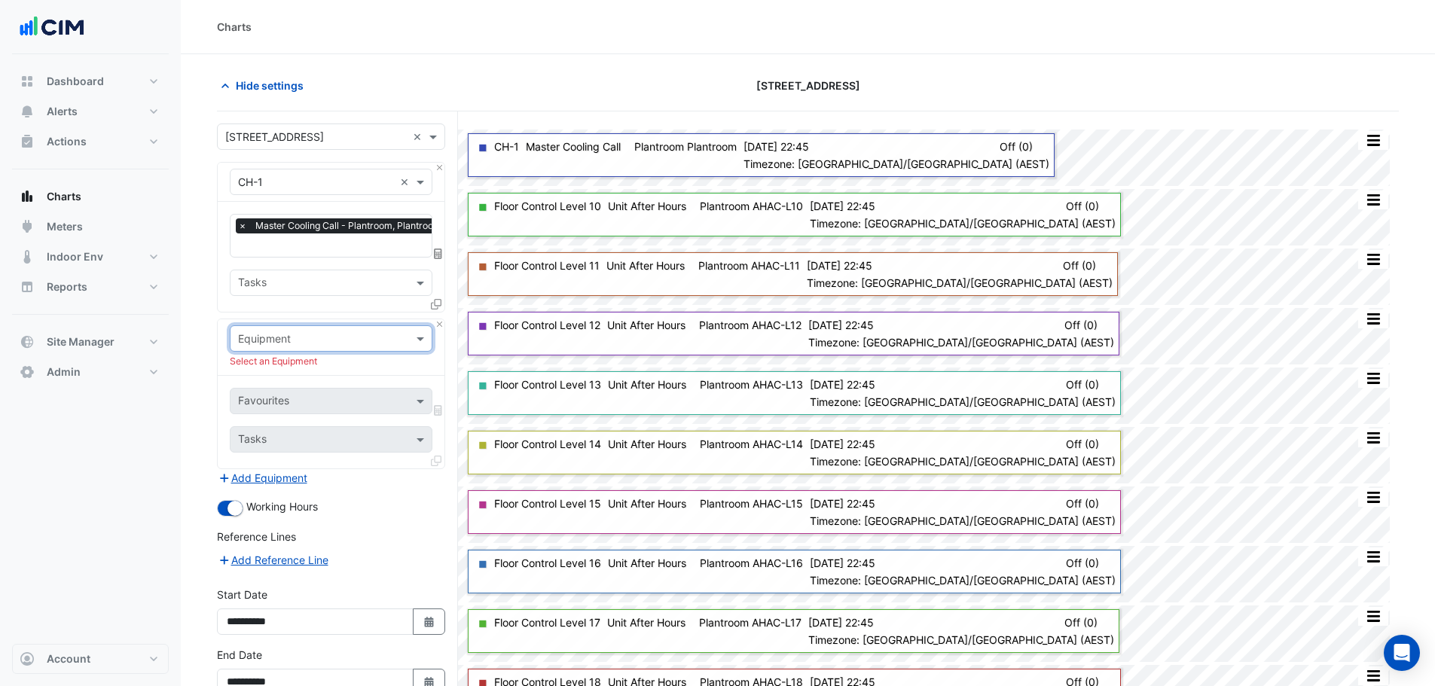
click at [352, 341] on input "text" at bounding box center [316, 339] width 156 height 16
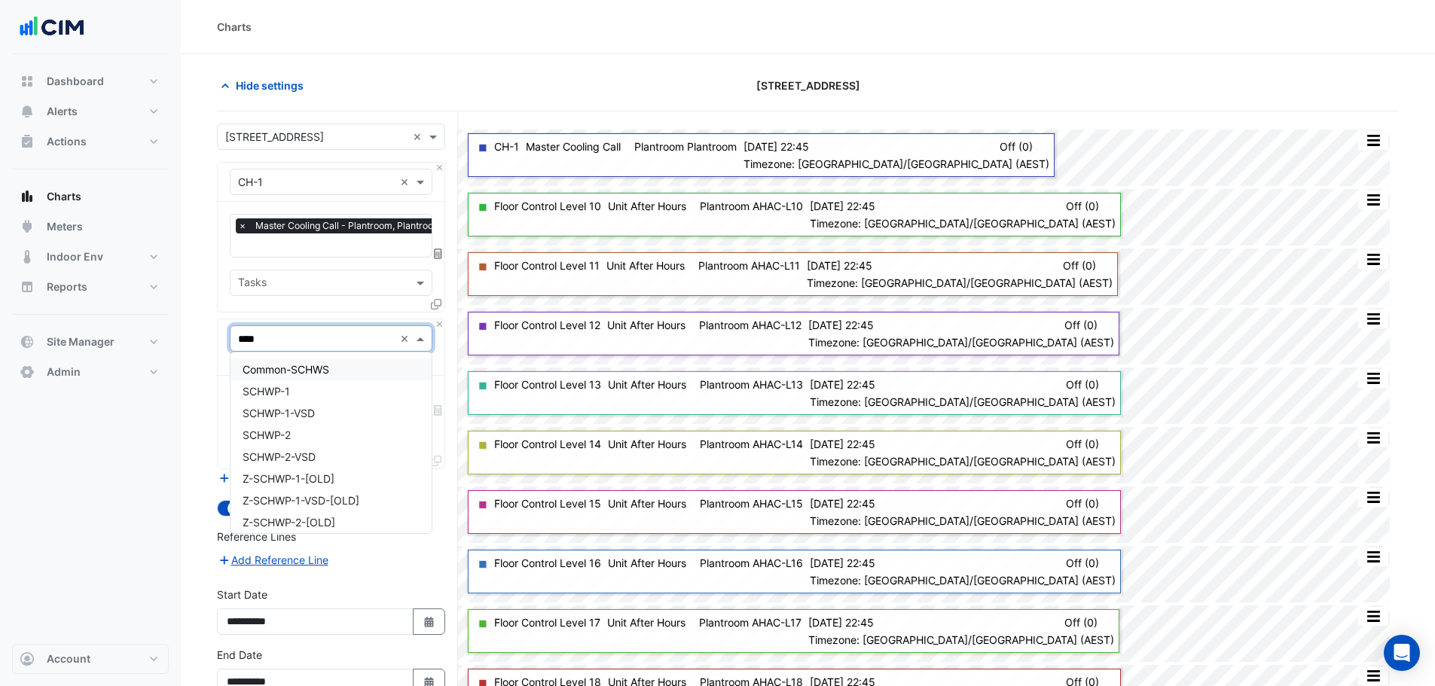
type input "*****"
click at [283, 373] on span "SCHWP-1" at bounding box center [266, 369] width 47 height 13
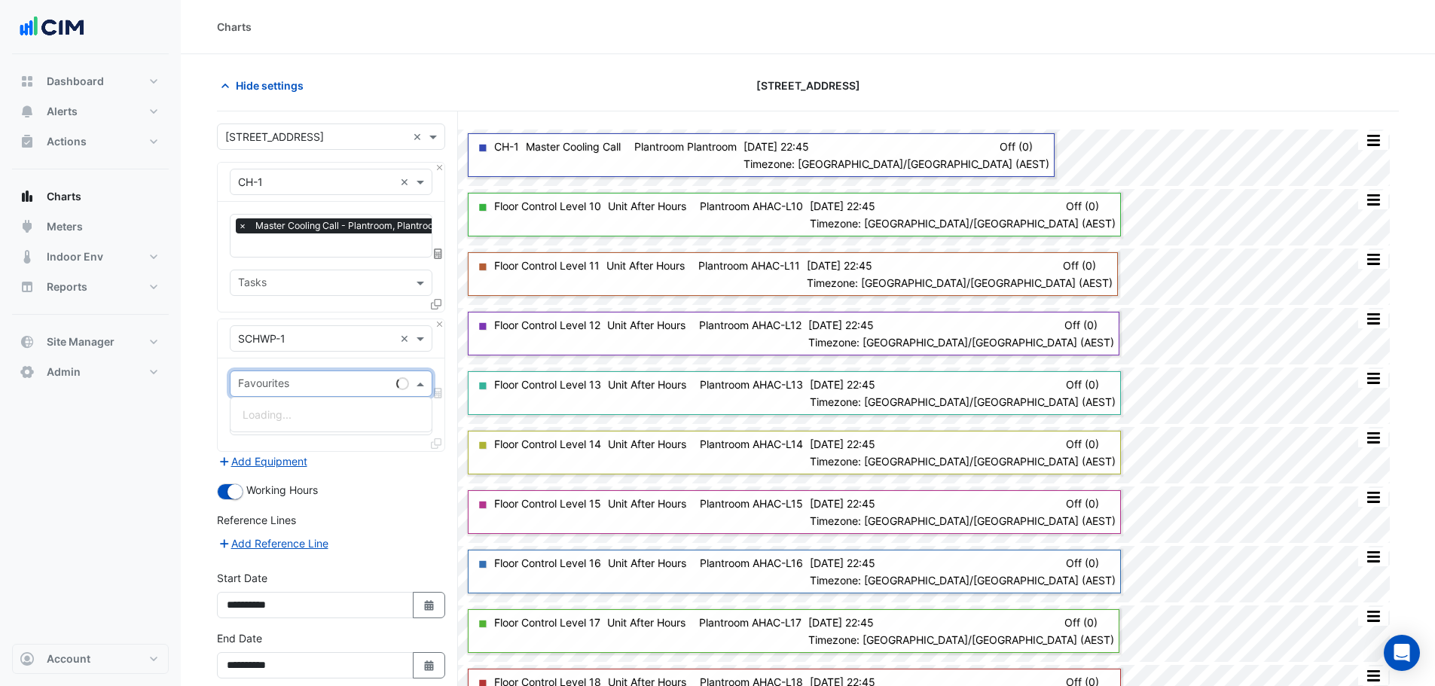
click at [275, 392] on div at bounding box center [313, 386] width 154 height 20
type input "****"
click at [304, 419] on span "Secondary Chilled Water Pump Status - Plantroom, Plantroom" at bounding box center [395, 414] width 304 height 13
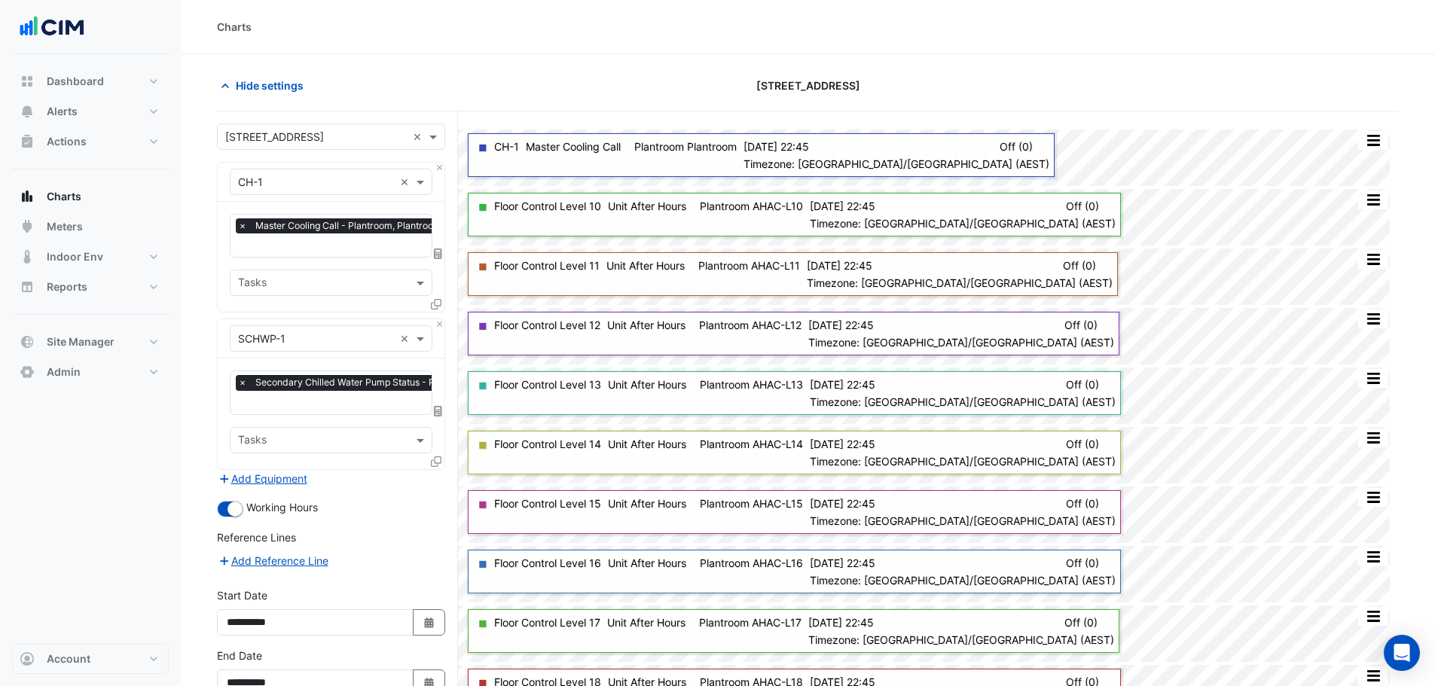
click at [426, 456] on div "Favourites × Secondary Chilled Water Pump Status - Plantroom, Plantroom × Tasks" at bounding box center [331, 414] width 227 height 110
click at [434, 458] on icon at bounding box center [436, 462] width 11 height 11
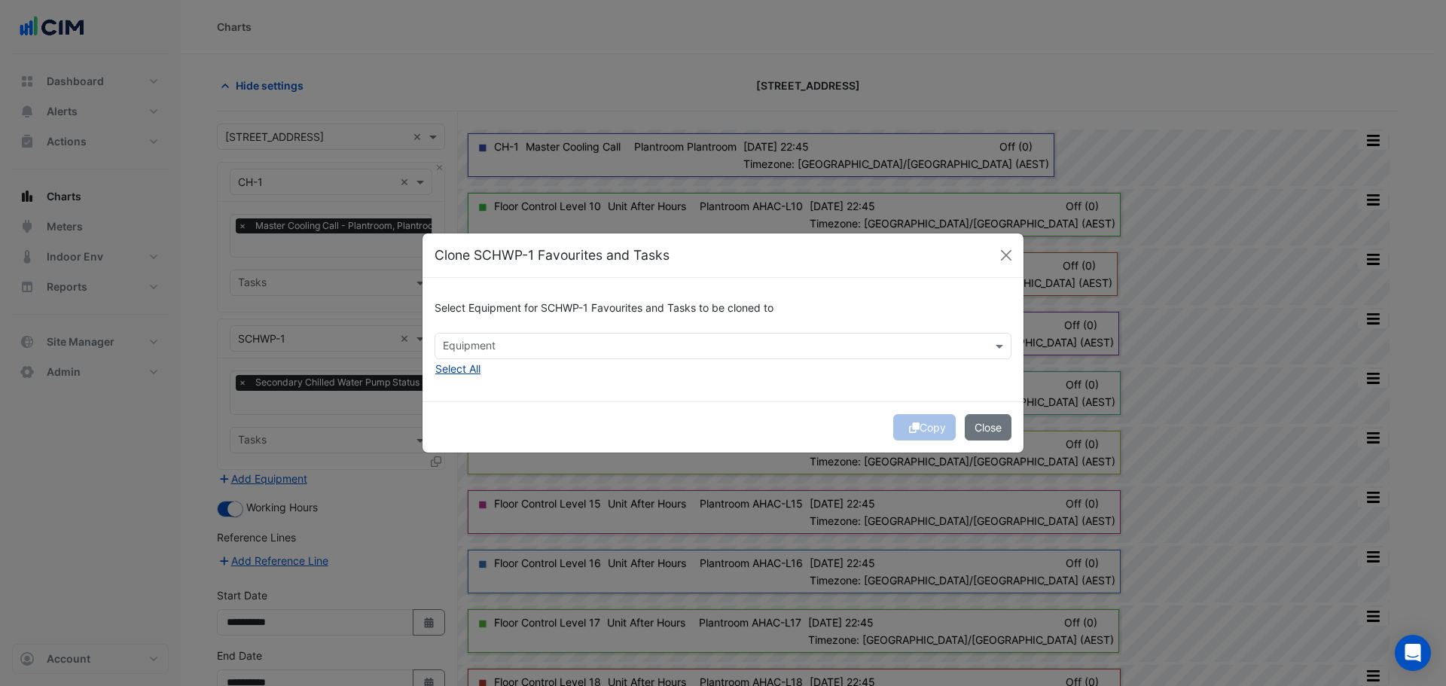
click at [457, 370] on button "Select All" at bounding box center [458, 368] width 47 height 17
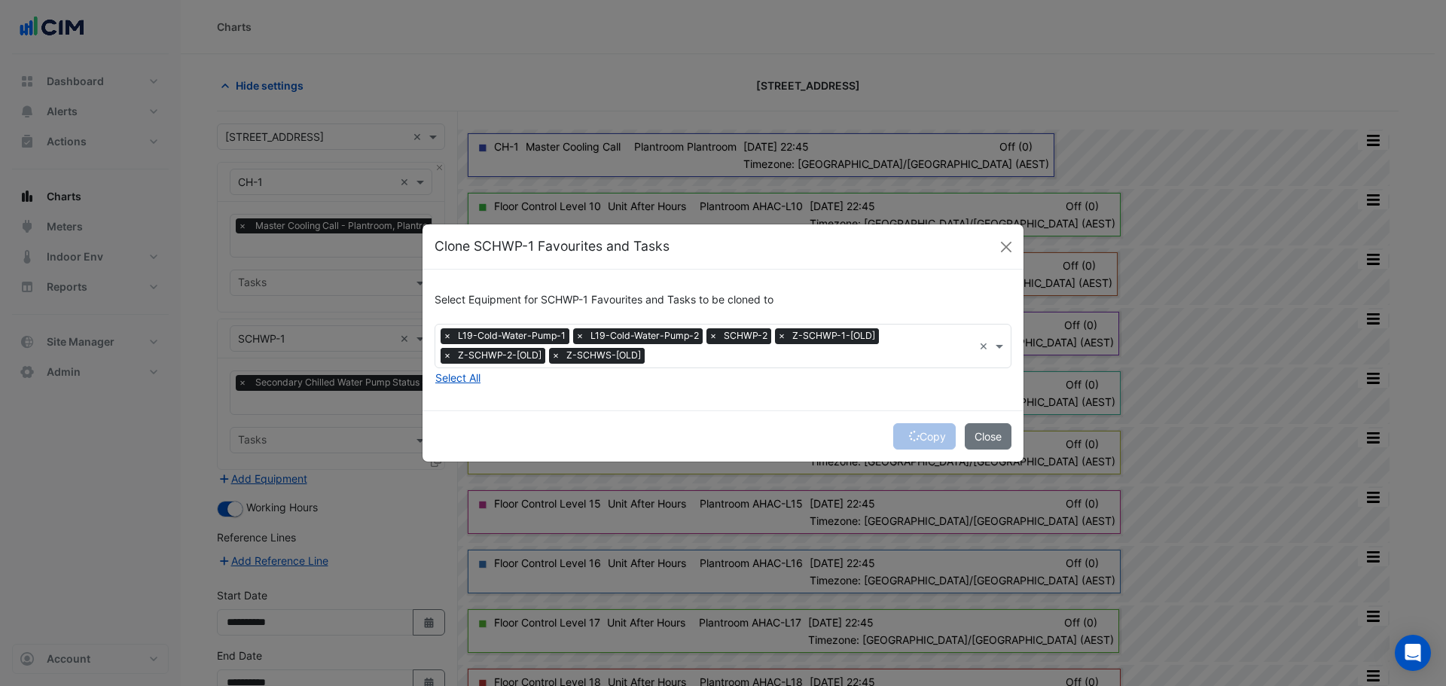
click at [451, 353] on span "×" at bounding box center [448, 355] width 14 height 15
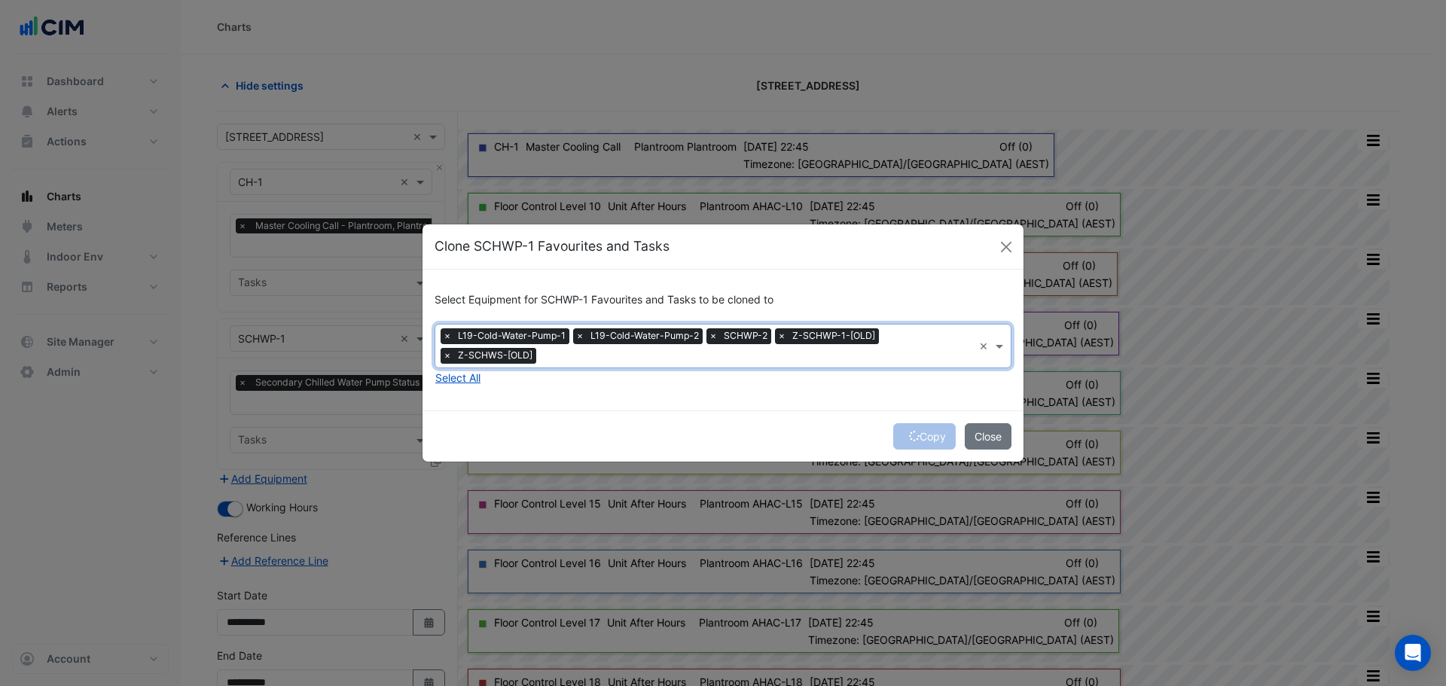
click at [447, 357] on span "×" at bounding box center [448, 355] width 14 height 15
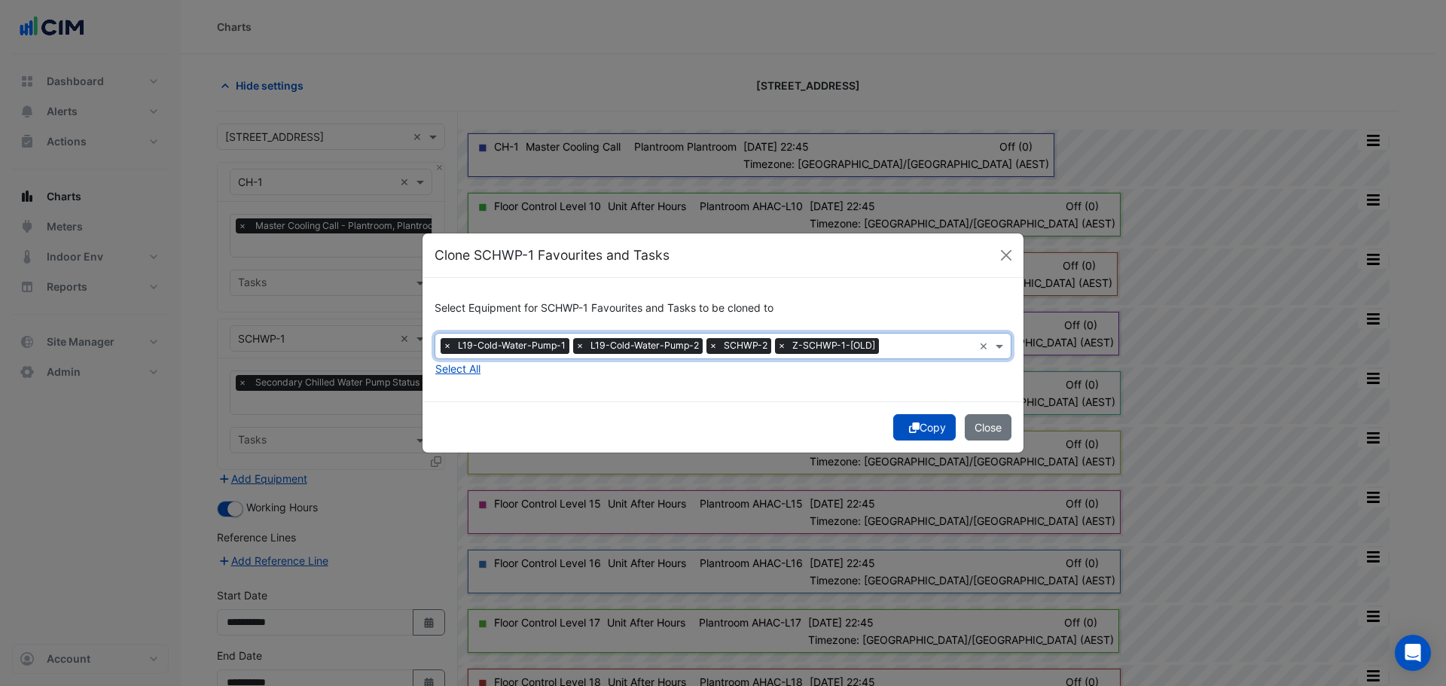
click at [448, 348] on span "×" at bounding box center [448, 345] width 14 height 15
click at [521, 348] on span "×" at bounding box center [516, 345] width 14 height 15
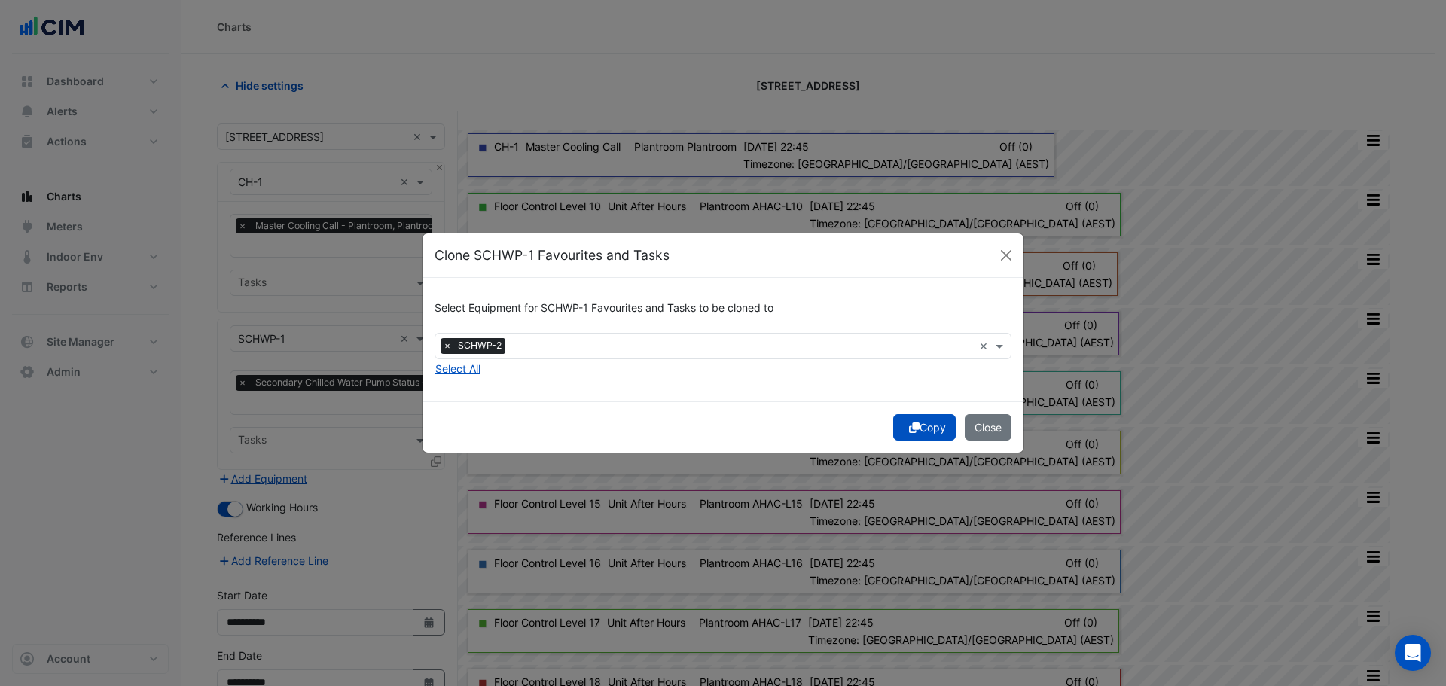
click at [785, 405] on div "Copy Close" at bounding box center [723, 427] width 601 height 51
click at [927, 426] on button "Copy" at bounding box center [924, 427] width 63 height 26
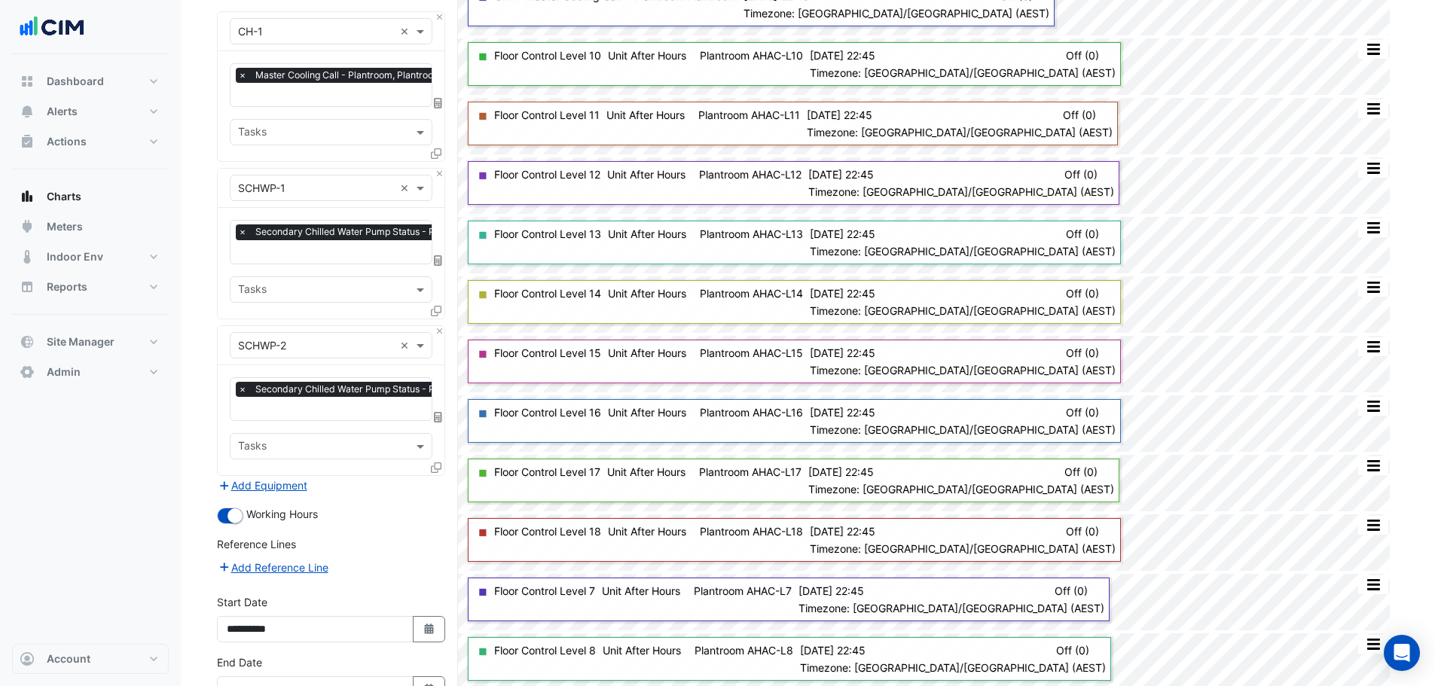
scroll to position [243, 0]
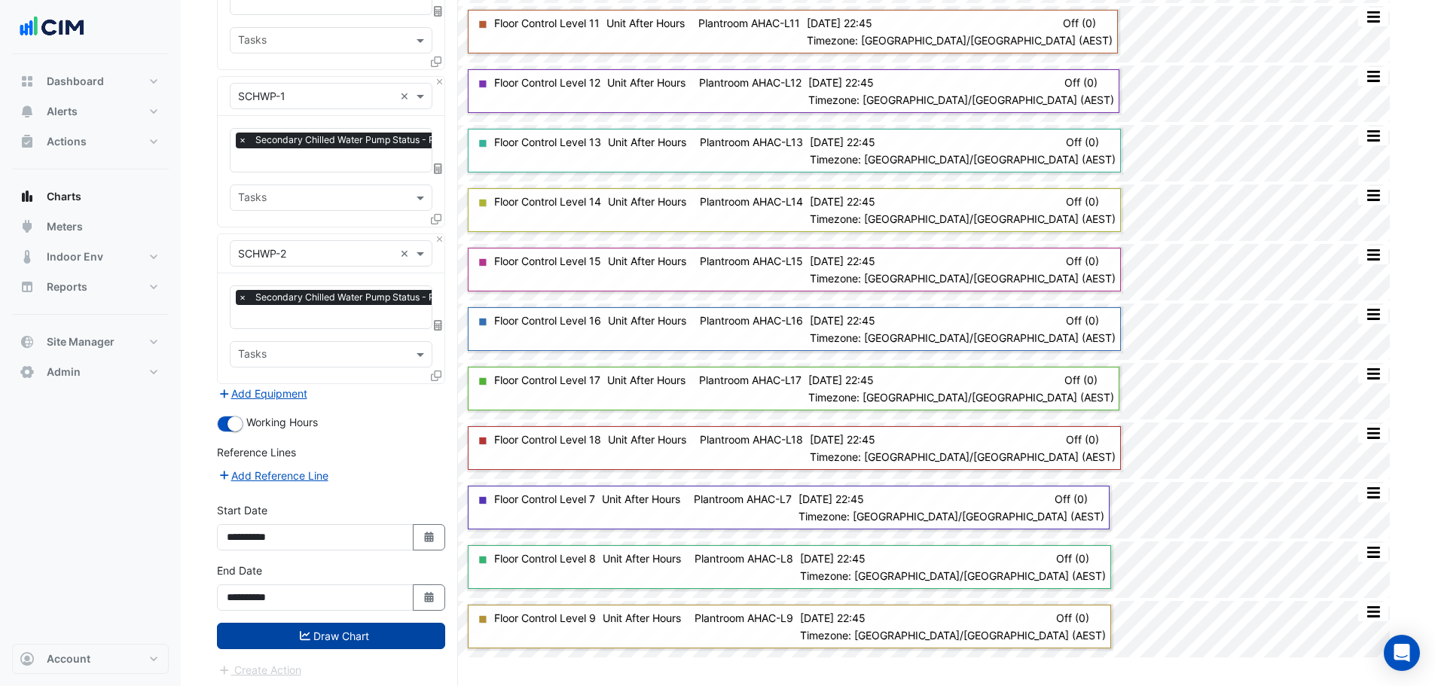
click at [323, 623] on button "Draw Chart" at bounding box center [331, 636] width 228 height 26
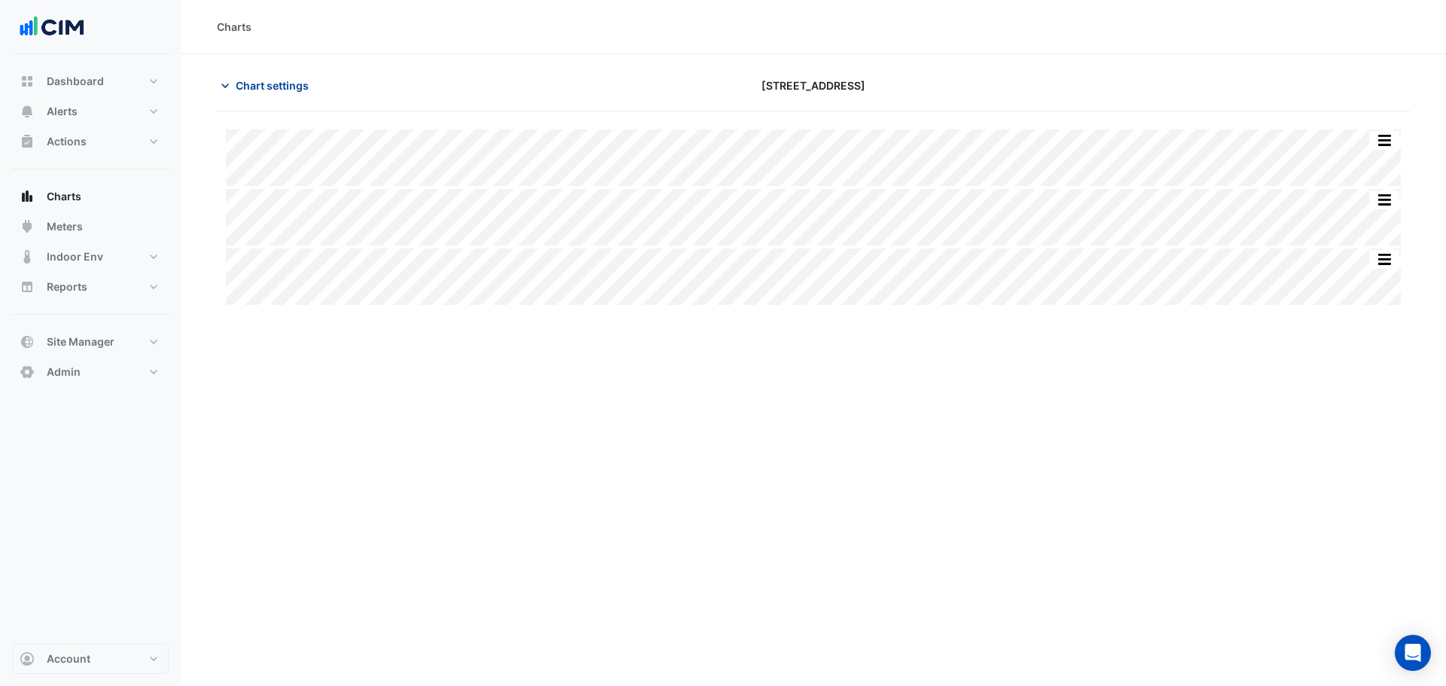
click at [279, 82] on span "Chart settings" at bounding box center [272, 86] width 73 height 16
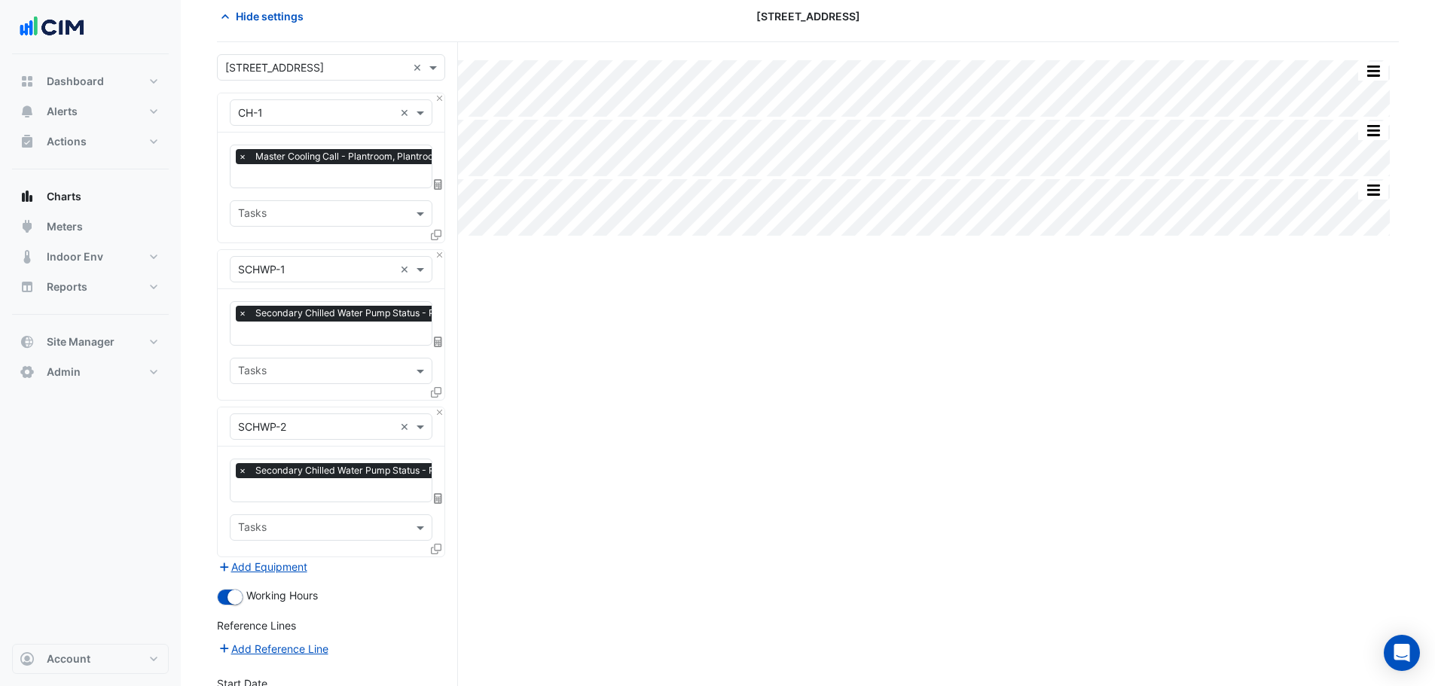
scroll to position [226, 0]
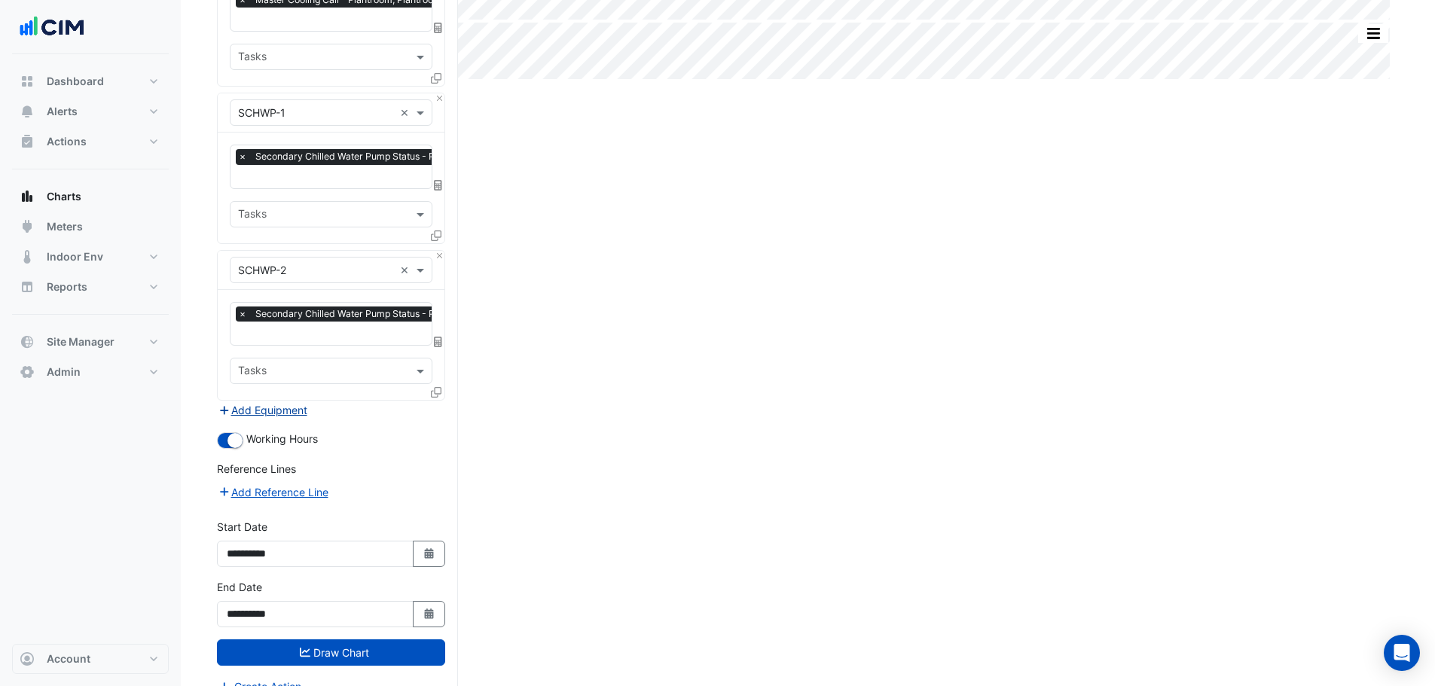
click at [295, 410] on button "Add Equipment" at bounding box center [262, 410] width 91 height 17
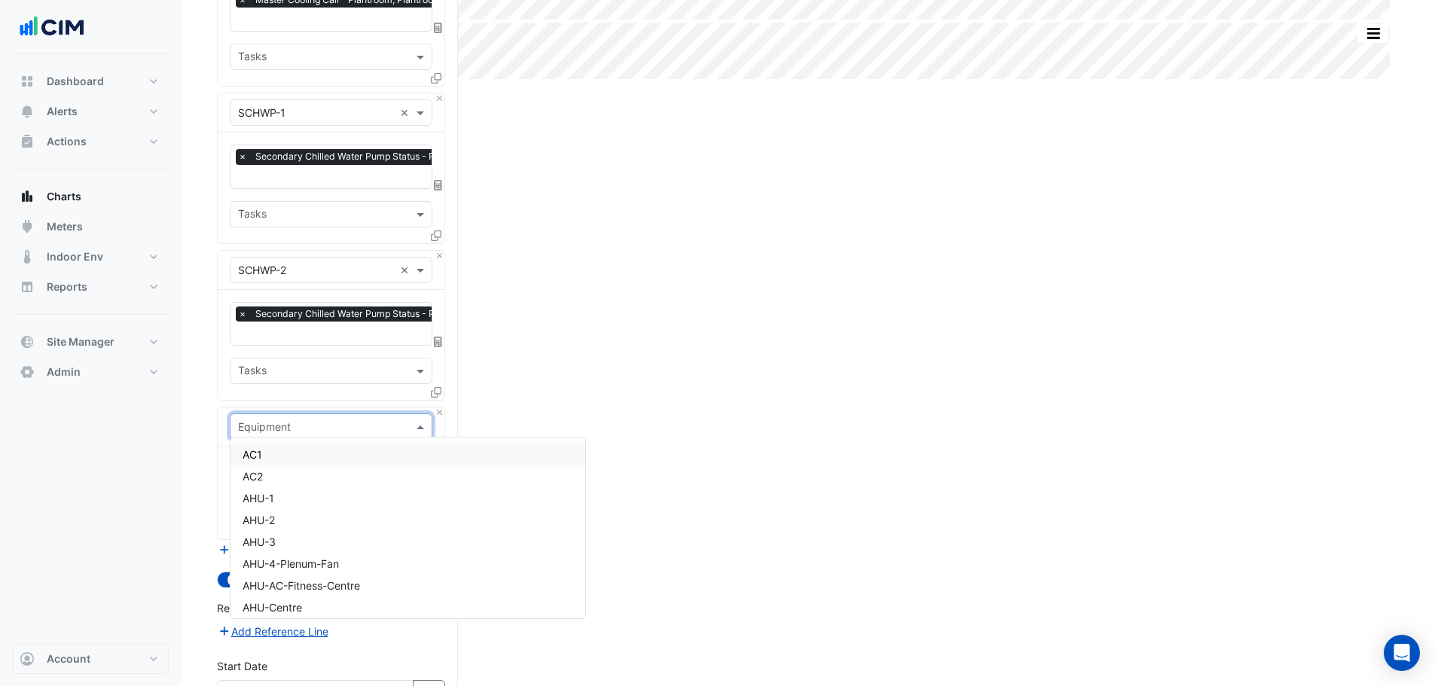
click at [314, 426] on input "text" at bounding box center [316, 428] width 156 height 16
type input "*****"
click at [290, 461] on span "PCHWP-01" at bounding box center [270, 454] width 54 height 13
click at [288, 467] on input "text" at bounding box center [314, 474] width 152 height 16
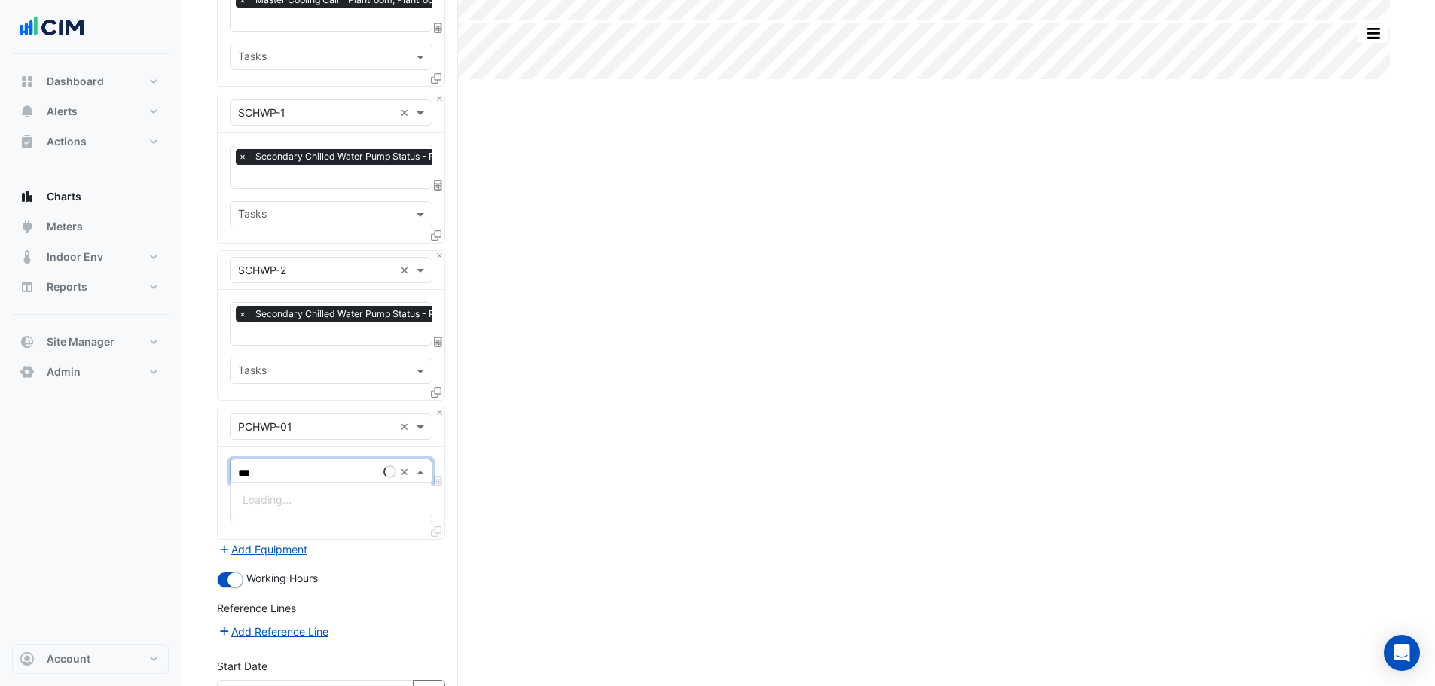
type input "****"
click at [309, 498] on span "Primary Chilled Water Pump Status - Plantroom, Plantroom" at bounding box center [387, 499] width 288 height 13
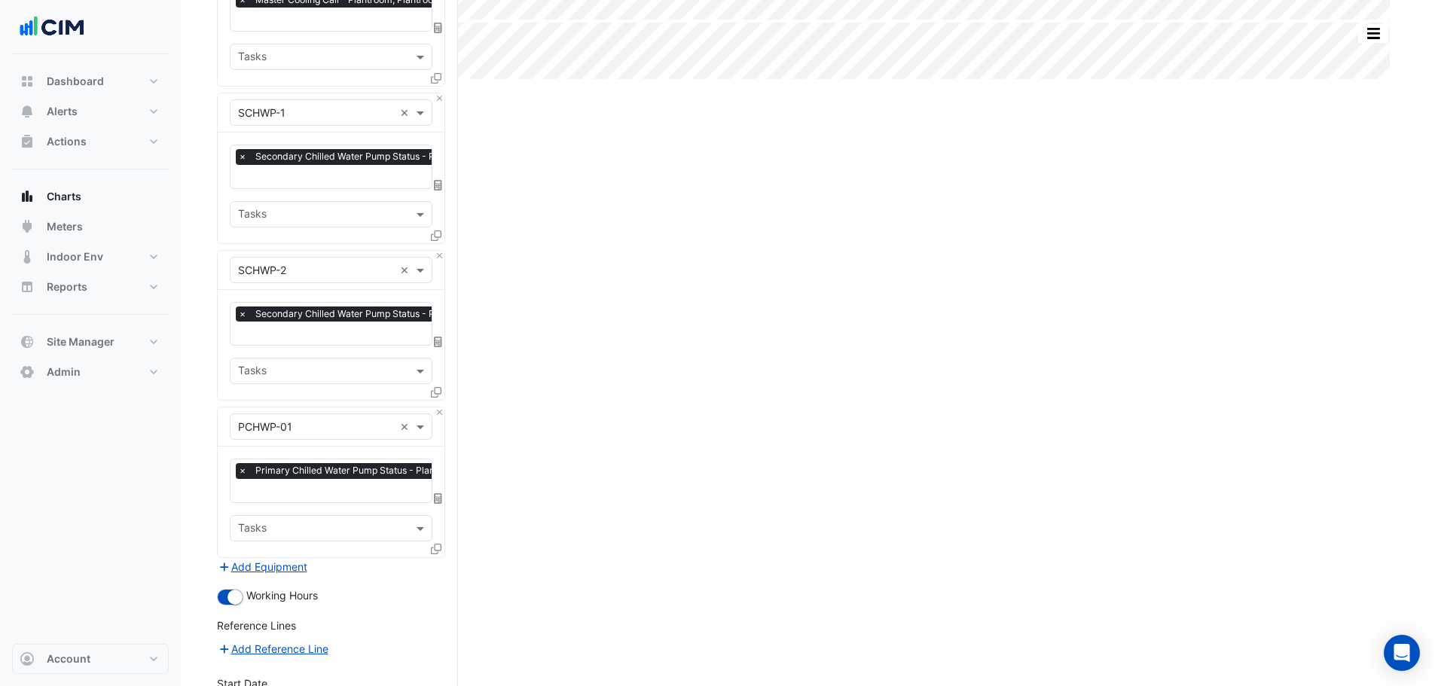
click at [437, 544] on icon at bounding box center [436, 549] width 11 height 11
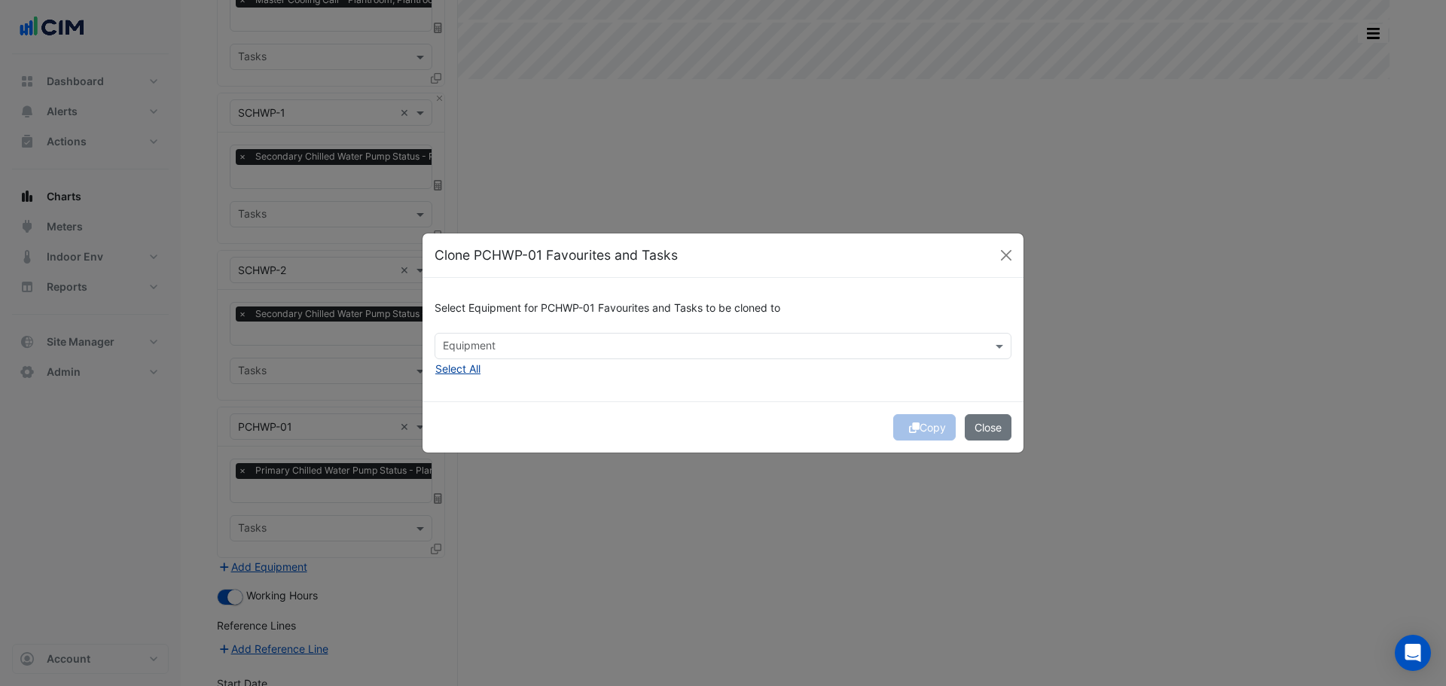
click at [466, 364] on button "Select All" at bounding box center [458, 368] width 47 height 17
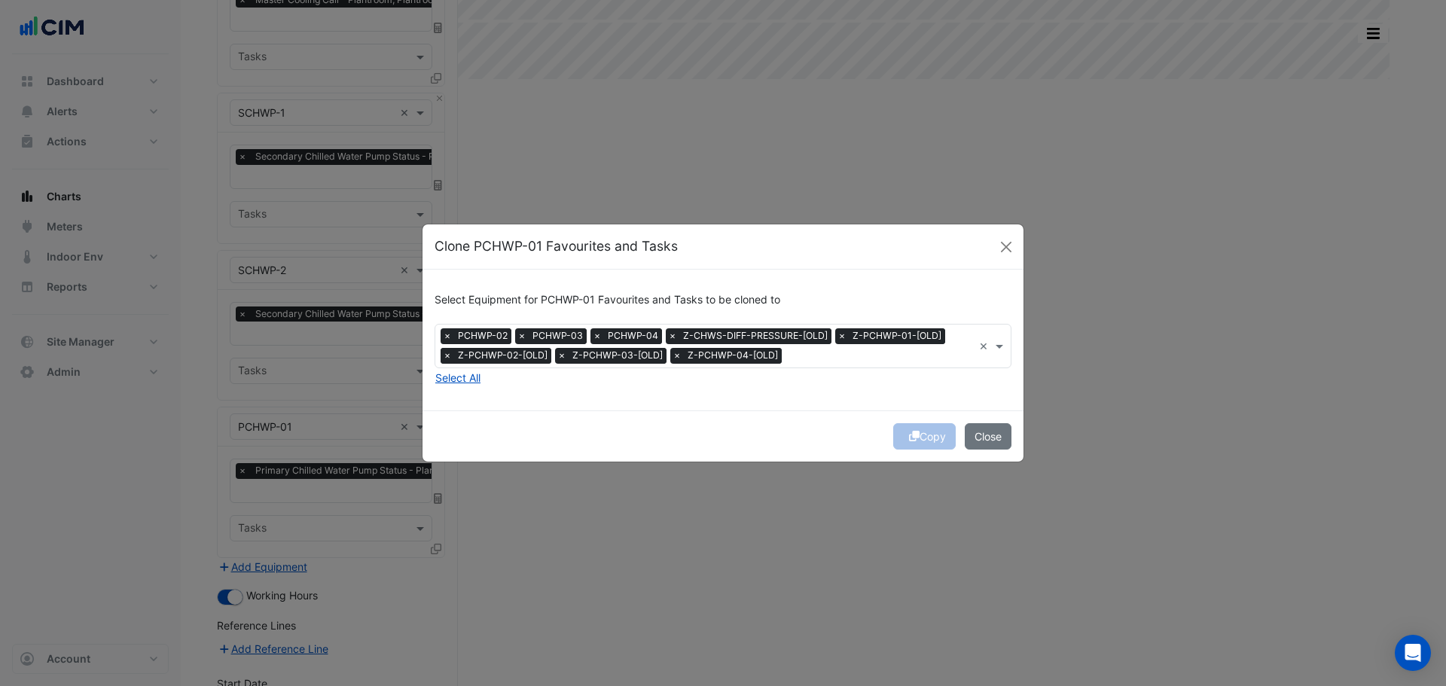
click at [447, 356] on span "×" at bounding box center [448, 355] width 14 height 15
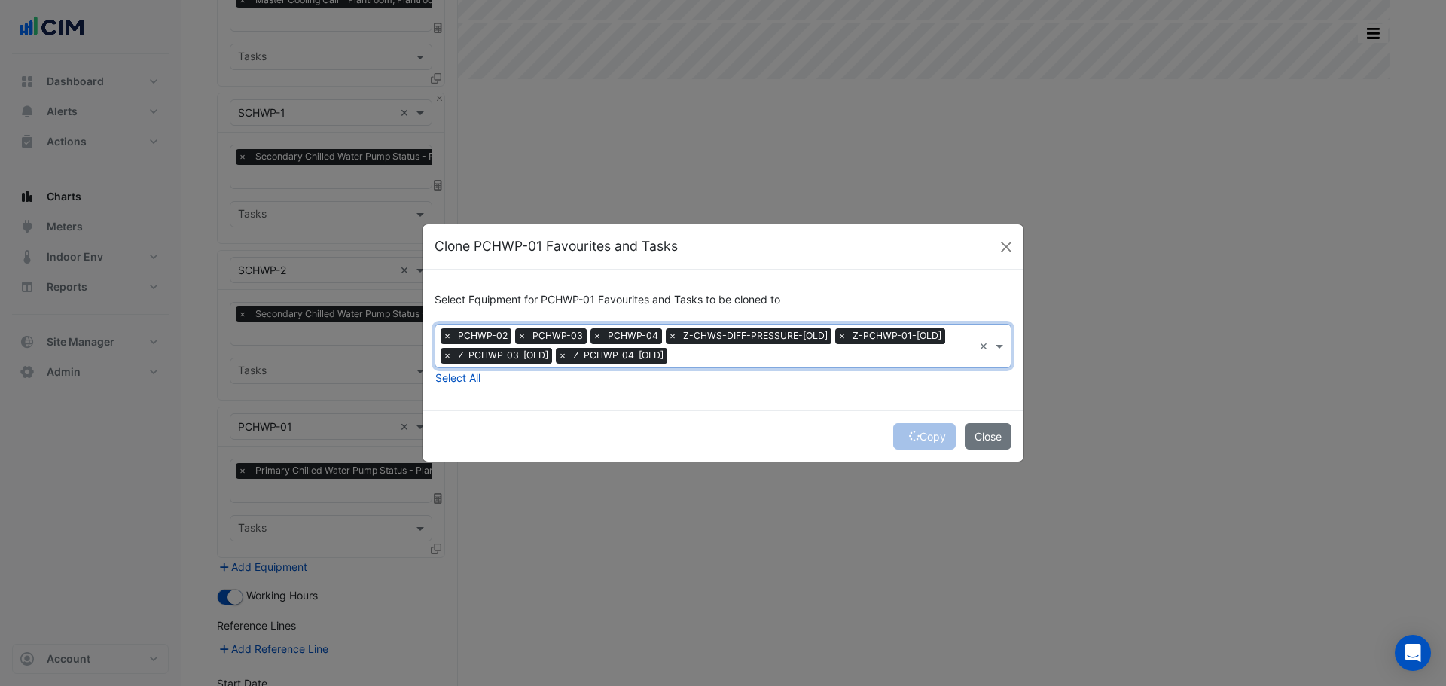
click at [447, 356] on span "×" at bounding box center [448, 355] width 14 height 15
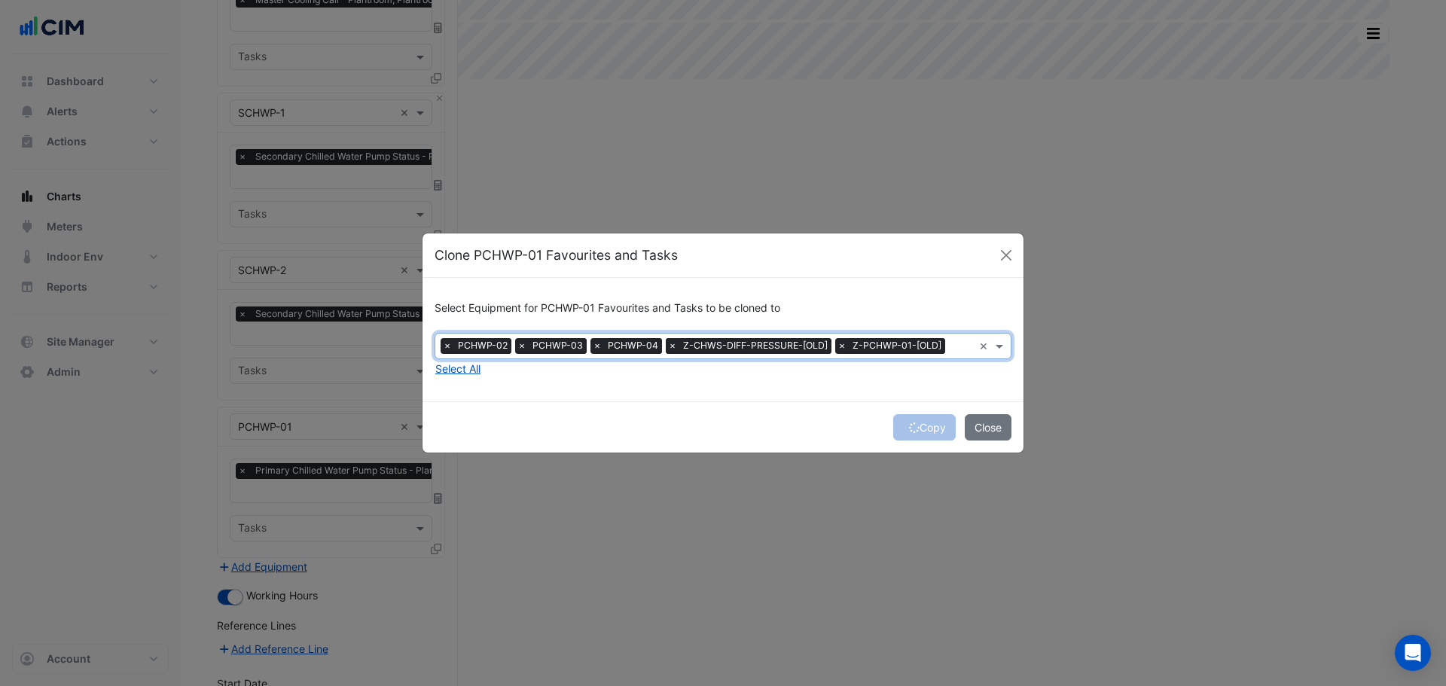
click at [673, 344] on span "×" at bounding box center [673, 345] width 14 height 15
drag, startPoint x: 704, startPoint y: 381, endPoint x: 736, endPoint y: 392, distance: 34.3
click at [706, 381] on div "Select Equipment for PCHWP-01 Favourites and Tasks to be cloned to Equipment × …" at bounding box center [723, 339] width 601 height 123
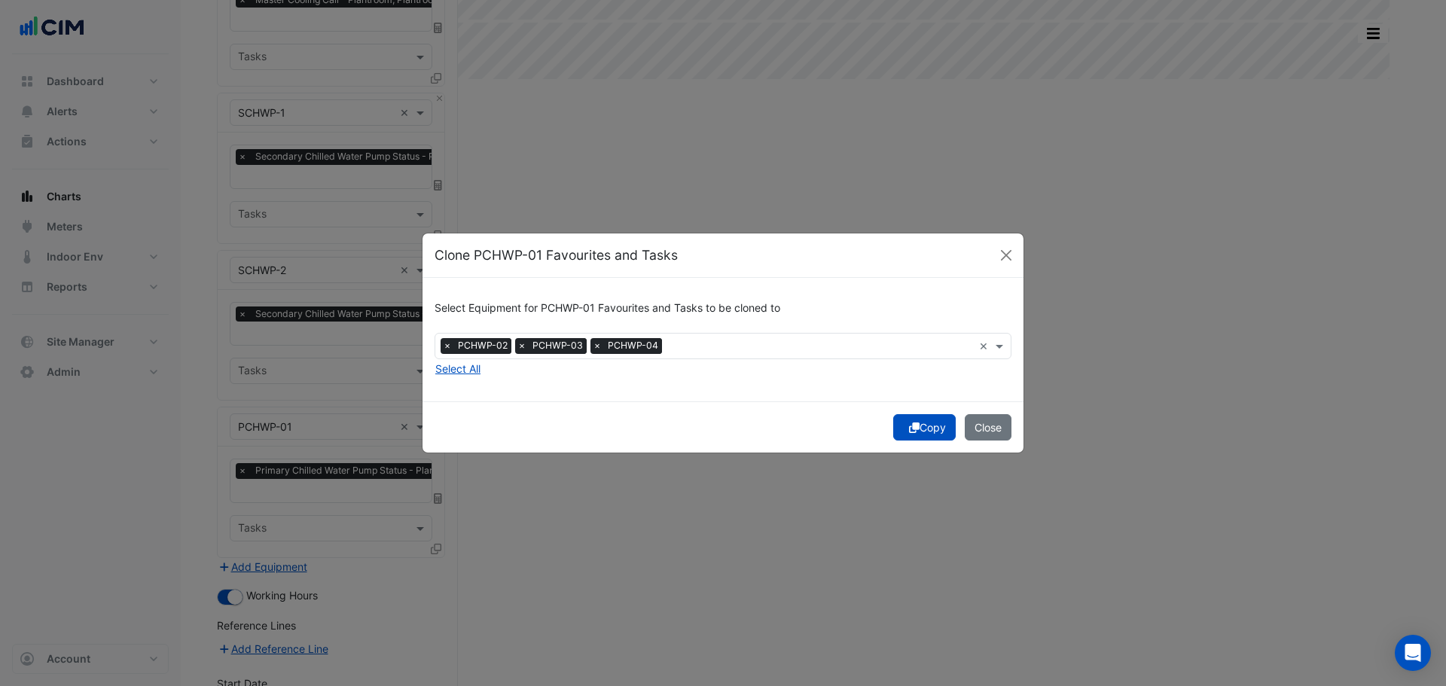
click at [919, 426] on button "Copy" at bounding box center [924, 427] width 63 height 26
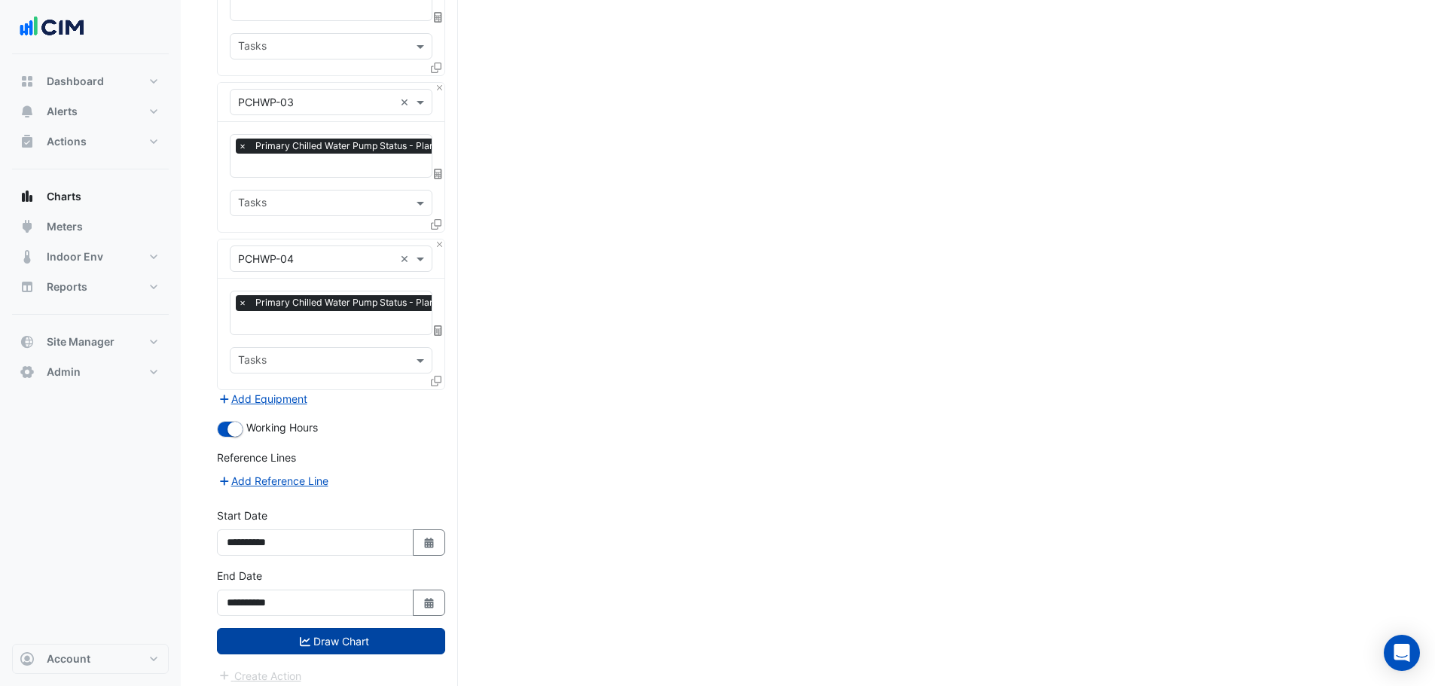
click at [324, 631] on button "Draw Chart" at bounding box center [331, 641] width 228 height 26
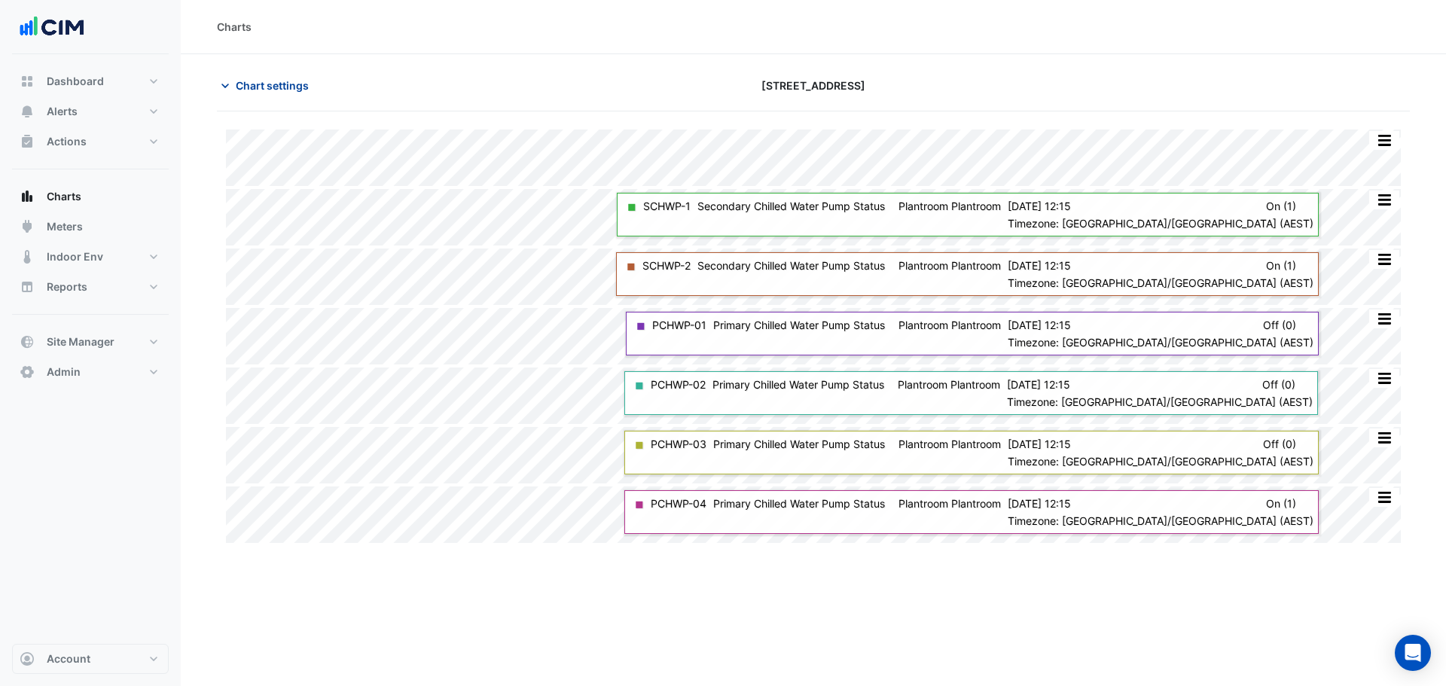
click at [281, 84] on span "Chart settings" at bounding box center [272, 86] width 73 height 16
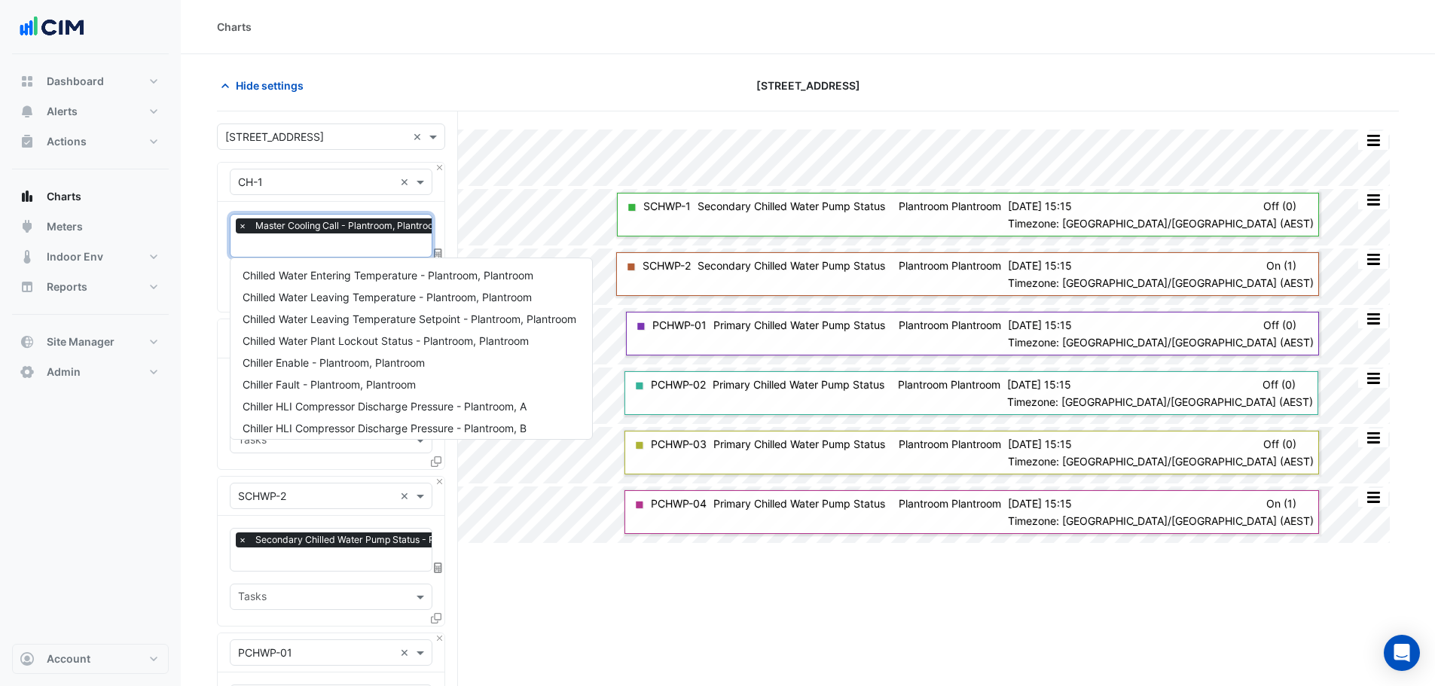
scroll to position [0, 8]
click at [310, 245] on input "text" at bounding box center [336, 247] width 211 height 16
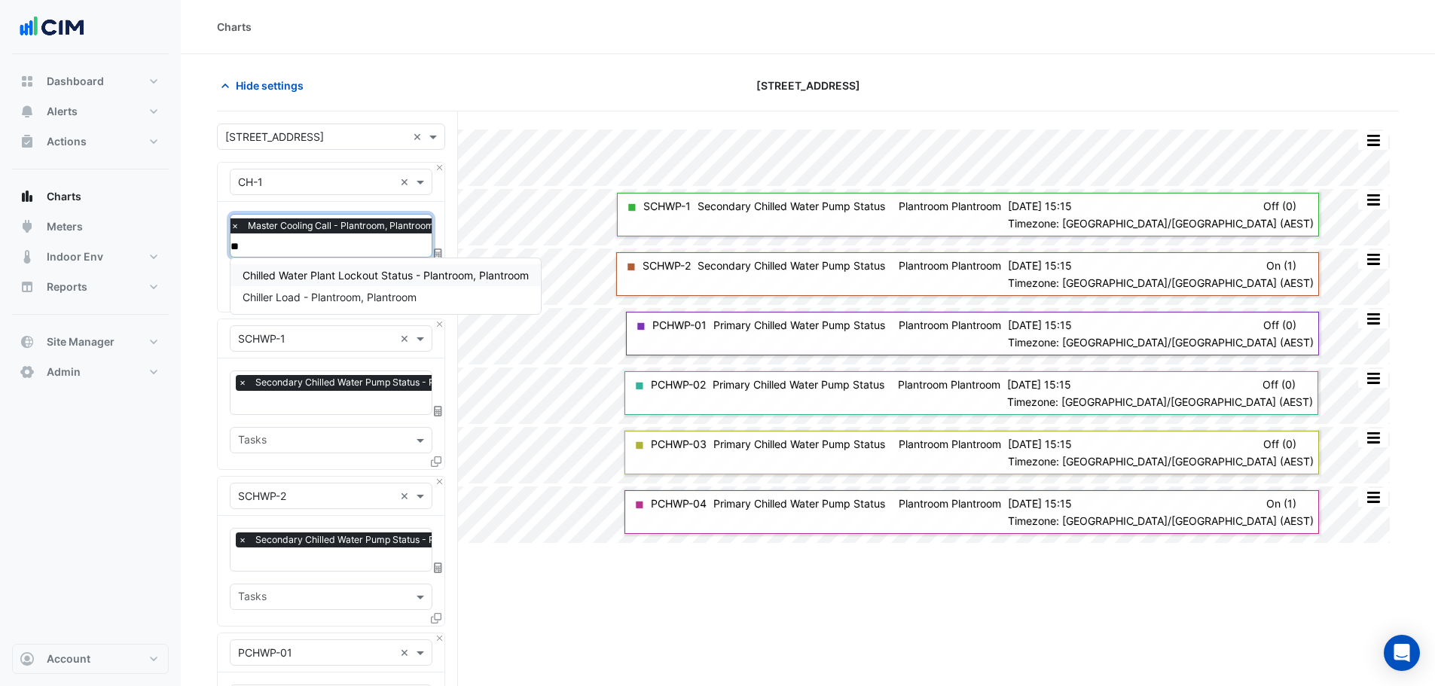
scroll to position [0, 0]
type input "****"
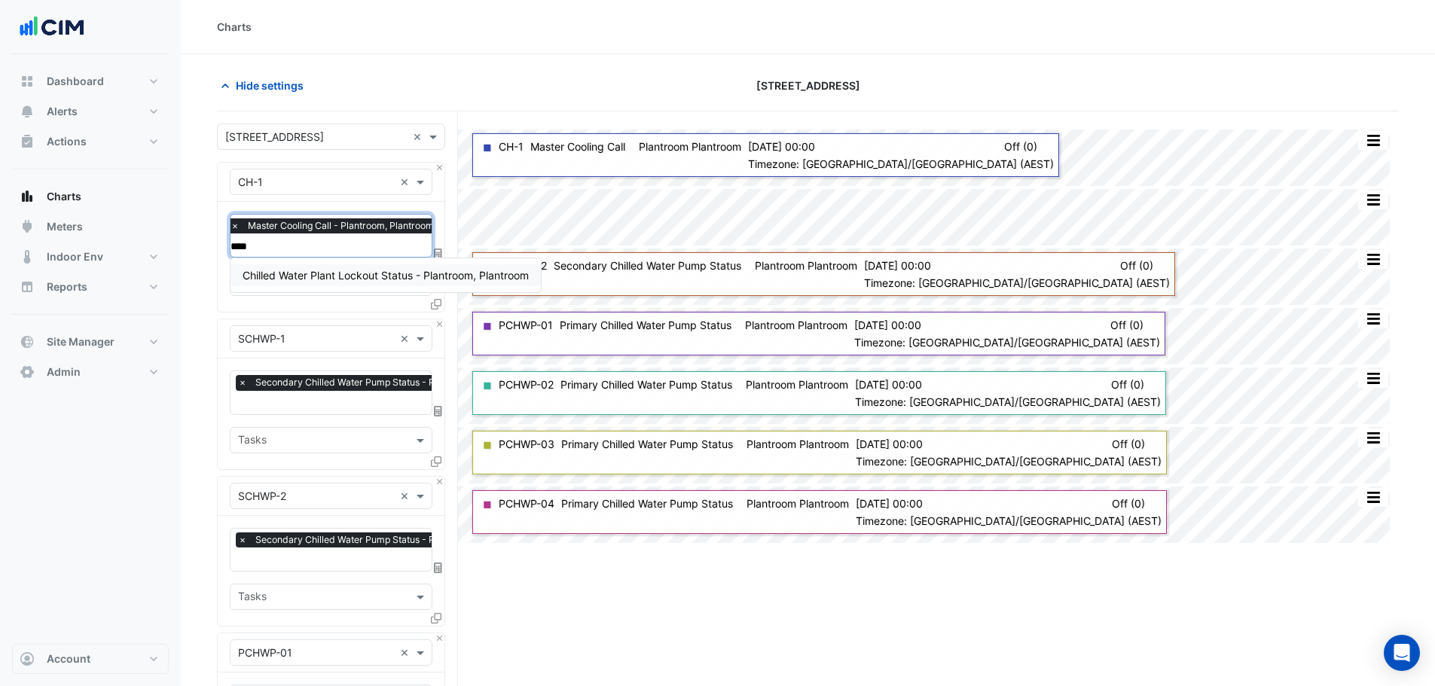
click at [325, 280] on span "Chilled Water Plant Lockout Status - Plantroom, Plantroom" at bounding box center [386, 275] width 286 height 13
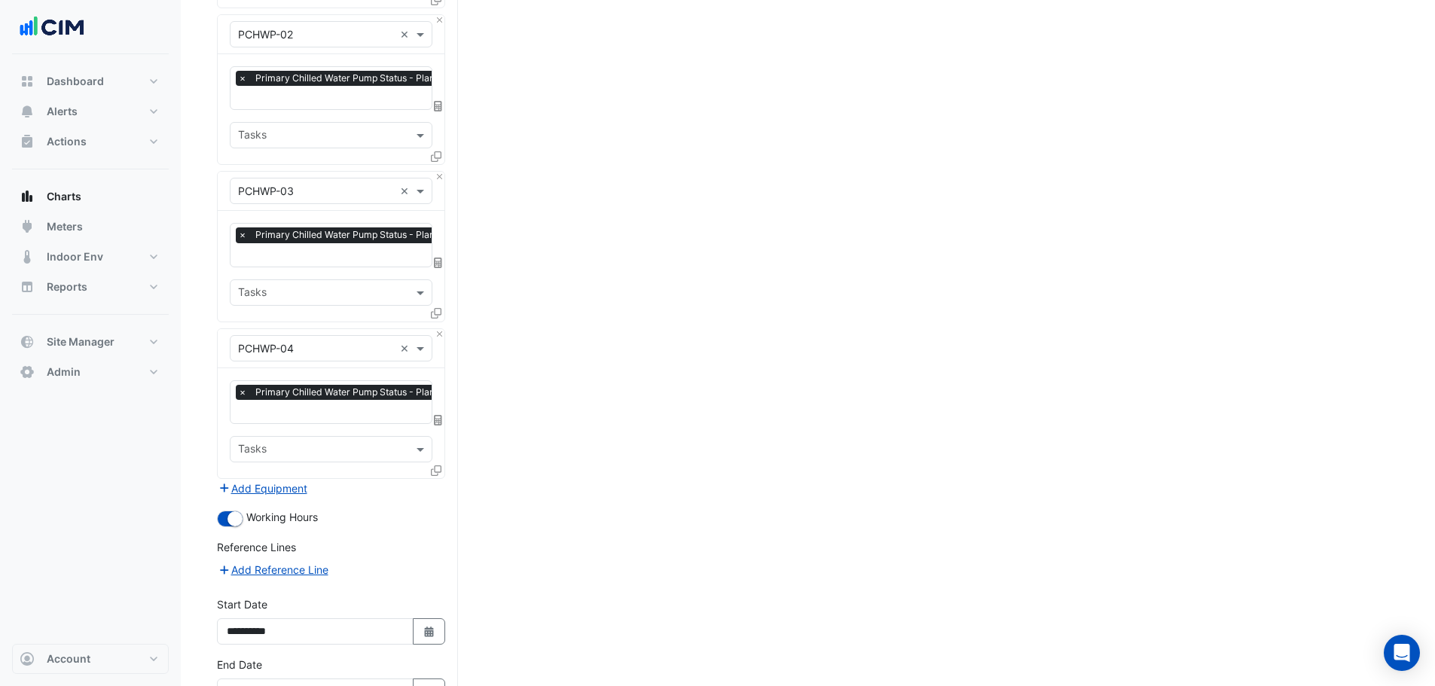
scroll to position [884, 0]
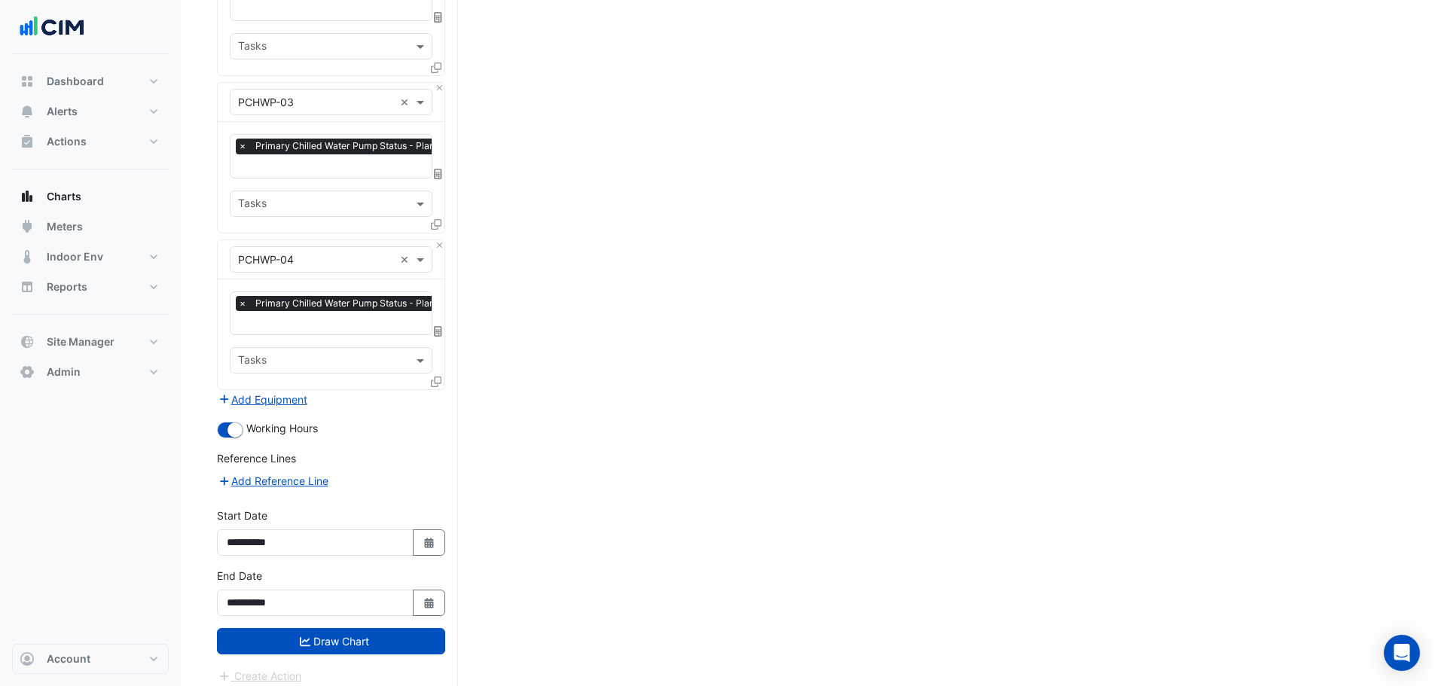
drag, startPoint x: 317, startPoint y: 640, endPoint x: 364, endPoint y: 612, distance: 54.0
click at [317, 639] on button "Draw Chart" at bounding box center [331, 641] width 228 height 26
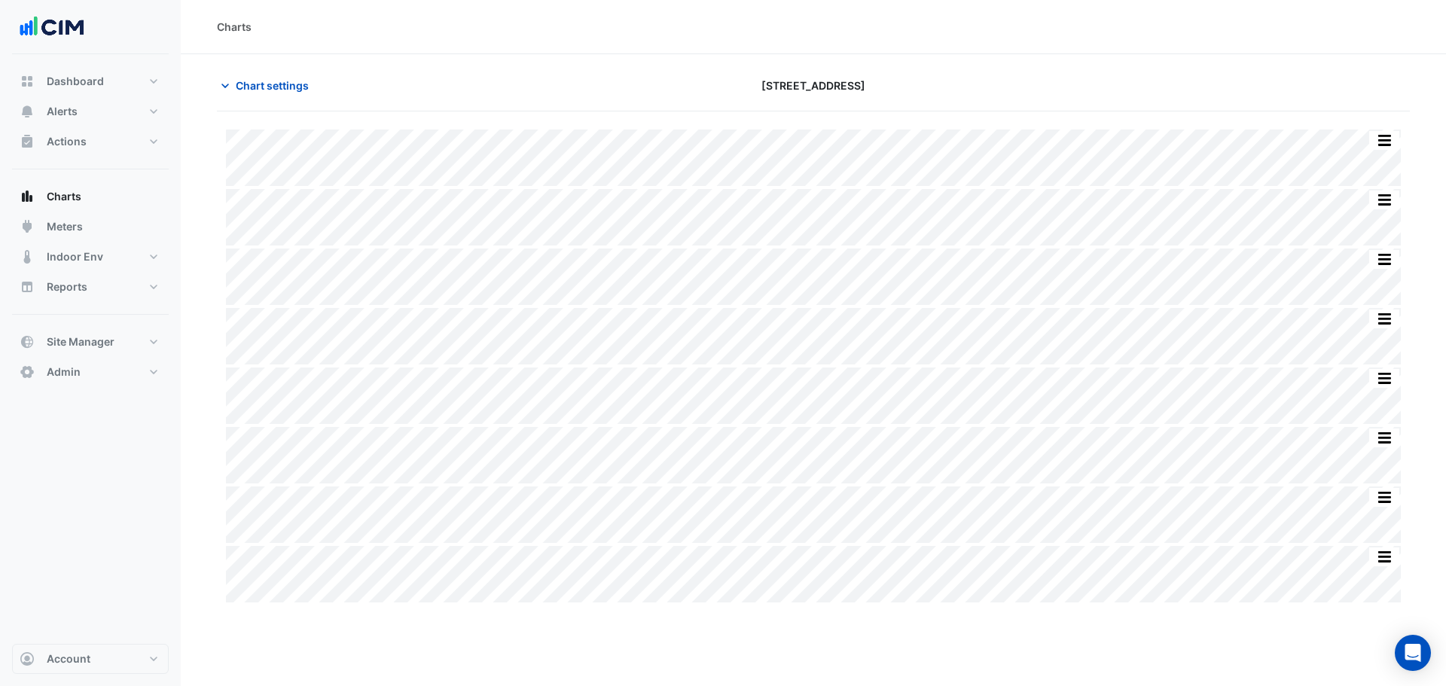
click at [1060, 99] on div "Chart settings 167 Macquarie St" at bounding box center [813, 91] width 1193 height 39
click at [280, 80] on span "Chart settings" at bounding box center [272, 86] width 73 height 16
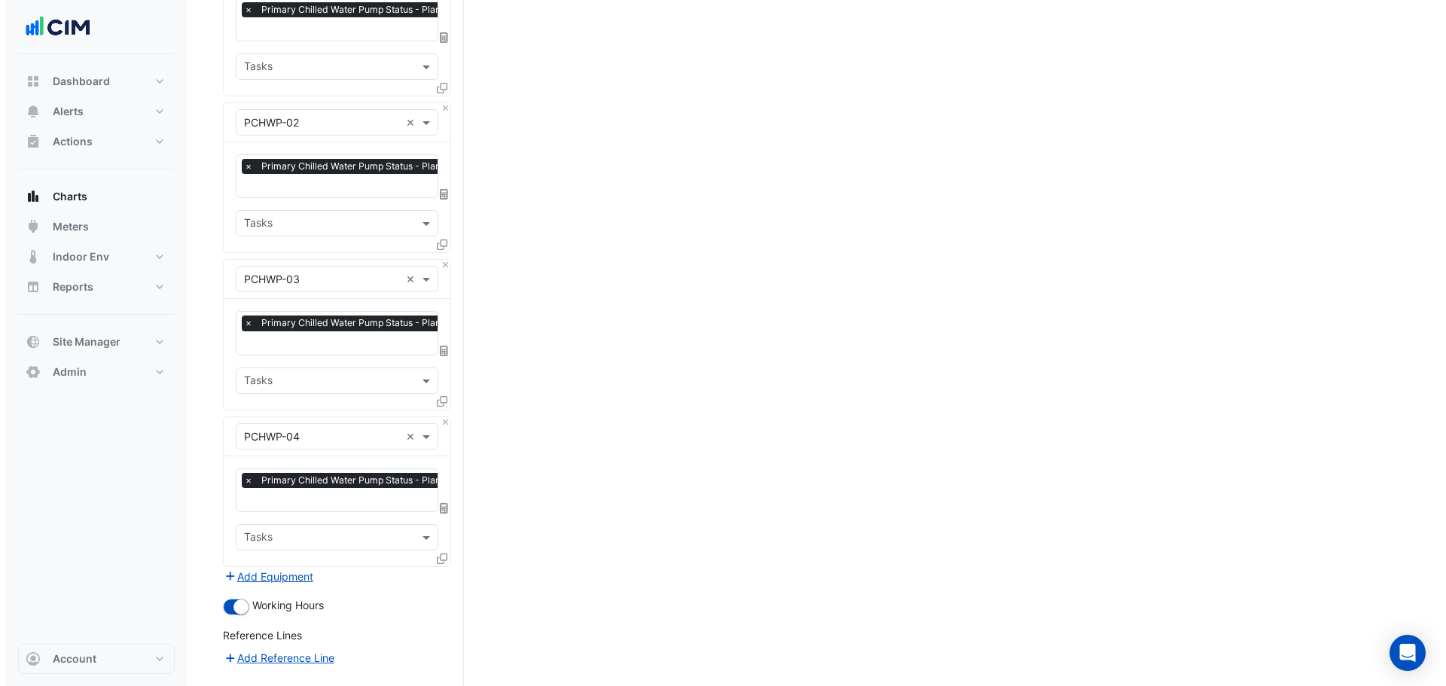
scroll to position [829, 0]
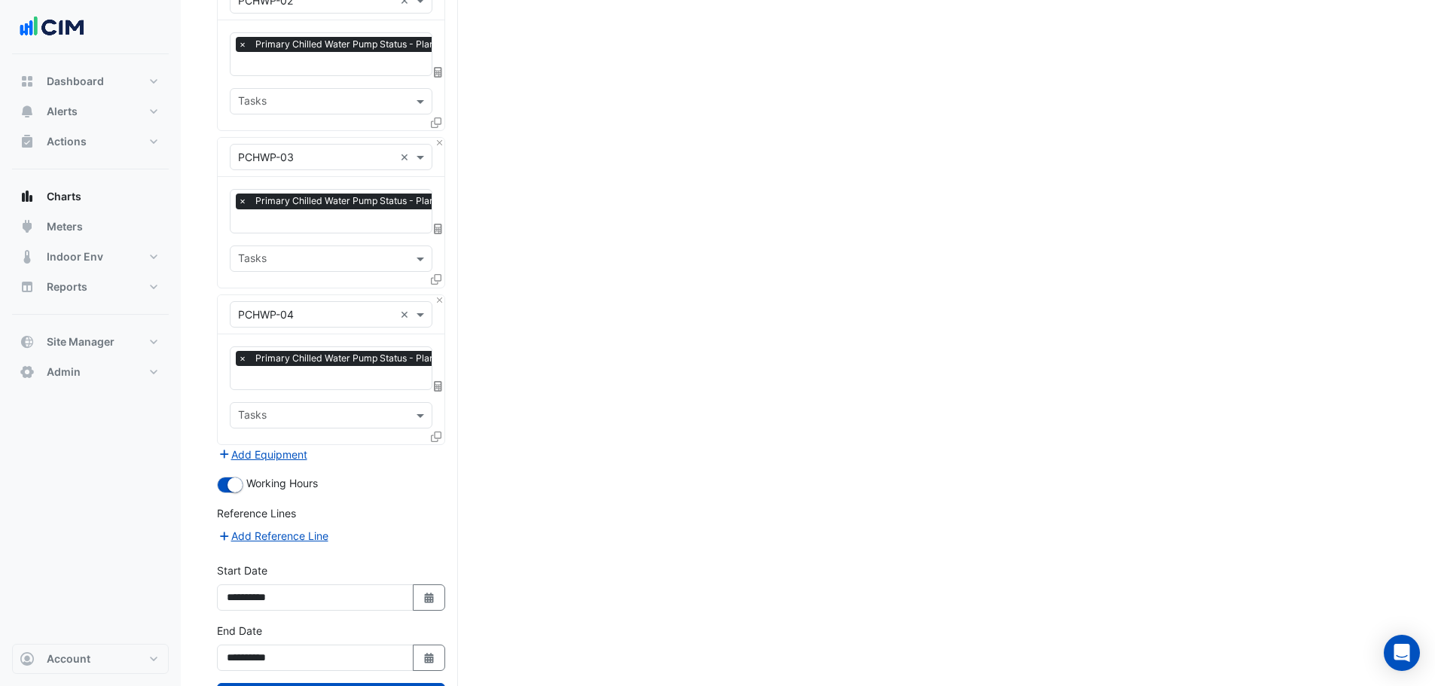
click at [285, 454] on form "Select a Site × 167 Macquarie St × Equipment × CH-1 × Favourites × Master Cooli…" at bounding box center [331, 17] width 228 height 1445
click at [292, 447] on button "Add Equipment" at bounding box center [262, 454] width 91 height 17
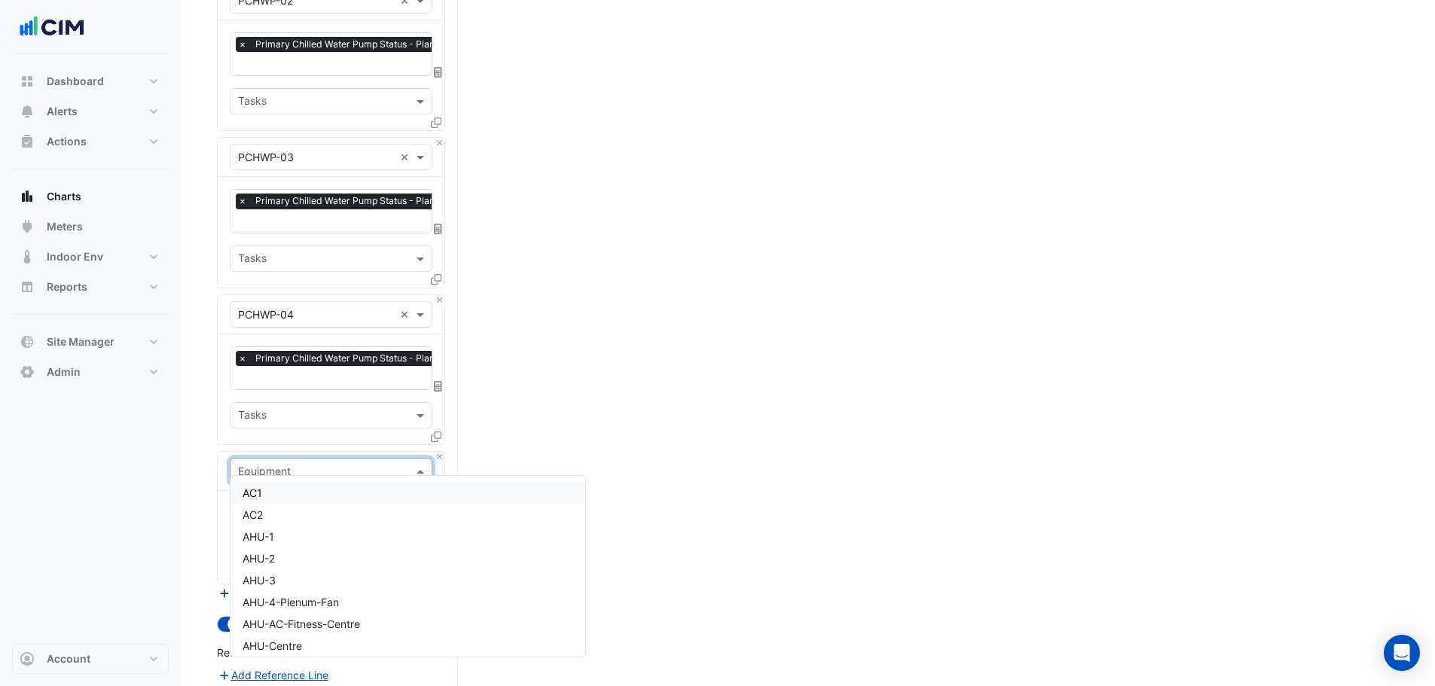
click at [319, 464] on input "text" at bounding box center [316, 472] width 156 height 16
type input "***"
click at [313, 485] on div "AHU-1" at bounding box center [331, 493] width 201 height 22
click at [313, 510] on input "text" at bounding box center [314, 518] width 152 height 16
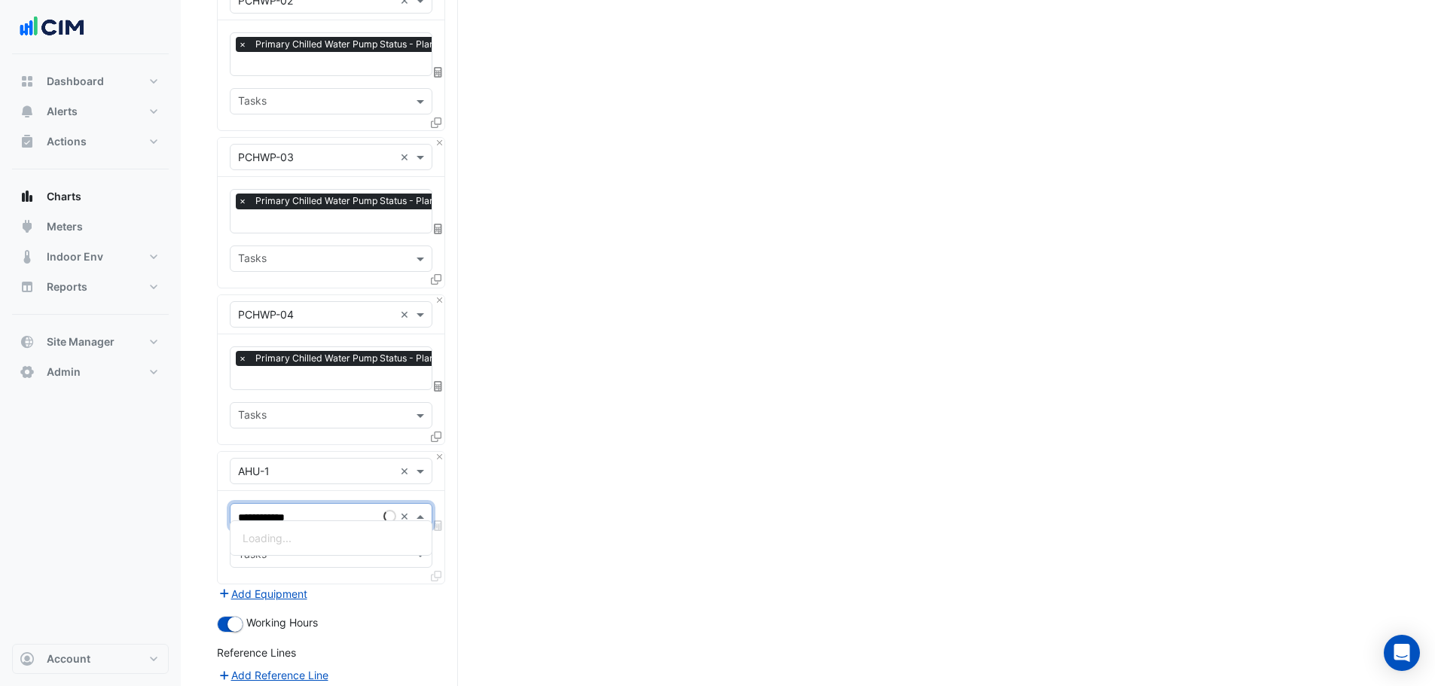
type input "**********"
click at [288, 533] on span "Unit Chilled Water Valve Position - L01, Z1" at bounding box center [345, 538] width 204 height 13
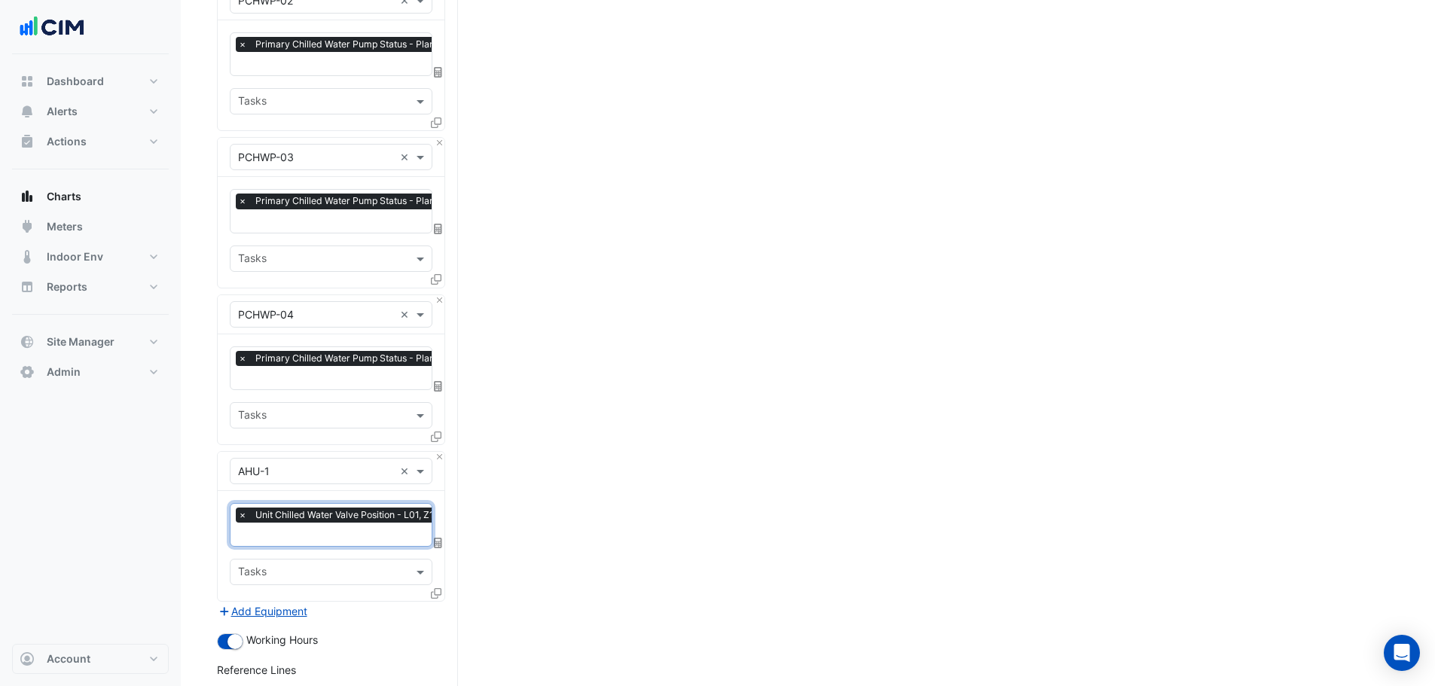
click at [439, 588] on icon at bounding box center [436, 593] width 11 height 11
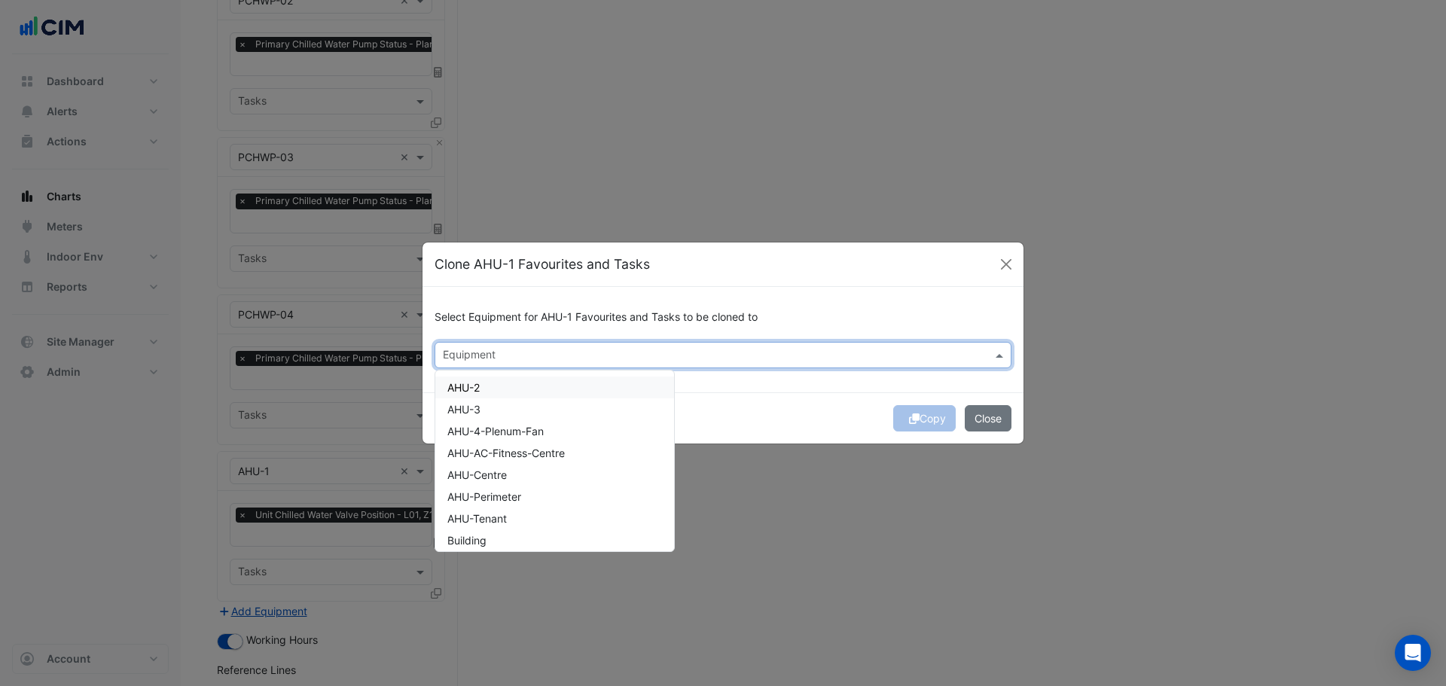
click at [573, 359] on input "text" at bounding box center [714, 357] width 543 height 16
click at [528, 390] on div "AHU-2" at bounding box center [554, 388] width 239 height 22
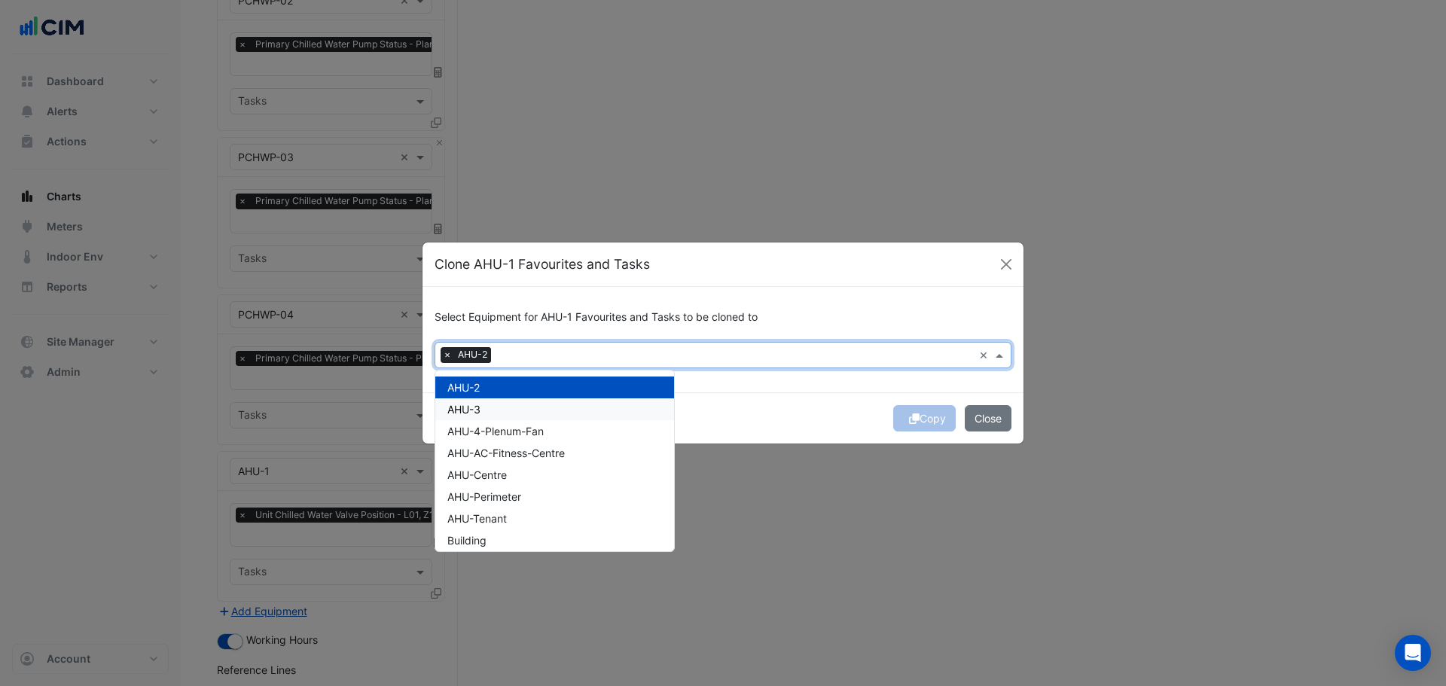
click at [521, 413] on div "AHU-3" at bounding box center [554, 410] width 239 height 22
click at [521, 438] on span "AHU-4-Plenum-Fan" at bounding box center [495, 431] width 96 height 13
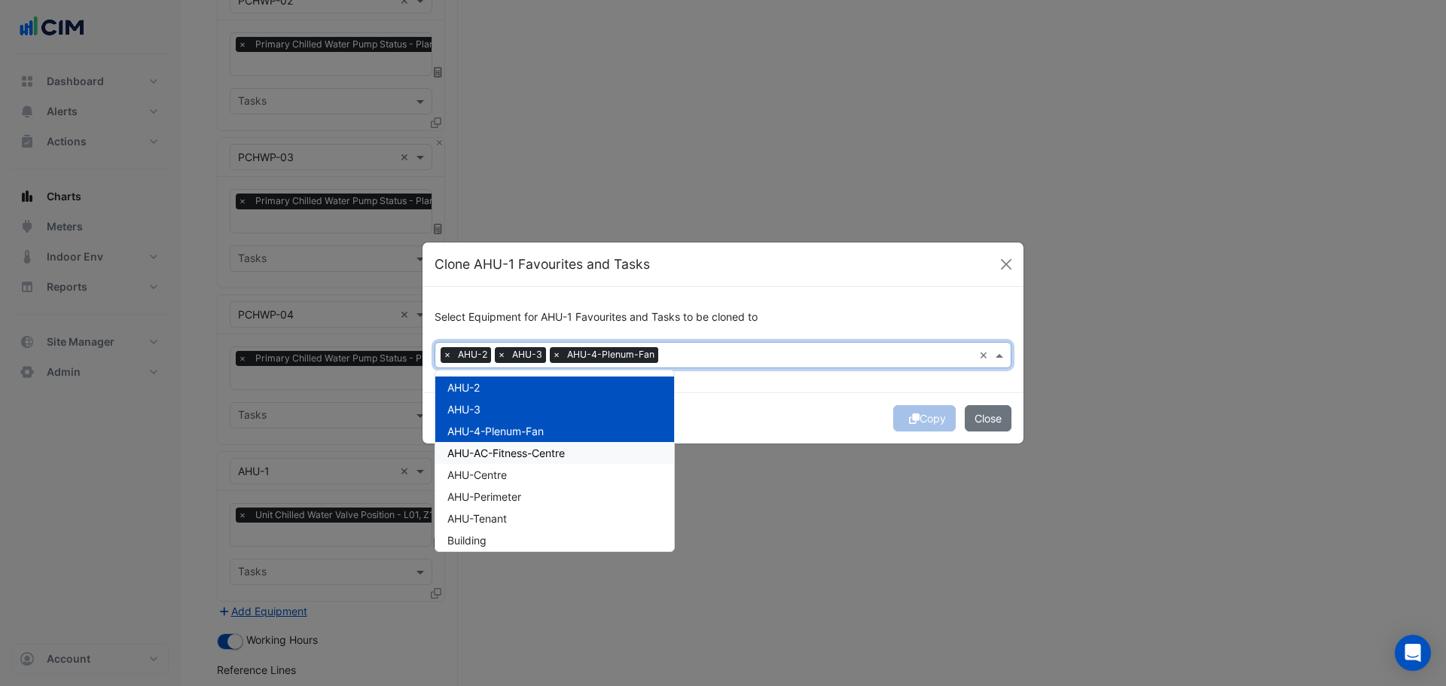
click at [519, 455] on span "AHU-AC-Fitness-Centre" at bounding box center [506, 453] width 118 height 13
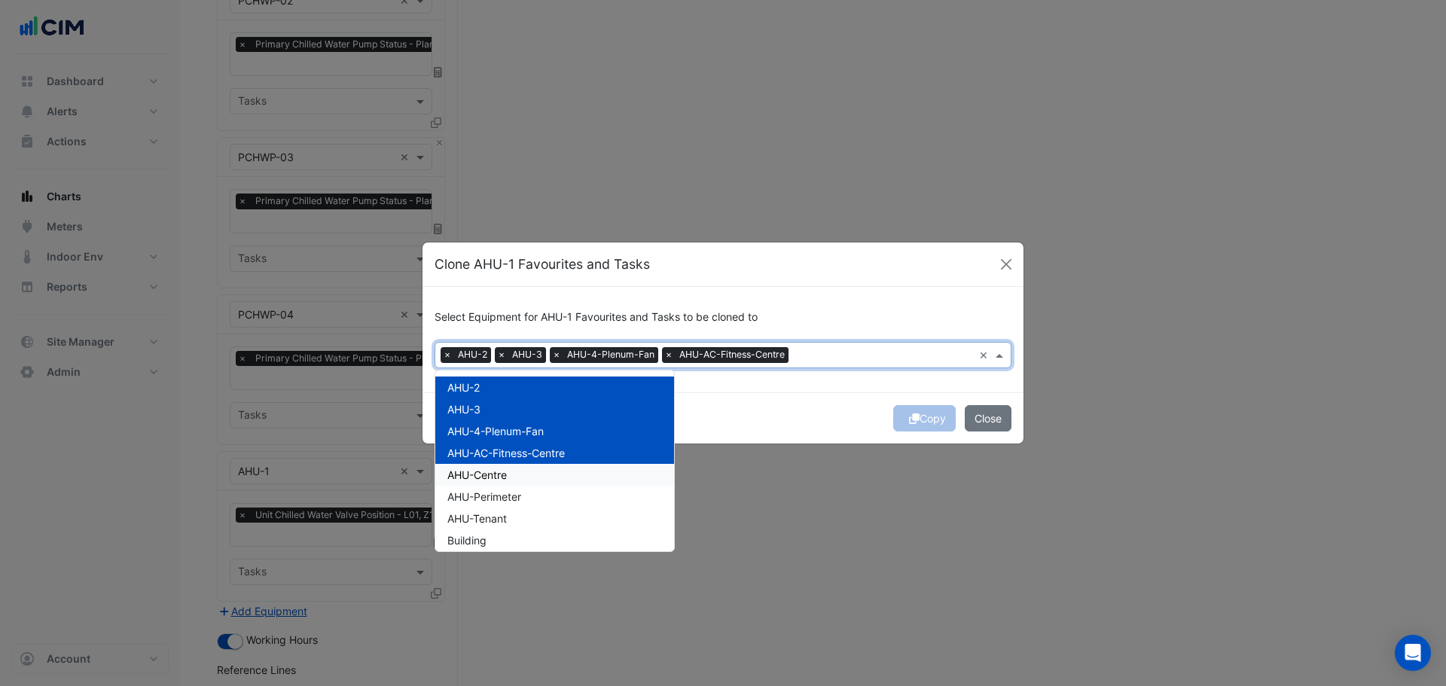
click at [512, 472] on div "AHU-Centre" at bounding box center [554, 475] width 239 height 22
click at [514, 494] on span "AHU-Perimeter" at bounding box center [484, 496] width 74 height 13
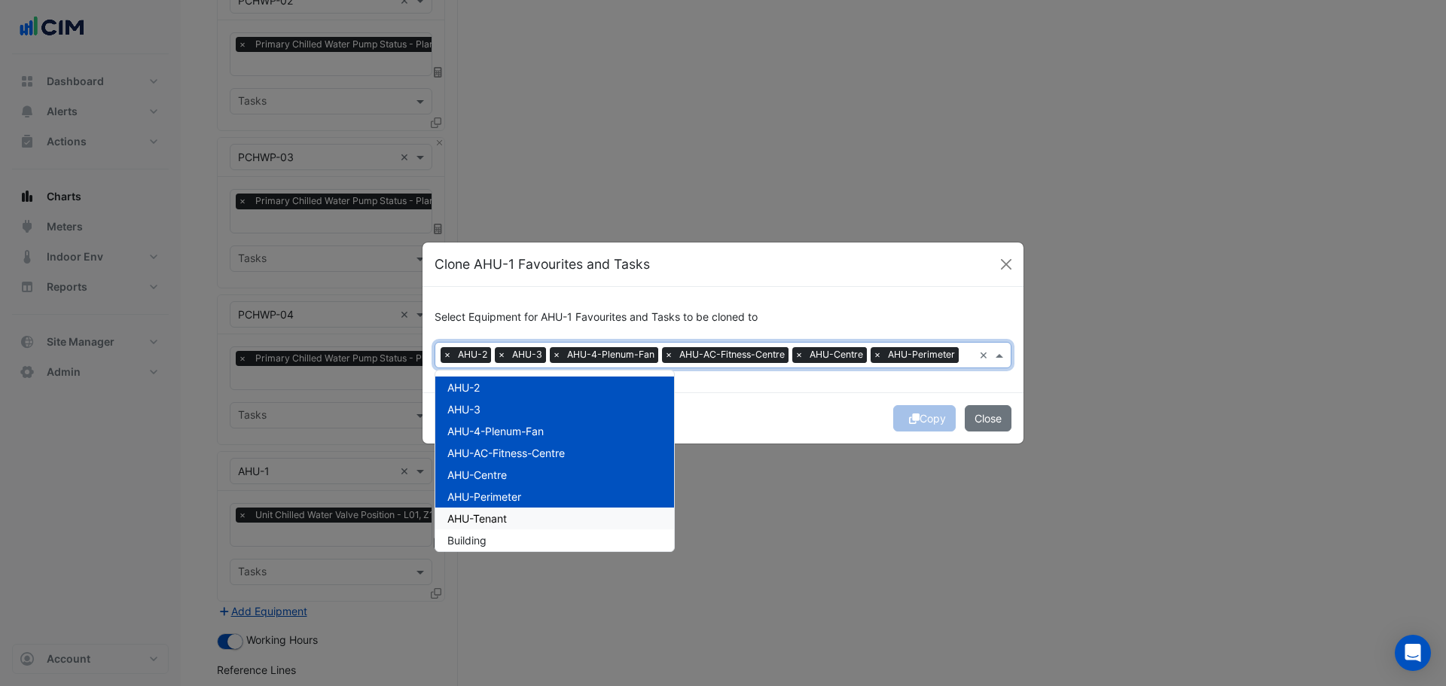
click at [507, 518] on span "AHU-Tenant" at bounding box center [477, 518] width 60 height 13
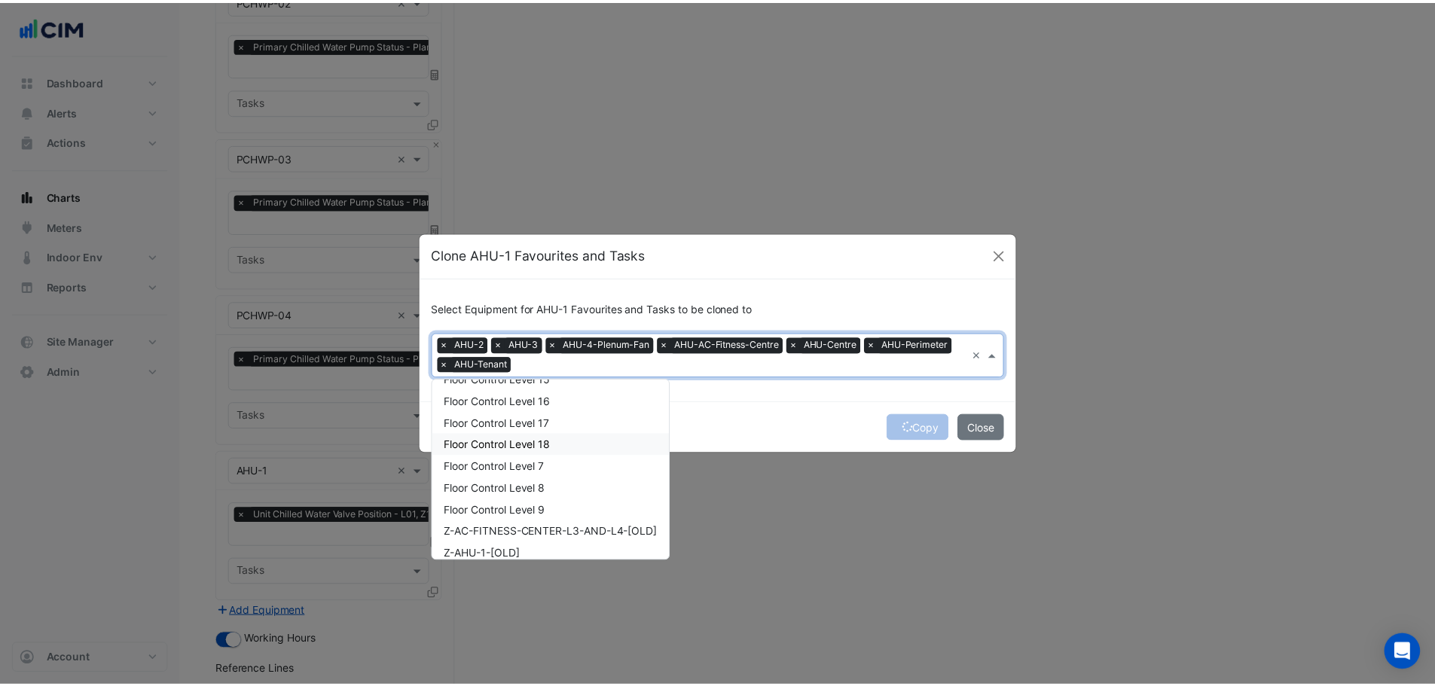
scroll to position [452, 0]
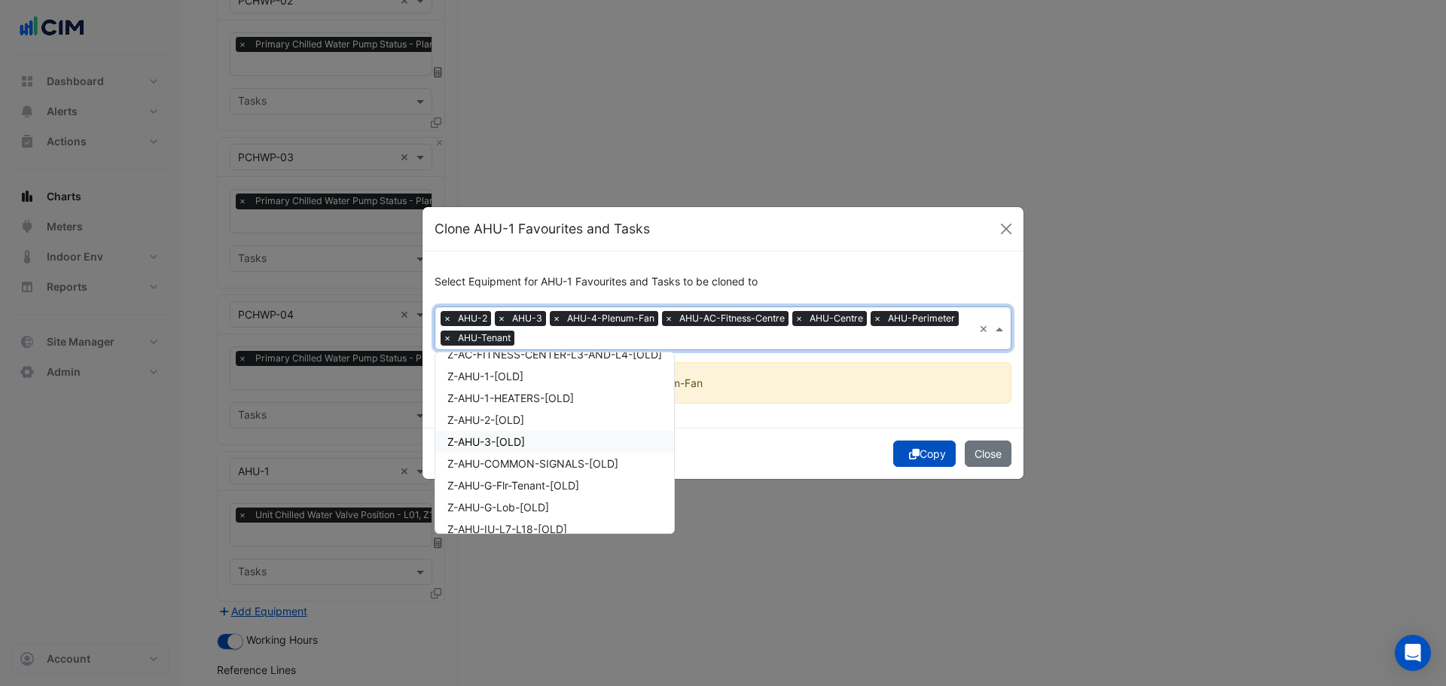
click at [756, 446] on div "Copy Close" at bounding box center [723, 453] width 601 height 51
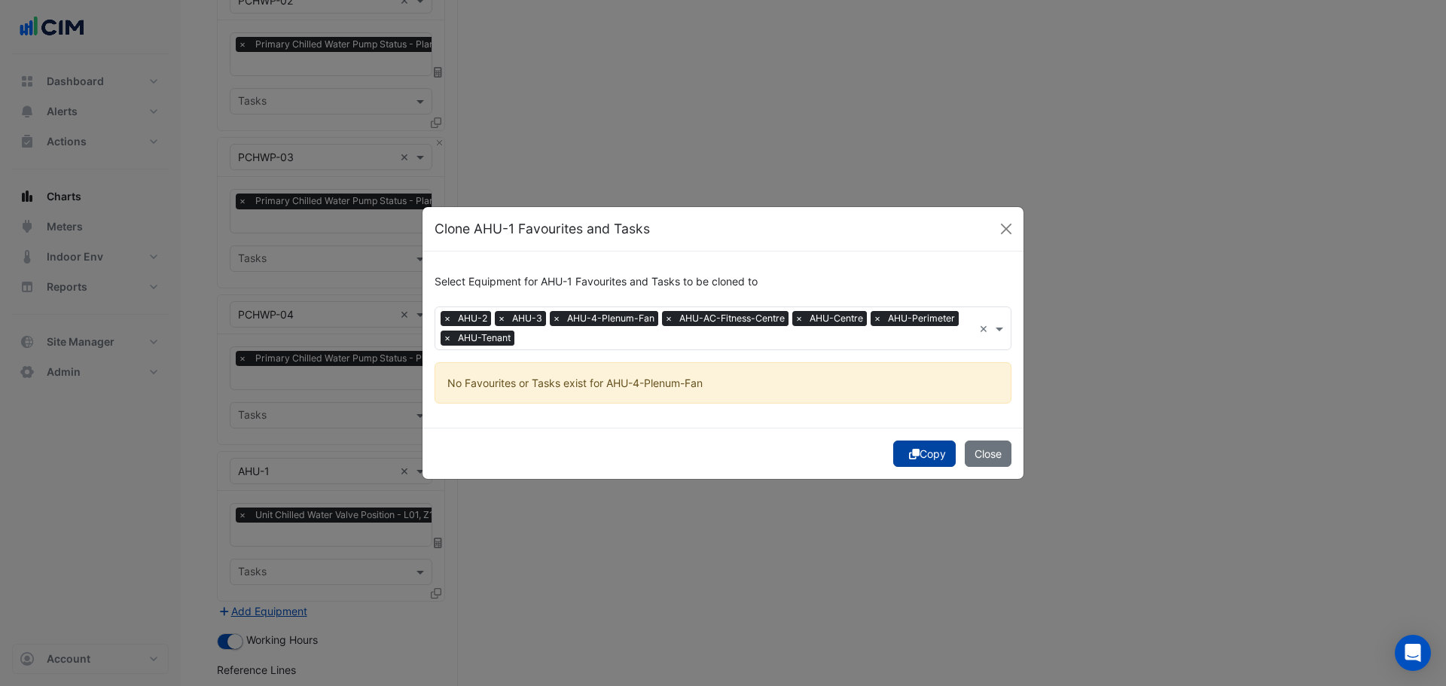
click at [928, 457] on button "Copy" at bounding box center [924, 454] width 63 height 26
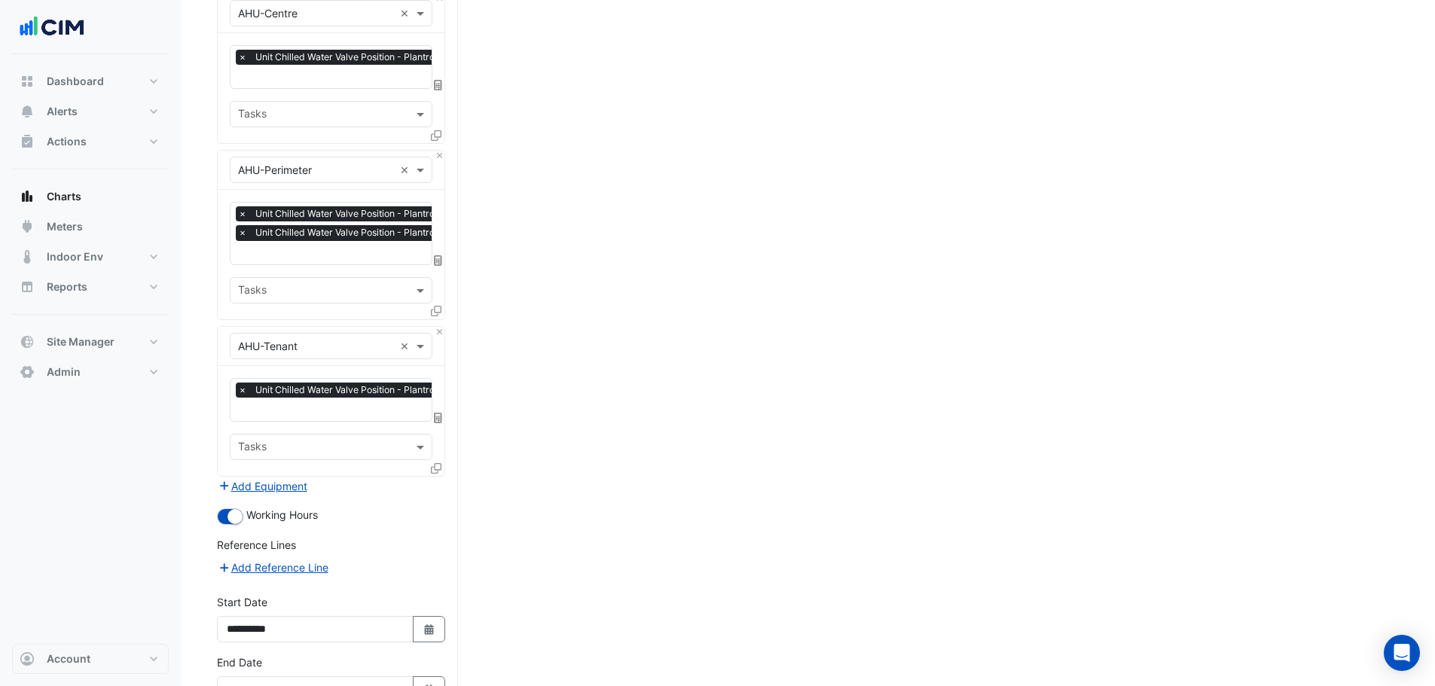
scroll to position [1991, 0]
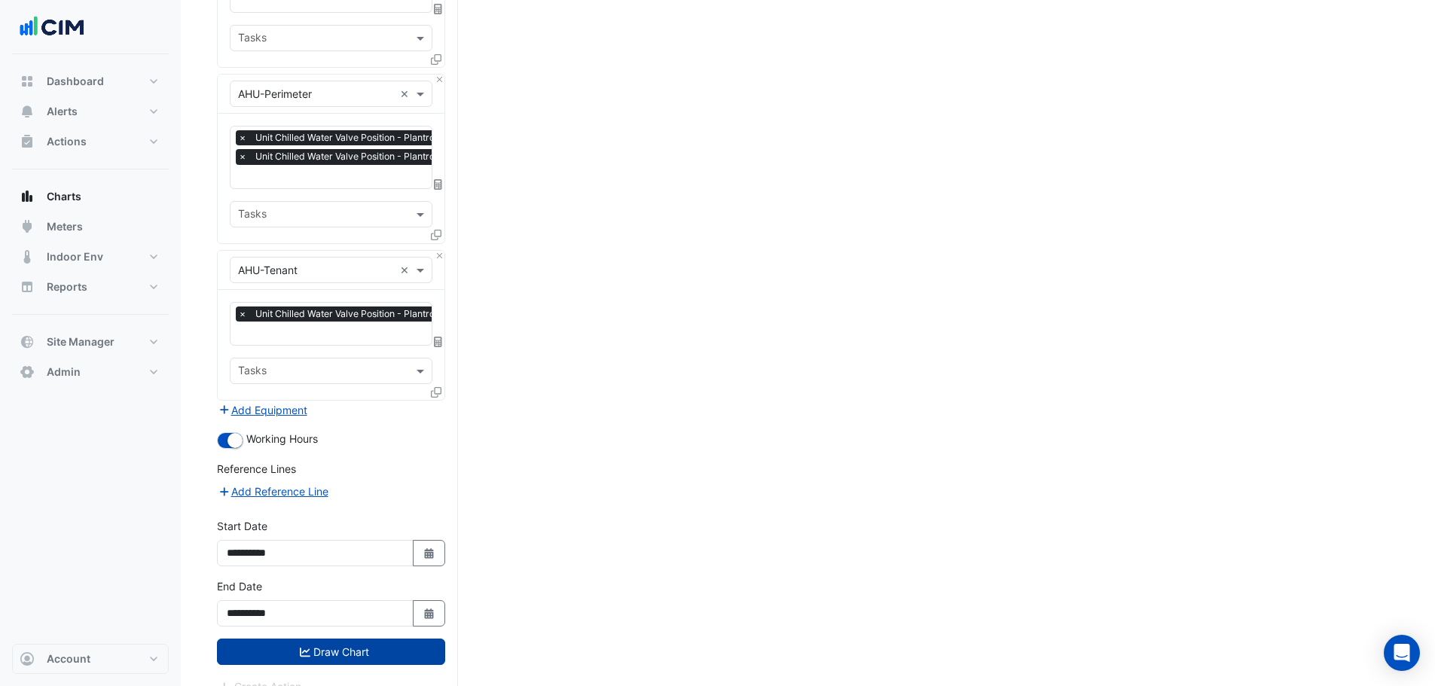
click at [337, 639] on button "Draw Chart" at bounding box center [331, 652] width 228 height 26
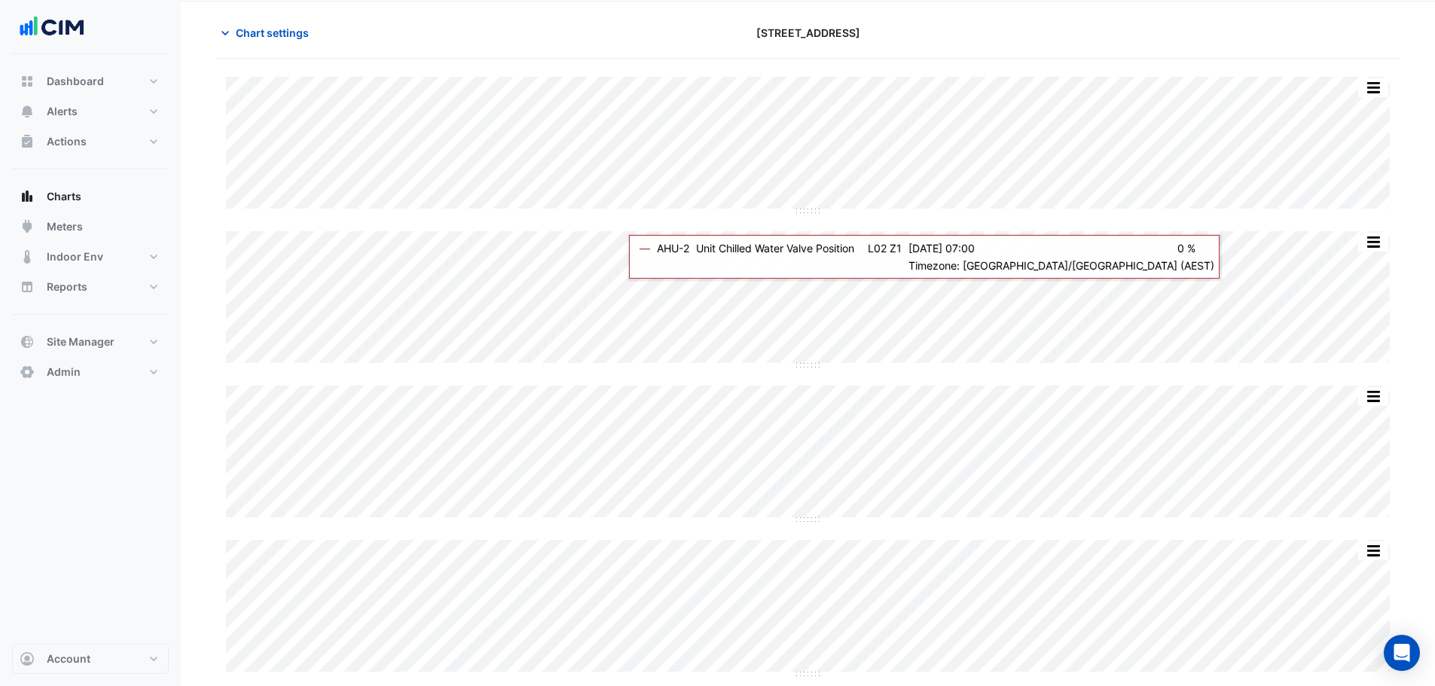
scroll to position [25, 0]
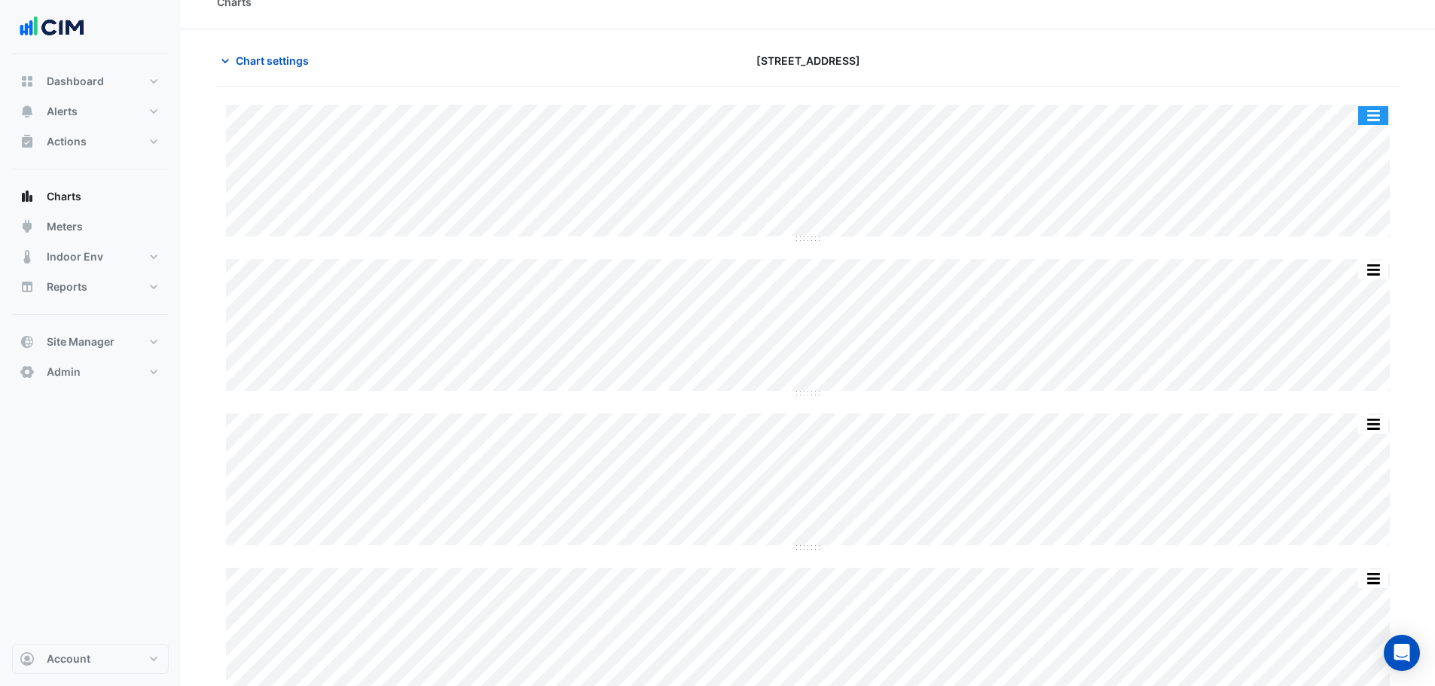
click at [1371, 113] on button "button" at bounding box center [1373, 115] width 30 height 19
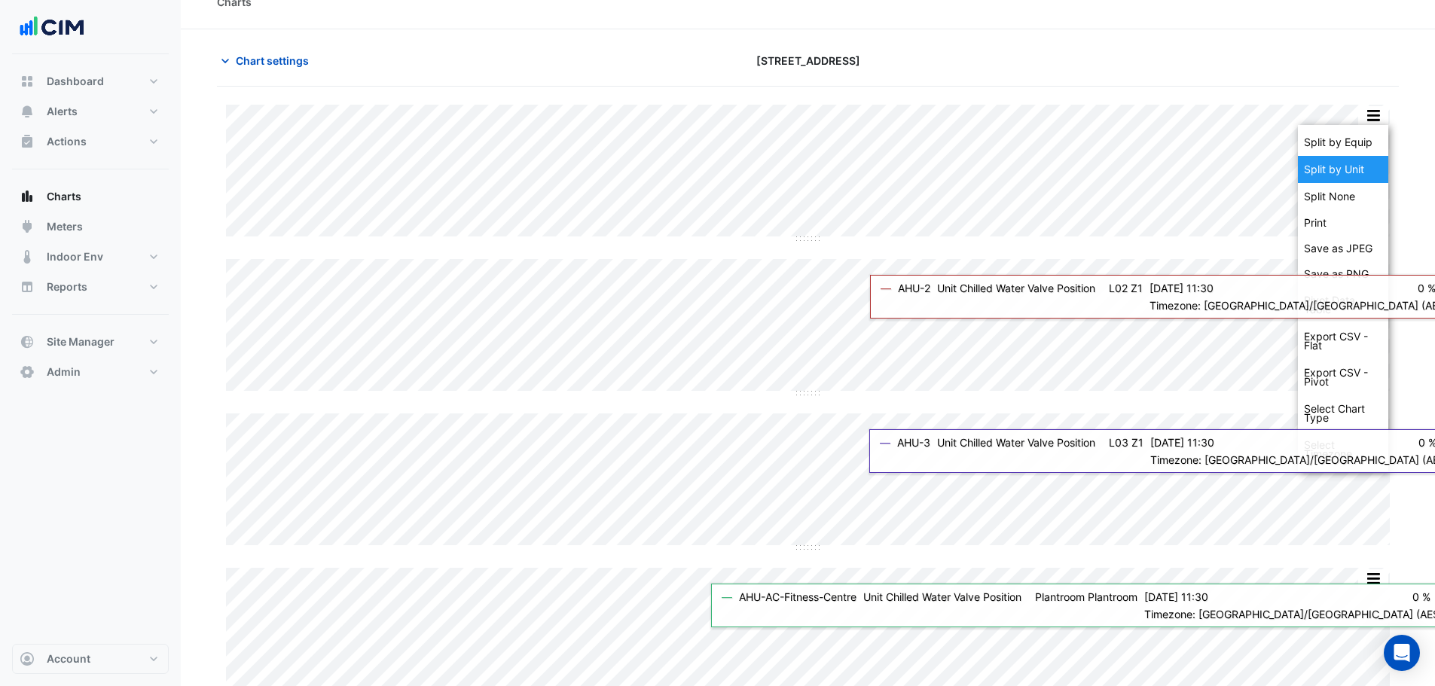
drag, startPoint x: 1364, startPoint y: 171, endPoint x: 1408, endPoint y: 84, distance: 97.7
click at [1364, 171] on div "Split by Unit" at bounding box center [1343, 169] width 90 height 27
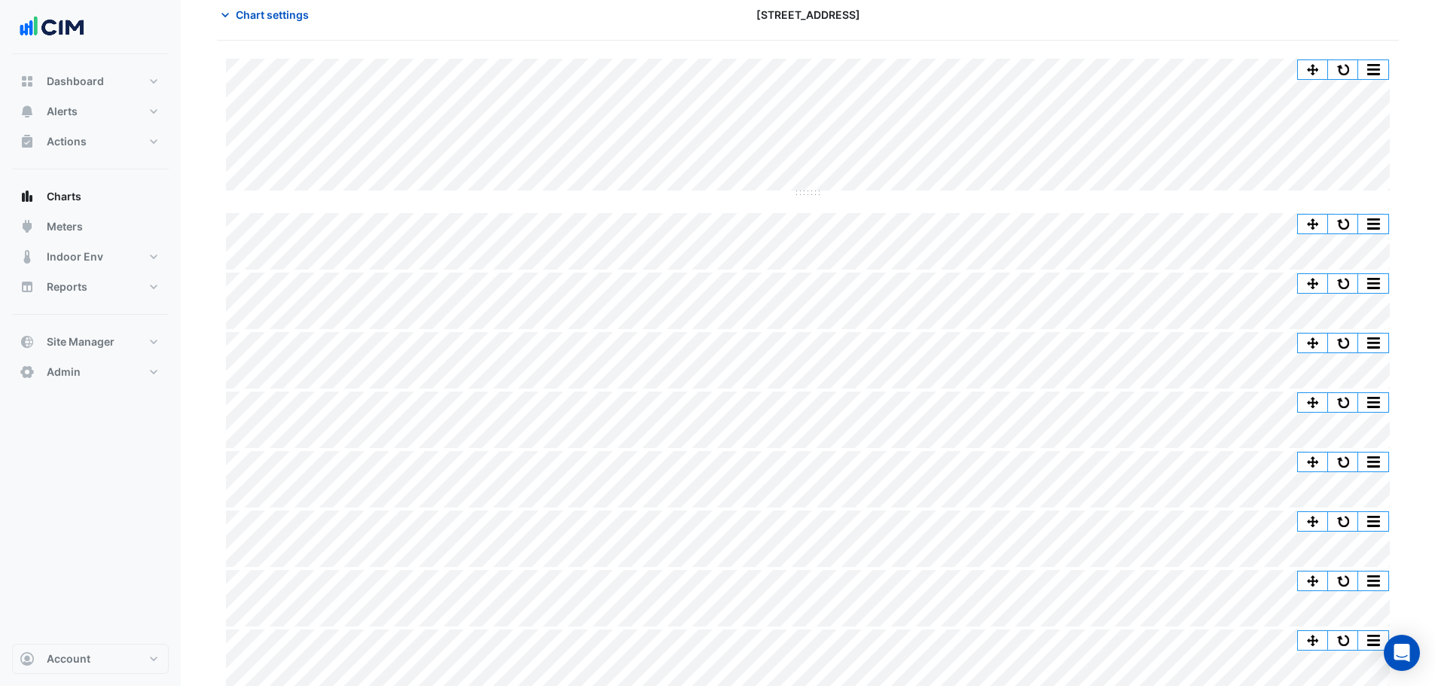
scroll to position [74, 0]
click at [277, 14] on span "Chart settings" at bounding box center [272, 12] width 73 height 16
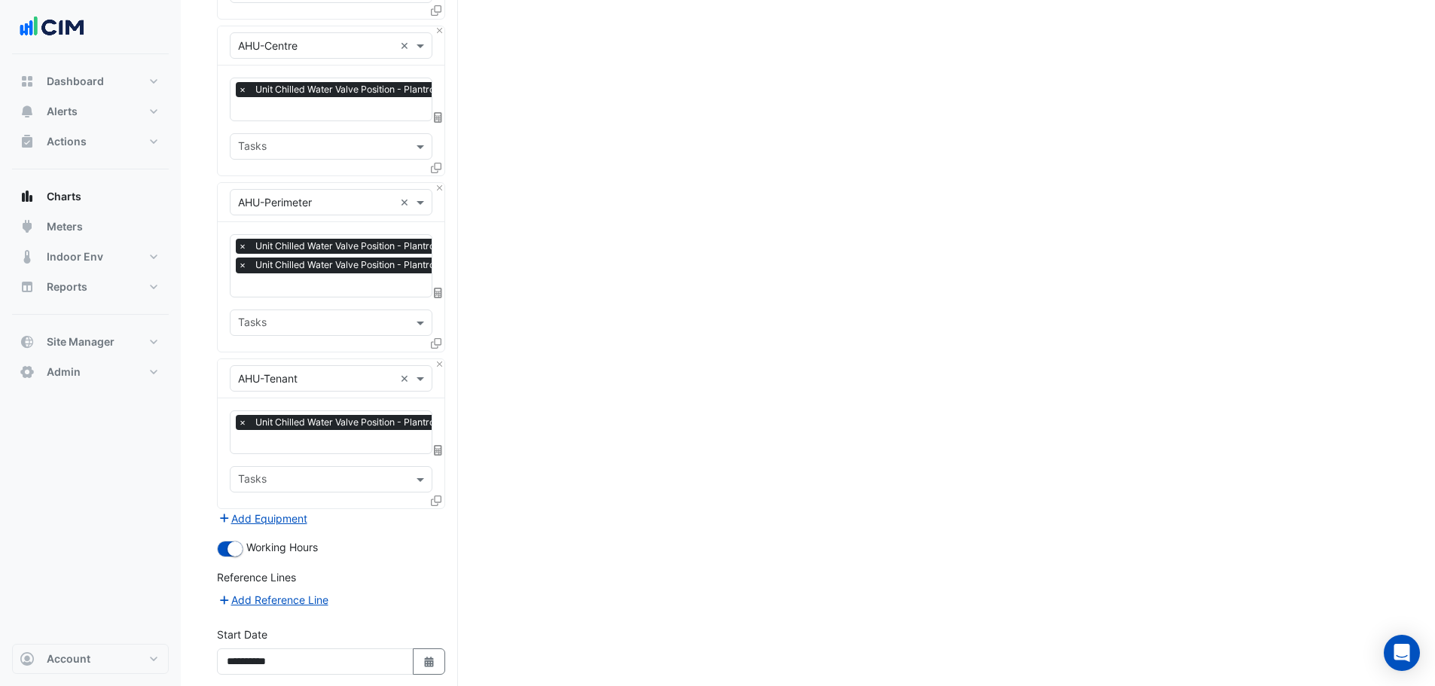
scroll to position [1991, 0]
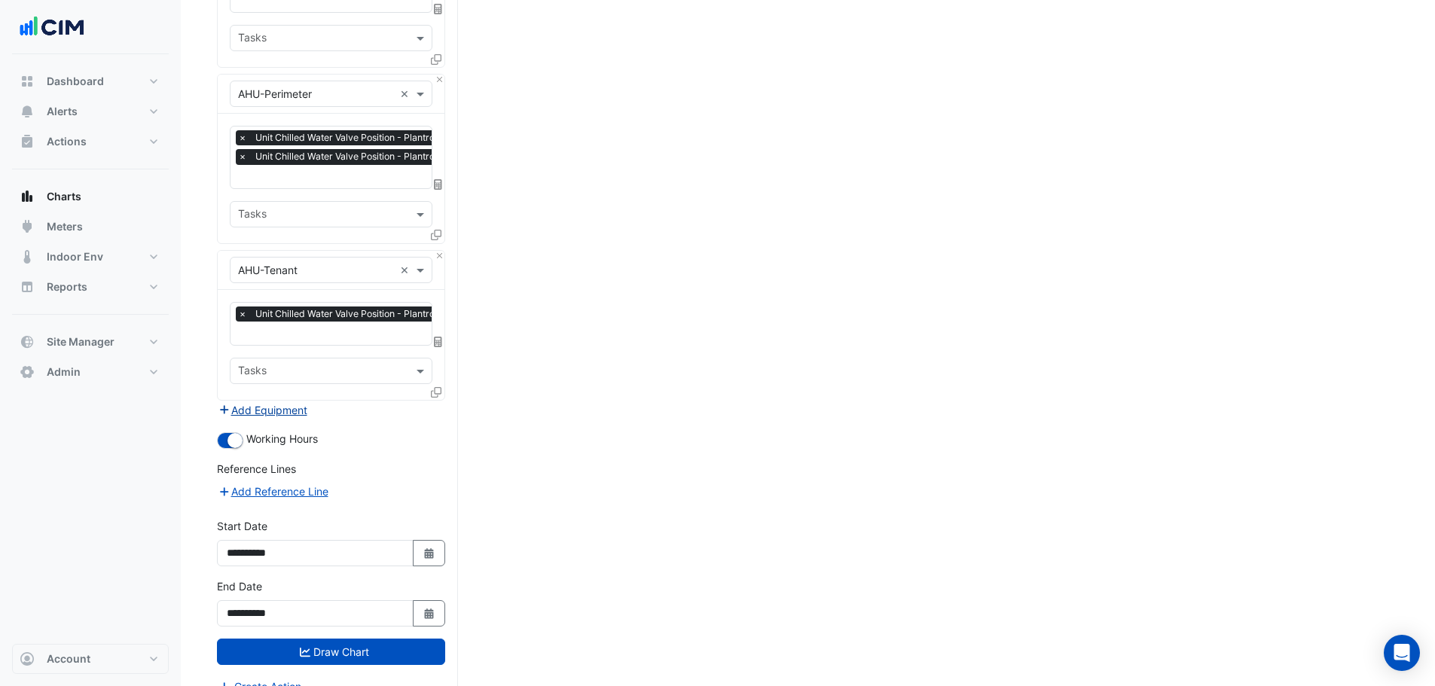
click at [295, 402] on button "Add Equipment" at bounding box center [262, 410] width 91 height 17
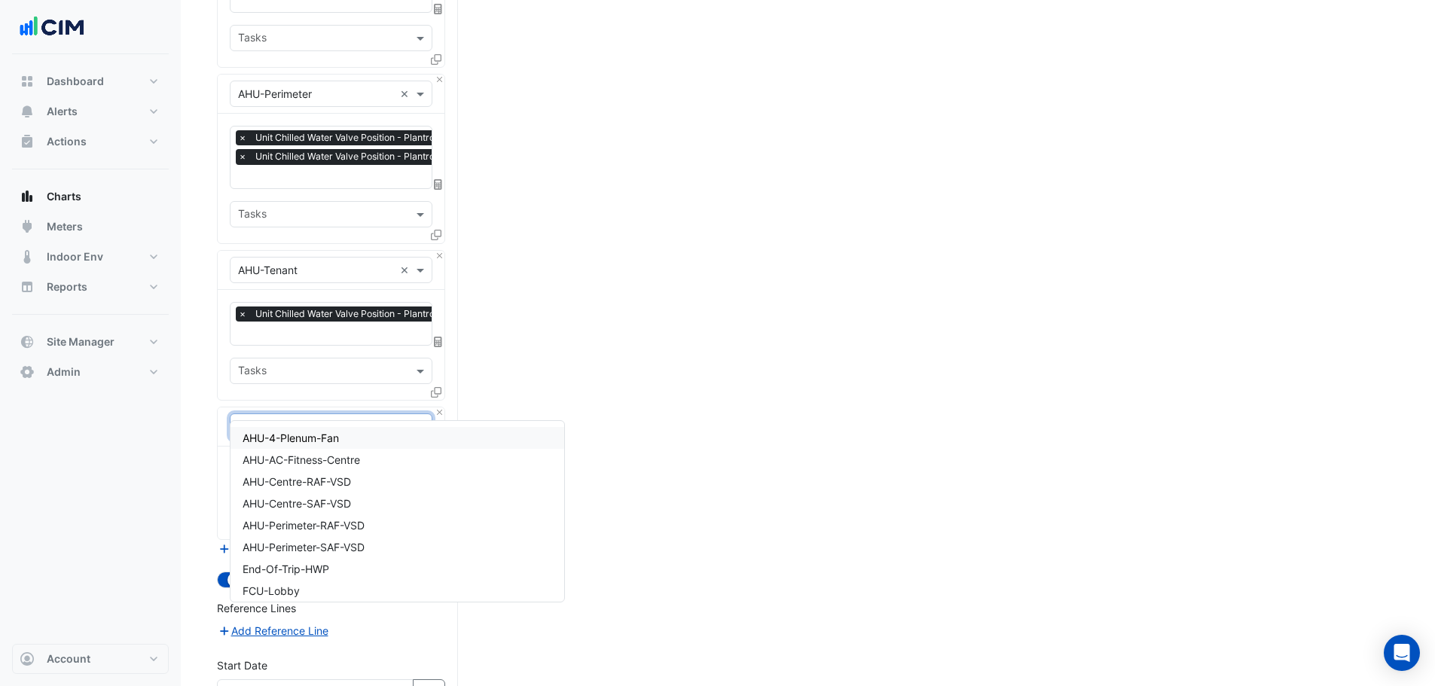
type input "**"
click at [343, 442] on div "FCU-Lobby" at bounding box center [331, 438] width 201 height 22
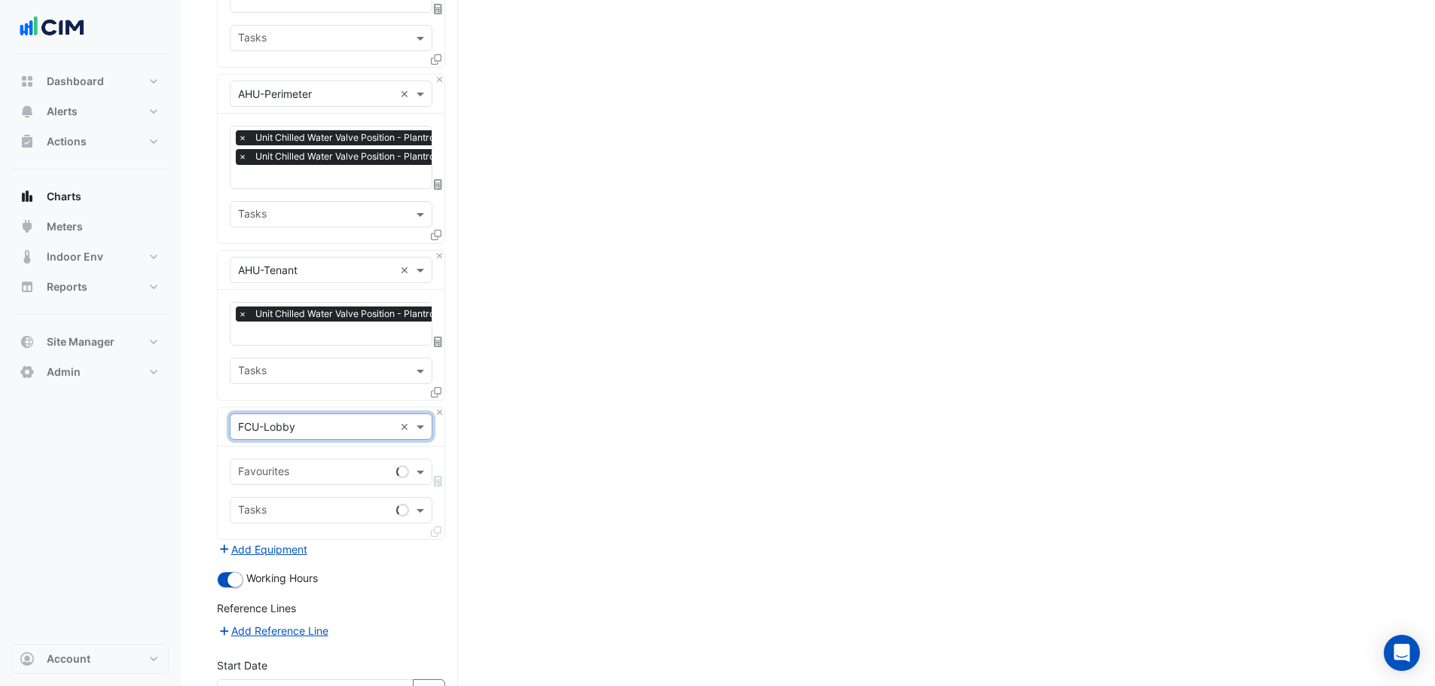
click at [340, 466] on input "text" at bounding box center [314, 474] width 152 height 16
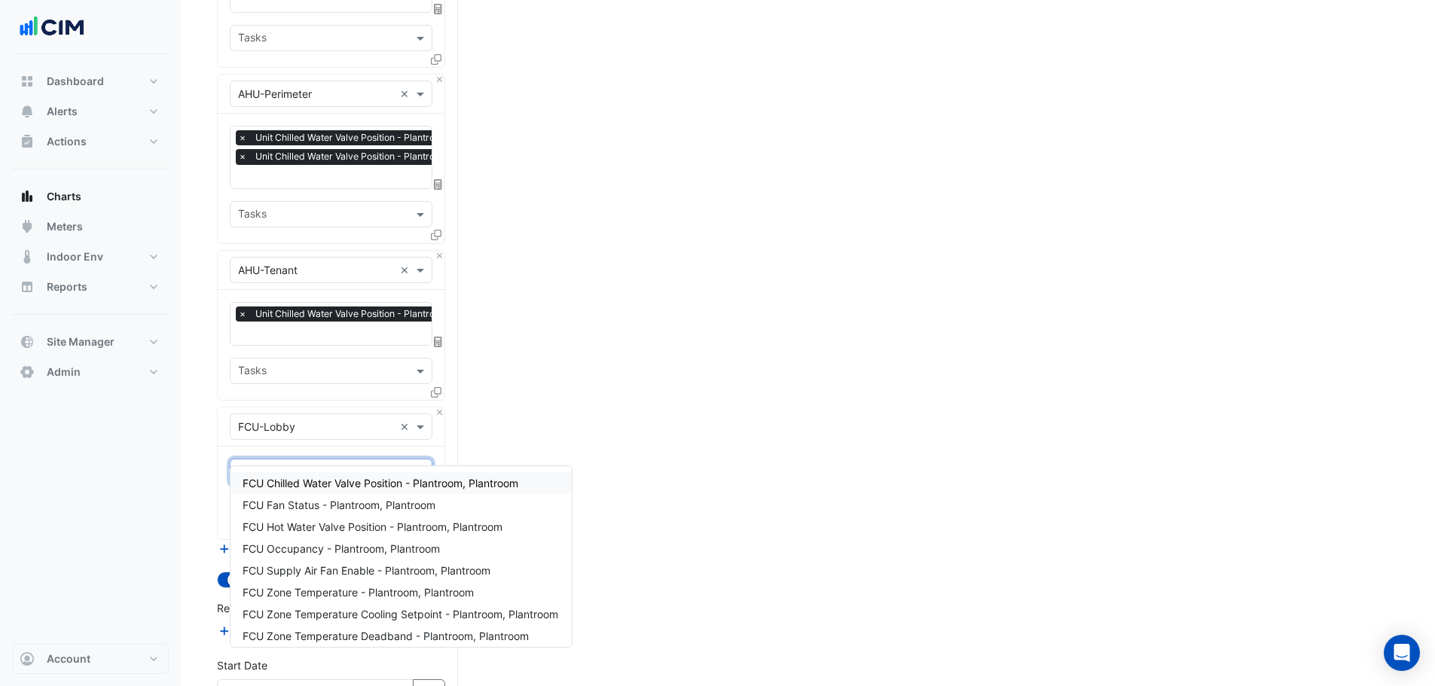
click at [350, 485] on span "FCU Chilled Water Valve Position - Plantroom, Plantroom" at bounding box center [381, 483] width 276 height 13
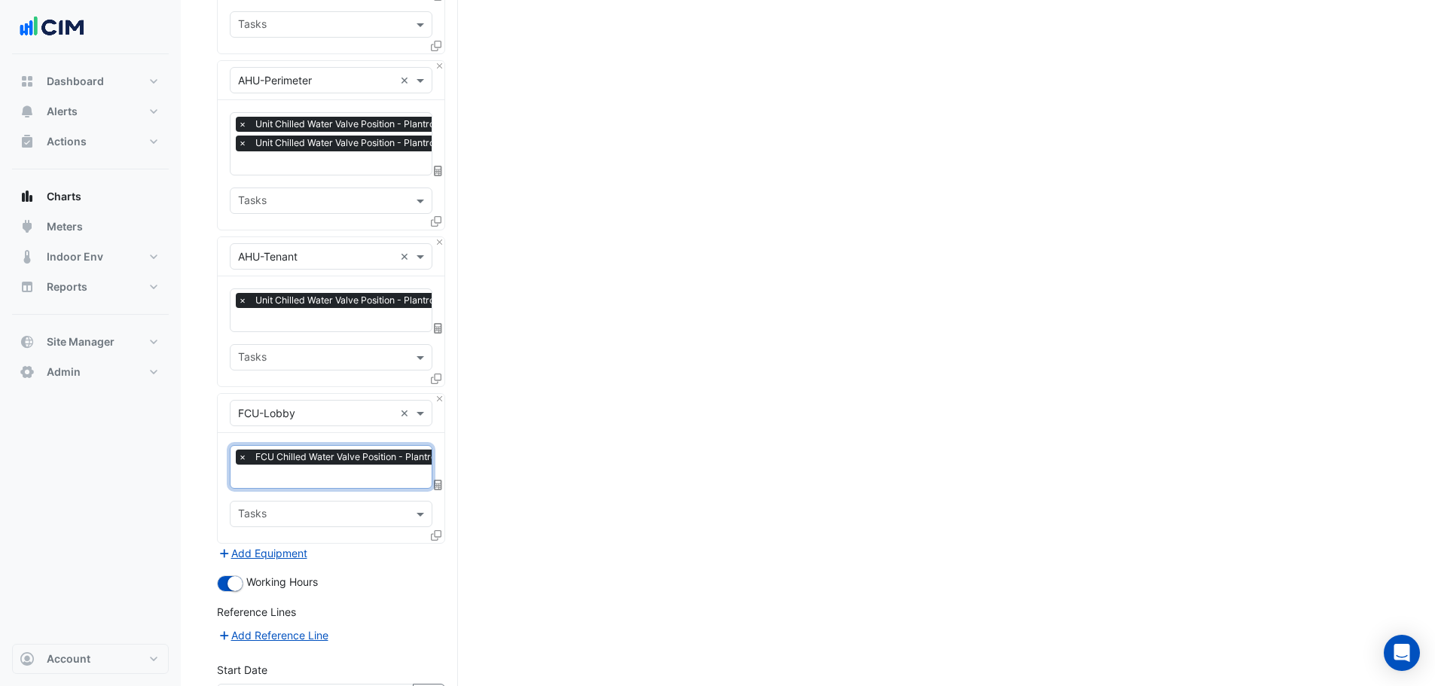
scroll to position [2146, 0]
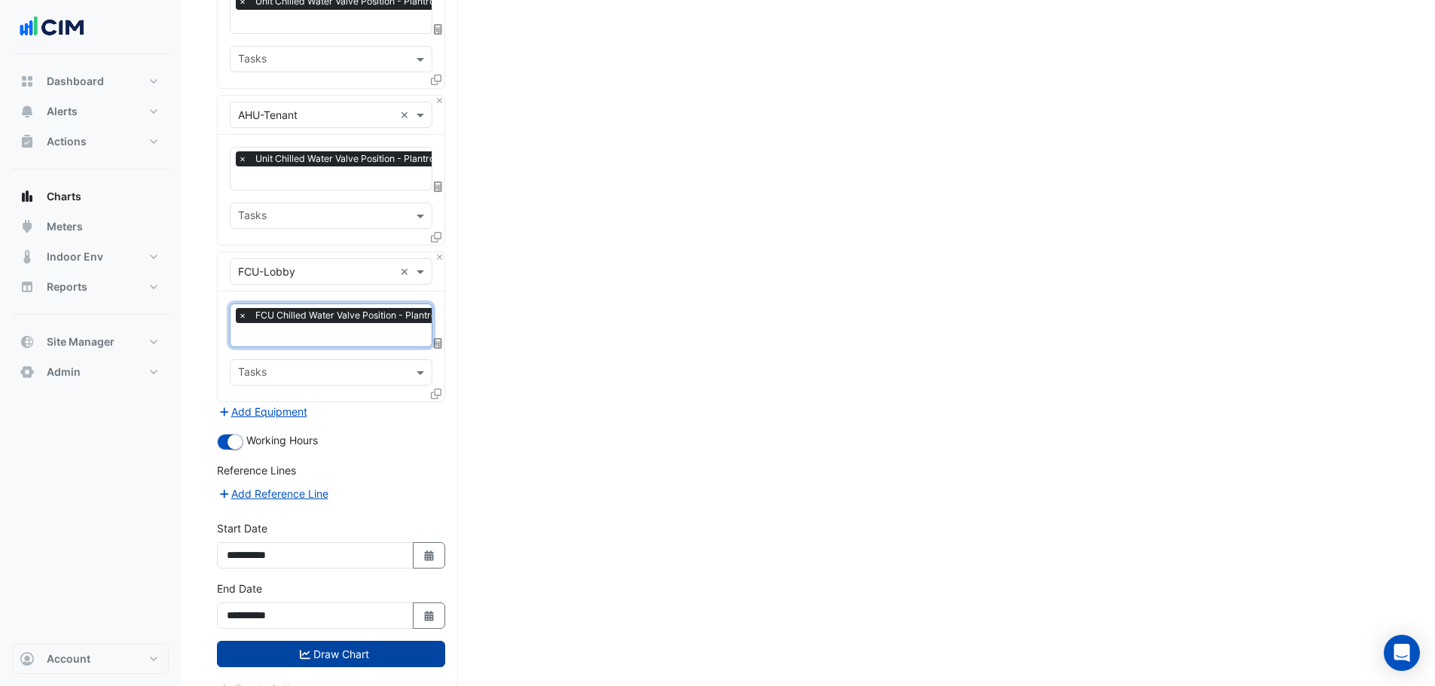
drag, startPoint x: 320, startPoint y: 617, endPoint x: 329, endPoint y: 622, distance: 10.5
click at [330, 641] on button "Draw Chart" at bounding box center [331, 654] width 228 height 26
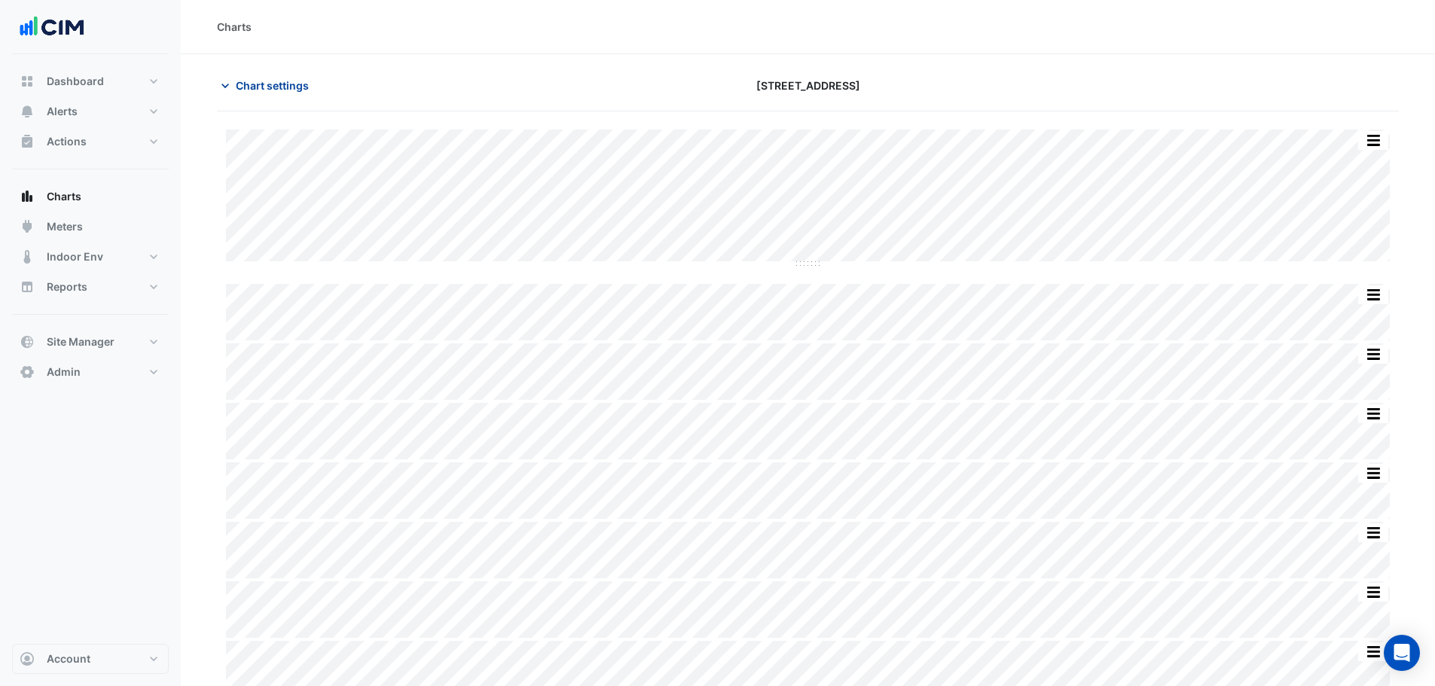
click at [290, 90] on span "Chart settings" at bounding box center [272, 86] width 73 height 16
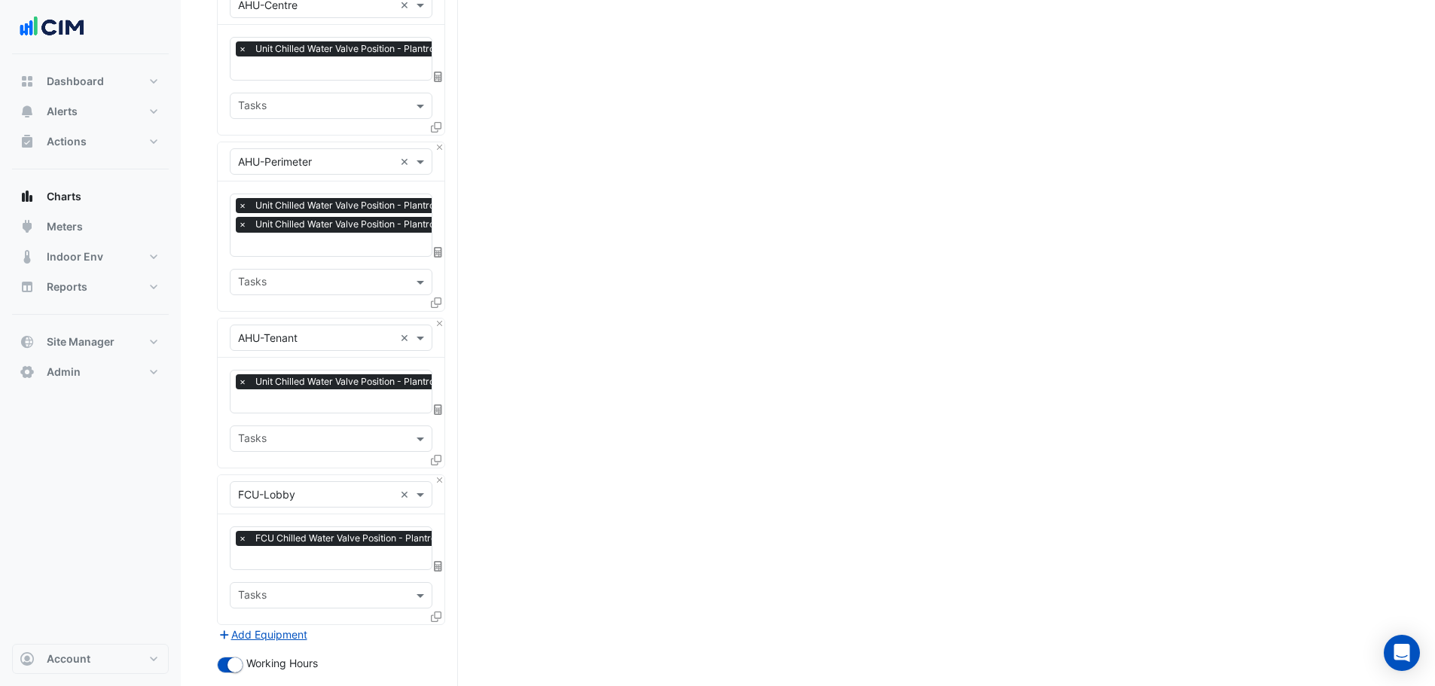
scroll to position [2109, 0]
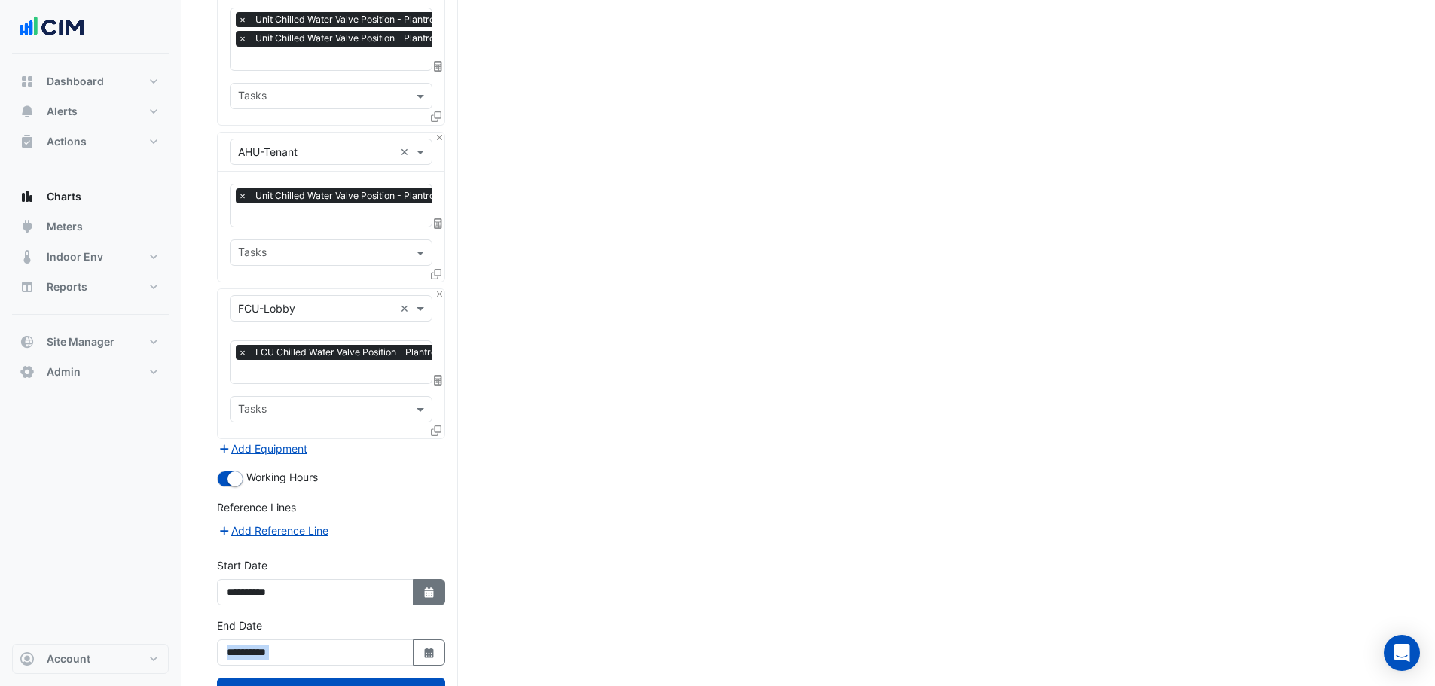
drag, startPoint x: 424, startPoint y: 570, endPoint x: 413, endPoint y: 557, distance: 17.7
click at [423, 588] on icon "Select Date" at bounding box center [430, 593] width 14 height 11
select select "*"
select select "****"
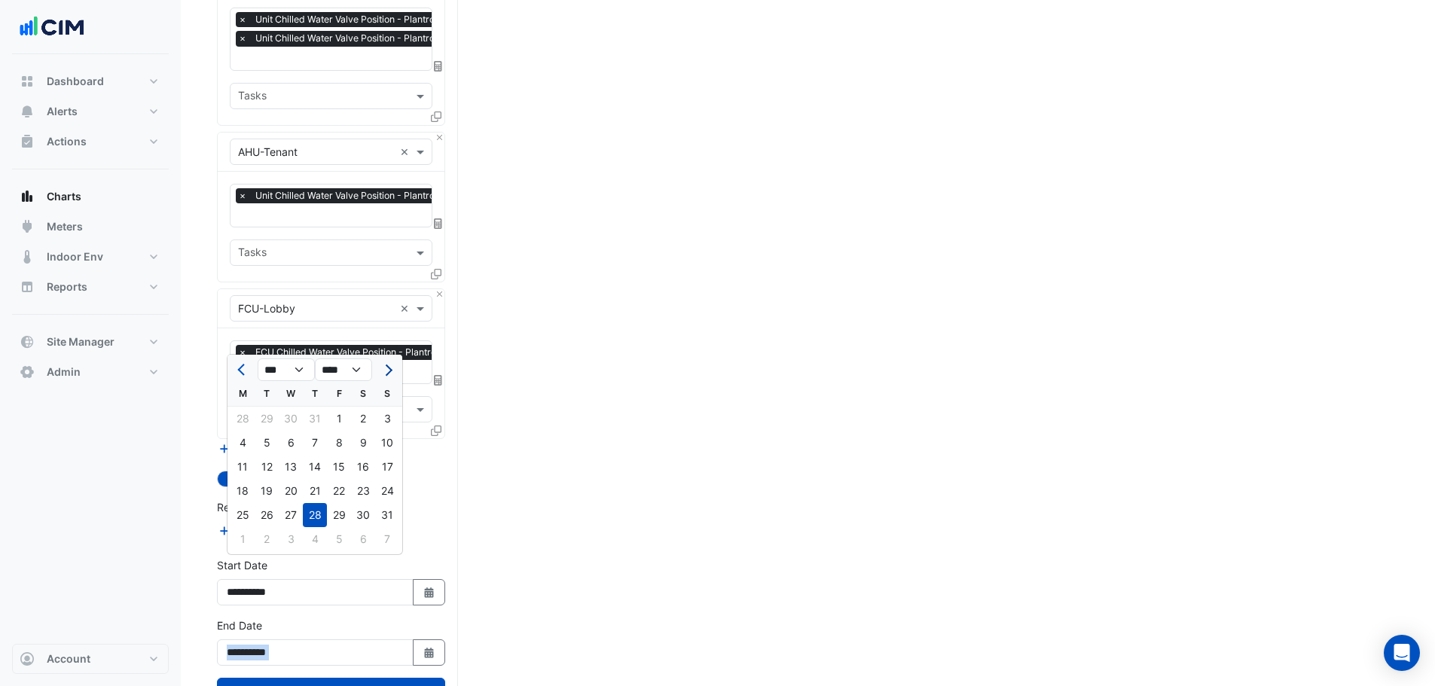
click at [386, 371] on span "Next month" at bounding box center [386, 370] width 11 height 11
select select "*"
click at [246, 441] on div "8" at bounding box center [243, 443] width 24 height 24
type input "**********"
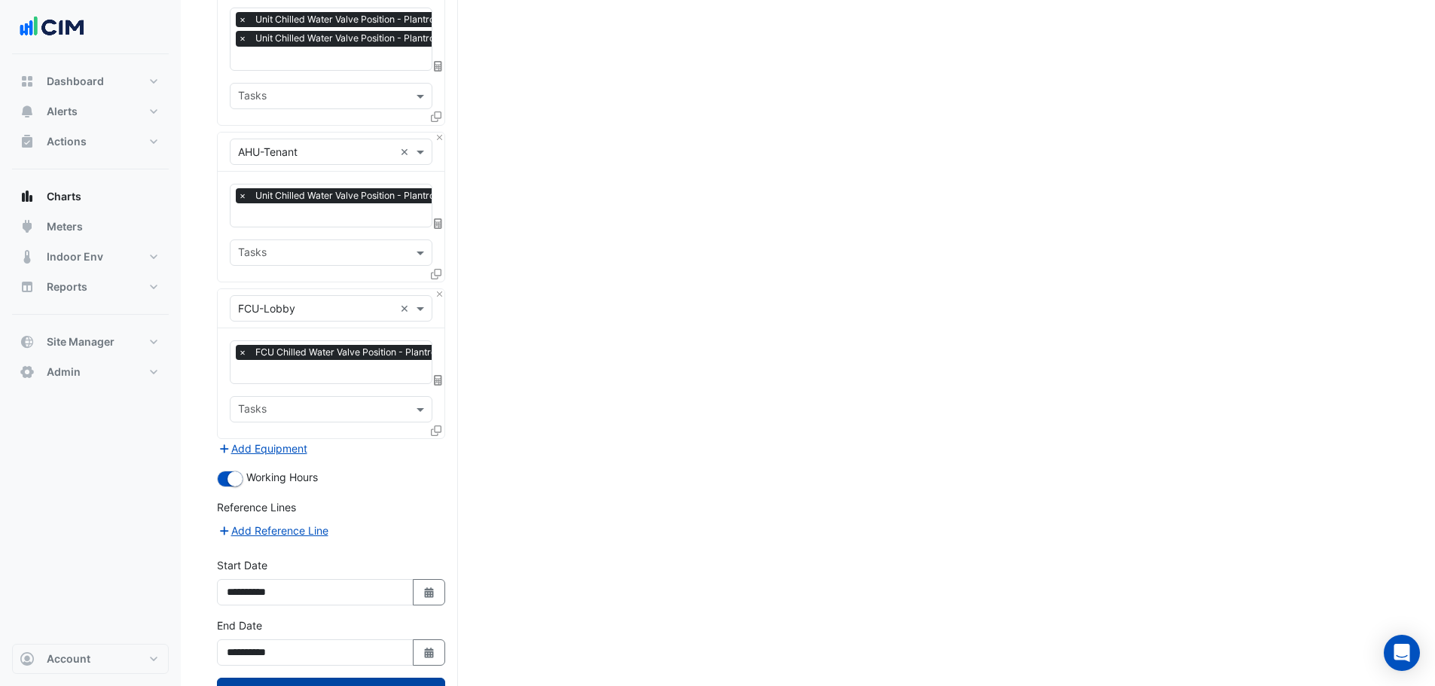
click at [302, 686] on icon "submit" at bounding box center [305, 691] width 11 height 11
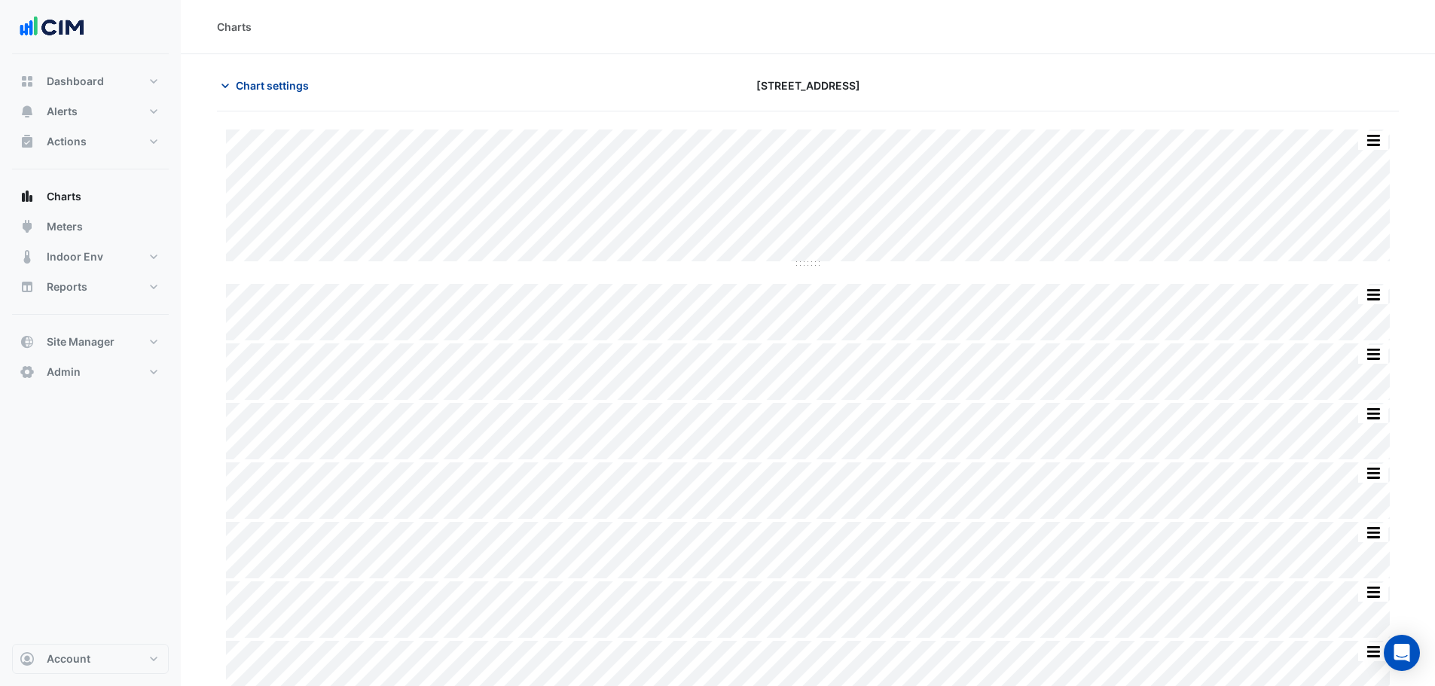
click at [285, 84] on span "Chart settings" at bounding box center [272, 86] width 73 height 16
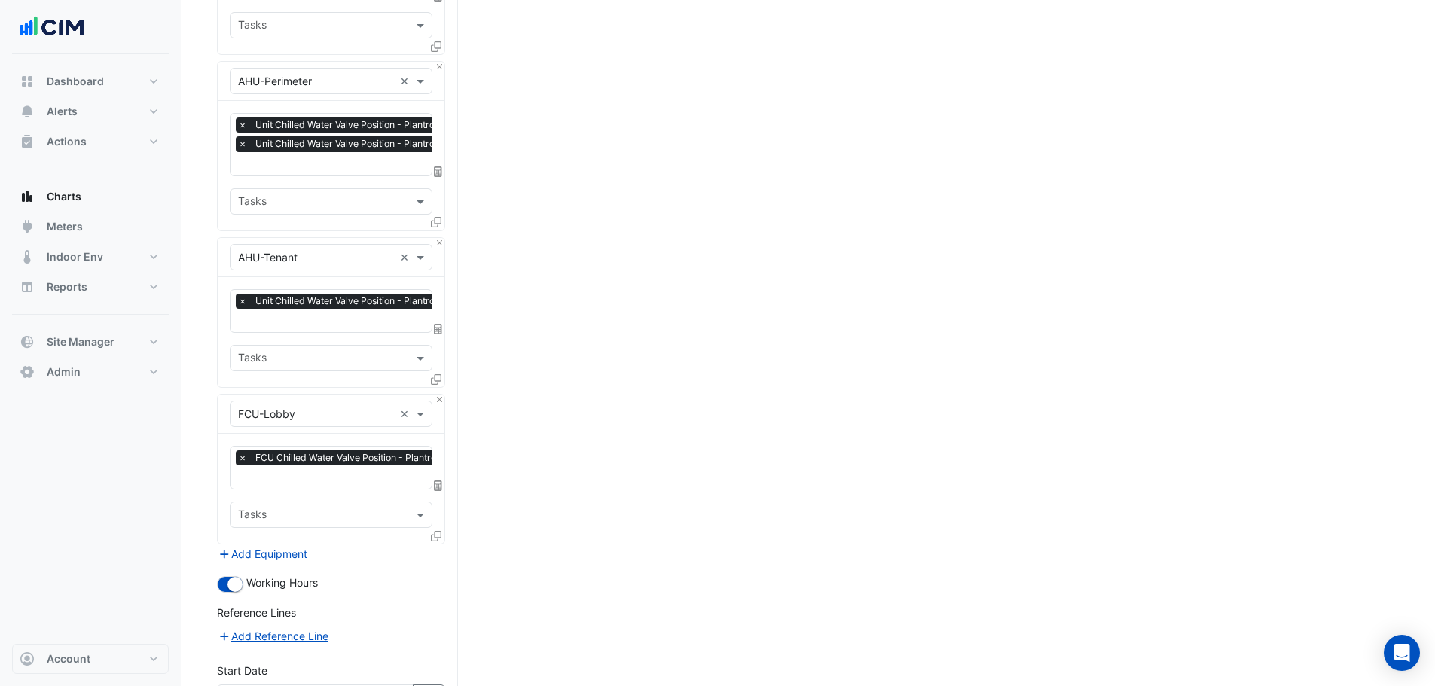
scroll to position [2146, 0]
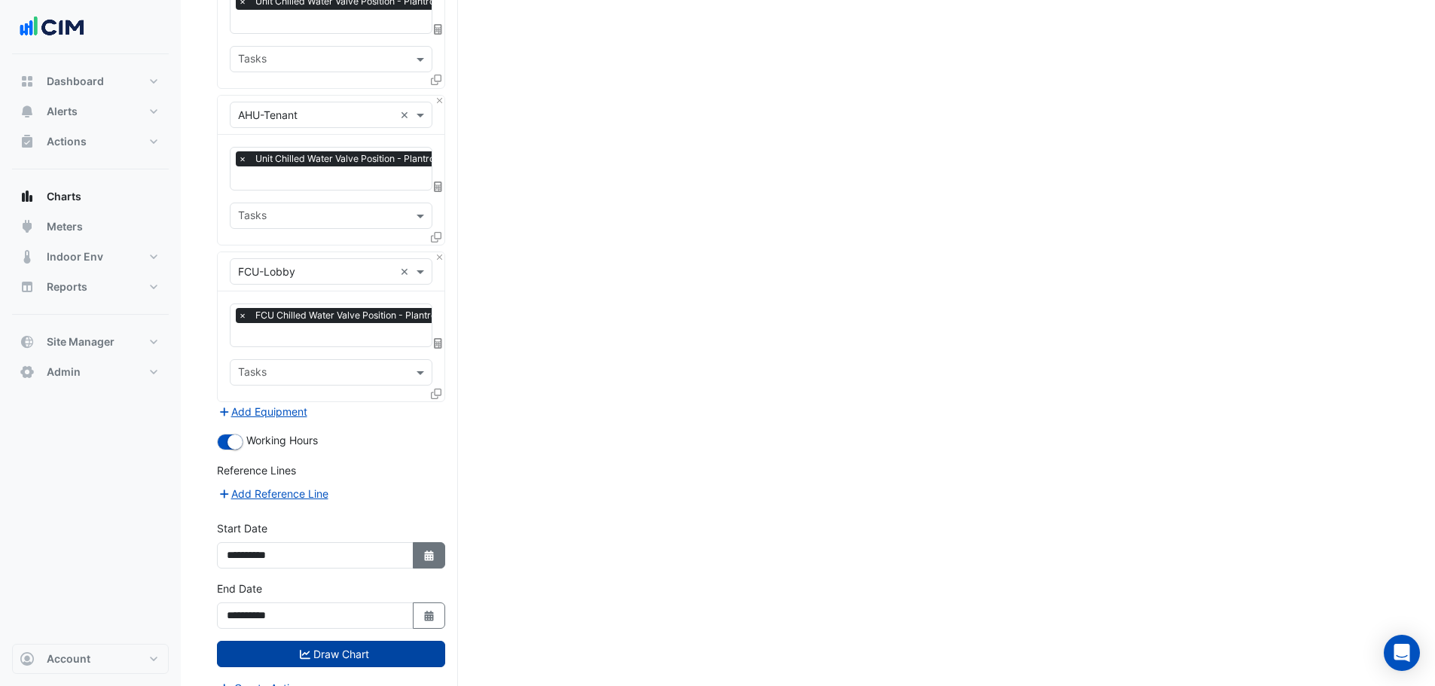
click at [434, 551] on icon "Select Date" at bounding box center [430, 556] width 14 height 11
select select "*"
select select "****"
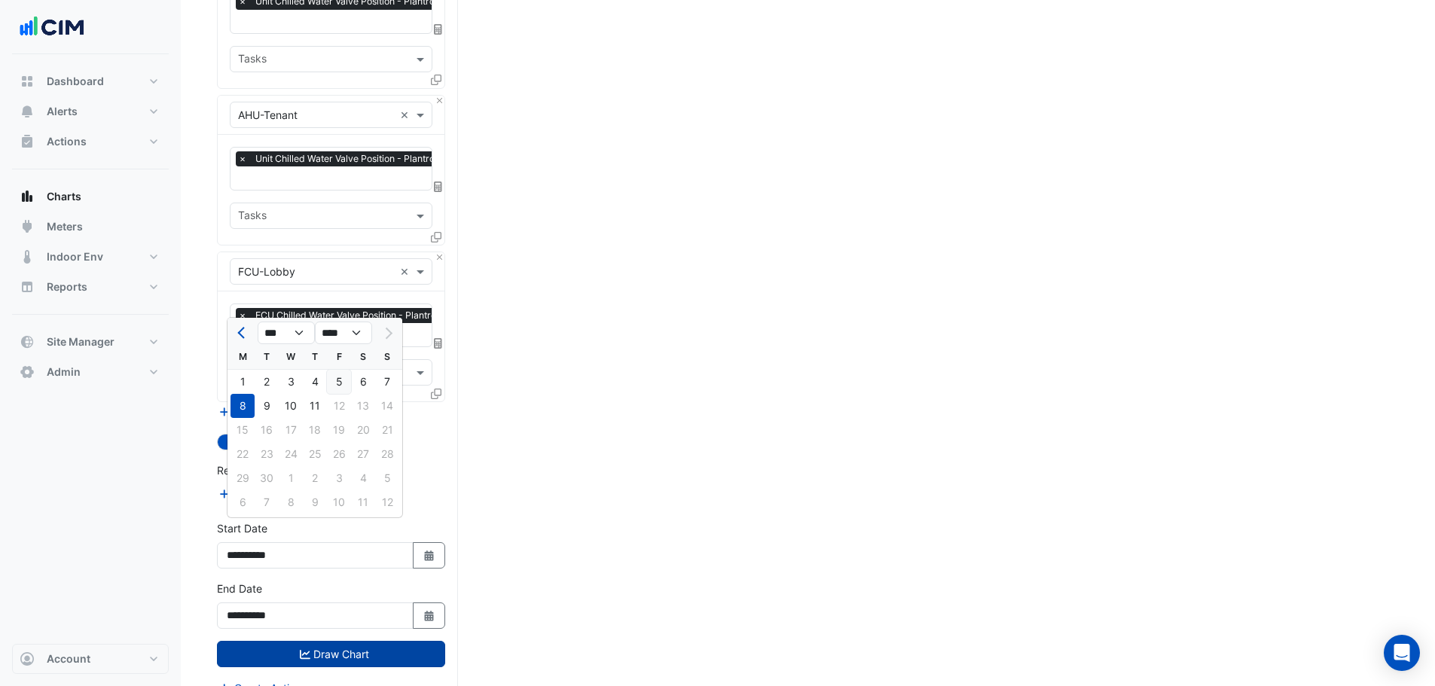
click at [341, 383] on div "5" at bounding box center [339, 382] width 24 height 24
type input "**********"
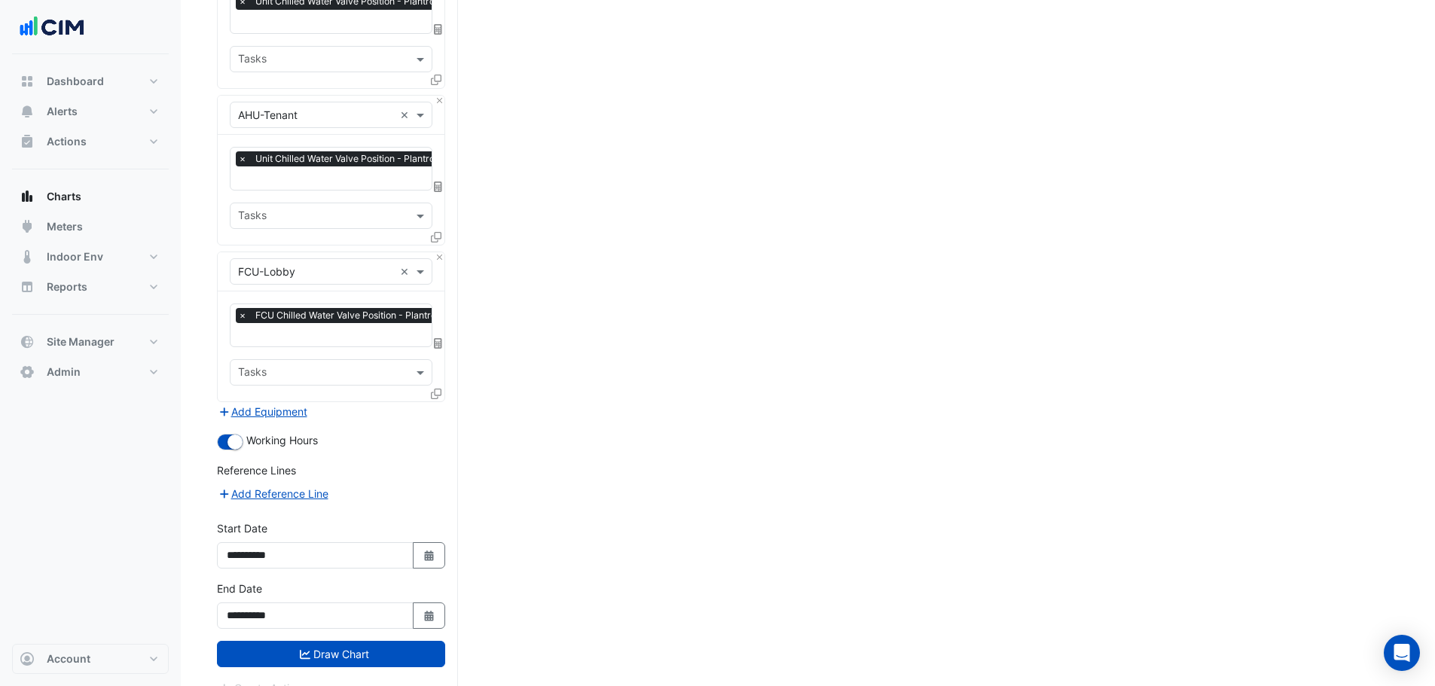
drag, startPoint x: 369, startPoint y: 628, endPoint x: 340, endPoint y: 610, distance: 34.1
click at [372, 641] on button "Draw Chart" at bounding box center [331, 654] width 228 height 26
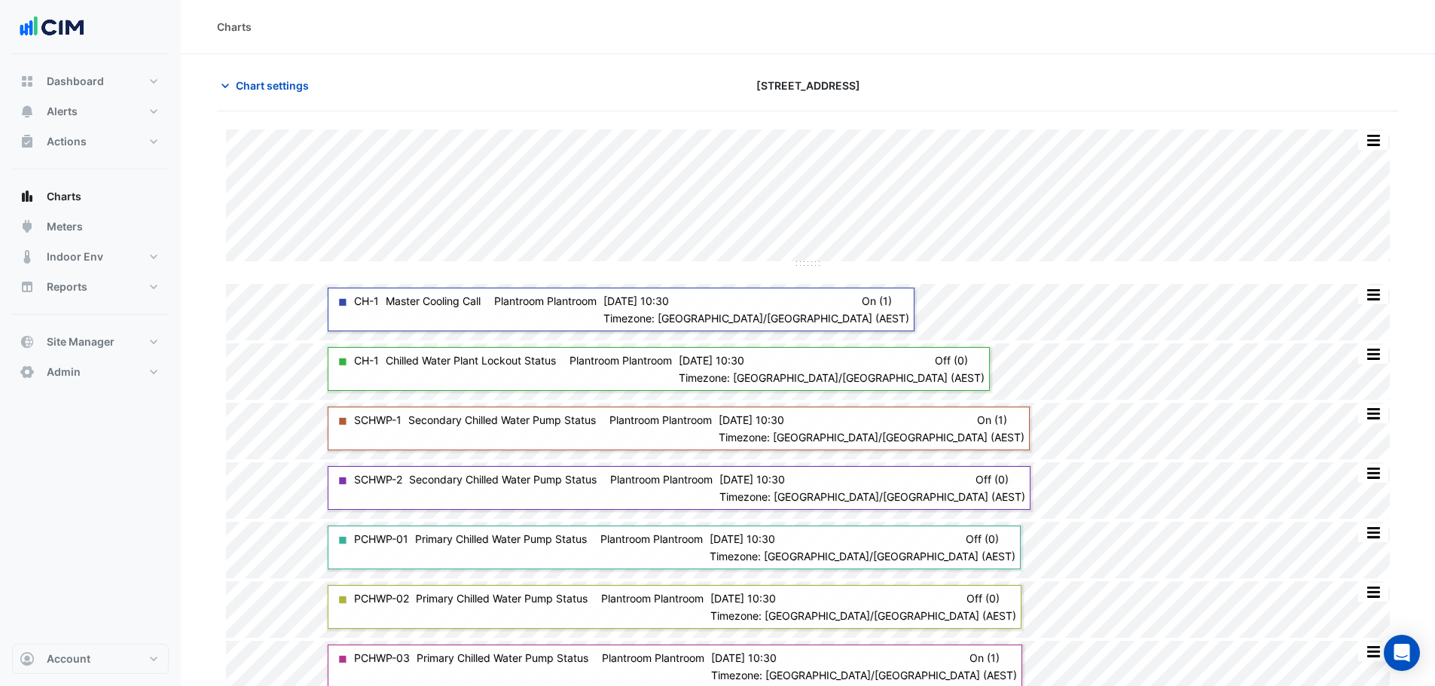
drag, startPoint x: 283, startPoint y: 87, endPoint x: 361, endPoint y: 201, distance: 138.3
click at [284, 87] on span "Chart settings" at bounding box center [272, 86] width 73 height 16
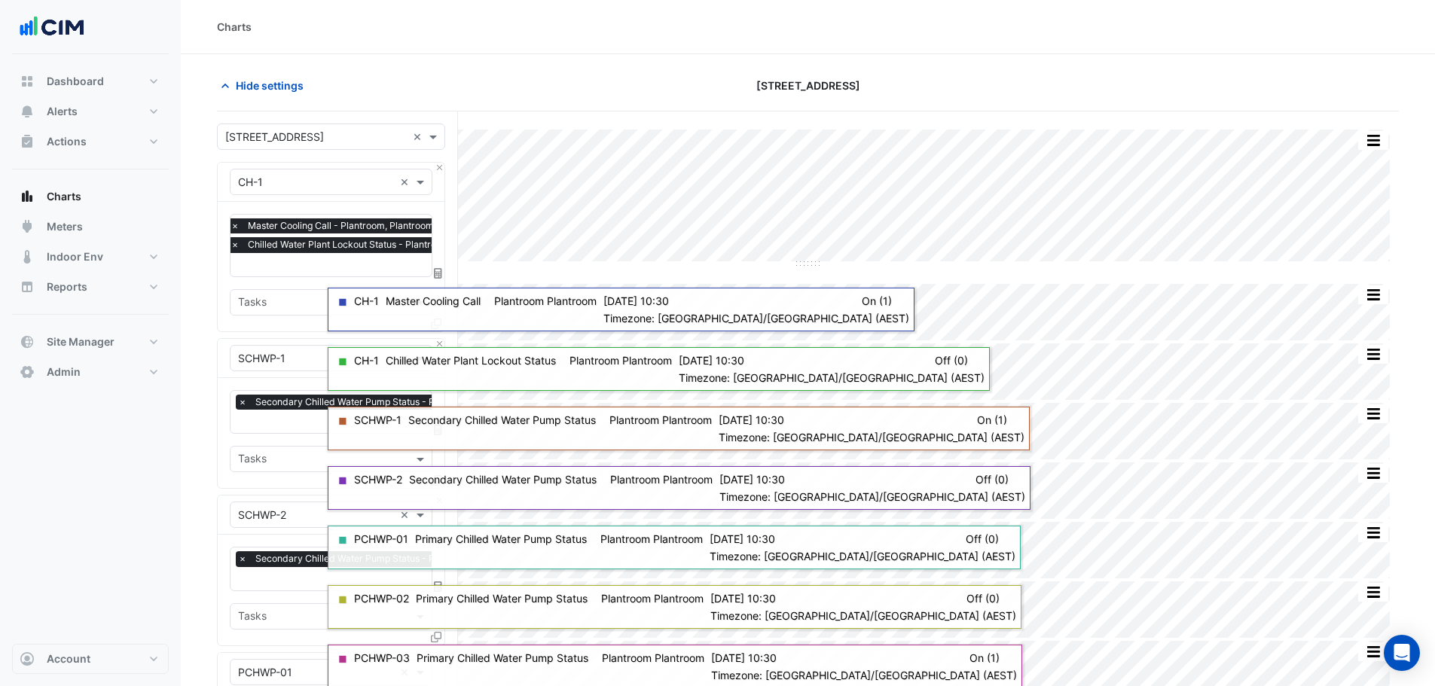
click at [279, 420] on input "text" at bounding box center [384, 423] width 292 height 16
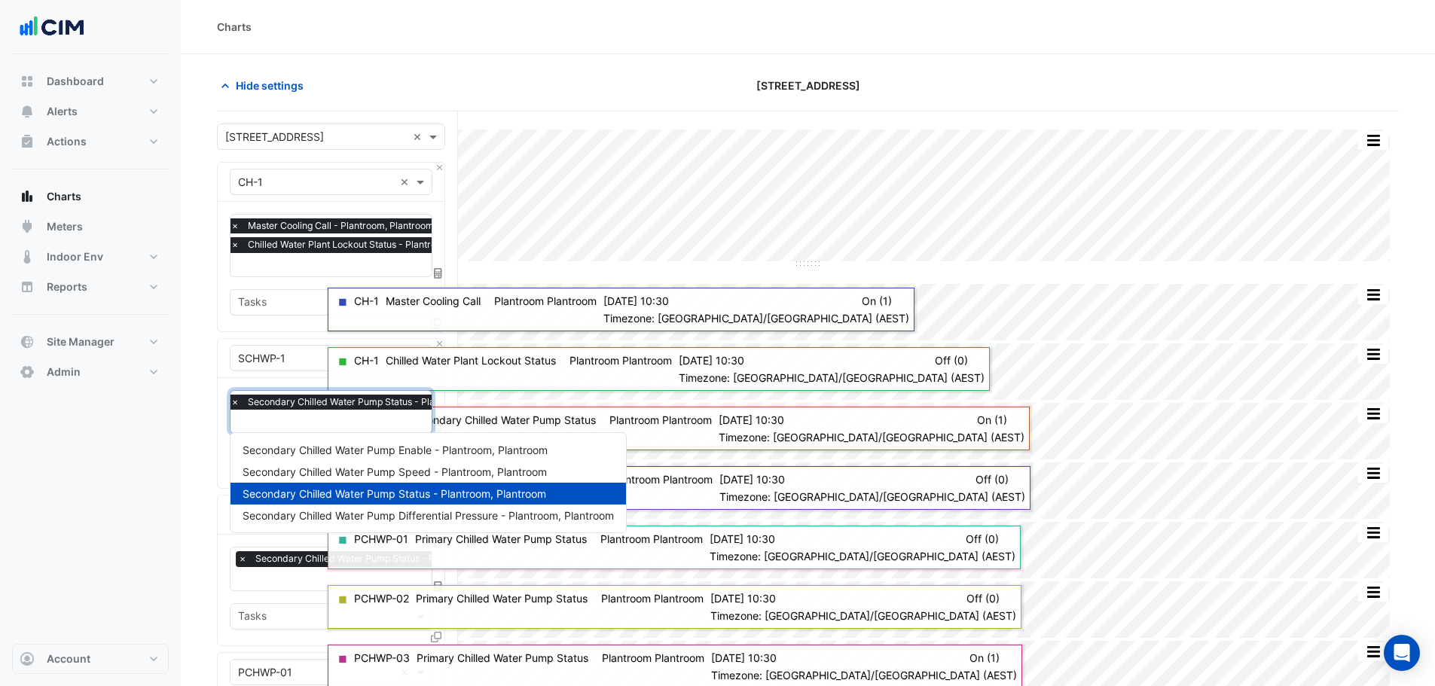
drag, startPoint x: 212, startPoint y: 469, endPoint x: 243, endPoint y: 438, distance: 43.7
